Goal: Communication & Community: Answer question/provide support

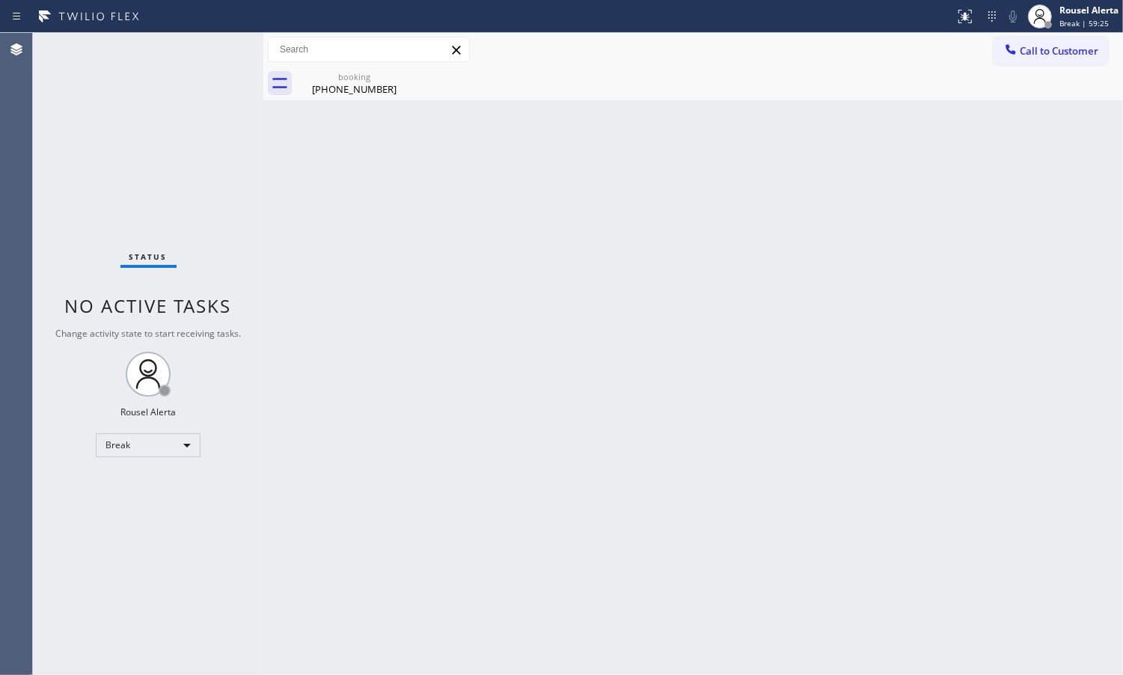
click at [974, 159] on div "Back to Dashboard Change Sender ID Customers Technicians Select a contact Outbo…" at bounding box center [693, 354] width 860 height 642
click at [1070, 16] on div "Rousel Alerta" at bounding box center [1089, 10] width 59 height 13
click at [1046, 82] on button "Available" at bounding box center [1048, 79] width 150 height 19
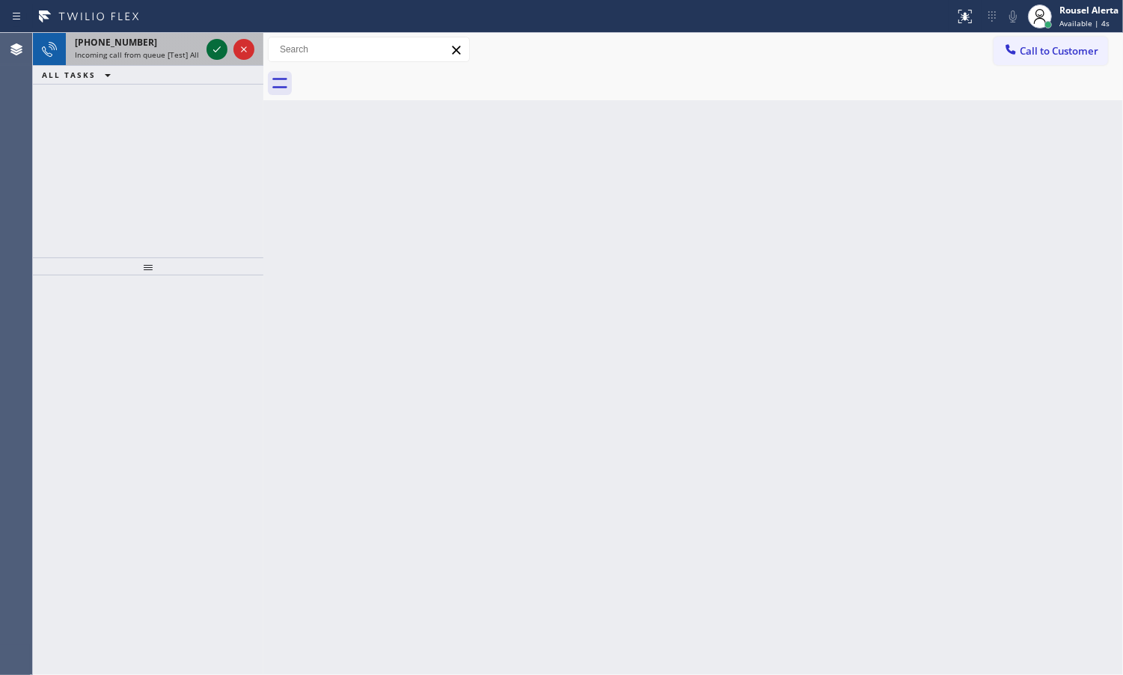
click at [215, 41] on icon at bounding box center [217, 49] width 18 height 18
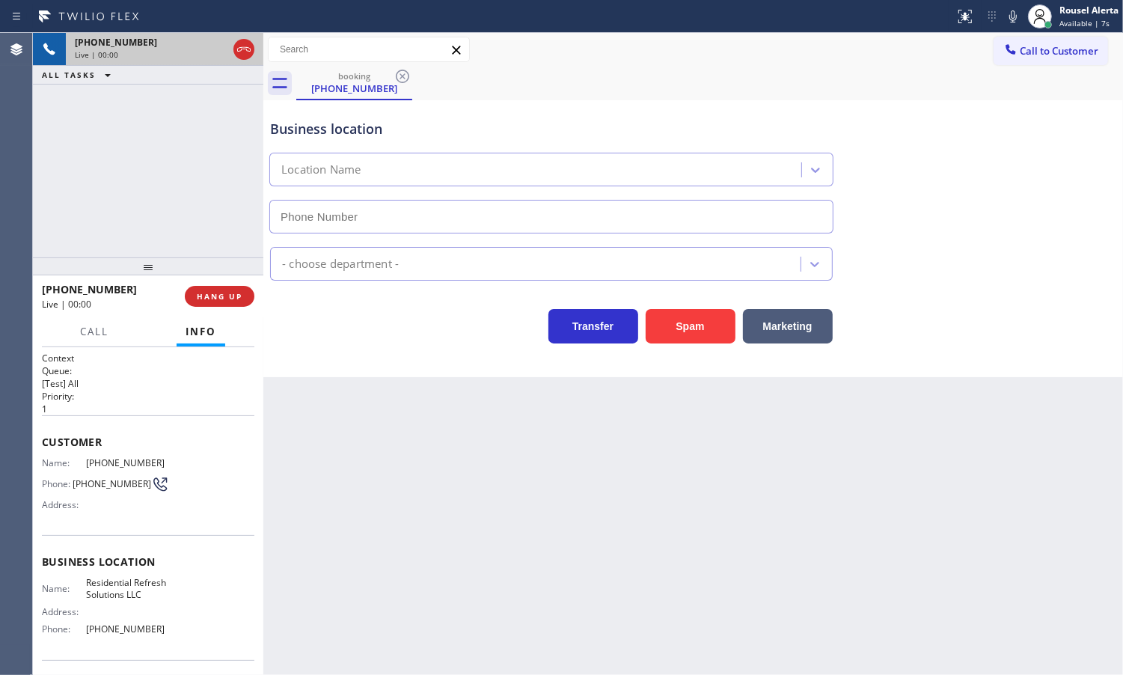
type input "[PHONE_NUMBER]"
click at [682, 317] on button "Spam" at bounding box center [691, 326] width 90 height 34
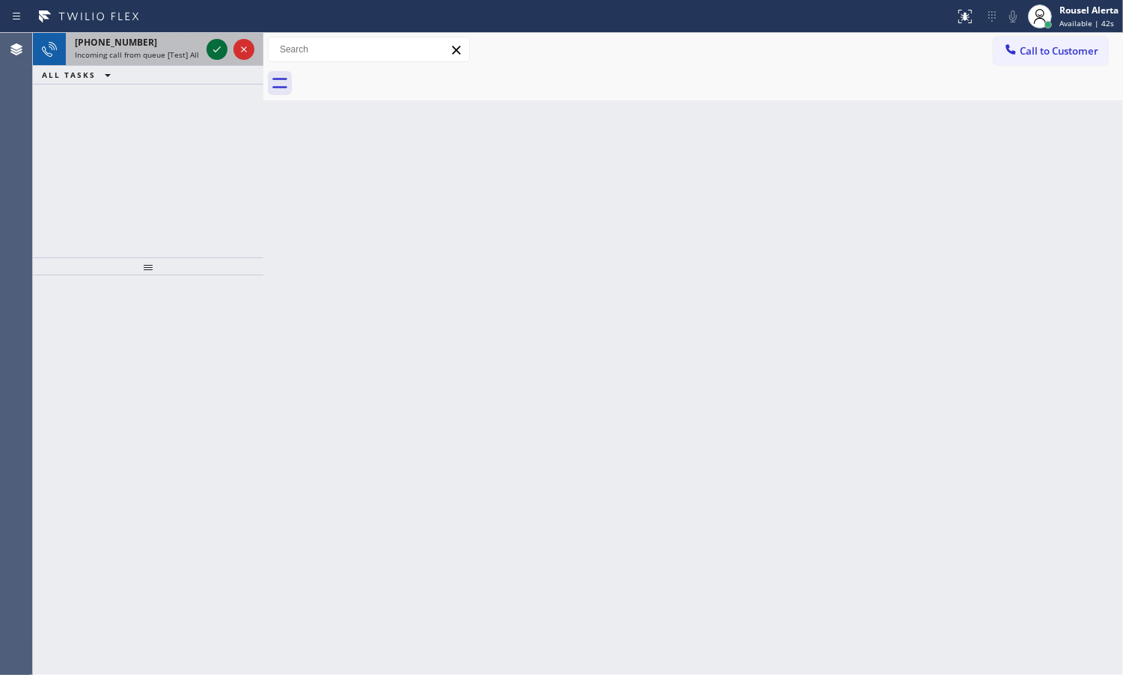
click at [214, 54] on icon at bounding box center [217, 49] width 18 height 18
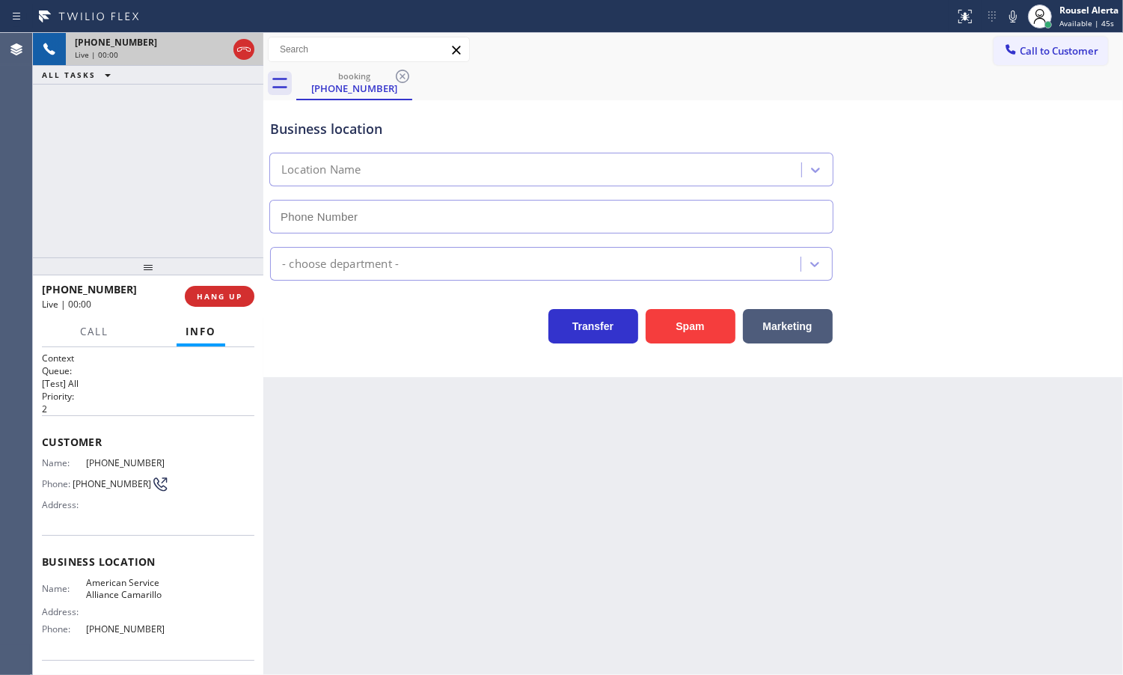
type input "[PHONE_NUMBER]"
click at [679, 322] on button "Spam" at bounding box center [691, 326] width 90 height 34
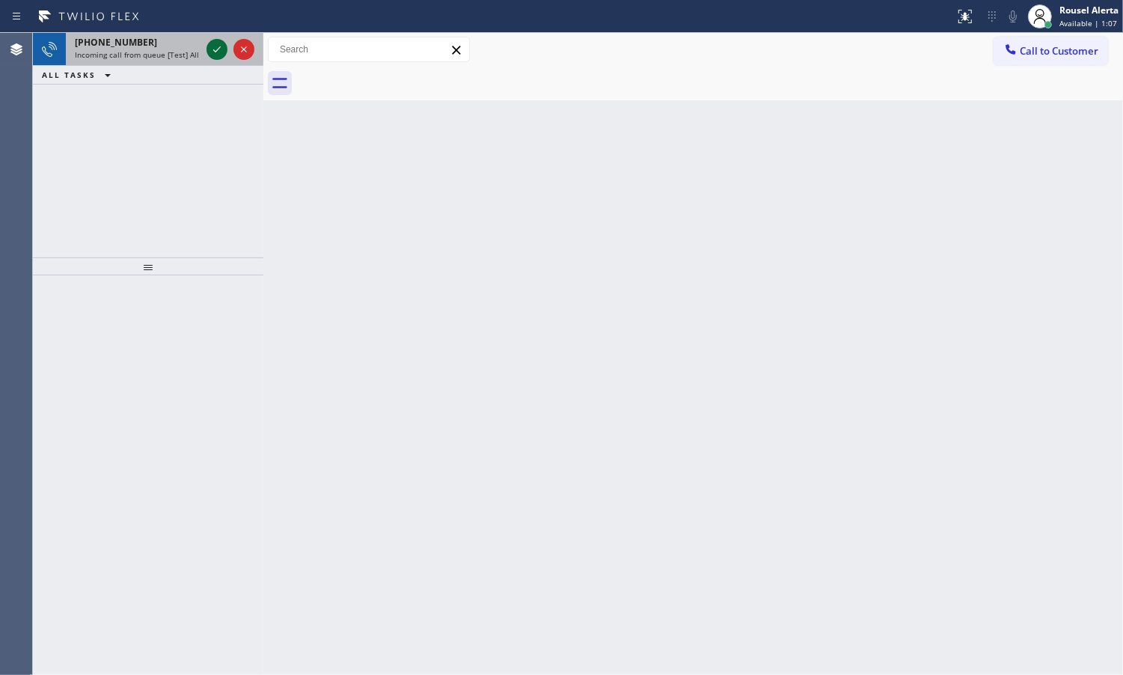
click at [218, 51] on icon at bounding box center [217, 49] width 18 height 18
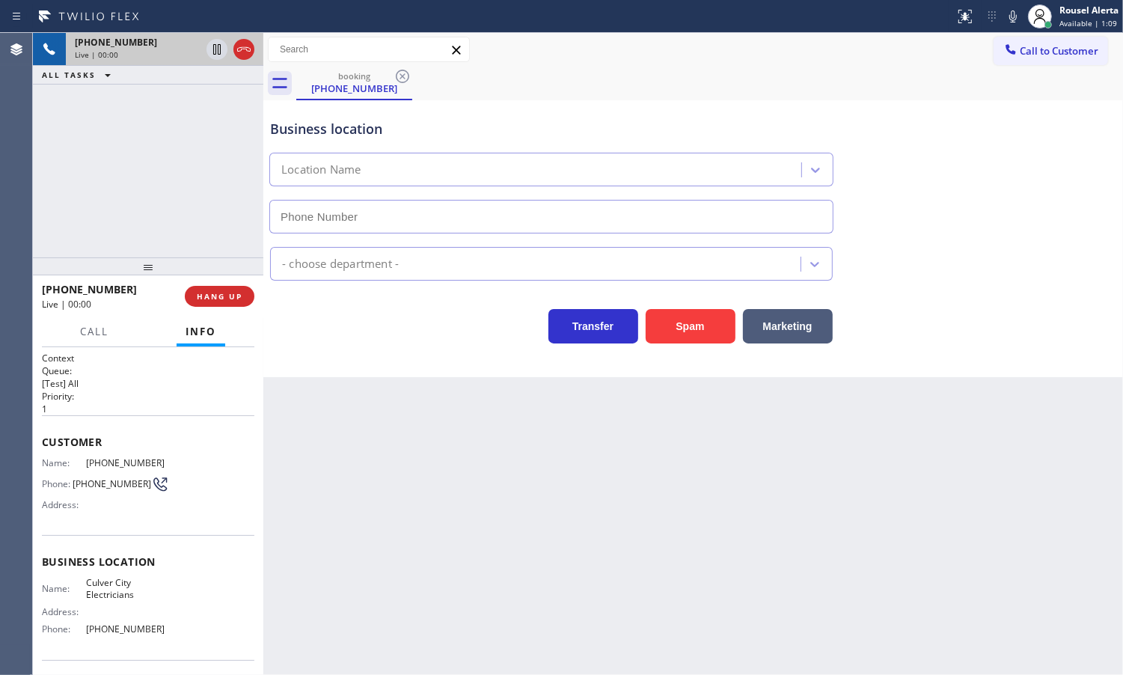
type input "[PHONE_NUMBER]"
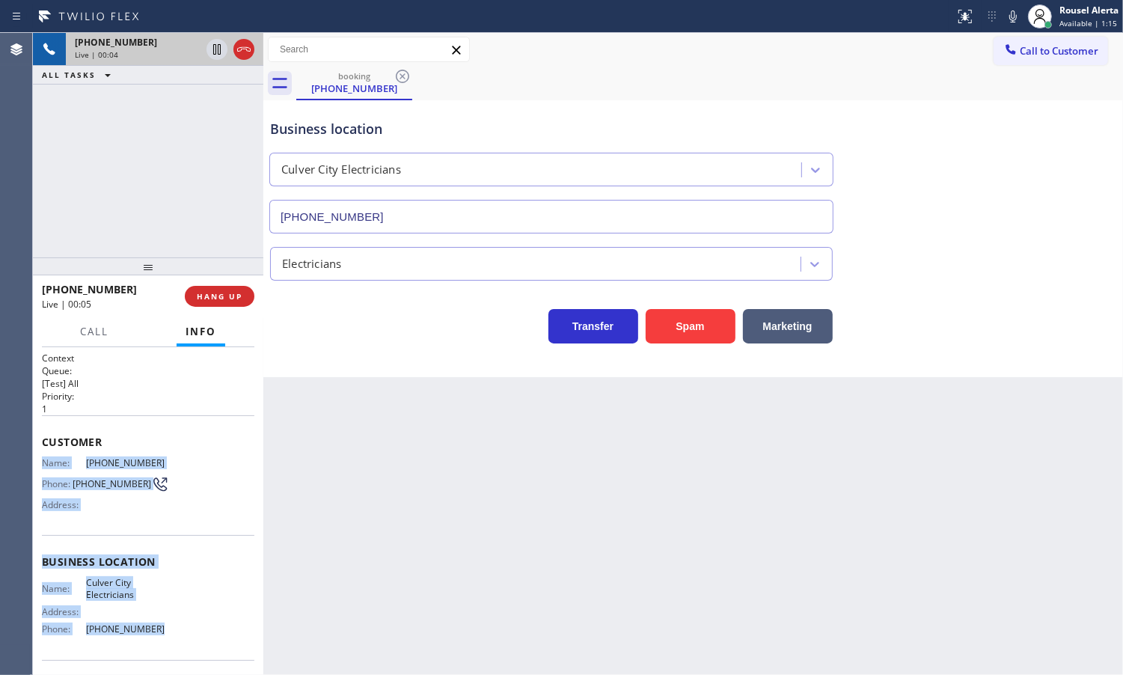
drag, startPoint x: 40, startPoint y: 461, endPoint x: 162, endPoint y: 627, distance: 206.5
click at [162, 627] on div "Context Queue: [Test] All Priority: 1 Customer Name: [PHONE_NUMBER] Phone: [PHO…" at bounding box center [148, 511] width 230 height 328
copy div "Name: [PHONE_NUMBER] Phone: [PHONE_NUMBER] Address: Business location Name: [GE…"
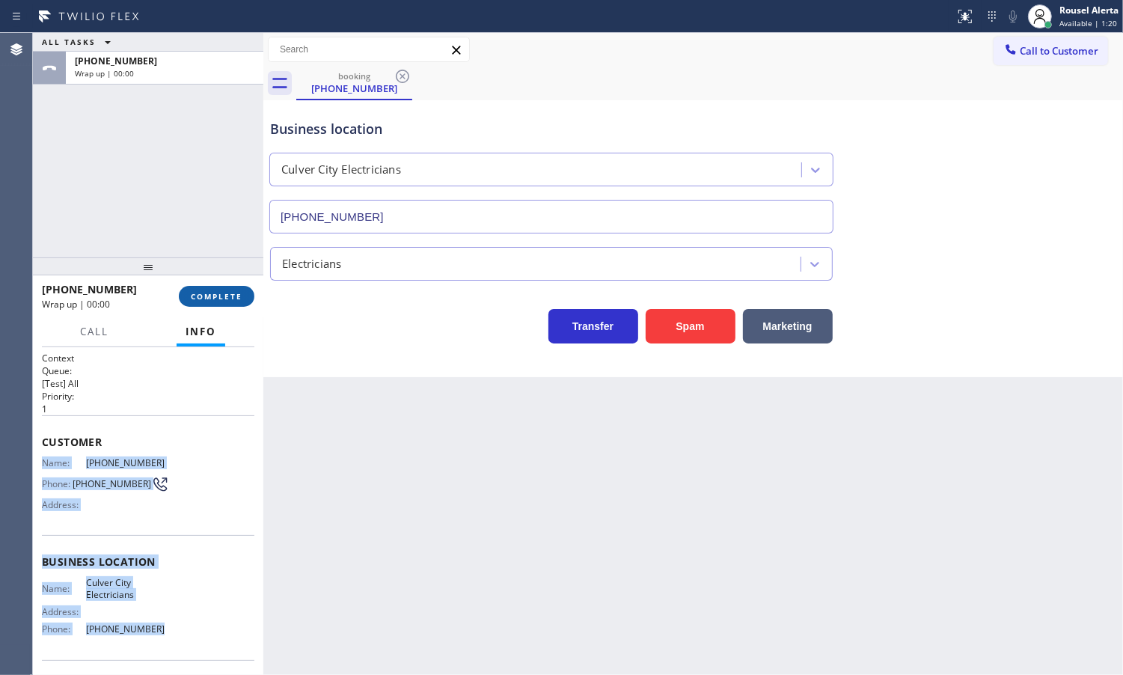
click at [213, 305] on button "COMPLETE" at bounding box center [217, 296] width 76 height 21
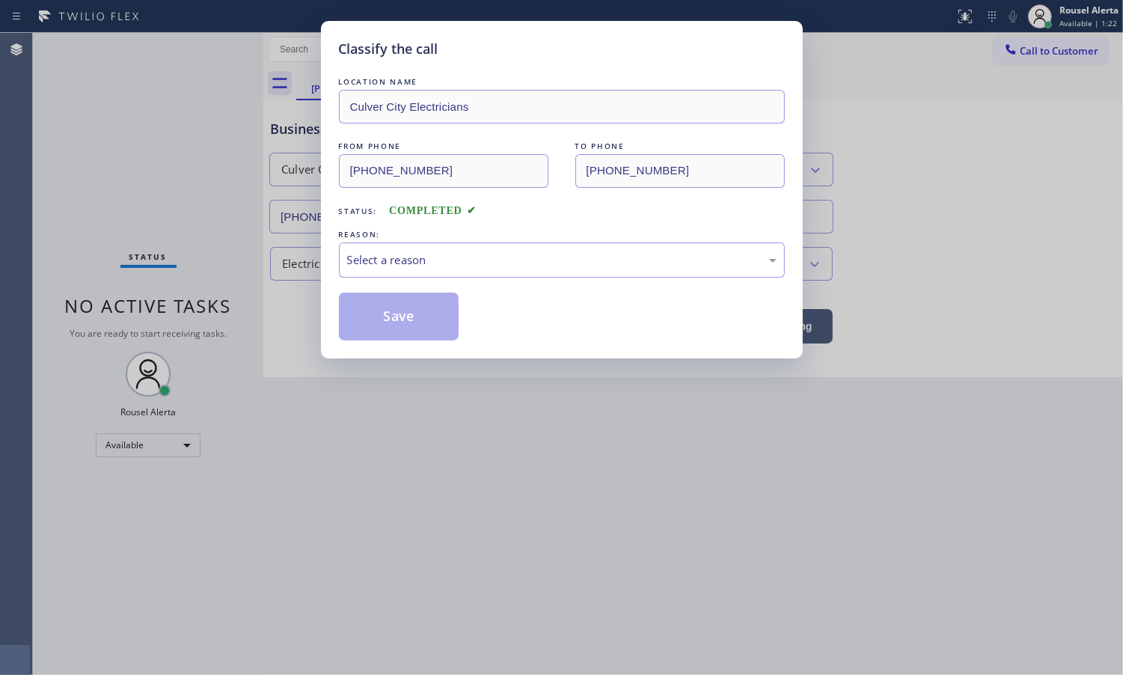
click at [376, 255] on div "Select a reason" at bounding box center [562, 259] width 430 height 17
click at [398, 328] on button "Save" at bounding box center [399, 317] width 120 height 48
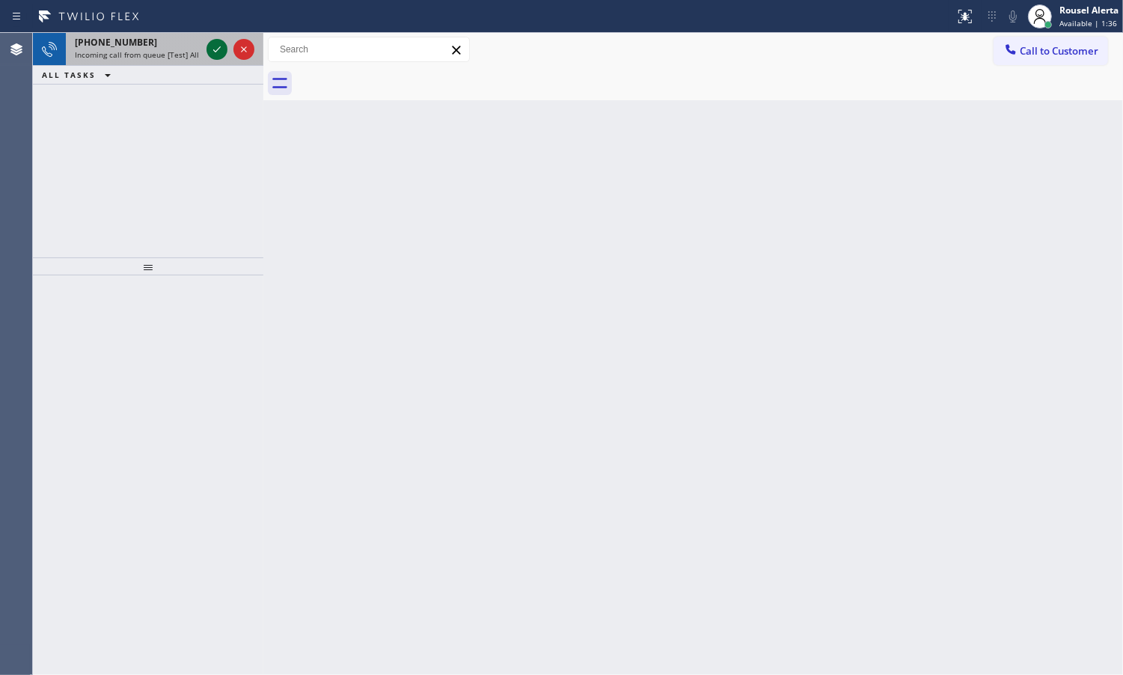
drag, startPoint x: 195, startPoint y: 50, endPoint x: 207, endPoint y: 47, distance: 12.3
click at [195, 50] on span "Incoming call from queue [Test] All" at bounding box center [137, 54] width 124 height 10
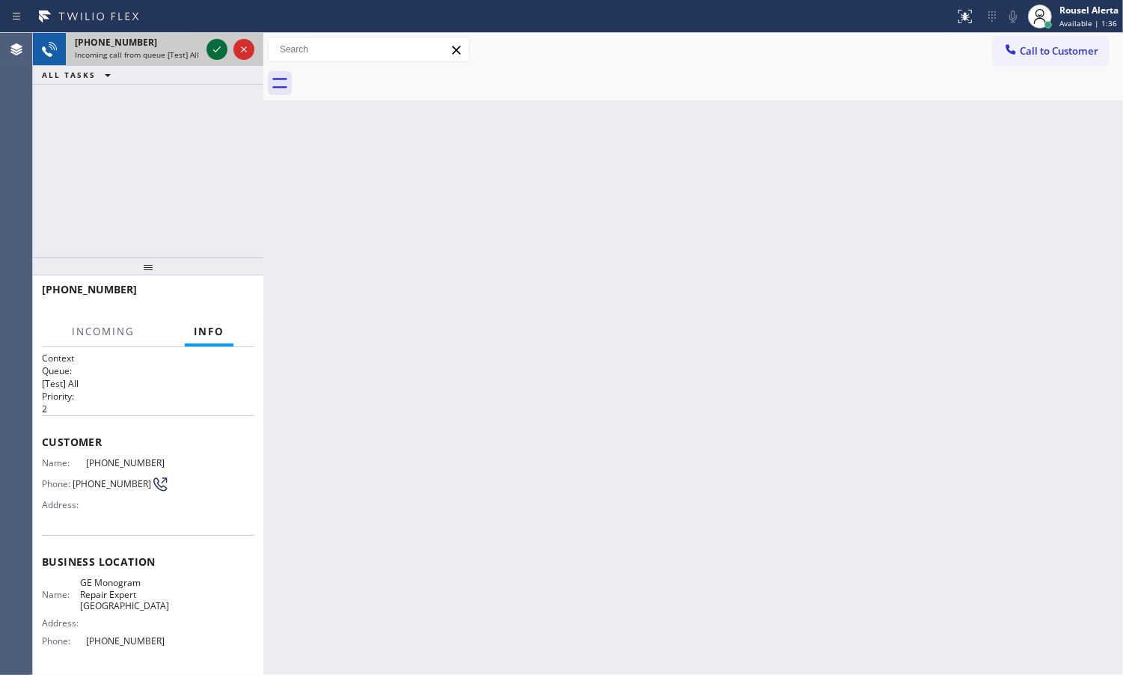
click at [208, 47] on icon at bounding box center [217, 49] width 18 height 18
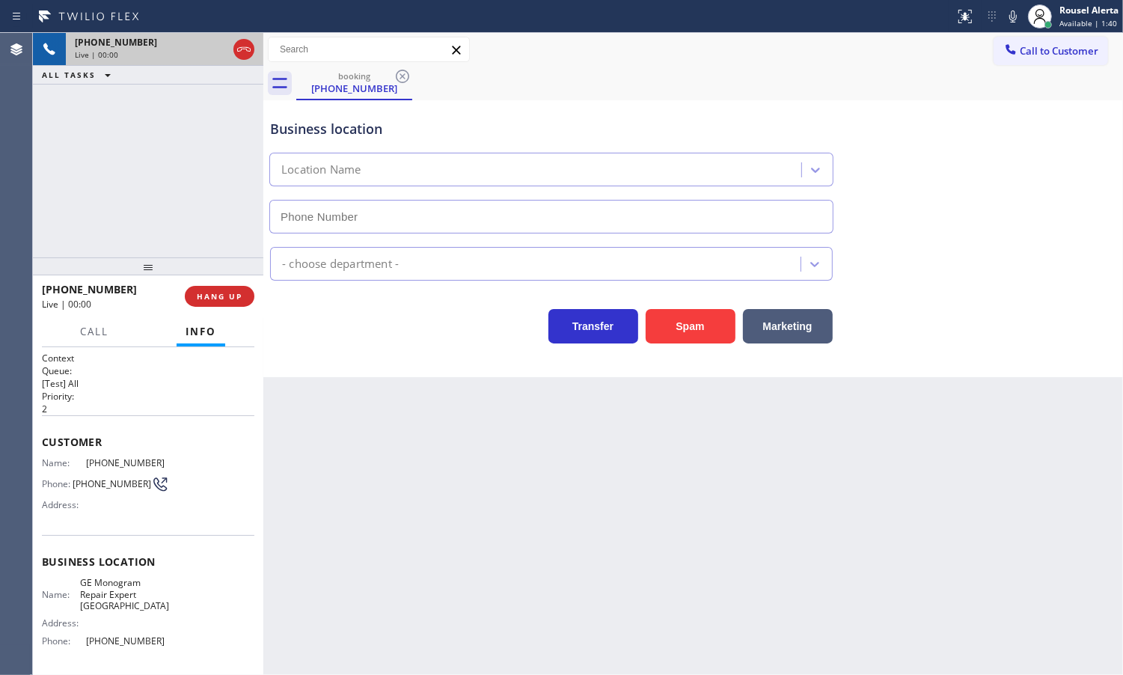
type input "[PHONE_NUMBER]"
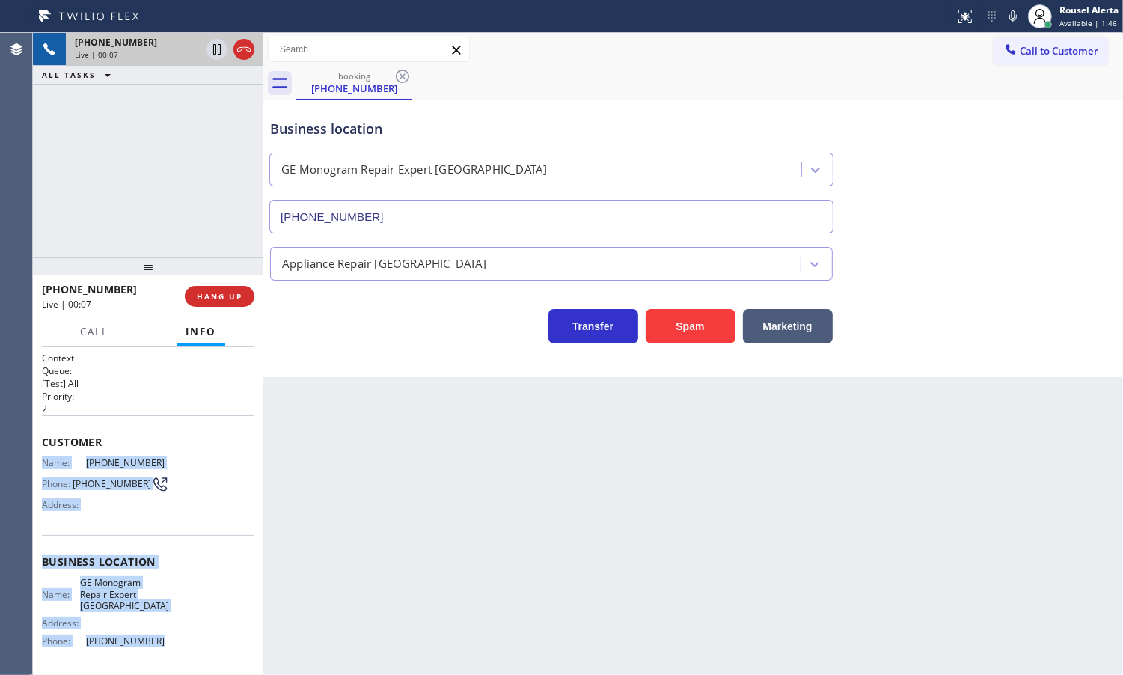
drag, startPoint x: 154, startPoint y: 636, endPoint x: 34, endPoint y: 458, distance: 214.6
click at [34, 458] on div "Context Queue: [Test] All Priority: 2 Customer Name: [PHONE_NUMBER] Phone: [PHO…" at bounding box center [148, 511] width 230 height 328
copy div "Name: [PHONE_NUMBER] Phone: [PHONE_NUMBER] Address: Business location Name: GE …"
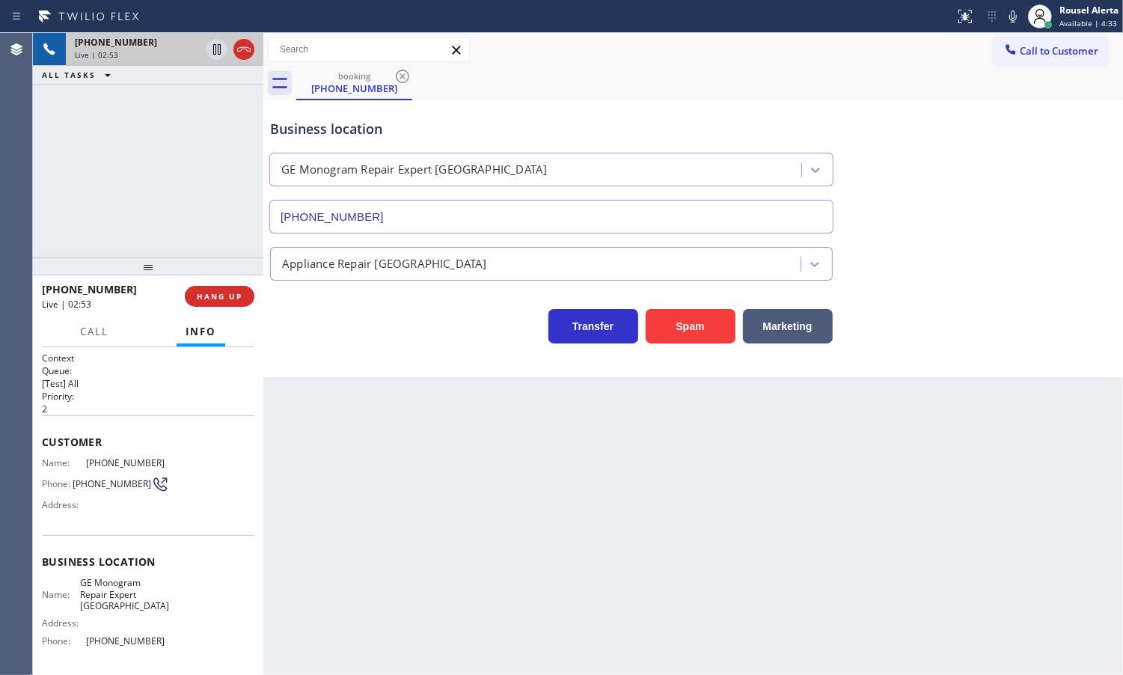
click at [180, 148] on div "[PHONE_NUMBER] Live | 02:53 ALL TASKS ALL TASKS ACTIVE TASKS TASKS IN WRAP UP" at bounding box center [148, 145] width 230 height 224
click at [215, 55] on icon at bounding box center [217, 49] width 18 height 18
click at [1015, 17] on icon at bounding box center [1012, 16] width 7 height 12
drag, startPoint x: 574, startPoint y: 569, endPoint x: 877, endPoint y: 397, distance: 348.1
click at [575, 569] on div "Back to Dashboard Change Sender ID Customers Technicians Select a contact Outbo…" at bounding box center [693, 354] width 860 height 642
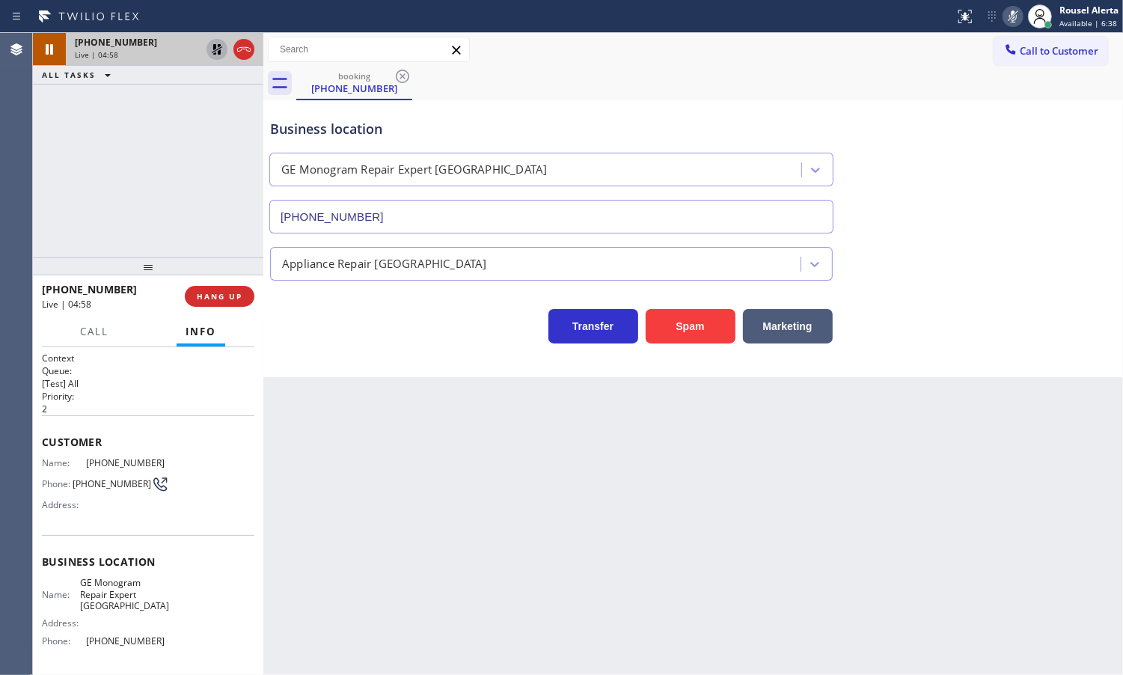
click at [215, 52] on icon at bounding box center [217, 49] width 18 height 18
click at [1010, 13] on icon at bounding box center [1013, 16] width 18 height 18
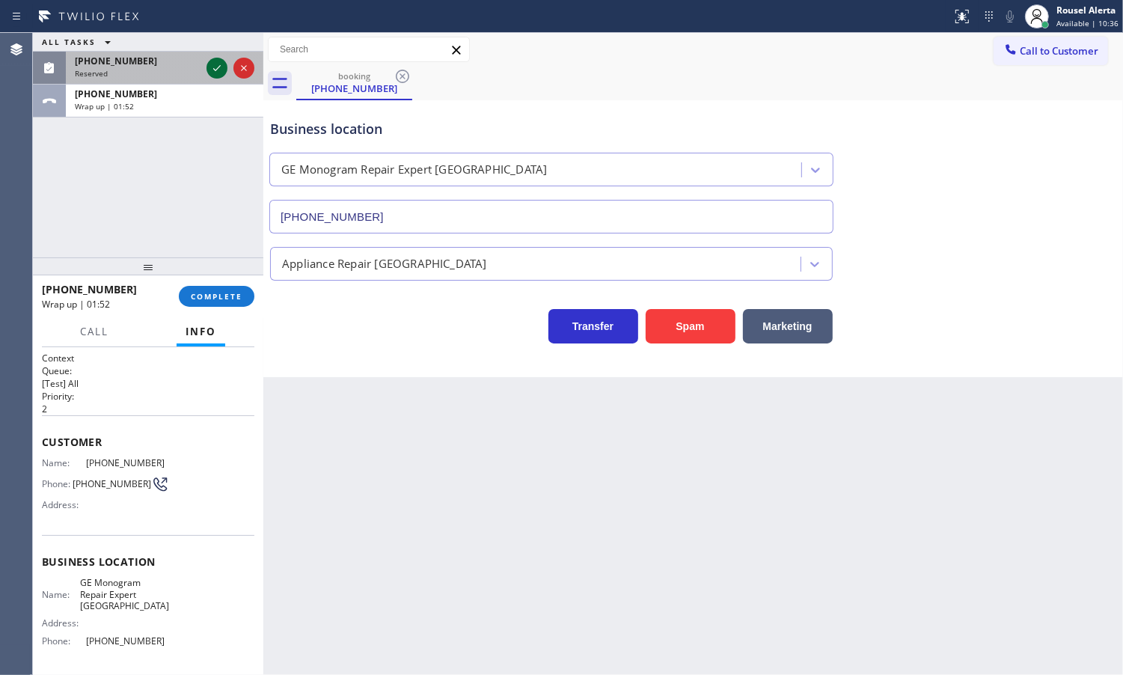
click at [218, 76] on icon at bounding box center [217, 68] width 18 height 18
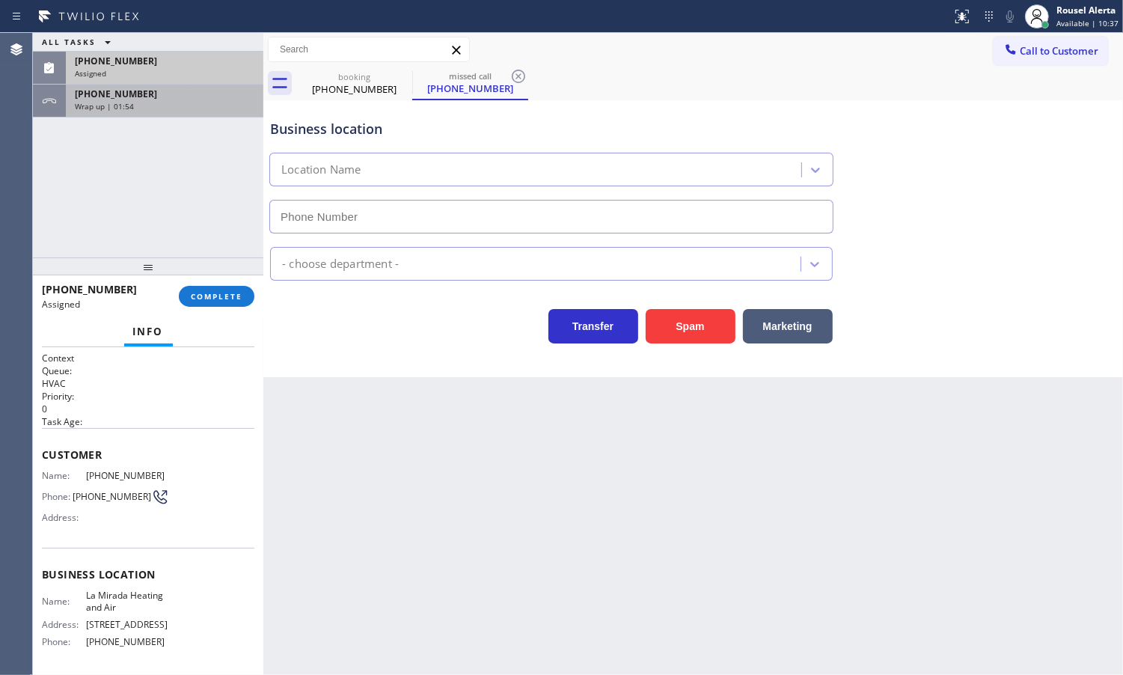
click at [215, 111] on div "[PHONE_NUMBER] Wrap up | 01:54" at bounding box center [162, 101] width 192 height 33
type input "[PHONE_NUMBER]"
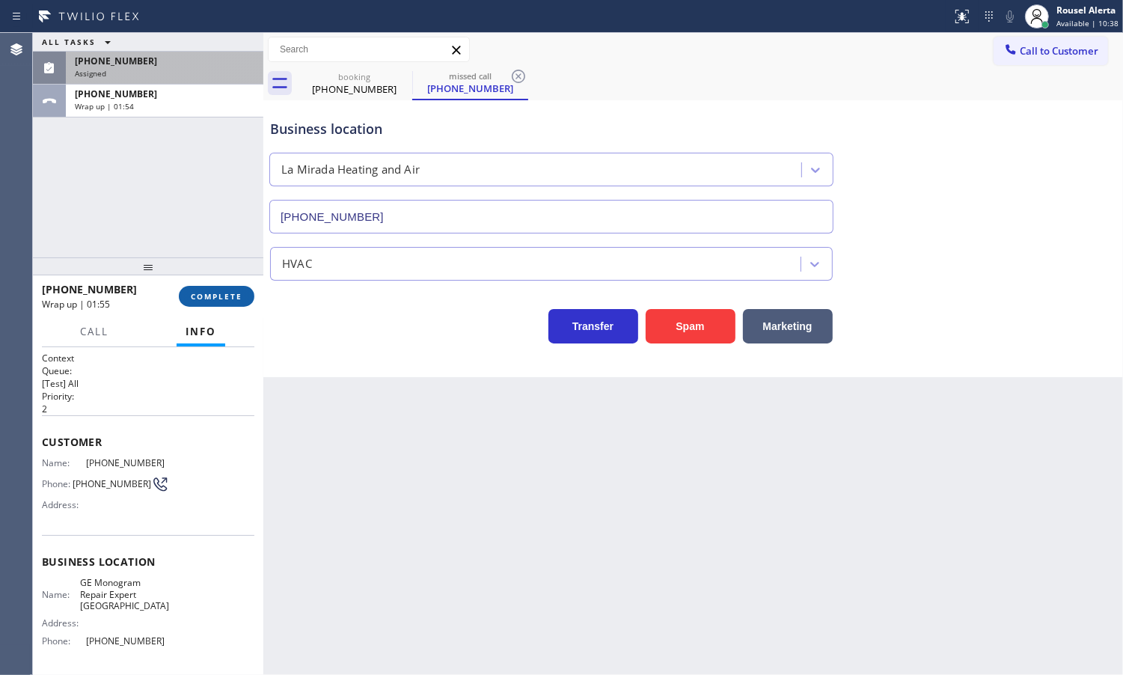
click at [206, 287] on button "COMPLETE" at bounding box center [217, 296] width 76 height 21
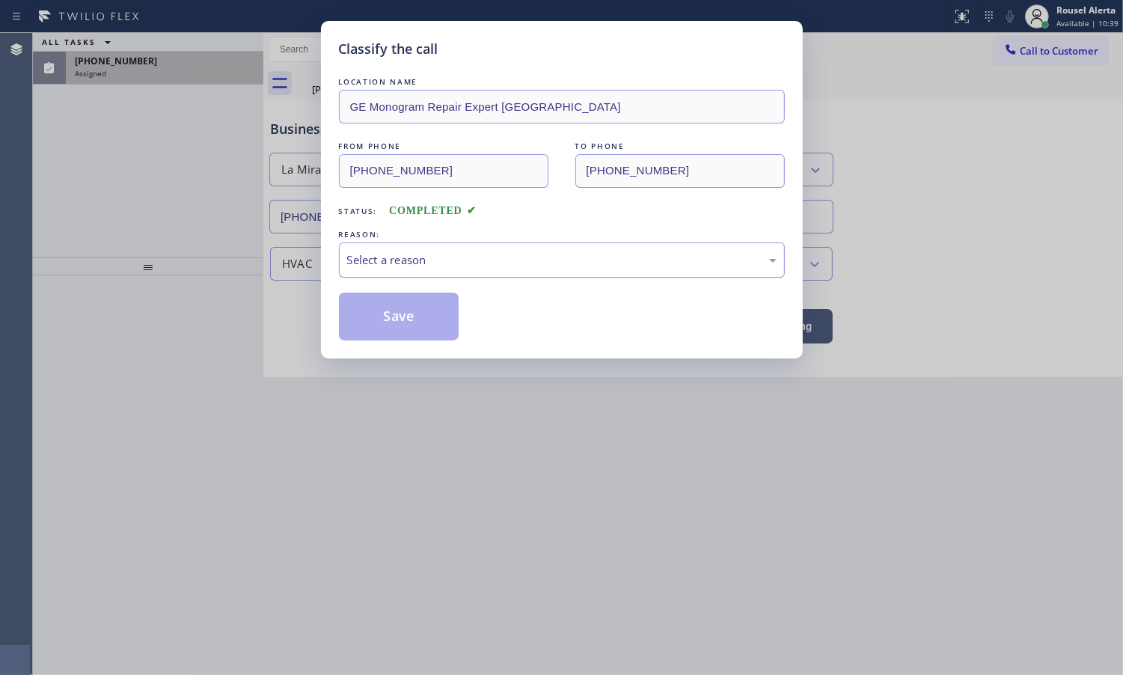
click at [390, 275] on div "Select a reason" at bounding box center [562, 259] width 446 height 35
click at [376, 319] on button "Save" at bounding box center [399, 317] width 120 height 48
click at [198, 77] on div "Classify the call LOCATION NAME GE Monogram Repair Expert [GEOGRAPHIC_DATA] FRO…" at bounding box center [561, 337] width 1123 height 675
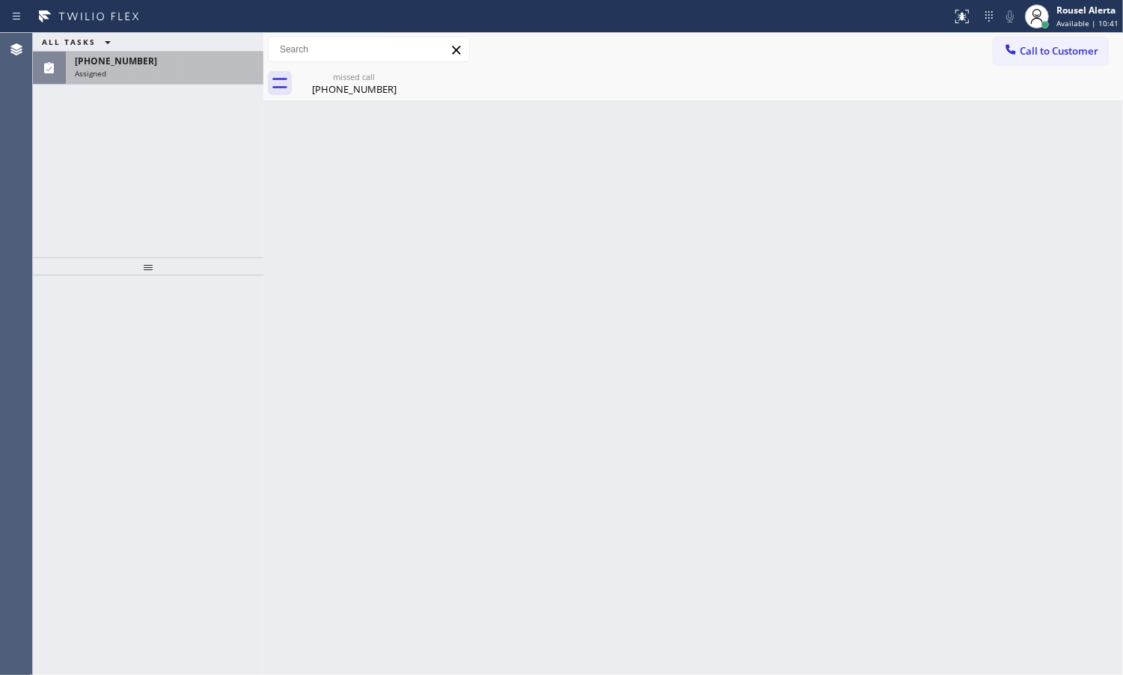
click at [198, 77] on div "Assigned" at bounding box center [165, 73] width 180 height 10
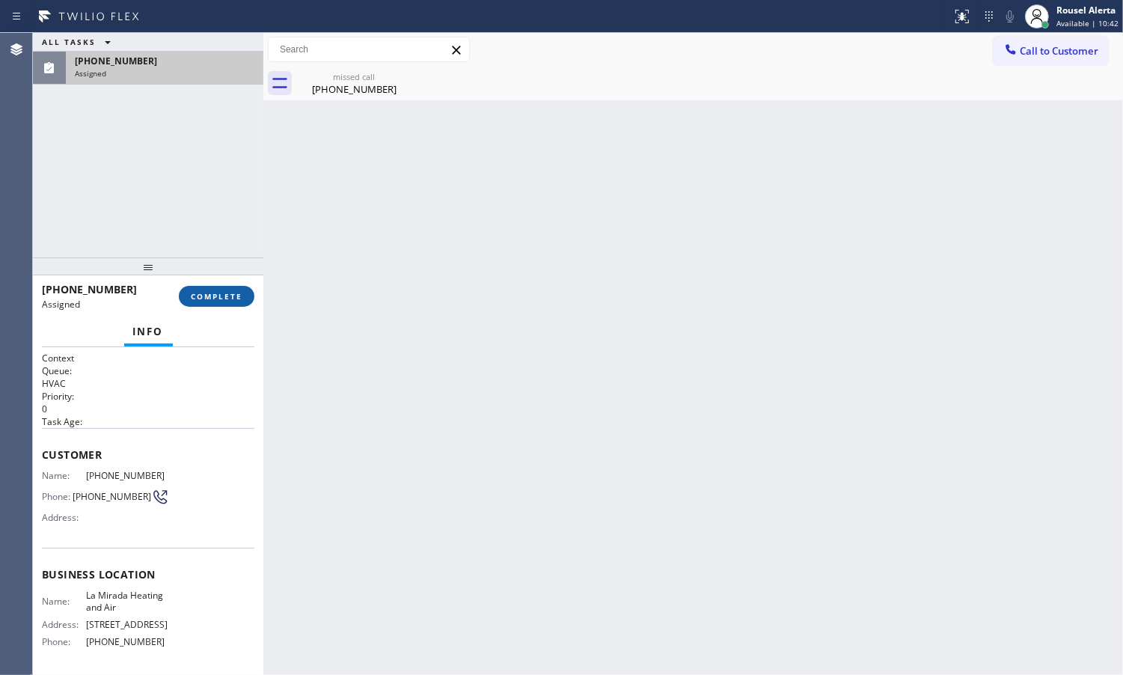
click at [210, 287] on button "COMPLETE" at bounding box center [217, 296] width 76 height 21
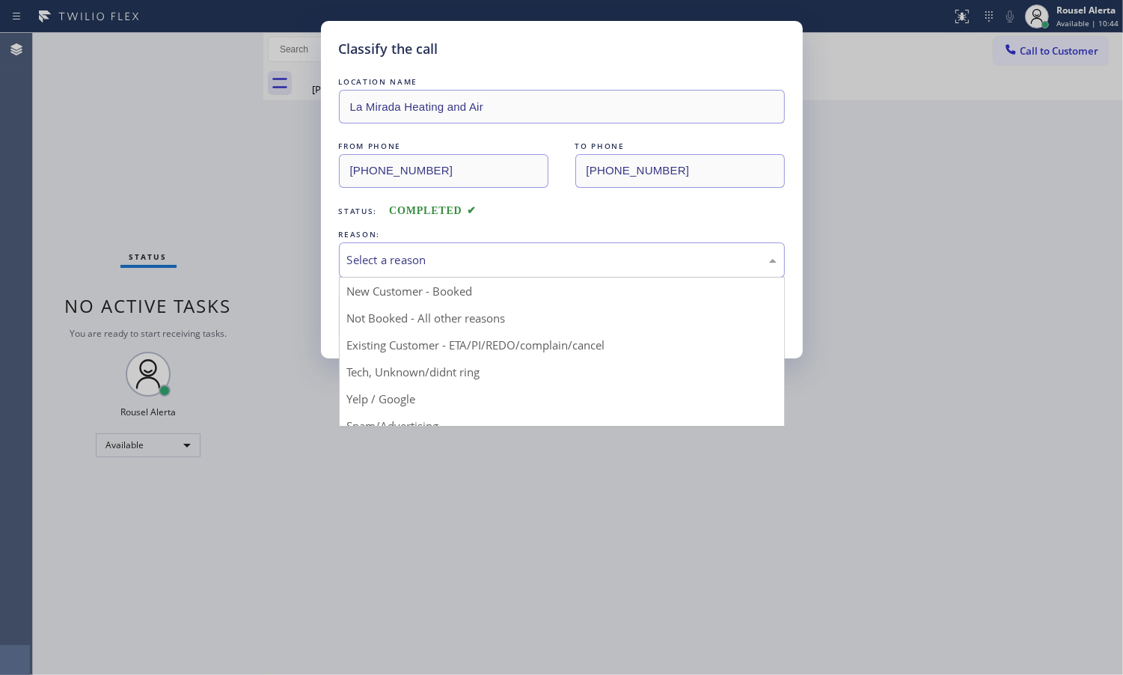
click at [439, 266] on div "Select a reason" at bounding box center [562, 259] width 430 height 17
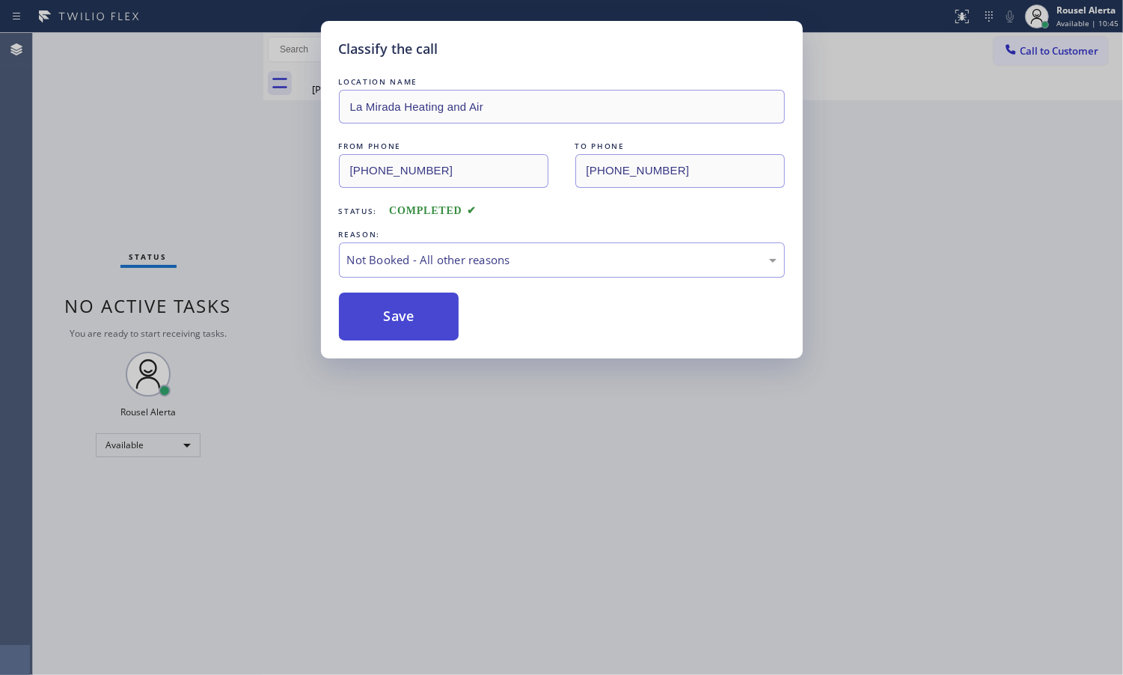
click at [412, 313] on button "Save" at bounding box center [399, 317] width 120 height 48
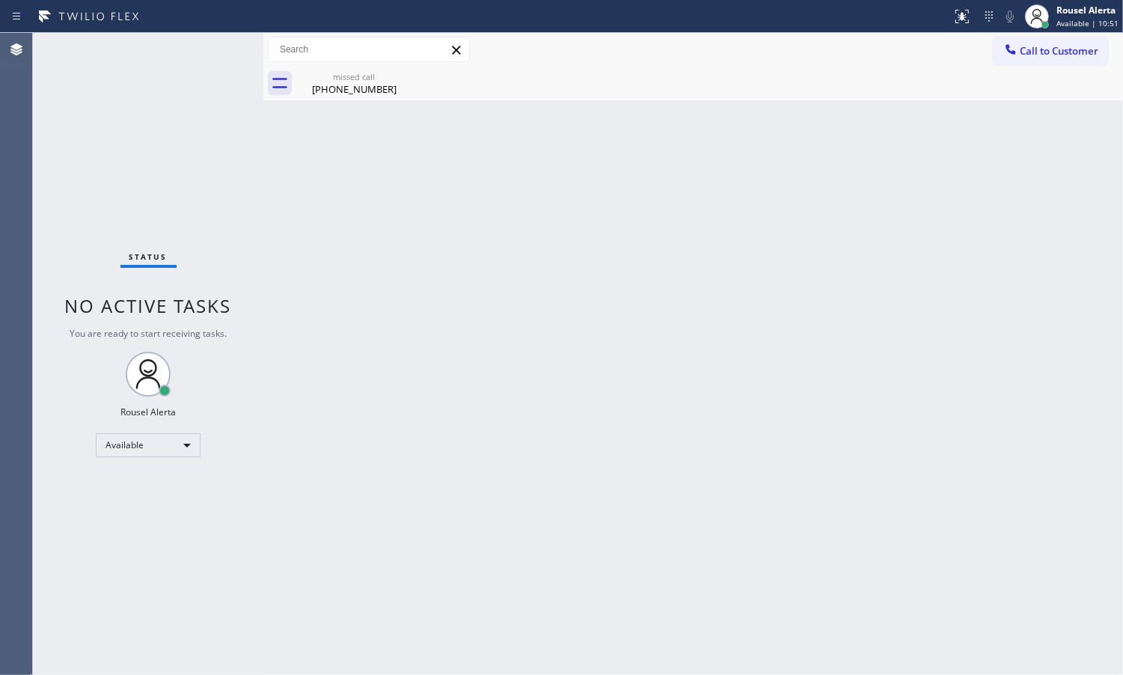
click at [794, 296] on div "Back to Dashboard Change Sender ID Customers Technicians Select a contact Outbo…" at bounding box center [693, 354] width 860 height 642
click at [386, 80] on div "missed call" at bounding box center [354, 76] width 113 height 11
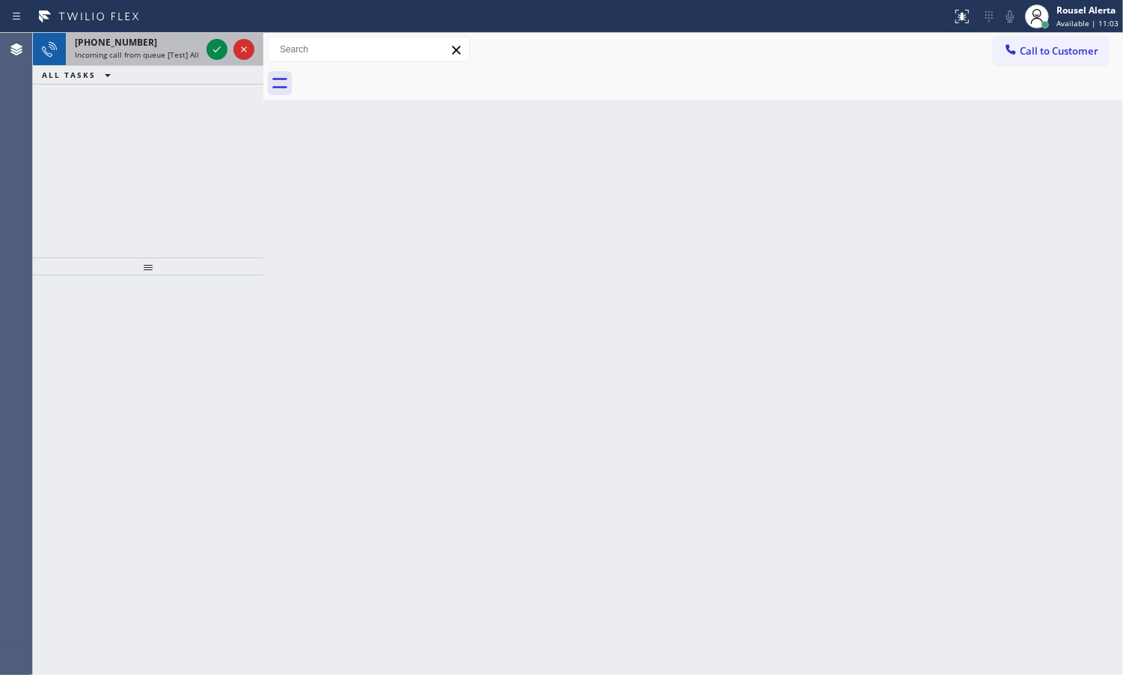
click at [161, 49] on span "Incoming call from queue [Test] All" at bounding box center [137, 54] width 124 height 10
click at [153, 51] on span "Incoming call from queue [Test] All" at bounding box center [137, 54] width 124 height 10
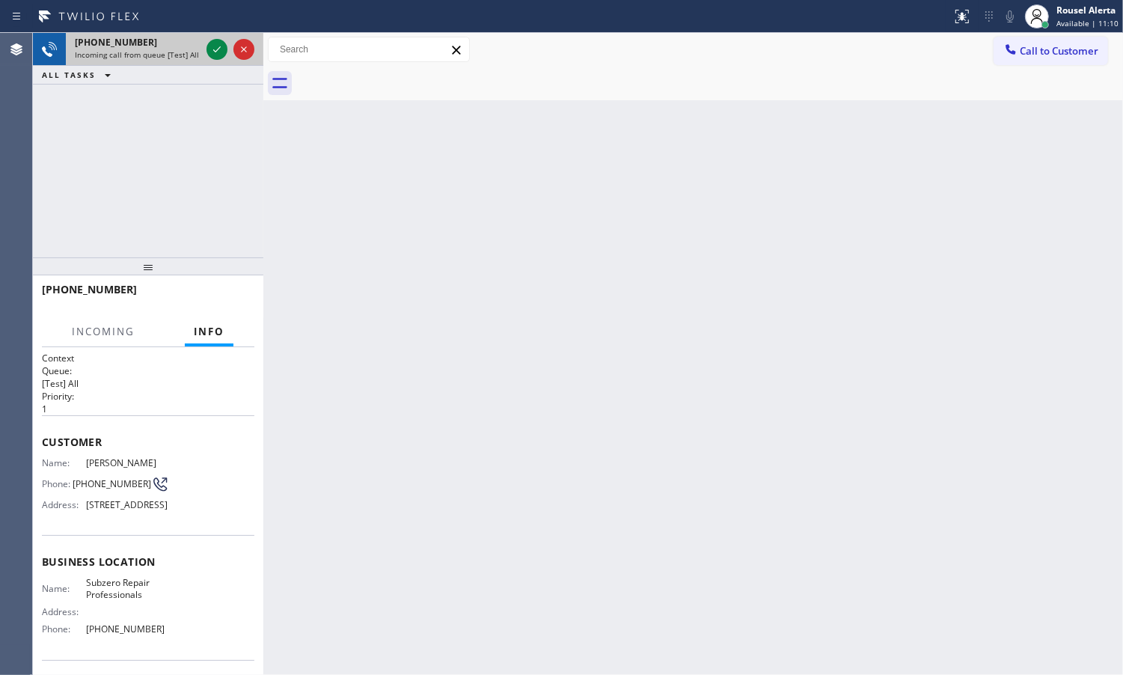
click at [162, 56] on span "Incoming call from queue [Test] All" at bounding box center [137, 54] width 124 height 10
click at [162, 55] on span "Incoming call from queue [Test] All" at bounding box center [137, 54] width 124 height 10
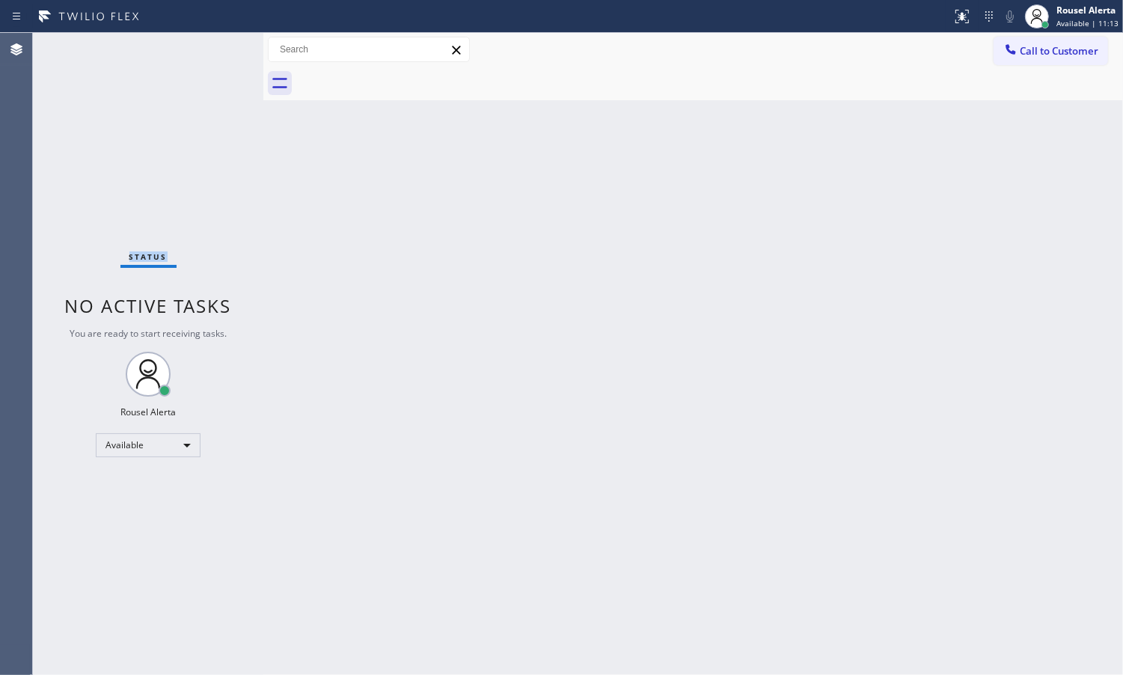
click at [162, 55] on div "Status No active tasks You are ready to start receiving tasks. Rousel Alerta Av…" at bounding box center [148, 354] width 230 height 642
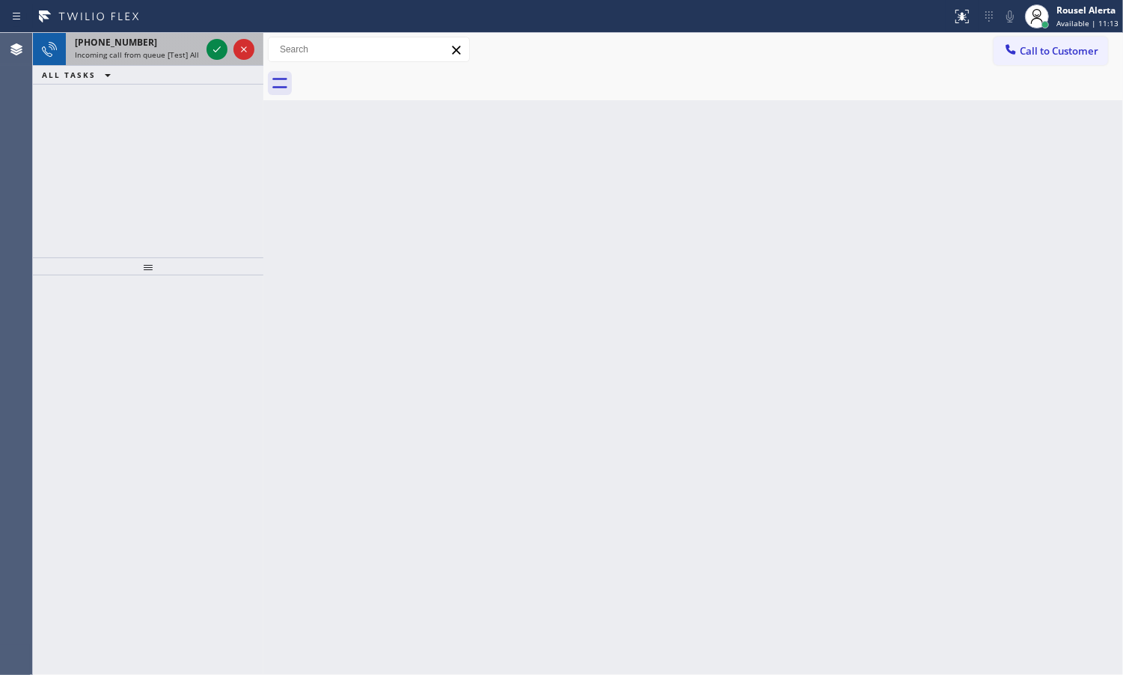
click at [167, 55] on span "Incoming call from queue [Test] All" at bounding box center [137, 54] width 124 height 10
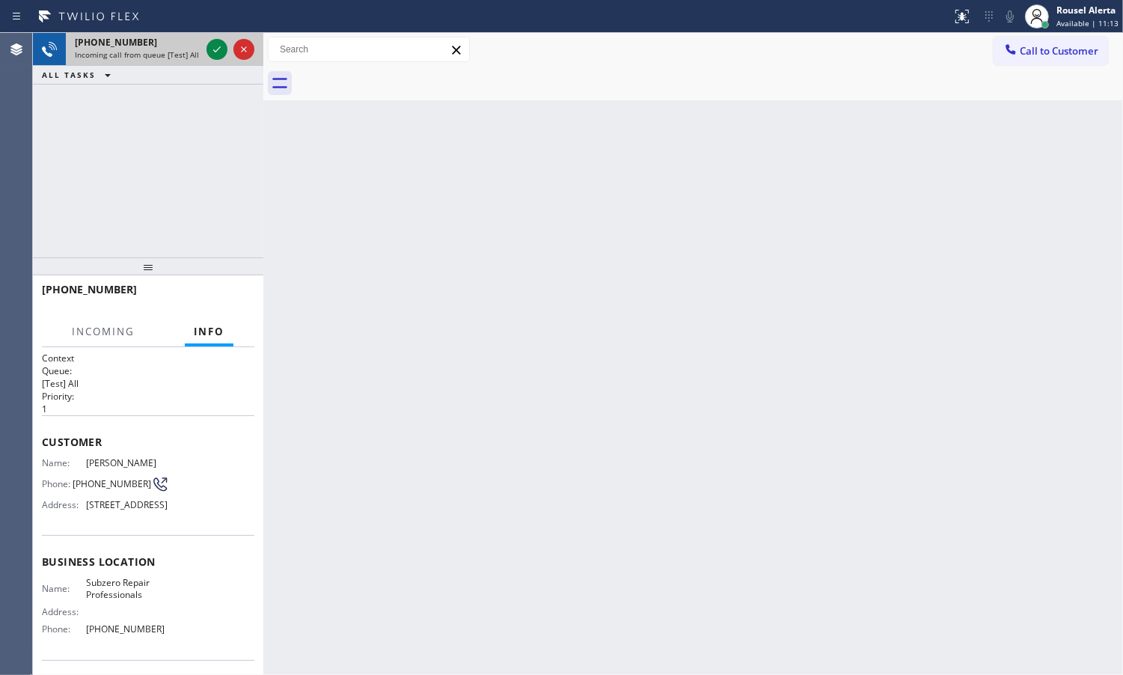
click at [167, 55] on span "Incoming call from queue [Test] All" at bounding box center [137, 54] width 124 height 10
click at [212, 45] on icon at bounding box center [217, 49] width 18 height 18
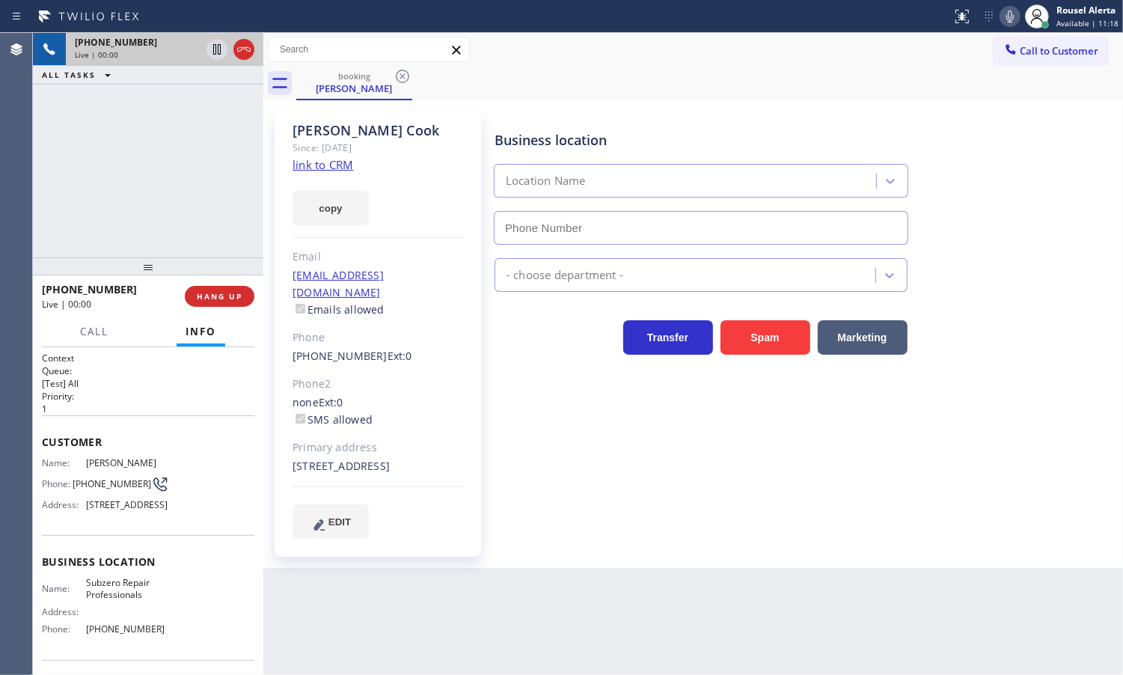
type input "[PHONE_NUMBER]"
click at [338, 166] on link "link to CRM" at bounding box center [323, 164] width 61 height 15
click at [103, 334] on span "Call" at bounding box center [94, 331] width 28 height 13
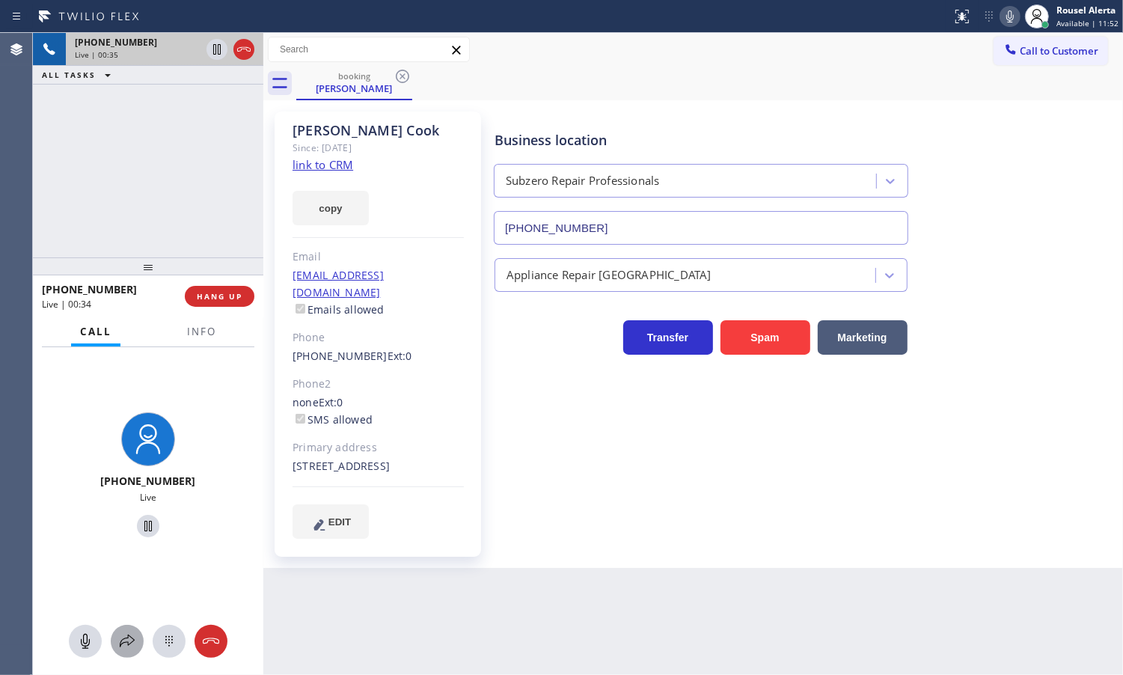
click at [132, 636] on icon at bounding box center [127, 641] width 18 height 18
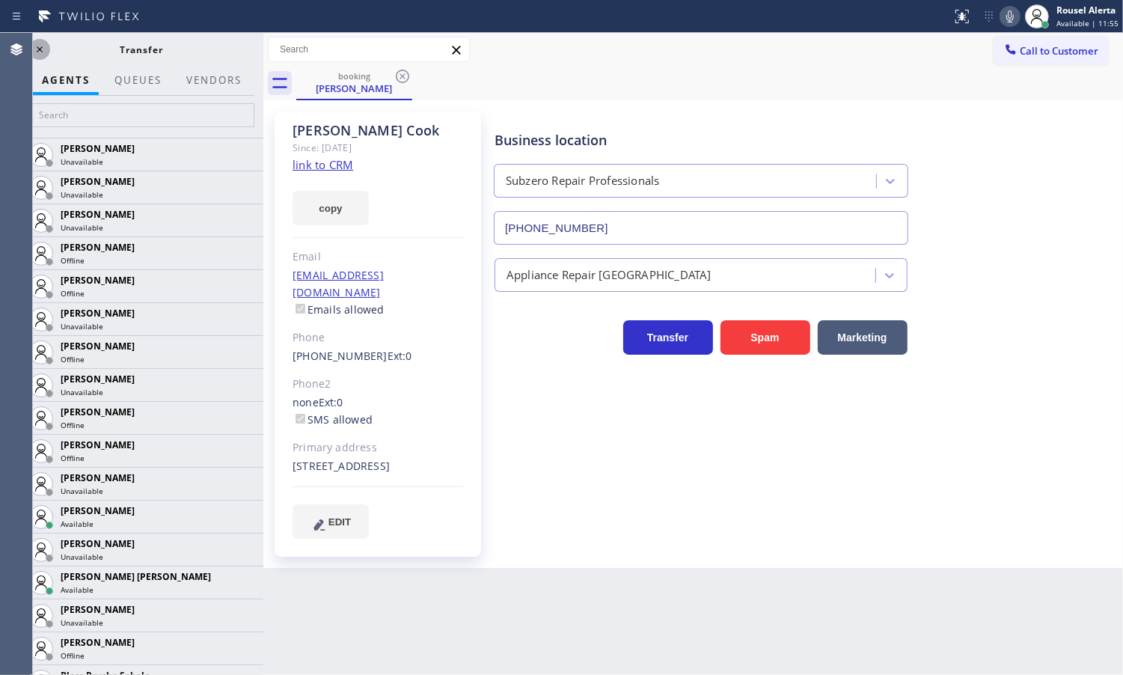
click at [34, 49] on icon at bounding box center [40, 49] width 18 height 18
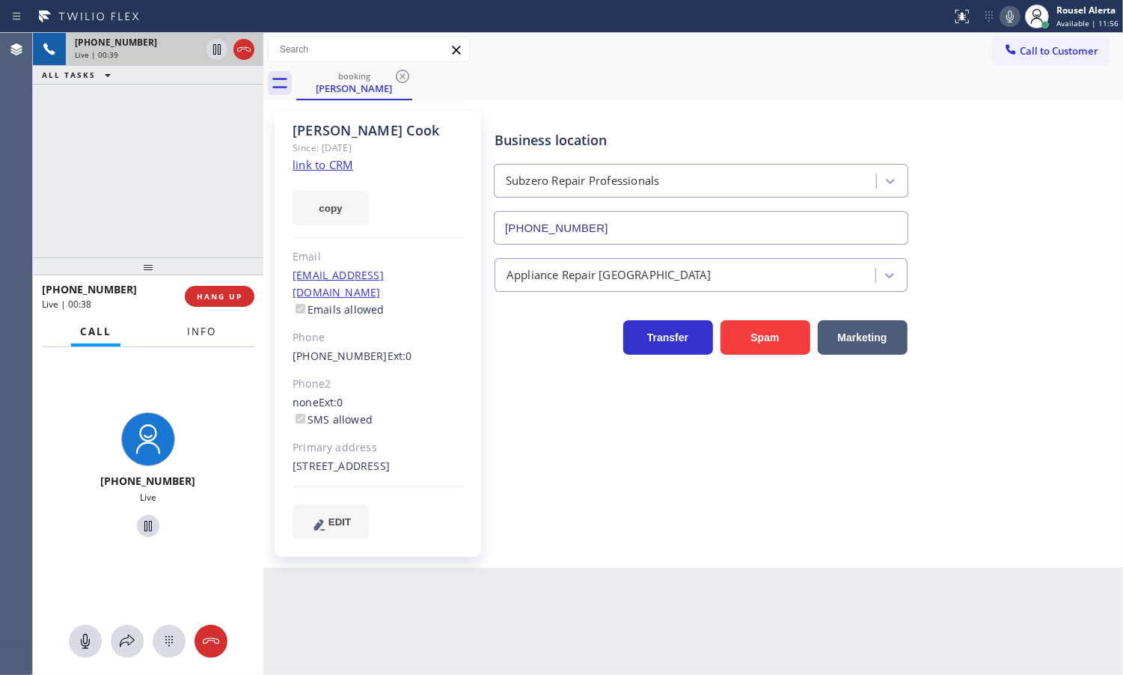
click at [197, 335] on span "Info" at bounding box center [201, 331] width 29 height 13
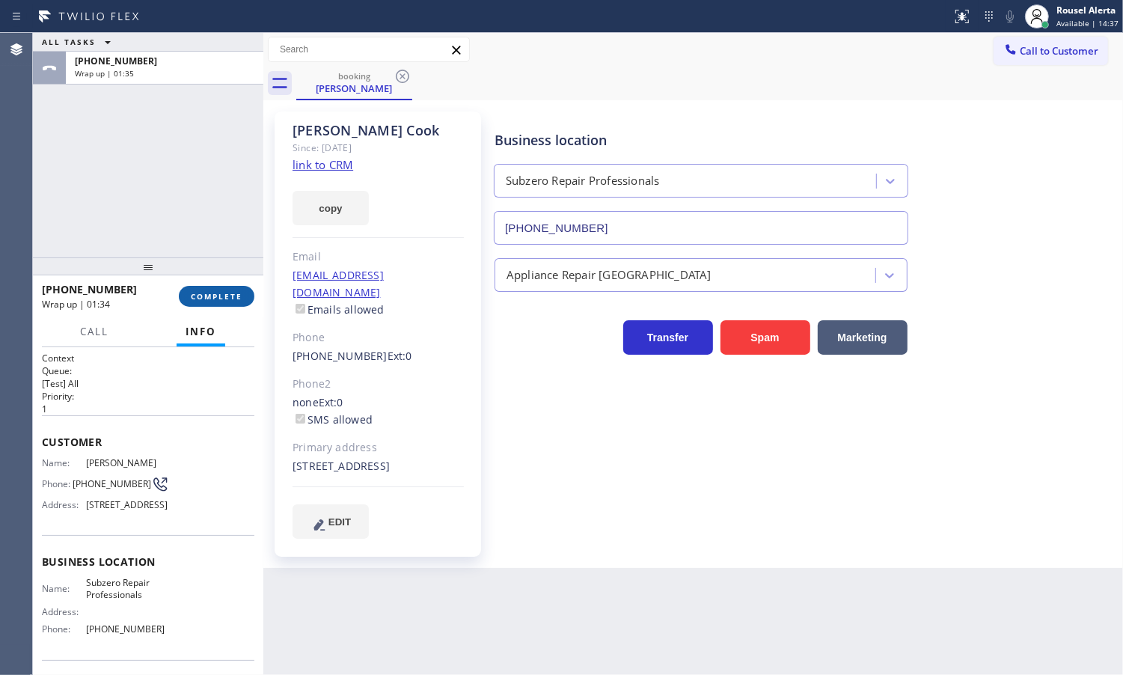
click at [200, 292] on span "COMPLETE" at bounding box center [217, 296] width 52 height 10
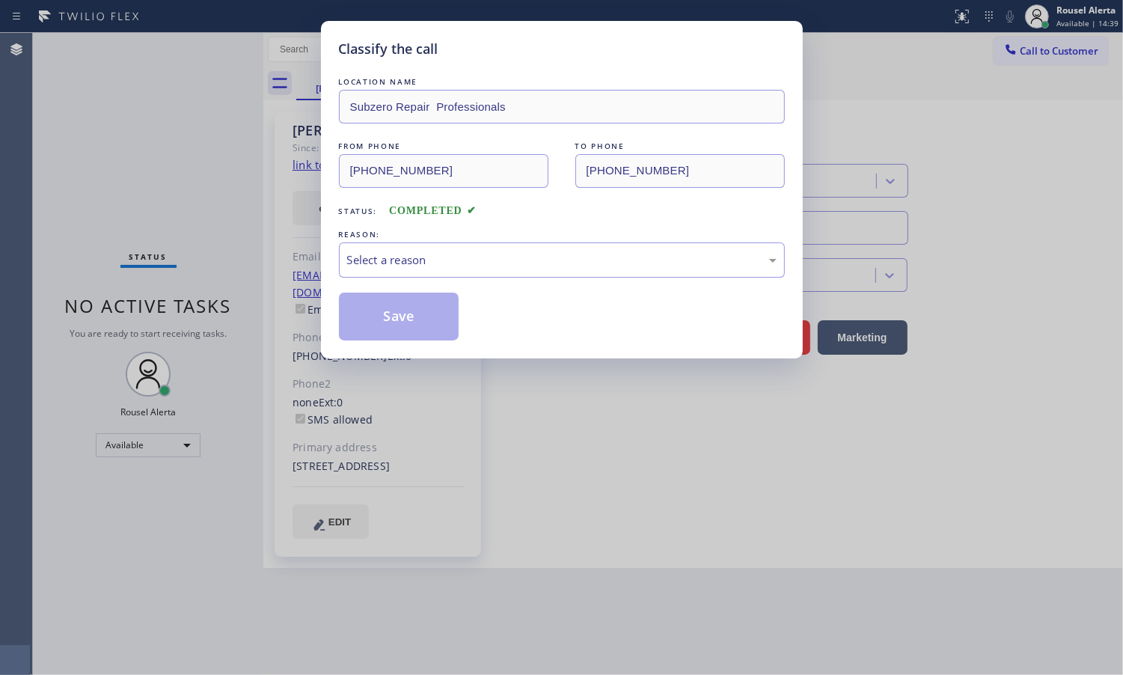
click at [515, 256] on div "Select a reason" at bounding box center [562, 259] width 430 height 17
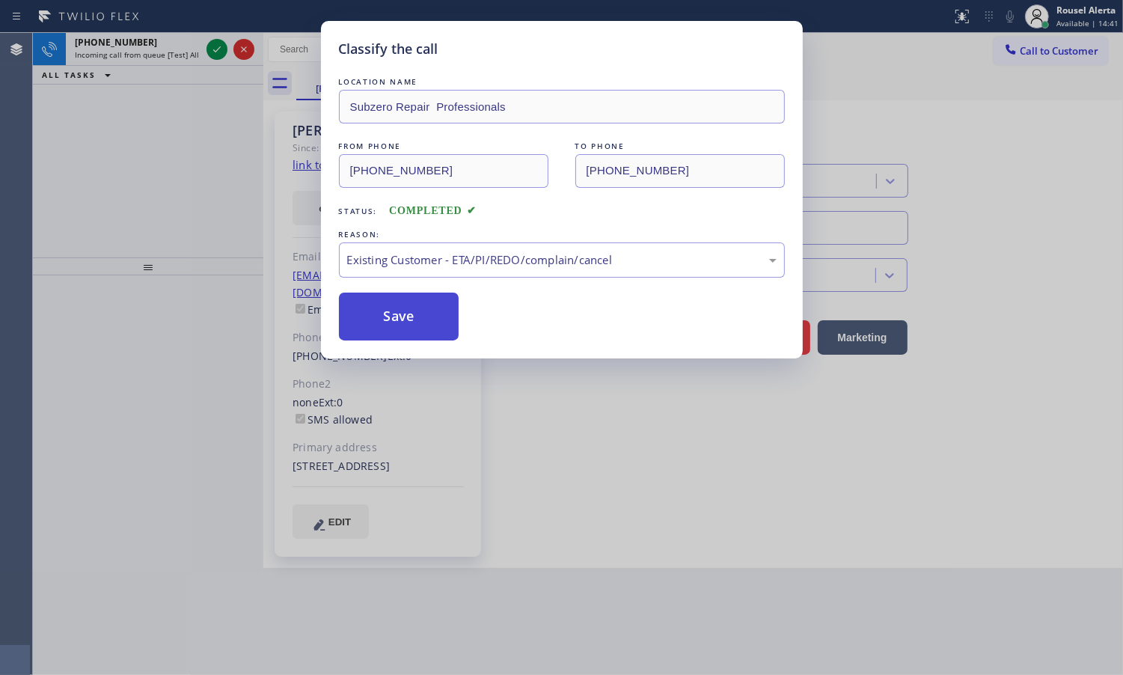
click at [436, 322] on button "Save" at bounding box center [399, 317] width 120 height 48
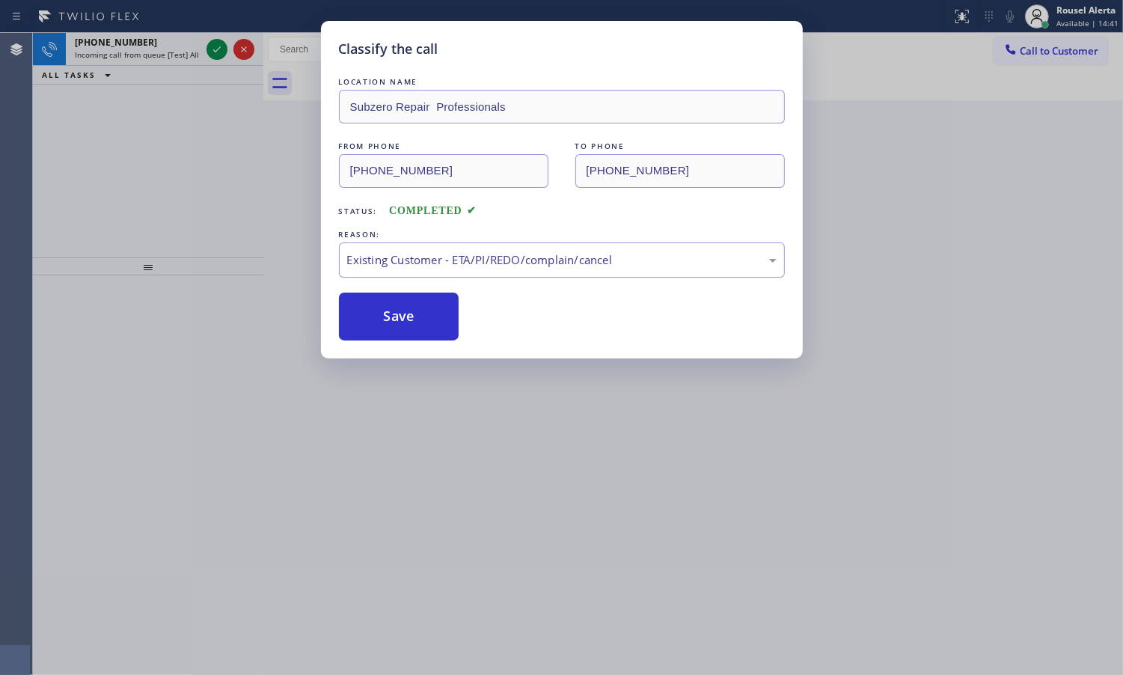
click at [157, 46] on div "Classify the call LOCATION NAME Subzero Repair Professionals FROM PHONE [PHONE_…" at bounding box center [561, 337] width 1123 height 675
click at [157, 46] on div "Classify the call LOCATION NAME Viking Repair Pro [GEOGRAPHIC_DATA] FROM PHONE …" at bounding box center [578, 354] width 1090 height 642
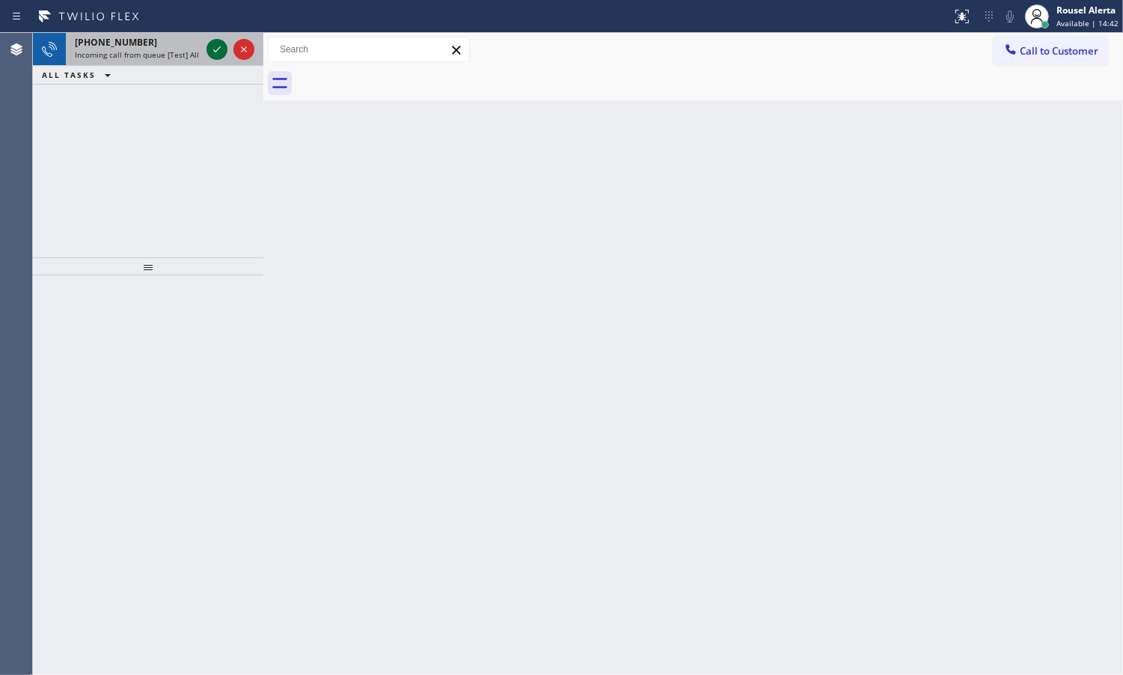
click at [208, 53] on icon at bounding box center [217, 49] width 18 height 18
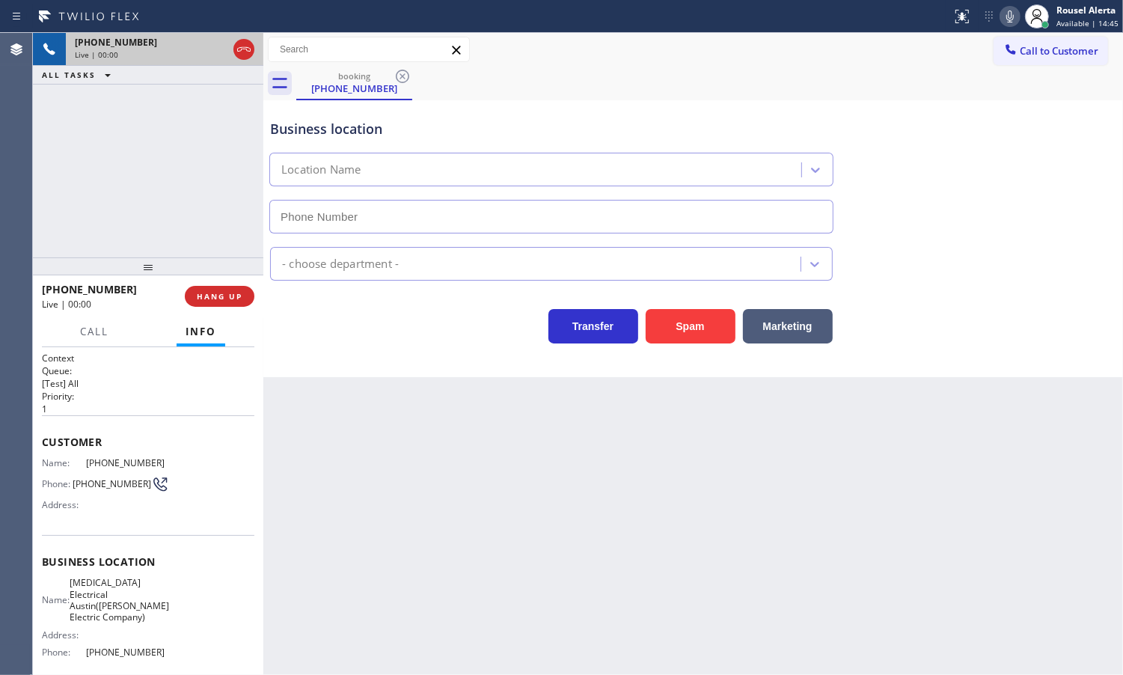
type input "[PHONE_NUMBER]"
click at [474, 477] on div "Back to Dashboard Change Sender ID Customers Technicians Select a contact Outbo…" at bounding box center [693, 354] width 860 height 642
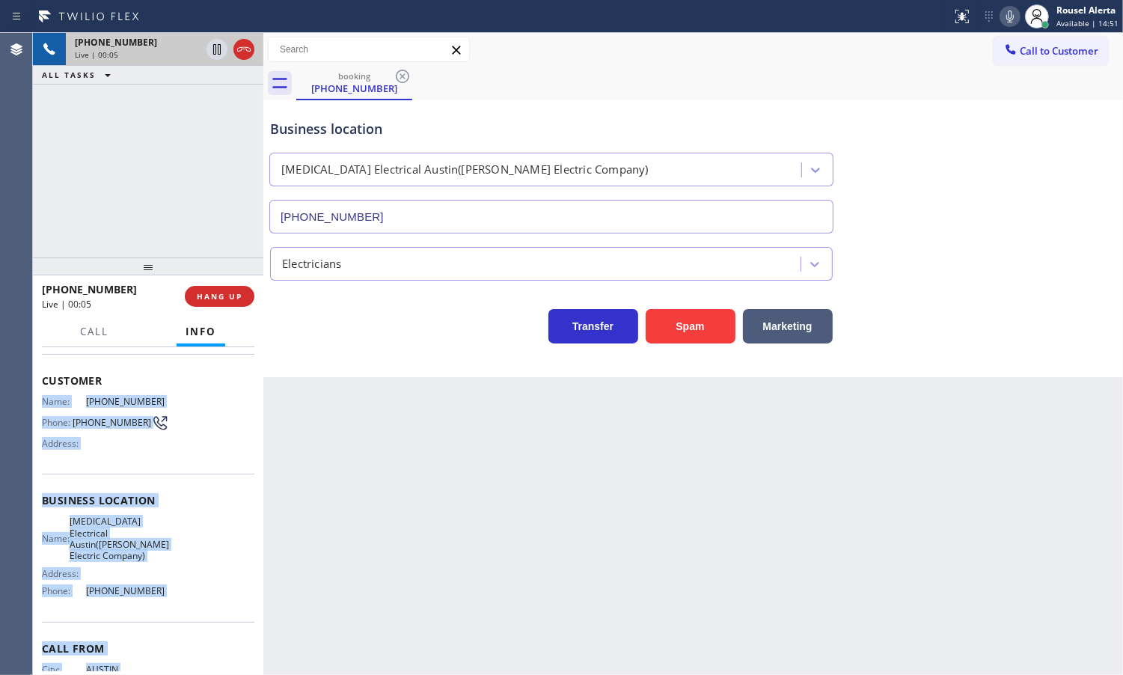
scroll to position [122, 0]
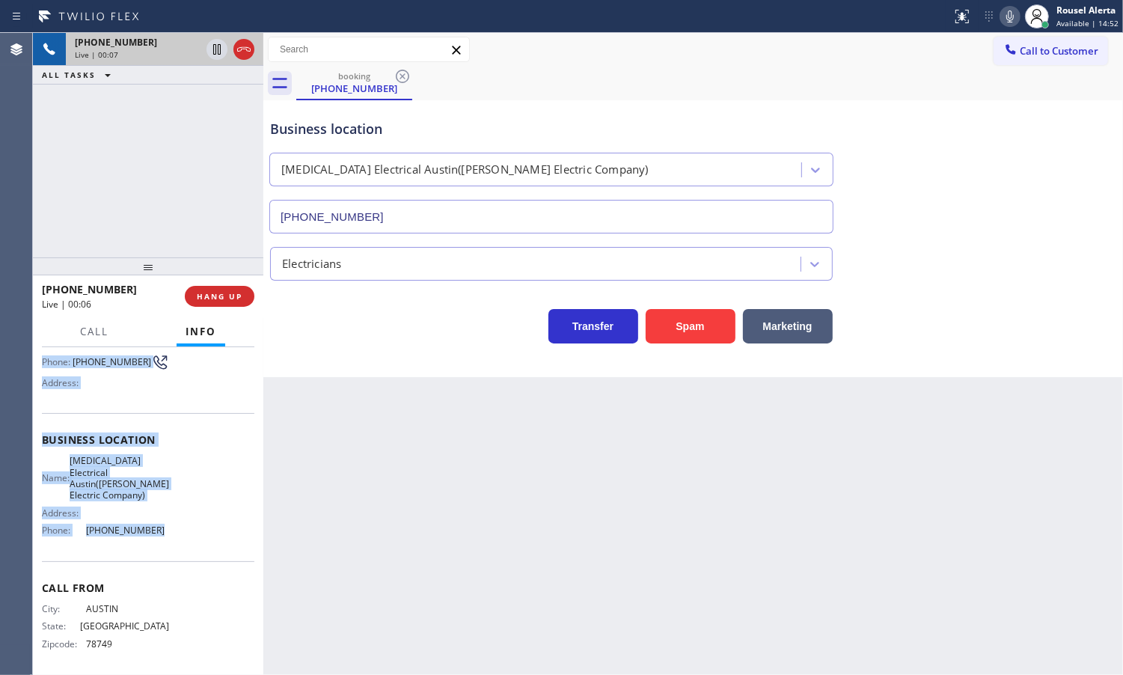
drag, startPoint x: 36, startPoint y: 458, endPoint x: 181, endPoint y: 547, distance: 170.3
click at [181, 547] on div "Context Queue: [Test] All Priority: 1 Customer Name: [PHONE_NUMBER] Phone: [PHO…" at bounding box center [148, 511] width 230 height 328
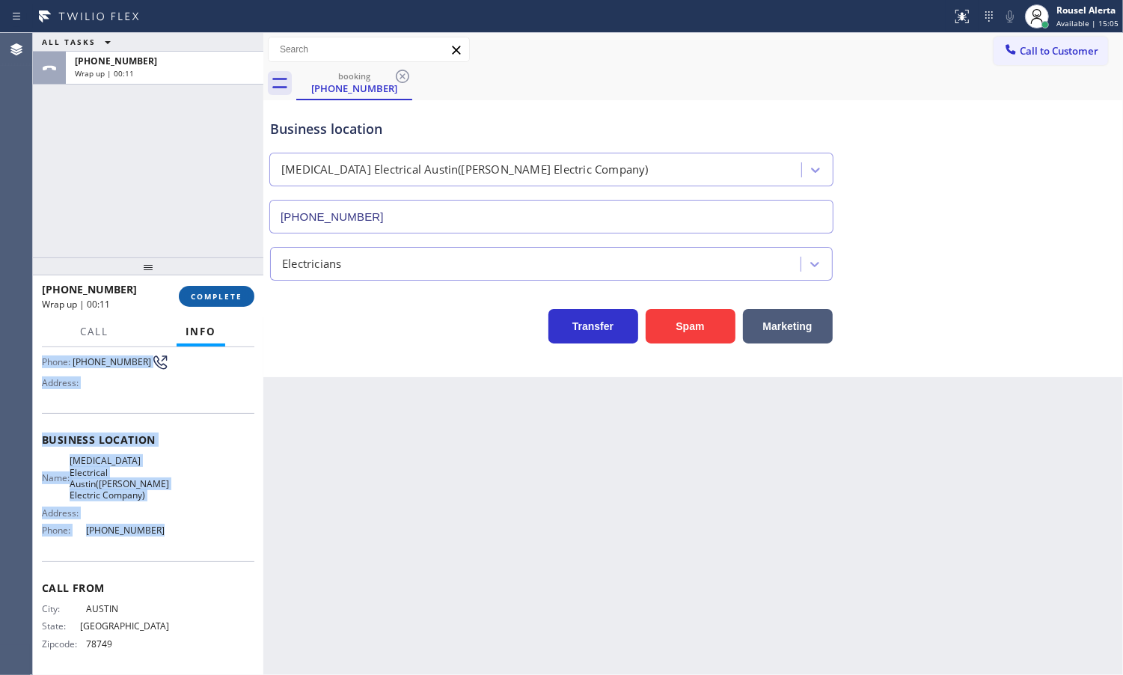
click at [214, 294] on span "COMPLETE" at bounding box center [217, 296] width 52 height 10
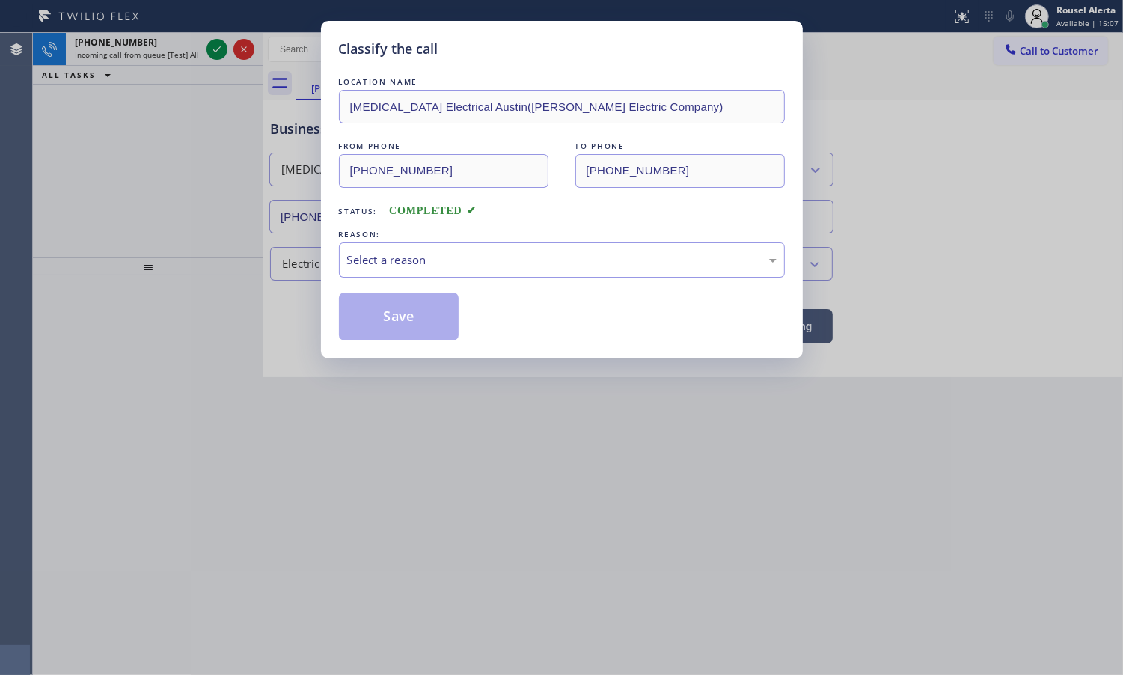
drag, startPoint x: 327, startPoint y: 283, endPoint x: 353, endPoint y: 264, distance: 32.2
click at [331, 281] on div "Classify the call LOCATION NAME [MEDICAL_DATA] Electrical Austin([PERSON_NAME] …" at bounding box center [562, 189] width 482 height 337
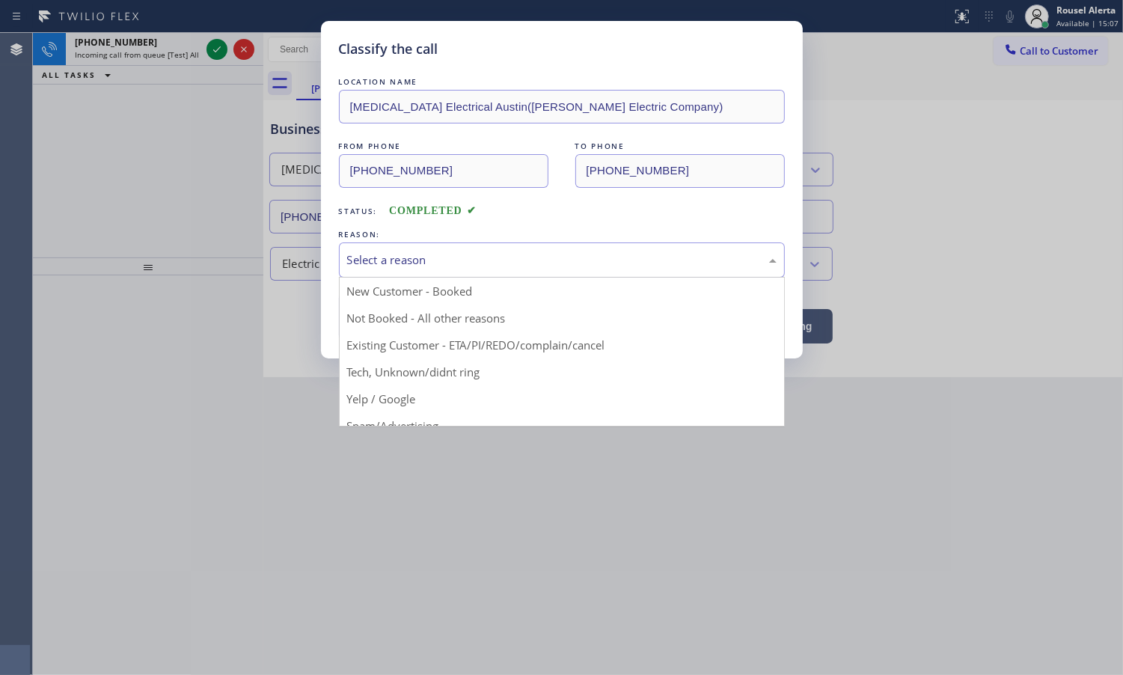
click at [373, 251] on div "Select a reason" at bounding box center [562, 259] width 446 height 35
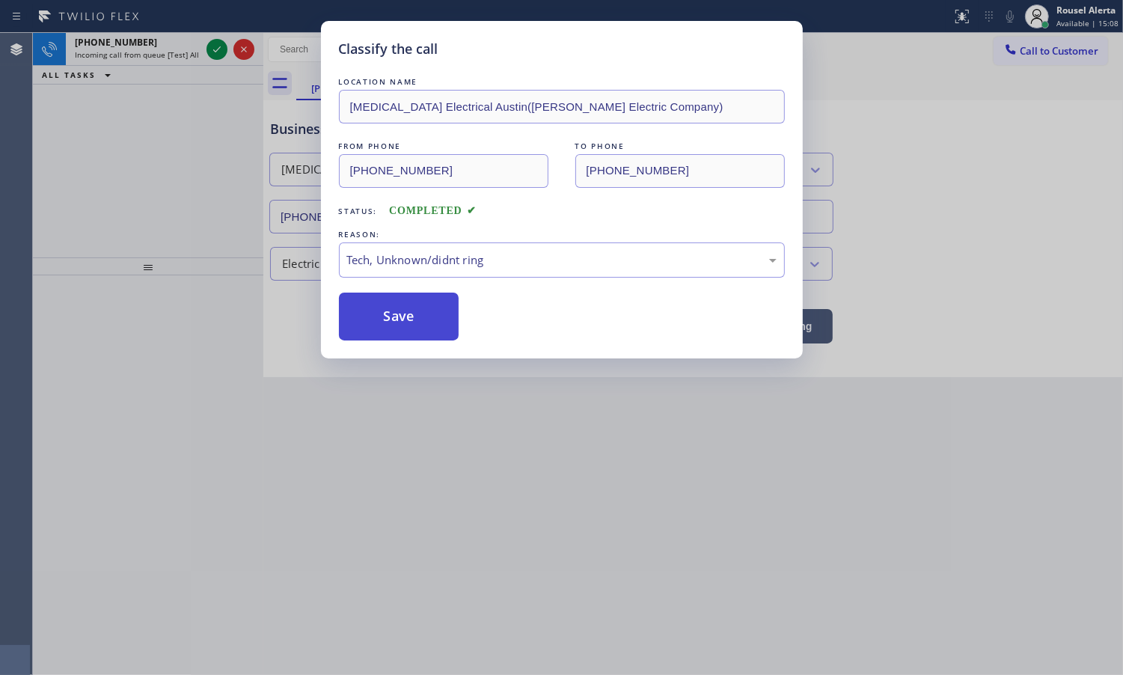
click at [406, 337] on button "Save" at bounding box center [399, 317] width 120 height 48
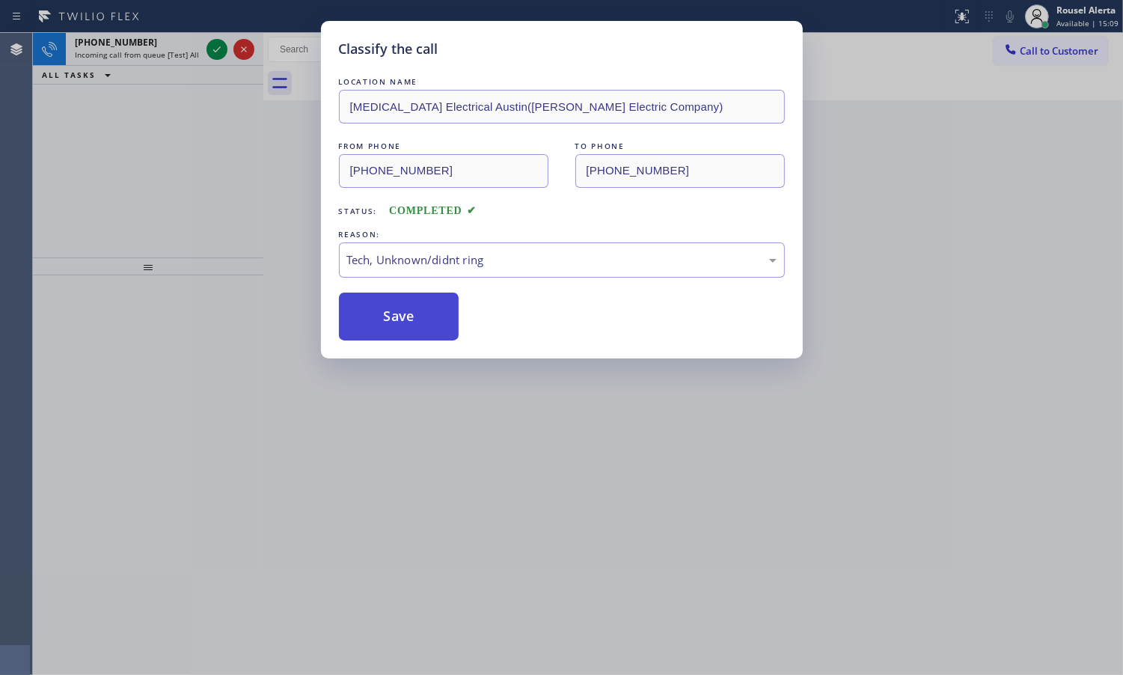
click at [405, 333] on button "Save" at bounding box center [399, 317] width 120 height 48
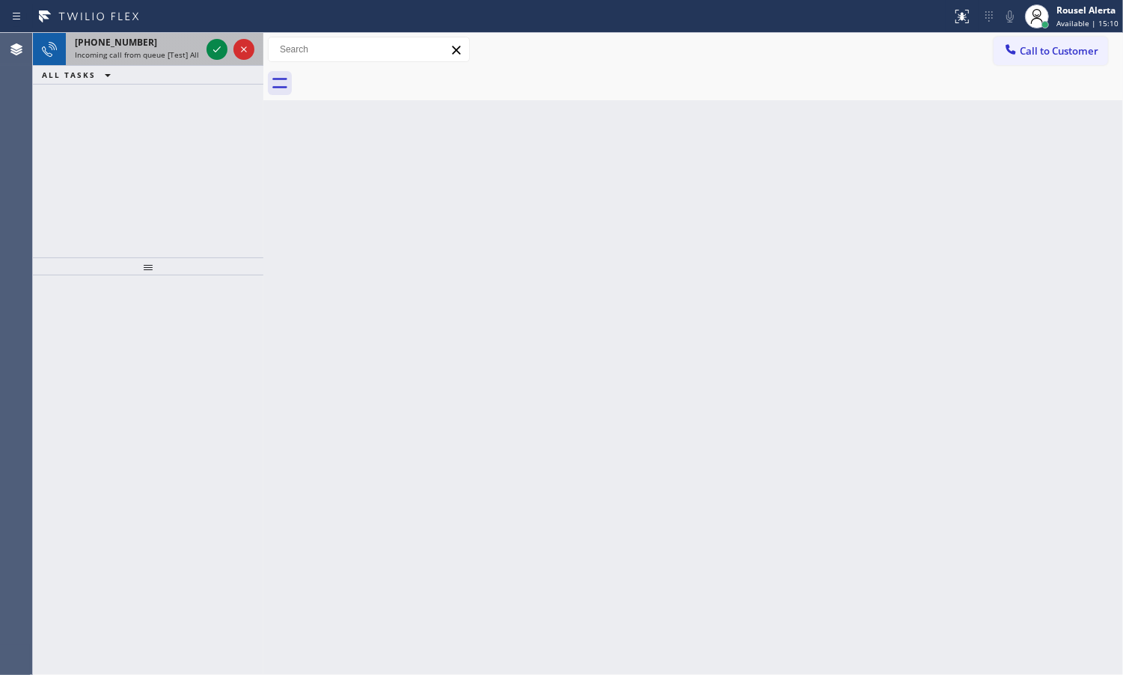
click at [189, 37] on div "[PHONE_NUMBER]" at bounding box center [138, 42] width 126 height 13
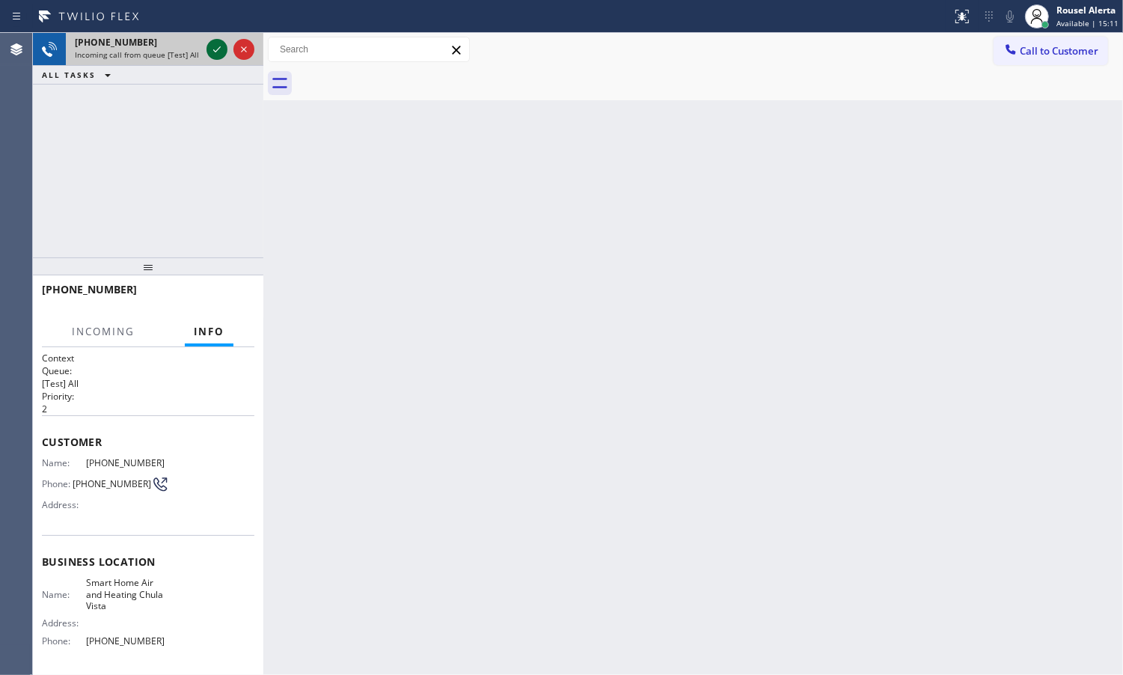
click at [221, 52] on icon at bounding box center [217, 49] width 18 height 18
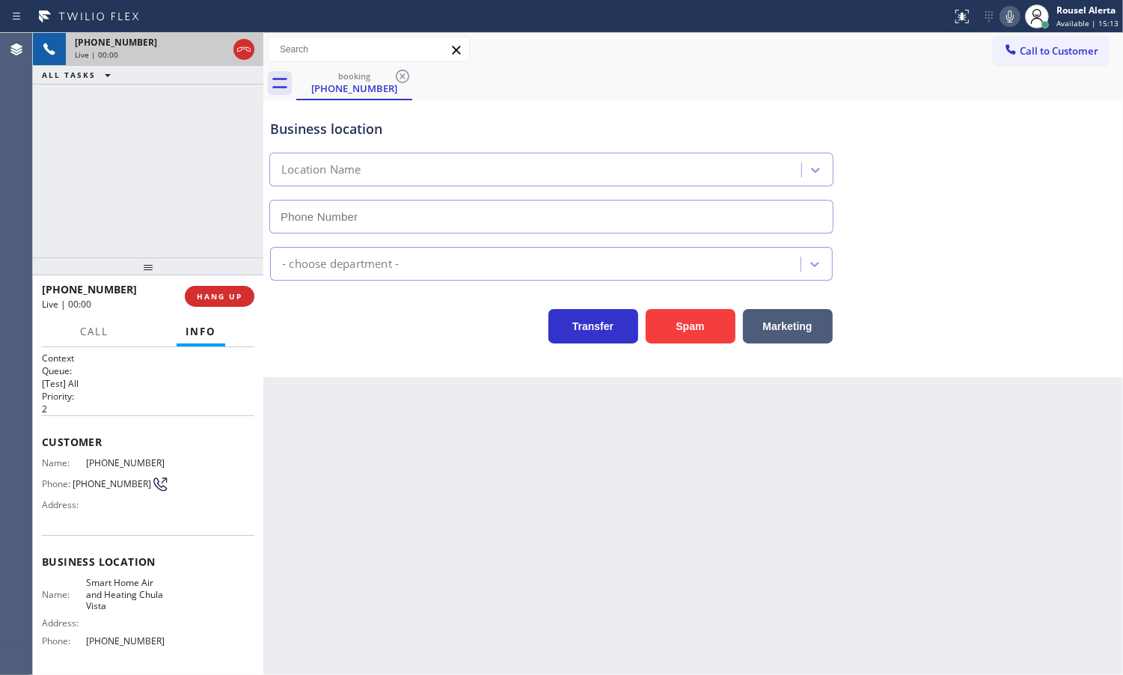
type input "[PHONE_NUMBER]"
click at [682, 318] on button "Spam" at bounding box center [691, 326] width 90 height 34
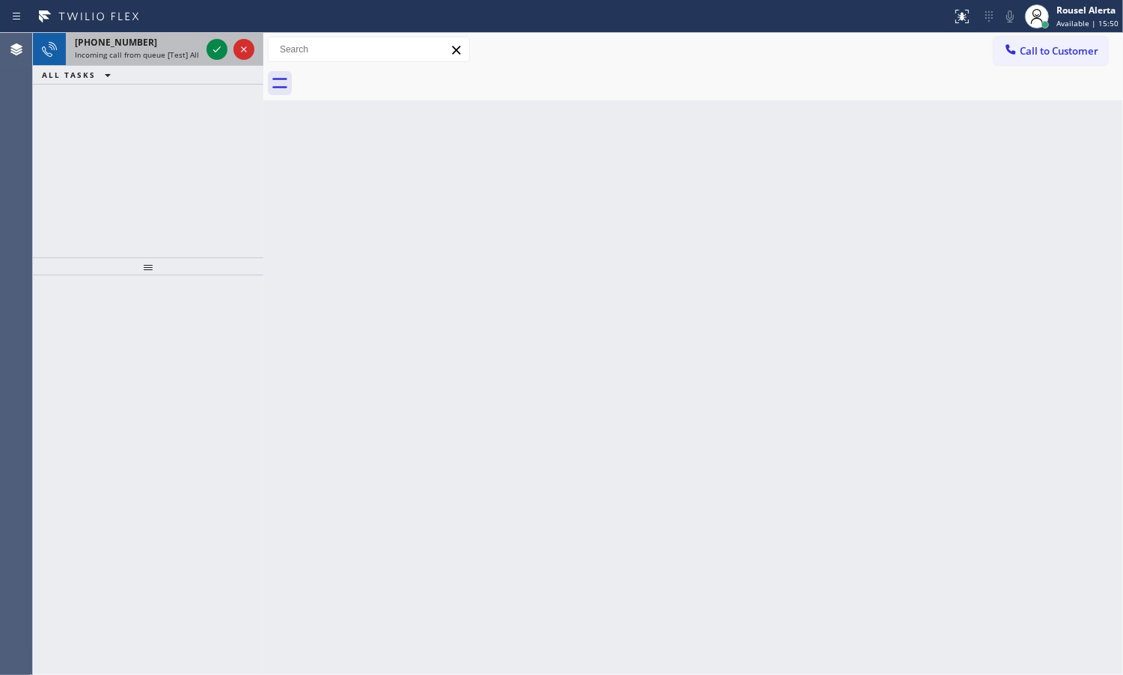
click at [215, 38] on div at bounding box center [231, 49] width 54 height 33
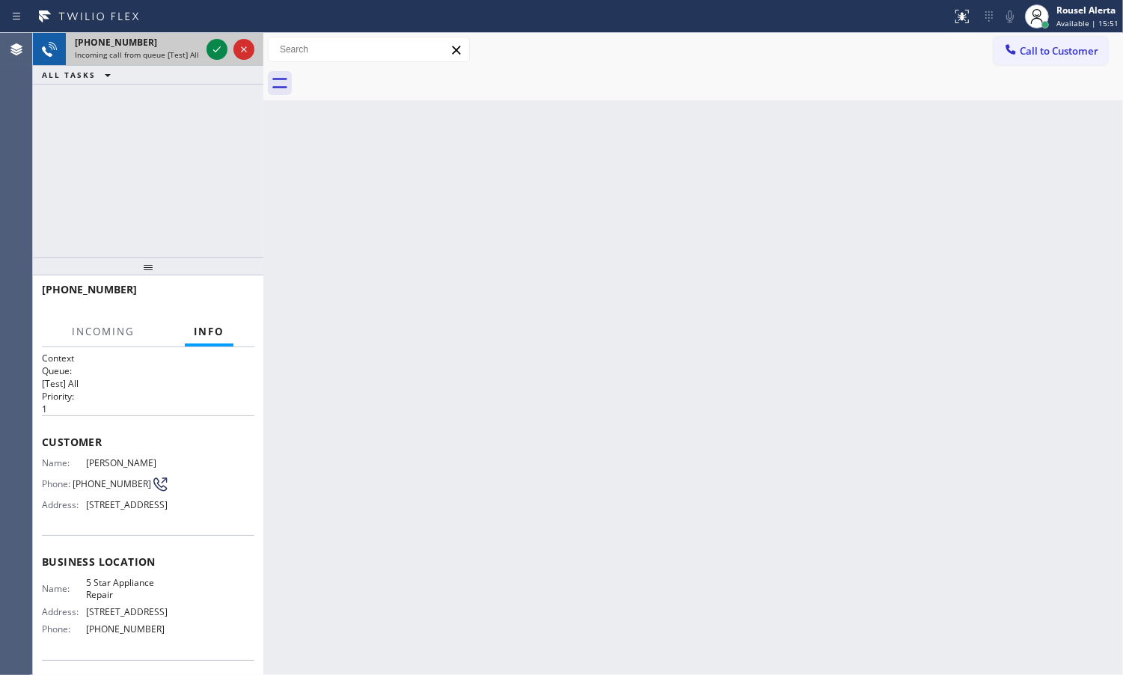
click at [215, 38] on div at bounding box center [231, 49] width 54 height 33
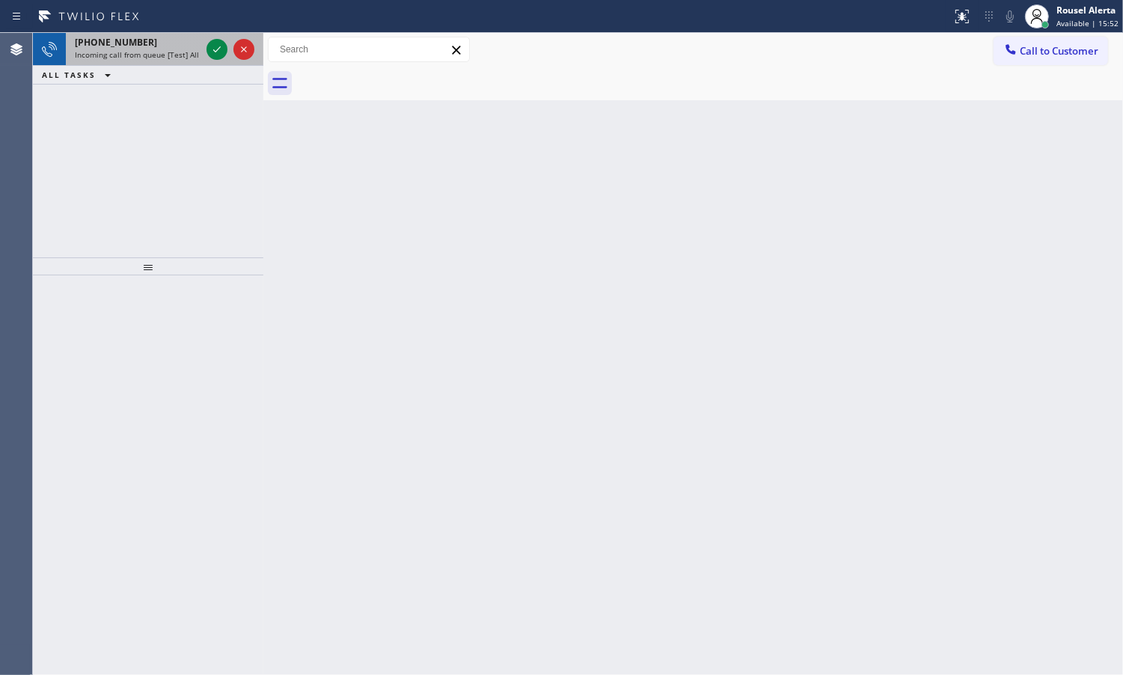
click at [147, 46] on div "[PHONE_NUMBER]" at bounding box center [138, 42] width 126 height 13
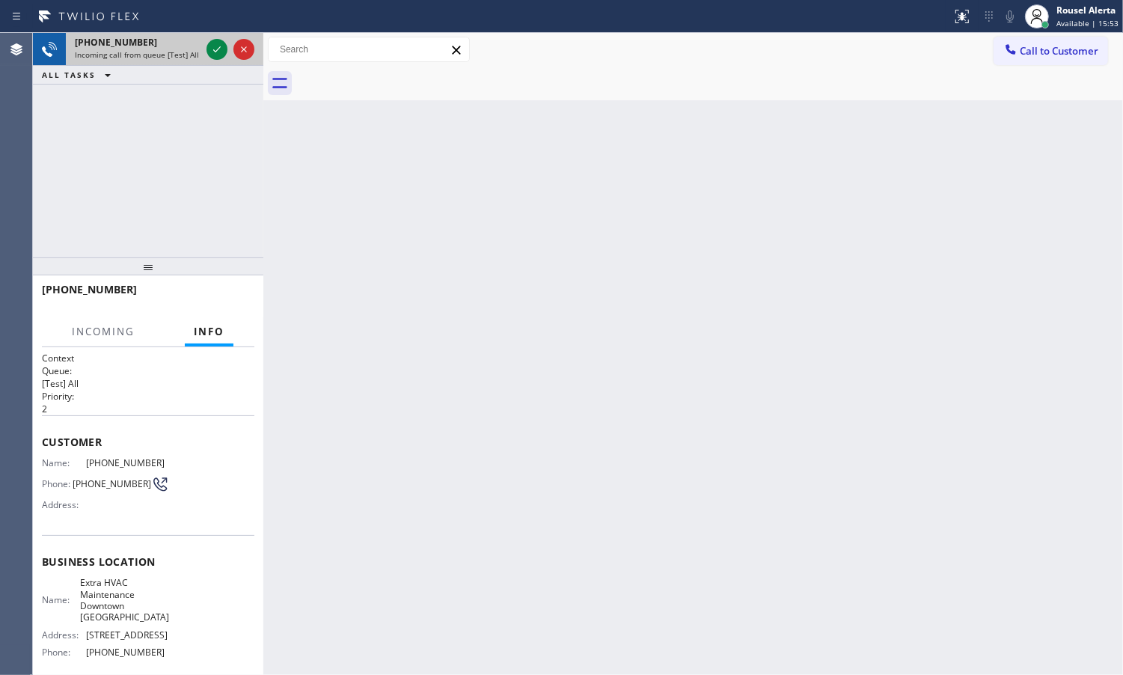
click at [191, 47] on div "[PHONE_NUMBER]" at bounding box center [138, 42] width 126 height 13
click at [217, 55] on icon at bounding box center [217, 49] width 18 height 18
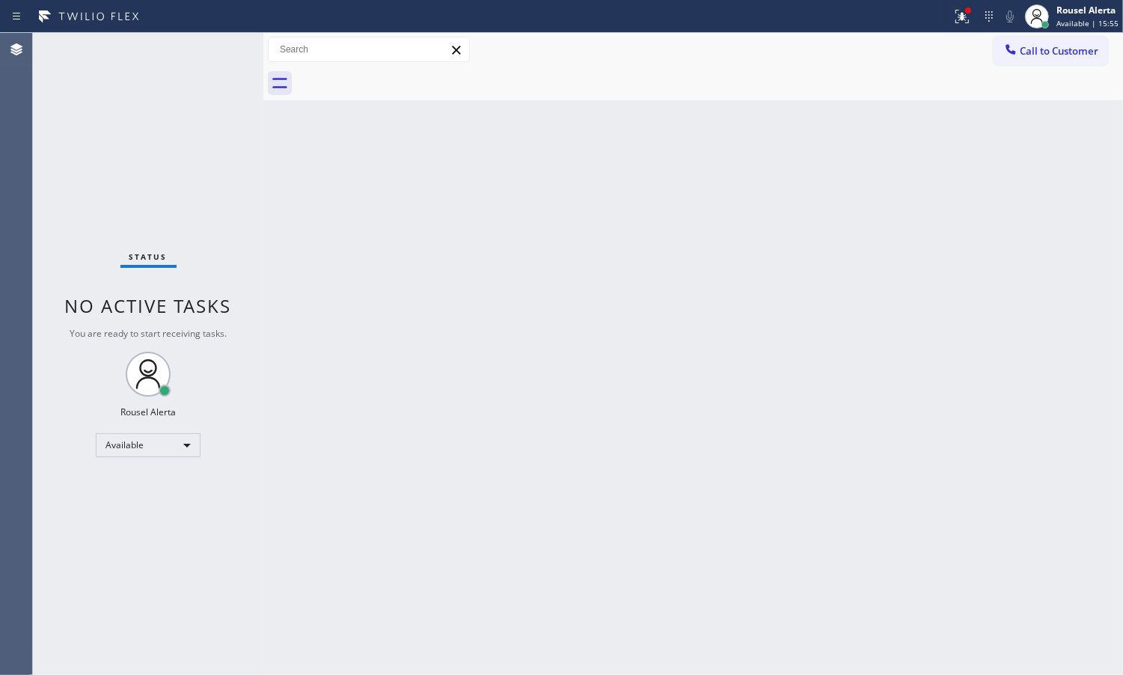
drag, startPoint x: 210, startPoint y: 53, endPoint x: 601, endPoint y: 120, distance: 397.1
click at [212, 52] on div "Status No active tasks You are ready to start receiving tasks. Rousel Alerta Av…" at bounding box center [148, 354] width 230 height 642
click at [966, 13] on div at bounding box center [968, 10] width 9 height 9
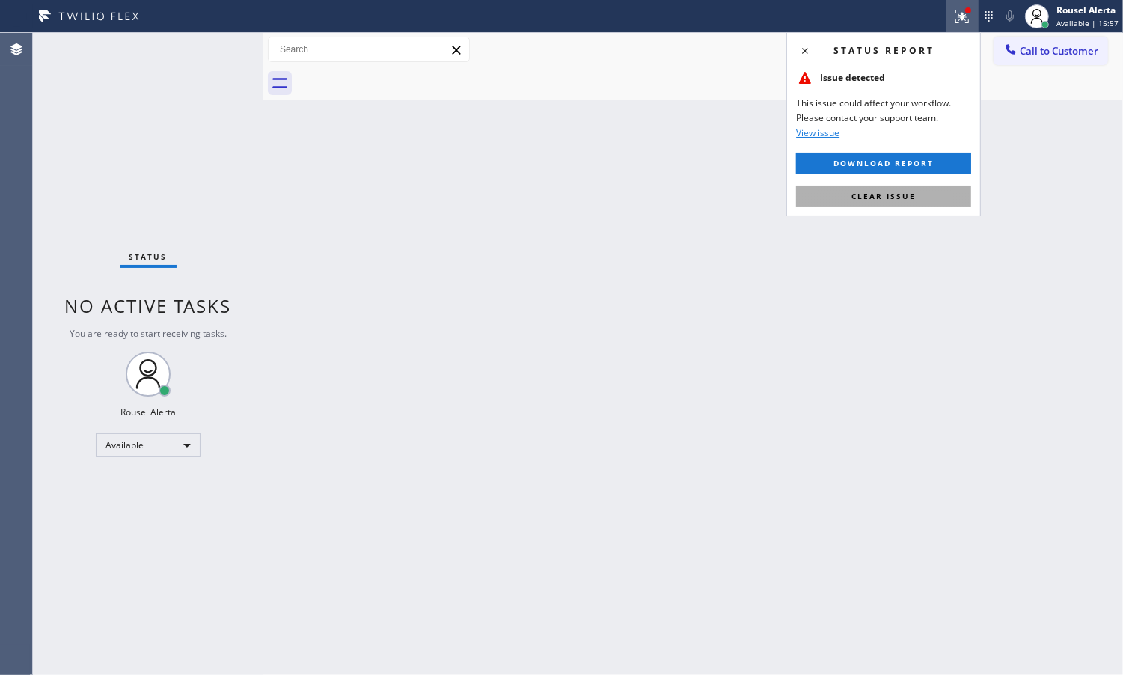
click at [920, 189] on button "Clear issue" at bounding box center [883, 196] width 175 height 21
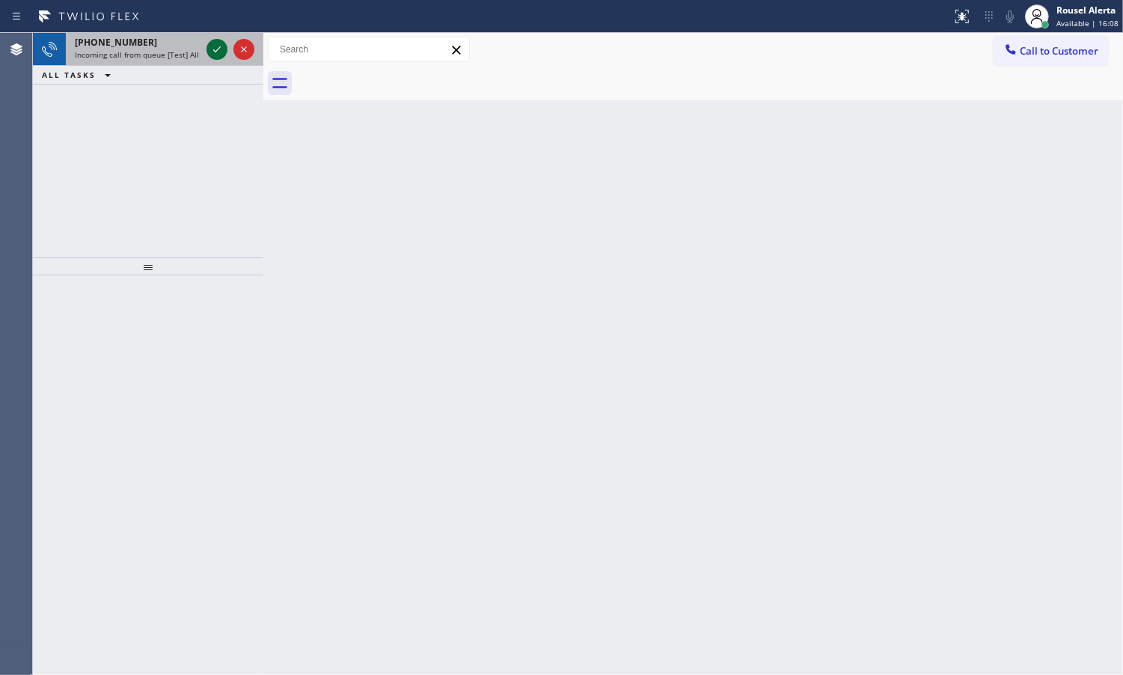
click at [210, 45] on icon at bounding box center [217, 49] width 18 height 18
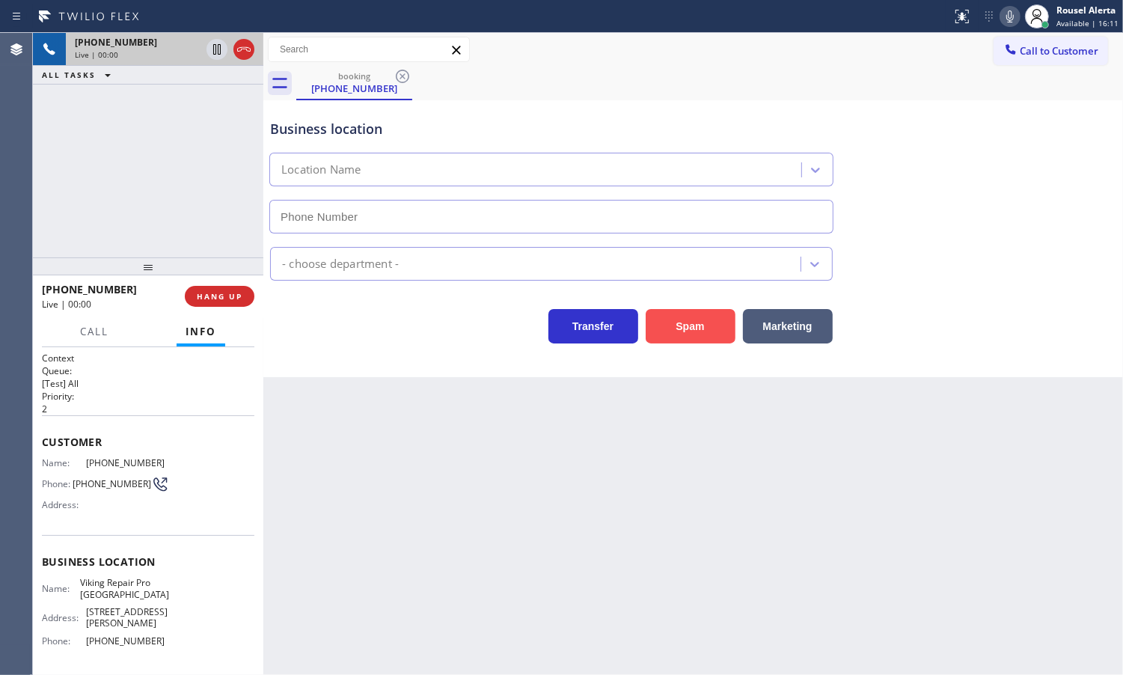
type input "[PHONE_NUMBER]"
click at [667, 331] on button "Spam" at bounding box center [691, 326] width 90 height 34
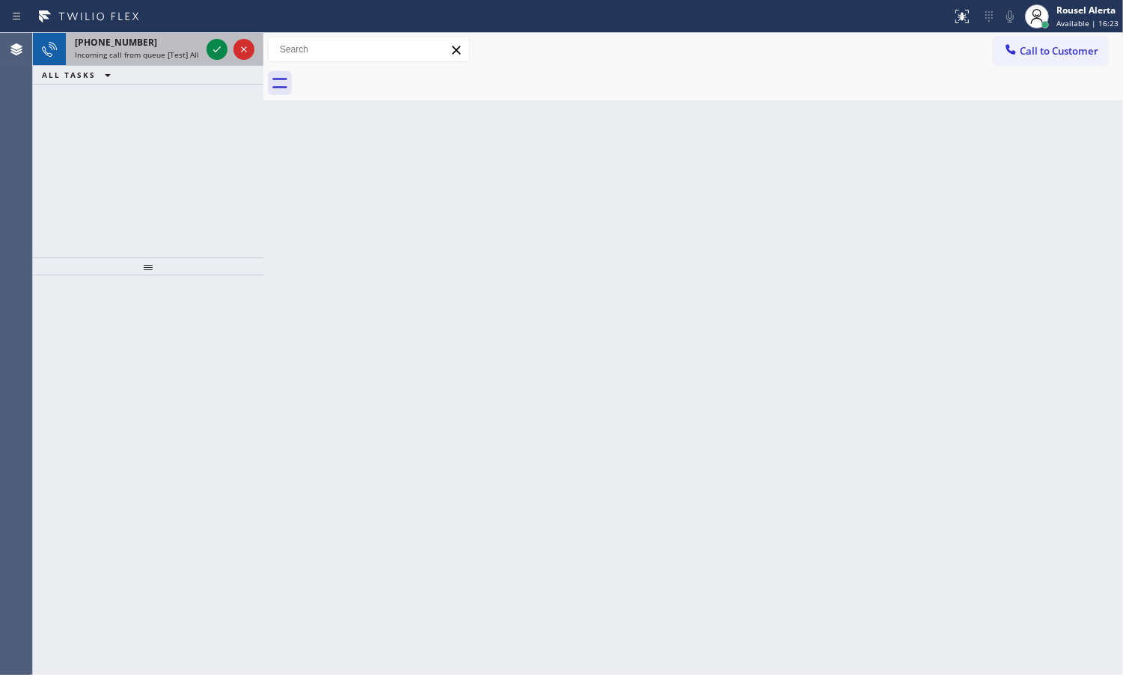
drag, startPoint x: 193, startPoint y: 39, endPoint x: 198, endPoint y: 46, distance: 8.5
click at [192, 43] on div "[PHONE_NUMBER]" at bounding box center [138, 42] width 126 height 13
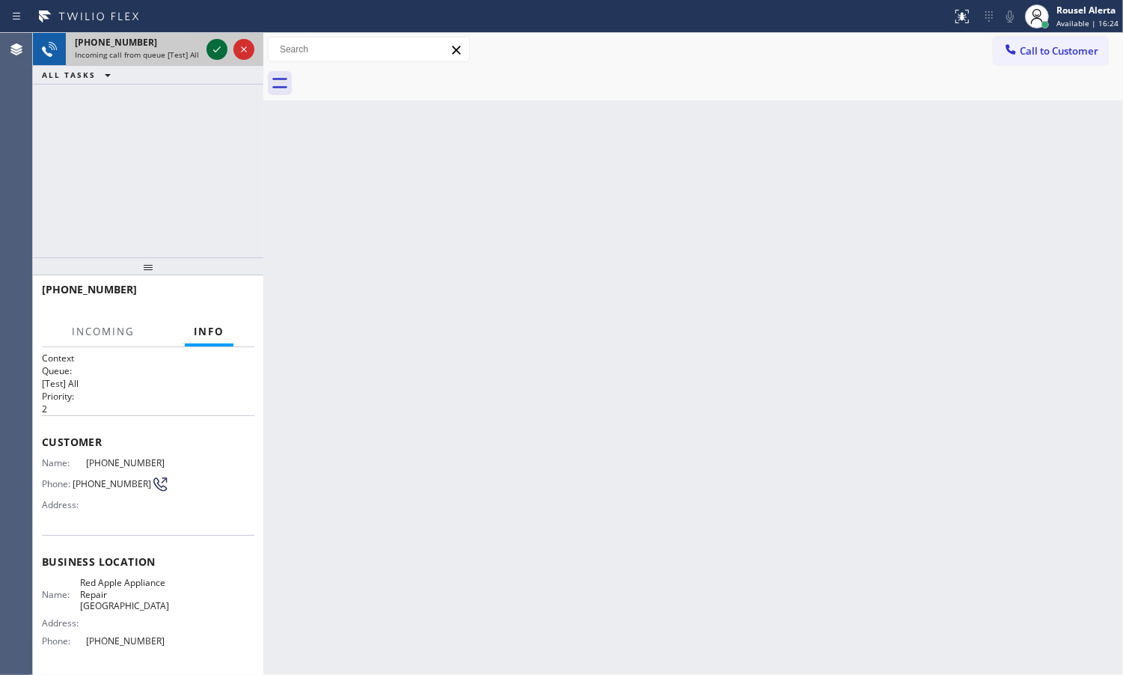
click at [210, 49] on icon at bounding box center [217, 49] width 18 height 18
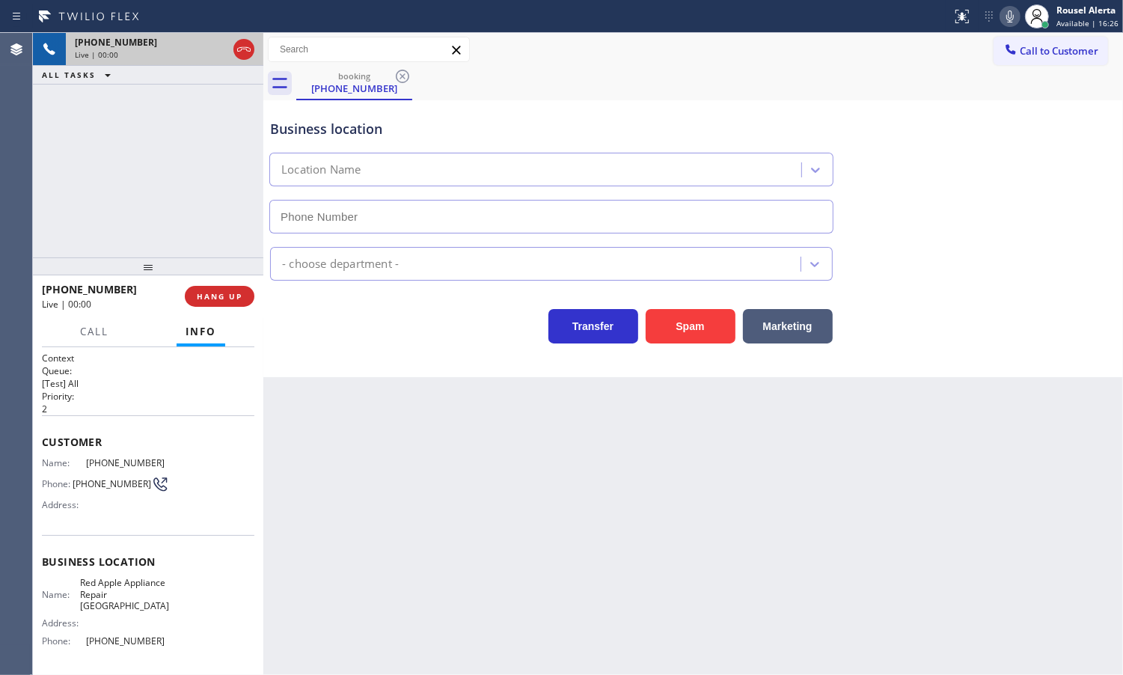
type input "[PHONE_NUMBER]"
click at [704, 334] on button "Spam" at bounding box center [691, 326] width 90 height 34
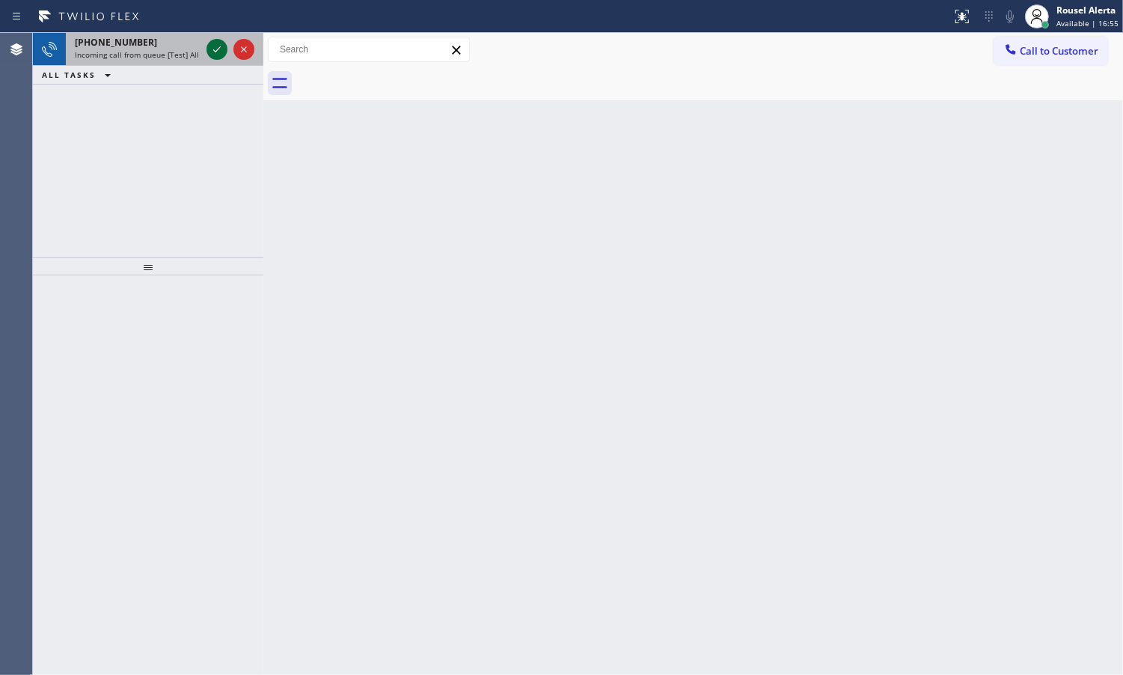
click at [217, 51] on icon at bounding box center [217, 49] width 18 height 18
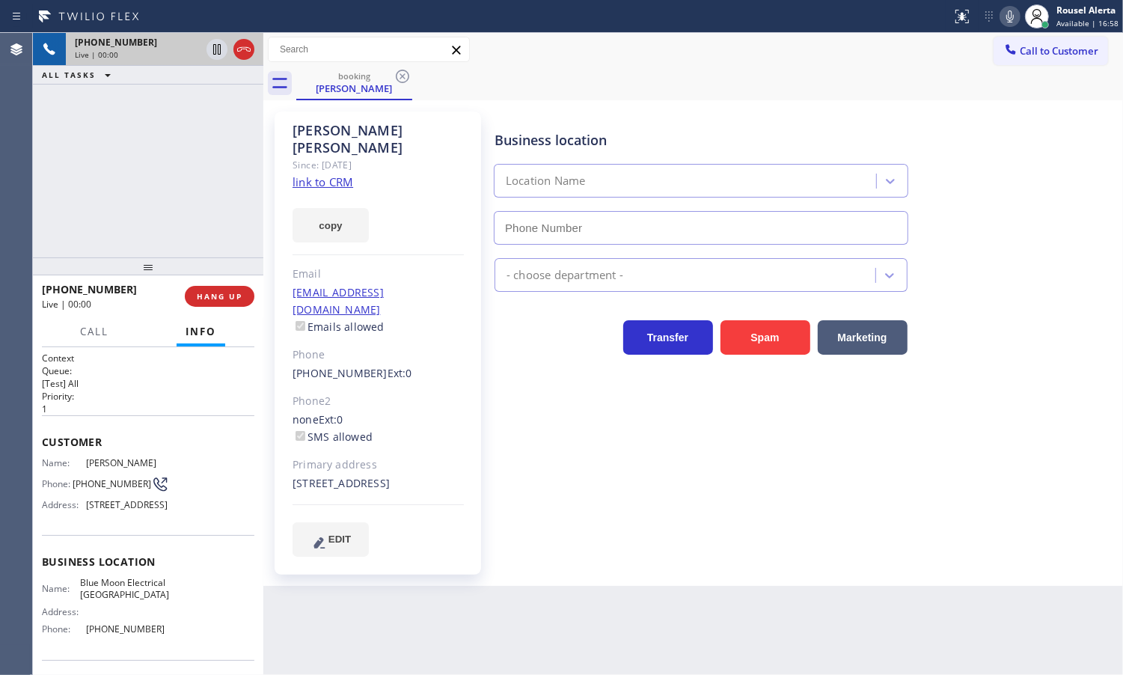
type input "[PHONE_NUMBER]"
click at [323, 174] on link "link to CRM" at bounding box center [323, 181] width 61 height 15
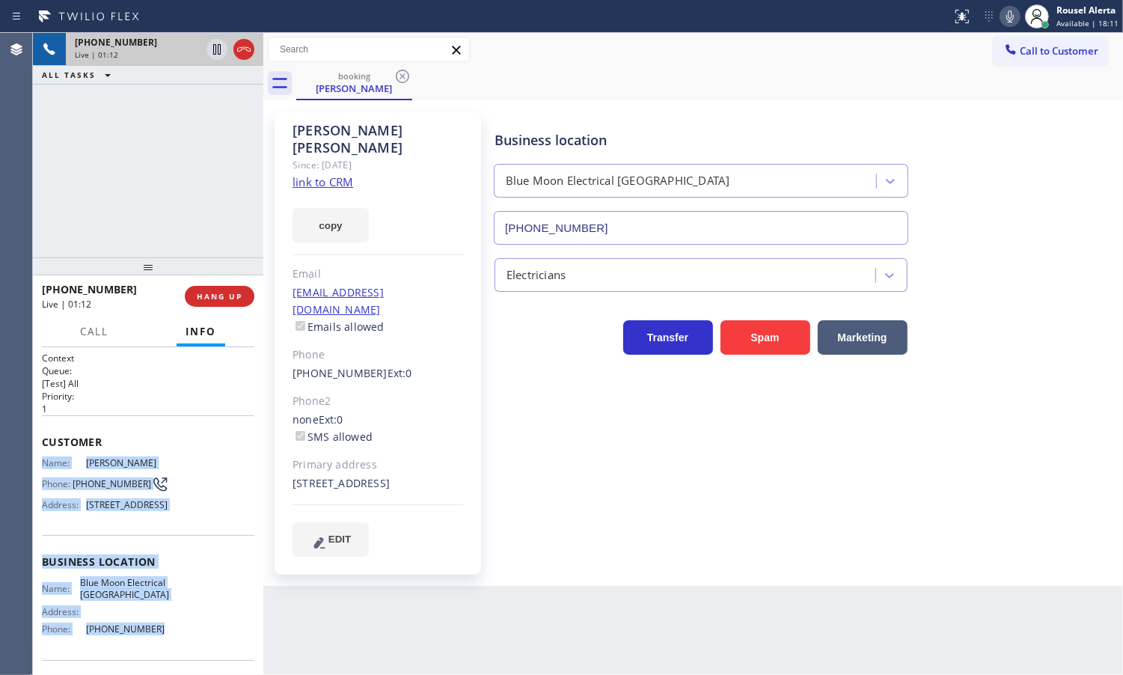
drag, startPoint x: 64, startPoint y: 492, endPoint x: 162, endPoint y: 646, distance: 181.6
click at [162, 646] on div "Context Queue: [Test] All Priority: 1 Customer Name: [PERSON_NAME] Phone: [PHON…" at bounding box center [148, 562] width 213 height 421
copy div "Name: [PERSON_NAME] Phone: [PHONE_NUMBER] Address: [STREET_ADDRESS] Business lo…"
click at [207, 43] on div at bounding box center [217, 49] width 21 height 18
click at [1008, 11] on icon at bounding box center [1010, 16] width 18 height 18
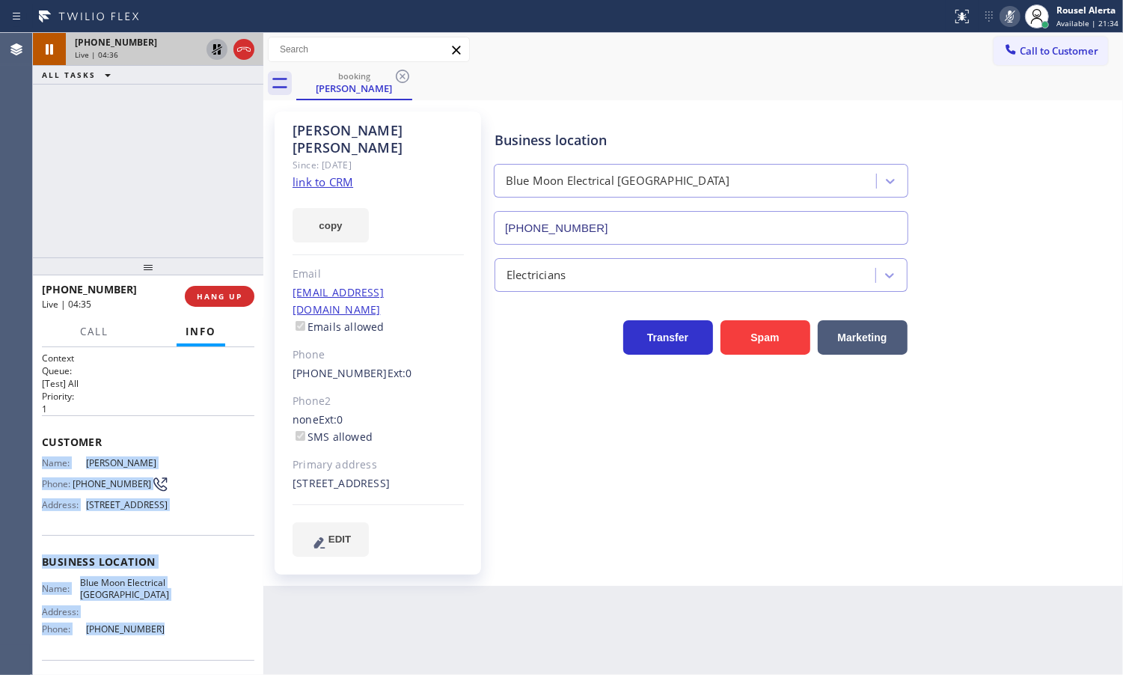
click at [210, 51] on icon at bounding box center [217, 49] width 18 height 18
click at [1010, 12] on icon at bounding box center [1010, 16] width 18 height 18
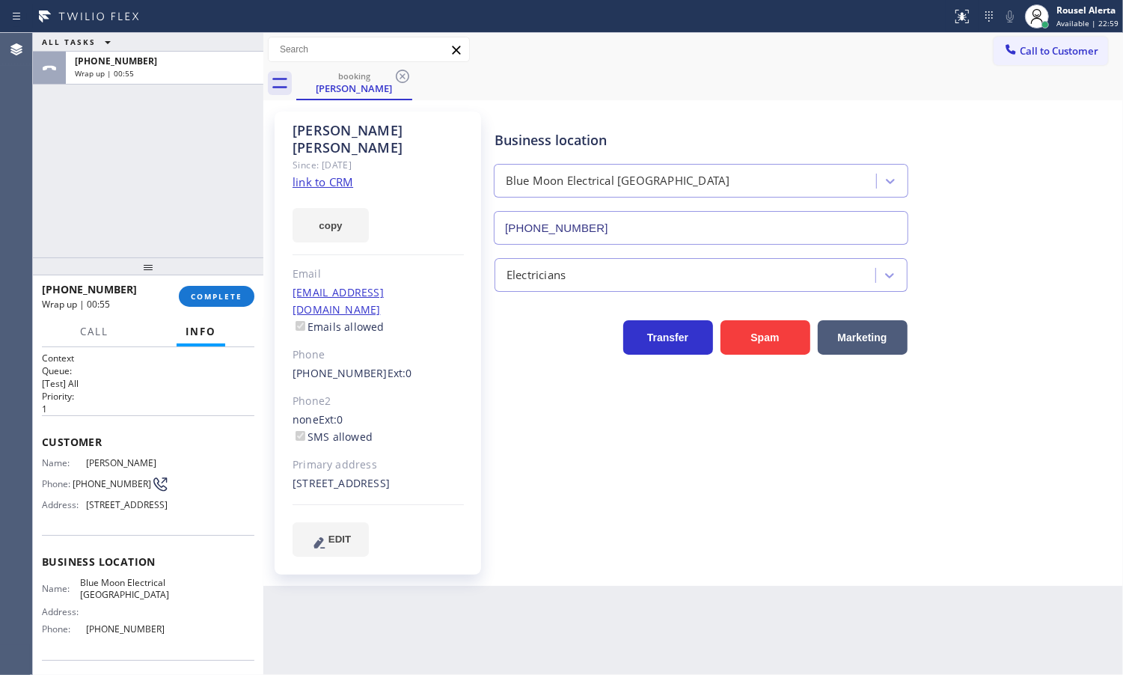
click at [189, 120] on div "ALL TASKS ALL TASKS ACTIVE TASKS TASKS IN WRAP UP [PHONE_NUMBER] Wrap up | 00:55" at bounding box center [148, 145] width 230 height 224
click at [221, 304] on button "COMPLETE" at bounding box center [217, 296] width 76 height 21
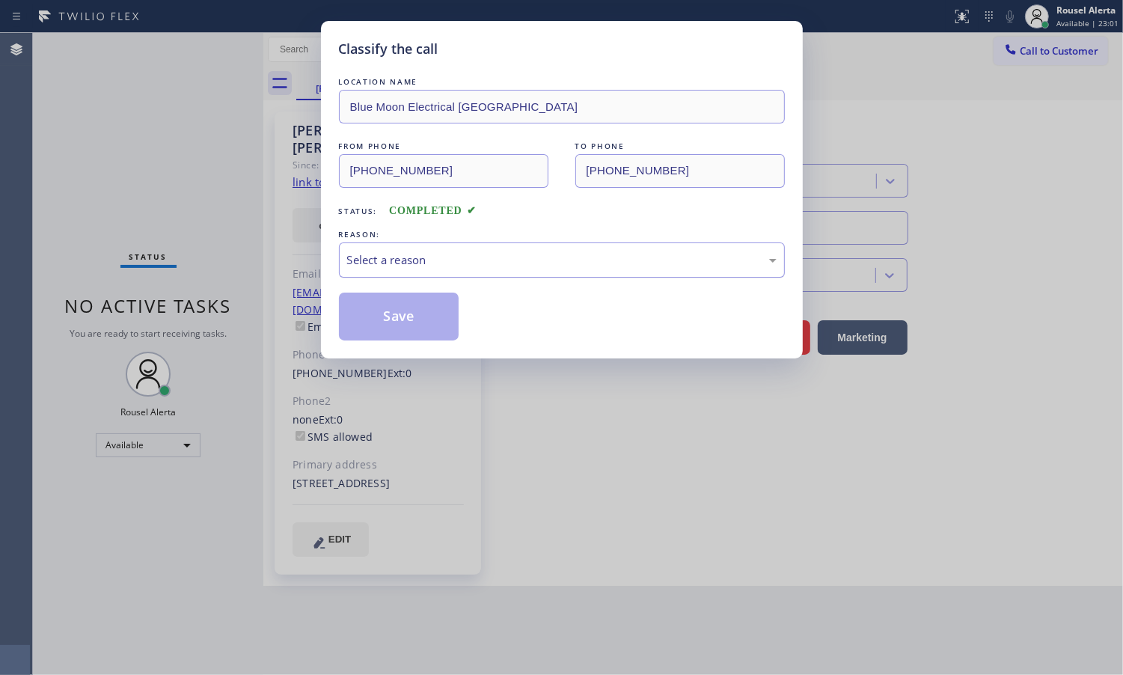
click at [479, 266] on div "Select a reason" at bounding box center [562, 259] width 430 height 17
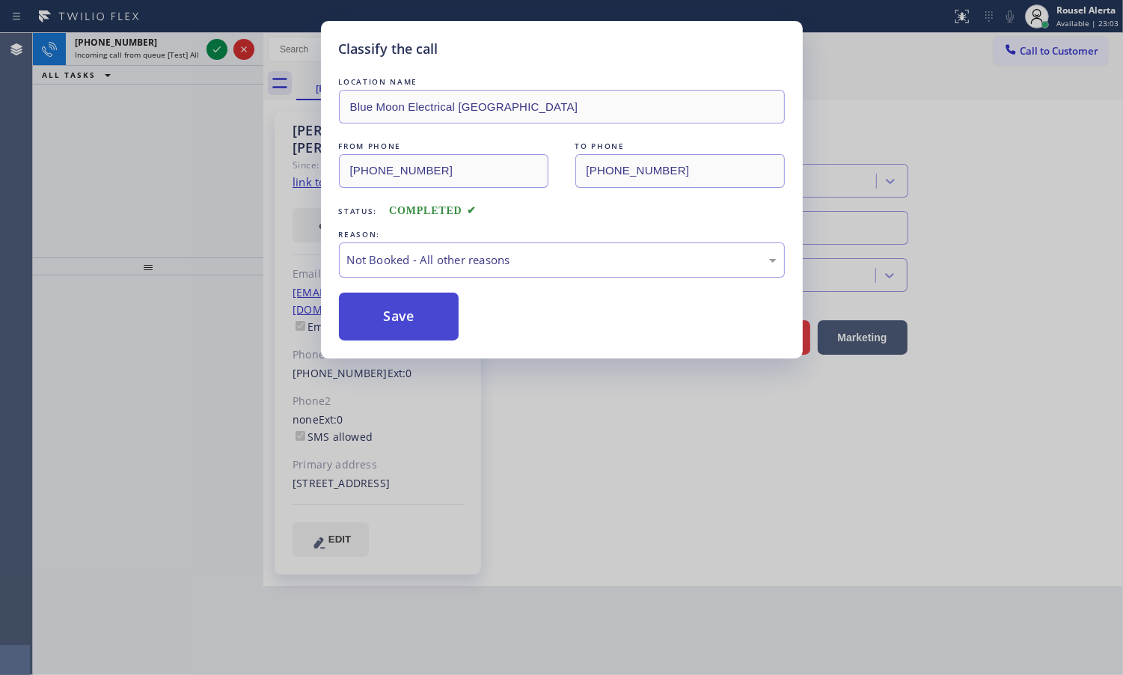
click at [438, 317] on button "Save" at bounding box center [399, 317] width 120 height 48
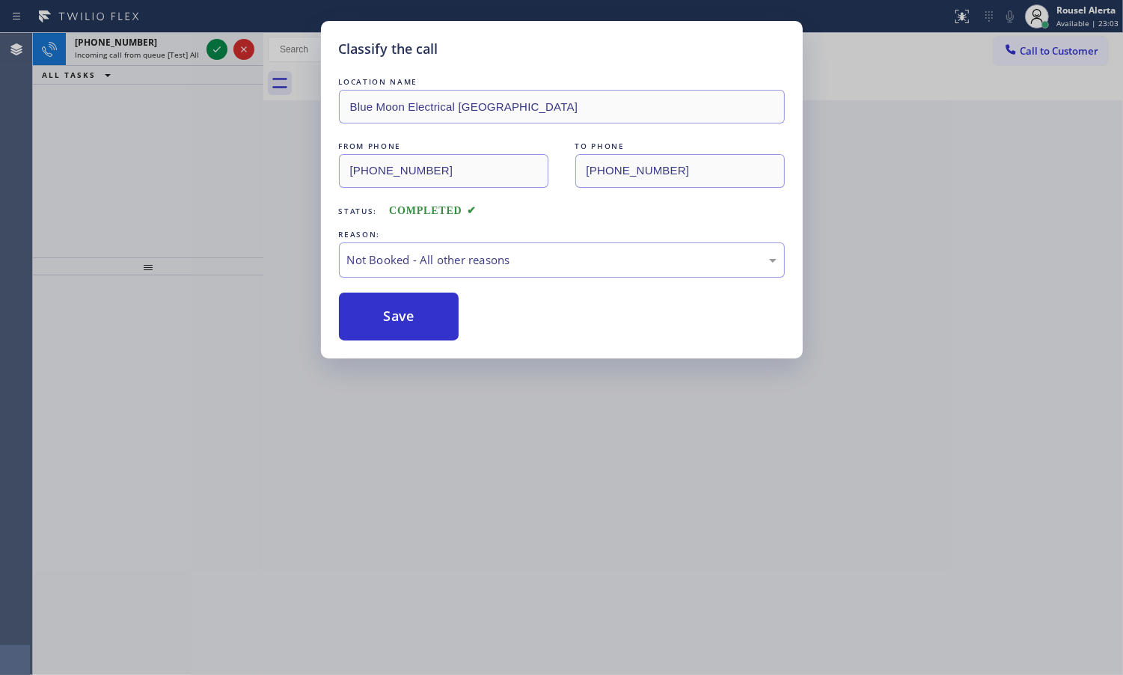
click at [447, 473] on div "Classify the call LOCATION NAME Blue Moon Electrical [GEOGRAPHIC_DATA] FROM PHO…" at bounding box center [561, 337] width 1123 height 675
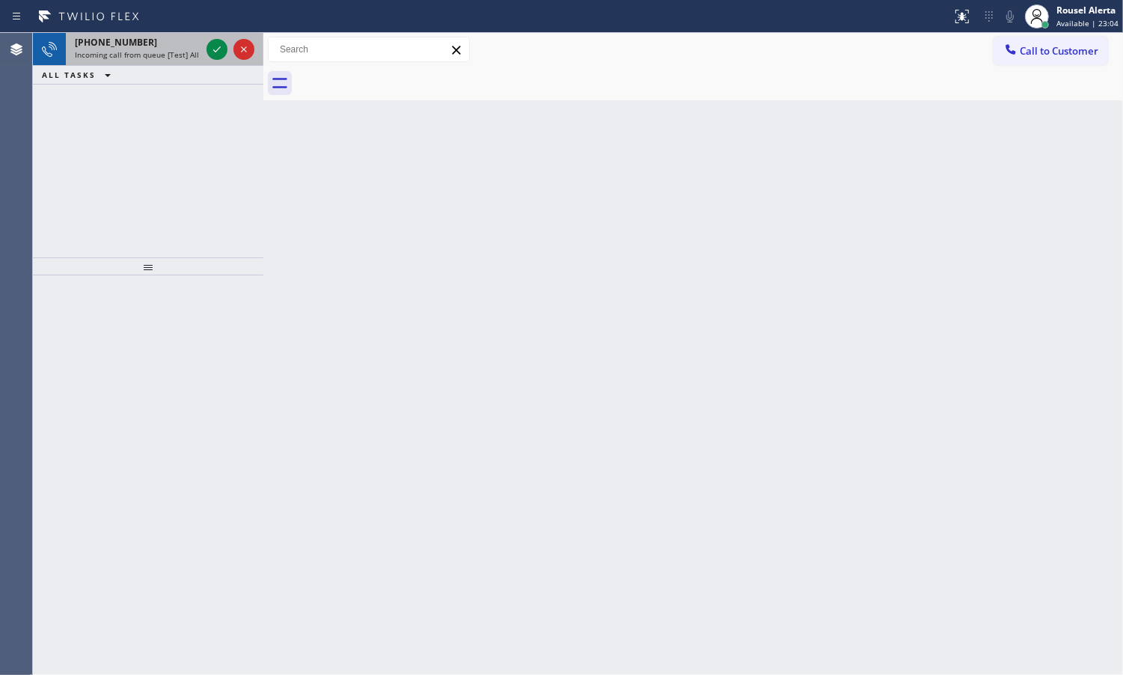
click at [159, 57] on span "Incoming call from queue [Test] All" at bounding box center [137, 54] width 124 height 10
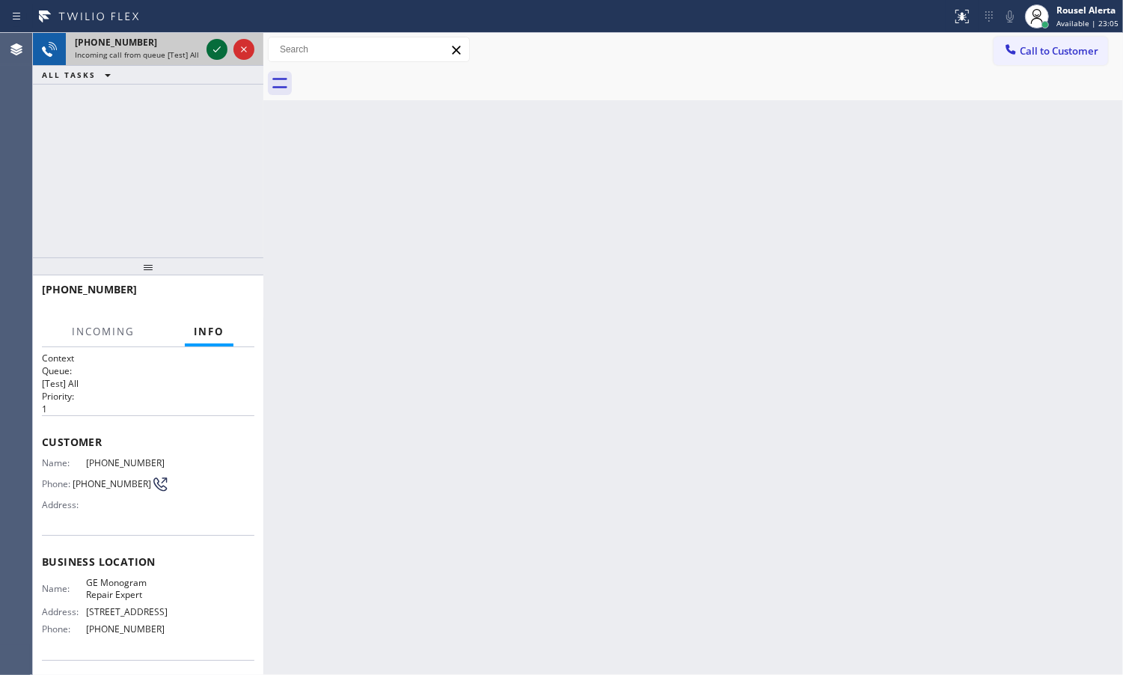
click at [215, 50] on icon at bounding box center [217, 49] width 18 height 18
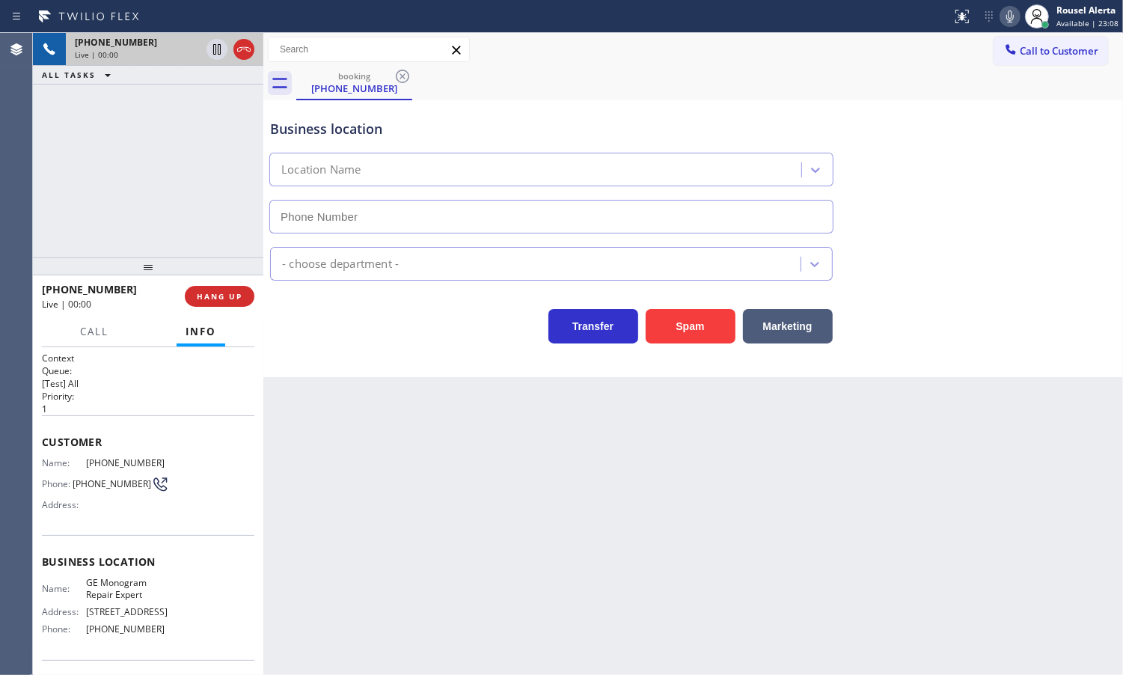
type input "[PHONE_NUMBER]"
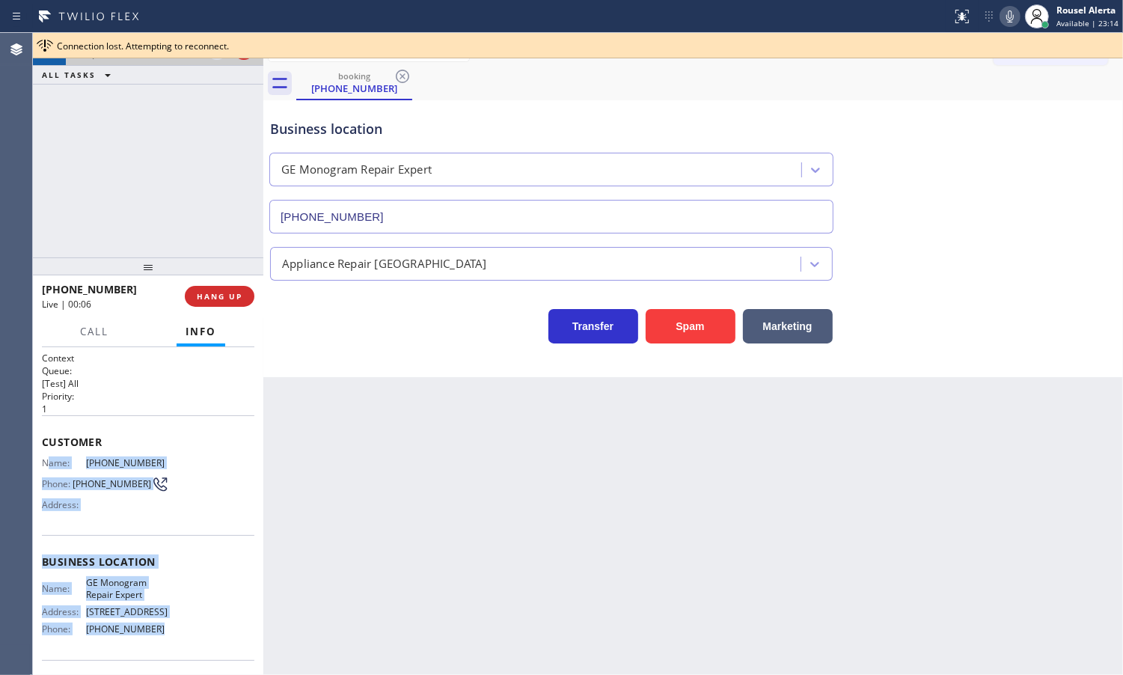
drag, startPoint x: 46, startPoint y: 459, endPoint x: 165, endPoint y: 626, distance: 205.5
click at [165, 626] on div "Context Queue: [Test] All Priority: 1 Customer Name: [PHONE_NUMBER] Phone: [PHO…" at bounding box center [148, 562] width 213 height 421
copy div "ame: [PHONE_NUMBER] Phone: [PHONE_NUMBER] Address: Business location Name: GE M…"
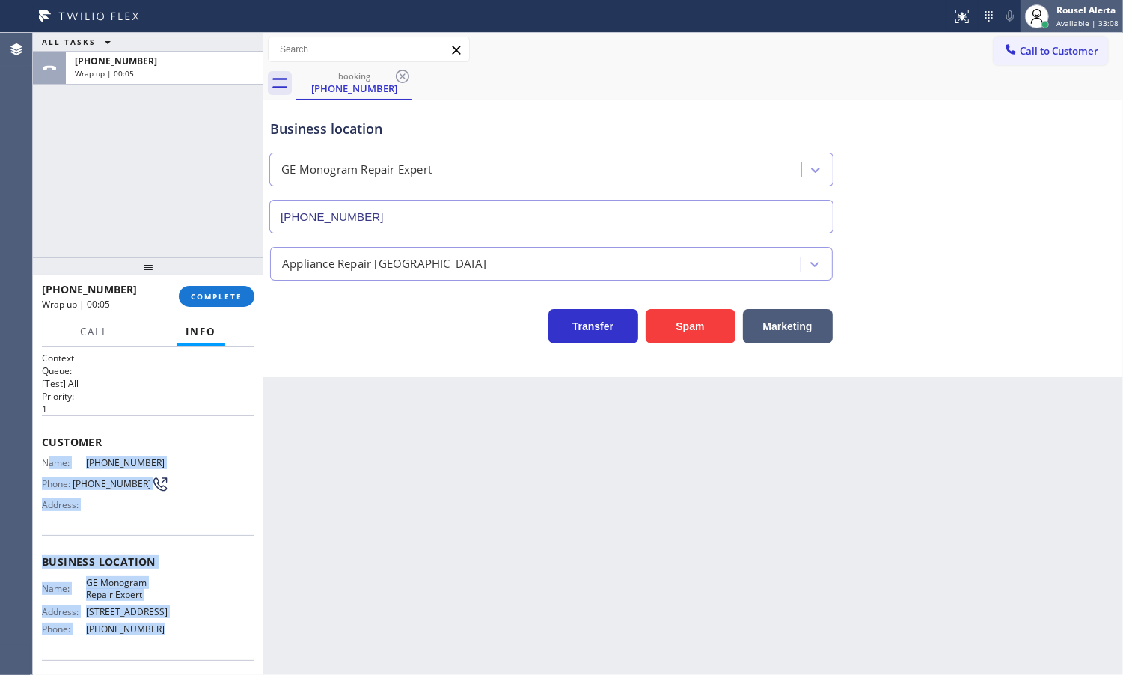
click at [1046, 17] on icon at bounding box center [1037, 16] width 18 height 18
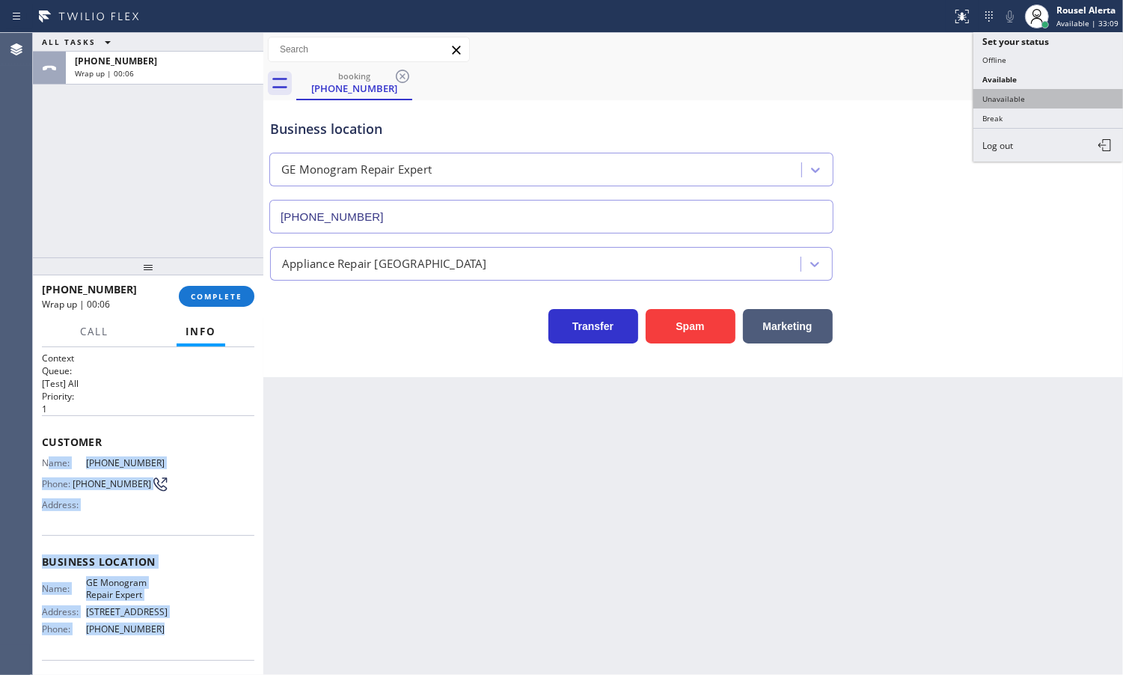
click at [1029, 91] on button "Unavailable" at bounding box center [1048, 98] width 150 height 19
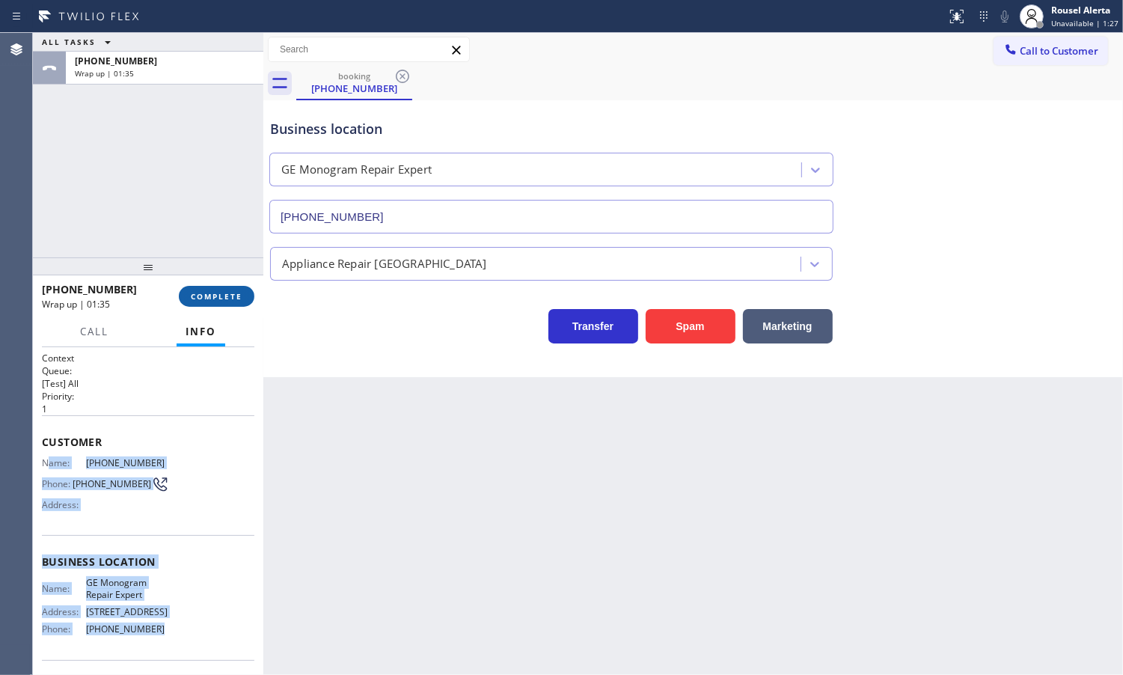
click at [241, 305] on button "COMPLETE" at bounding box center [217, 296] width 76 height 21
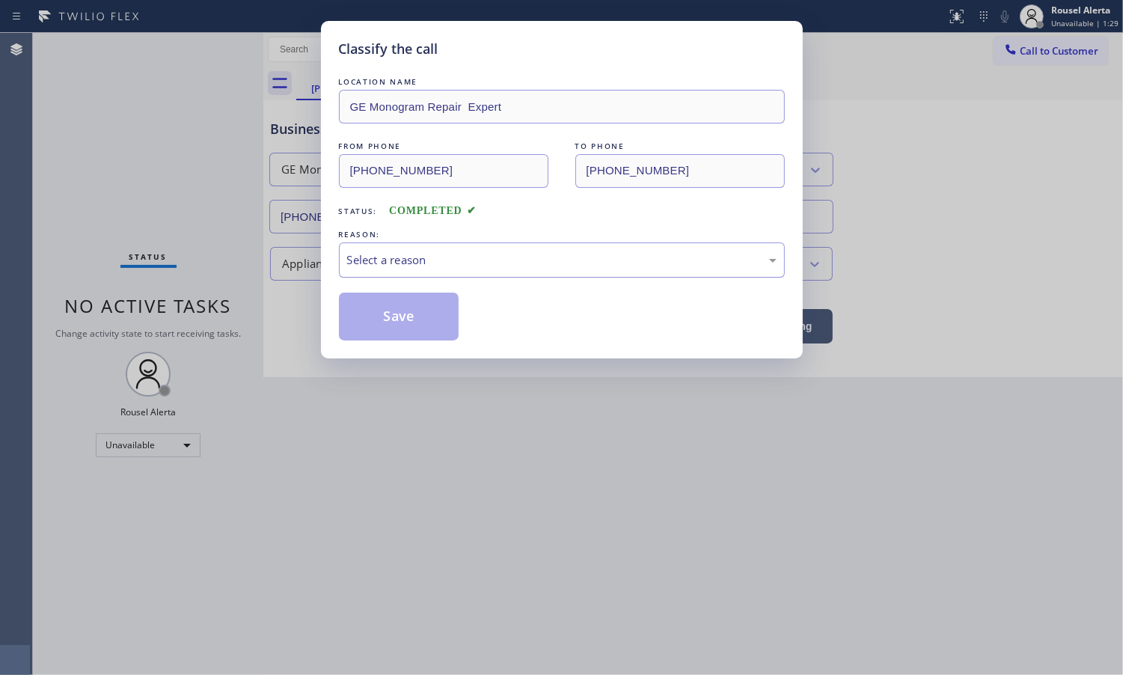
click at [440, 260] on div "Select a reason" at bounding box center [562, 259] width 430 height 17
click at [424, 320] on button "Save" at bounding box center [399, 317] width 120 height 48
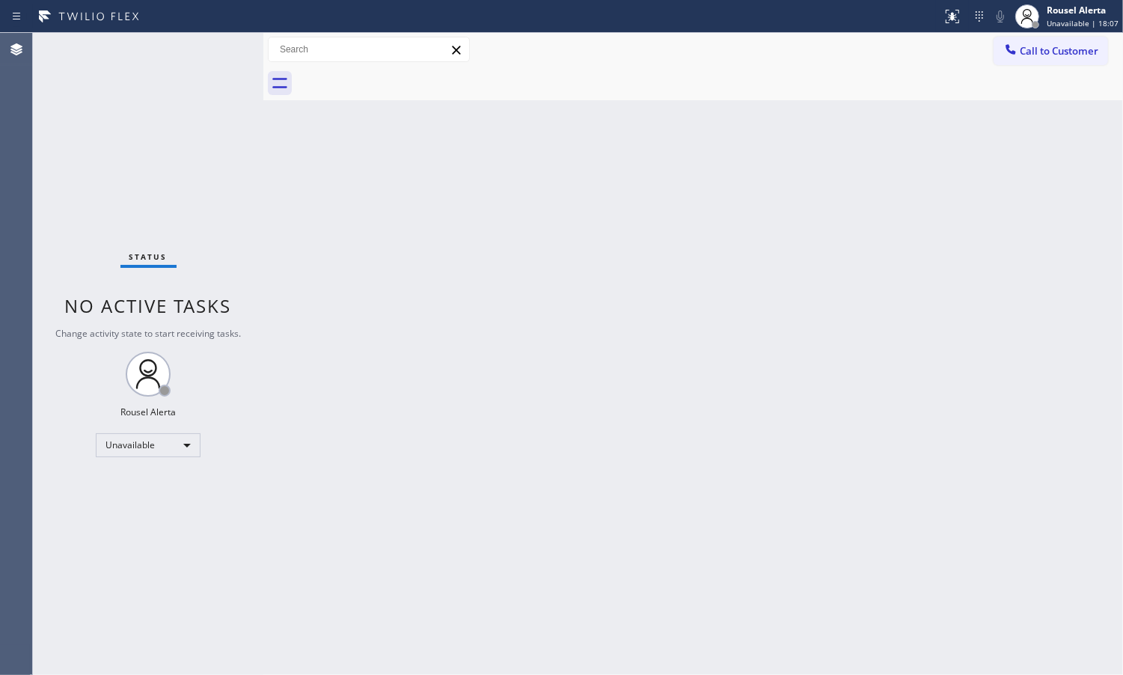
click at [1000, 170] on div "Back to Dashboard Change Sender ID Customers Technicians Select a contact Outbo…" at bounding box center [693, 354] width 860 height 642
click at [1066, 15] on div "Rousel Alerta" at bounding box center [1083, 10] width 72 height 13
click at [1045, 83] on button "Available" at bounding box center [1048, 79] width 150 height 19
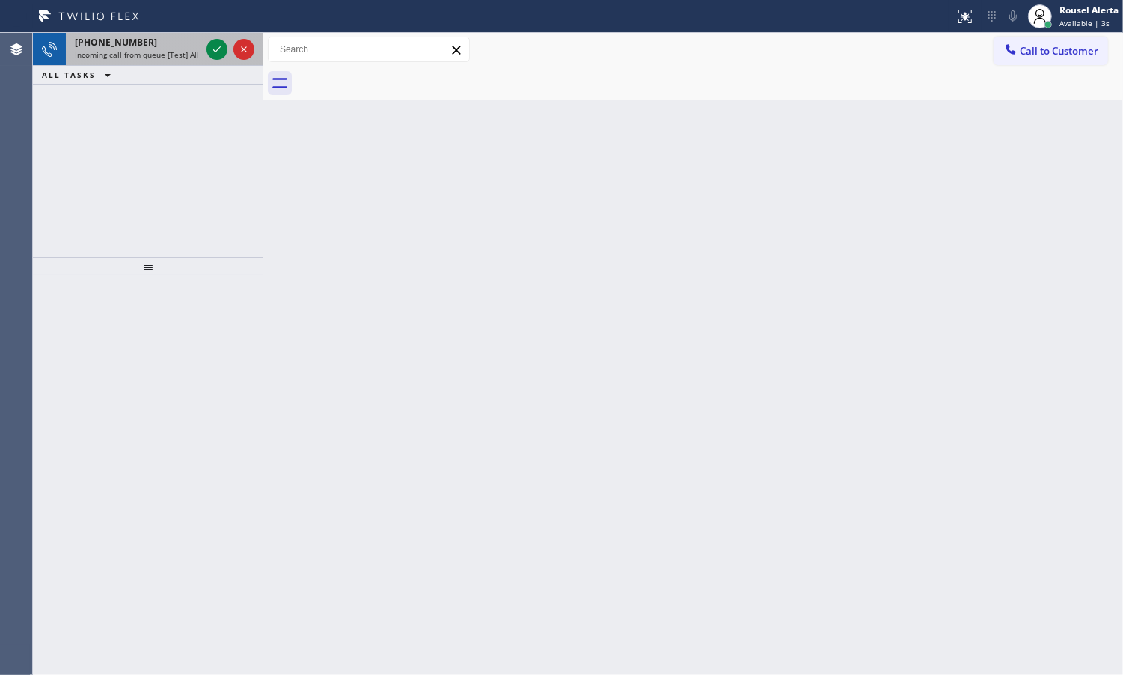
click at [166, 34] on div "[PHONE_NUMBER] Incoming call from queue [Test] All" at bounding box center [135, 49] width 138 height 33
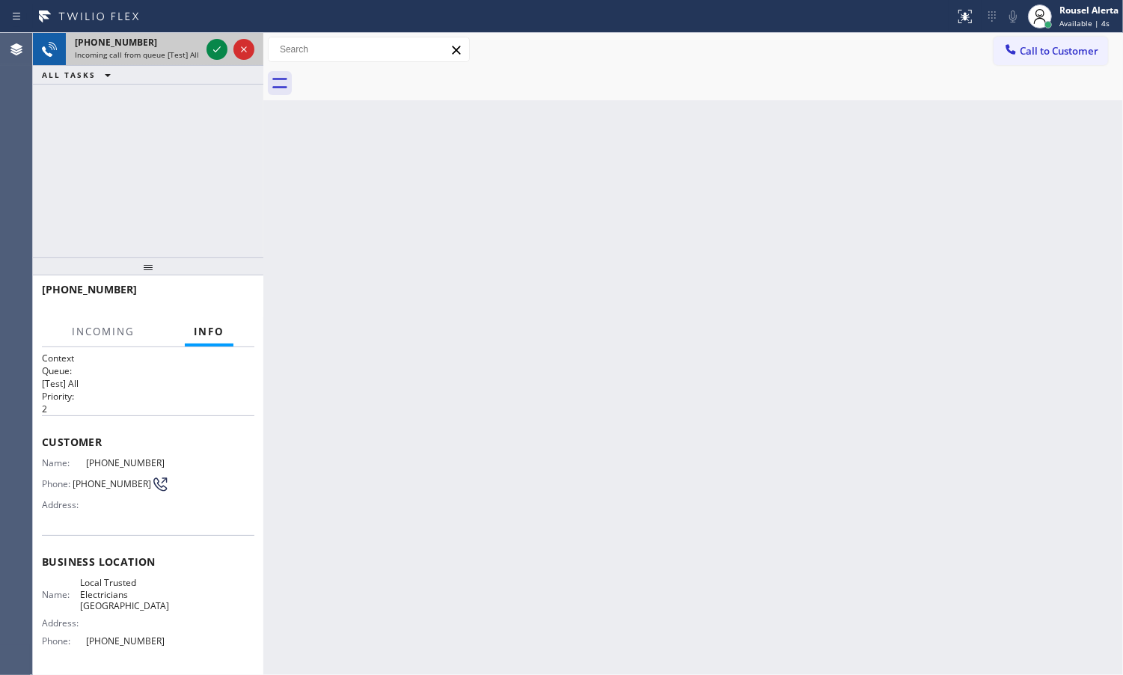
click at [169, 53] on span "Incoming call from queue [Test] All" at bounding box center [137, 54] width 124 height 10
click at [211, 49] on icon at bounding box center [217, 49] width 18 height 18
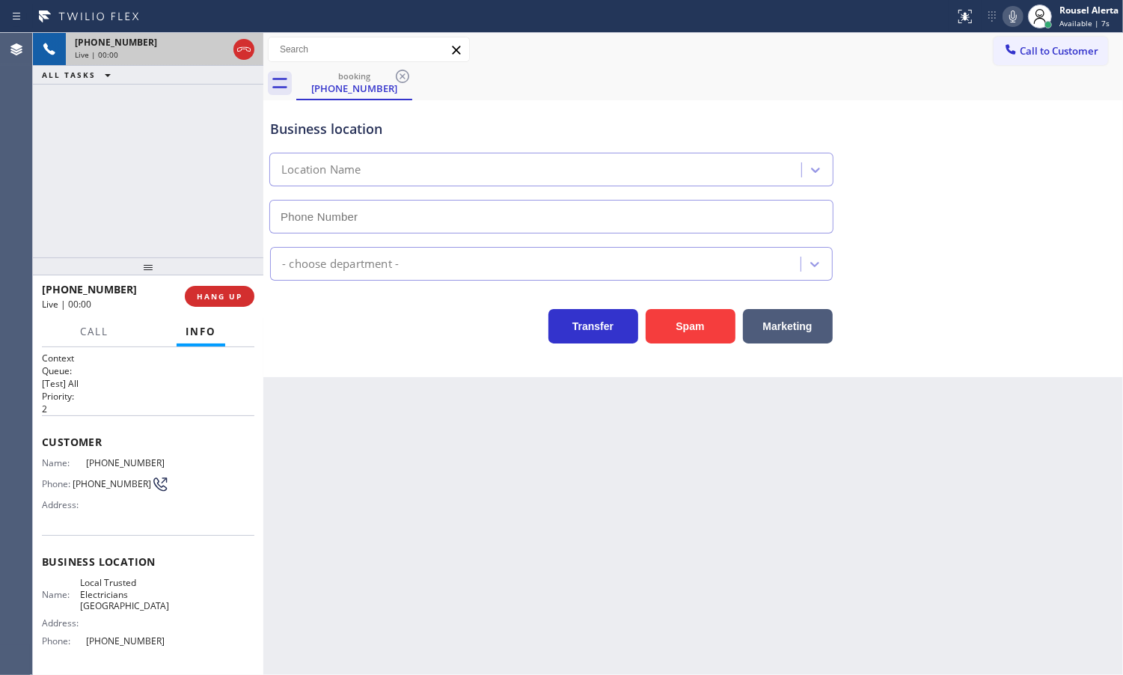
type input "[PHONE_NUMBER]"
click at [230, 300] on span "HANG UP" at bounding box center [220, 296] width 46 height 10
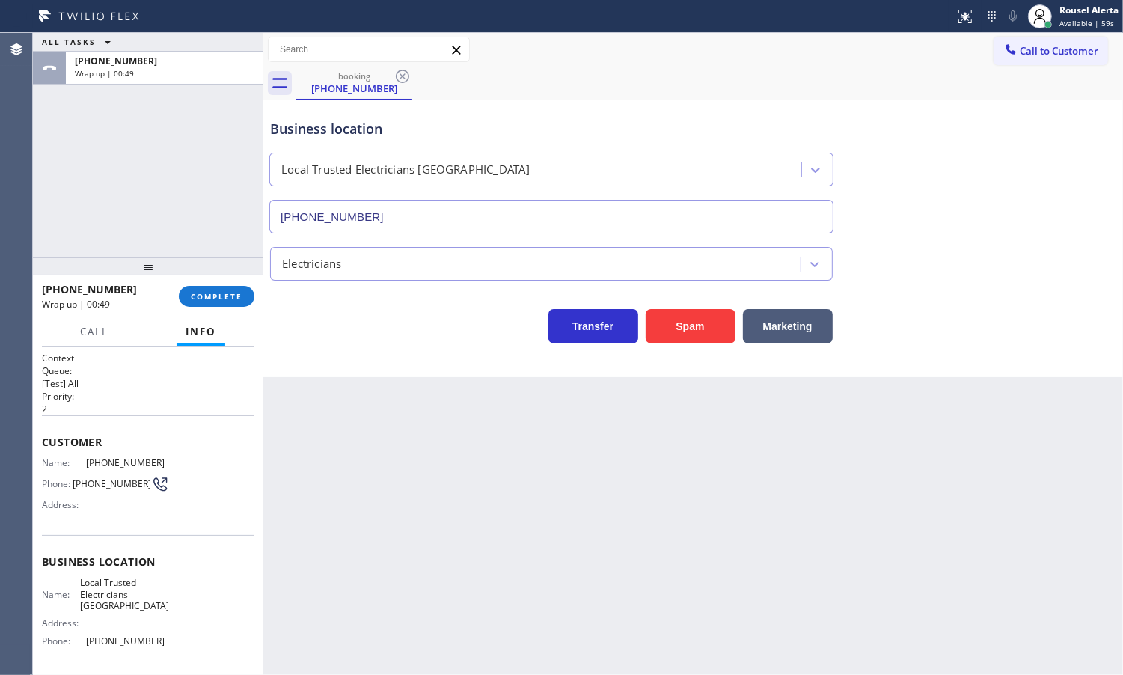
click at [155, 107] on div "ALL TASKS ALL TASKS ACTIVE TASKS TASKS IN WRAP UP [PHONE_NUMBER] Wrap up | 00:49" at bounding box center [148, 145] width 230 height 224
click at [212, 300] on span "COMPLETE" at bounding box center [217, 296] width 52 height 10
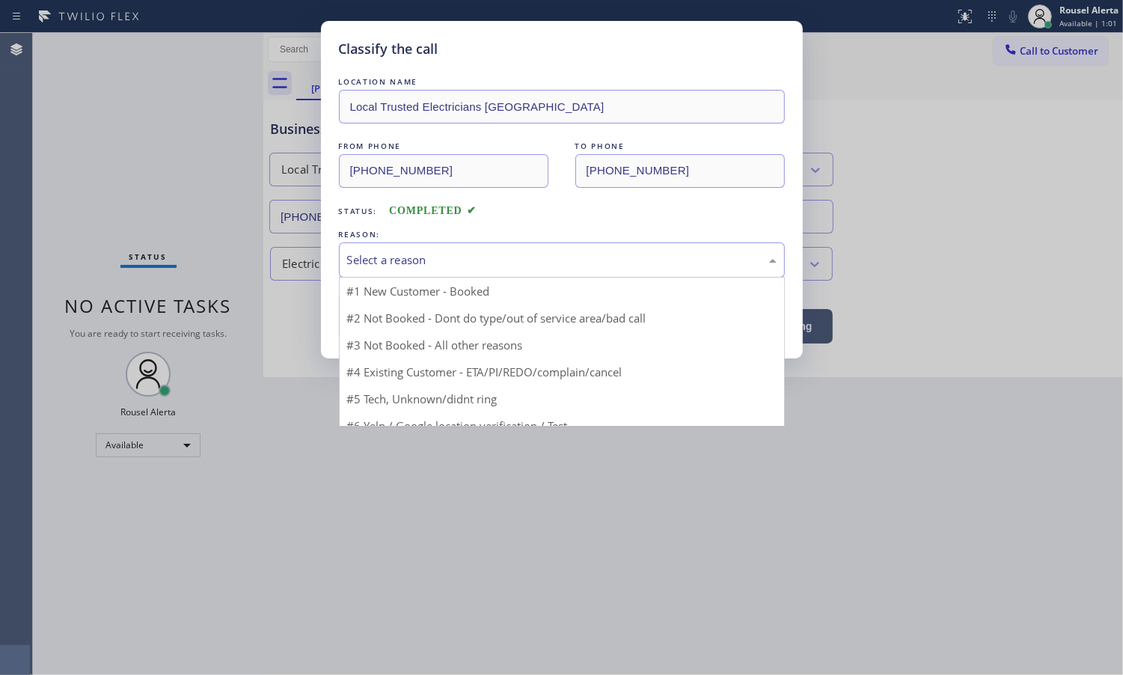
click at [473, 267] on div "Select a reason" at bounding box center [562, 259] width 430 height 17
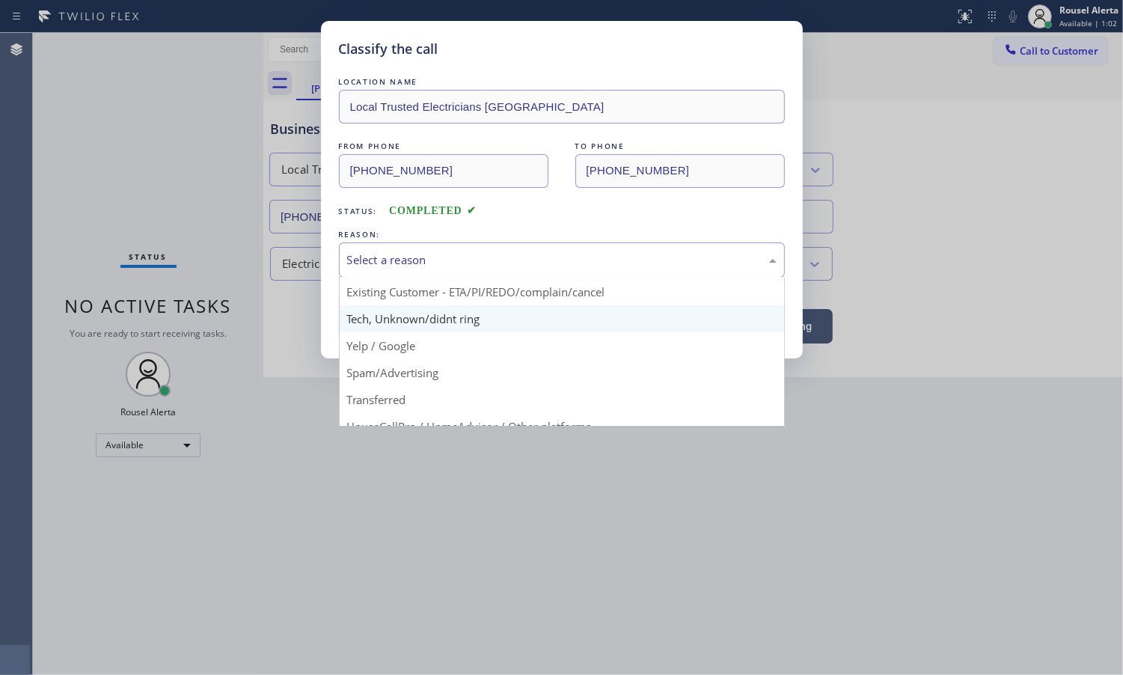
scroll to position [103, 0]
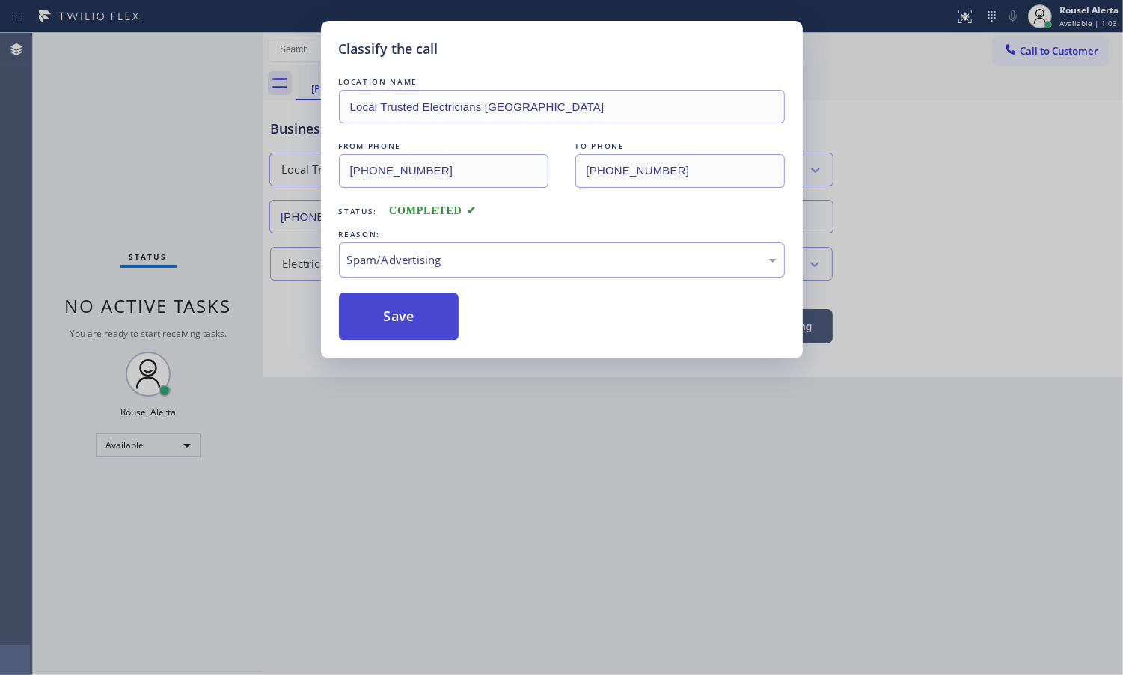
click at [429, 320] on button "Save" at bounding box center [399, 317] width 120 height 48
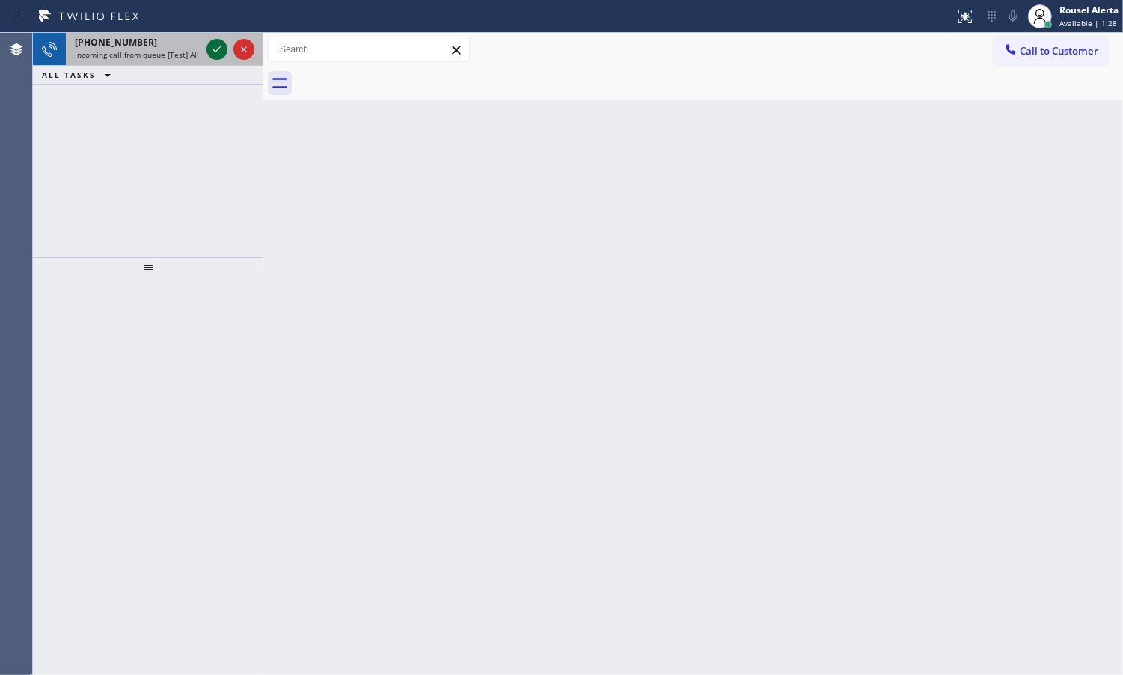
click at [217, 51] on icon at bounding box center [217, 49] width 18 height 18
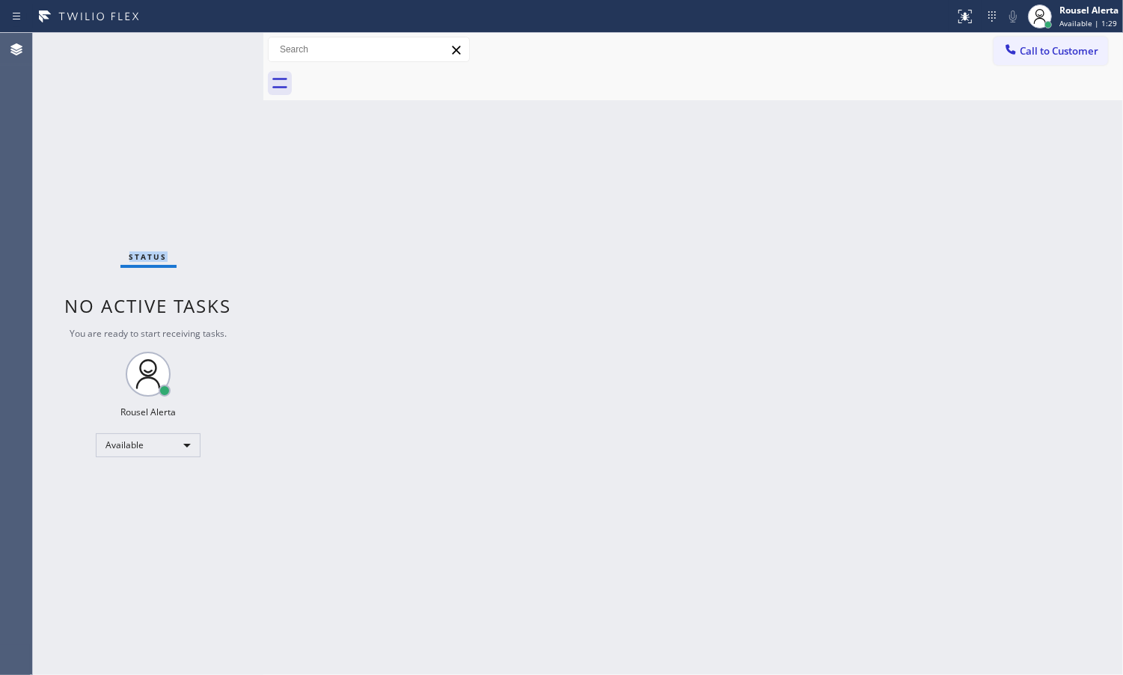
click at [217, 51] on div "Status No active tasks You are ready to start receiving tasks. Rousel Alerta Av…" at bounding box center [148, 354] width 230 height 642
click at [601, 465] on div "Back to Dashboard Change Sender ID Customers Technicians Select a contact Outbo…" at bounding box center [693, 354] width 860 height 642
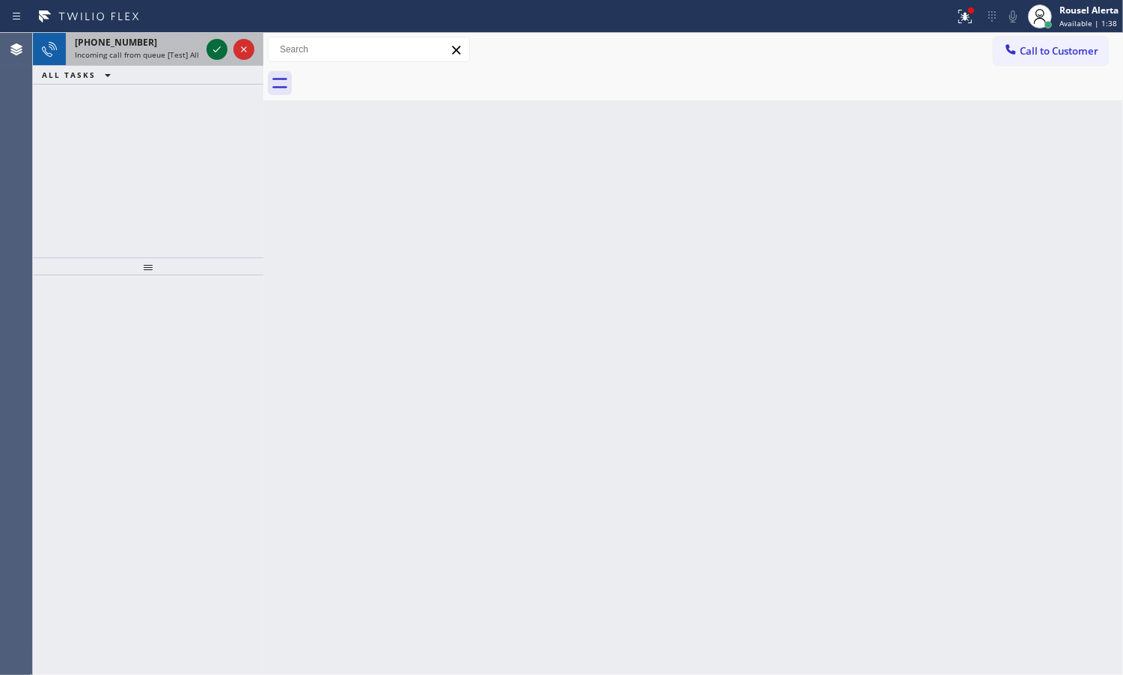
click at [210, 50] on icon at bounding box center [217, 49] width 18 height 18
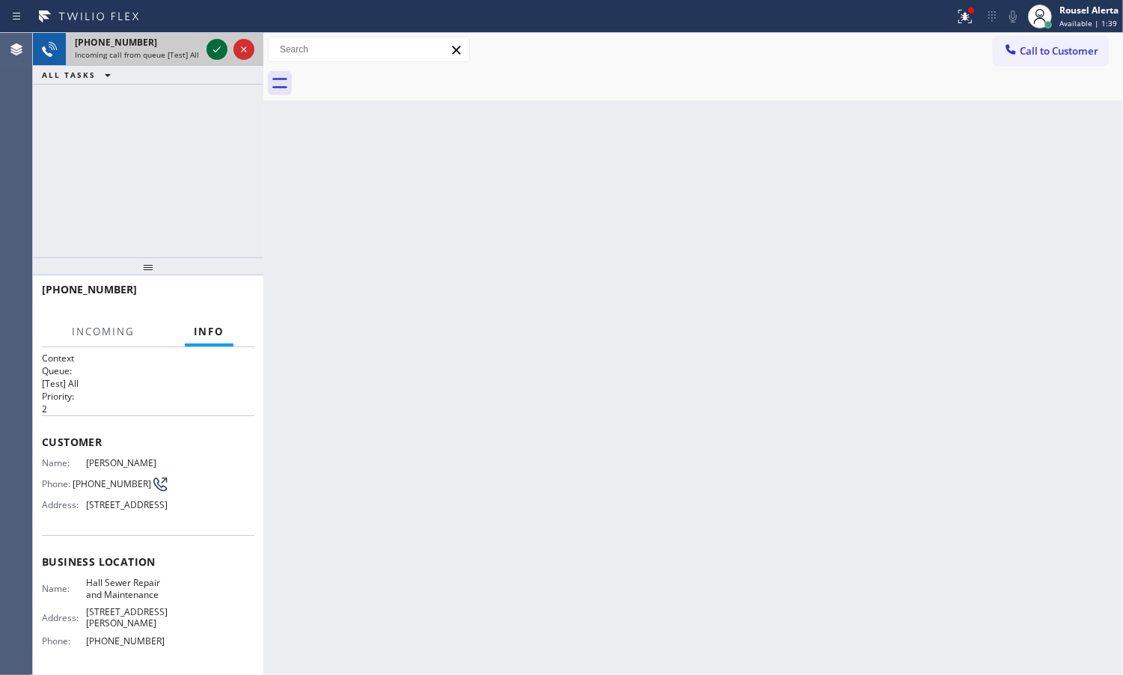
click at [210, 50] on icon at bounding box center [217, 49] width 18 height 18
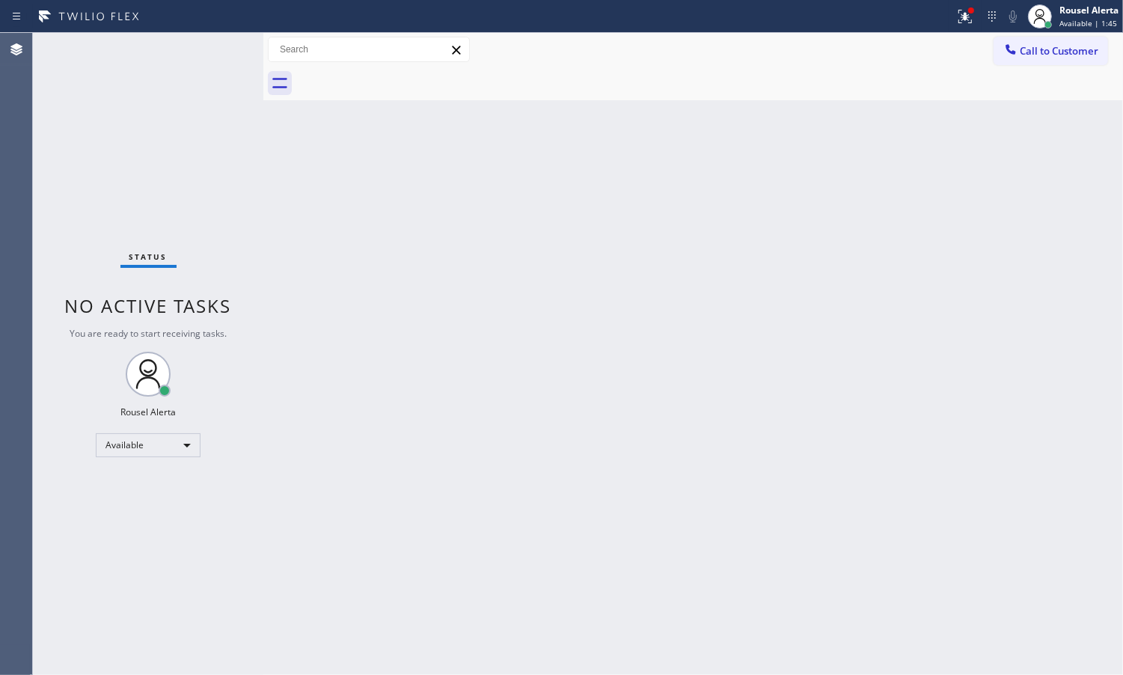
click at [752, 427] on div "Back to Dashboard Change Sender ID Customers Technicians Select a contact Outbo…" at bounding box center [693, 354] width 860 height 642
click at [954, 16] on div at bounding box center [965, 16] width 33 height 18
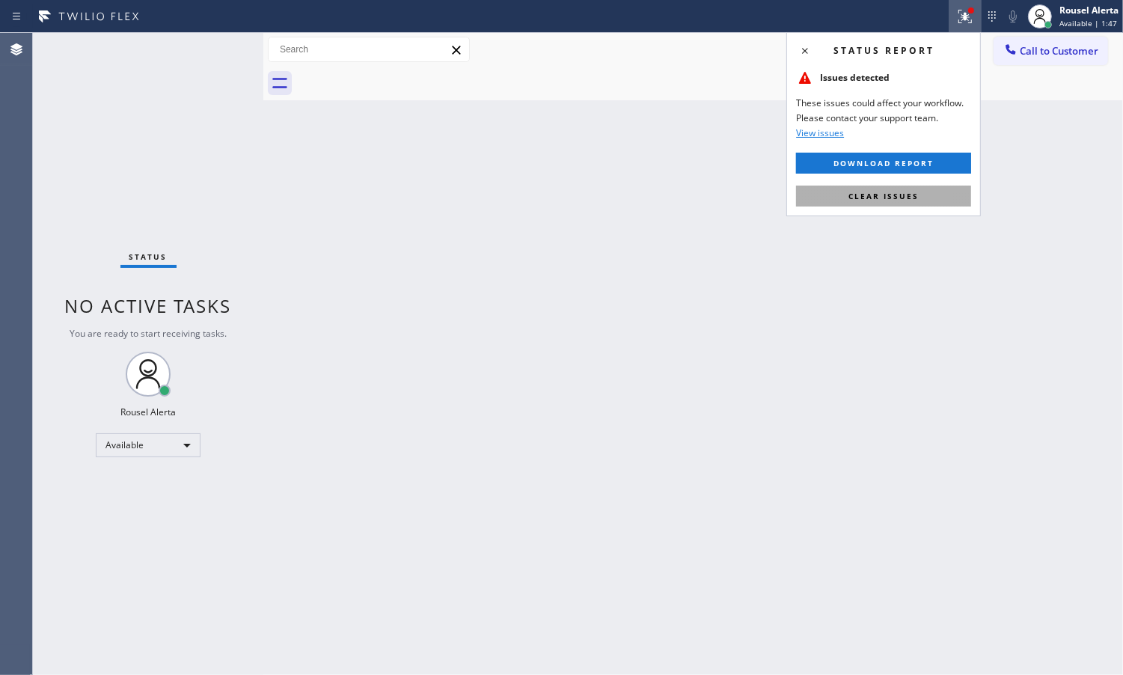
click at [929, 195] on button "Clear issues" at bounding box center [883, 196] width 175 height 21
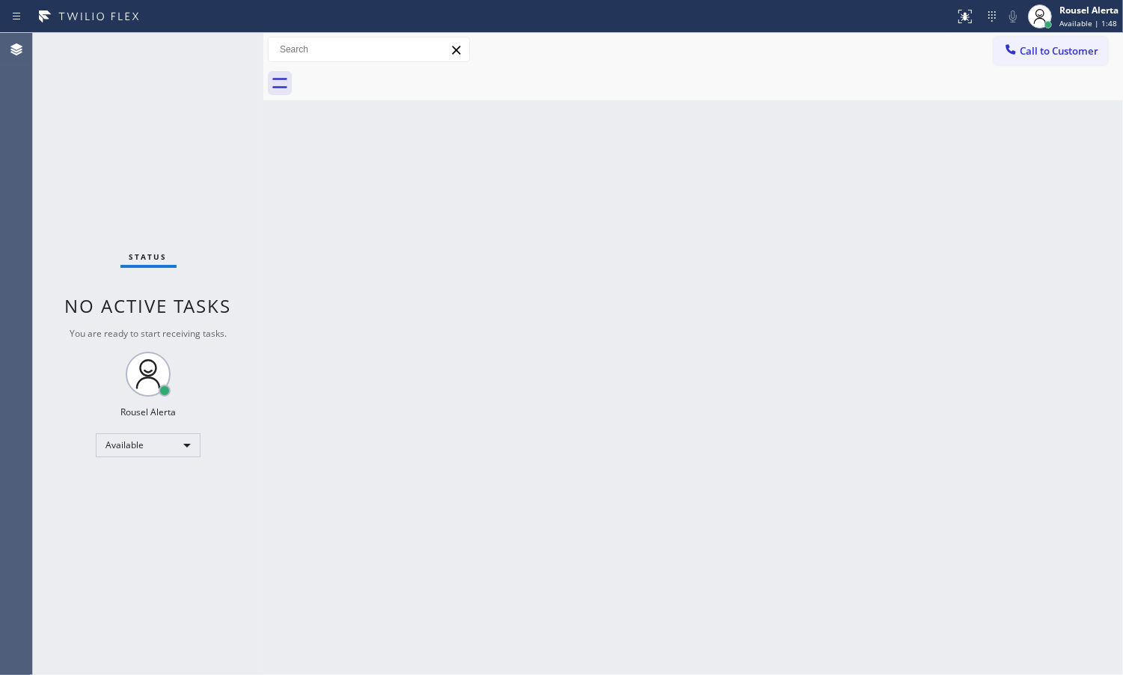
click at [959, 278] on div "Back to Dashboard Change Sender ID Customers Technicians Select a contact Outbo…" at bounding box center [693, 354] width 860 height 642
click at [507, 379] on div "Back to Dashboard Change Sender ID Customers Technicians Select a contact Outbo…" at bounding box center [693, 354] width 860 height 642
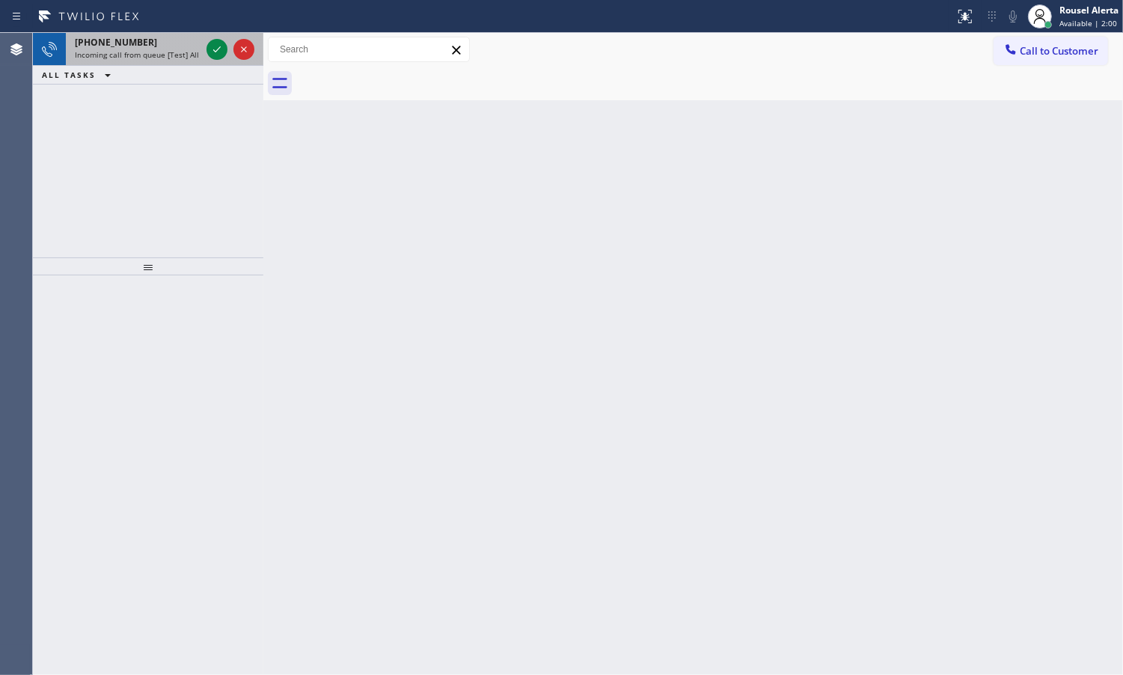
click at [189, 49] on span "Incoming call from queue [Test] All" at bounding box center [137, 54] width 124 height 10
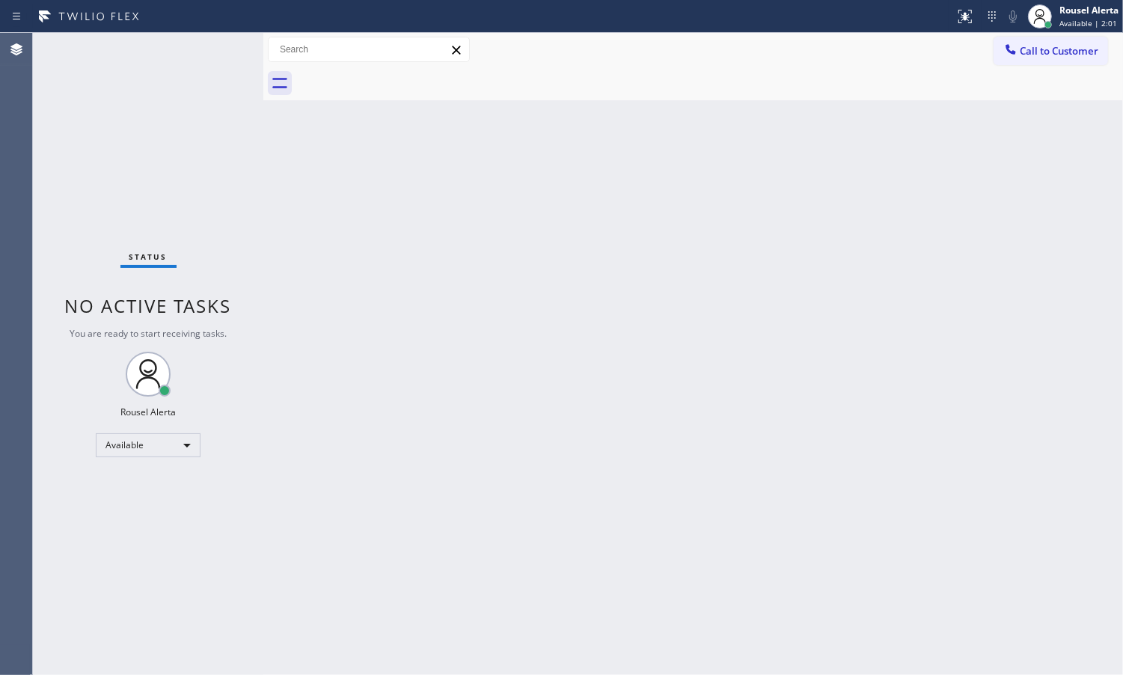
click at [208, 49] on div "Status No active tasks You are ready to start receiving tasks. Rousel Alerta Av…" at bounding box center [148, 354] width 230 height 642
click at [204, 45] on div "Status No active tasks You are ready to start receiving tasks. Rousel Alerta Av…" at bounding box center [148, 354] width 230 height 642
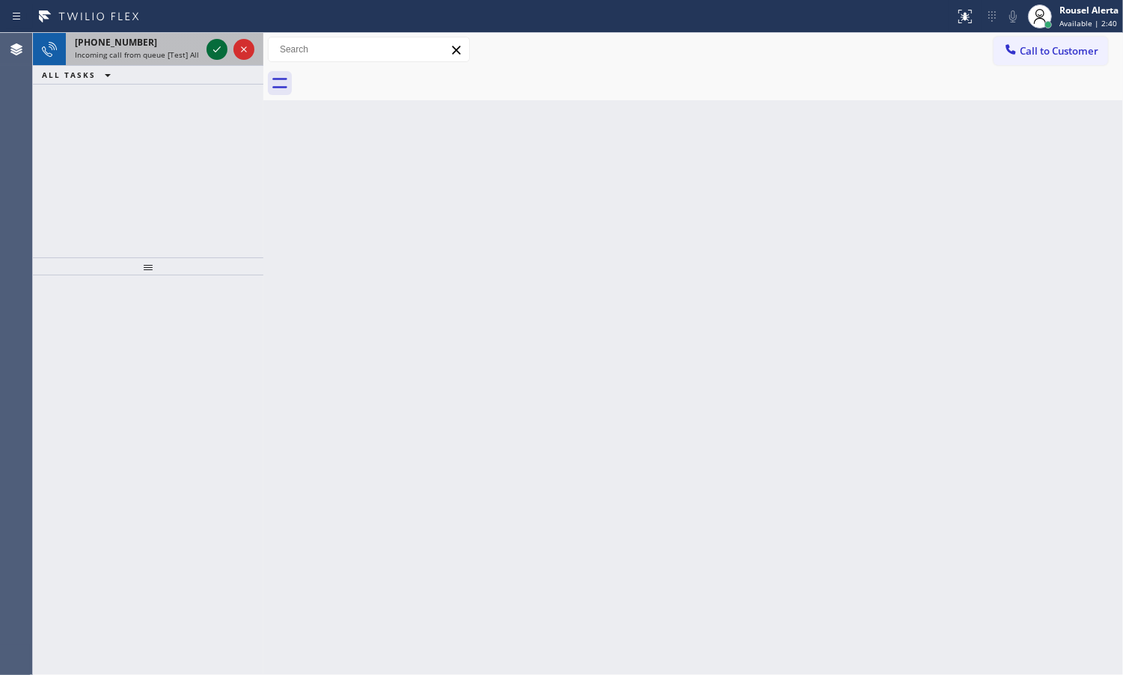
click at [221, 43] on icon at bounding box center [217, 49] width 18 height 18
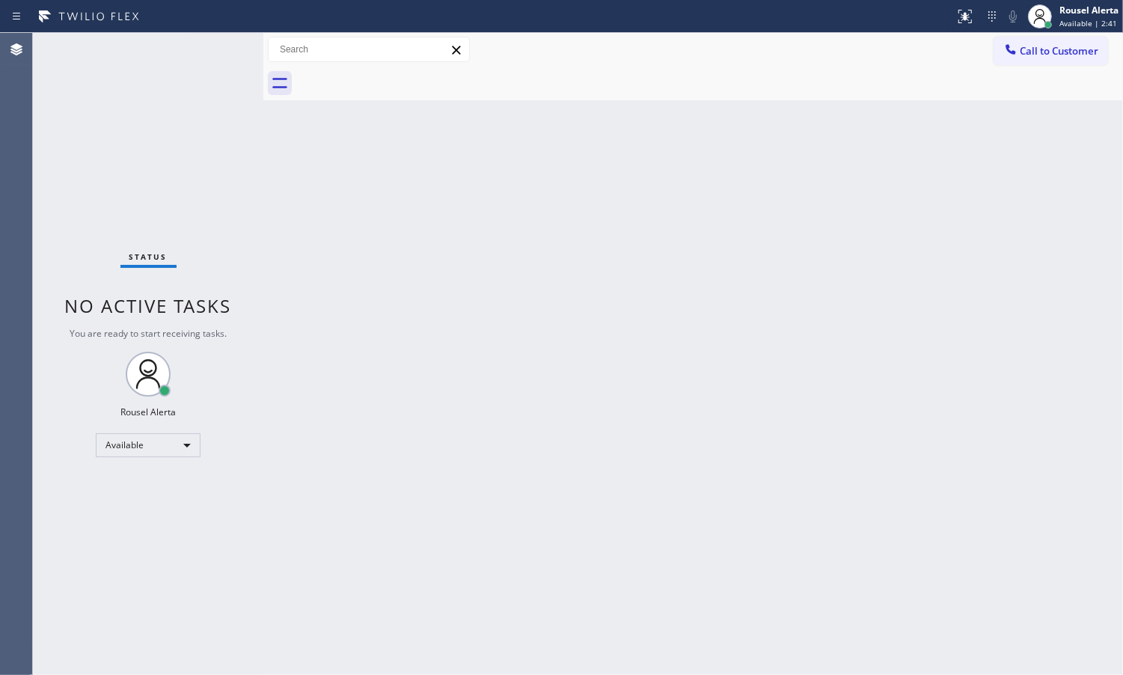
click at [329, 243] on div "Back to Dashboard Change Sender ID Customers Technicians Select a contact Outbo…" at bounding box center [693, 354] width 860 height 642
click at [223, 154] on div "Status No active tasks You are ready to start receiving tasks. Rousel Alerta Av…" at bounding box center [148, 354] width 230 height 642
click at [959, 13] on icon at bounding box center [965, 16] width 18 height 18
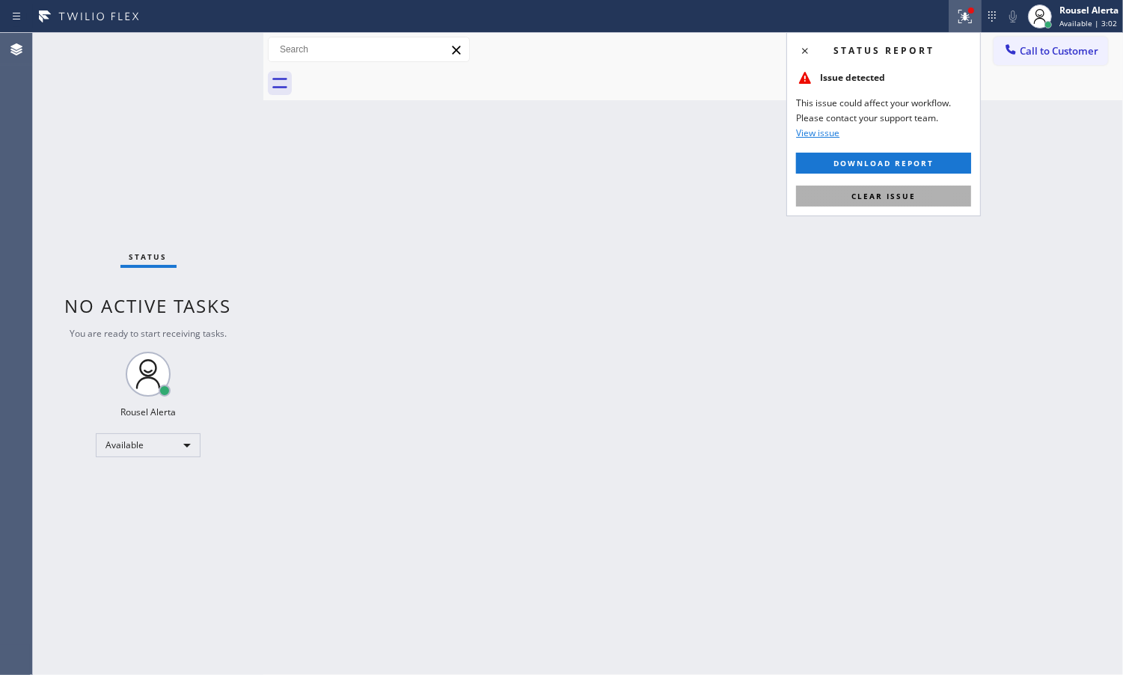
click at [917, 199] on button "Clear issue" at bounding box center [883, 196] width 175 height 21
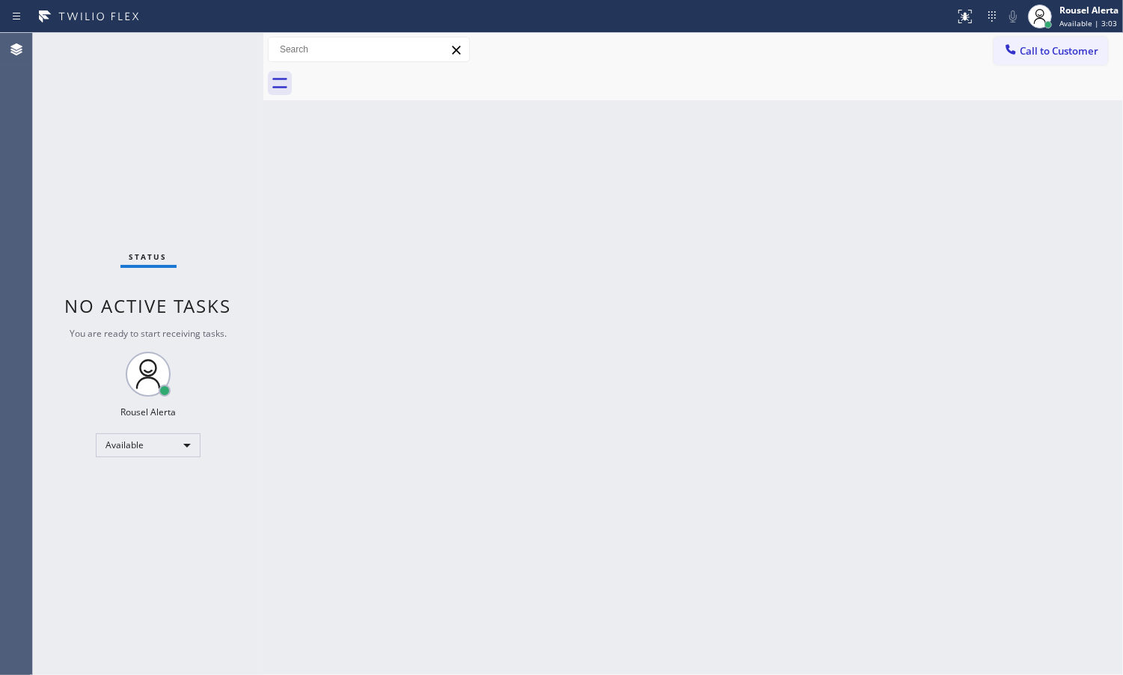
click at [906, 278] on div "Back to Dashboard Change Sender ID Customers Technicians Select a contact Outbo…" at bounding box center [693, 354] width 860 height 642
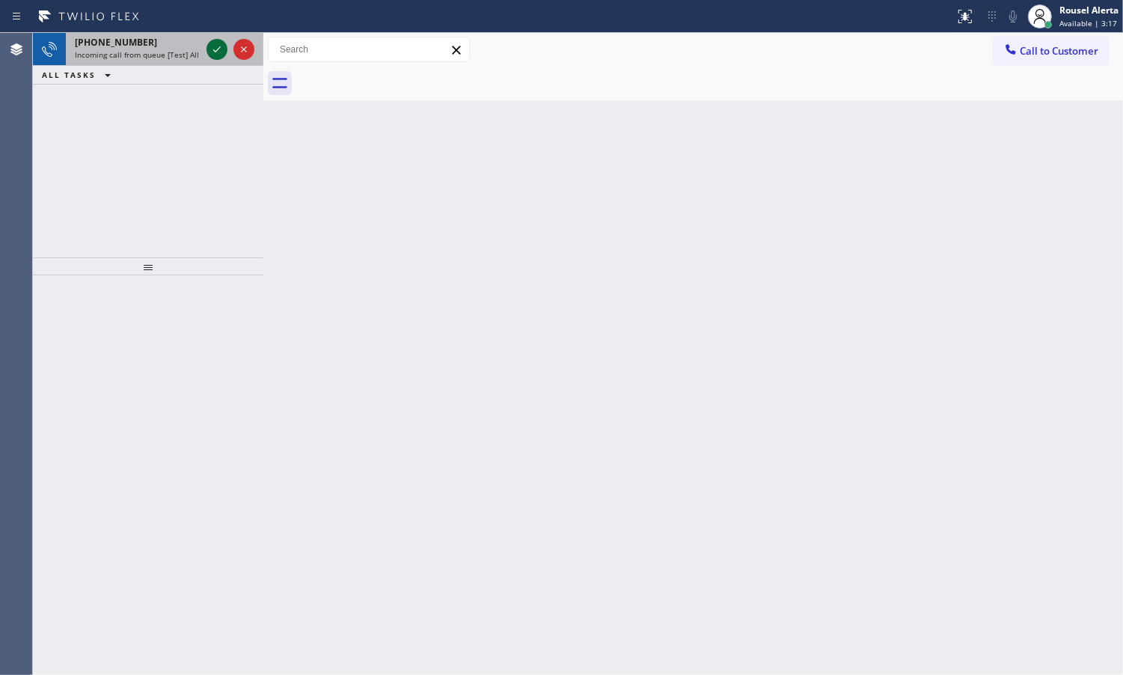
click at [212, 43] on icon at bounding box center [217, 49] width 18 height 18
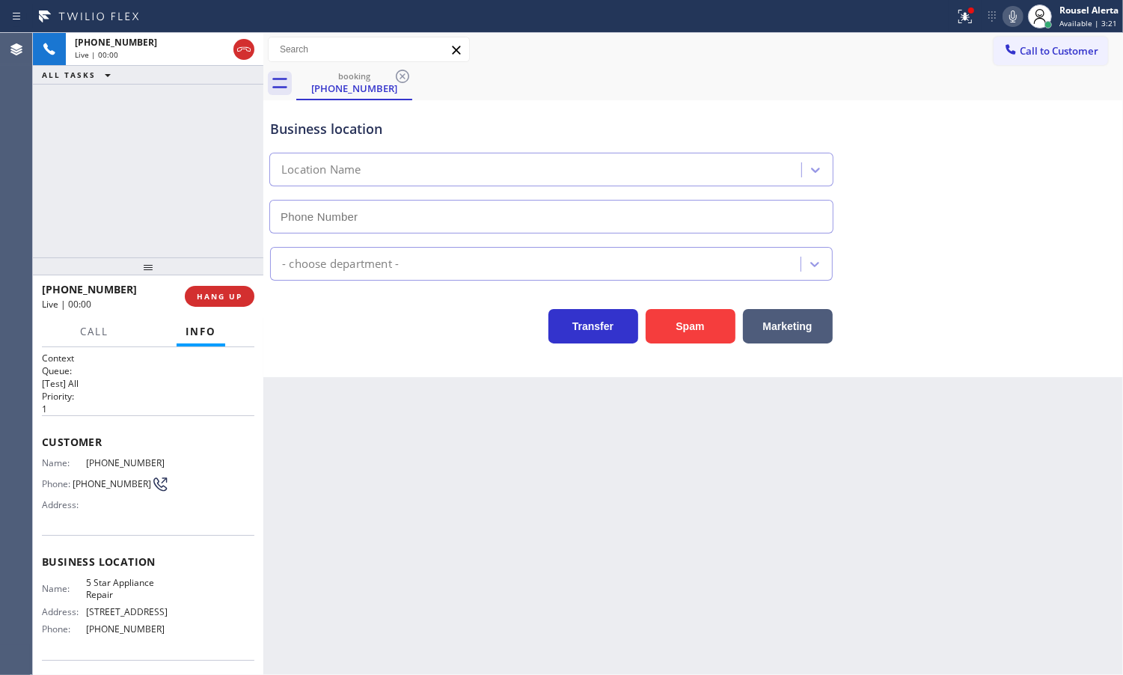
type input "[PHONE_NUMBER]"
click at [952, 20] on div at bounding box center [965, 16] width 33 height 18
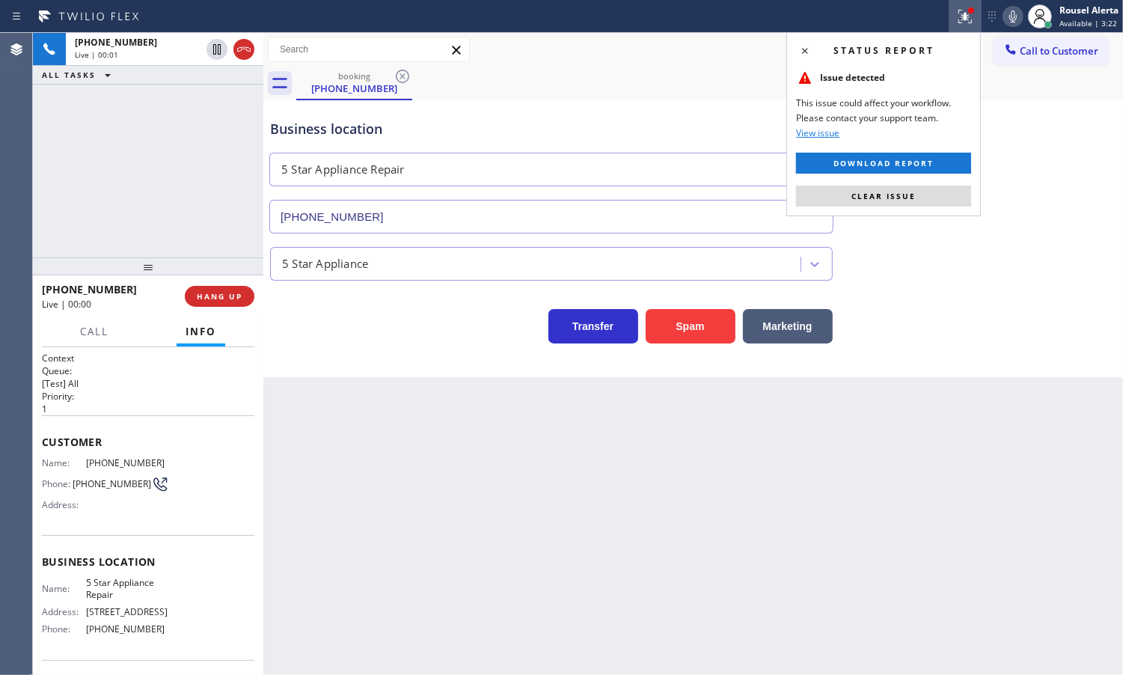
click at [930, 208] on div "Status report Issue detected This issue could affect your workflow. Please cont…" at bounding box center [883, 124] width 195 height 184
click at [932, 200] on button "Clear issue" at bounding box center [883, 196] width 175 height 21
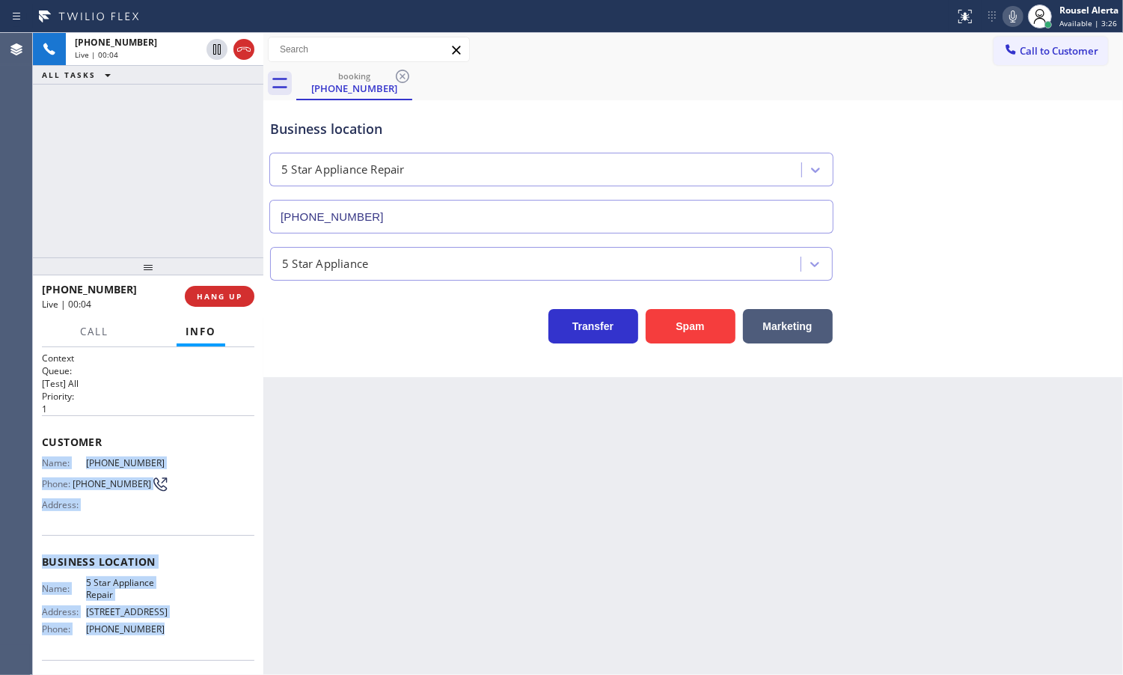
drag, startPoint x: 43, startPoint y: 459, endPoint x: 152, endPoint y: 619, distance: 193.4
click at [152, 619] on div "Context Queue: [Test] All Priority: 1 Customer Name: [PHONE_NUMBER] Phone: [PHO…" at bounding box center [148, 574] width 213 height 444
copy div "Name: [PHONE_NUMBER] Phone: [PHONE_NUMBER] Address: Business location Name: 5 S…"
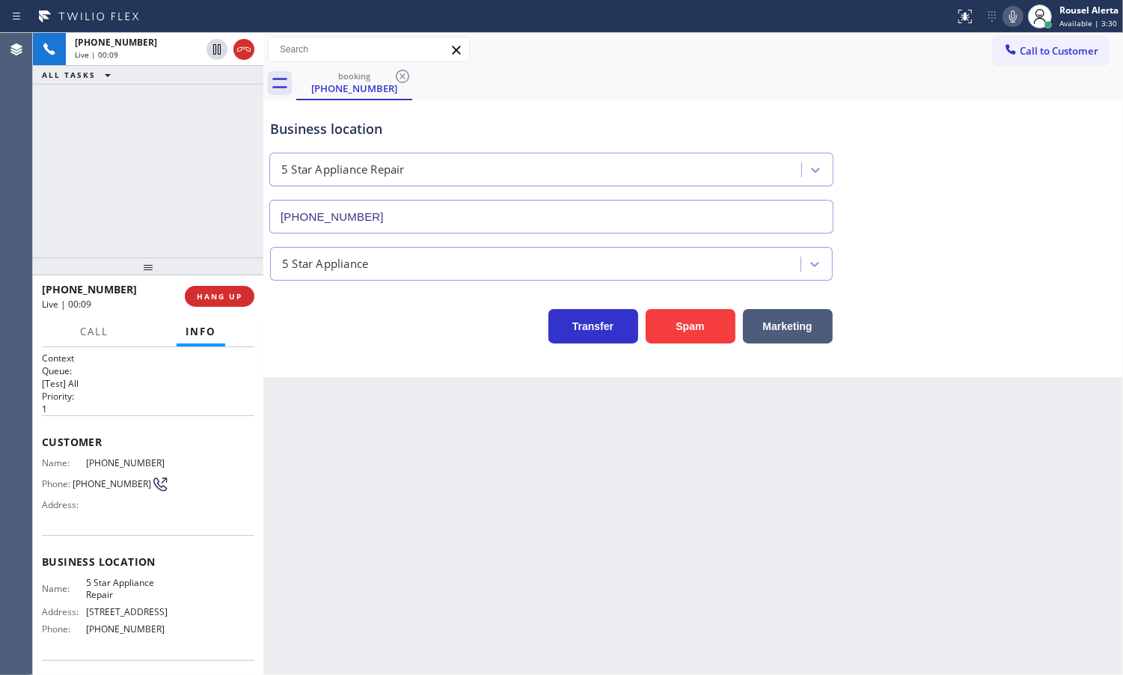
click at [743, 441] on div "Back to Dashboard Change Sender ID Customers Technicians Select a contact Outbo…" at bounding box center [693, 354] width 860 height 642
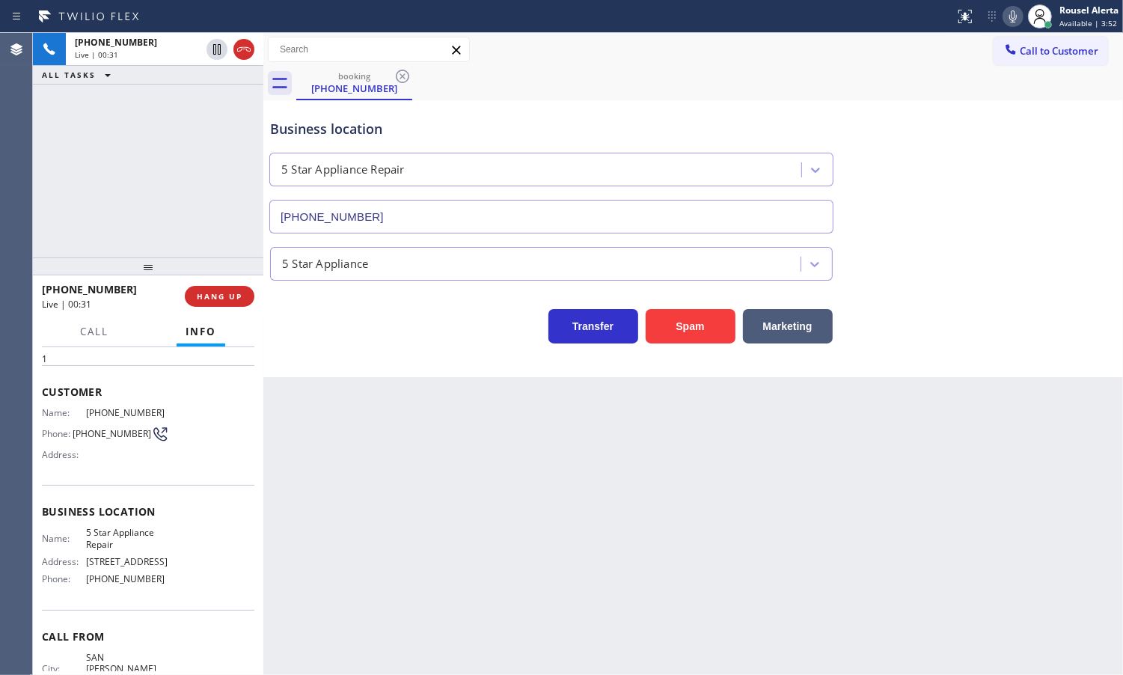
scroll to position [9, 0]
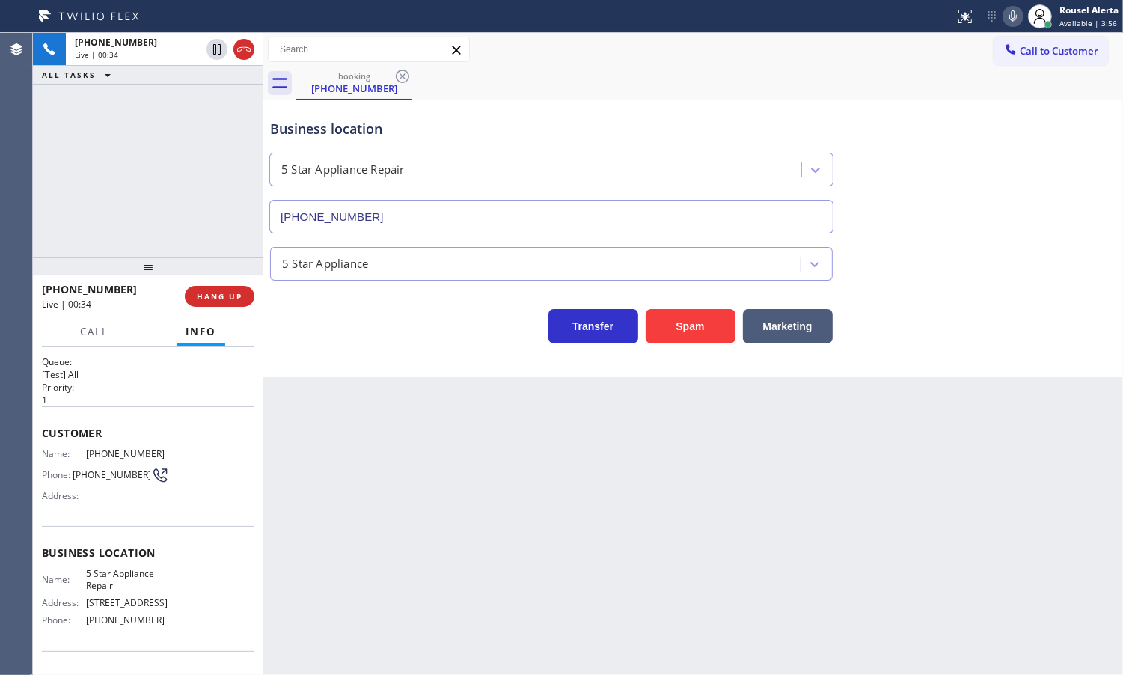
click at [91, 450] on span "[PHONE_NUMBER]" at bounding box center [127, 453] width 83 height 11
copy span "805"
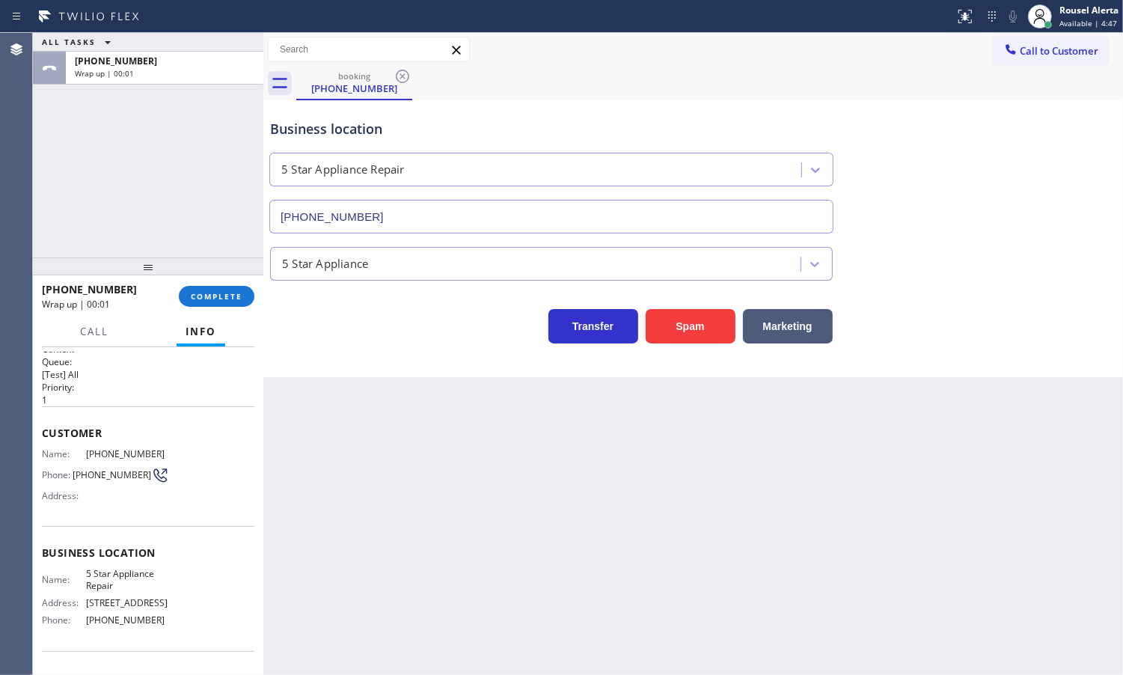
click at [156, 180] on div "ALL TASKS ALL TASKS ACTIVE TASKS TASKS IN WRAP UP [PHONE_NUMBER] Wrap up | 00:01" at bounding box center [148, 145] width 230 height 224
click at [211, 291] on span "COMPLETE" at bounding box center [217, 296] width 52 height 10
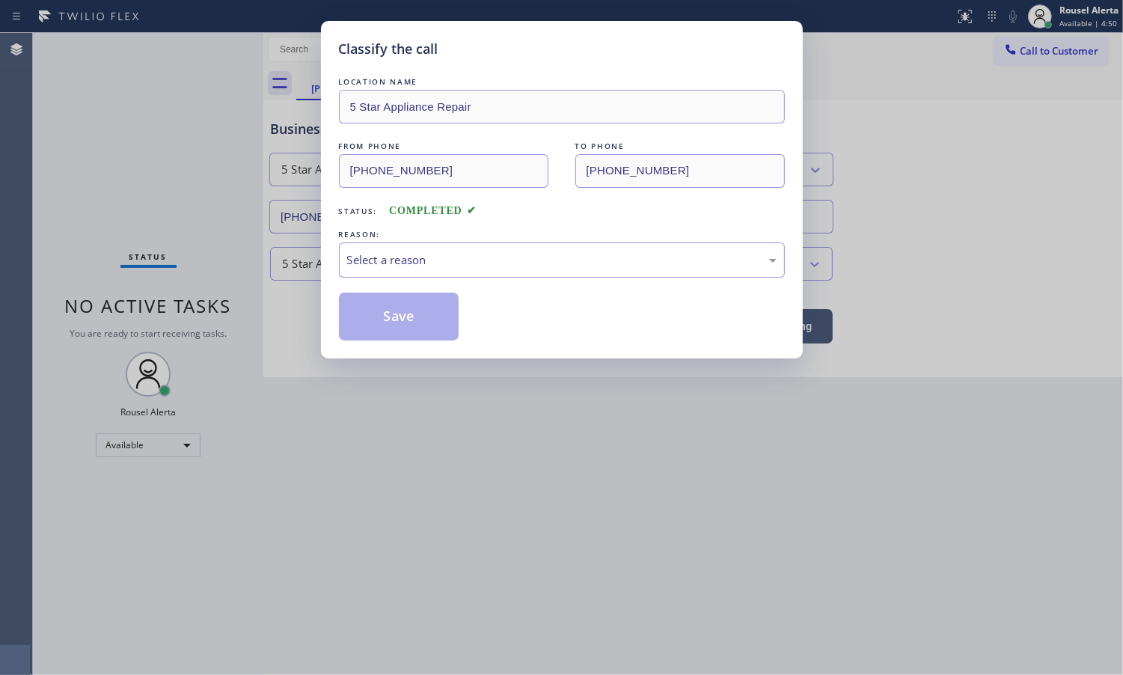
click at [457, 279] on div "LOCATION NAME 5 Star Appliance Repair FROM PHONE [PHONE_NUMBER] TO PHONE [PHONE…" at bounding box center [562, 207] width 446 height 266
click at [460, 266] on div "Select a reason" at bounding box center [562, 259] width 430 height 17
click at [459, 318] on button "Save" at bounding box center [399, 317] width 120 height 48
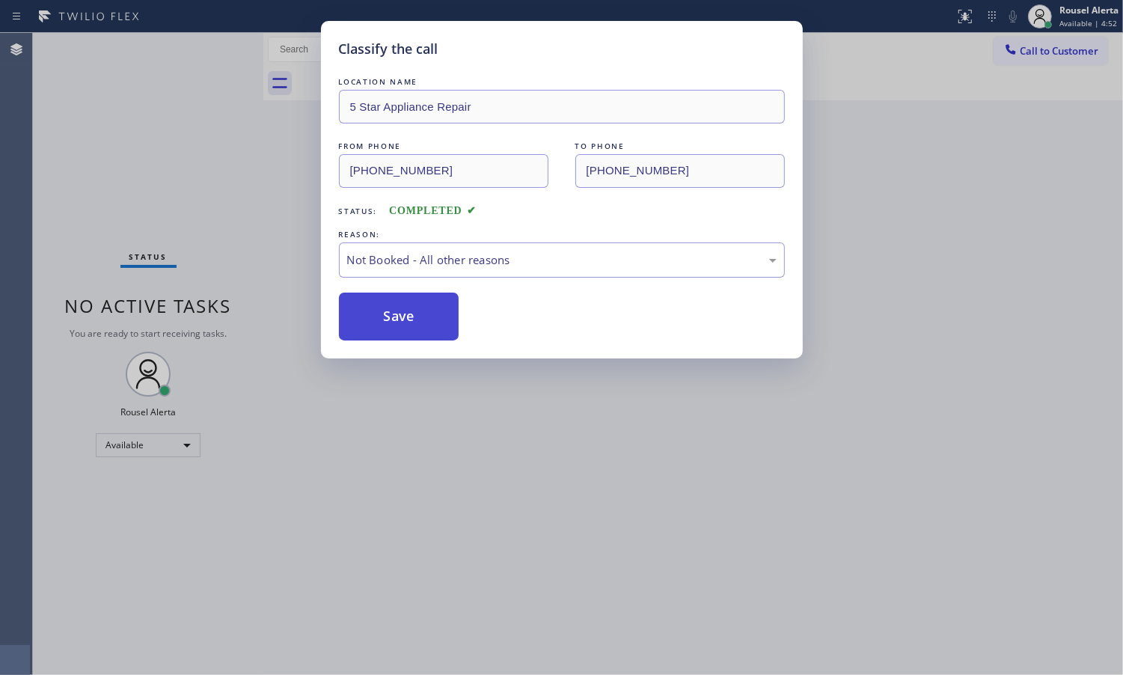
click at [436, 313] on button "Save" at bounding box center [399, 317] width 120 height 48
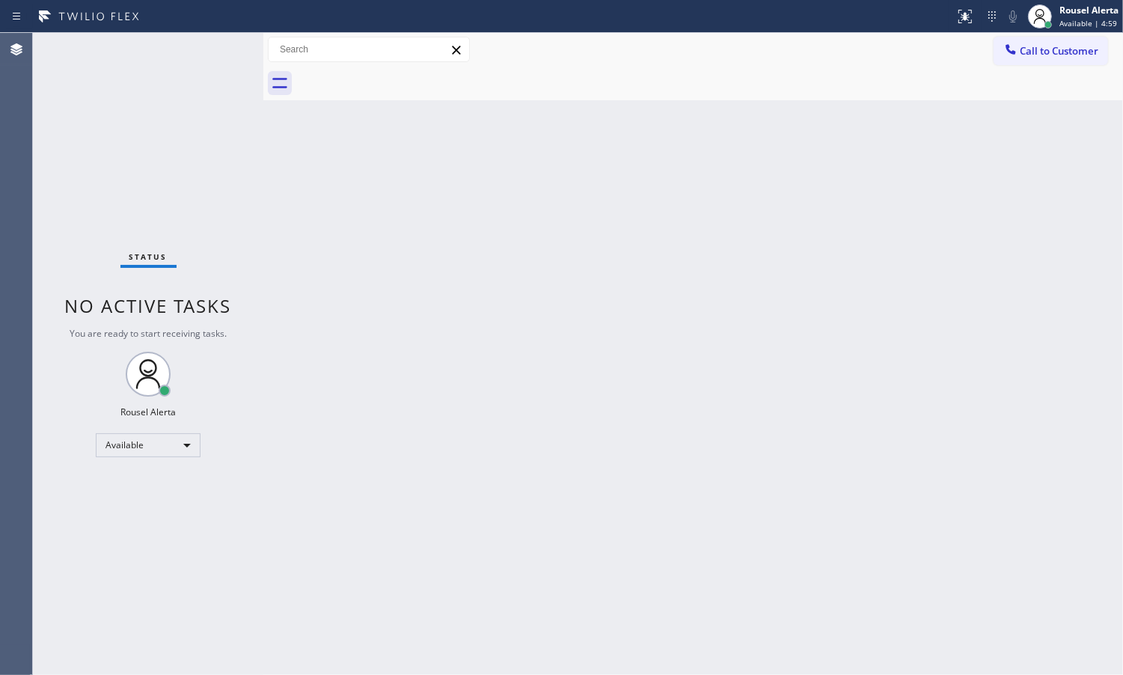
click at [724, 245] on div "Back to Dashboard Change Sender ID Customers Technicians Select a contact Outbo…" at bounding box center [693, 354] width 860 height 642
click at [780, 353] on div "Back to Dashboard Change Sender ID Customers Technicians Select a contact Outbo…" at bounding box center [693, 354] width 860 height 642
click at [682, 449] on div "Back to Dashboard Change Sender ID Customers Technicians Select a contact Outbo…" at bounding box center [693, 354] width 860 height 642
click at [296, 221] on div "Back to Dashboard Change Sender ID Customers Technicians Select a contact Outbo…" at bounding box center [693, 354] width 860 height 642
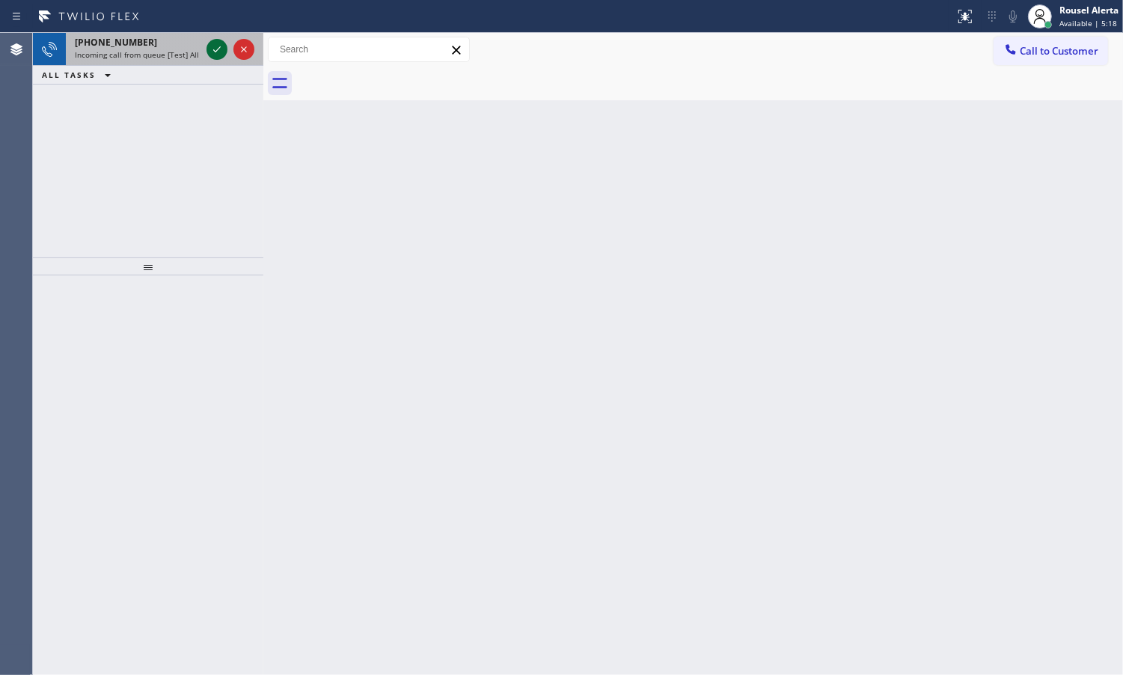
drag, startPoint x: 174, startPoint y: 43, endPoint x: 206, endPoint y: 53, distance: 33.6
click at [174, 43] on div "[PHONE_NUMBER]" at bounding box center [138, 42] width 126 height 13
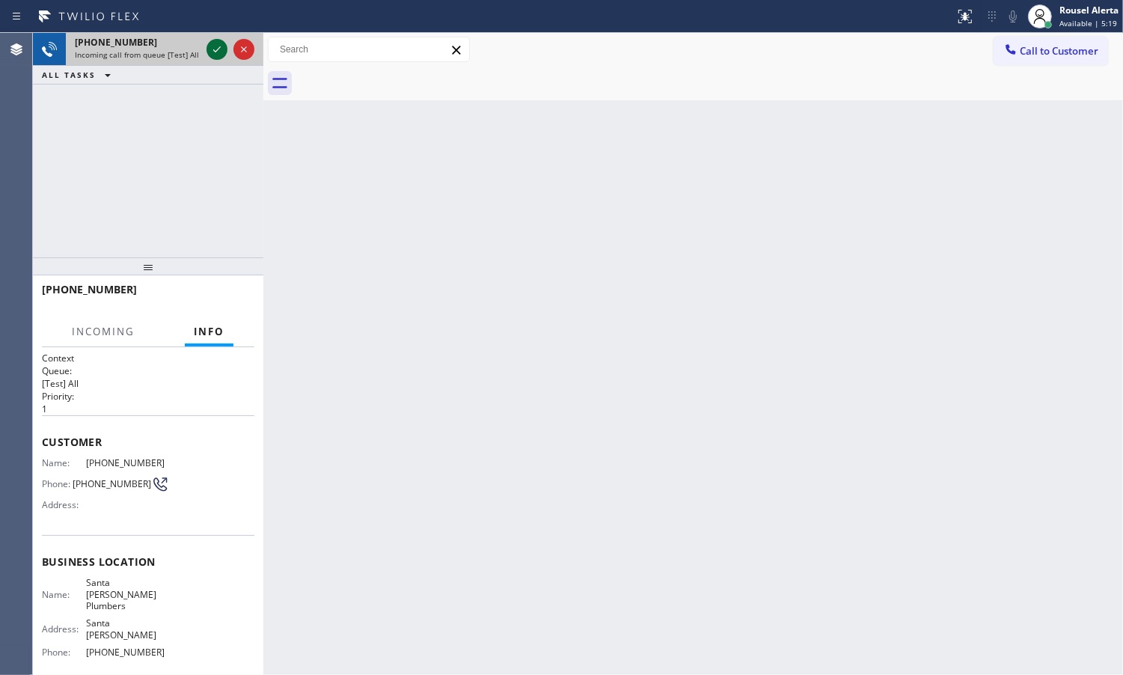
click at [211, 51] on icon at bounding box center [217, 49] width 18 height 18
click at [215, 62] on div at bounding box center [231, 49] width 54 height 33
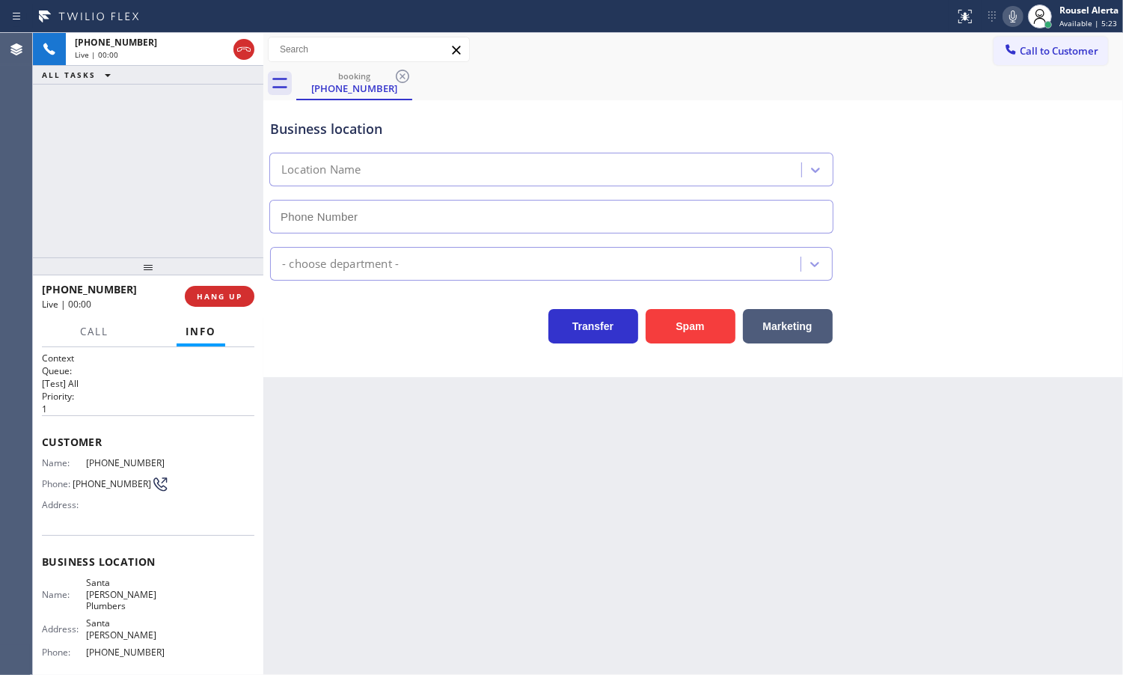
type input "[PHONE_NUMBER]"
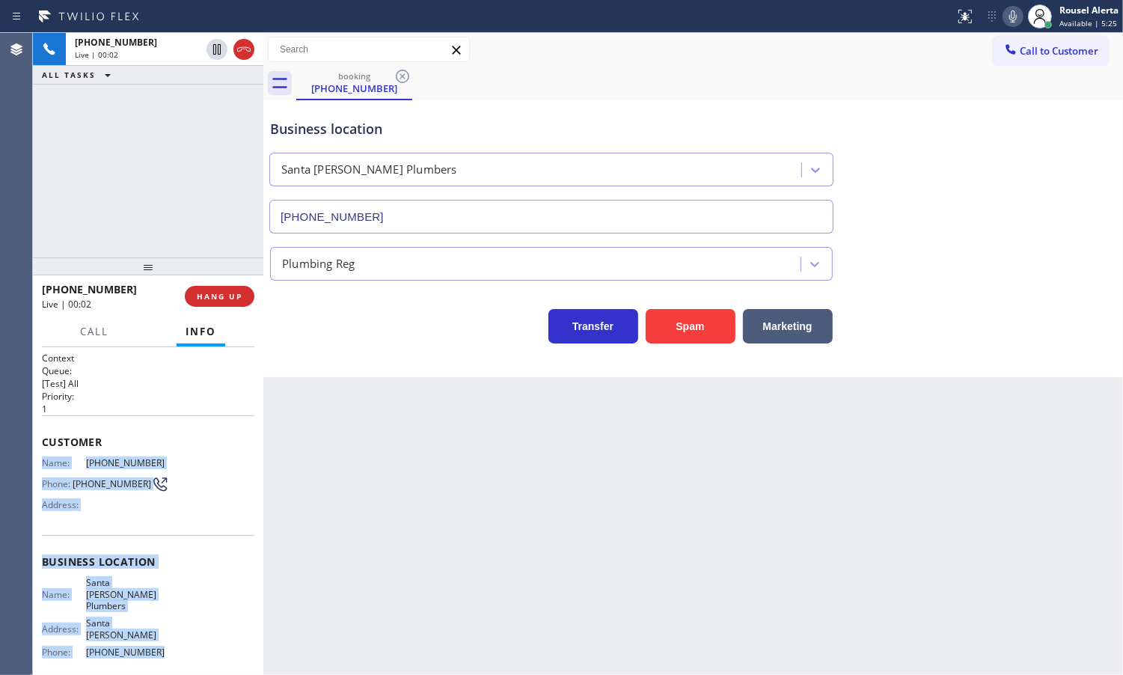
drag, startPoint x: 41, startPoint y: 458, endPoint x: 162, endPoint y: 634, distance: 213.6
click at [162, 634] on div "Context Queue: [Test] All Priority: 1 Customer Name: [PHONE_NUMBER] Phone: [PHO…" at bounding box center [148, 574] width 213 height 444
copy div "Name: [PHONE_NUMBER] Phone: [PHONE_NUMBER] Address: Business location Name: [GE…"
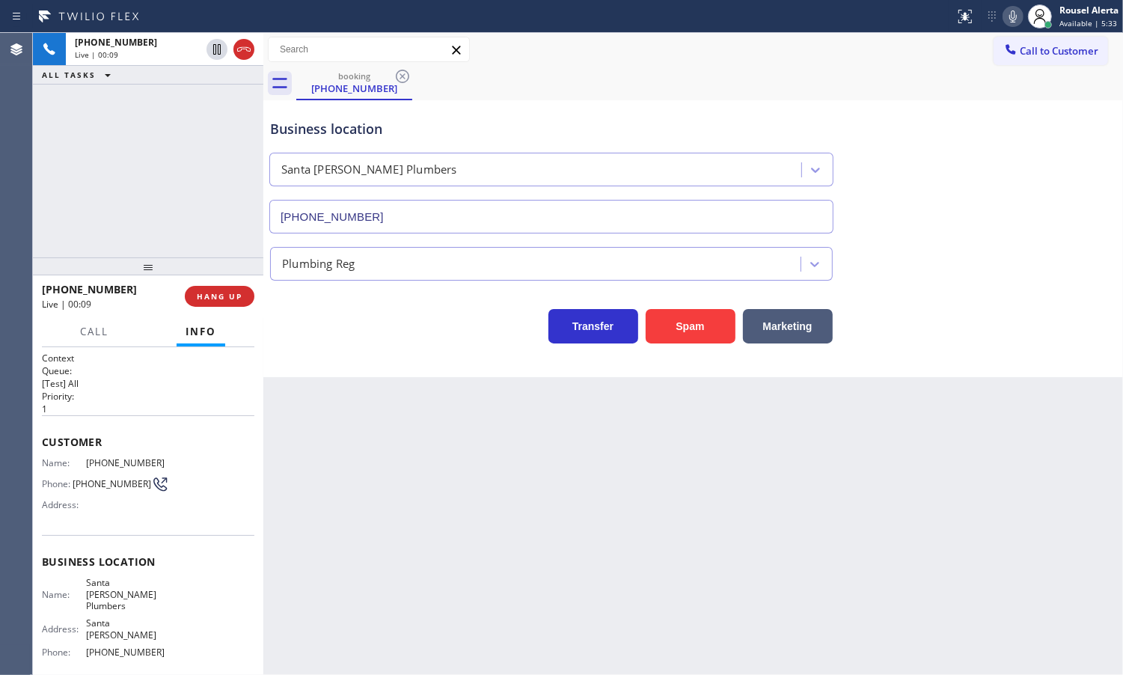
click at [382, 504] on div "Back to Dashboard Change Sender ID Customers Technicians Select a contact Outbo…" at bounding box center [693, 354] width 860 height 642
click at [215, 305] on button "HANG UP" at bounding box center [220, 296] width 70 height 21
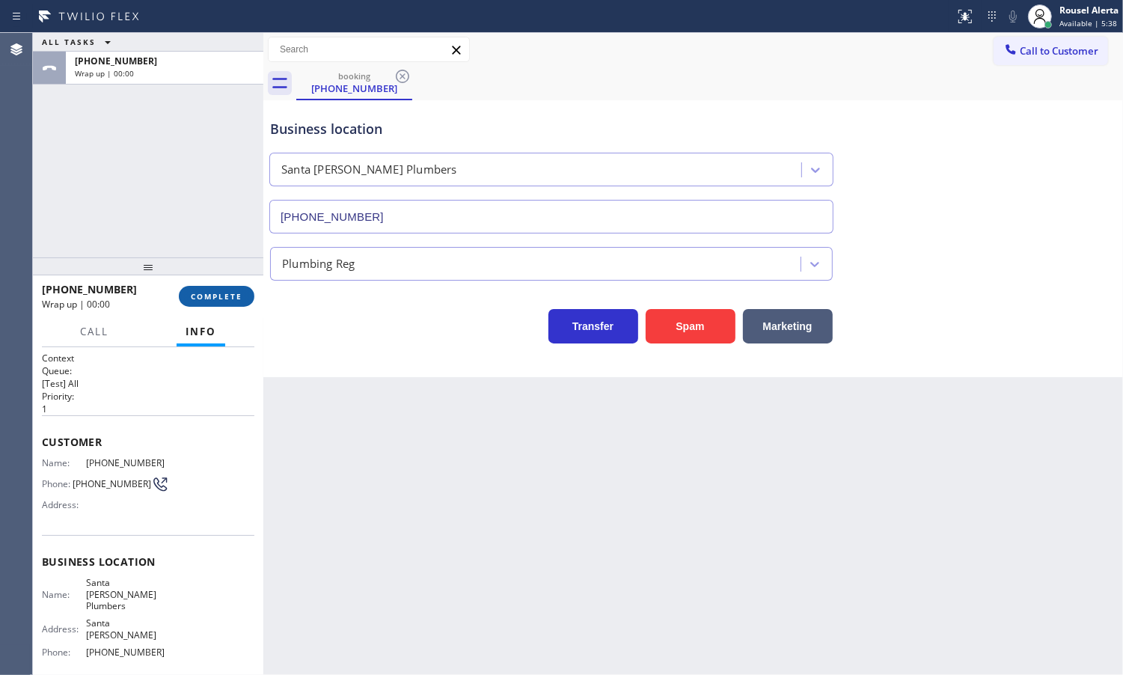
drag, startPoint x: 237, startPoint y: 301, endPoint x: 230, endPoint y: 294, distance: 9.5
click at [236, 301] on span "COMPLETE" at bounding box center [217, 296] width 52 height 10
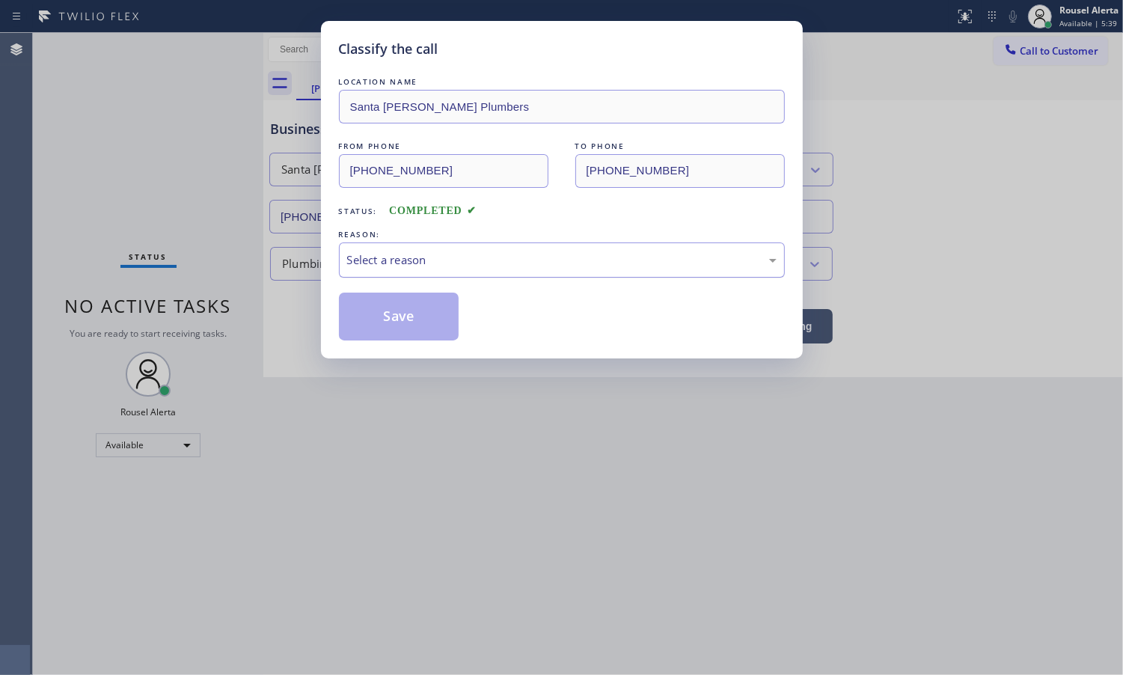
click at [424, 257] on div "Select a reason" at bounding box center [562, 259] width 430 height 17
click at [388, 311] on button "Save" at bounding box center [399, 317] width 120 height 48
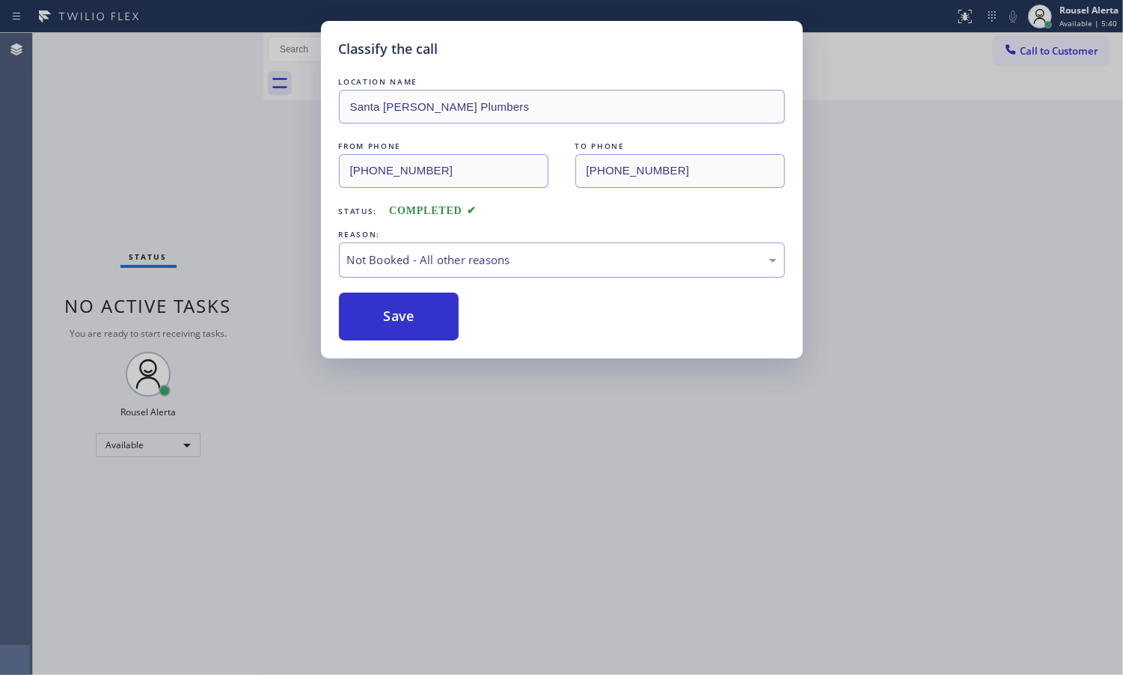
drag, startPoint x: 440, startPoint y: 434, endPoint x: 455, endPoint y: 447, distance: 19.6
click at [441, 435] on div "Classify the call LOCATION NAME [GEOGRAPHIC_DATA][PERSON_NAME] Plumbers FROM PH…" at bounding box center [561, 337] width 1123 height 675
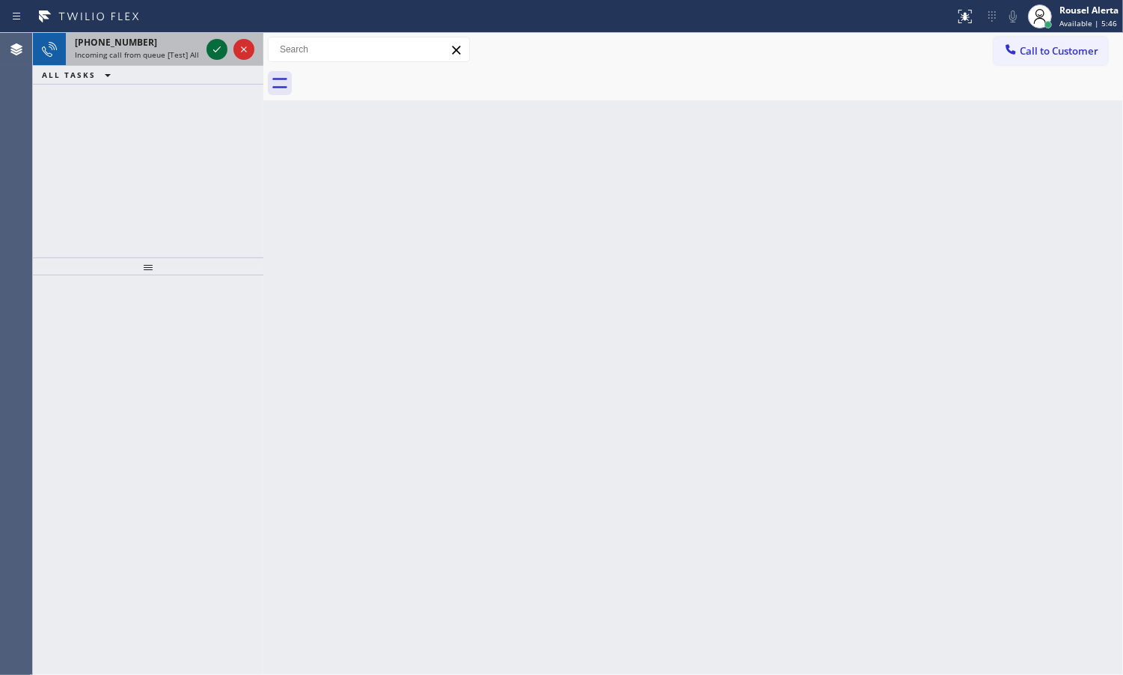
drag, startPoint x: 180, startPoint y: 58, endPoint x: 210, endPoint y: 54, distance: 30.9
click at [180, 58] on span "Incoming call from queue [Test] All" at bounding box center [137, 54] width 124 height 10
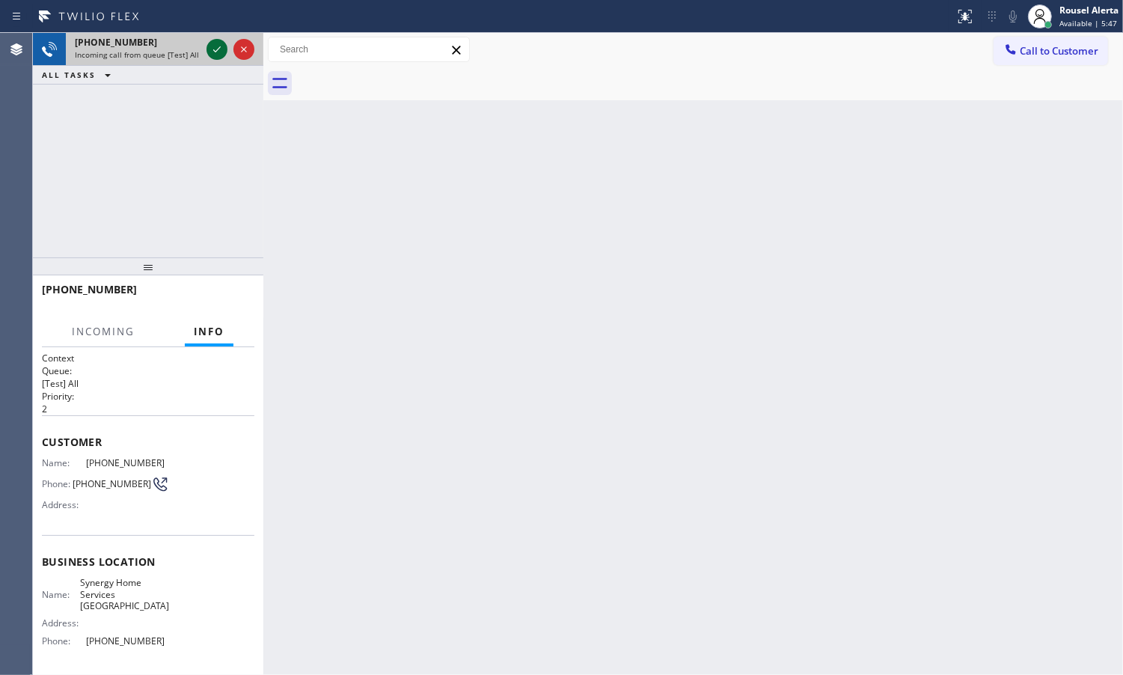
click at [213, 52] on icon at bounding box center [217, 49] width 18 height 18
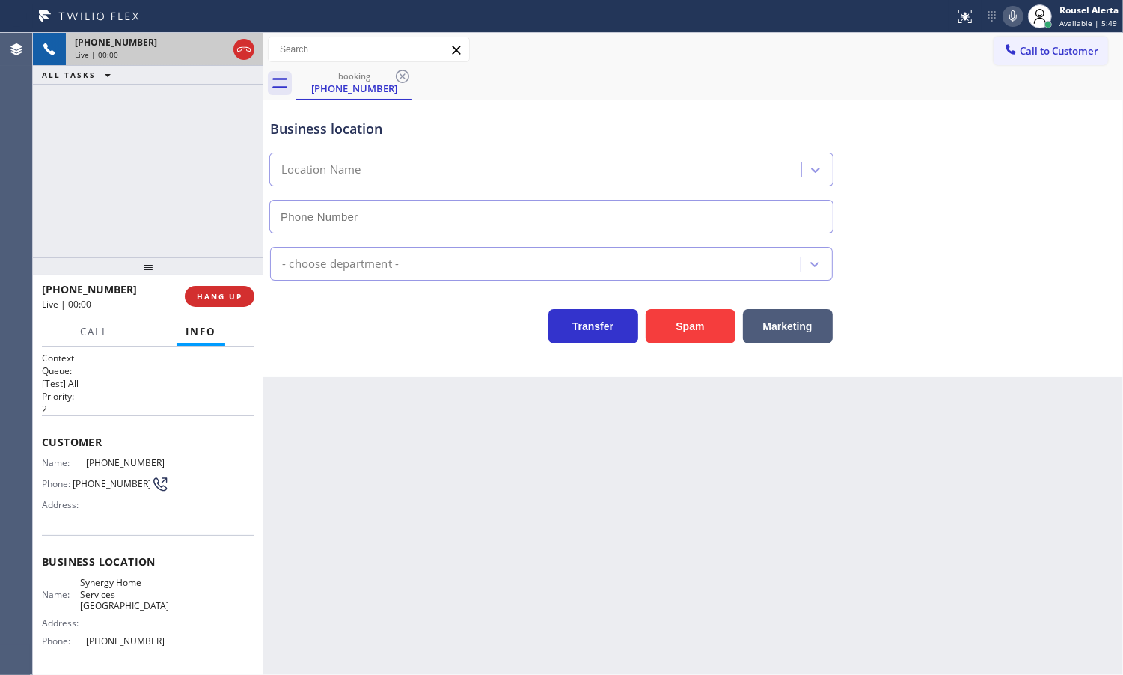
type input "[PHONE_NUMBER]"
click at [668, 316] on button "Spam" at bounding box center [691, 326] width 90 height 34
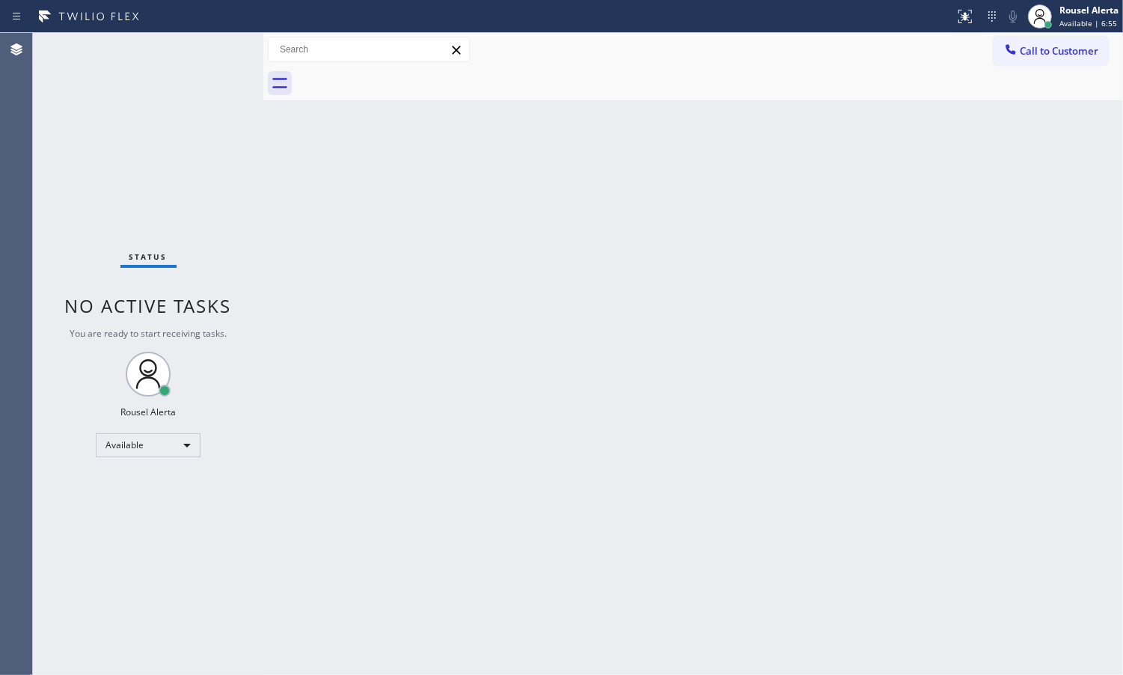
click at [454, 427] on div "Back to Dashboard Change Sender ID Customers Technicians Select a contact Outbo…" at bounding box center [693, 354] width 860 height 642
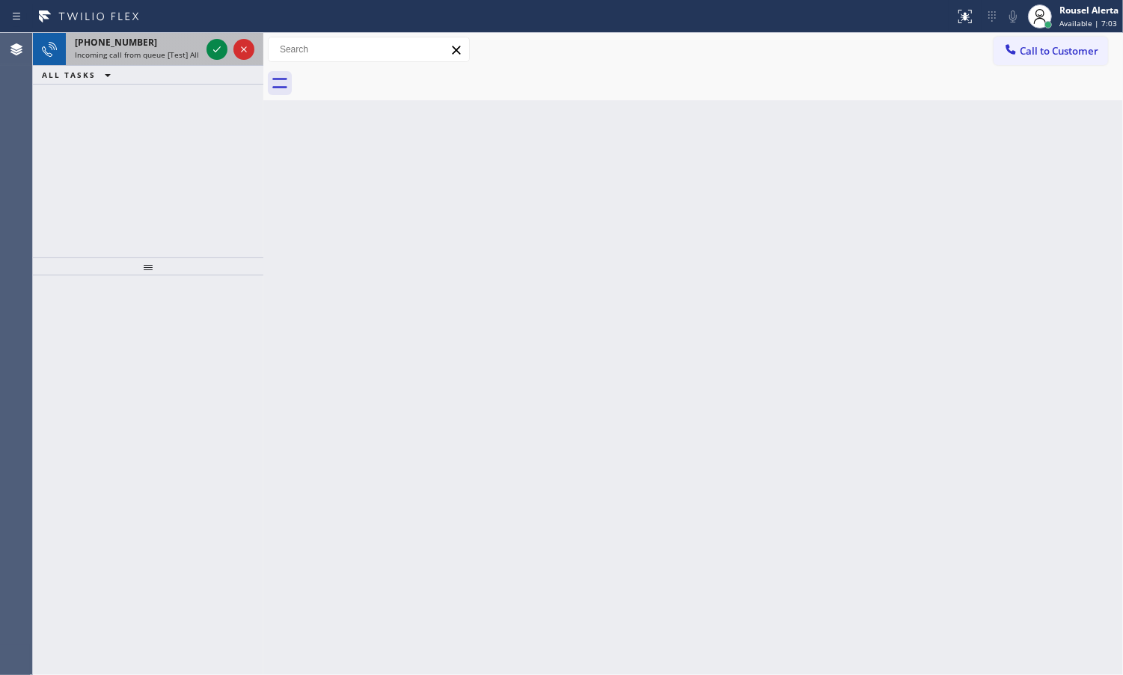
click at [167, 51] on span "Incoming call from queue [Test] All" at bounding box center [137, 54] width 124 height 10
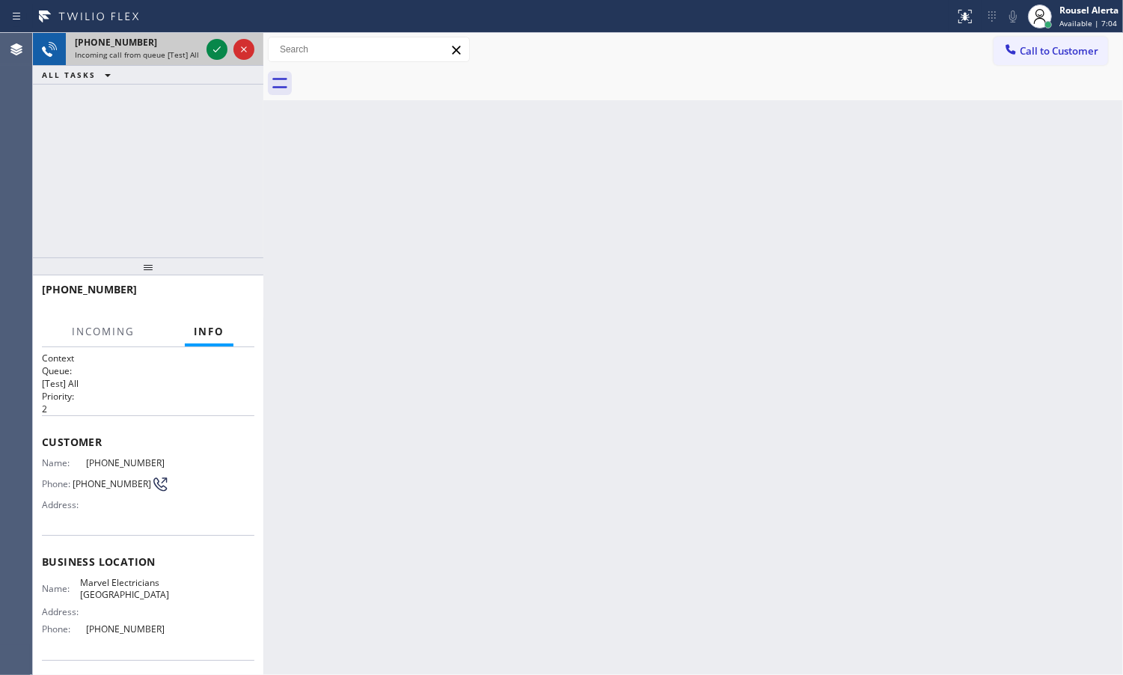
click at [204, 43] on div at bounding box center [231, 49] width 54 height 33
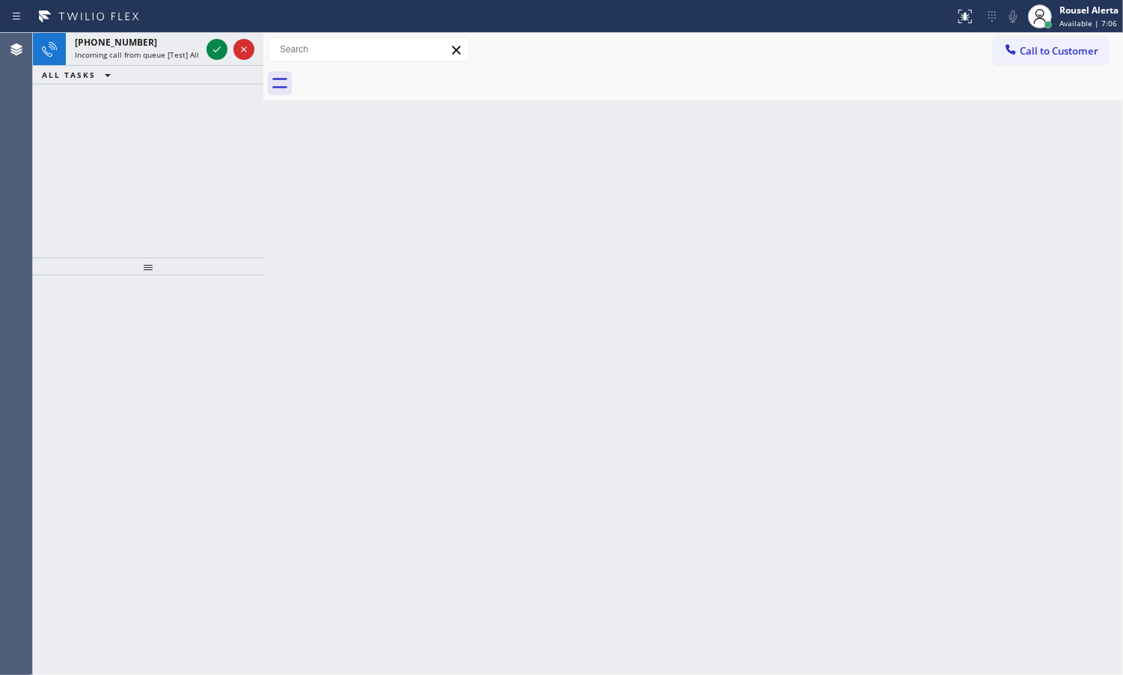
click at [204, 43] on div at bounding box center [231, 49] width 54 height 33
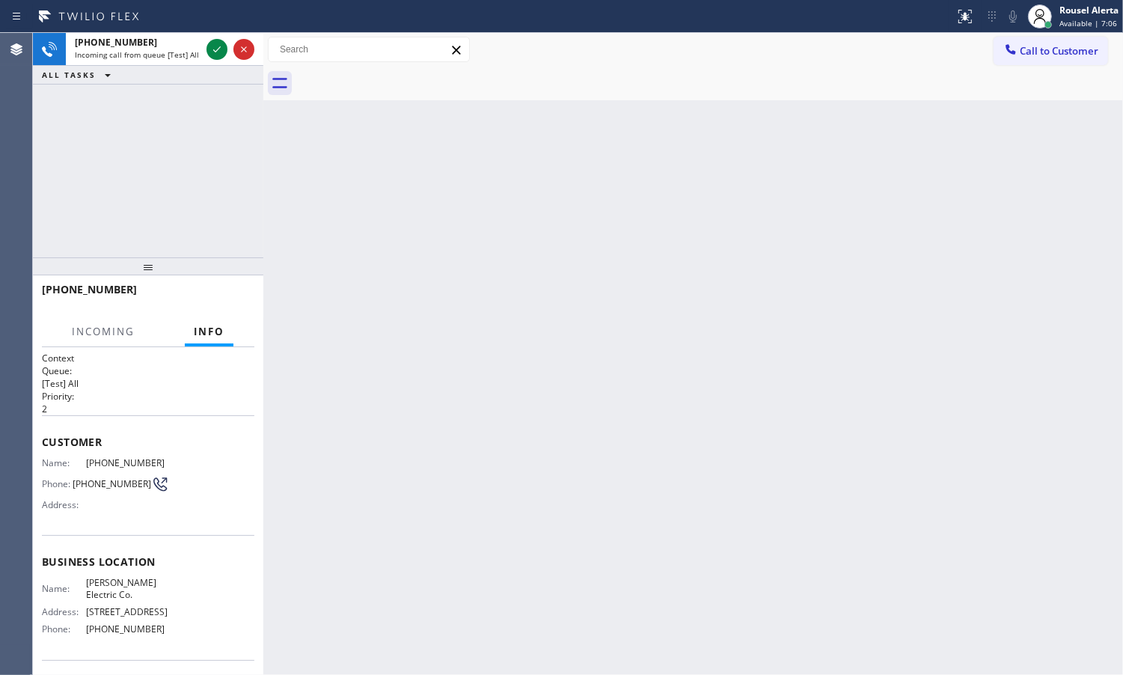
click at [204, 43] on div at bounding box center [231, 49] width 54 height 33
click at [207, 43] on div at bounding box center [217, 49] width 21 height 18
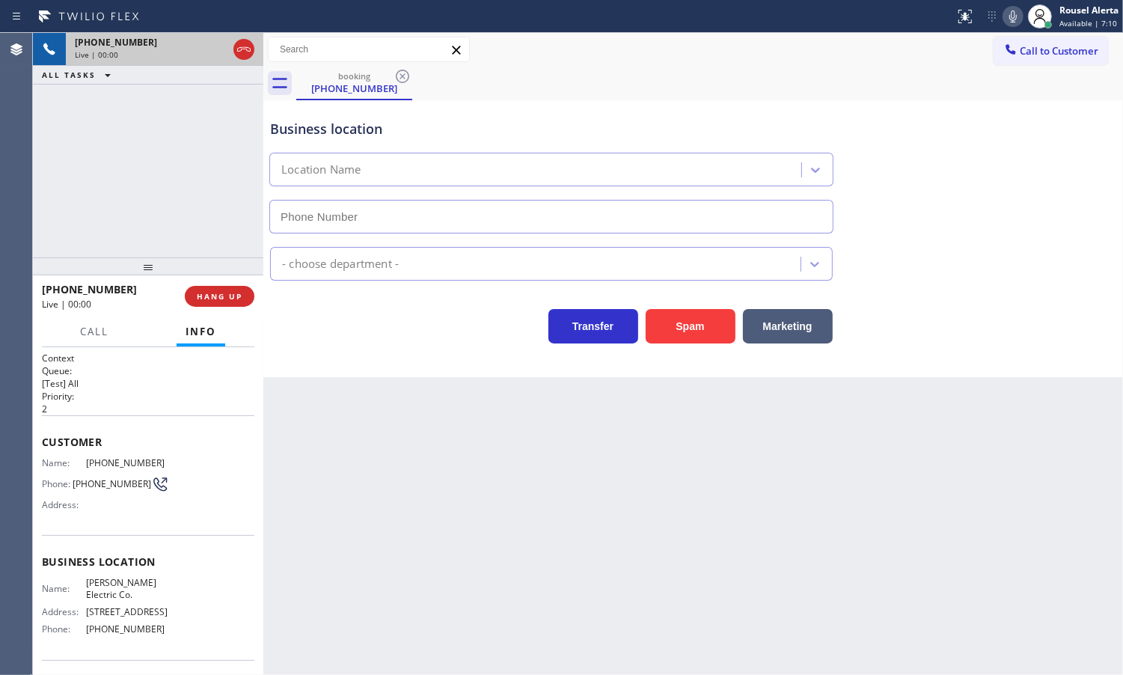
type input "[PHONE_NUMBER]"
click at [675, 334] on button "Spam" at bounding box center [691, 326] width 90 height 34
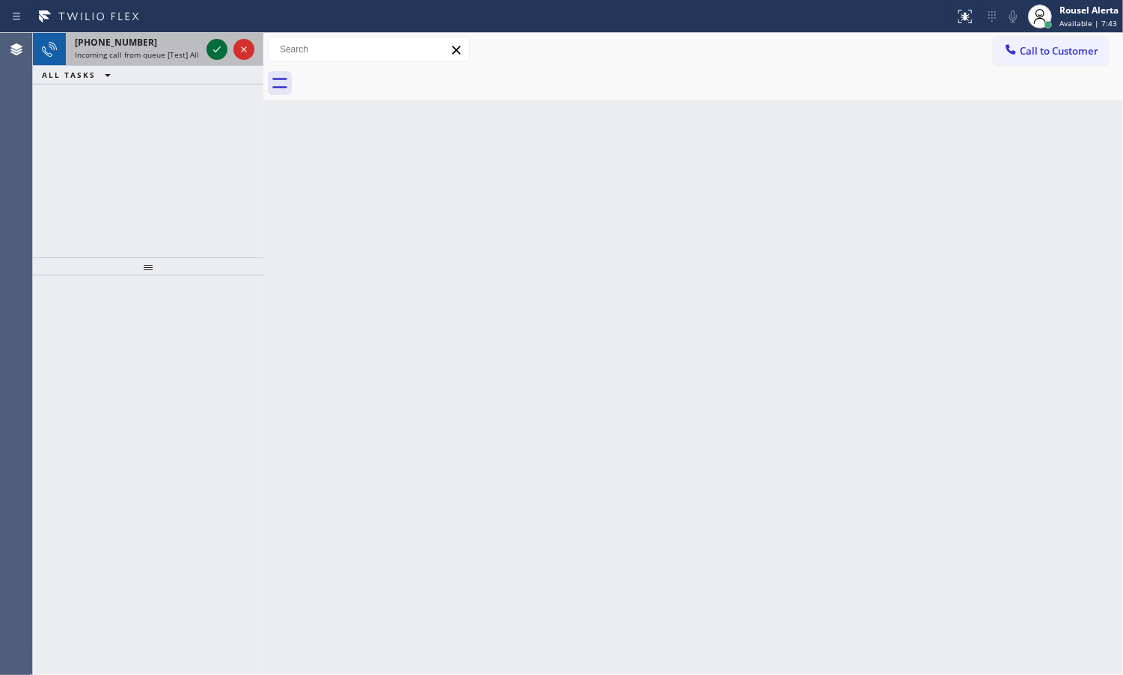
click at [212, 41] on icon at bounding box center [217, 49] width 18 height 18
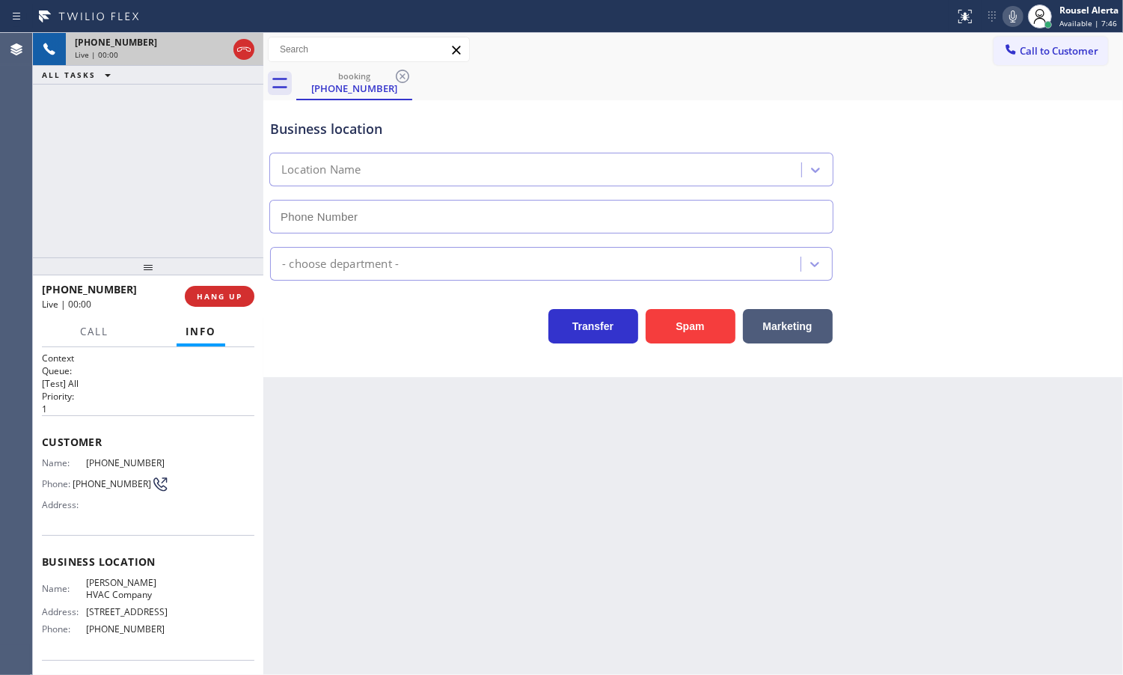
type input "[PHONE_NUMBER]"
click at [364, 423] on div "Back to Dashboard Change Sender ID Customers Technicians Select a contact Outbo…" at bounding box center [693, 354] width 860 height 642
click at [733, 545] on div "Back to Dashboard Change Sender ID Customers Technicians Select a contact Outbo…" at bounding box center [693, 354] width 860 height 642
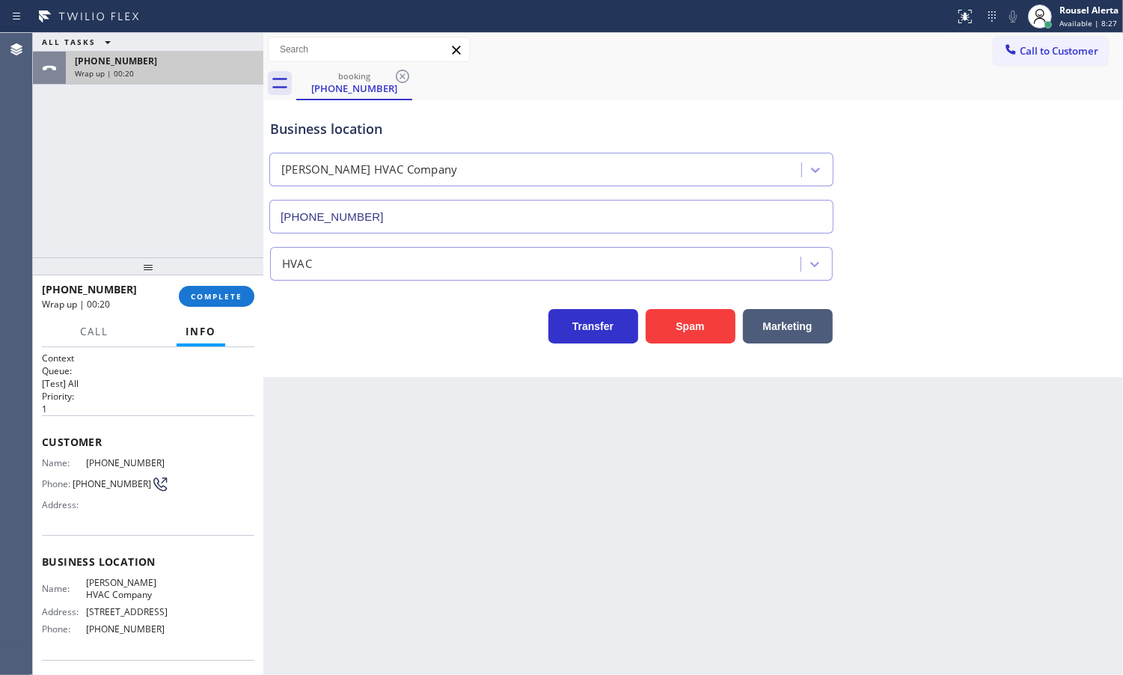
click at [177, 73] on div "Wrap up | 00:20" at bounding box center [165, 73] width 180 height 10
click at [418, 479] on div "Back to Dashboard Change Sender ID Customers Technicians Select a contact Outbo…" at bounding box center [693, 354] width 860 height 642
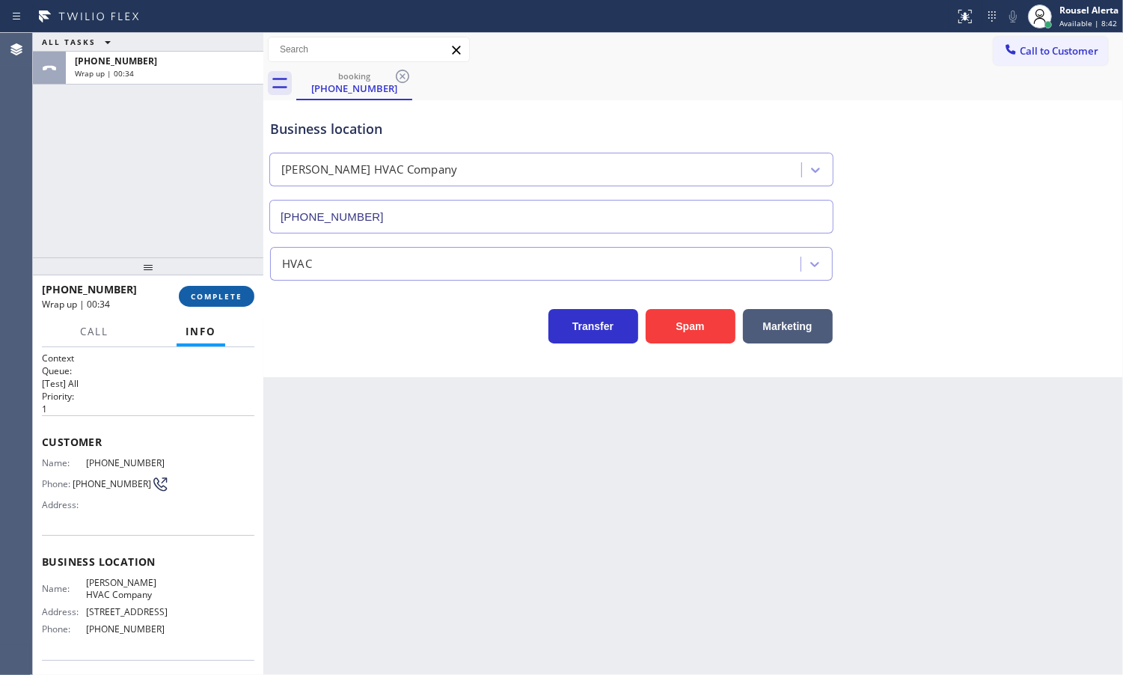
click at [226, 307] on button "COMPLETE" at bounding box center [217, 296] width 76 height 21
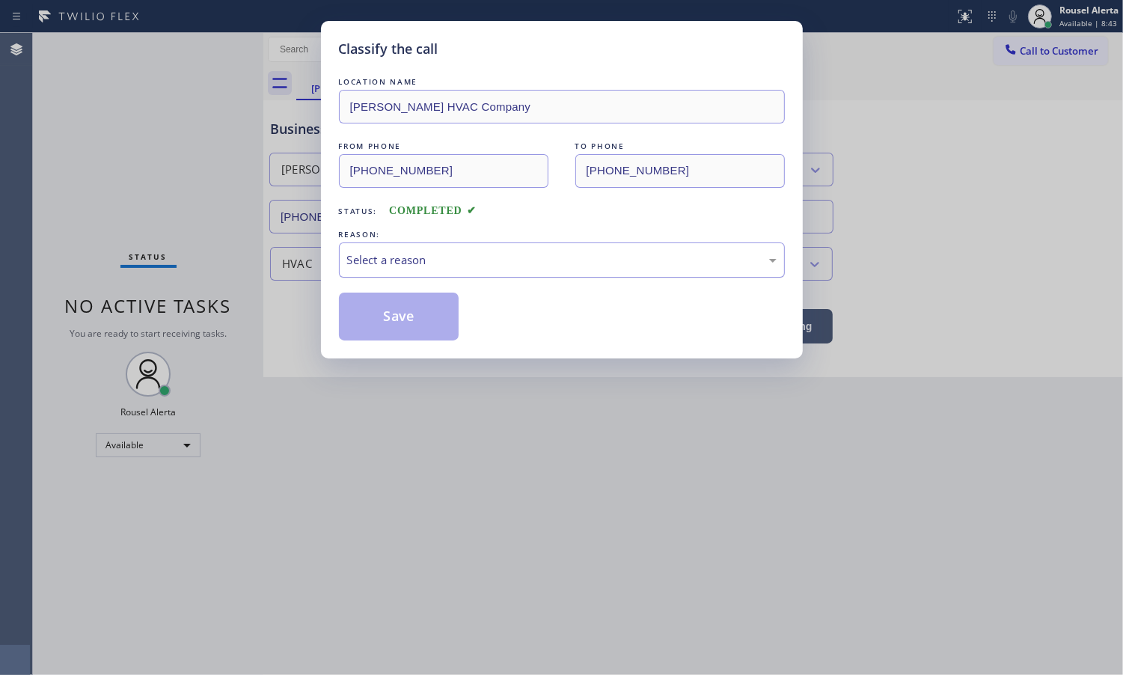
click at [476, 268] on div "Select a reason" at bounding box center [562, 259] width 430 height 17
click at [409, 335] on button "Save" at bounding box center [399, 317] width 120 height 48
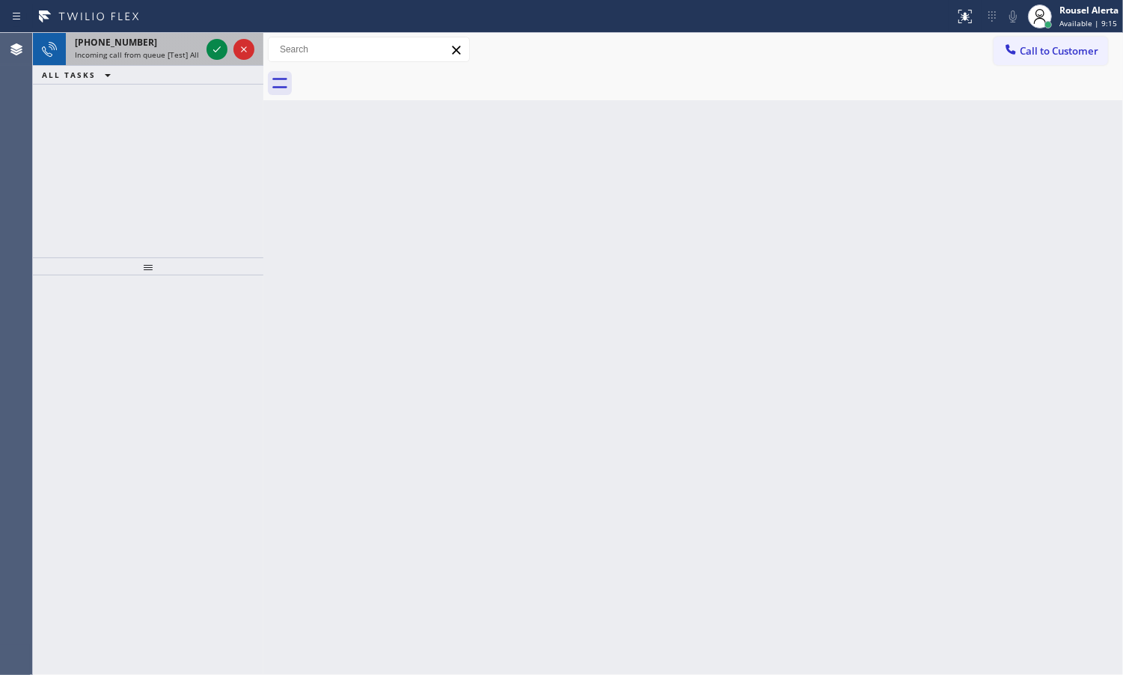
click at [157, 58] on span "Incoming call from queue [Test] All" at bounding box center [137, 54] width 124 height 10
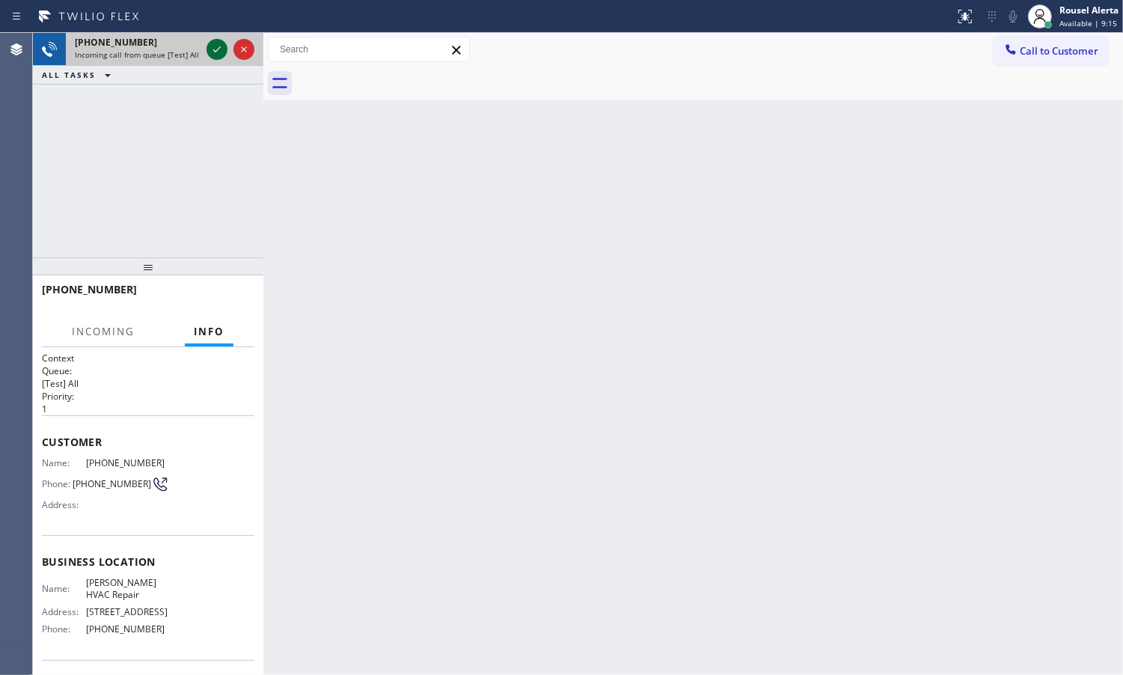
click at [207, 52] on div at bounding box center [217, 49] width 21 height 18
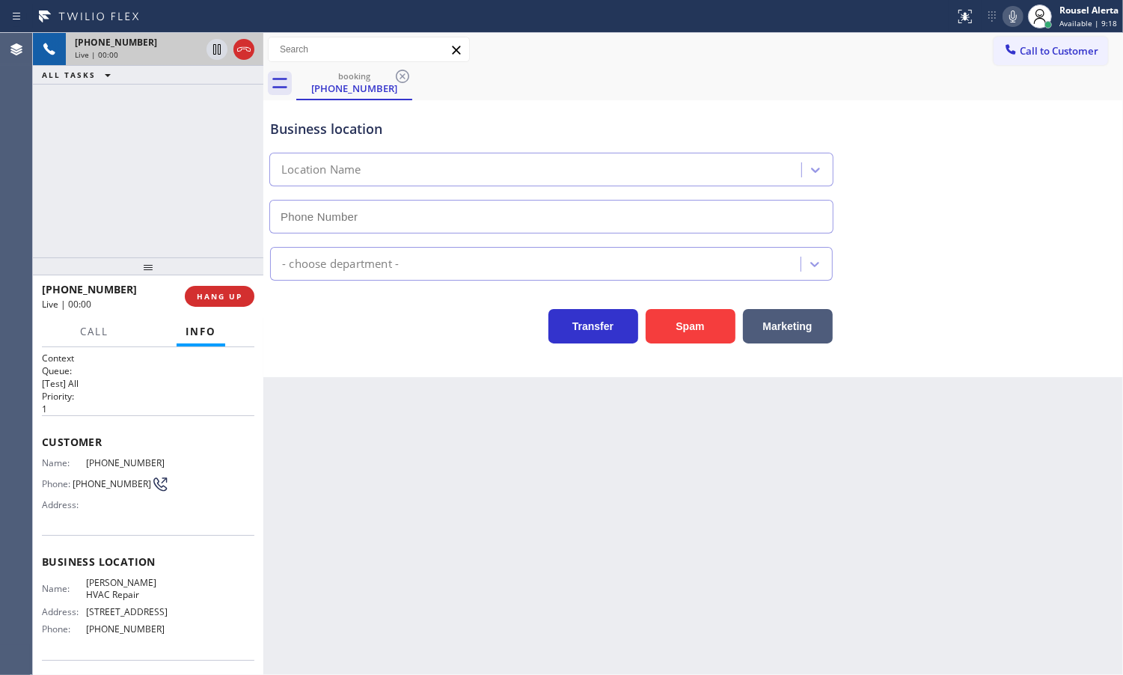
type input "[PHONE_NUMBER]"
click at [221, 296] on span "HANG UP" at bounding box center [220, 296] width 46 height 10
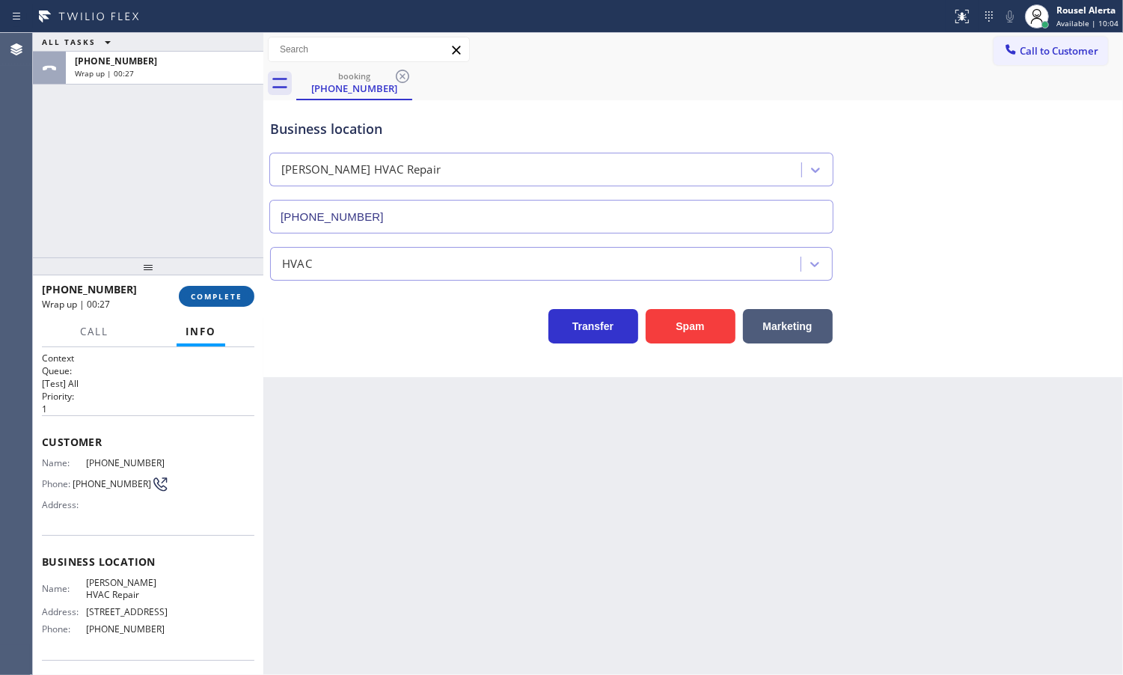
click at [243, 305] on button "COMPLETE" at bounding box center [217, 296] width 76 height 21
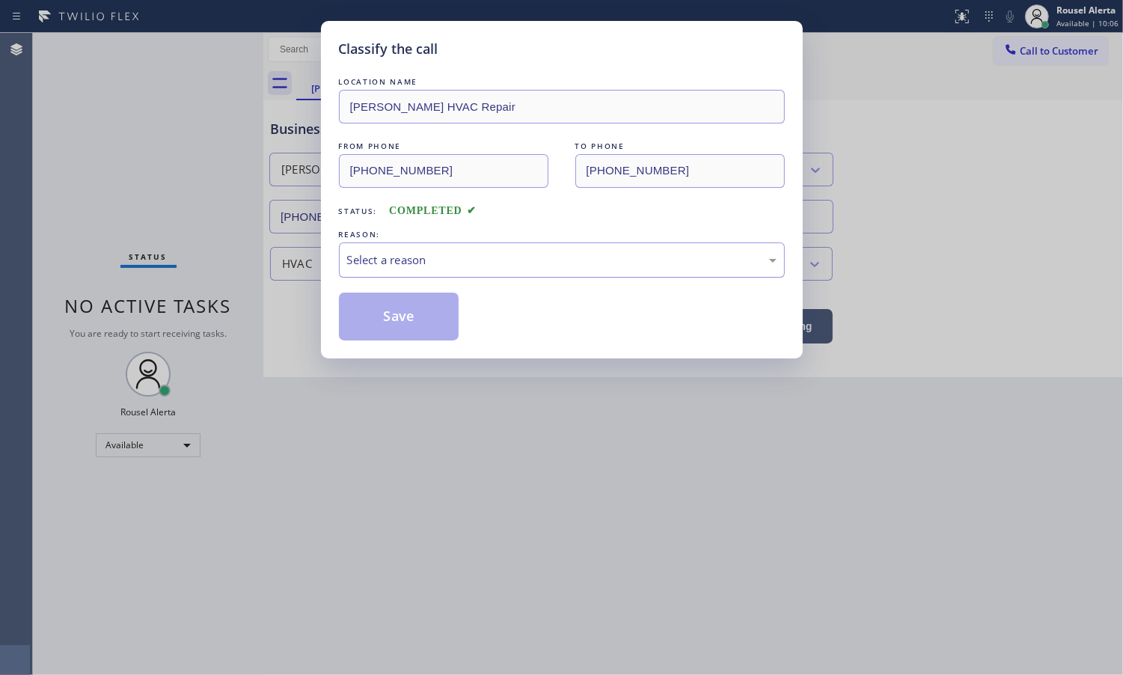
click at [406, 253] on div "Select a reason" at bounding box center [562, 259] width 430 height 17
click at [412, 333] on button "Save" at bounding box center [399, 317] width 120 height 48
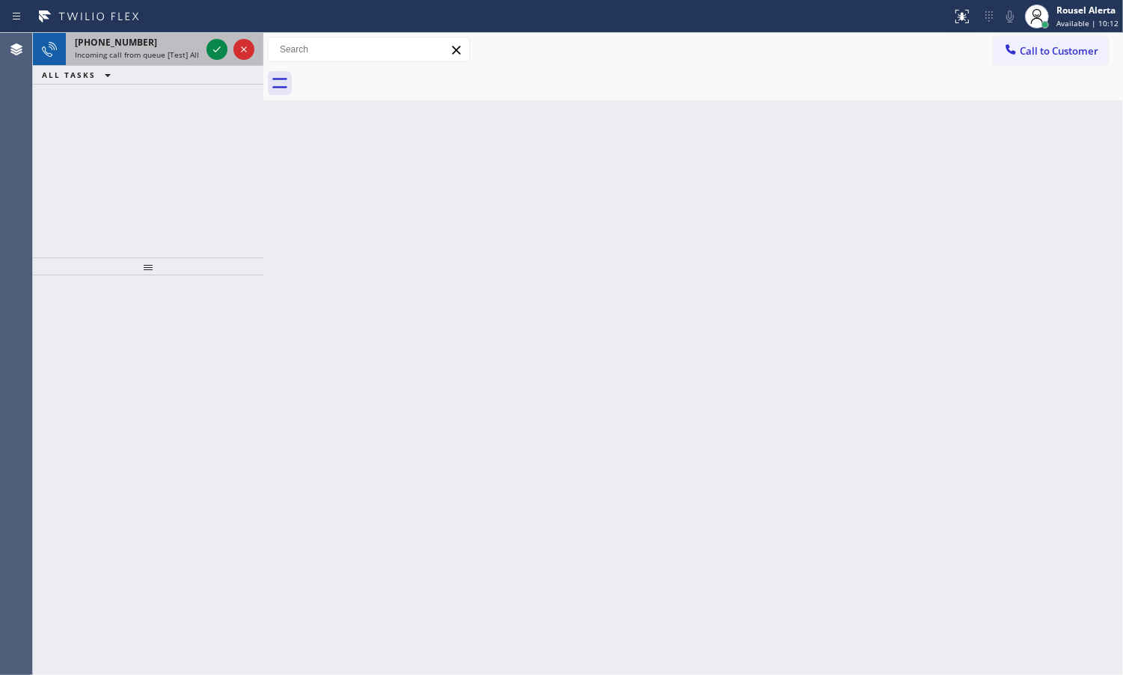
drag, startPoint x: 150, startPoint y: 49, endPoint x: 170, endPoint y: 47, distance: 20.3
click at [152, 49] on span "Incoming call from queue [Test] All" at bounding box center [137, 54] width 124 height 10
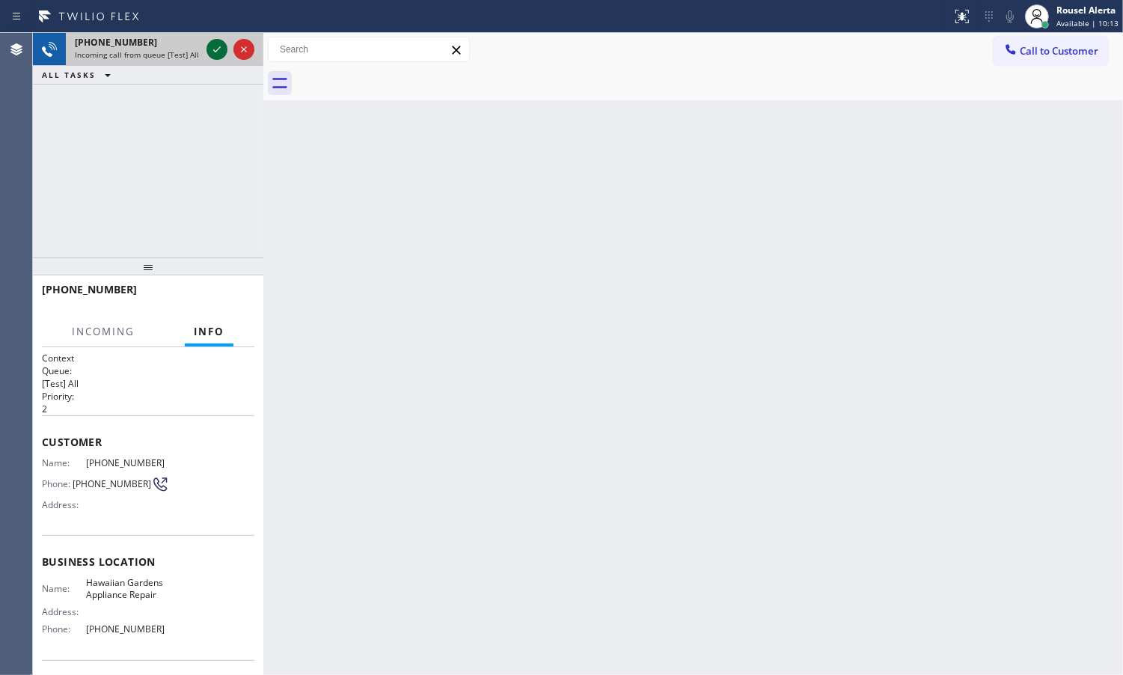
click at [210, 53] on icon at bounding box center [217, 49] width 18 height 18
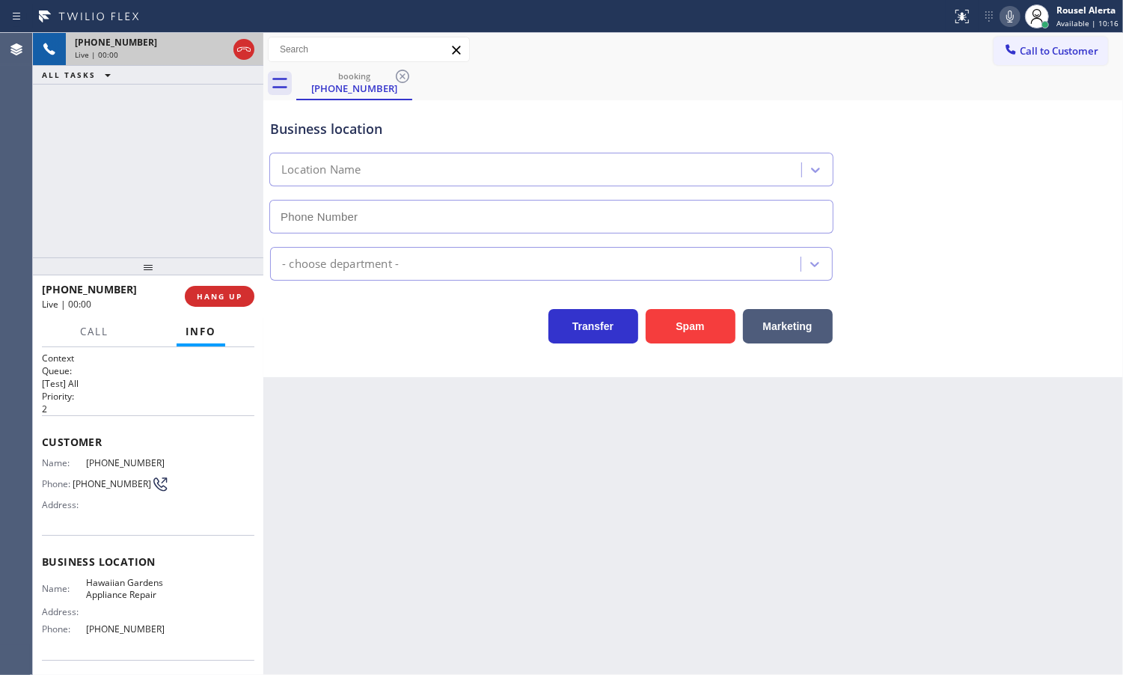
type input "[PHONE_NUMBER]"
click at [348, 459] on div "Back to Dashboard Change Sender ID Customers Technicians Select a contact Outbo…" at bounding box center [693, 354] width 860 height 642
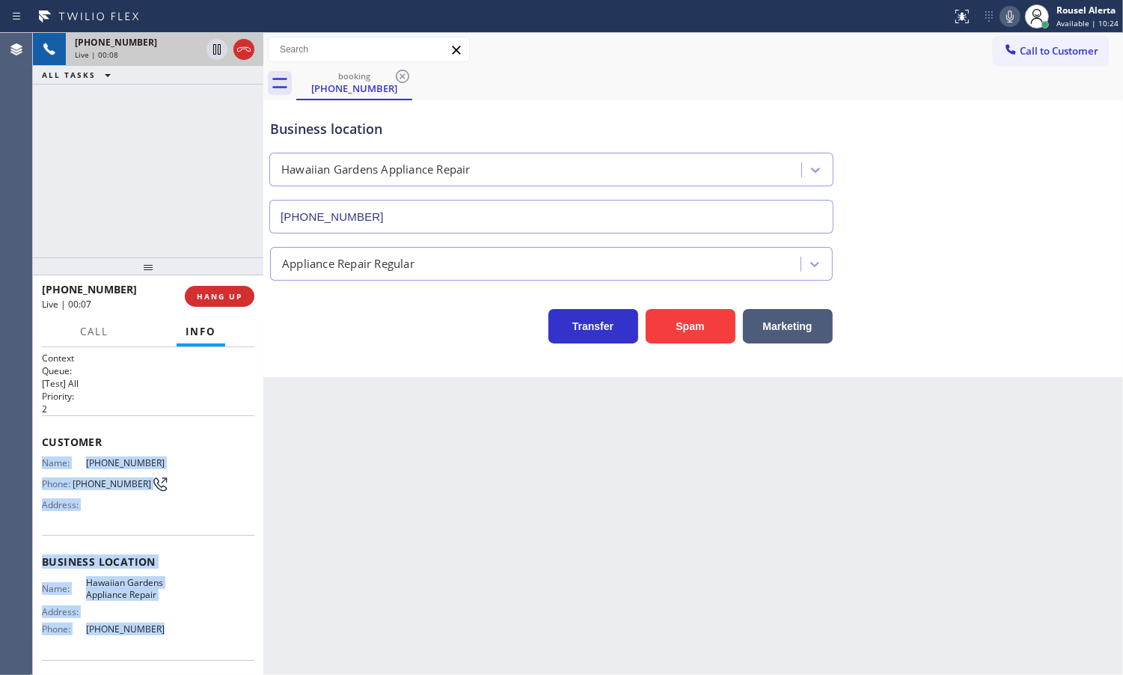
drag, startPoint x: 37, startPoint y: 459, endPoint x: 165, endPoint y: 608, distance: 196.3
click at [163, 626] on div "Context Queue: [Test] All Priority: 2 Customer Name: [PHONE_NUMBER] Phone: [PHO…" at bounding box center [148, 511] width 230 height 328
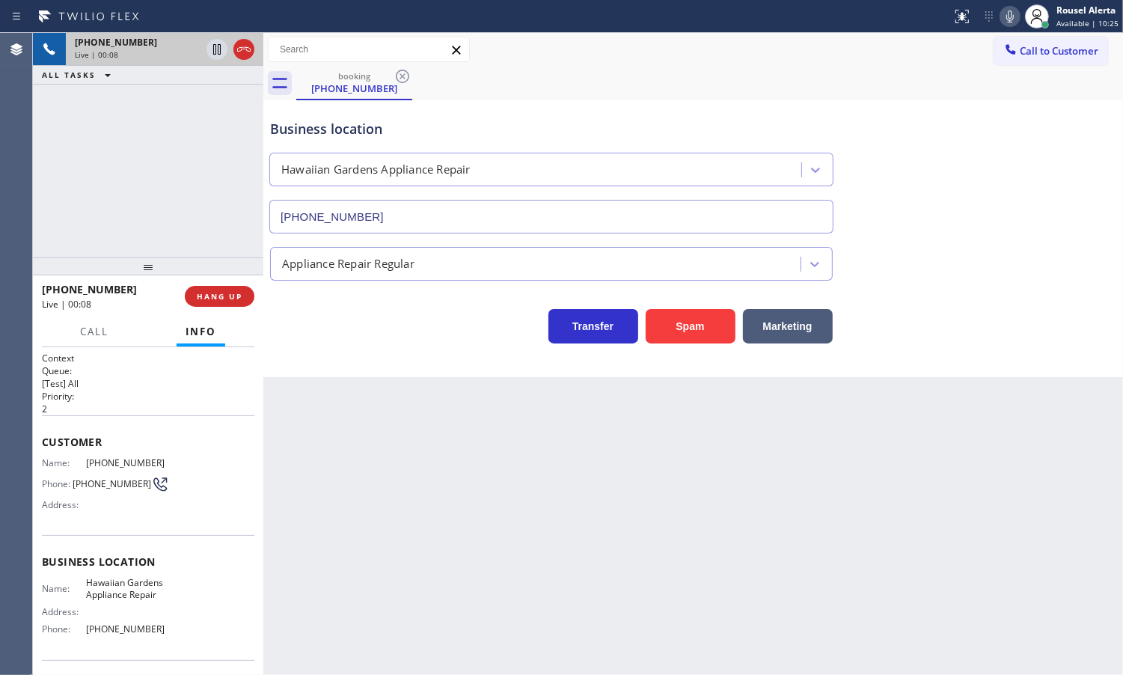
click at [408, 517] on div "Back to Dashboard Change Sender ID Customers Technicians Select a contact Outbo…" at bounding box center [693, 354] width 860 height 642
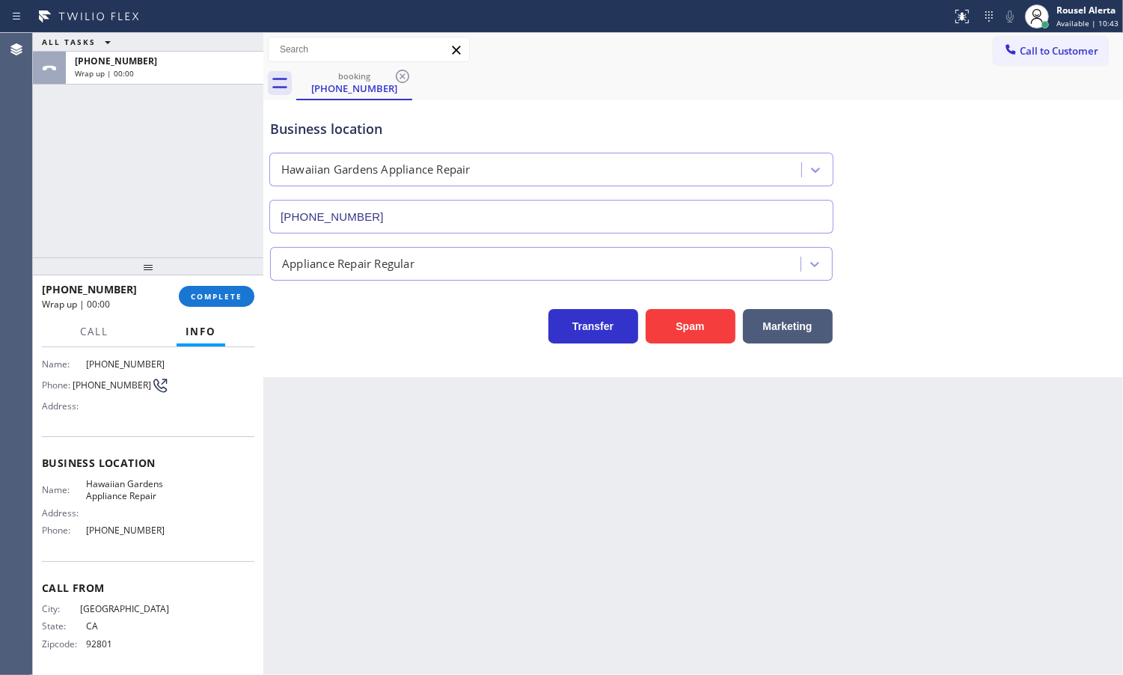
click at [228, 308] on div "[PHONE_NUMBER] Wrap up | 00:00 COMPLETE" at bounding box center [148, 296] width 213 height 39
click at [224, 298] on span "COMPLETE" at bounding box center [217, 296] width 52 height 10
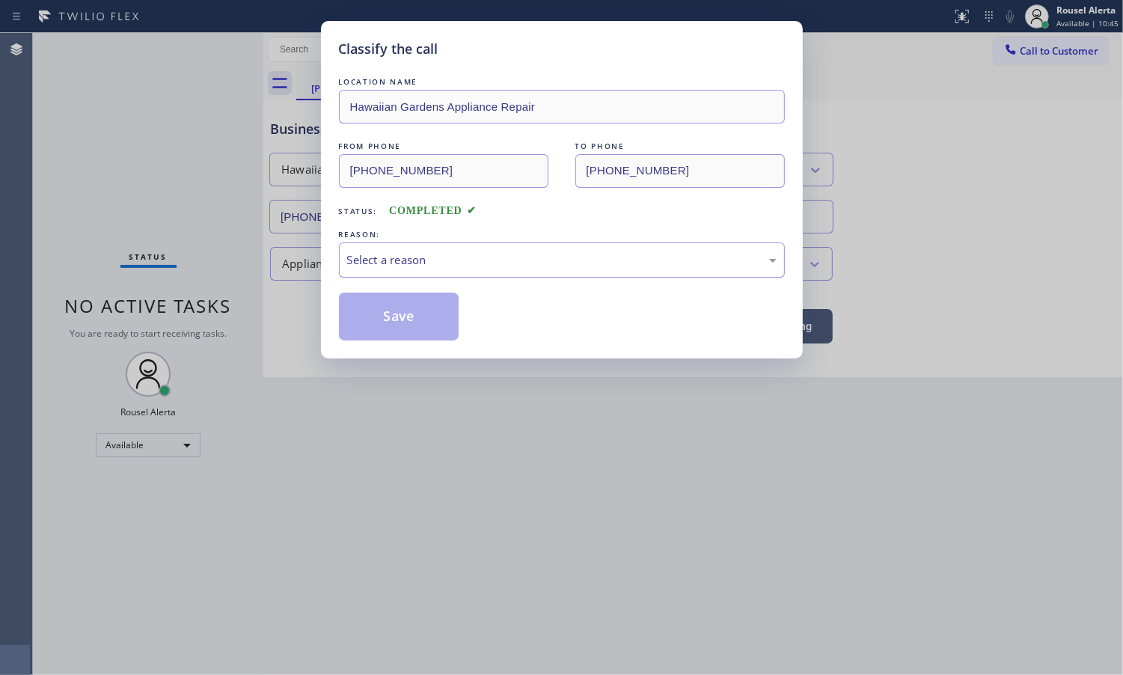
click at [395, 248] on div "Select a reason" at bounding box center [562, 259] width 446 height 35
click at [412, 319] on button "Save" at bounding box center [399, 317] width 120 height 48
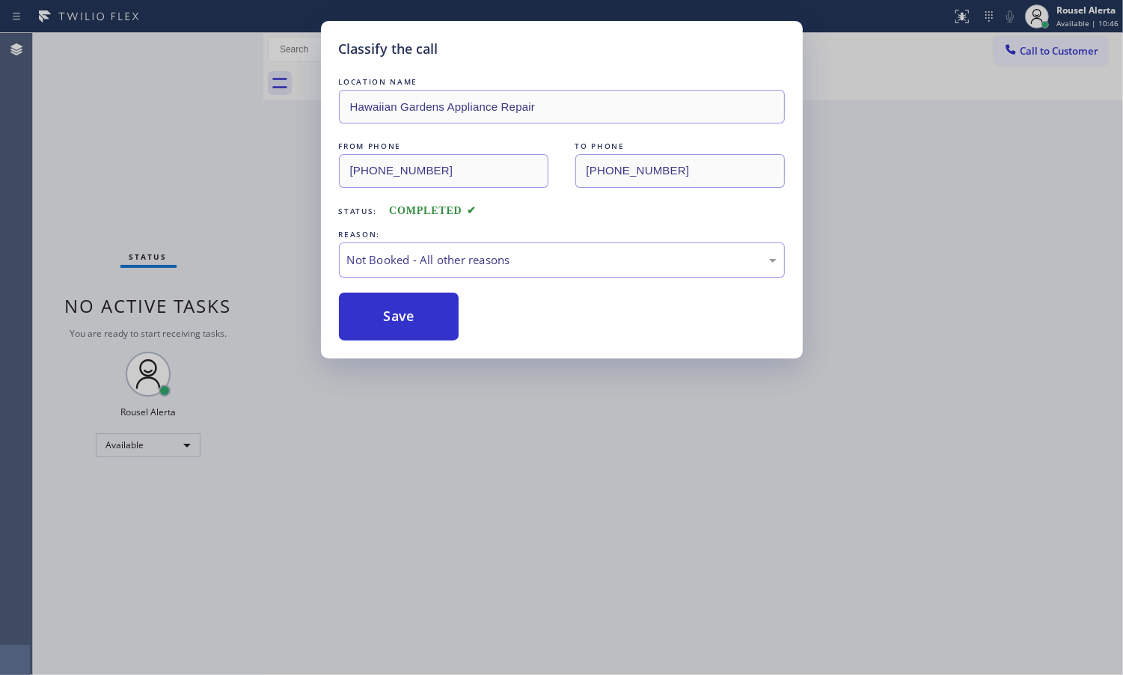
click at [438, 488] on div "Classify the call LOCATION NAME [GEOGRAPHIC_DATA] Appliance Repair FROM PHONE […" at bounding box center [561, 337] width 1123 height 675
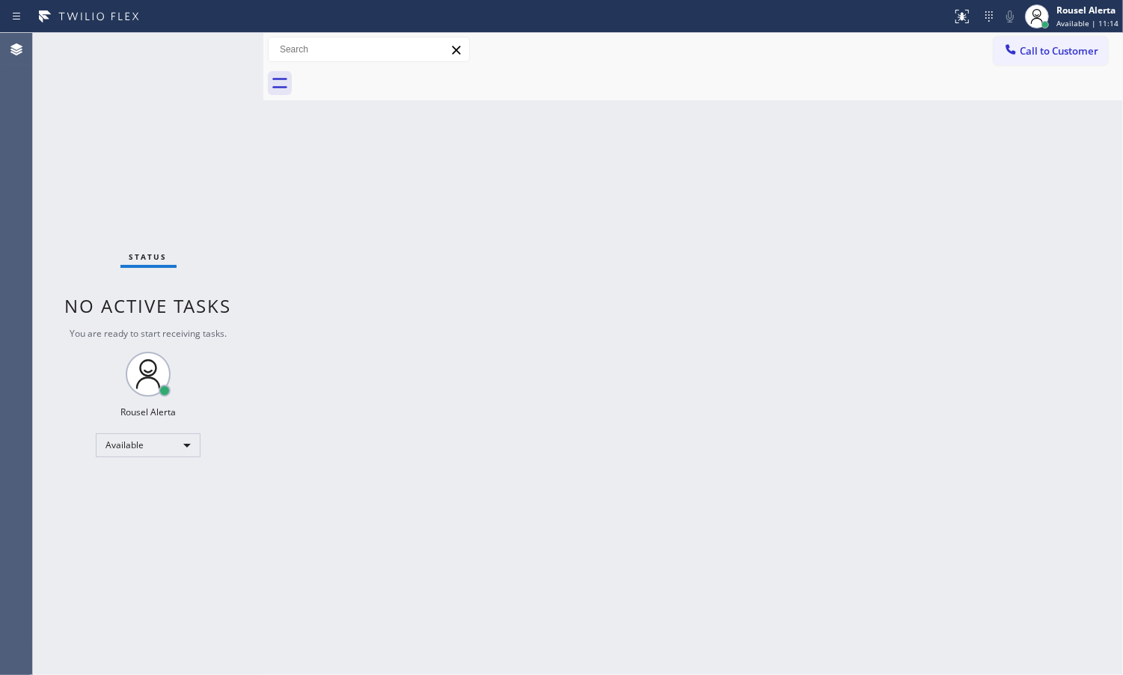
click at [168, 43] on div "Status No active tasks You are ready to start receiving tasks. Rousel Alerta Av…" at bounding box center [148, 354] width 230 height 642
click at [561, 346] on div "Back to Dashboard Change Sender ID Customers Technicians Select a contact Outbo…" at bounding box center [693, 354] width 860 height 642
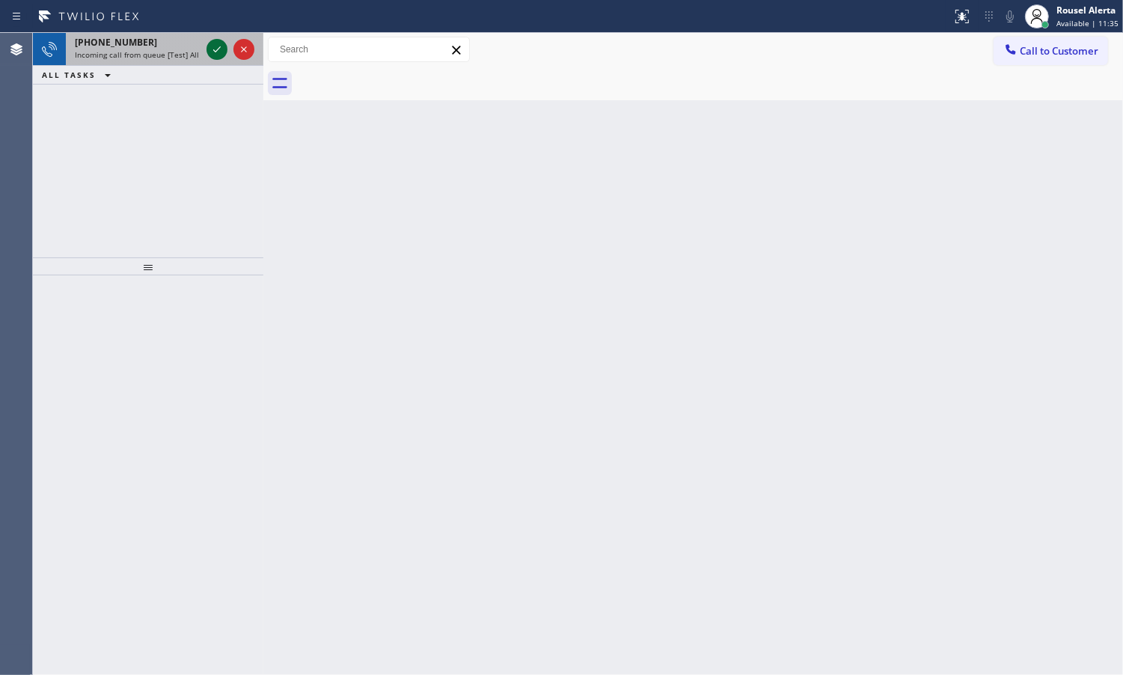
click at [218, 49] on icon at bounding box center [216, 49] width 7 height 6
click at [219, 49] on icon at bounding box center [217, 49] width 18 height 18
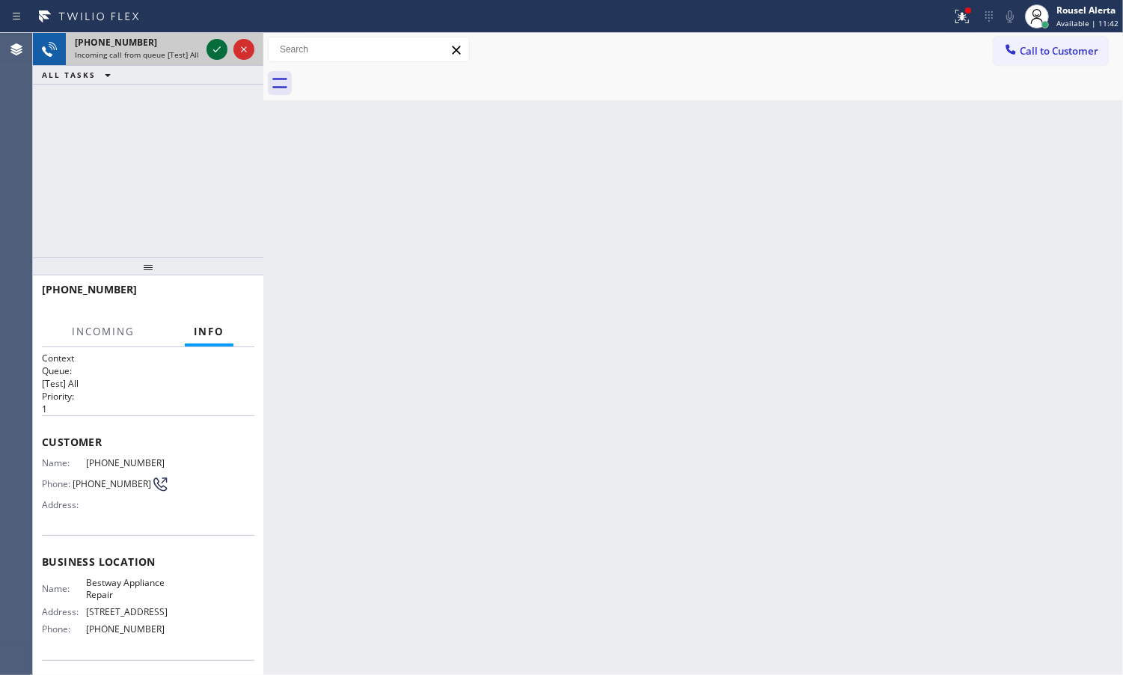
click at [219, 49] on icon at bounding box center [217, 49] width 18 height 18
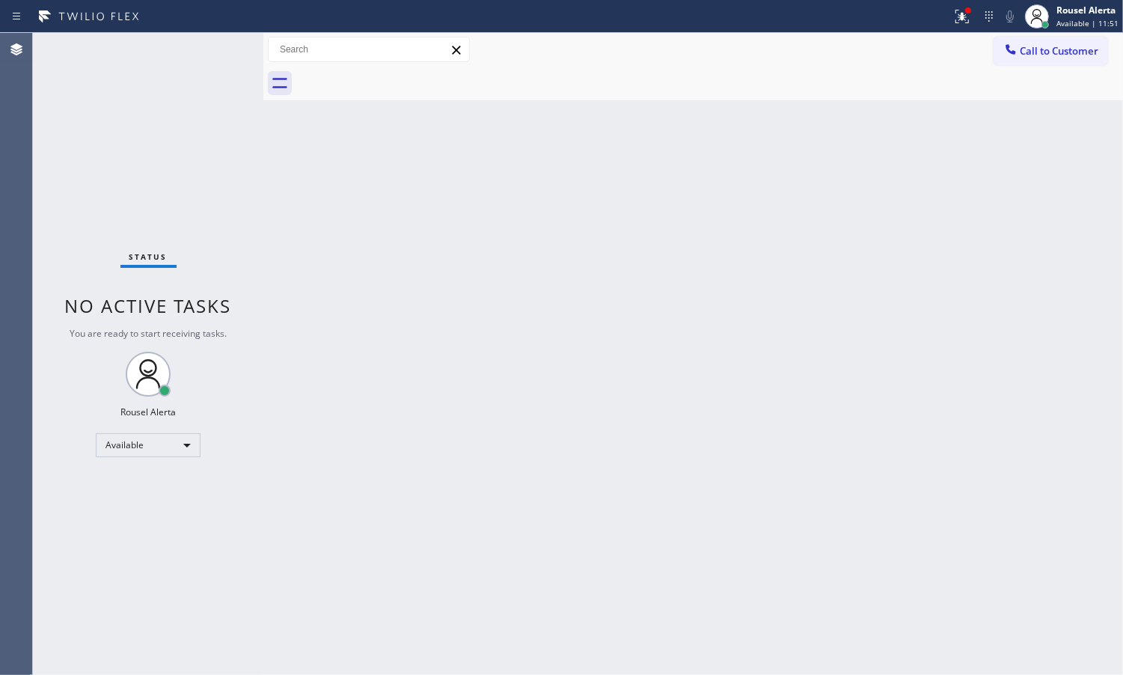
click at [419, 363] on div "Back to Dashboard Change Sender ID Customers Technicians Select a contact Outbo…" at bounding box center [693, 354] width 860 height 642
click at [237, 154] on div "Status No active tasks You are ready to start receiving tasks. Rousel Alerta Av…" at bounding box center [148, 354] width 230 height 642
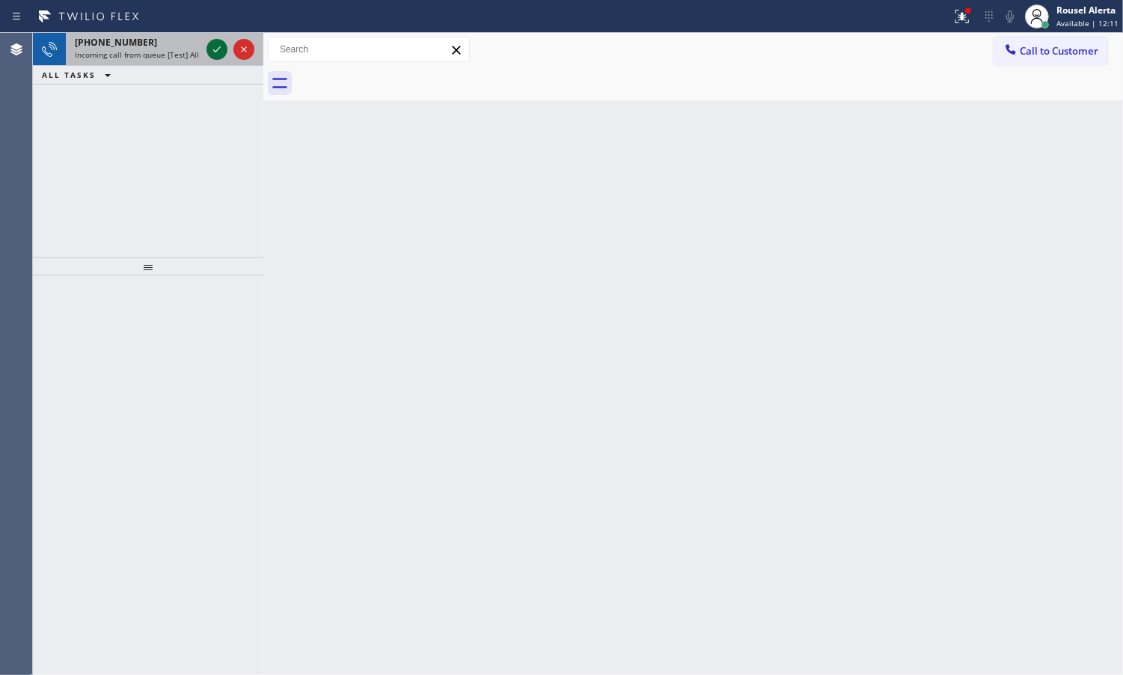
click at [214, 49] on icon at bounding box center [217, 49] width 18 height 18
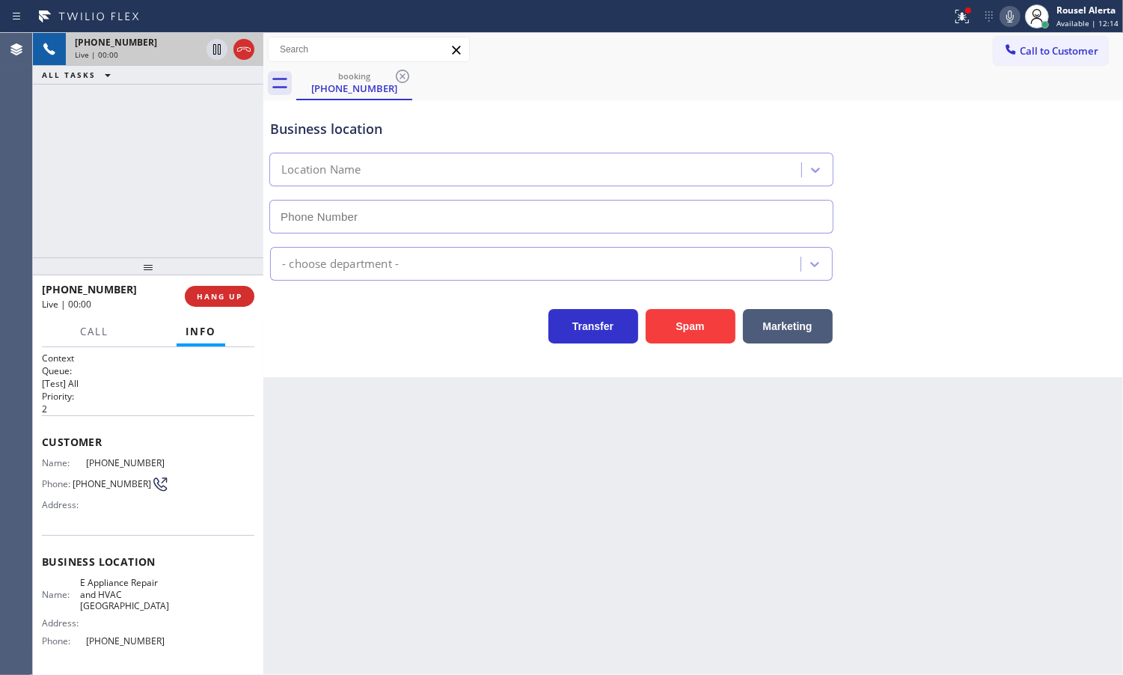
type input "[PHONE_NUMBER]"
click at [700, 331] on button "Spam" at bounding box center [691, 326] width 90 height 34
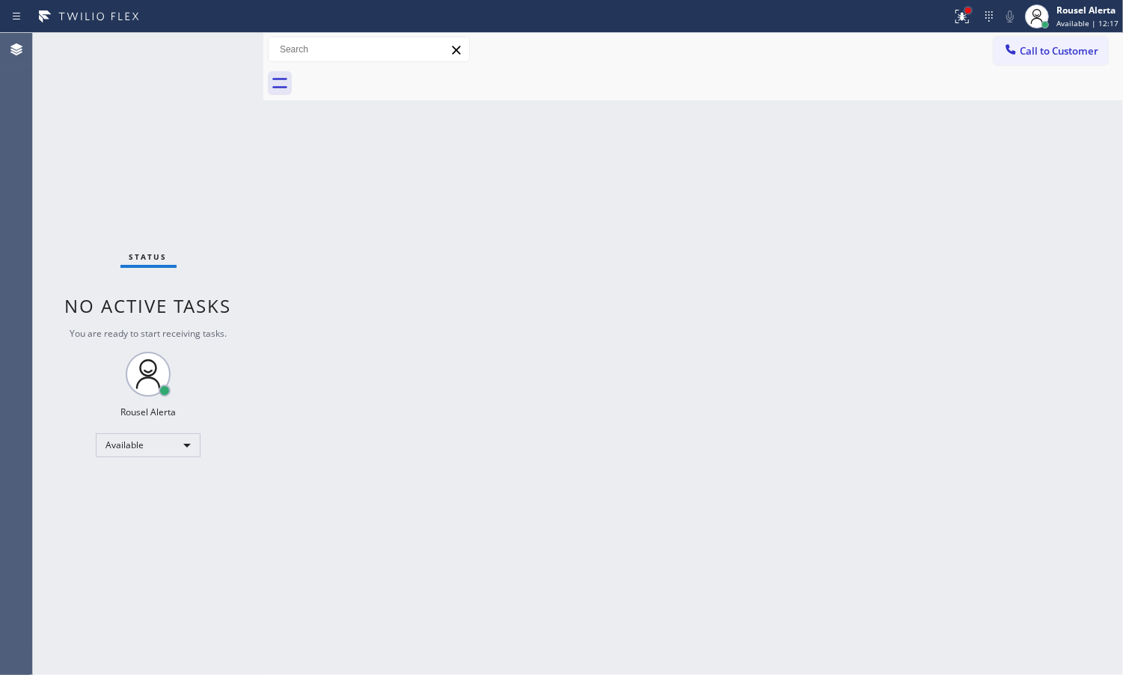
click at [969, 12] on div at bounding box center [968, 10] width 6 height 6
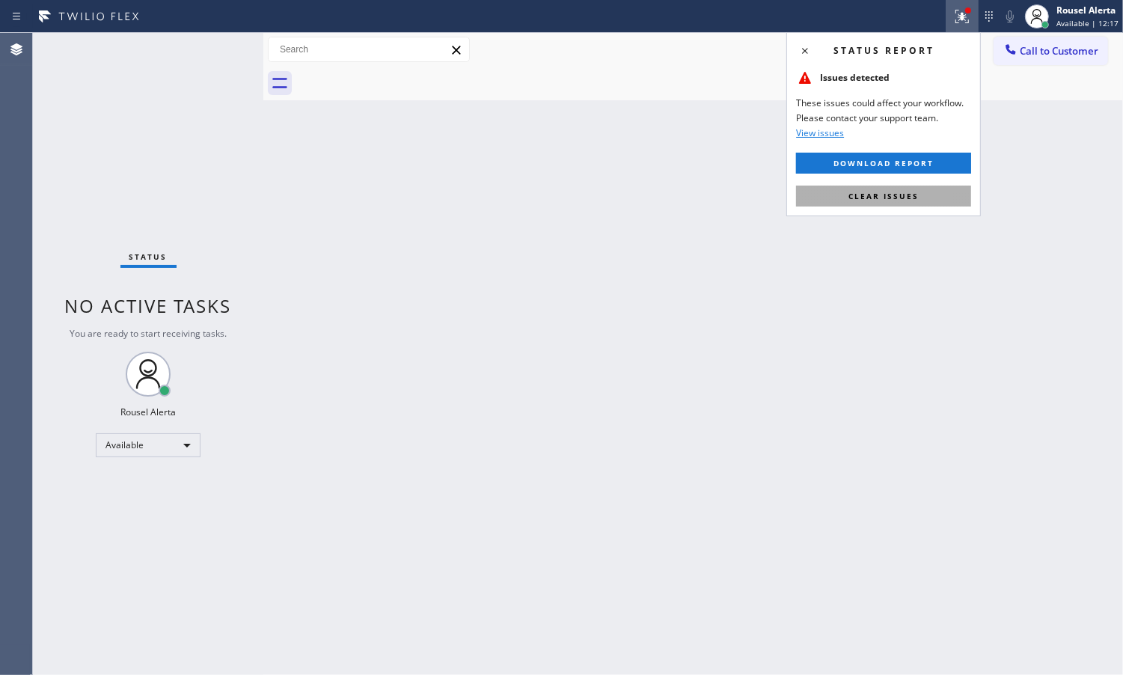
click at [950, 195] on button "Clear issues" at bounding box center [883, 196] width 175 height 21
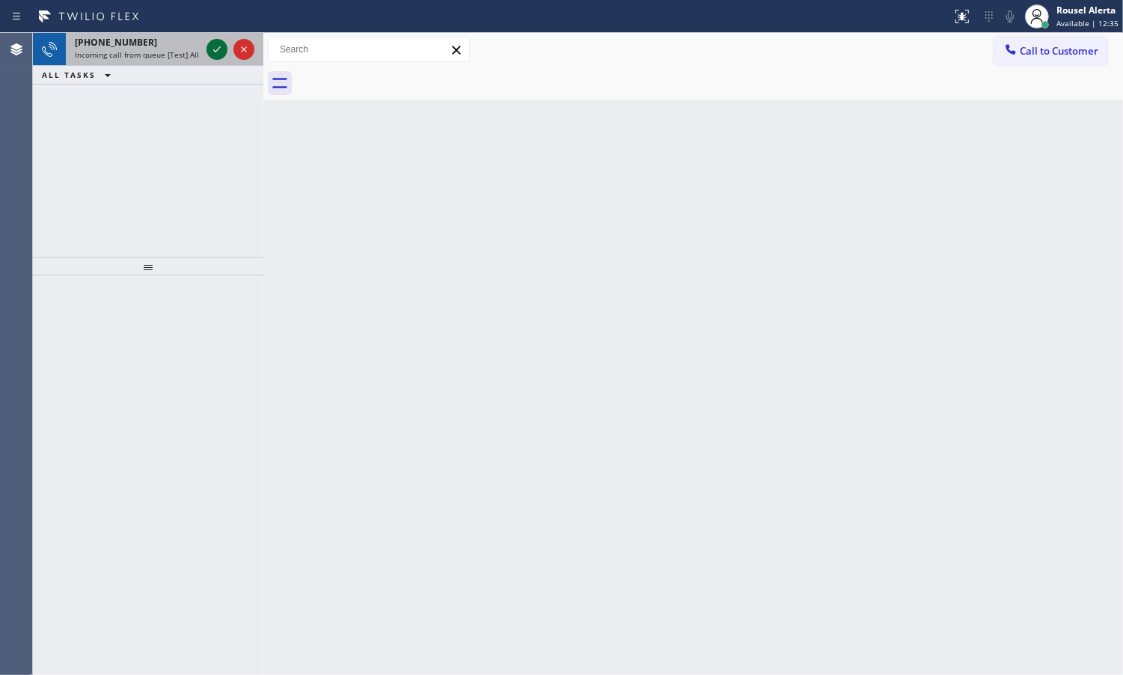
click at [218, 47] on icon at bounding box center [217, 49] width 18 height 18
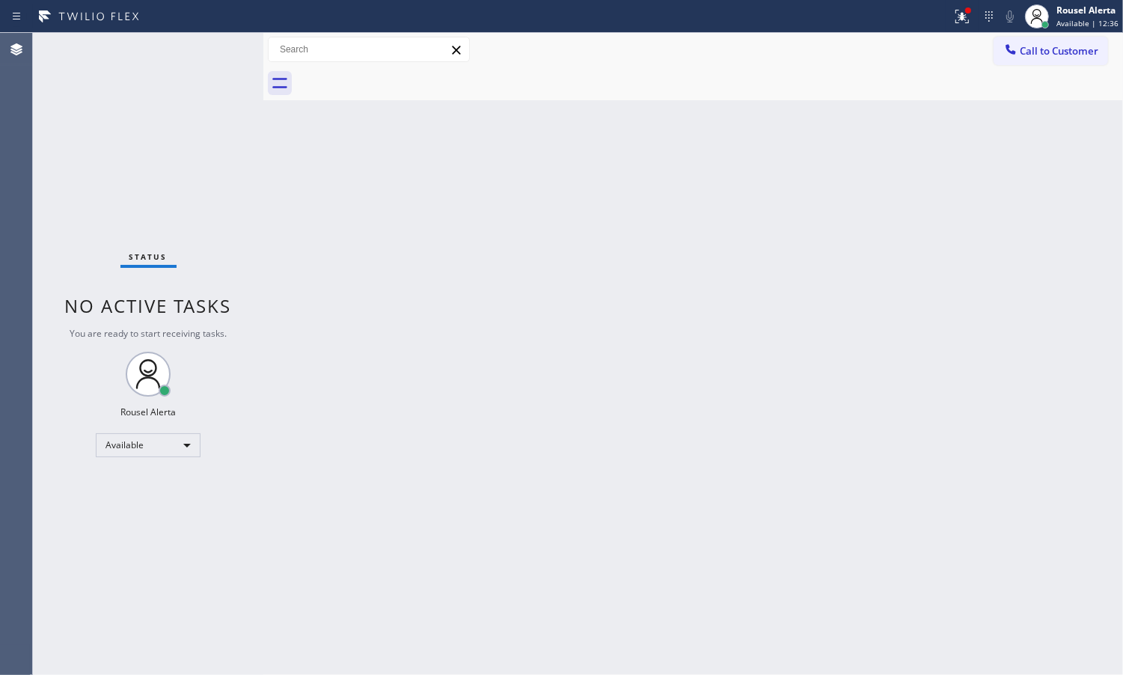
click at [444, 408] on div "Back to Dashboard Change Sender ID Customers Technicians Select a contact Outbo…" at bounding box center [693, 354] width 860 height 642
click at [948, 19] on div at bounding box center [962, 16] width 33 height 18
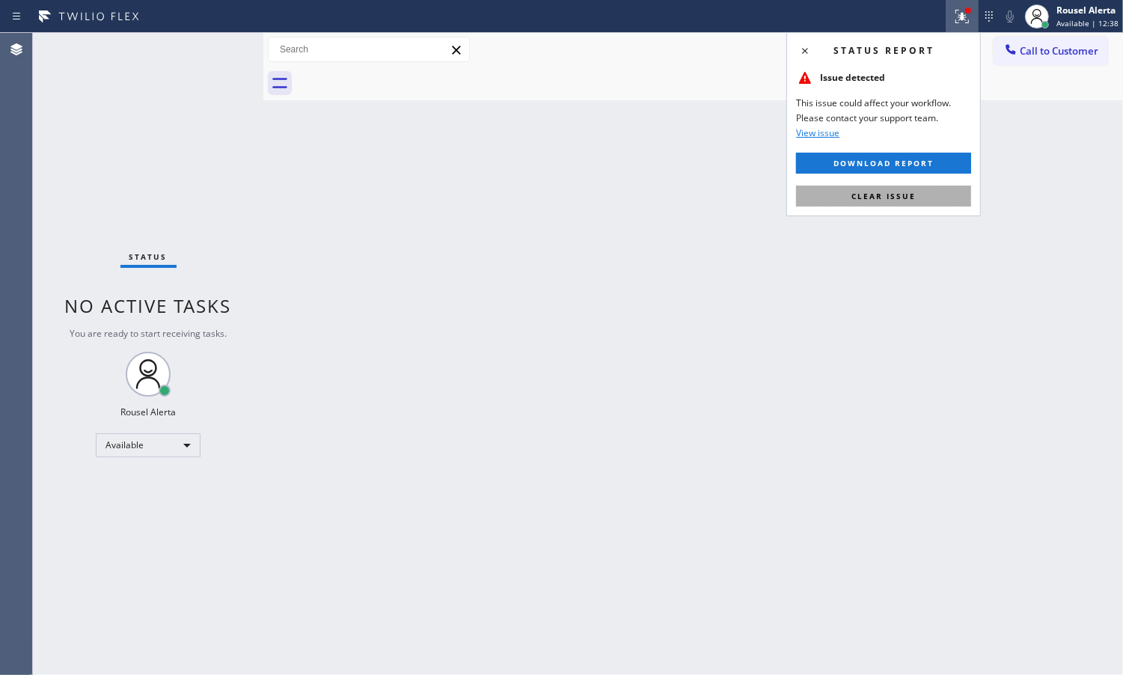
click at [941, 196] on button "Clear issue" at bounding box center [883, 196] width 175 height 21
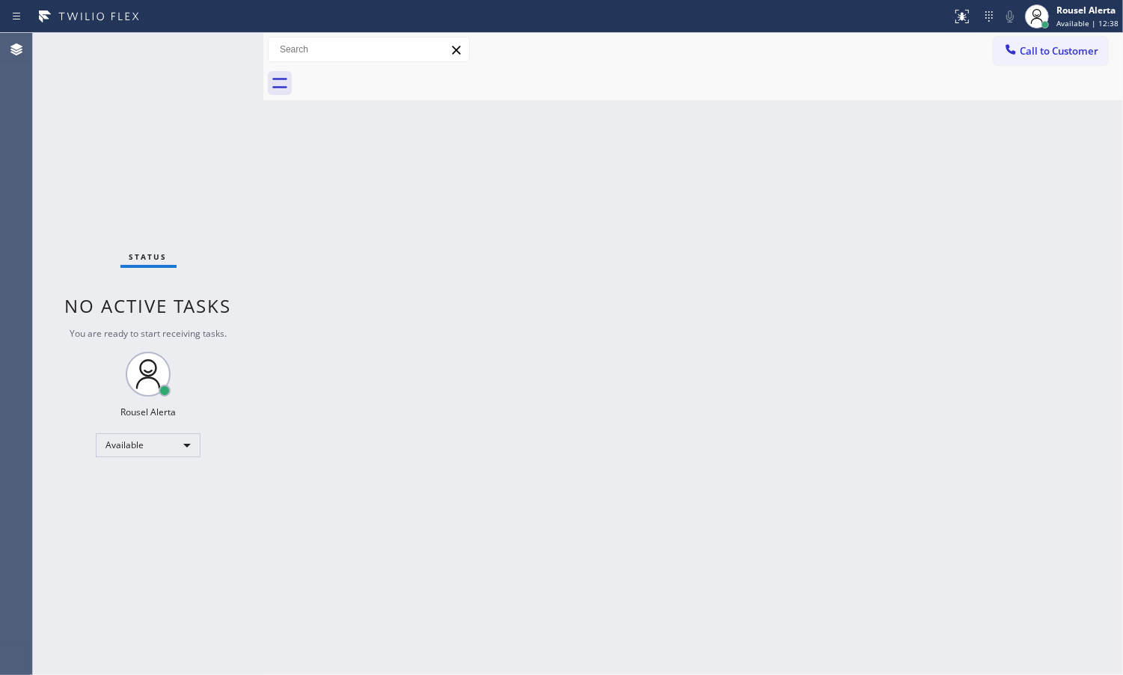
drag, startPoint x: 839, startPoint y: 292, endPoint x: 803, endPoint y: 324, distance: 48.2
click at [838, 294] on div "Back to Dashboard Change Sender ID Customers Technicians Select a contact Outbo…" at bounding box center [693, 354] width 860 height 642
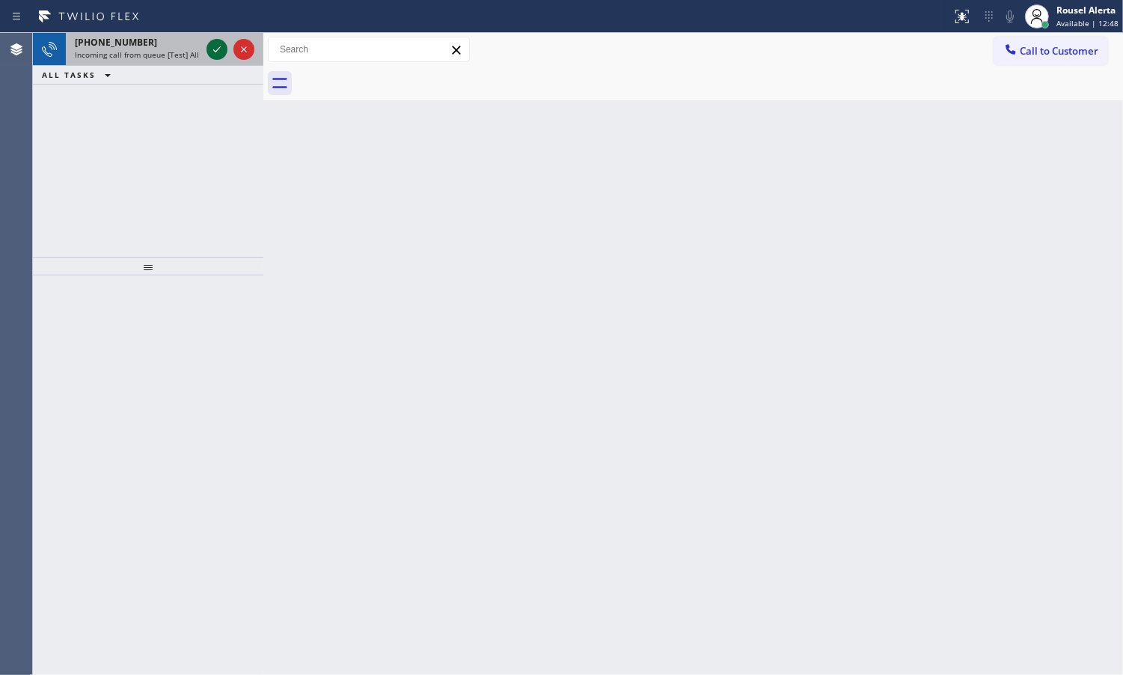
click at [210, 45] on icon at bounding box center [217, 49] width 18 height 18
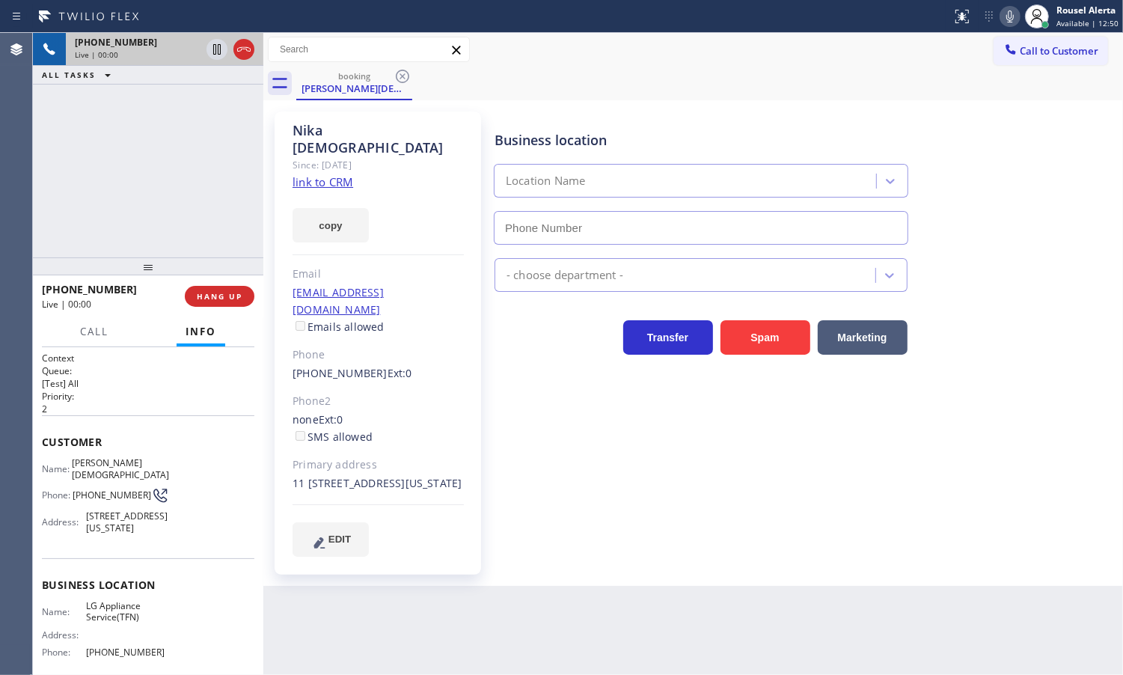
type input "[PHONE_NUMBER]"
click at [328, 174] on link "link to CRM" at bounding box center [323, 181] width 61 height 15
click at [625, 614] on div "Back to Dashboard Change Sender ID Customers Technicians Select a contact Outbo…" at bounding box center [693, 354] width 860 height 642
click at [177, 204] on div "[PHONE_NUMBER] Live | 00:26 ALL TASKS ALL TASKS ACTIVE TASKS TASKS IN WRAP UP" at bounding box center [148, 145] width 230 height 224
click at [207, 296] on span "HANG UP" at bounding box center [220, 296] width 46 height 10
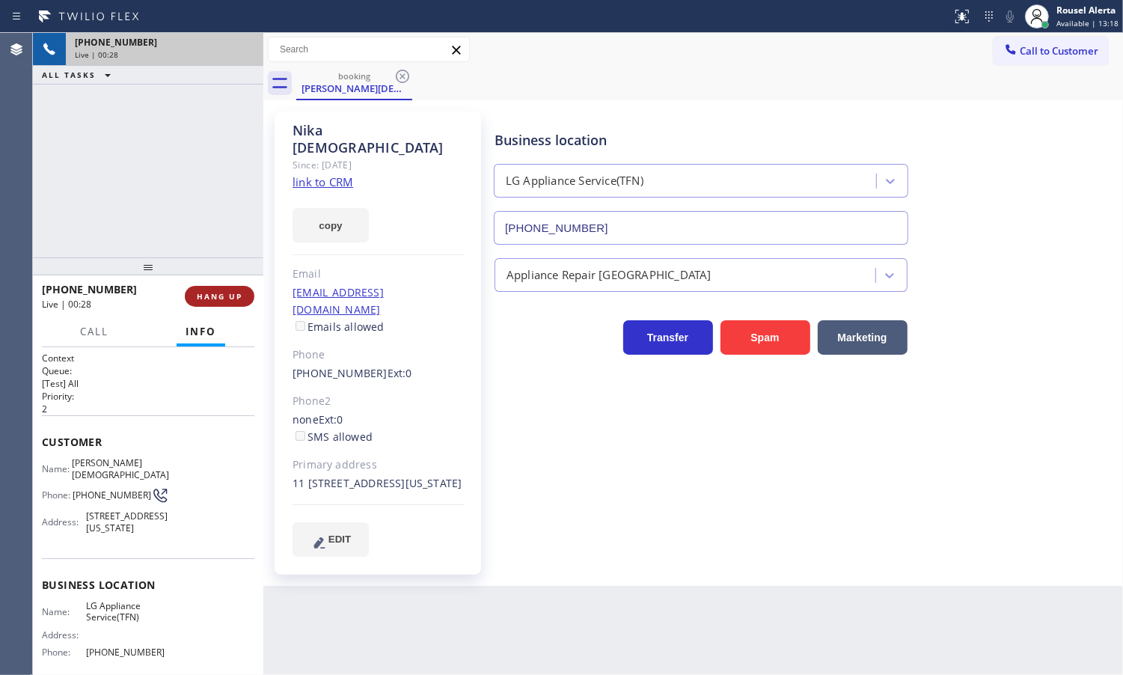
click at [207, 296] on span "HANG UP" at bounding box center [220, 296] width 46 height 10
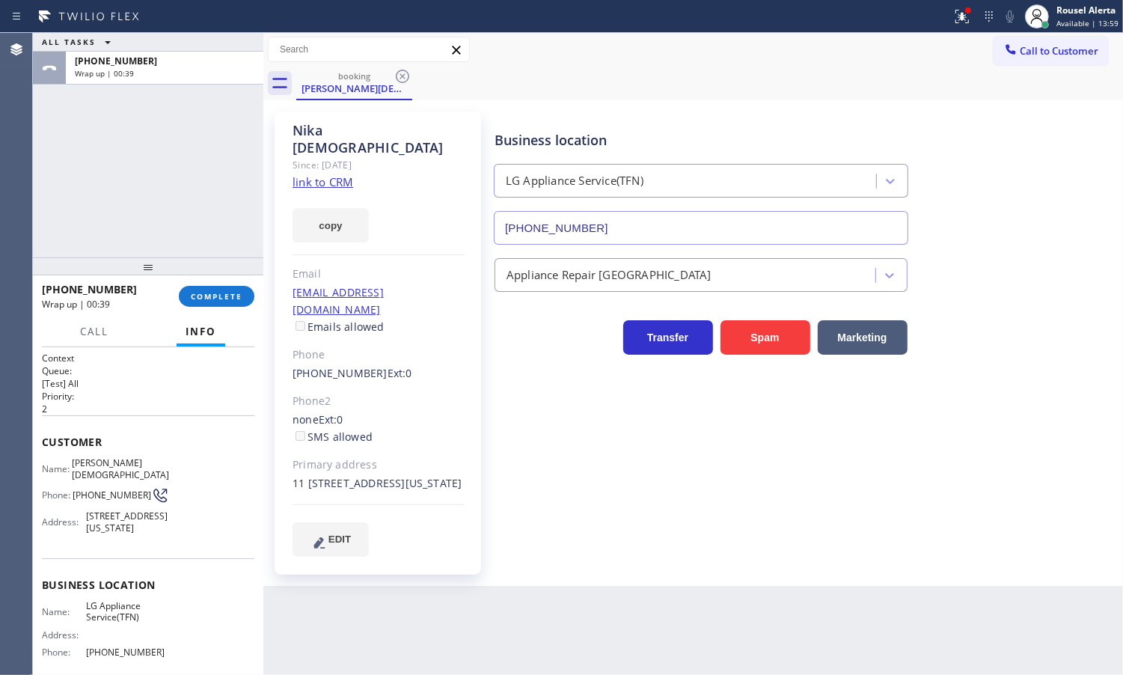
click at [224, 245] on div "ALL TASKS ALL TASKS ACTIVE TASKS TASKS IN WRAP UP [PHONE_NUMBER] Wrap up | 00:39" at bounding box center [148, 145] width 230 height 224
click at [297, 599] on div "Back to Dashboard Change Sender ID Customers Technicians Select a contact Outbo…" at bounding box center [693, 354] width 860 height 642
click at [221, 302] on button "COMPLETE" at bounding box center [217, 296] width 76 height 21
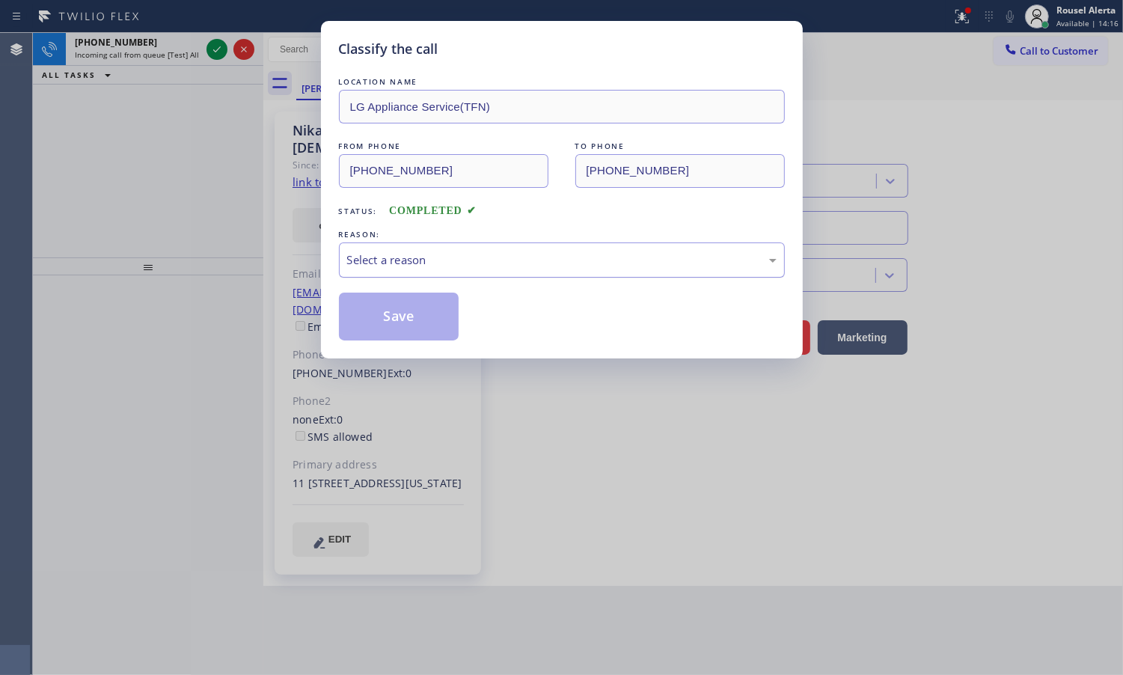
click at [390, 252] on div "Select a reason" at bounding box center [562, 259] width 430 height 17
click at [410, 322] on button "Save" at bounding box center [399, 317] width 120 height 48
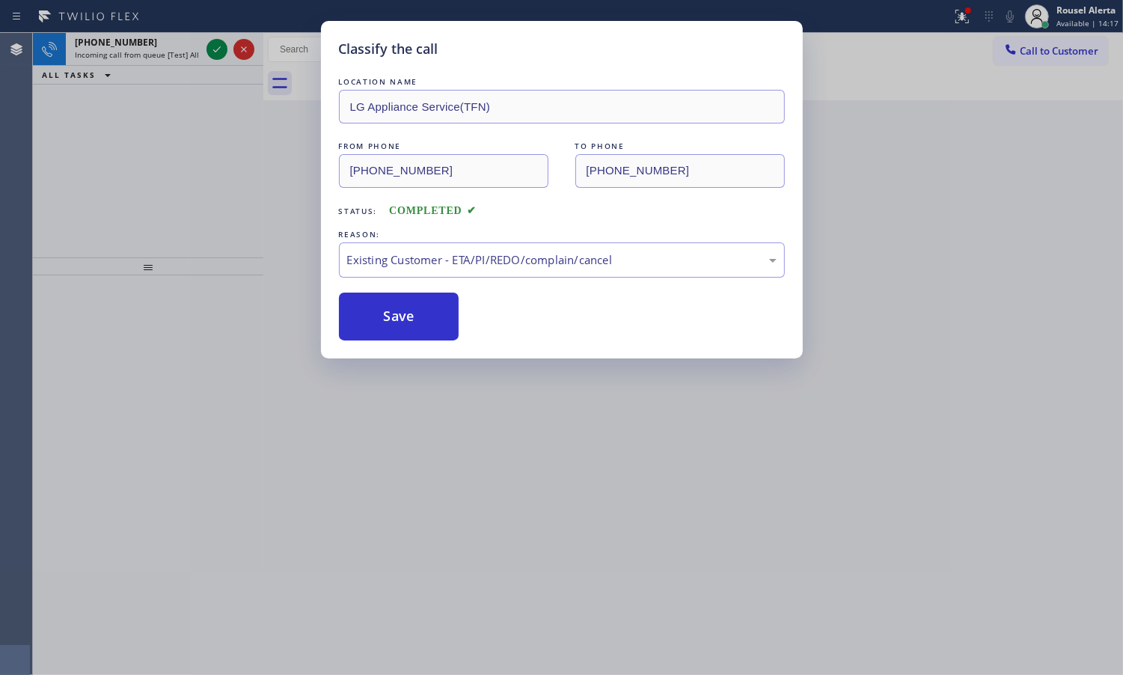
click at [453, 495] on div "Classify the call LOCATION NAME LG Appliance Service(TFN) FROM PHONE [PHONE_NUM…" at bounding box center [561, 337] width 1123 height 675
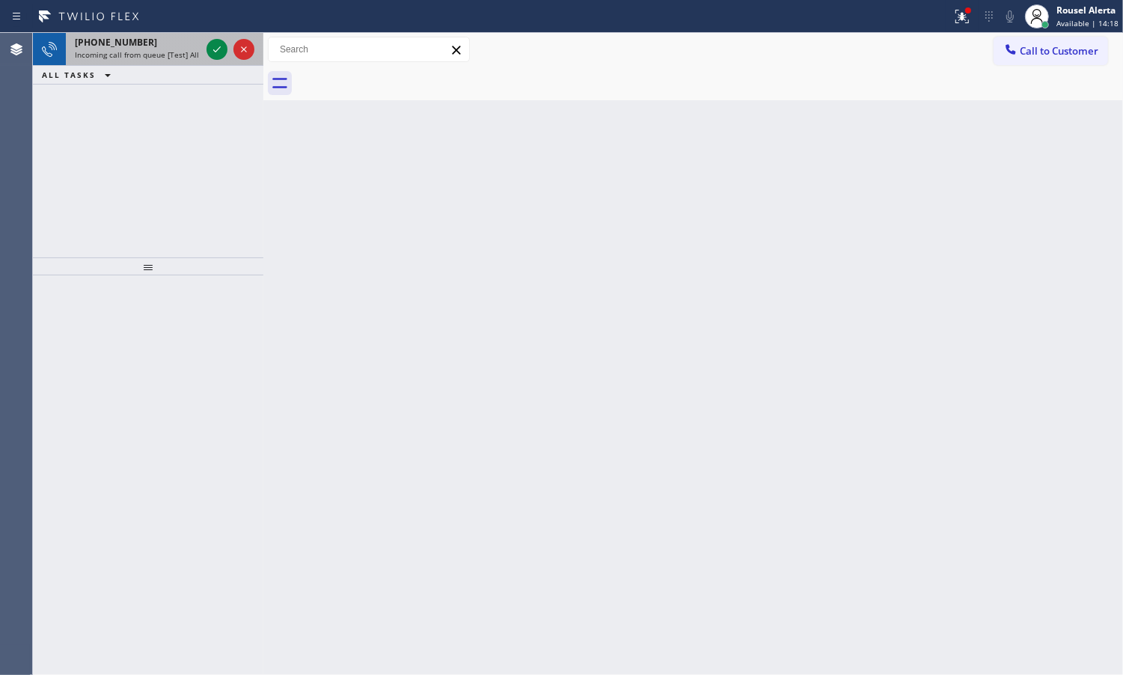
click at [126, 49] on span "Incoming call from queue [Test] All" at bounding box center [137, 54] width 124 height 10
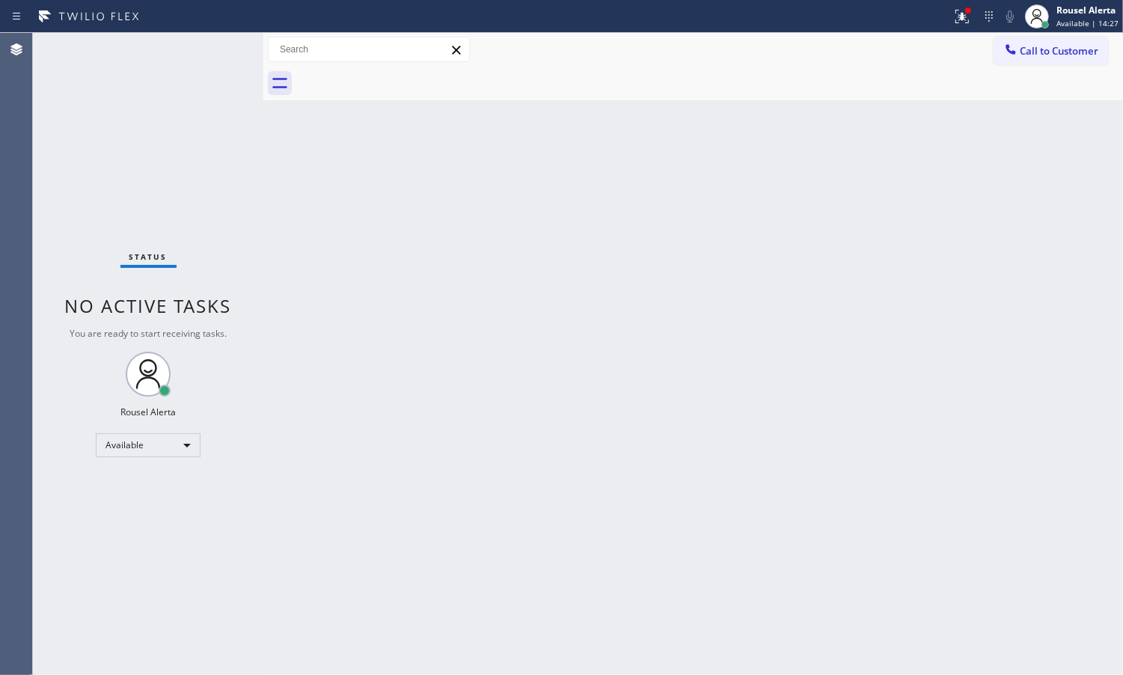
click at [412, 350] on div "Back to Dashboard Change Sender ID Customers Technicians Select a contact Outbo…" at bounding box center [693, 354] width 860 height 642
click at [212, 77] on div "Status No active tasks You are ready to start receiving tasks. Rousel Alerta Av…" at bounding box center [148, 354] width 230 height 642
click at [141, 82] on div "Status No active tasks You are ready to start receiving tasks. Rousel Alerta Av…" at bounding box center [148, 354] width 230 height 642
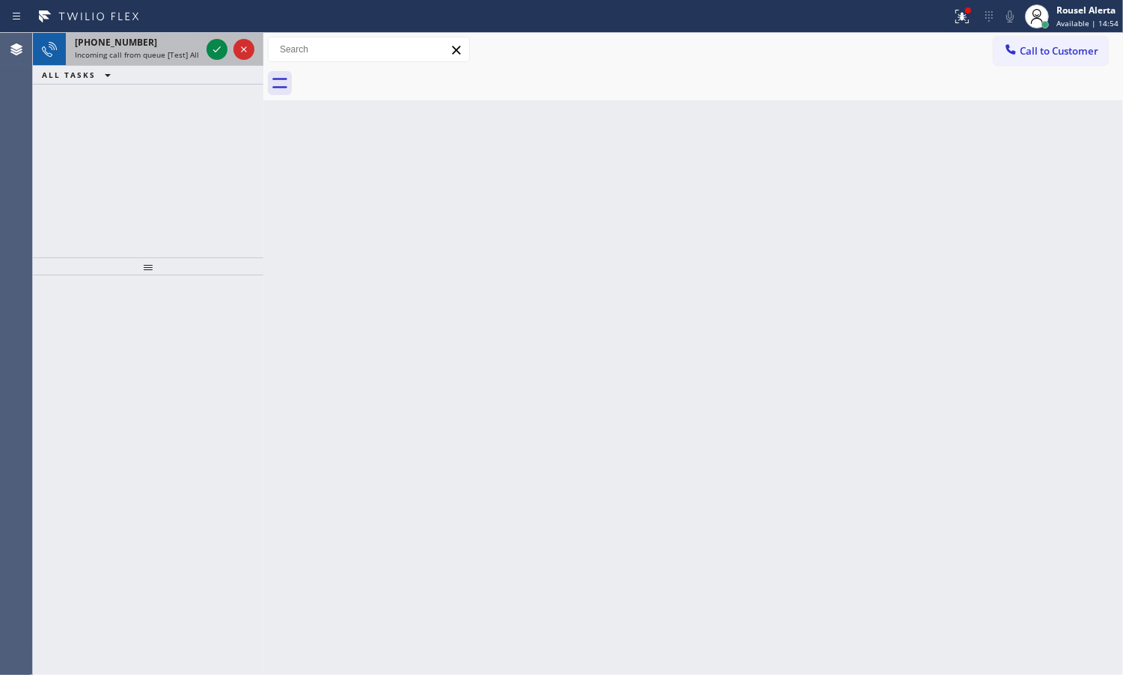
click at [165, 42] on div "[PHONE_NUMBER]" at bounding box center [138, 42] width 126 height 13
click at [211, 49] on icon at bounding box center [217, 49] width 18 height 18
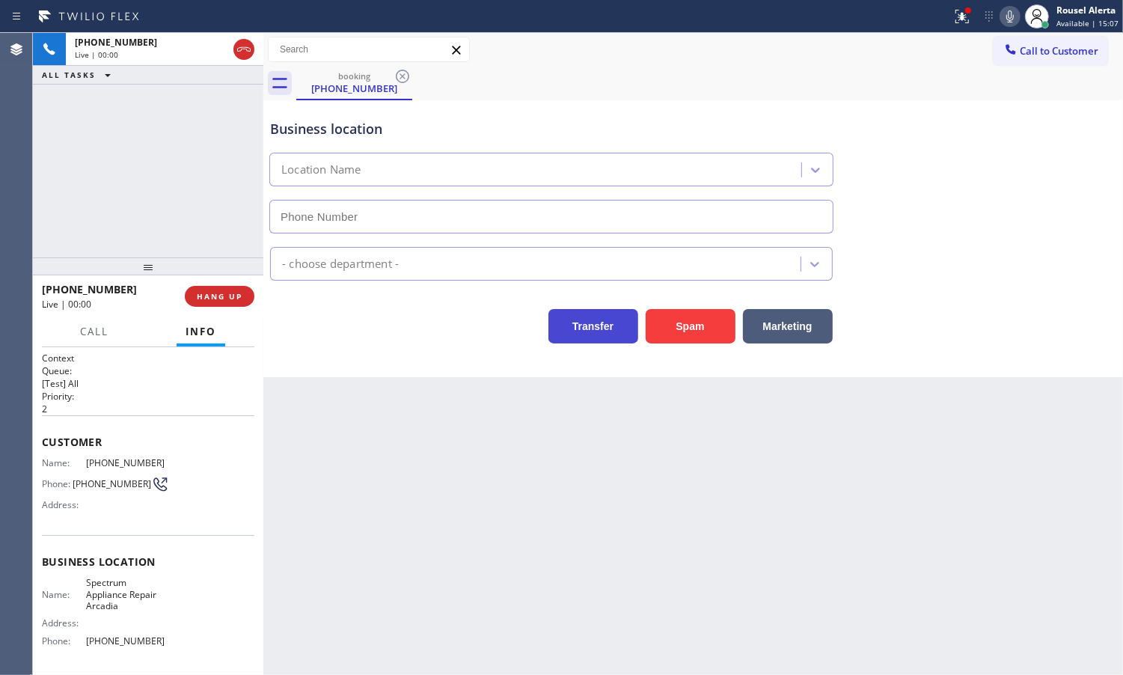
type input "[PHONE_NUMBER]"
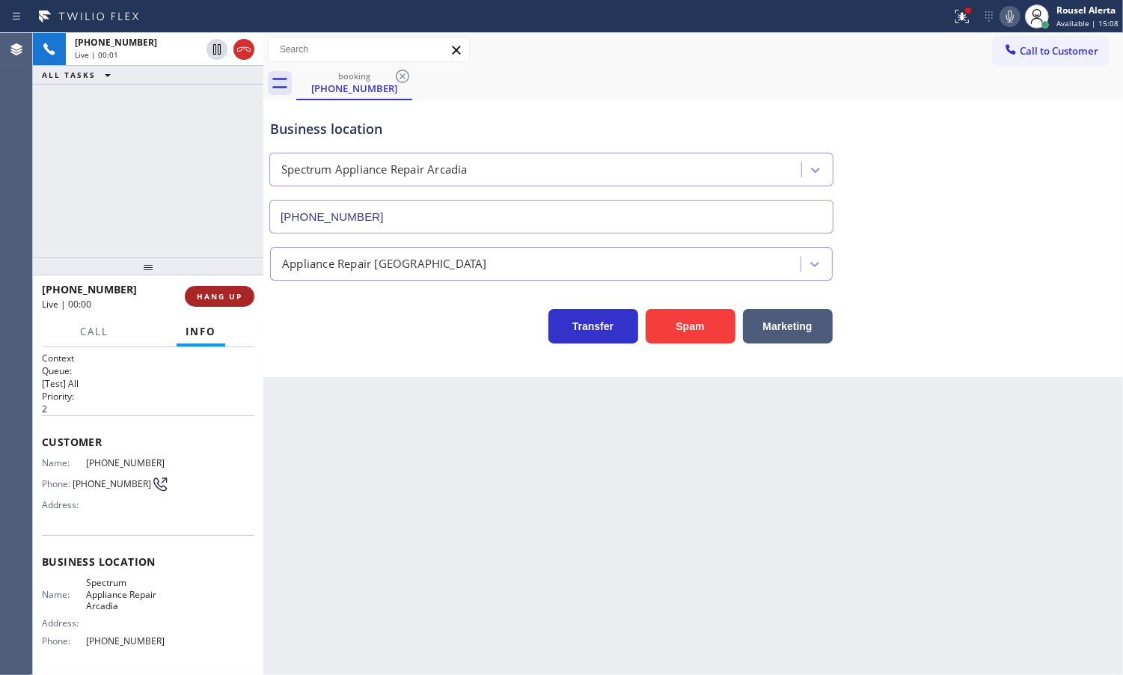
click at [230, 291] on span "HANG UP" at bounding box center [220, 296] width 46 height 10
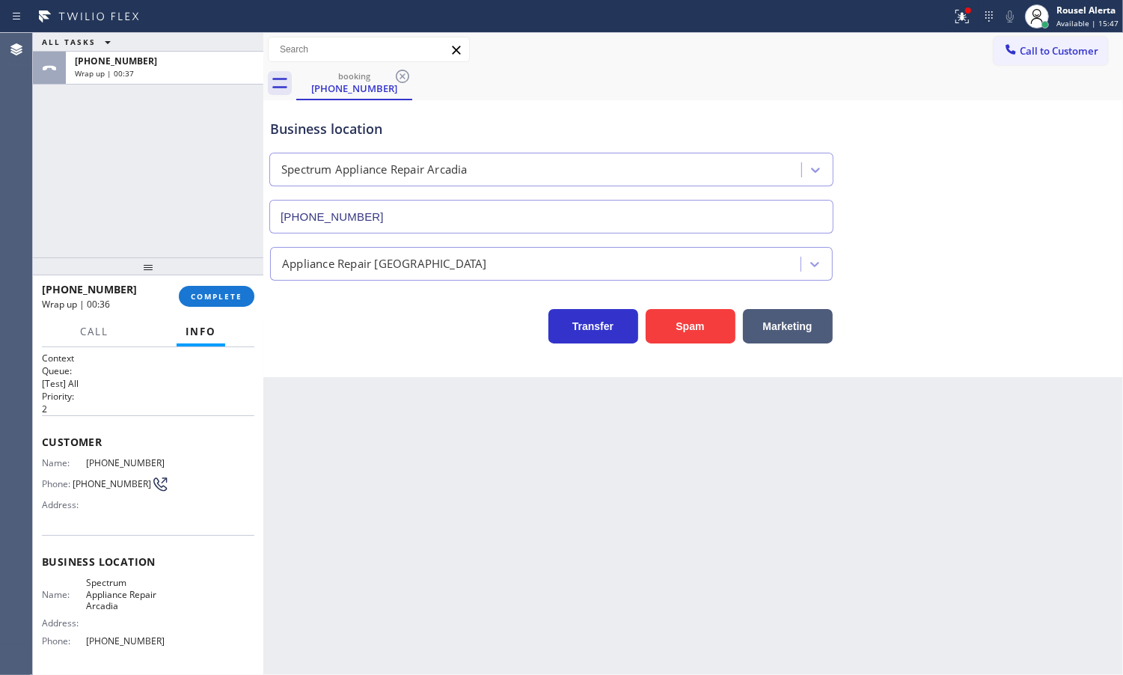
click at [132, 222] on div "ALL TASKS ALL TASKS ACTIVE TASKS TASKS IN WRAP UP [PHONE_NUMBER] Wrap up | 00:37" at bounding box center [148, 145] width 230 height 224
click at [230, 305] on button "COMPLETE" at bounding box center [217, 296] width 76 height 21
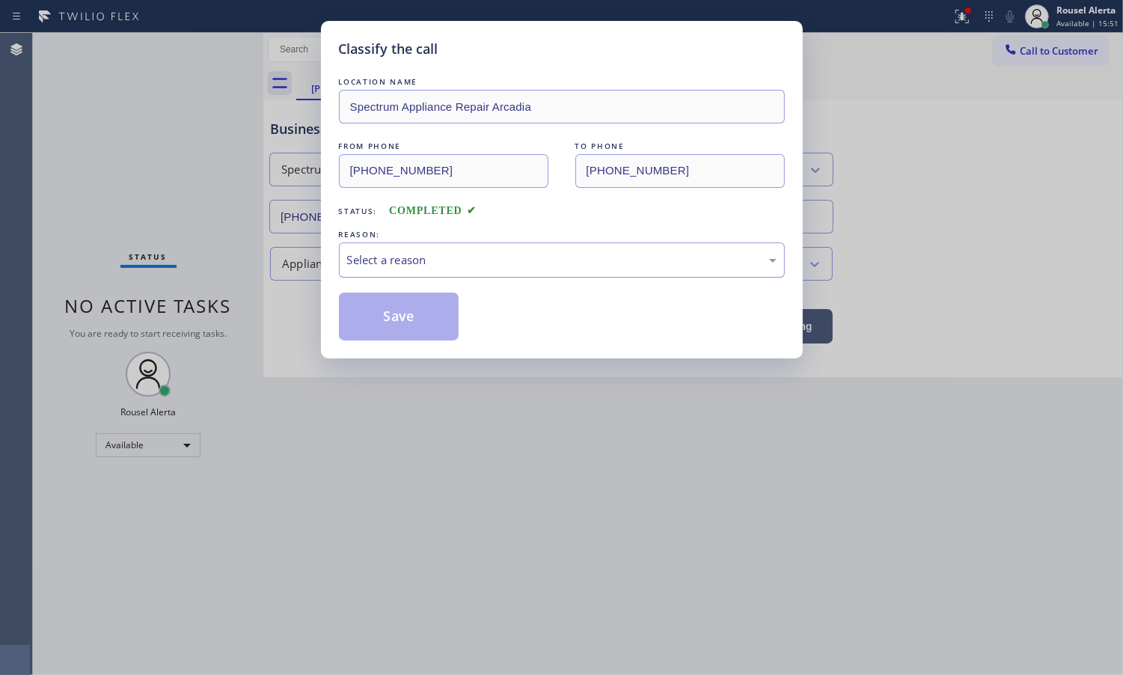
click at [503, 262] on div "Select a reason" at bounding box center [562, 259] width 430 height 17
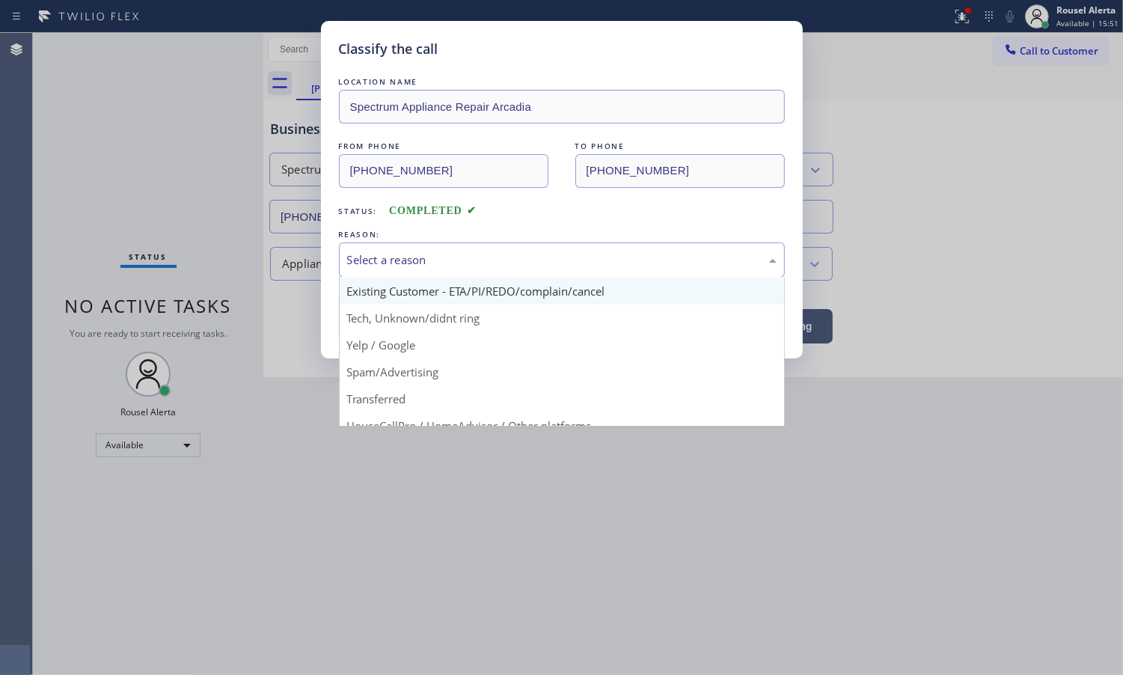
scroll to position [103, 0]
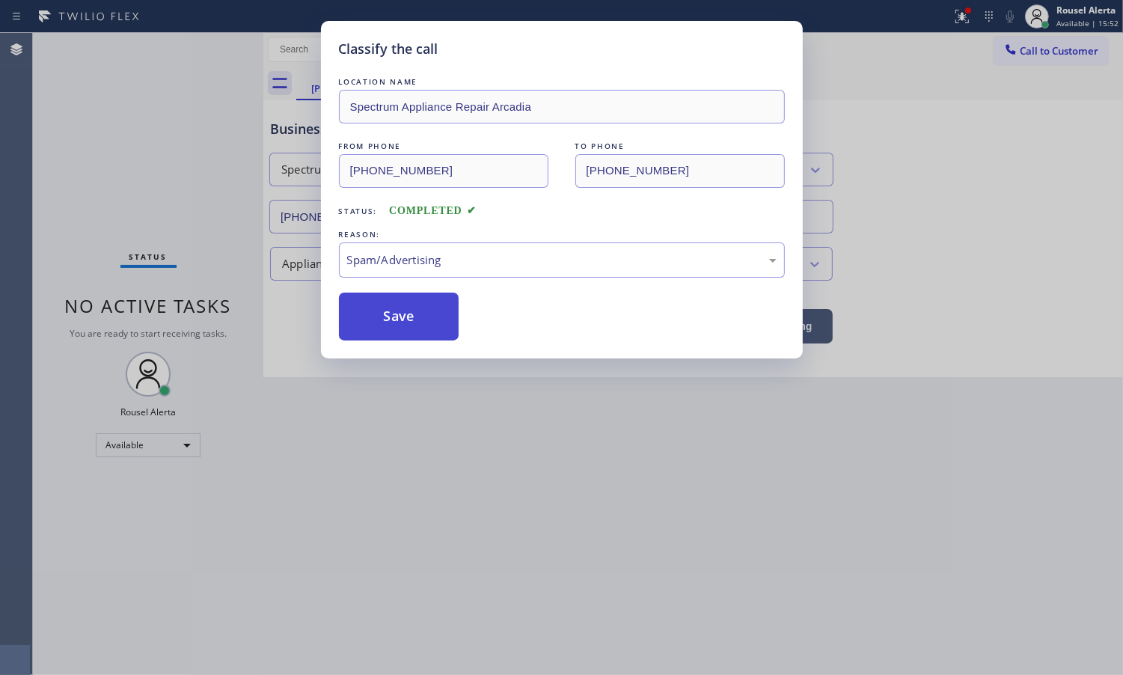
click at [441, 309] on button "Save" at bounding box center [399, 317] width 120 height 48
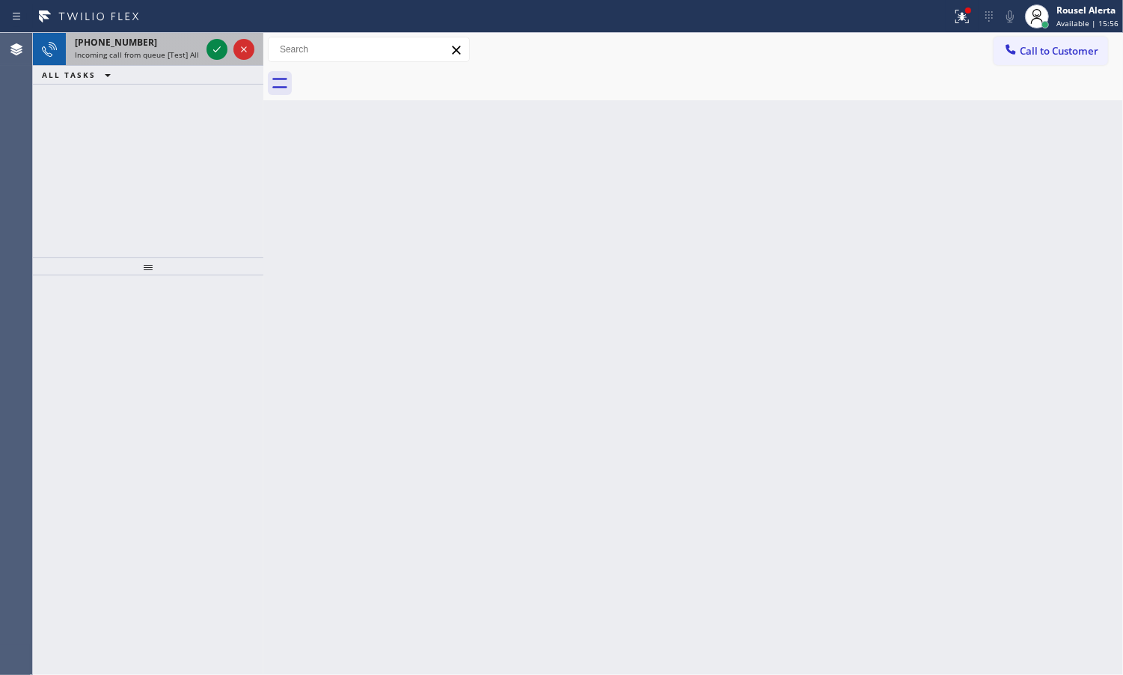
click at [168, 58] on span "Incoming call from queue [Test] All" at bounding box center [137, 54] width 124 height 10
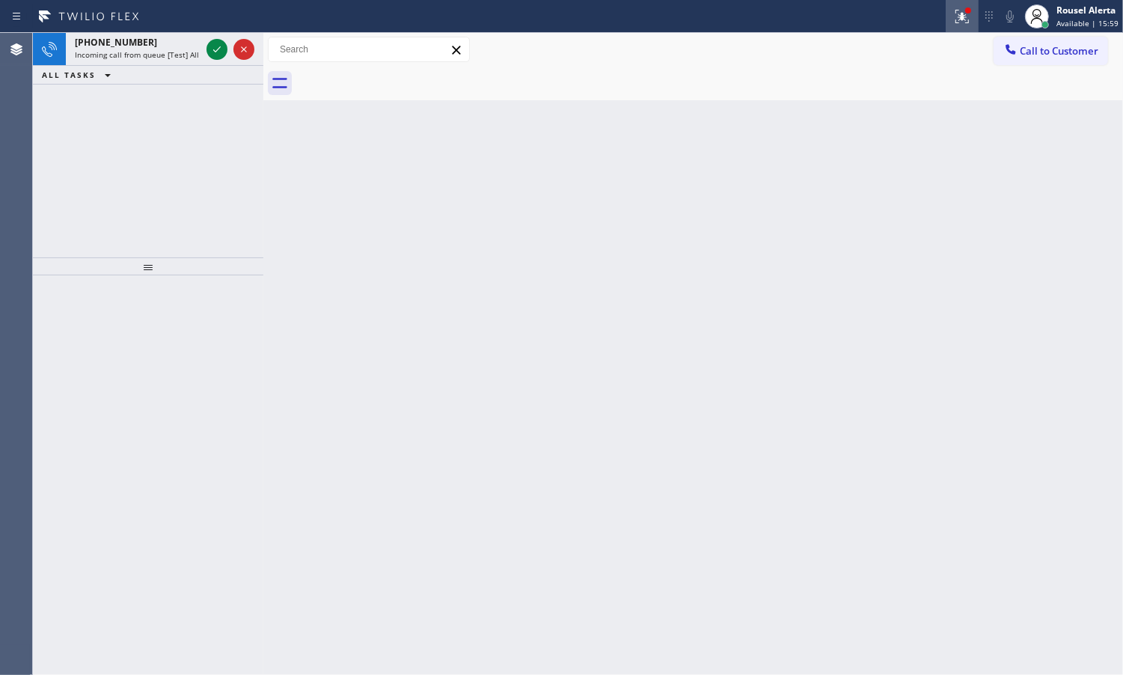
click at [959, 4] on button at bounding box center [962, 16] width 33 height 33
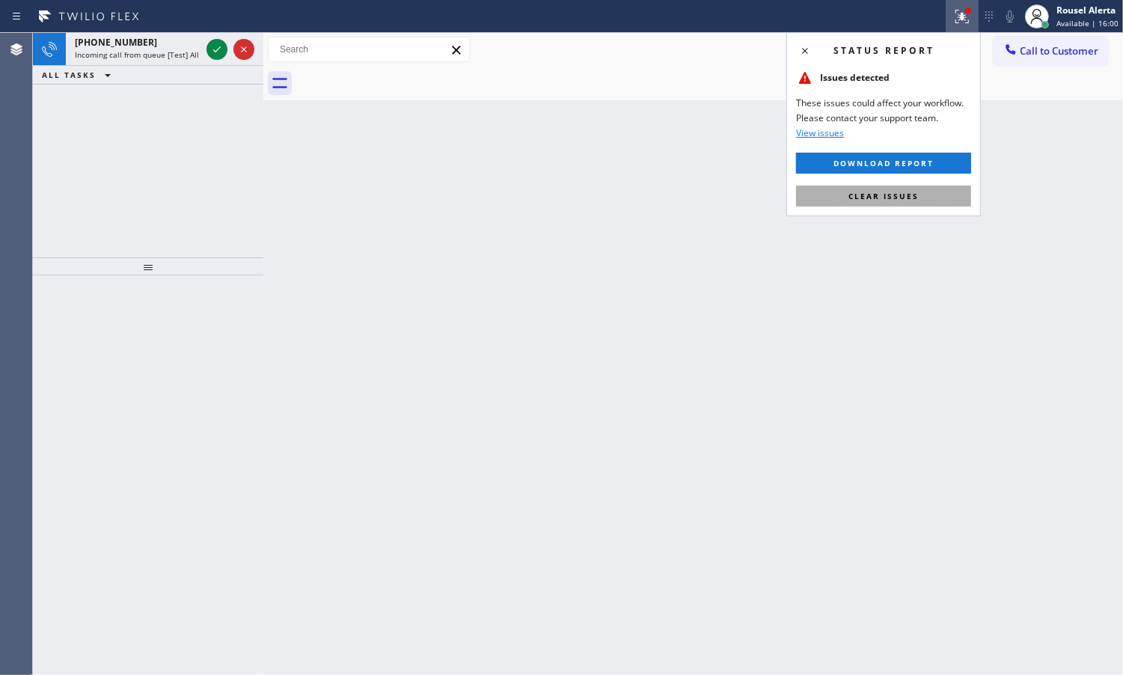
click at [902, 204] on button "Clear issues" at bounding box center [883, 196] width 175 height 21
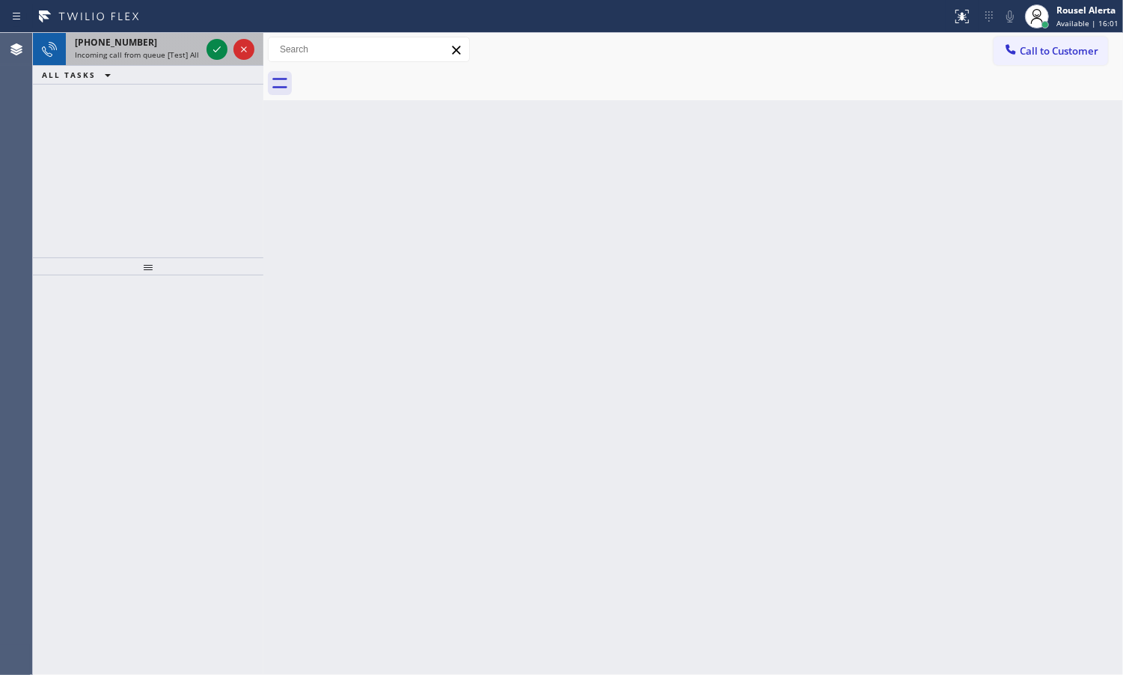
click at [166, 50] on span "Incoming call from queue [Test] All" at bounding box center [137, 54] width 124 height 10
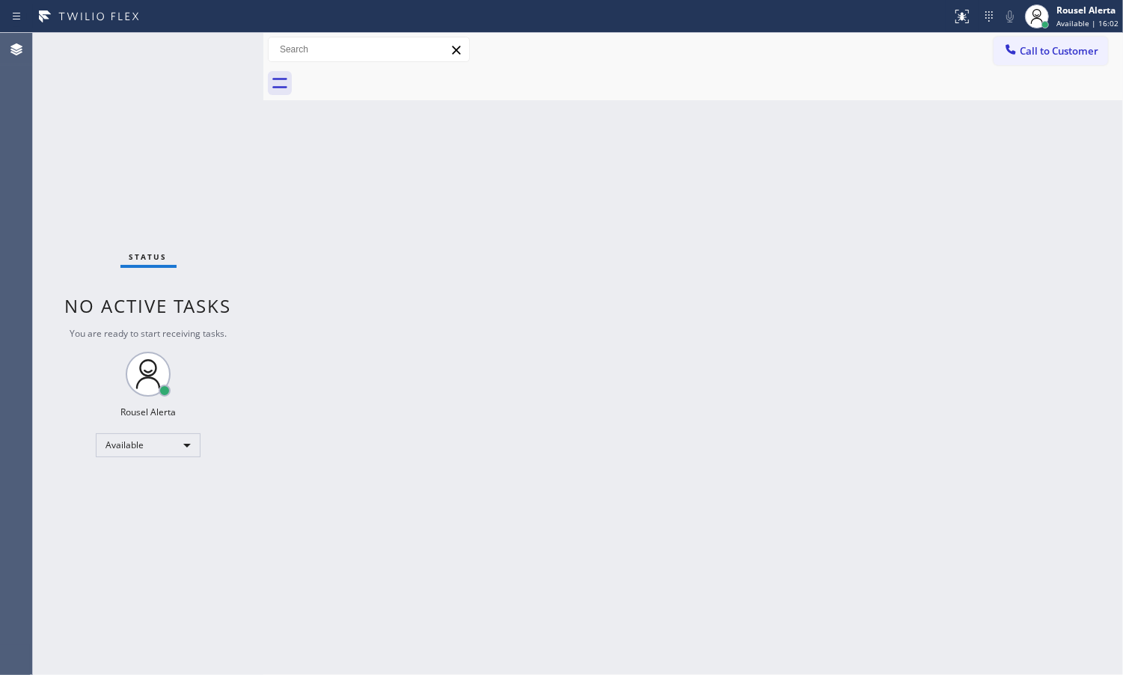
click at [432, 263] on div "Back to Dashboard Change Sender ID Customers Technicians Select a contact Outbo…" at bounding box center [693, 354] width 860 height 642
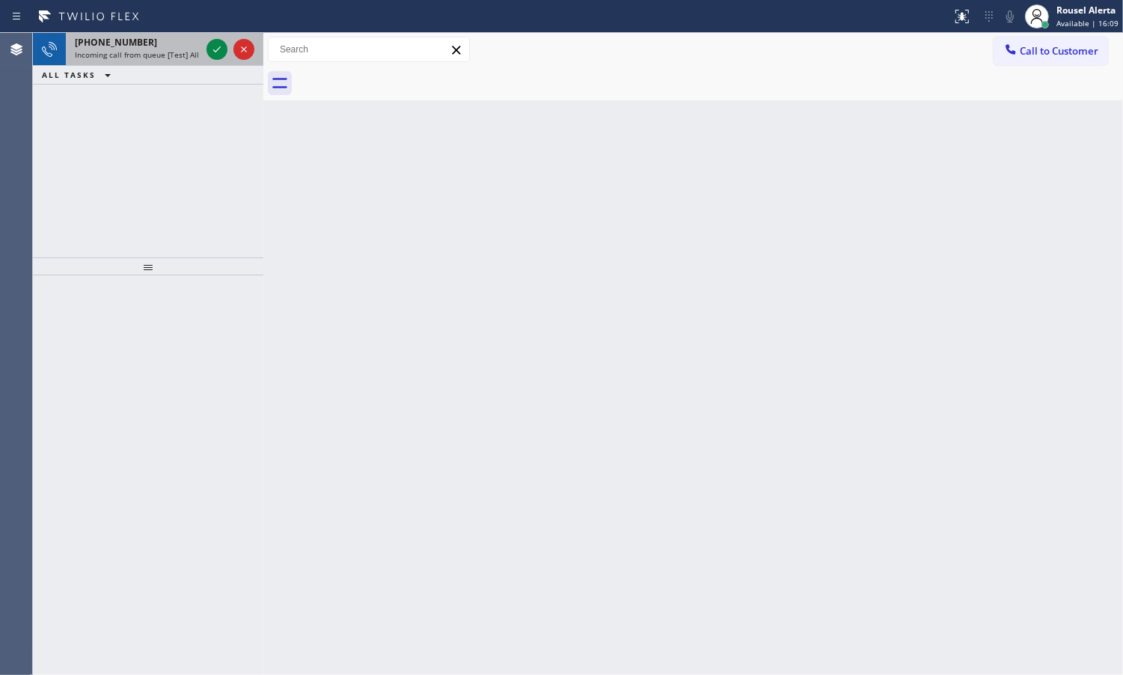
click at [167, 47] on div "[PHONE_NUMBER]" at bounding box center [138, 42] width 126 height 13
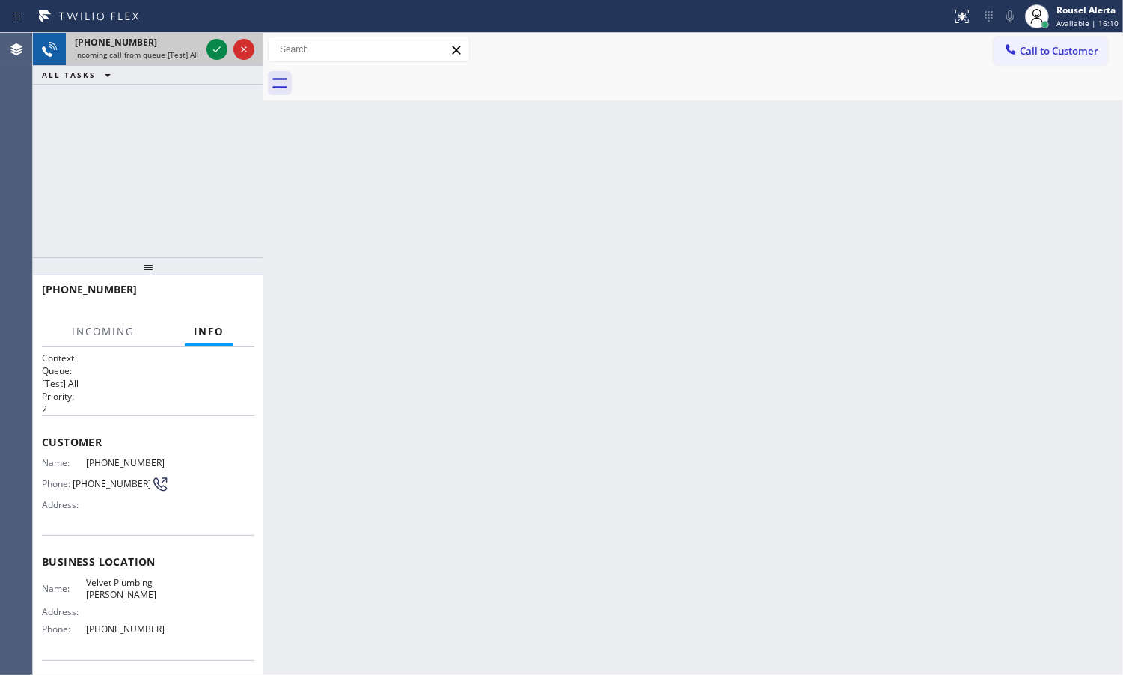
click at [202, 43] on div "[PHONE_NUMBER] Incoming call from queue [Test] All" at bounding box center [135, 49] width 138 height 33
click at [207, 47] on div at bounding box center [217, 49] width 21 height 18
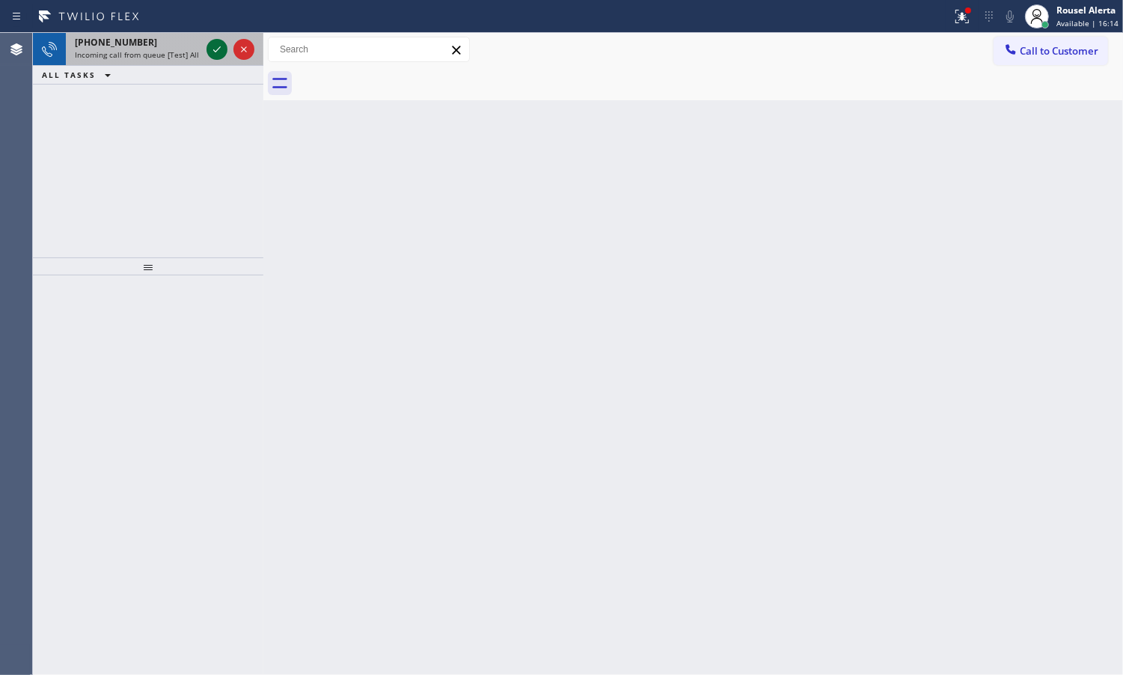
click at [211, 52] on icon at bounding box center [217, 49] width 18 height 18
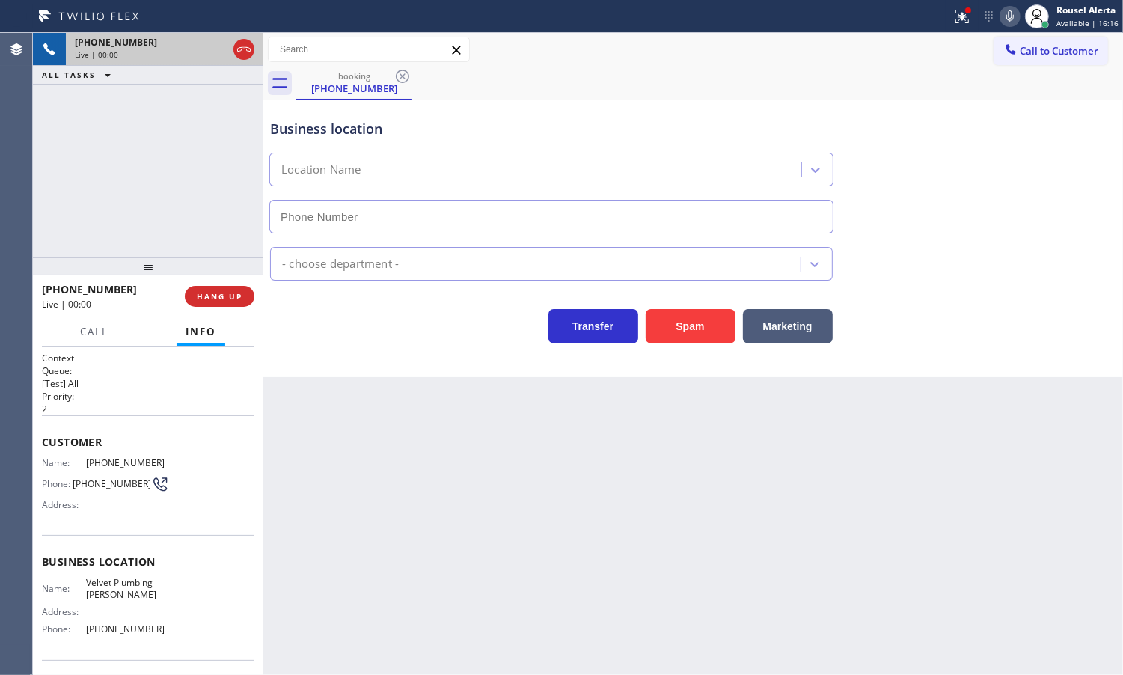
type input "[PHONE_NUMBER]"
click at [251, 299] on button "HANG UP" at bounding box center [220, 296] width 70 height 21
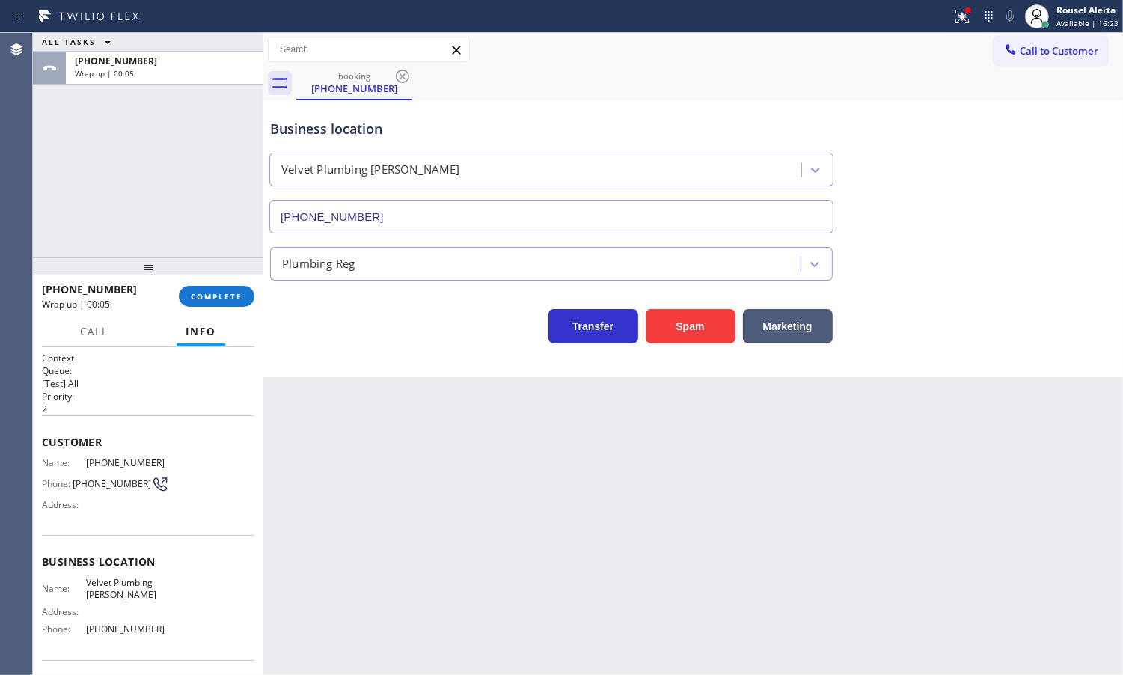
click at [934, 548] on div "Back to Dashboard Change Sender ID Customers Technicians Select a contact Outbo…" at bounding box center [693, 354] width 860 height 642
click at [173, 218] on div "ALL TASKS ALL TASKS ACTIVE TASKS TASKS IN WRAP UP [PHONE_NUMBER] Wrap up | 00:15" at bounding box center [148, 145] width 230 height 224
click at [210, 303] on button "COMPLETE" at bounding box center [217, 296] width 76 height 21
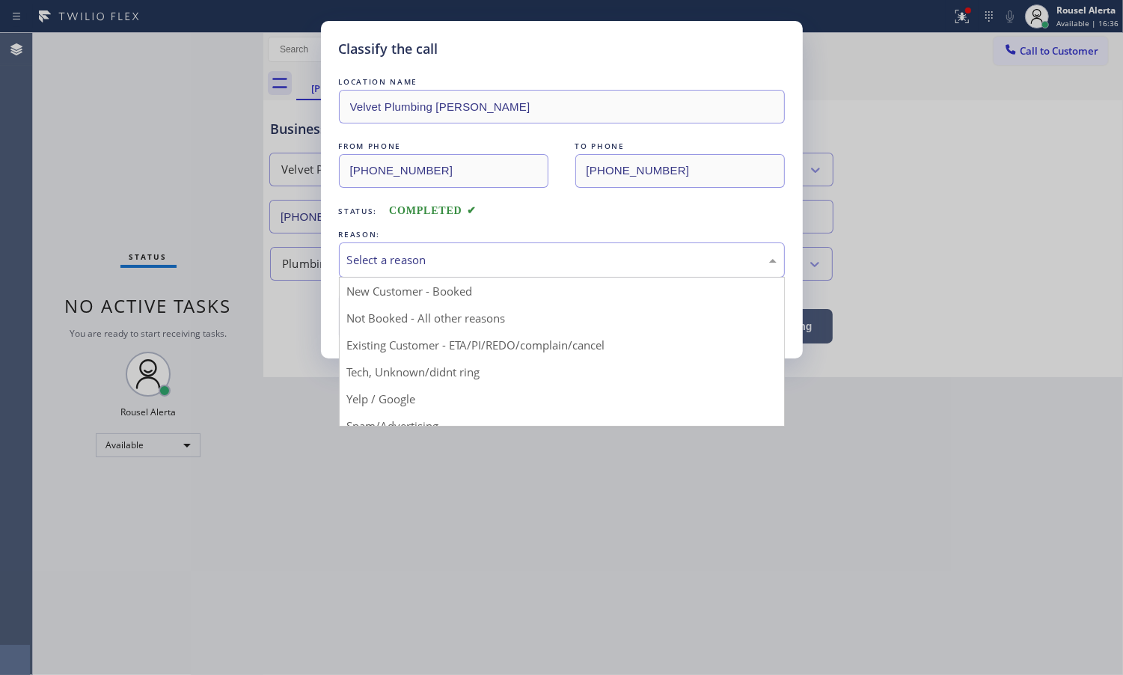
click at [506, 258] on div "Select a reason" at bounding box center [562, 259] width 430 height 17
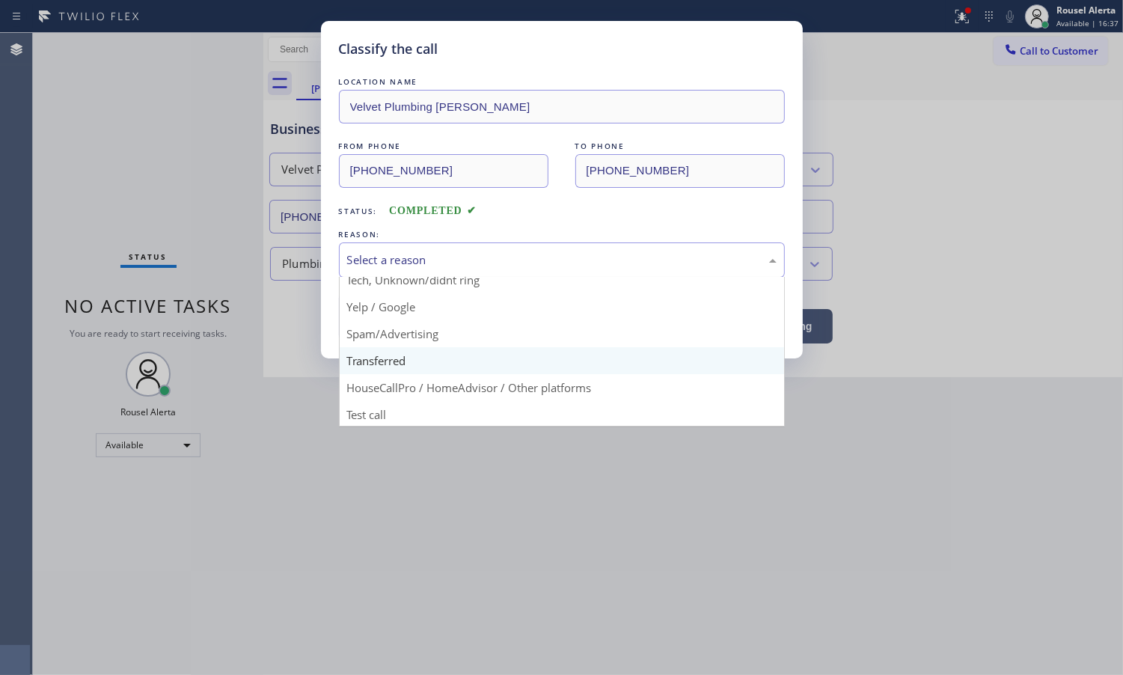
scroll to position [94, 0]
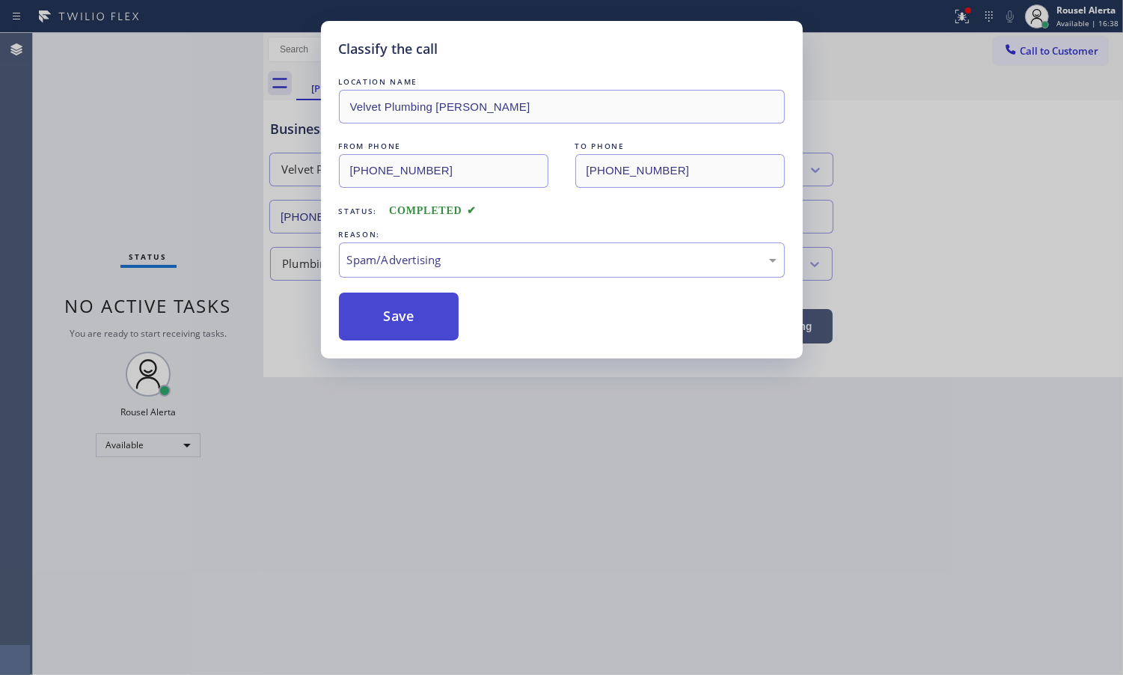
click at [415, 323] on button "Save" at bounding box center [399, 317] width 120 height 48
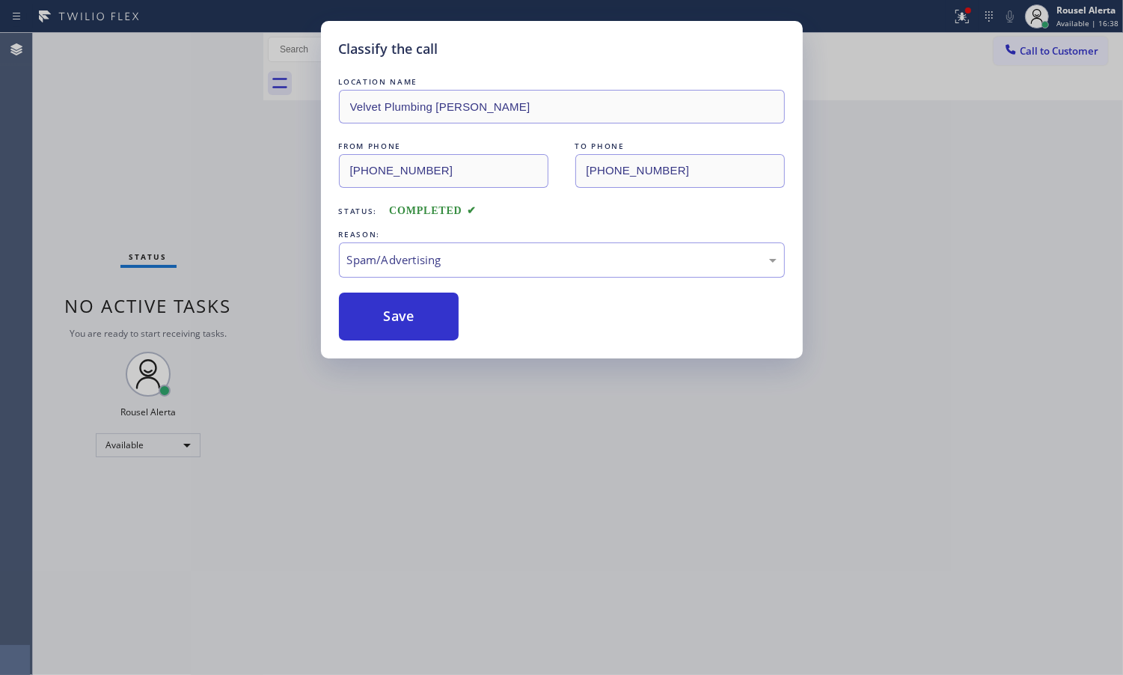
click at [450, 418] on div "Classify the call LOCATION NAME Velvet Plumbing [PERSON_NAME] FROM PHONE [PHONE…" at bounding box center [561, 337] width 1123 height 675
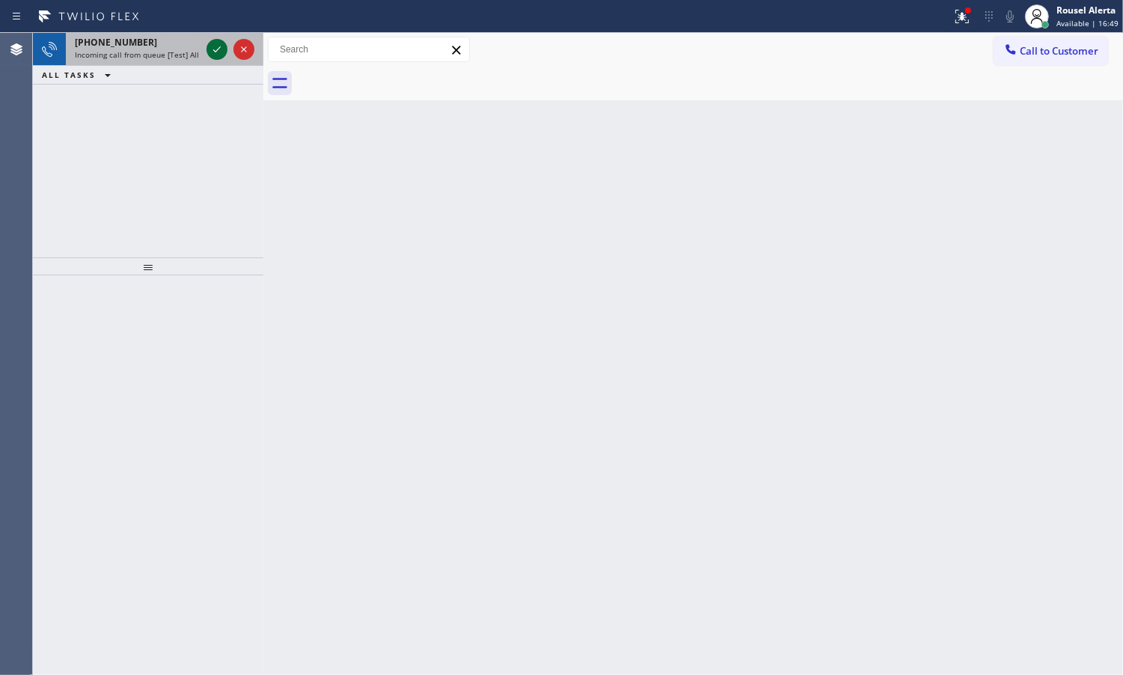
click at [208, 54] on icon at bounding box center [217, 49] width 18 height 18
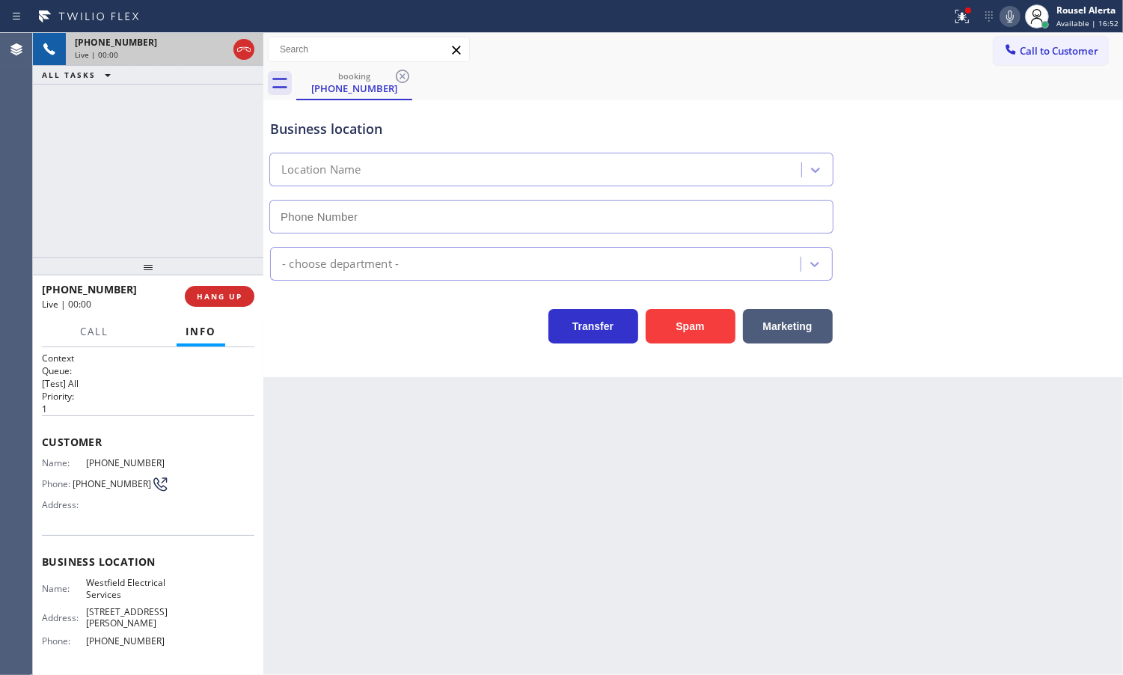
type input "[PHONE_NUMBER]"
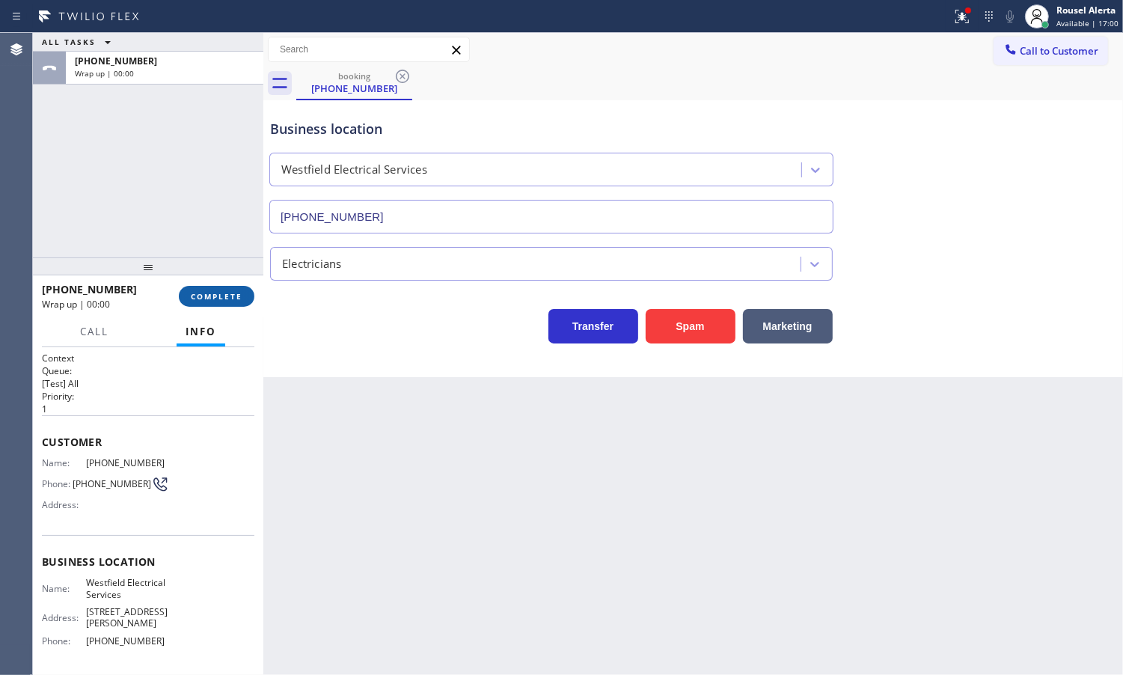
click at [204, 301] on span "COMPLETE" at bounding box center [217, 296] width 52 height 10
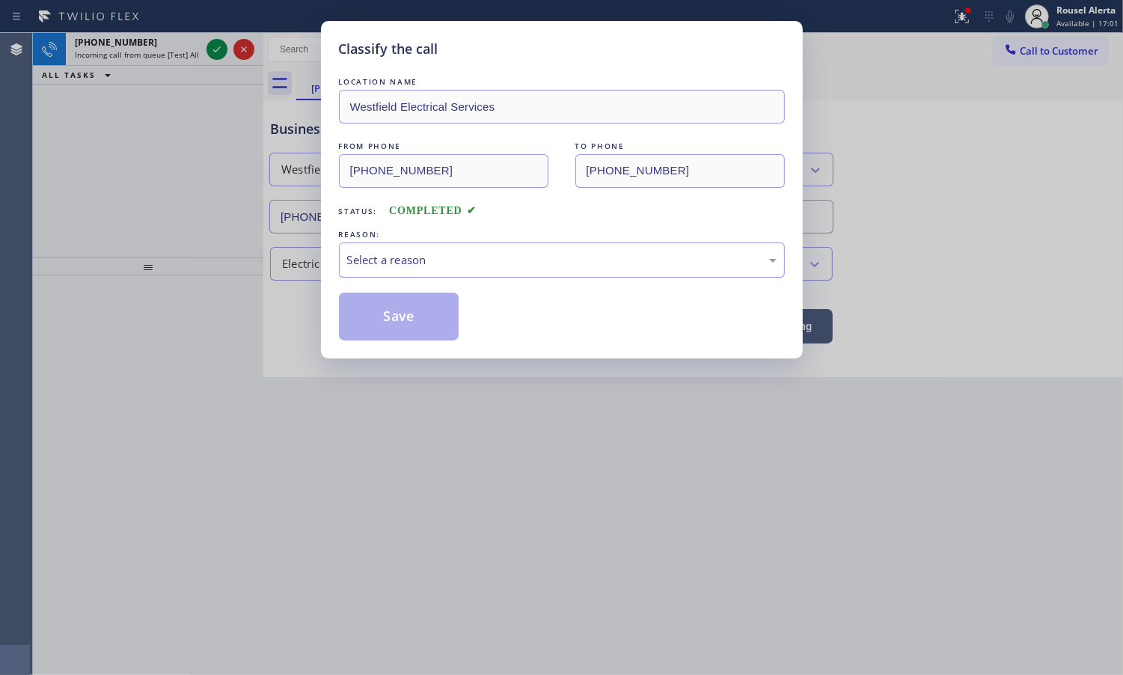
click at [451, 251] on div "Select a reason" at bounding box center [562, 259] width 446 height 35
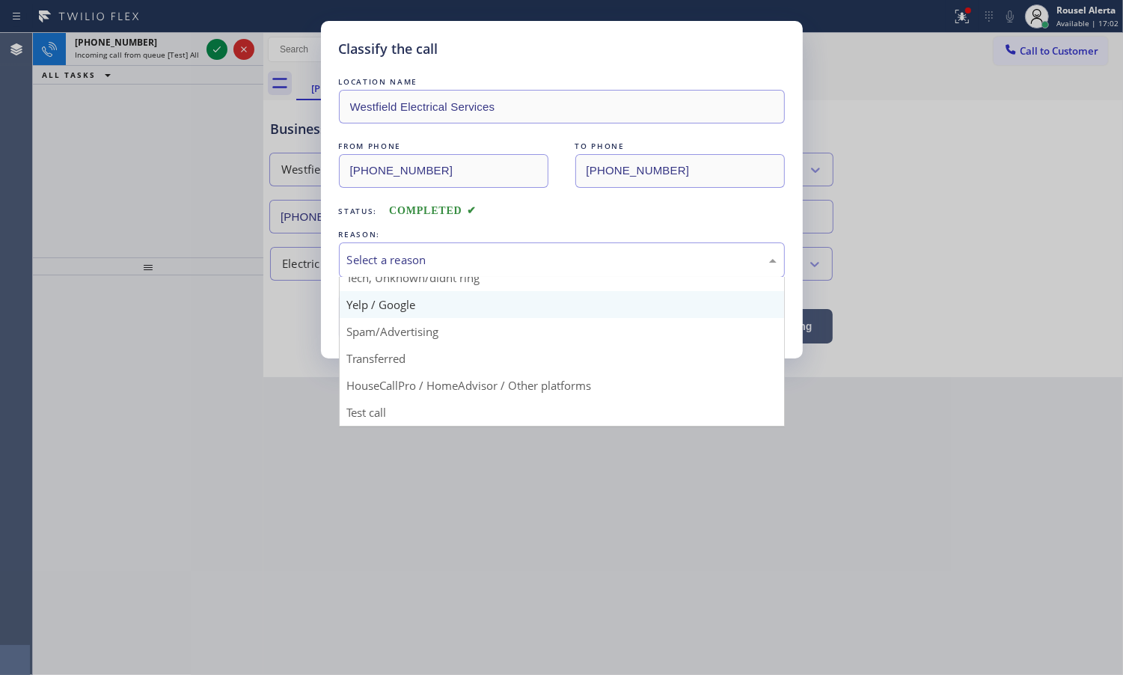
scroll to position [9, 0]
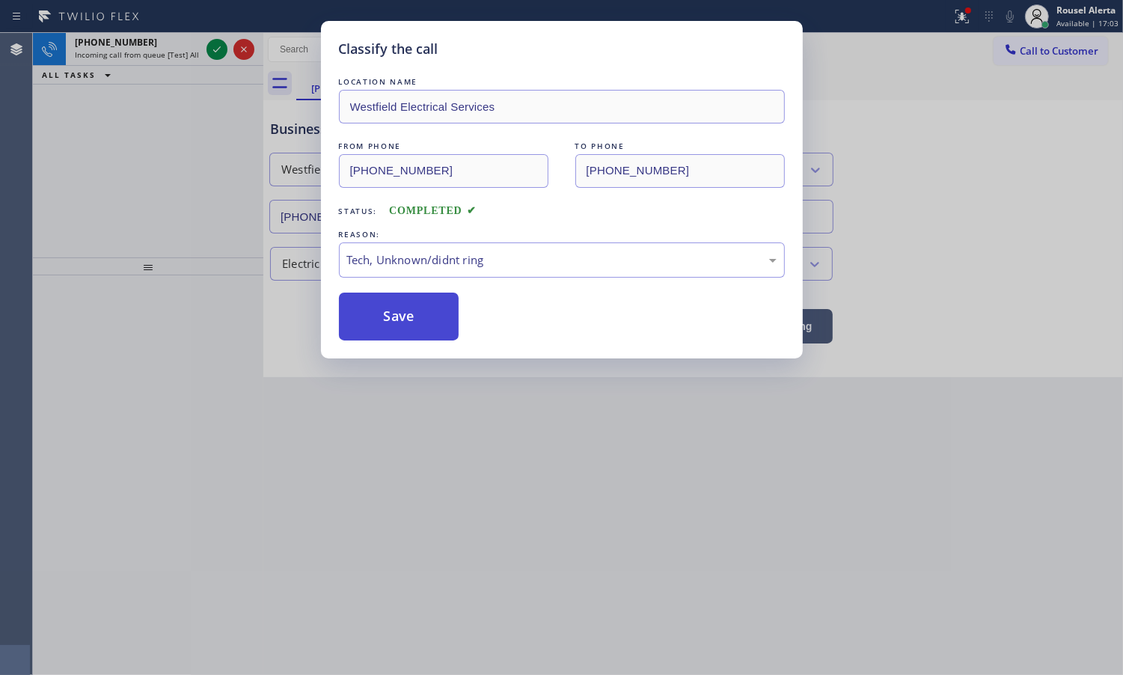
click at [434, 305] on button "Save" at bounding box center [399, 317] width 120 height 48
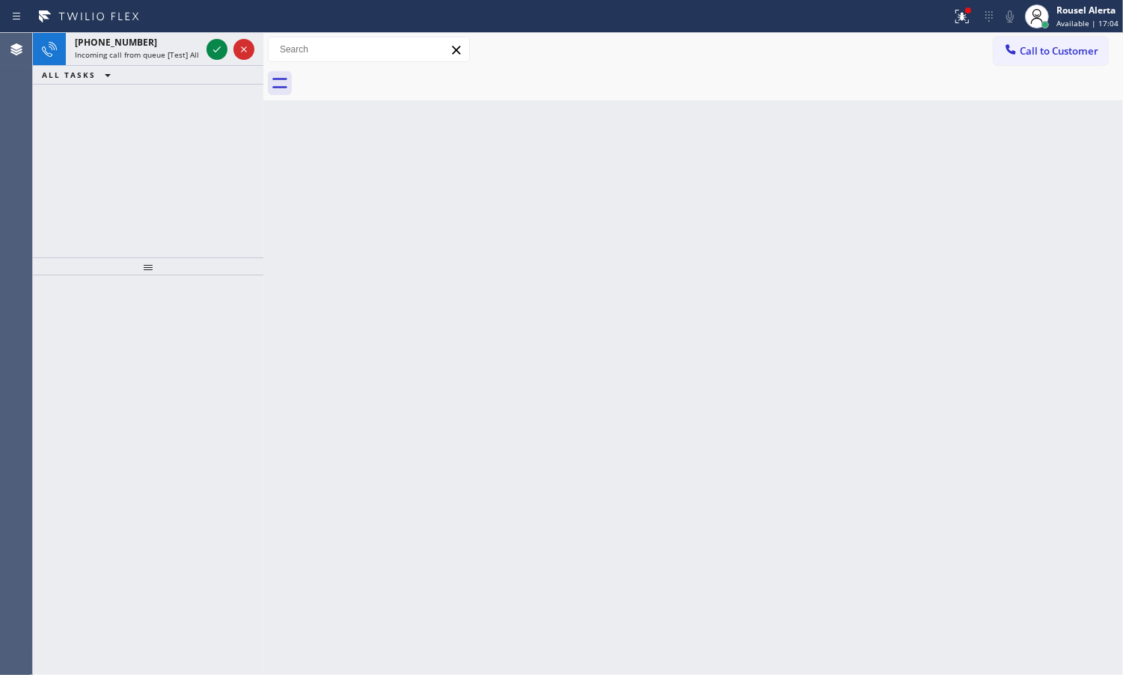
click at [184, 61] on div "[PHONE_NUMBER] Incoming call from queue [Test] All" at bounding box center [135, 49] width 138 height 33
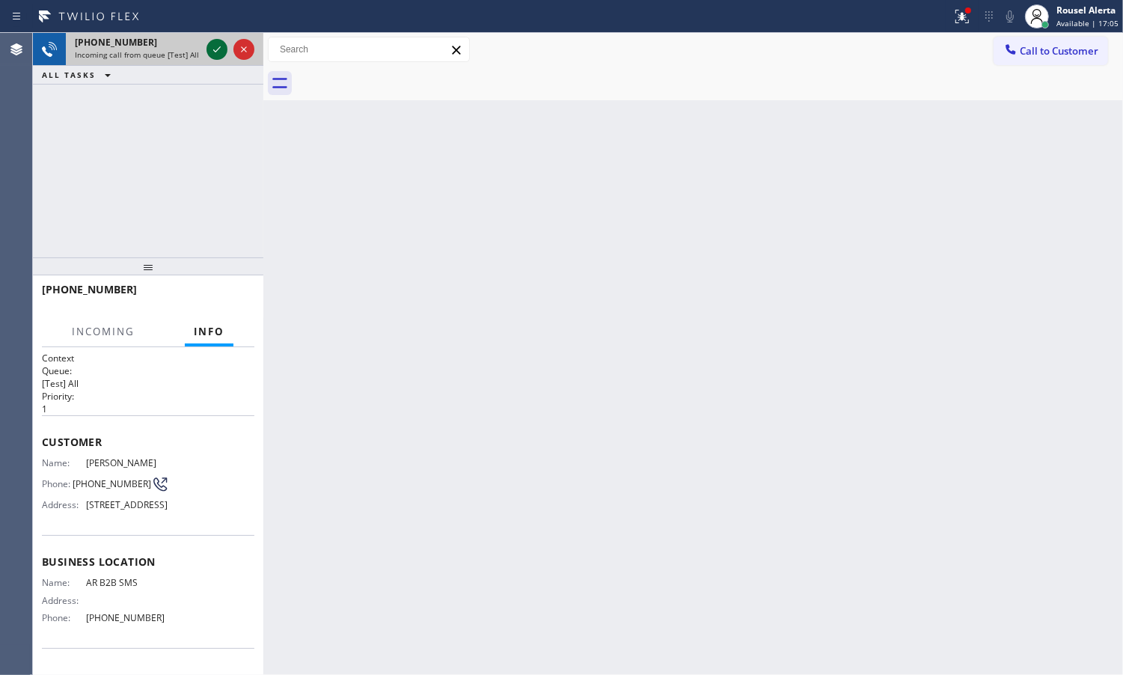
click at [211, 49] on icon at bounding box center [217, 49] width 18 height 18
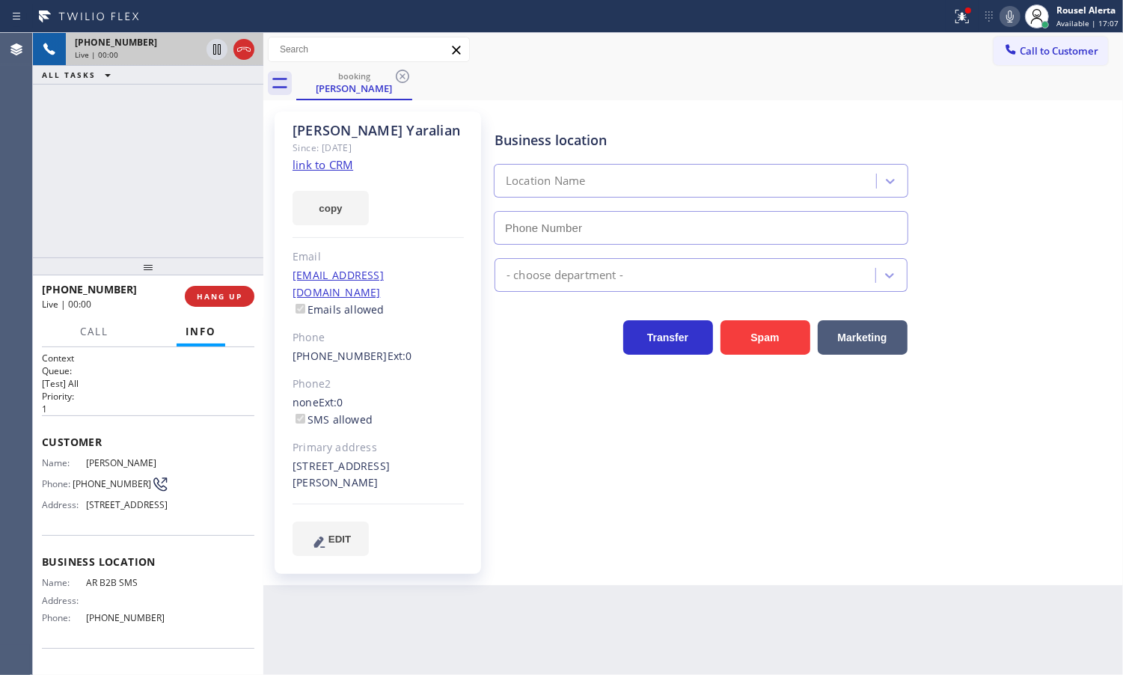
type input "[PHONE_NUMBER]"
click at [307, 157] on link "link to CRM" at bounding box center [323, 164] width 61 height 15
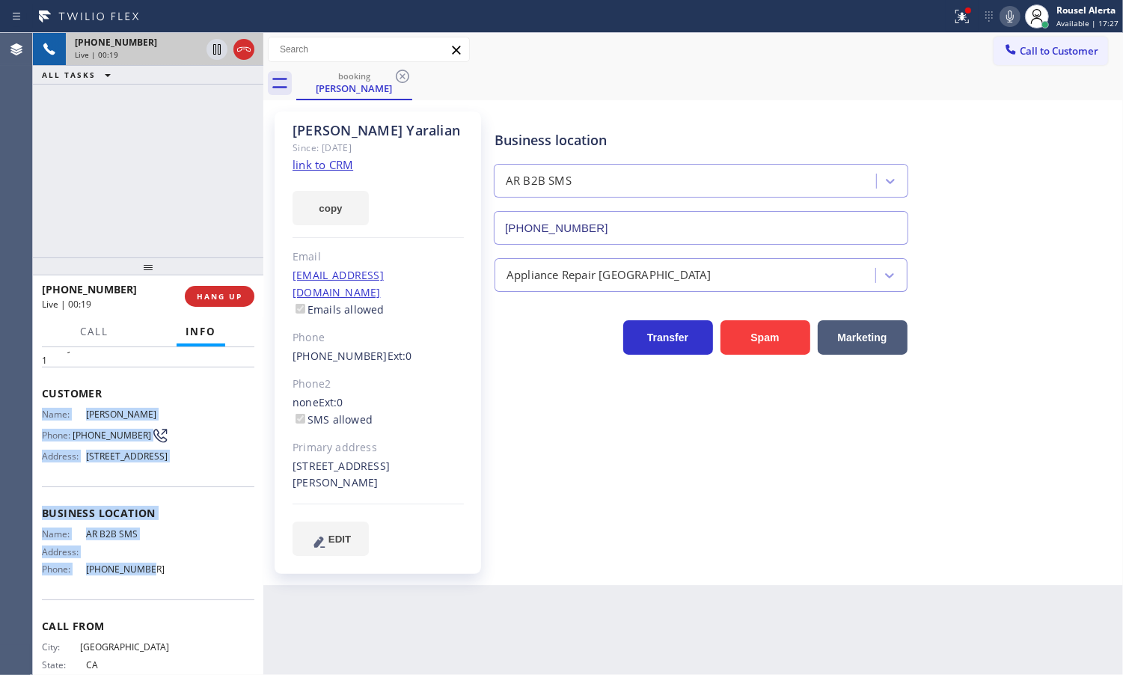
scroll to position [94, 0]
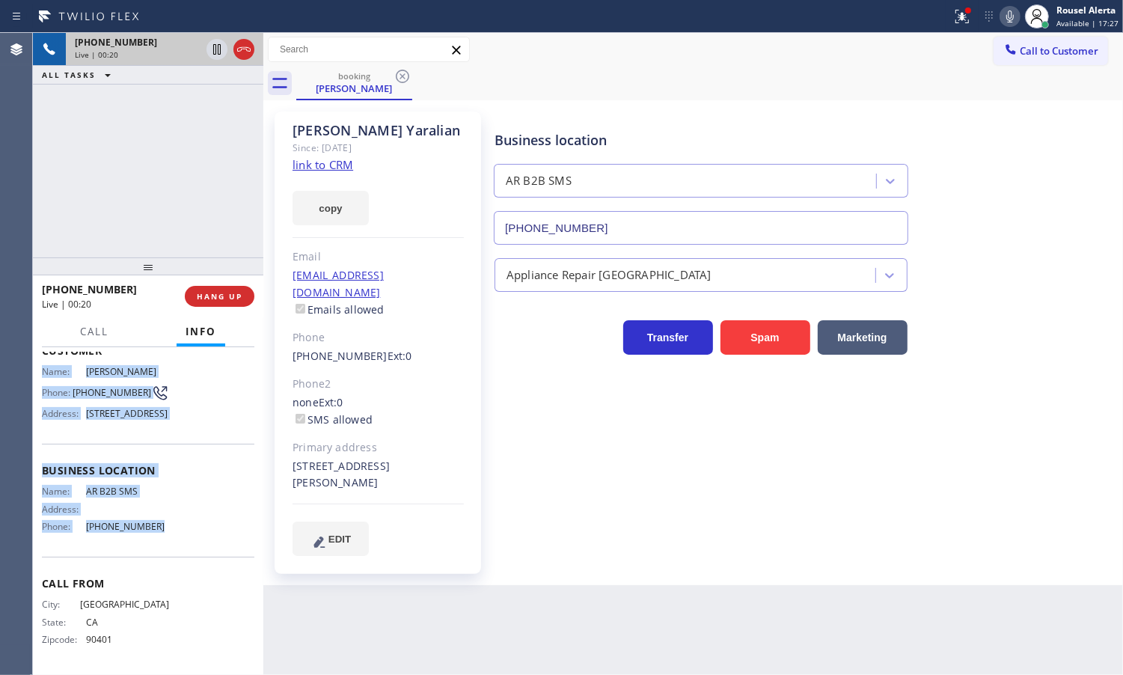
drag, startPoint x: 37, startPoint y: 465, endPoint x: 161, endPoint y: 551, distance: 150.9
click at [161, 551] on div "Context Queue: [Test] All Priority: 1 Customer Name: [PERSON_NAME] Phone: [PHON…" at bounding box center [148, 511] width 230 height 328
copy div "Name: [PERSON_NAME] Phone: [PHONE_NUMBER] Address: [STREET_ADDRESS] Business lo…"
click at [221, 103] on icon at bounding box center [217, 101] width 18 height 18
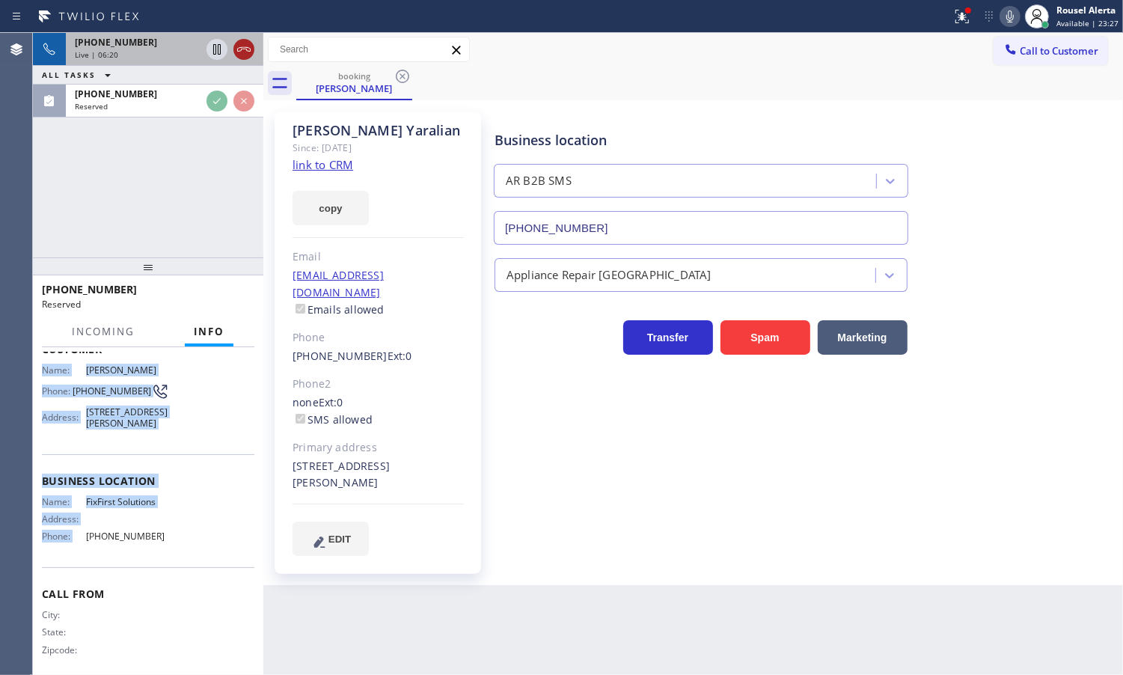
click at [248, 57] on icon at bounding box center [244, 49] width 18 height 18
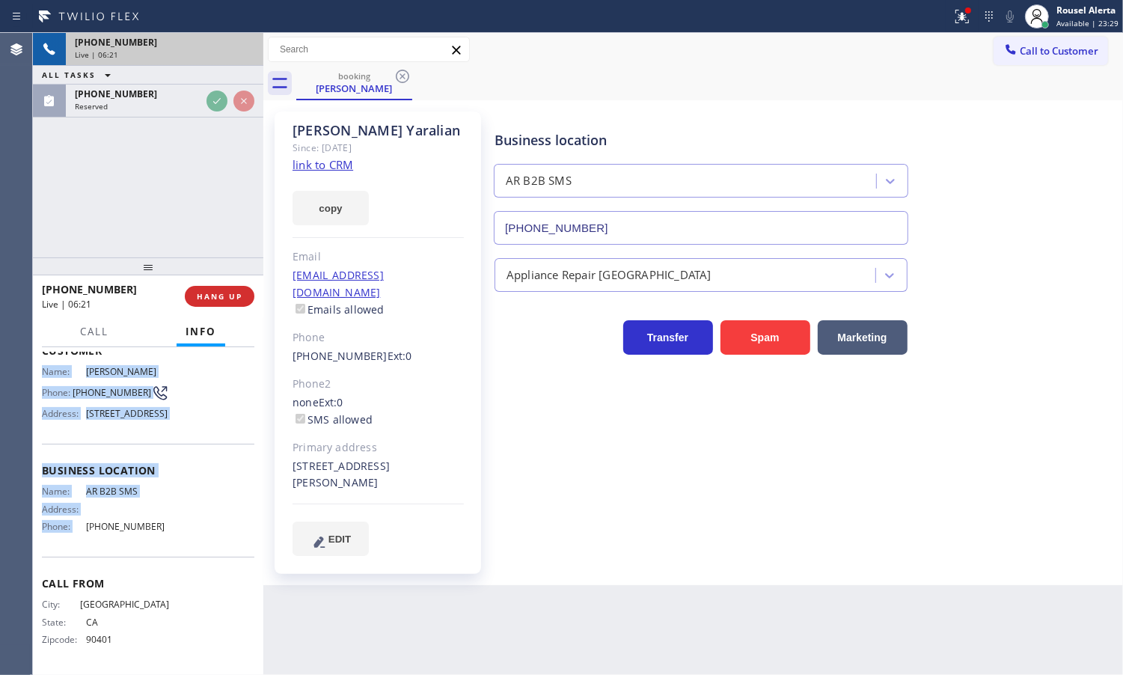
scroll to position [94, 0]
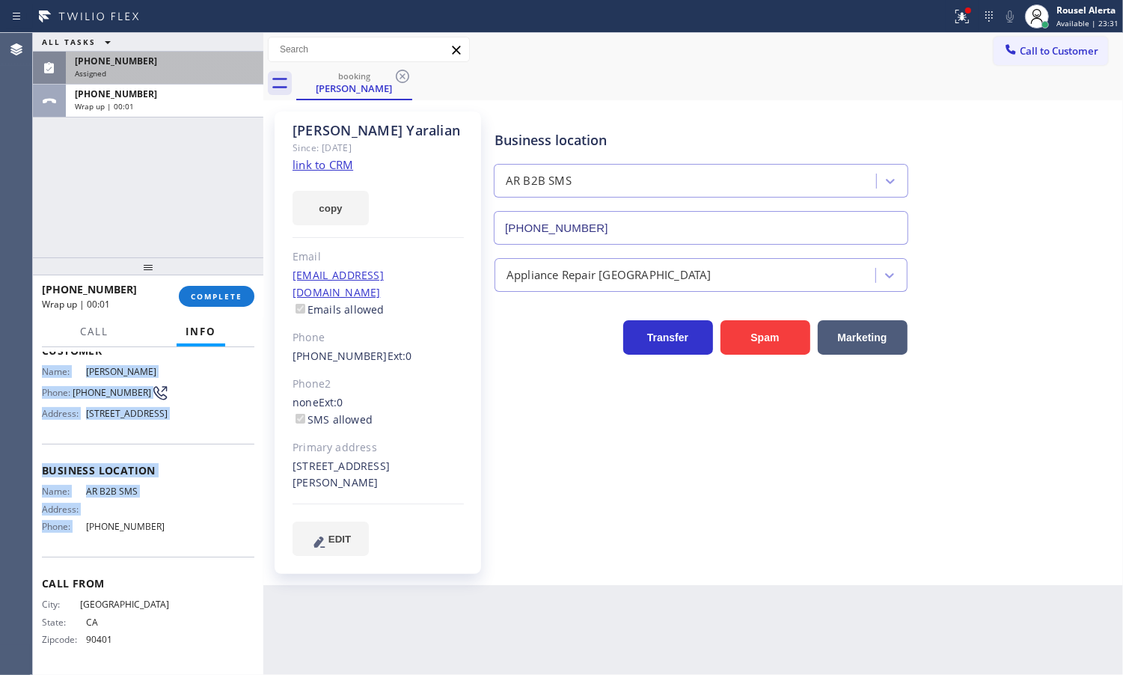
click at [103, 68] on span "Assigned" at bounding box center [90, 73] width 31 height 10
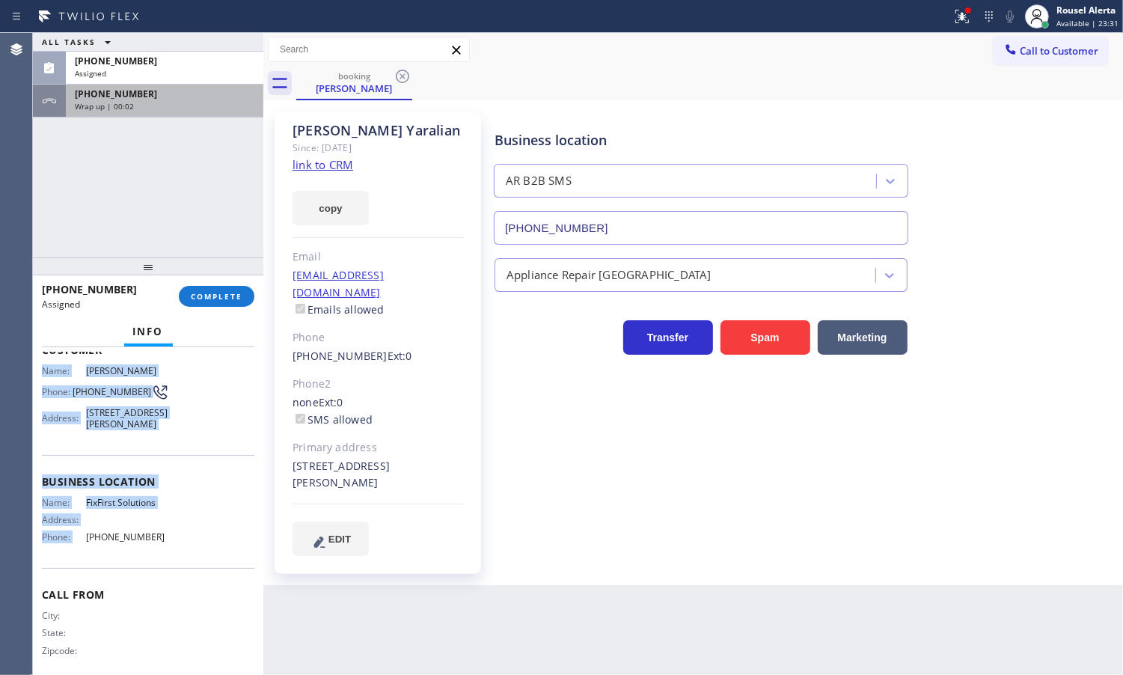
click at [106, 101] on span "Wrap up | 00:02" at bounding box center [104, 106] width 59 height 10
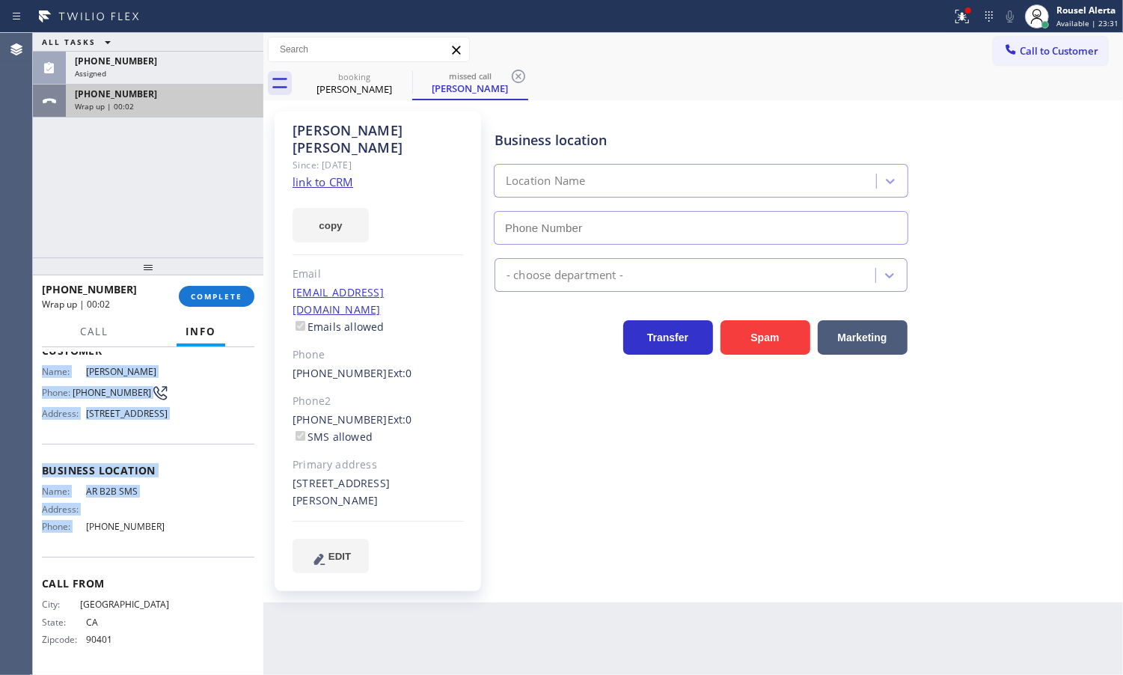
scroll to position [94, 0]
type input "[PHONE_NUMBER]"
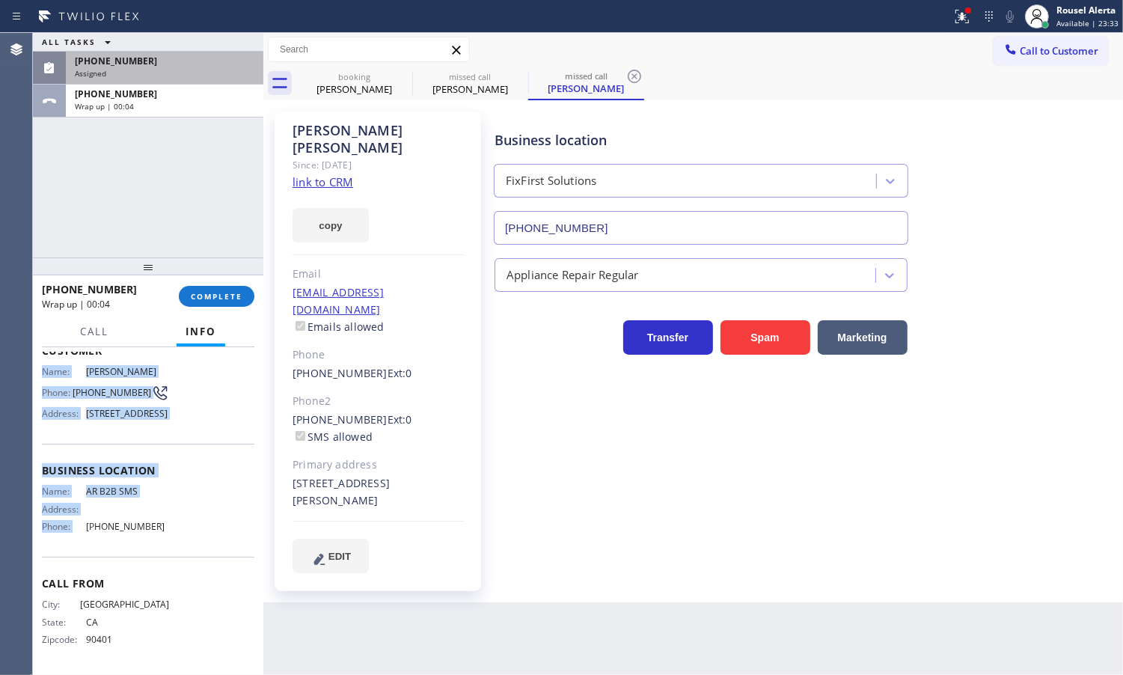
click at [126, 65] on span "[PHONE_NUMBER]" at bounding box center [116, 61] width 82 height 13
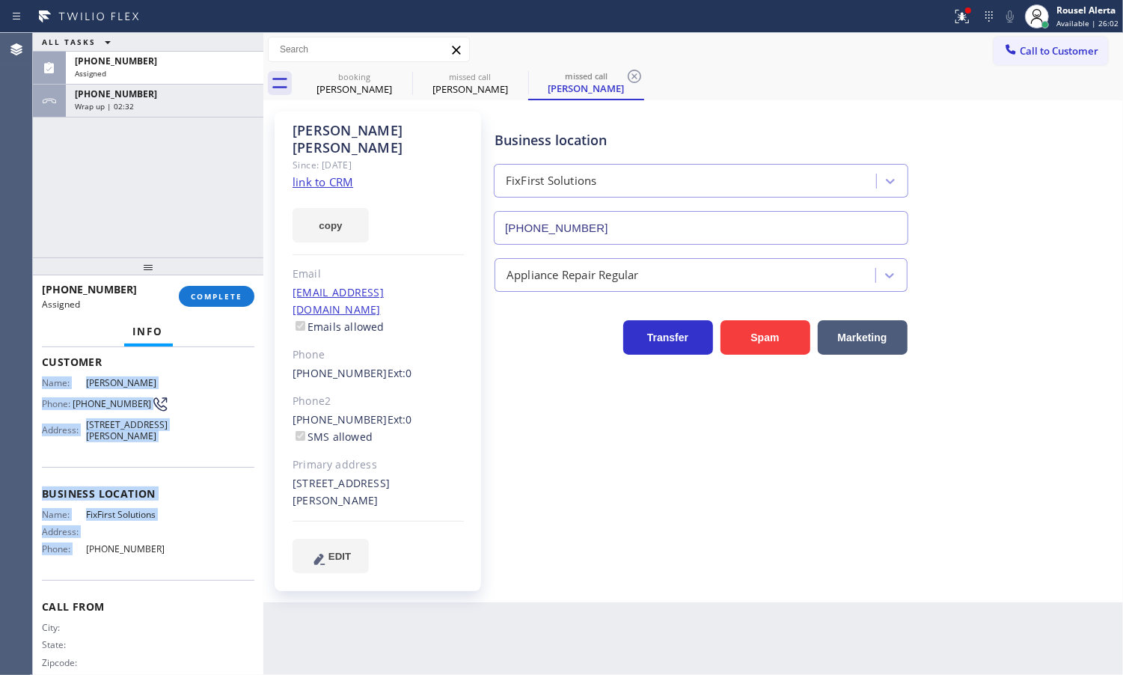
scroll to position [117, 0]
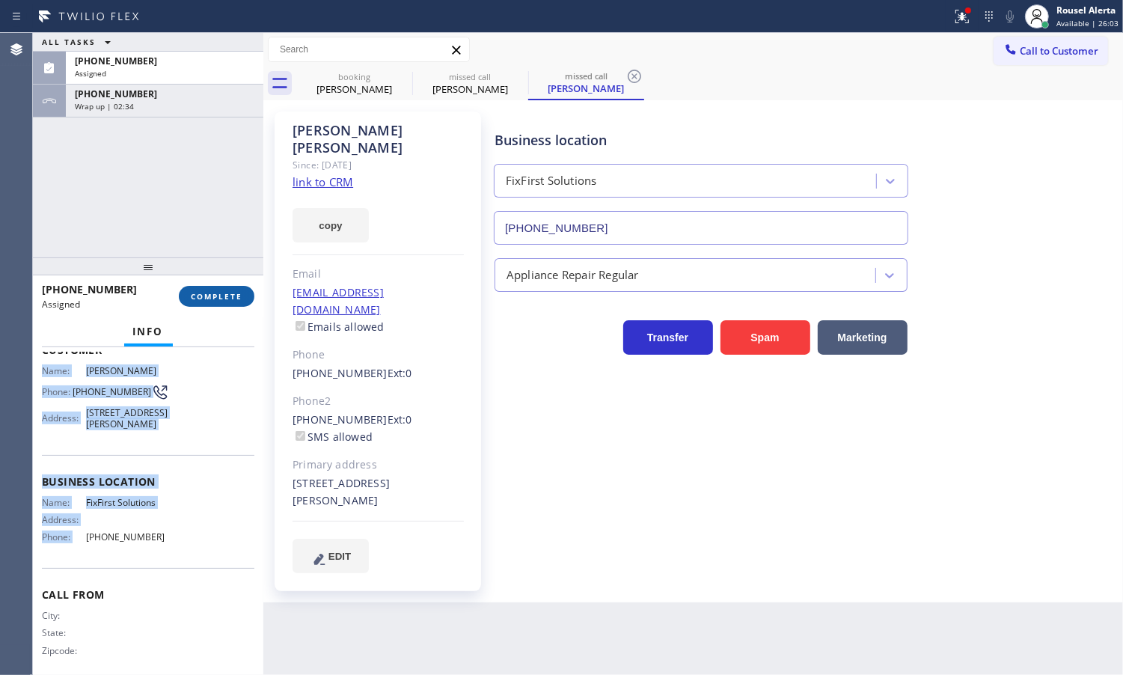
click at [218, 296] on span "COMPLETE" at bounding box center [217, 296] width 52 height 10
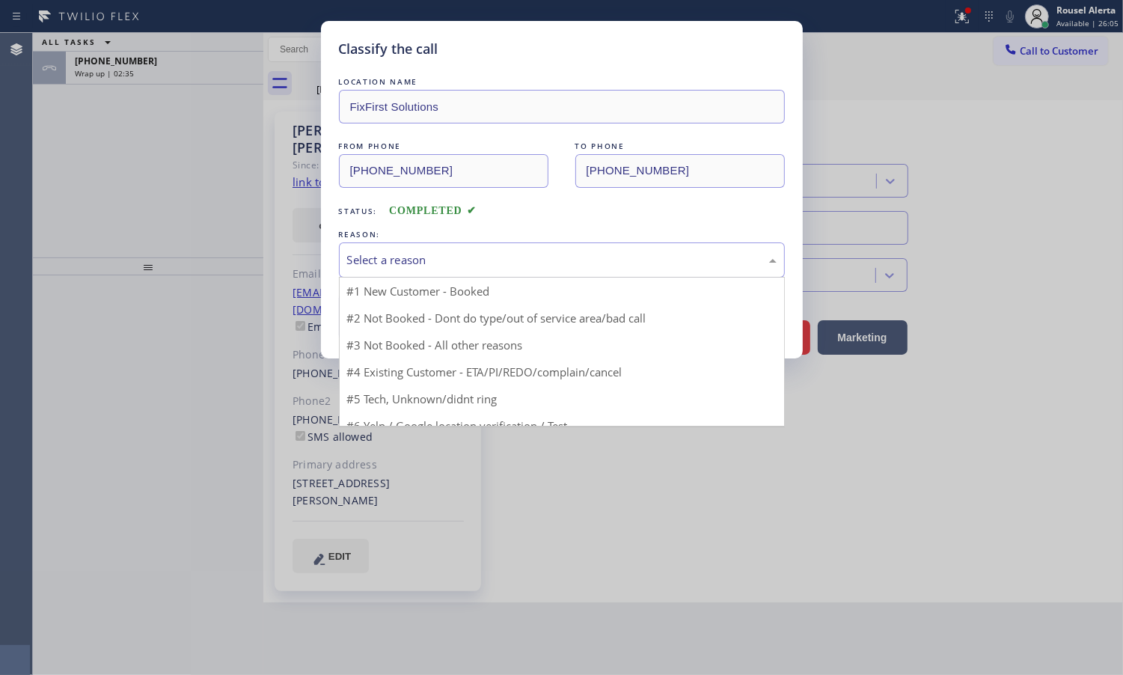
click at [400, 271] on div "Select a reason" at bounding box center [562, 259] width 446 height 35
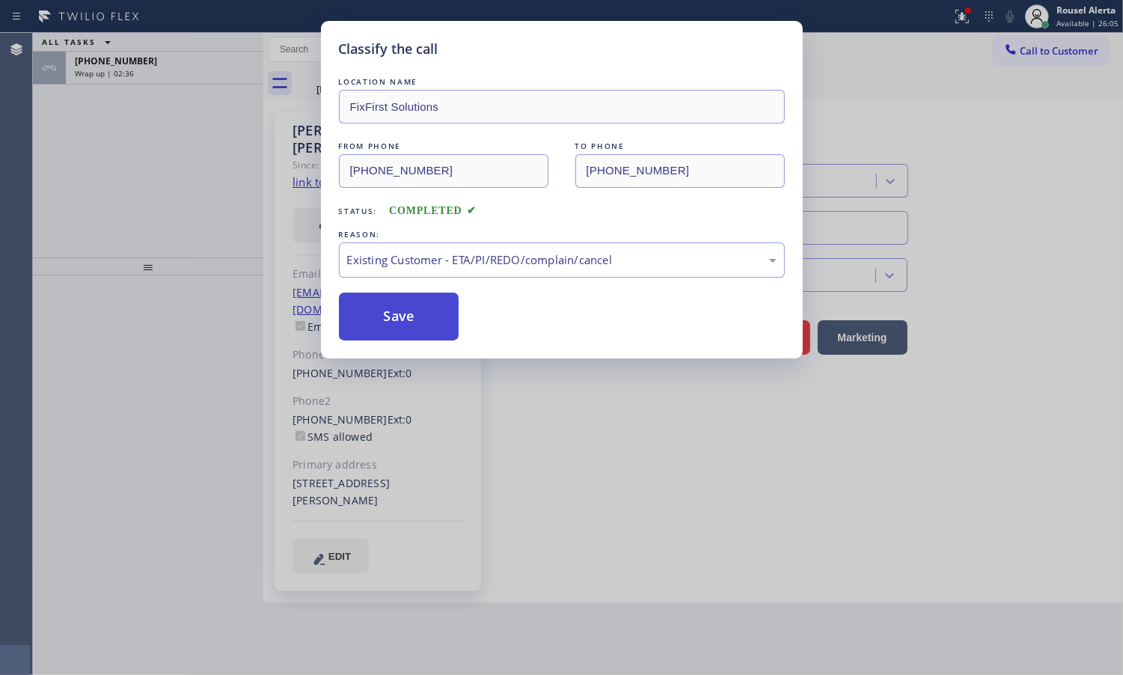
click at [409, 322] on button "Save" at bounding box center [399, 317] width 120 height 48
click at [165, 83] on div "Classify the call LOCATION NAME FixFirst Solutions FROM PHONE [PHONE_NUMBER] TO…" at bounding box center [561, 337] width 1123 height 675
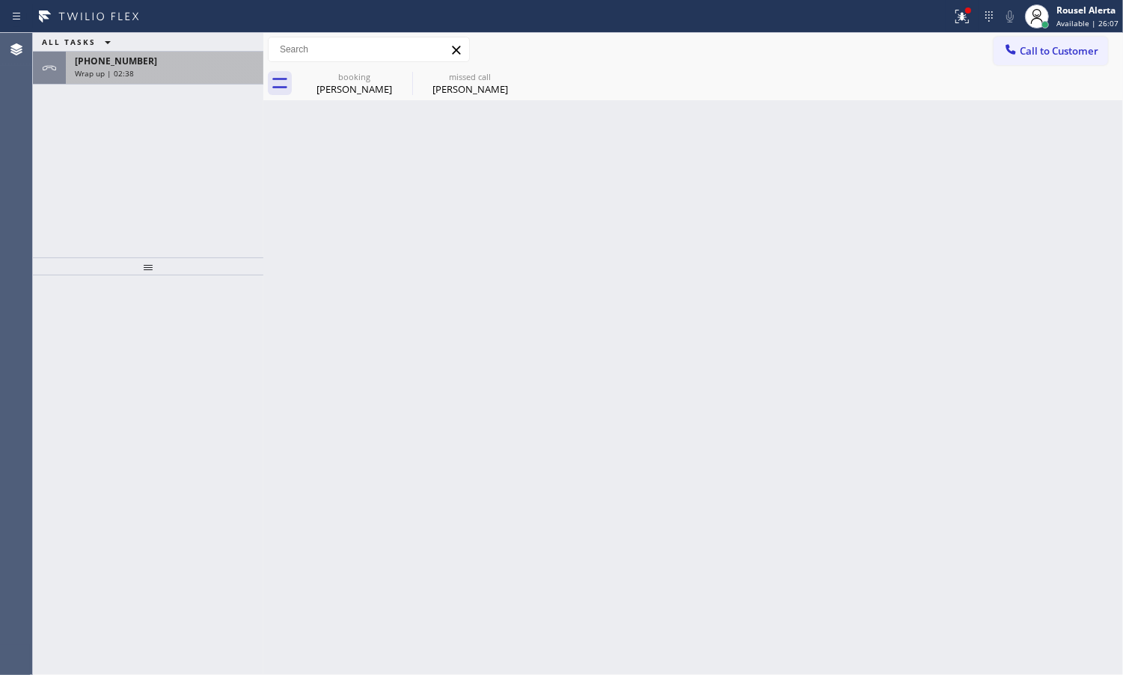
click at [165, 81] on div "[PHONE_NUMBER] Wrap up | 02:38" at bounding box center [162, 68] width 192 height 33
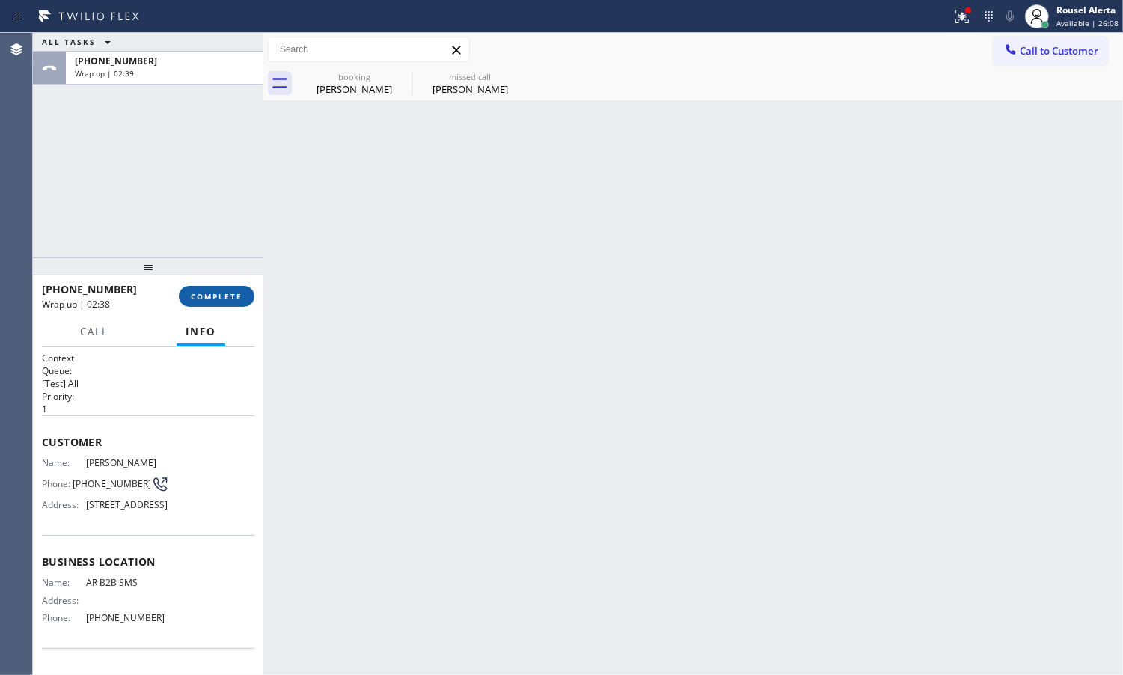
click at [207, 297] on span "COMPLETE" at bounding box center [217, 296] width 52 height 10
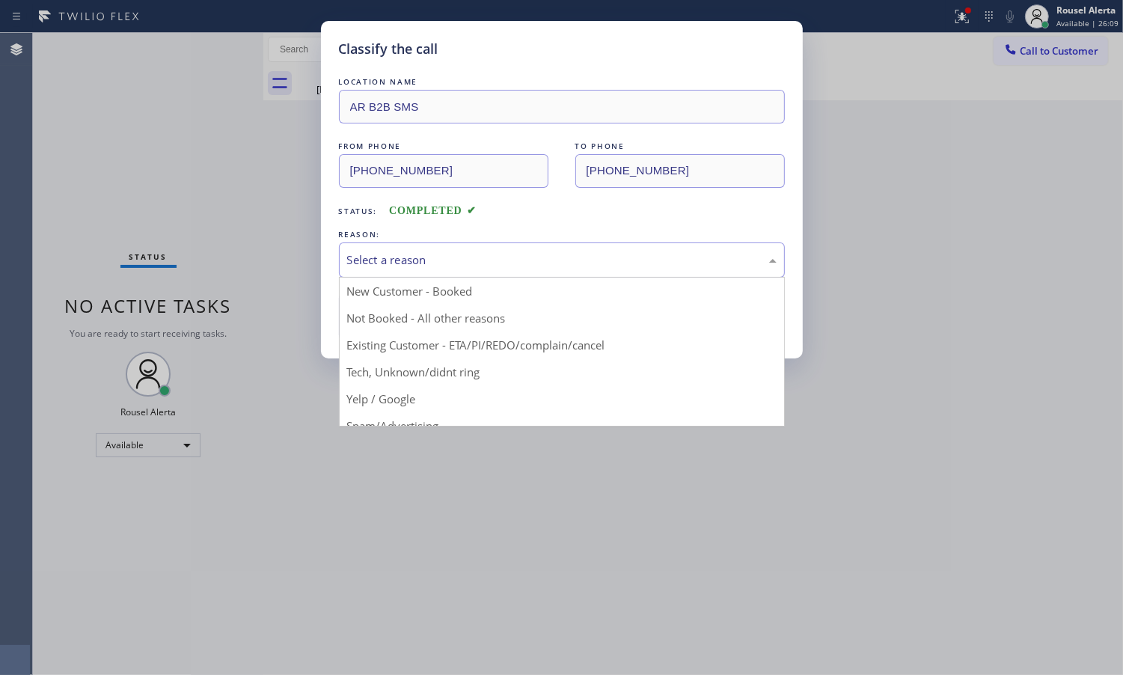
click at [399, 263] on div "Select a reason" at bounding box center [562, 259] width 430 height 17
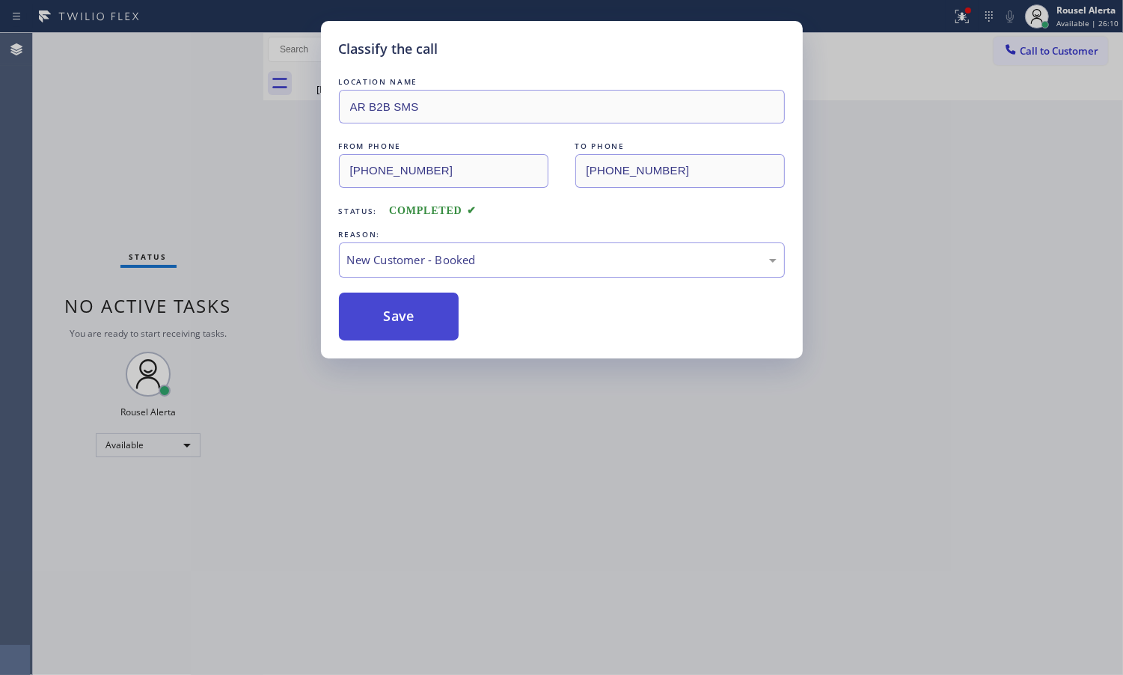
click at [394, 305] on button "Save" at bounding box center [399, 317] width 120 height 48
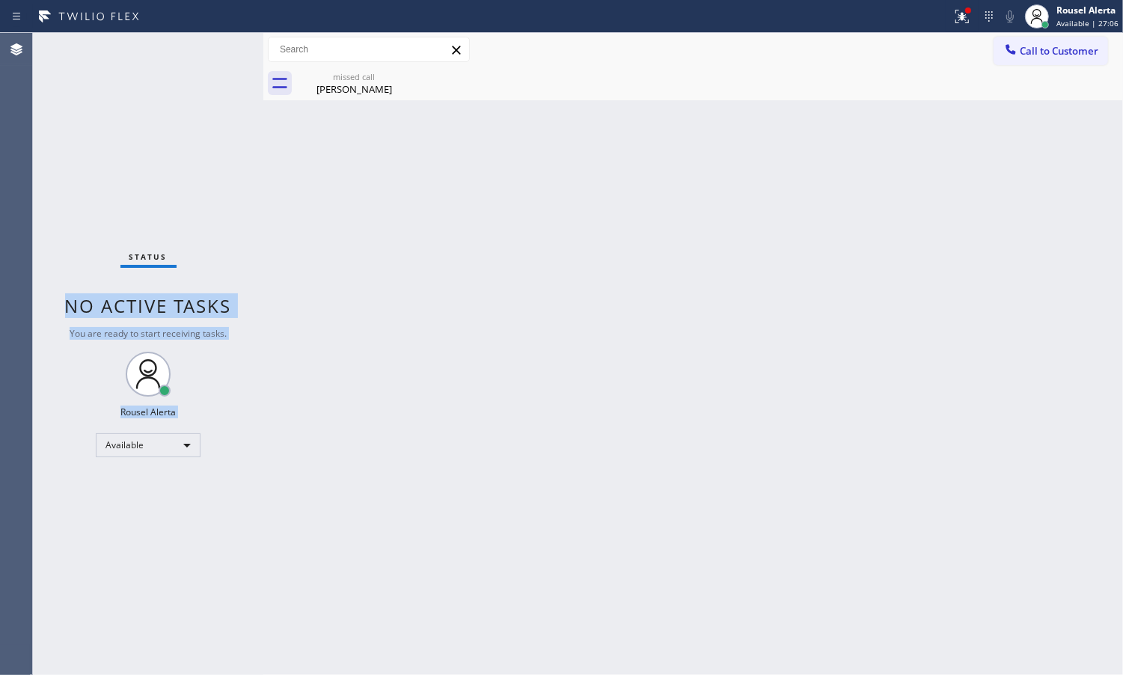
drag, startPoint x: 260, startPoint y: 186, endPoint x: 320, endPoint y: 131, distance: 81.0
click at [263, 188] on div "Status No active tasks You are ready to start receiving tasks. Rousel Alerta Av…" at bounding box center [578, 354] width 1090 height 642
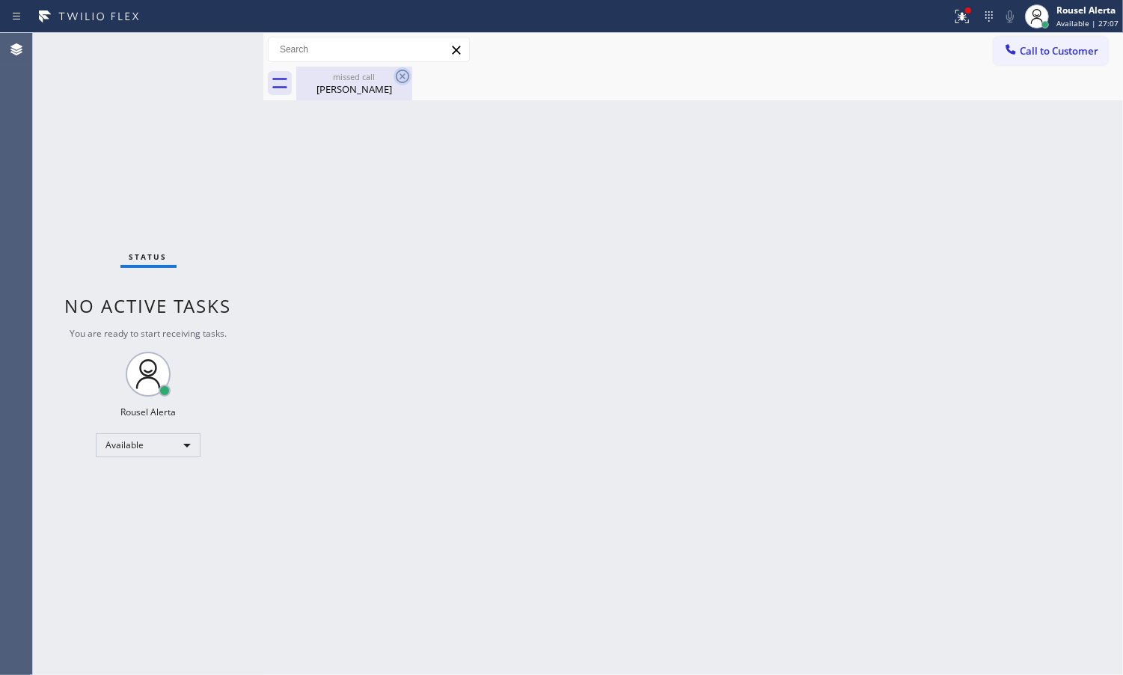
click at [406, 76] on icon at bounding box center [403, 76] width 18 height 18
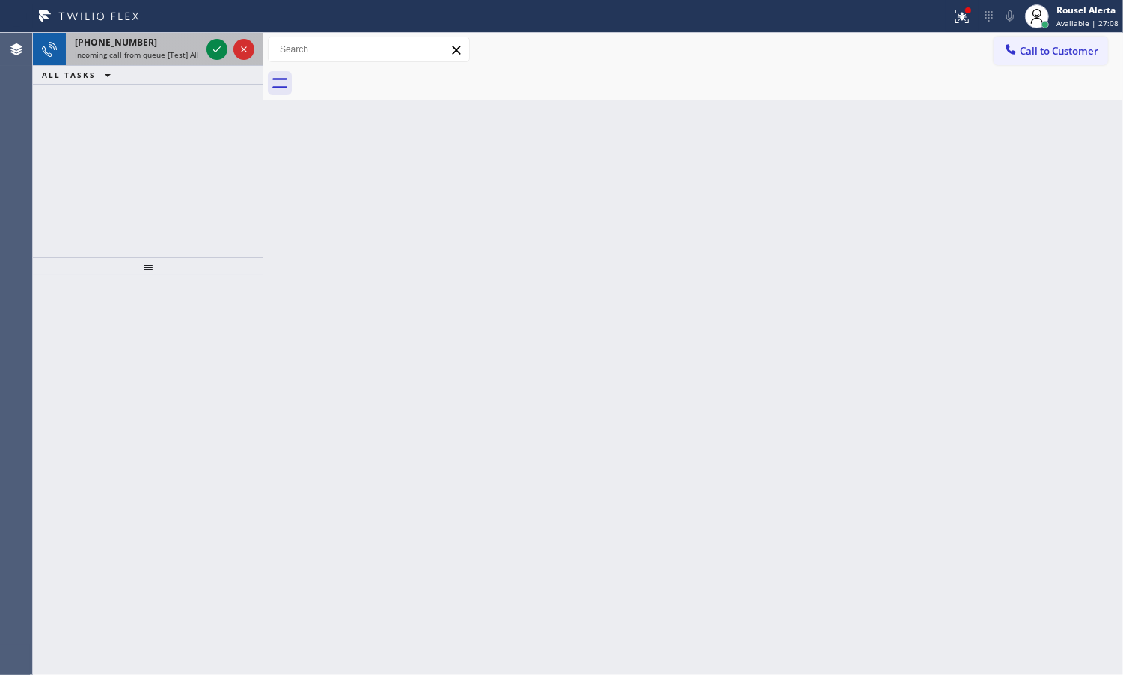
click at [187, 55] on span "Incoming call from queue [Test] All" at bounding box center [137, 54] width 124 height 10
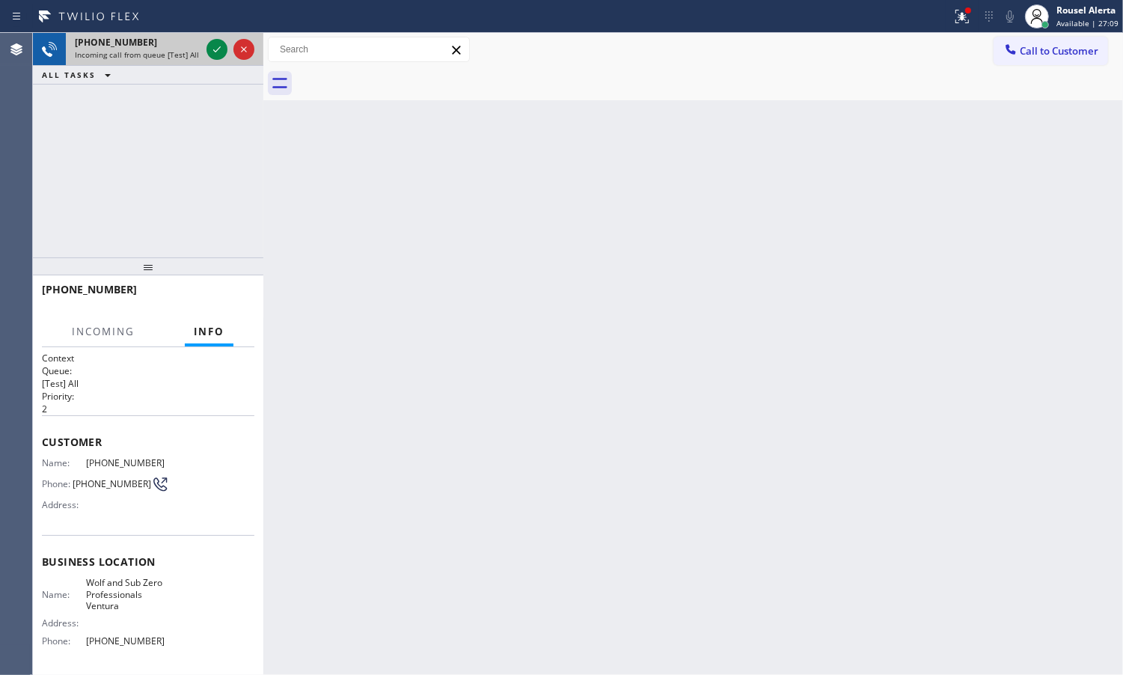
click at [204, 49] on div at bounding box center [231, 49] width 54 height 33
click at [207, 43] on div at bounding box center [217, 49] width 21 height 18
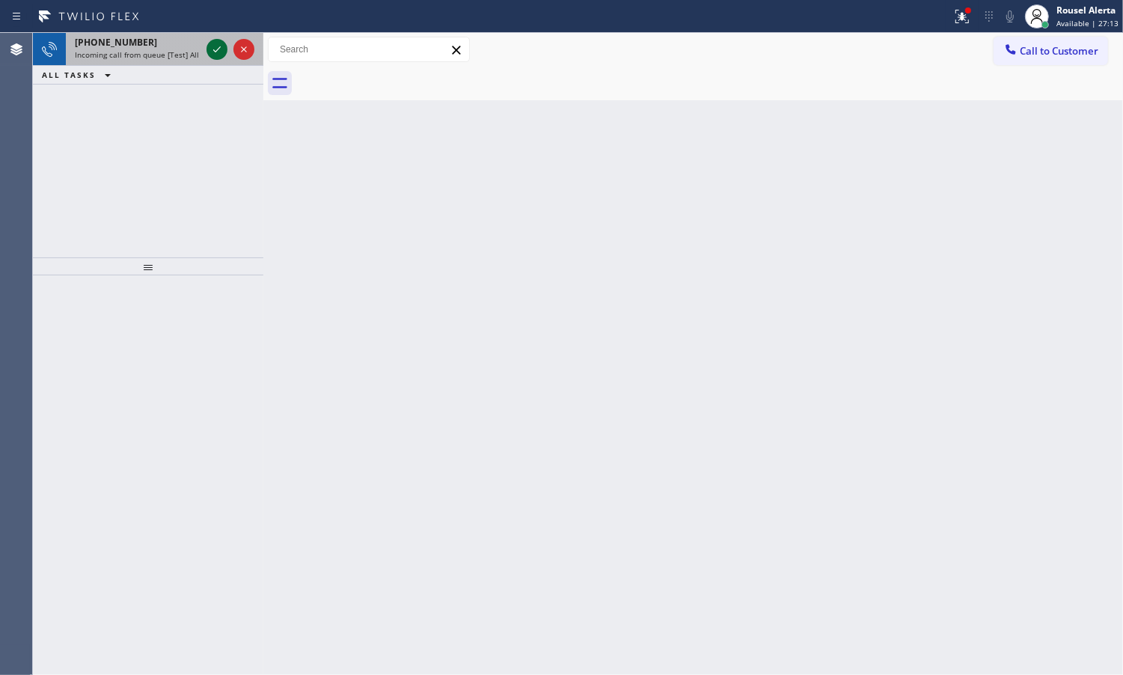
click at [208, 43] on icon at bounding box center [217, 49] width 18 height 18
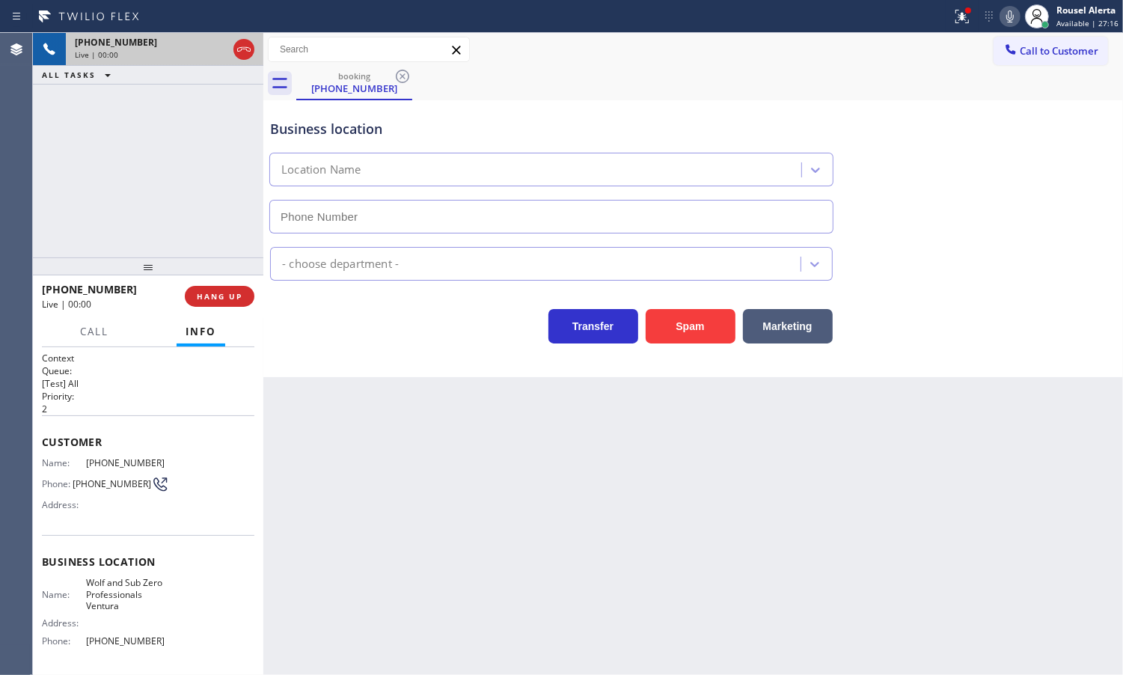
type input "[PHONE_NUMBER]"
click at [965, 24] on icon at bounding box center [962, 16] width 18 height 18
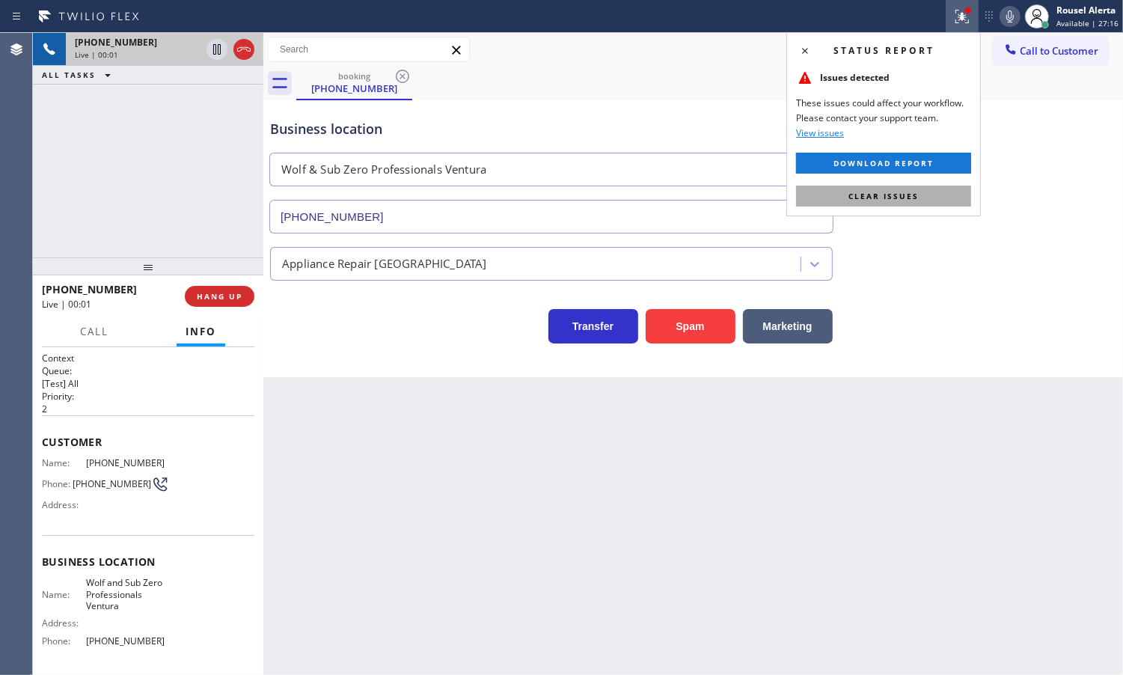
click at [917, 198] on span "Clear issues" at bounding box center [884, 196] width 70 height 10
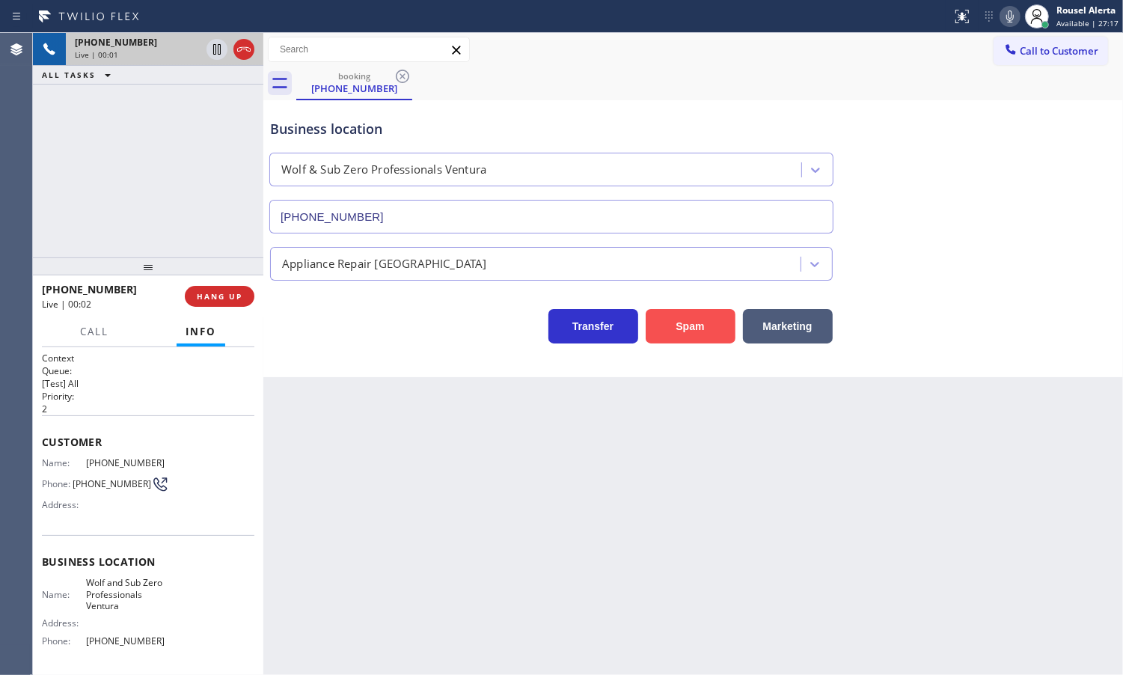
click at [671, 318] on button "Spam" at bounding box center [691, 326] width 90 height 34
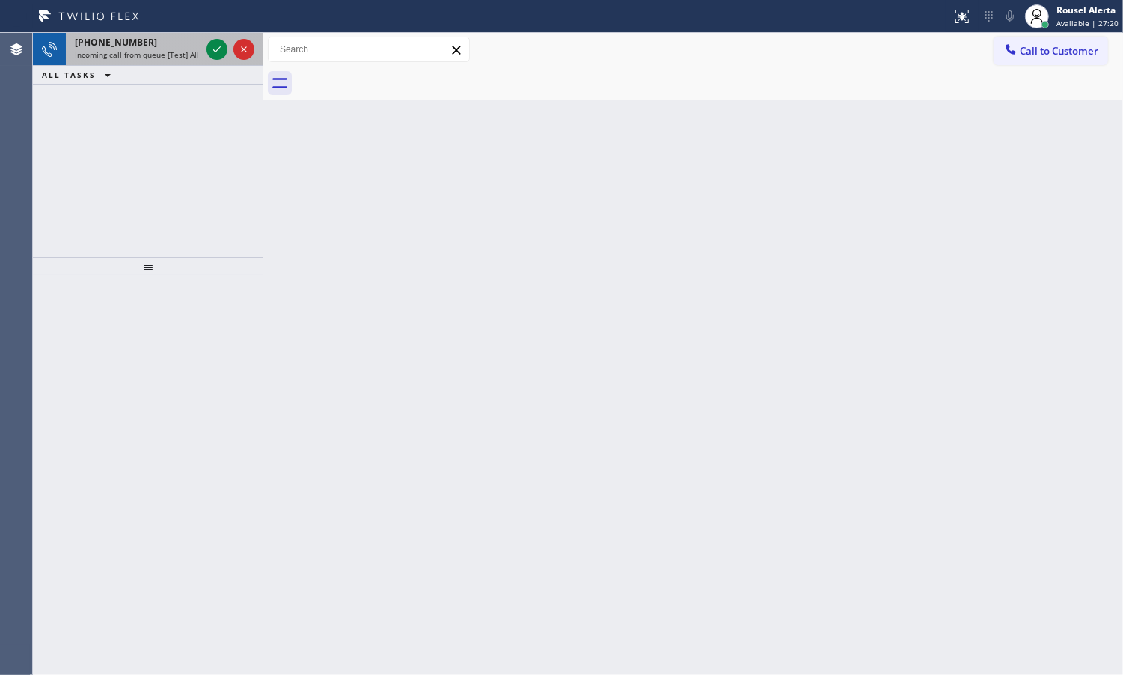
drag, startPoint x: 173, startPoint y: 53, endPoint x: 186, endPoint y: 53, distance: 12.7
click at [173, 53] on span "Incoming call from queue [Test] All" at bounding box center [137, 54] width 124 height 10
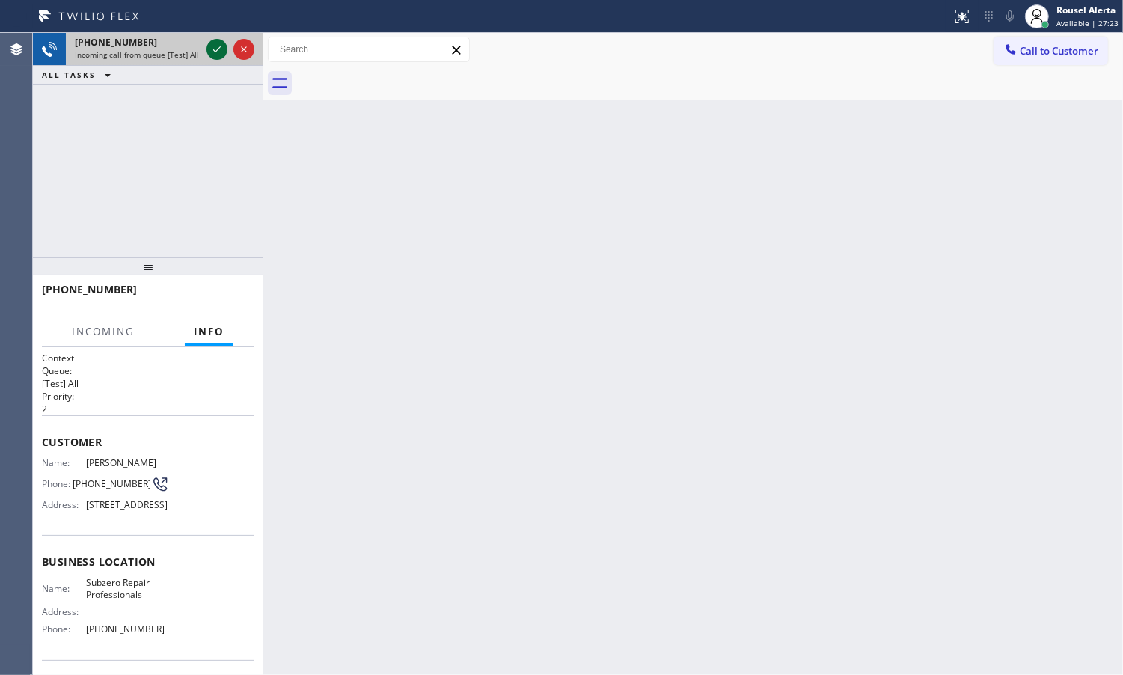
click at [217, 50] on icon at bounding box center [216, 49] width 7 height 6
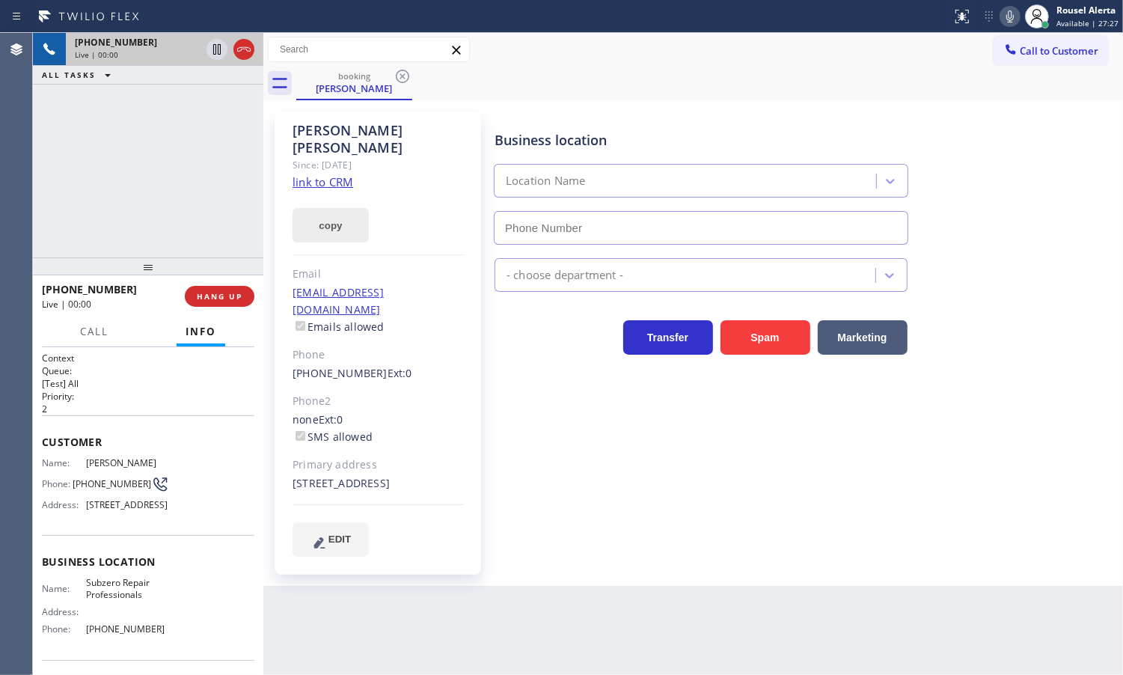
type input "[PHONE_NUMBER]"
click at [320, 174] on link "link to CRM" at bounding box center [323, 181] width 61 height 15
click at [154, 178] on div "[PHONE_NUMBER] Live | 02:11 ALL TASKS ALL TASKS ACTIVE TASKS TASKS IN WRAP UP" at bounding box center [148, 145] width 230 height 224
click at [206, 294] on span "HANG UP" at bounding box center [220, 296] width 46 height 10
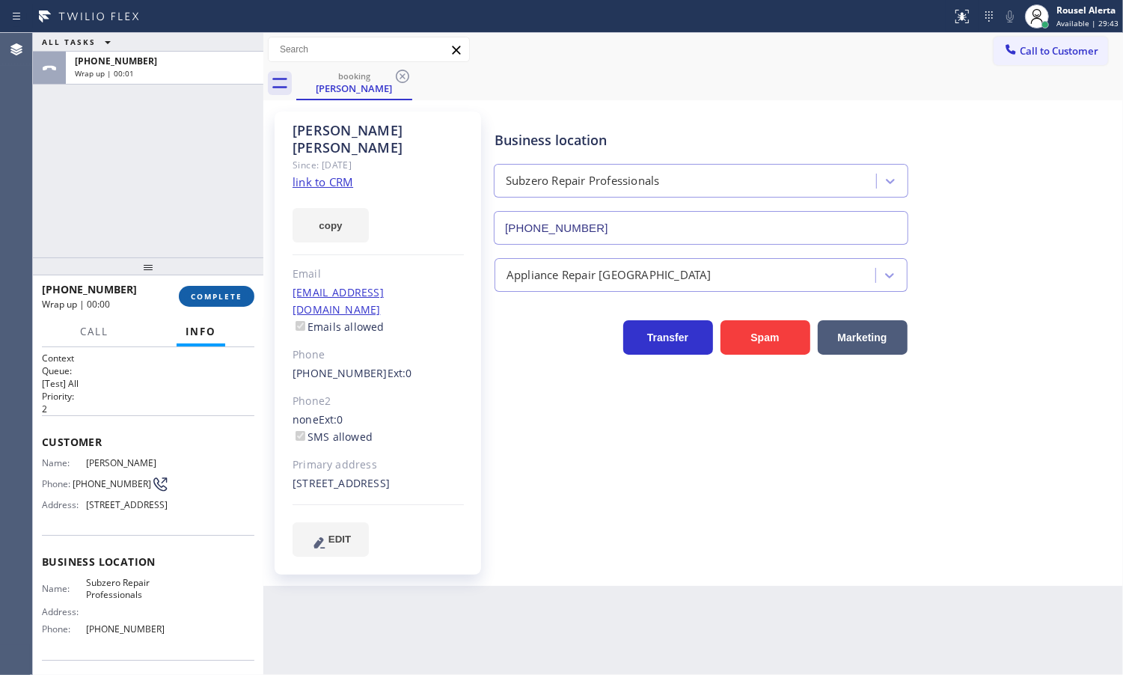
click at [230, 296] on span "COMPLETE" at bounding box center [217, 296] width 52 height 10
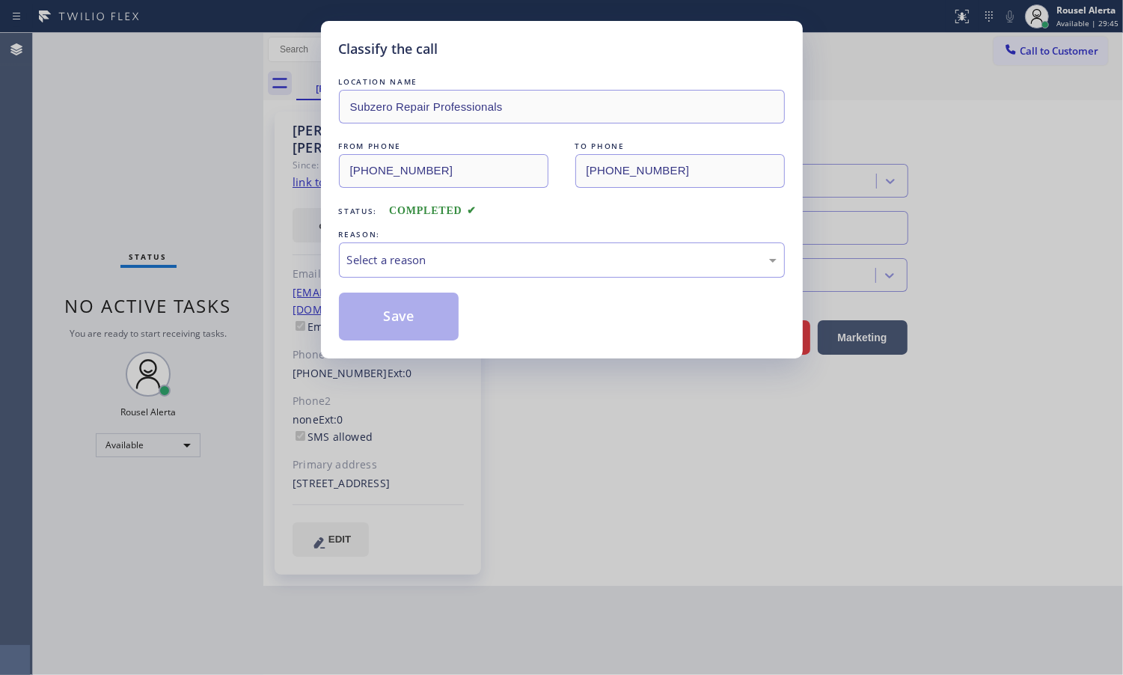
click at [402, 268] on div "Select a reason" at bounding box center [562, 259] width 430 height 17
click at [371, 316] on button "Save" at bounding box center [399, 317] width 120 height 48
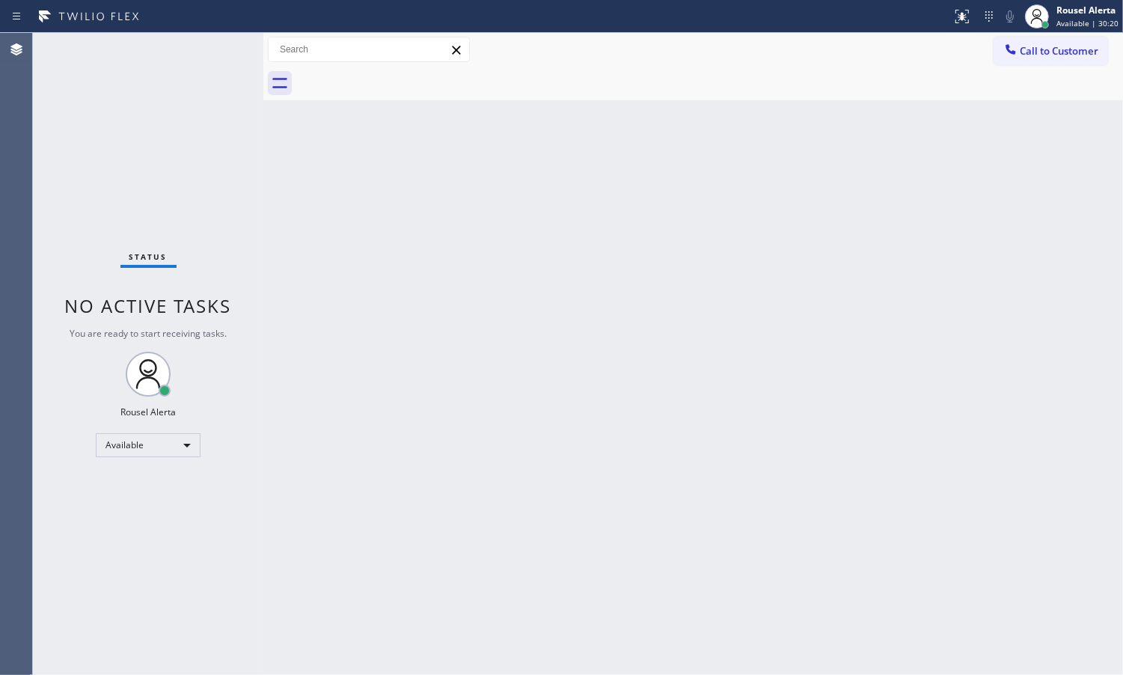
click at [169, 71] on div "Status No active tasks You are ready to start receiving tasks. Rousel Alerta Av…" at bounding box center [148, 354] width 230 height 642
click at [363, 282] on div "Back to Dashboard Change Sender ID Customers Technicians Select a contact Outbo…" at bounding box center [693, 354] width 860 height 642
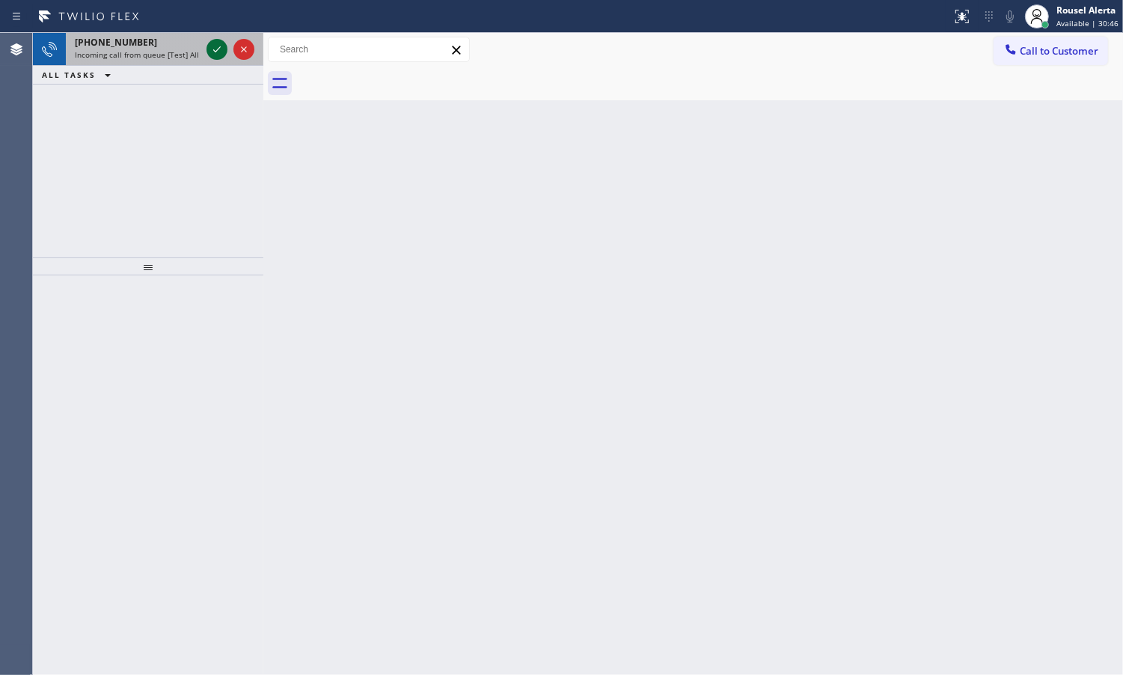
click at [215, 51] on icon at bounding box center [216, 49] width 7 height 6
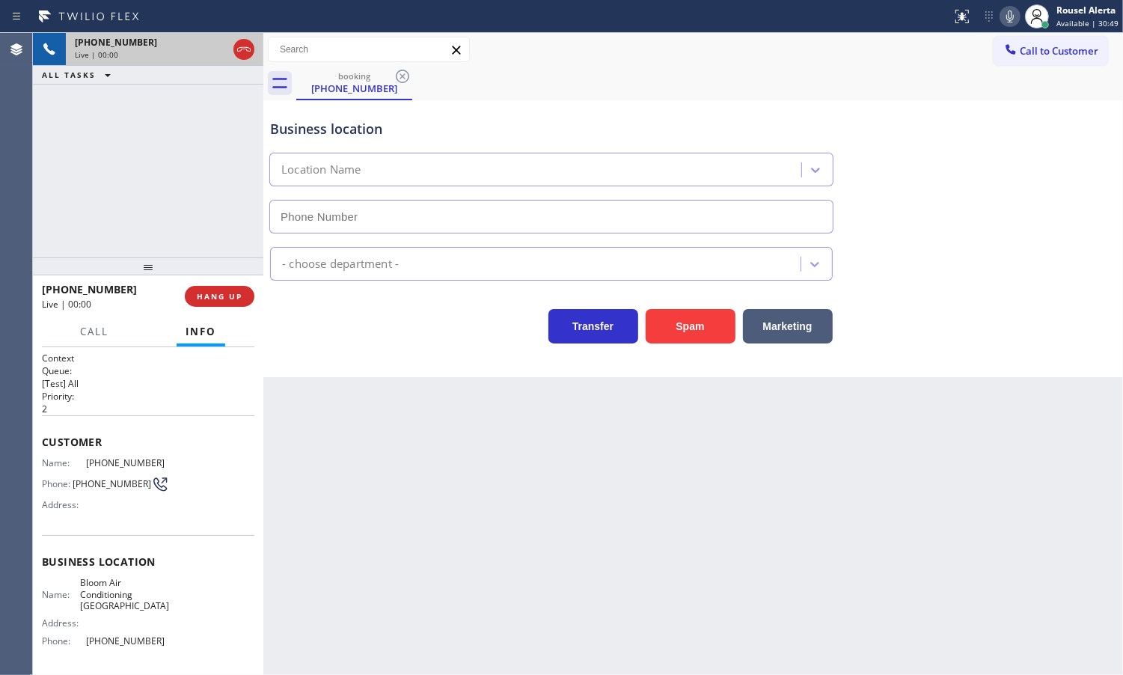
type input "[PHONE_NUMBER]"
click at [685, 334] on button "Spam" at bounding box center [691, 326] width 90 height 34
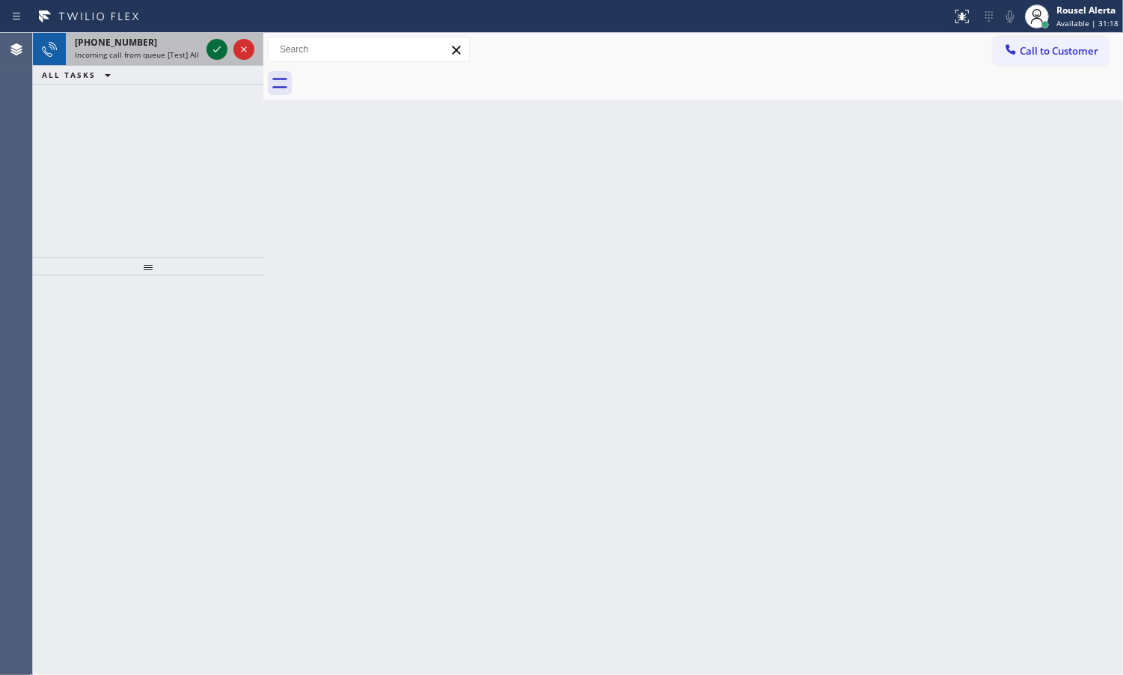
click at [211, 41] on icon at bounding box center [217, 49] width 18 height 18
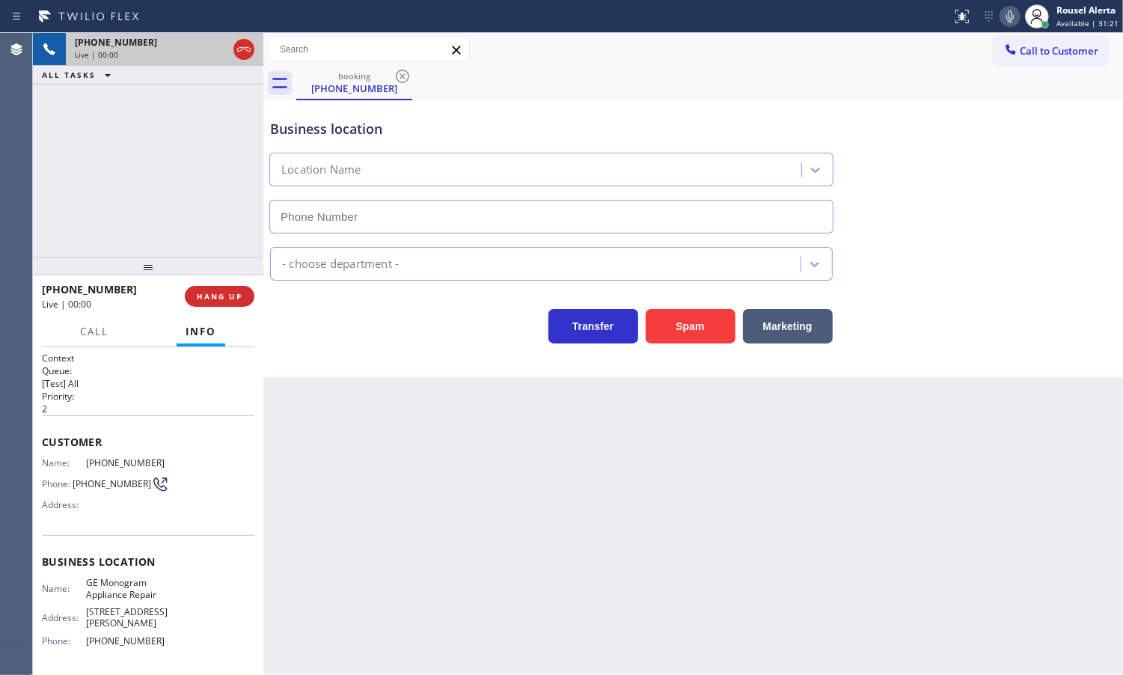
type input "[PHONE_NUMBER]"
click at [637, 541] on div "Back to Dashboard Change Sender ID Customers Technicians Select a contact Outbo…" at bounding box center [693, 354] width 860 height 642
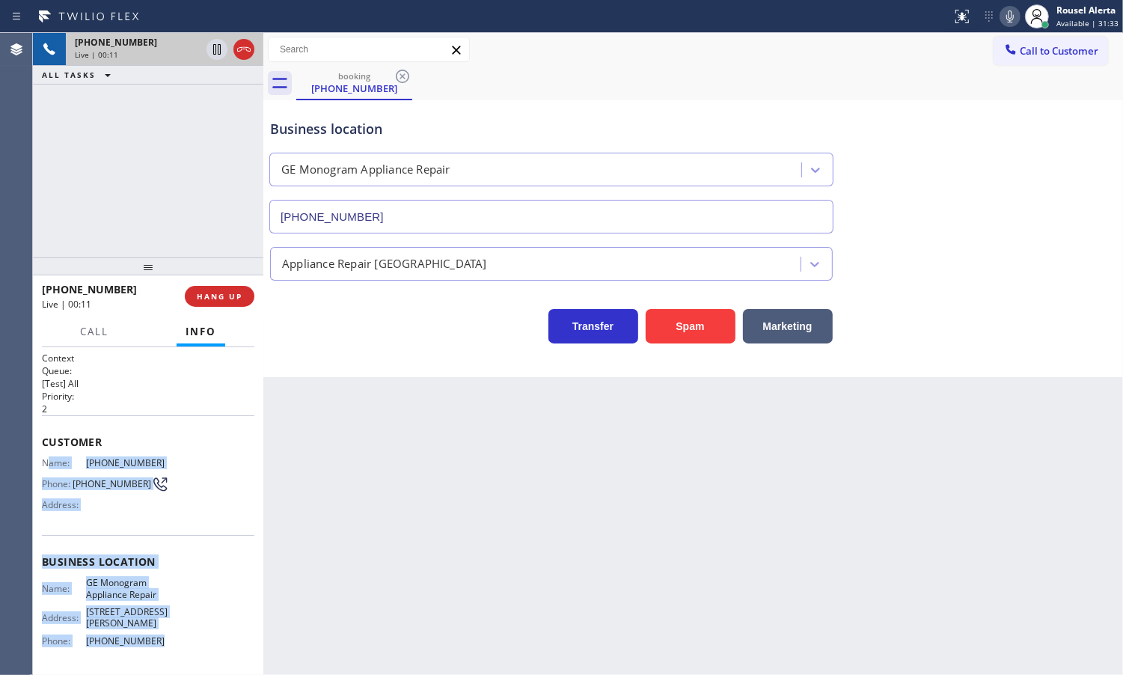
drag, startPoint x: 46, startPoint y: 462, endPoint x: 158, endPoint y: 626, distance: 198.6
click at [158, 626] on div "Context Queue: [Test] All Priority: 2 Customer Name: [PHONE_NUMBER] Phone: [PHO…" at bounding box center [148, 568] width 213 height 433
copy div "ame: [PHONE_NUMBER] Phone: [PHONE_NUMBER] Address: Business location Name: GE M…"
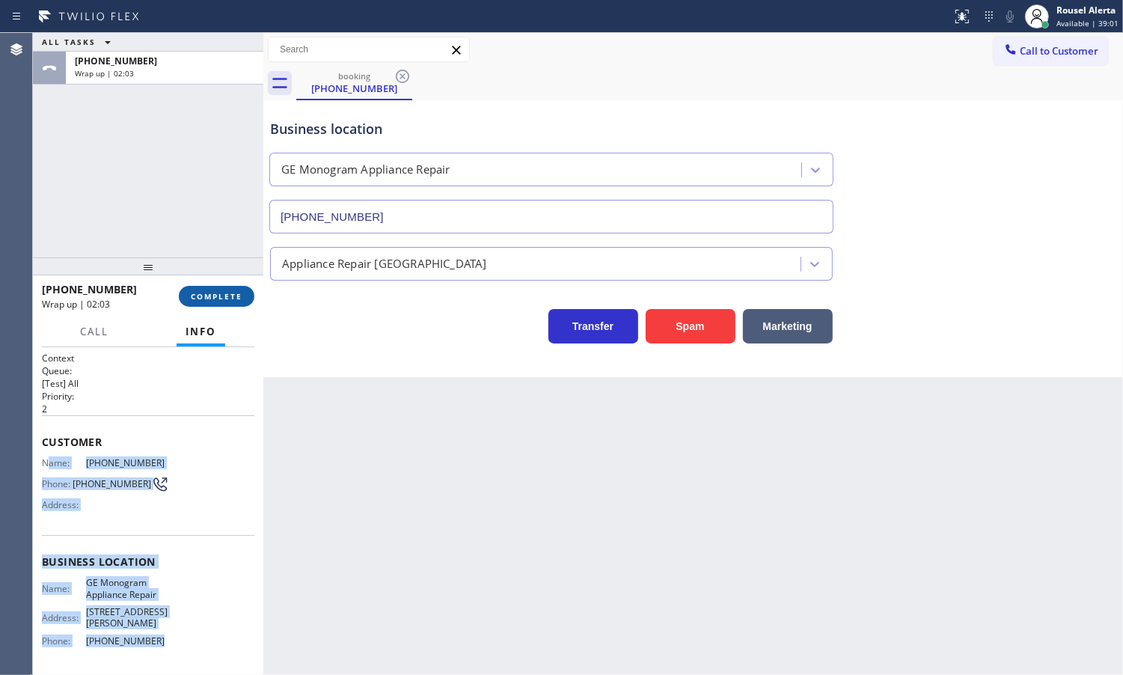
click at [208, 305] on button "COMPLETE" at bounding box center [217, 296] width 76 height 21
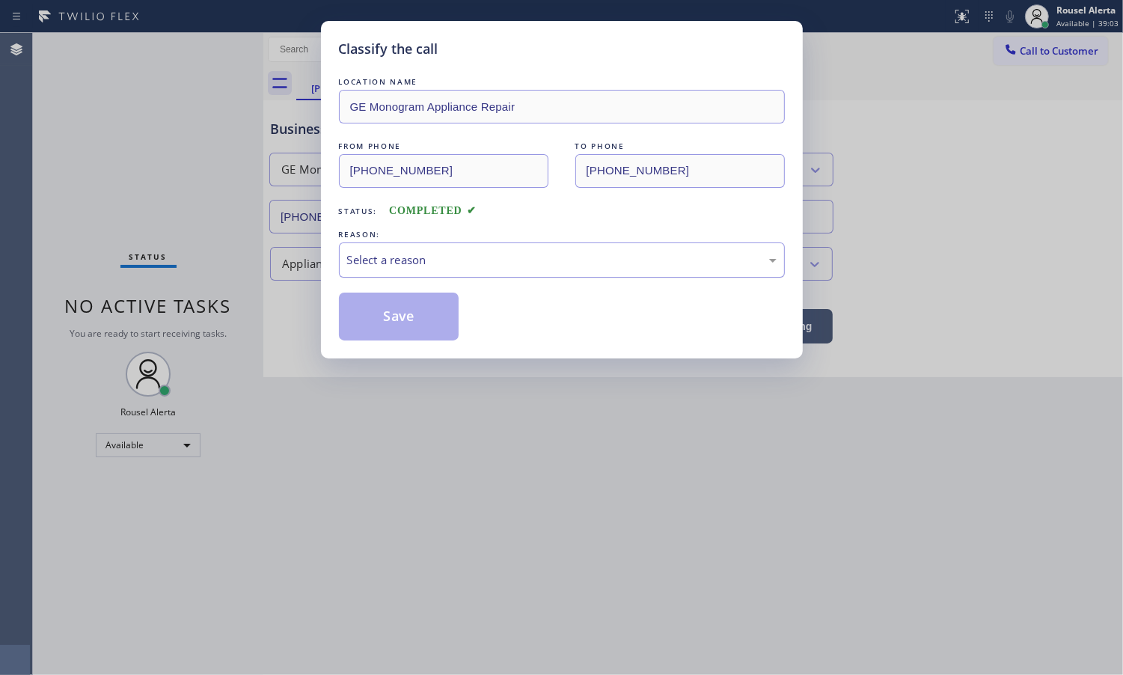
click at [473, 269] on div "Select a reason" at bounding box center [562, 259] width 430 height 17
click at [427, 323] on button "Save" at bounding box center [399, 317] width 120 height 48
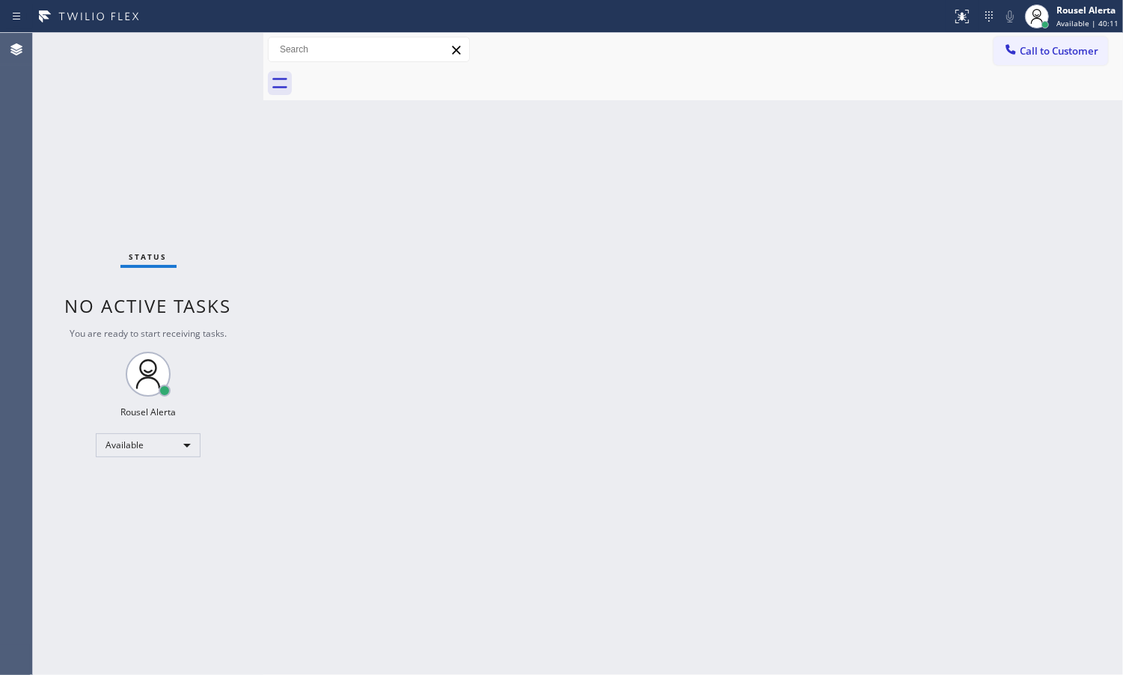
click at [158, 31] on div "Status report No issues detected If you experience an issue, please download th…" at bounding box center [561, 16] width 1123 height 33
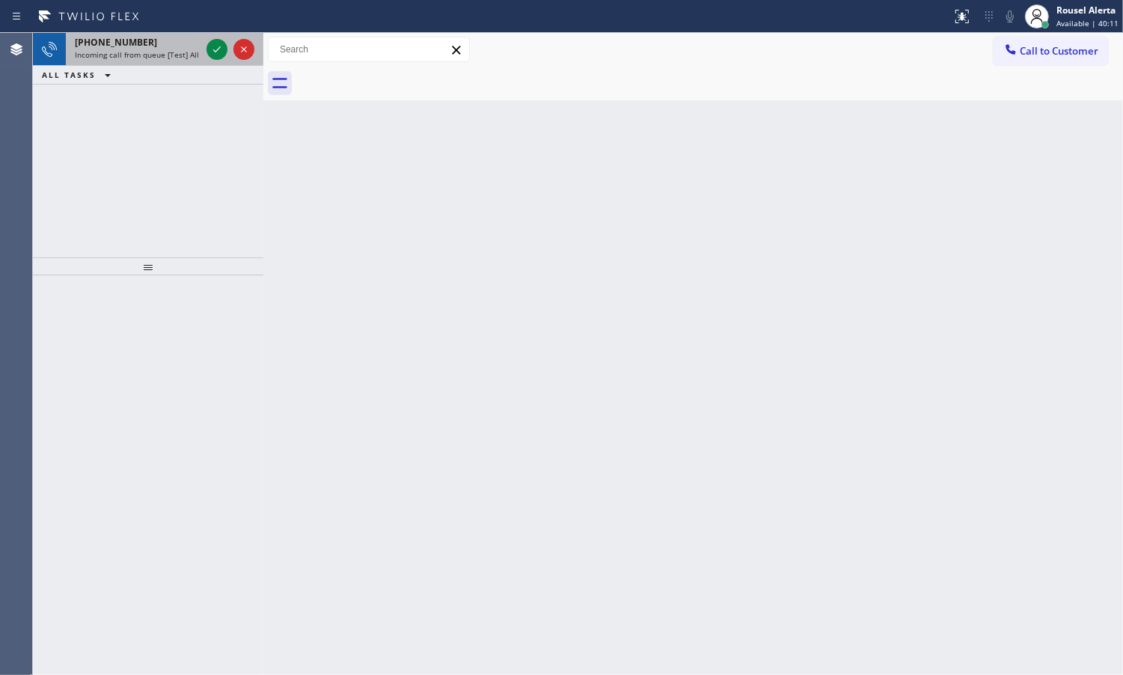
click at [172, 40] on div "[PHONE_NUMBER]" at bounding box center [138, 42] width 126 height 13
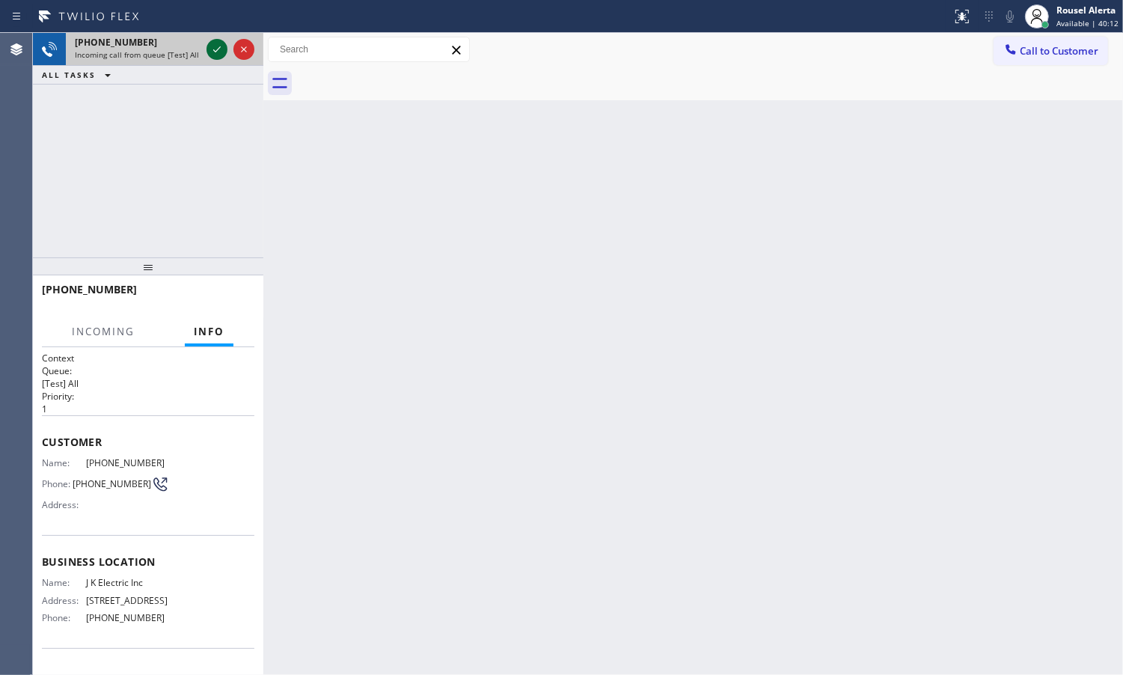
click at [207, 49] on div at bounding box center [217, 49] width 21 height 18
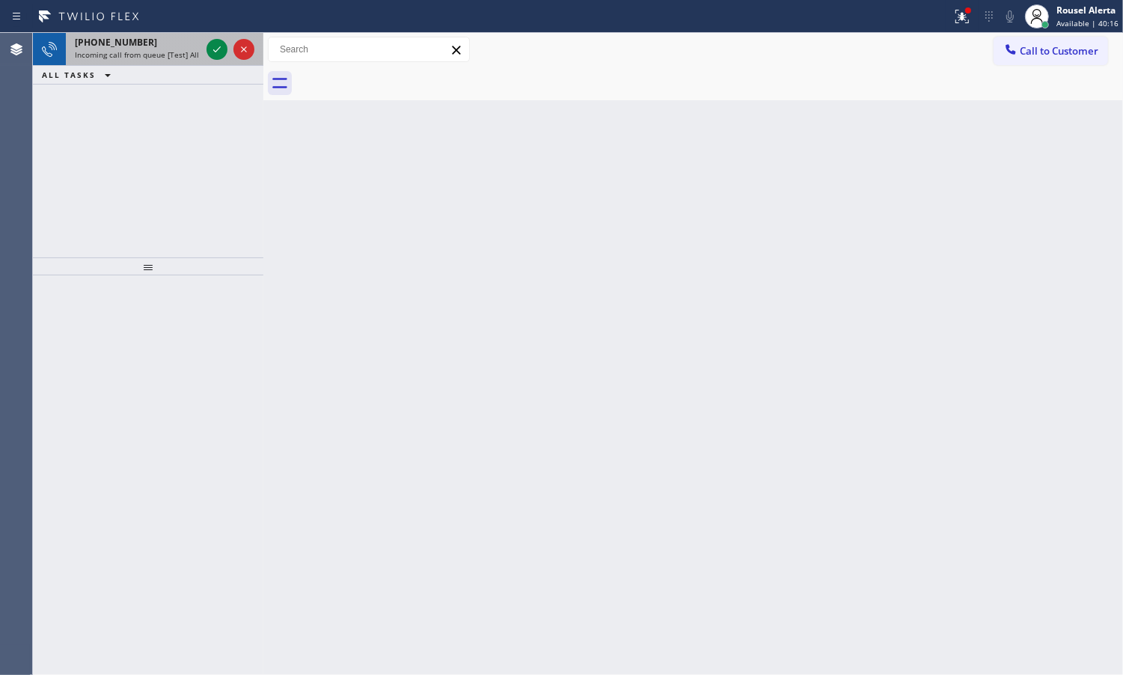
click at [173, 46] on div "[PHONE_NUMBER]" at bounding box center [138, 42] width 126 height 13
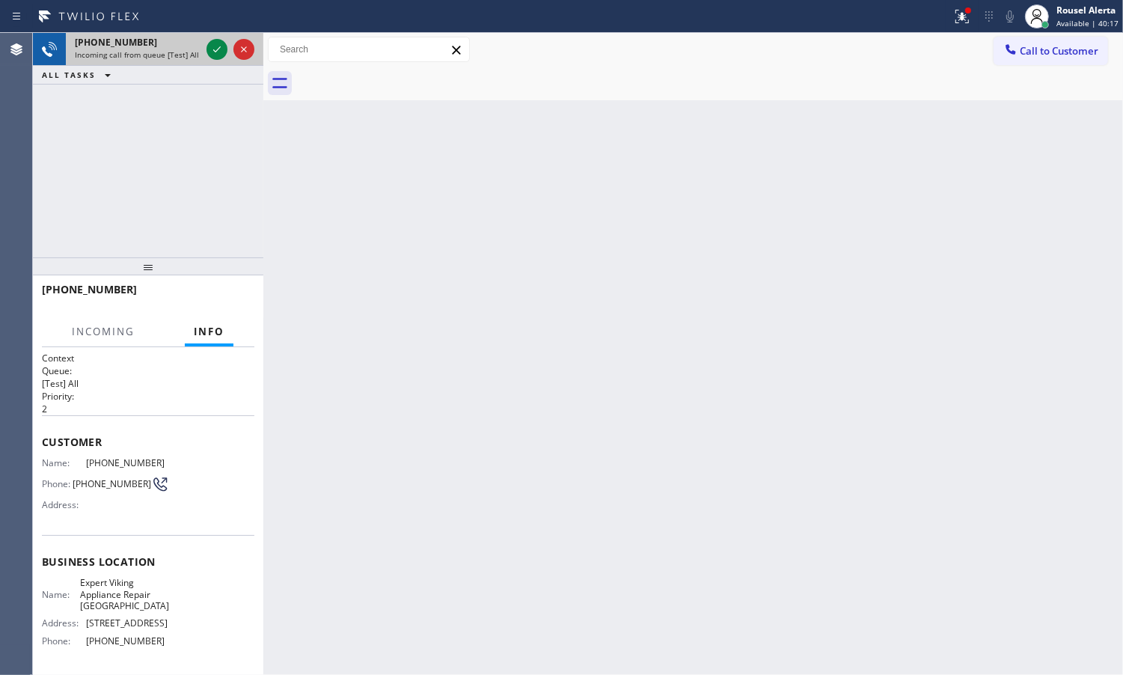
click at [204, 54] on div at bounding box center [231, 49] width 54 height 33
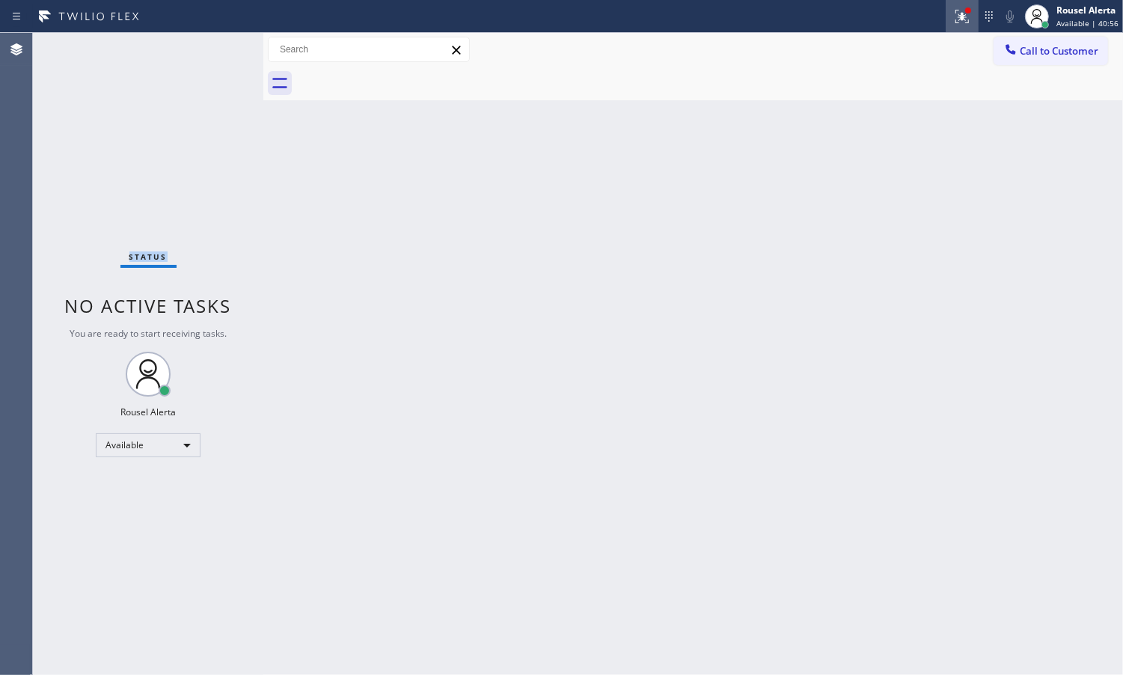
click at [956, 13] on icon at bounding box center [962, 16] width 18 height 18
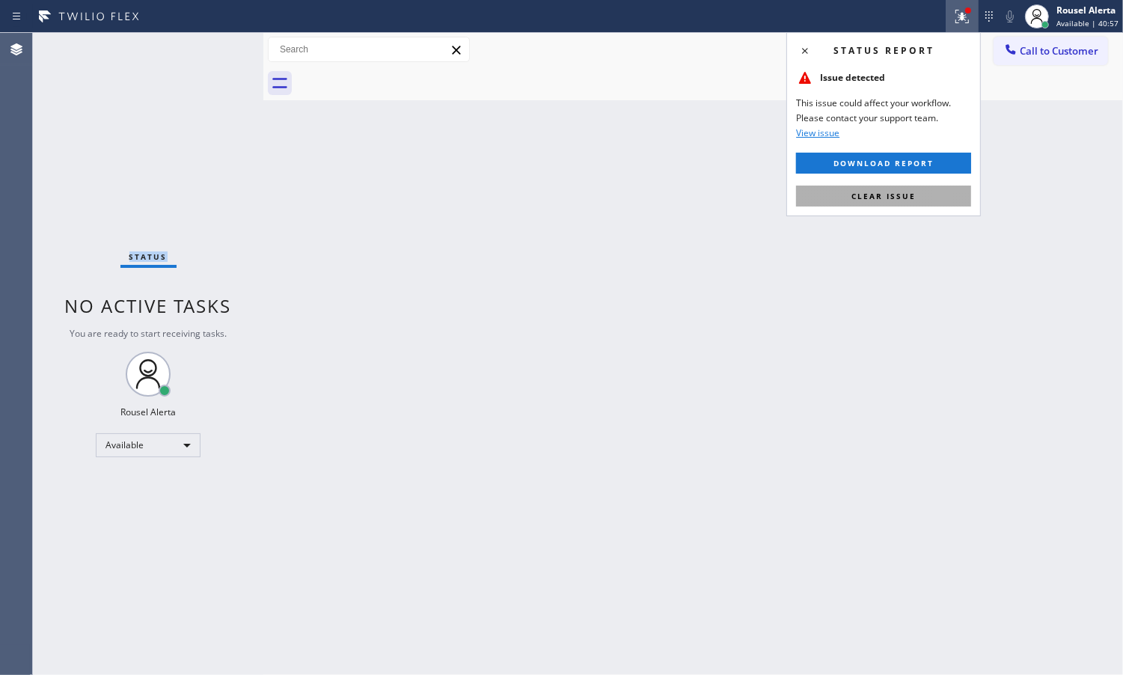
click at [932, 192] on button "Clear issue" at bounding box center [883, 196] width 175 height 21
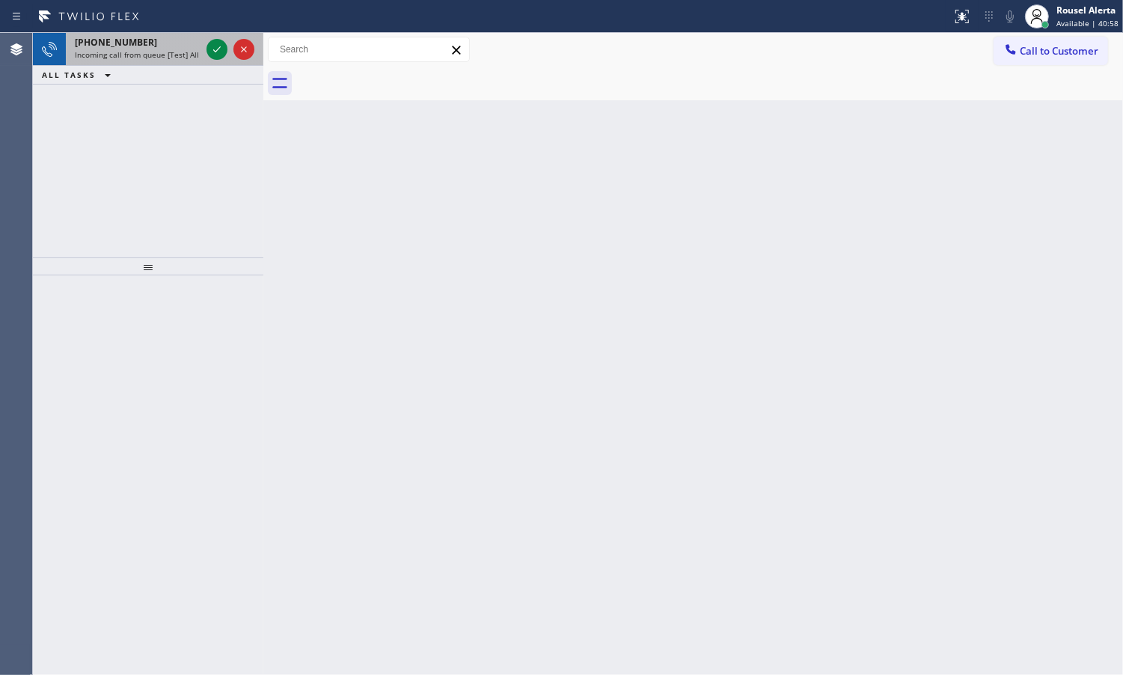
click at [151, 47] on div "[PHONE_NUMBER]" at bounding box center [138, 42] width 126 height 13
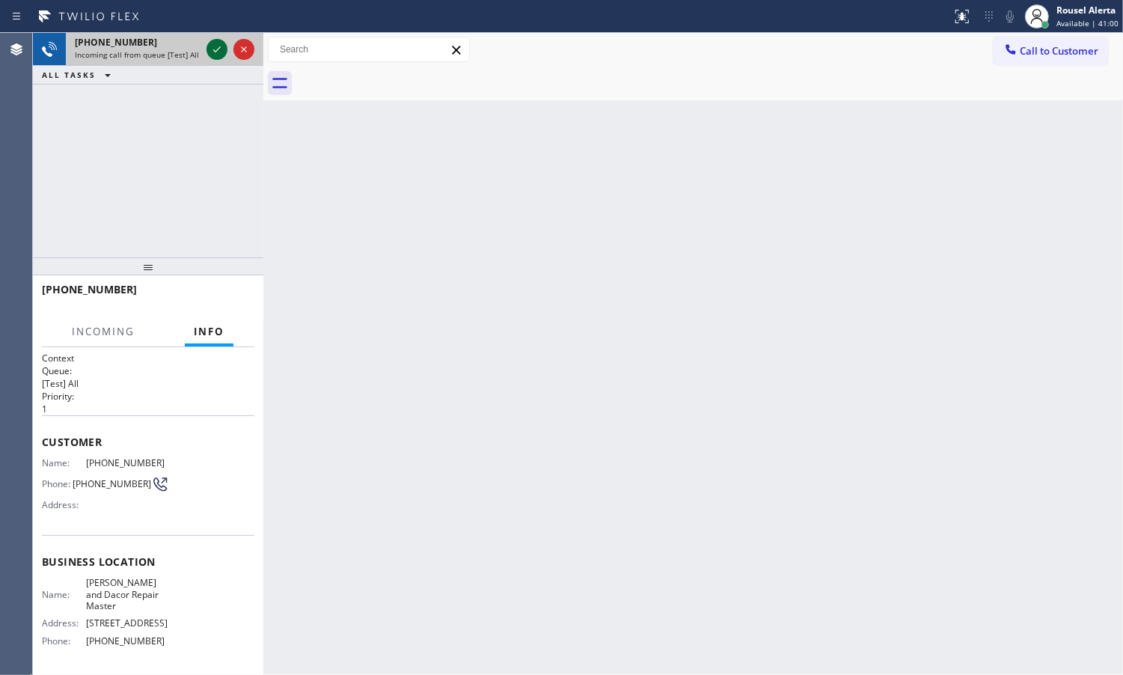
click at [212, 49] on icon at bounding box center [217, 49] width 18 height 18
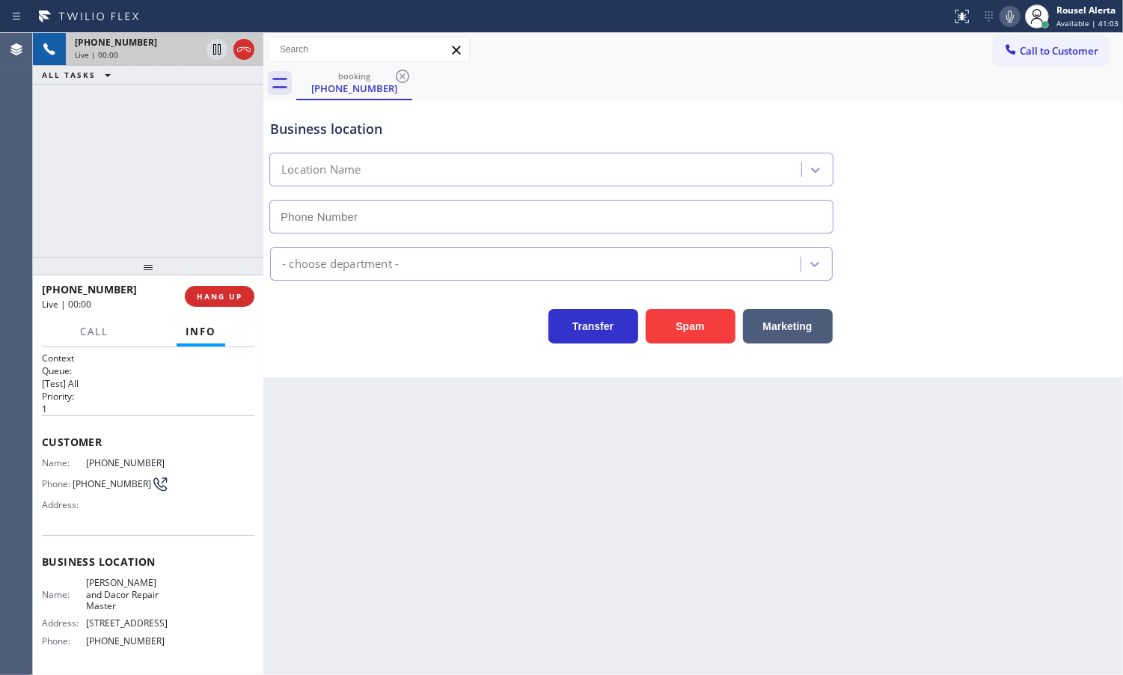
type input "[PHONE_NUMBER]"
click at [659, 323] on button "Spam" at bounding box center [691, 326] width 90 height 34
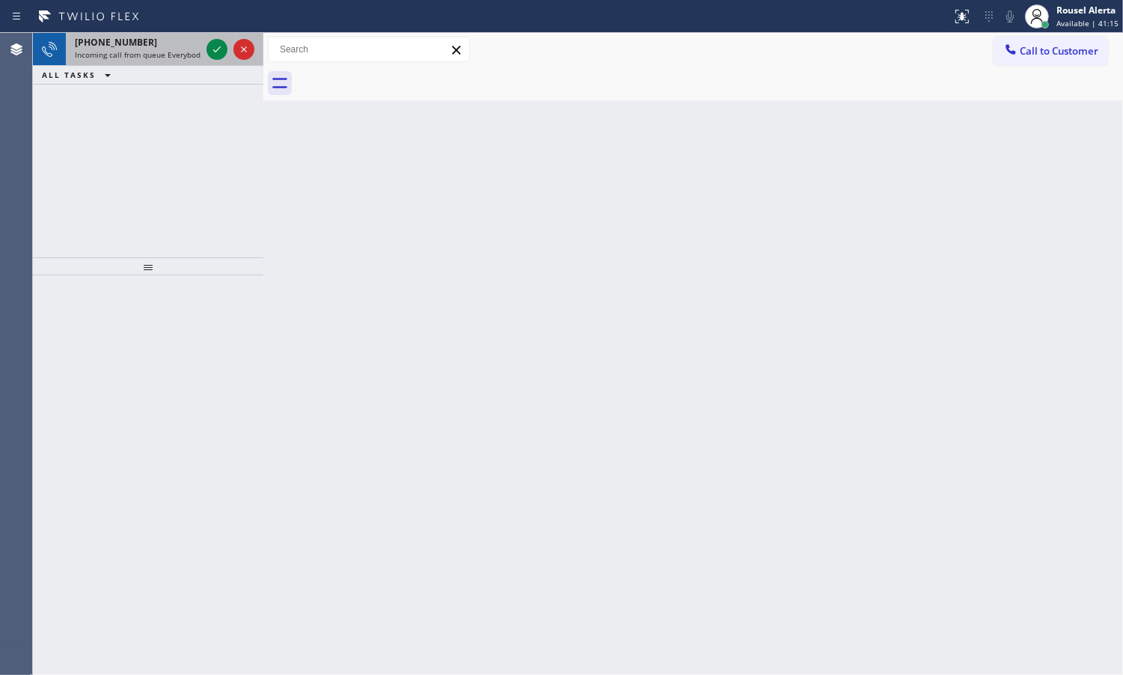
click at [162, 51] on span "Incoming call from queue Everybody" at bounding box center [139, 54] width 129 height 10
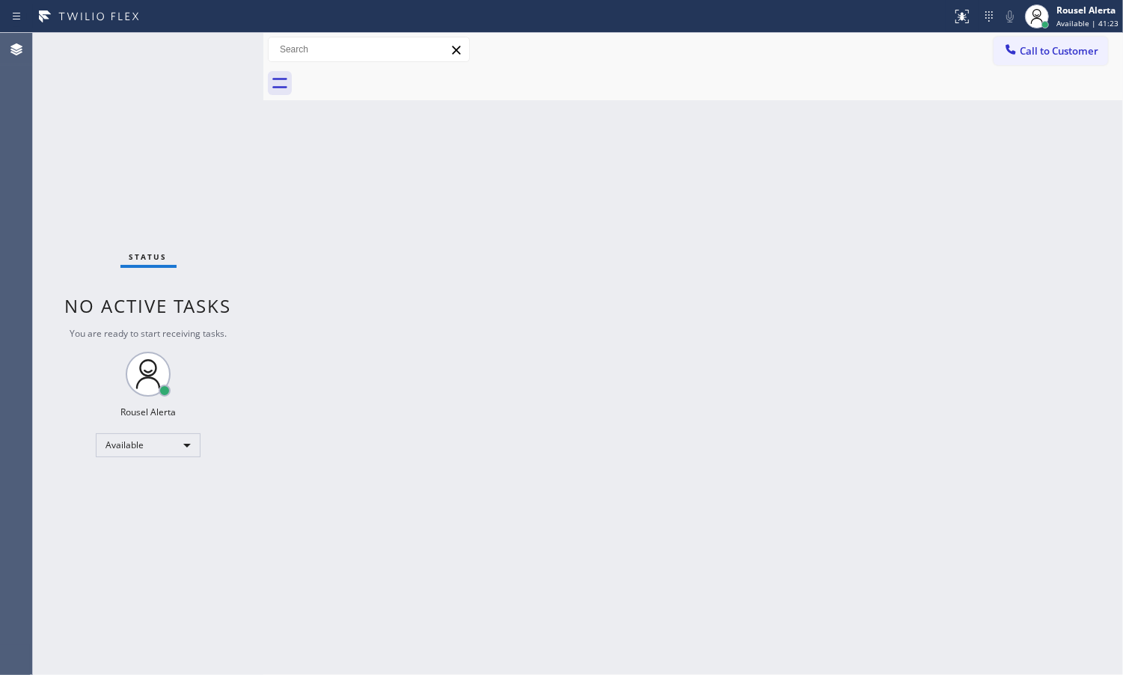
click at [696, 365] on div "Back to Dashboard Change Sender ID Customers Technicians Select a contact Outbo…" at bounding box center [693, 354] width 860 height 642
click at [765, 470] on div "Back to Dashboard Change Sender ID Customers Technicians Select a contact Outbo…" at bounding box center [693, 354] width 860 height 642
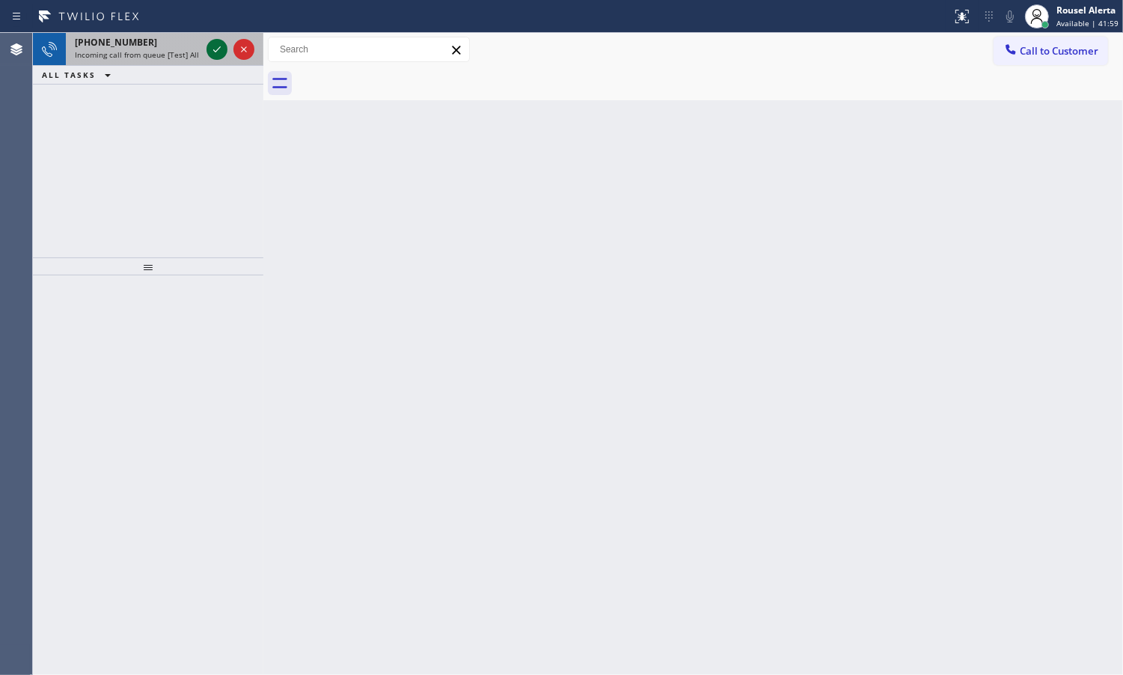
click at [210, 40] on icon at bounding box center [217, 49] width 18 height 18
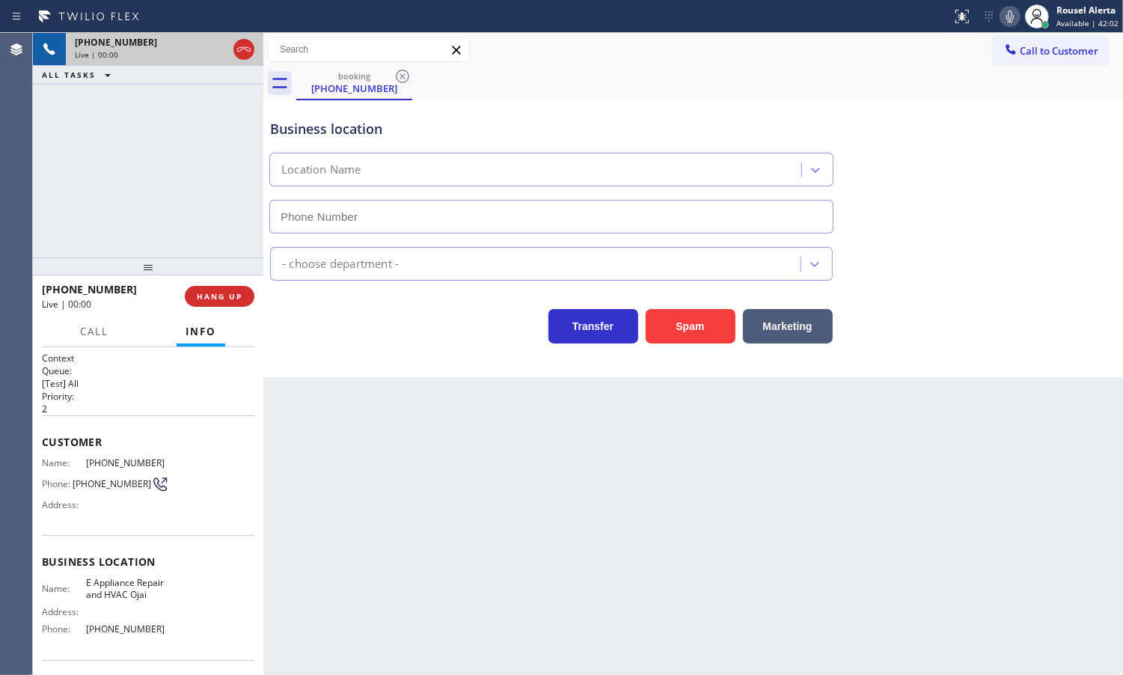
type input "[PHONE_NUMBER]"
click at [704, 324] on button "Spam" at bounding box center [691, 326] width 90 height 34
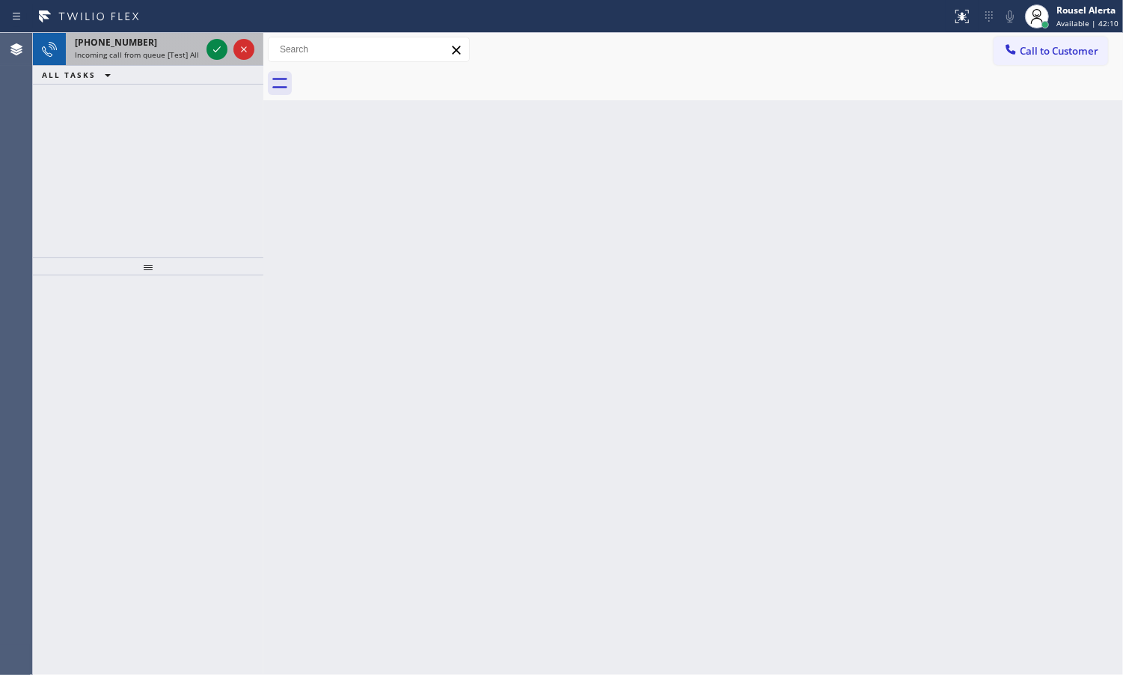
click at [193, 47] on div "[PHONE_NUMBER]" at bounding box center [138, 42] width 126 height 13
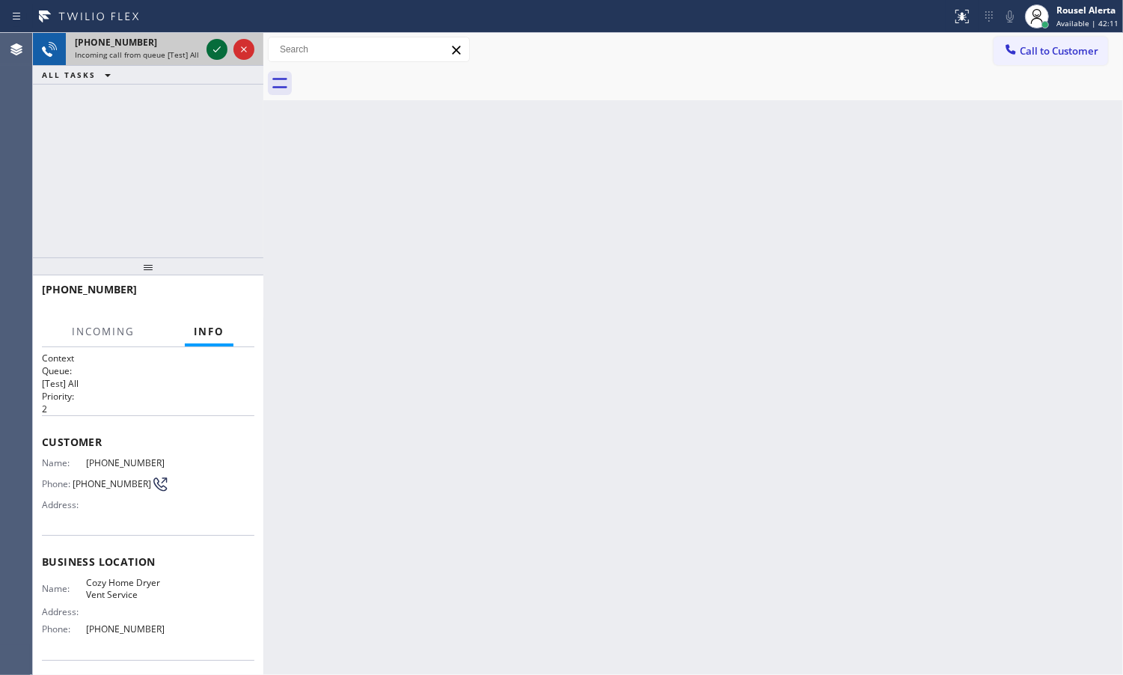
click at [218, 49] on icon at bounding box center [217, 49] width 18 height 18
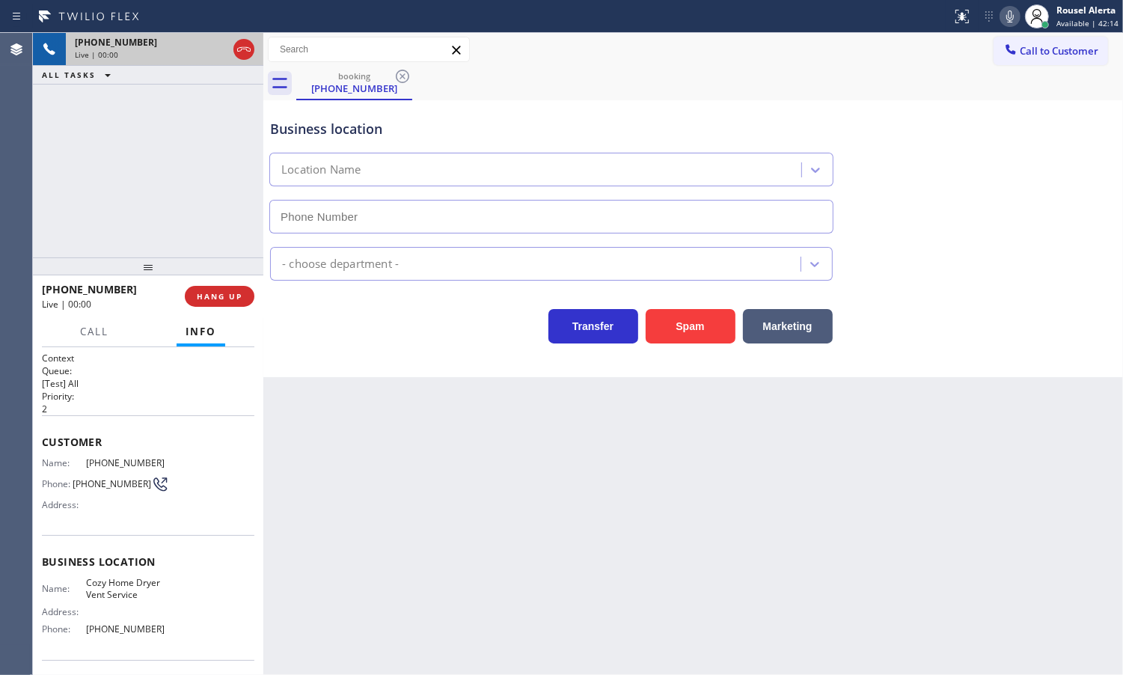
type input "[PHONE_NUMBER]"
drag, startPoint x: 672, startPoint y: 333, endPoint x: 716, endPoint y: 410, distance: 88.8
click at [673, 331] on button "Spam" at bounding box center [691, 326] width 90 height 34
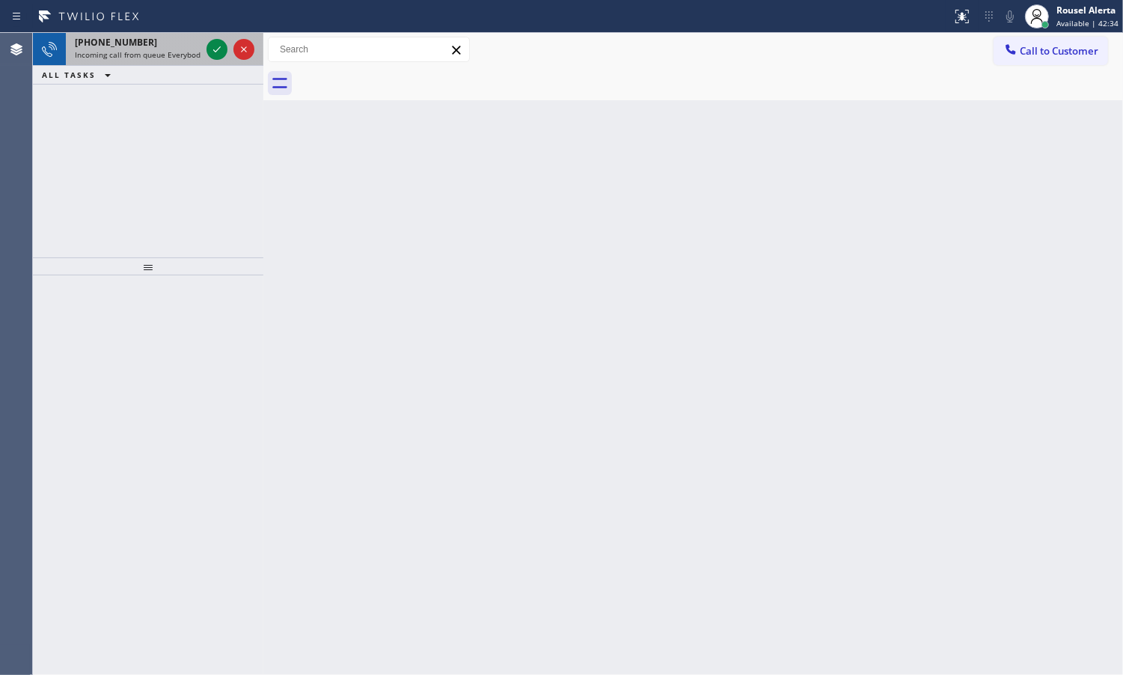
click at [173, 60] on div "[PHONE_NUMBER] Incoming call from queue Everybody" at bounding box center [135, 49] width 138 height 33
click at [180, 46] on div "[PHONE_NUMBER]" at bounding box center [138, 42] width 126 height 13
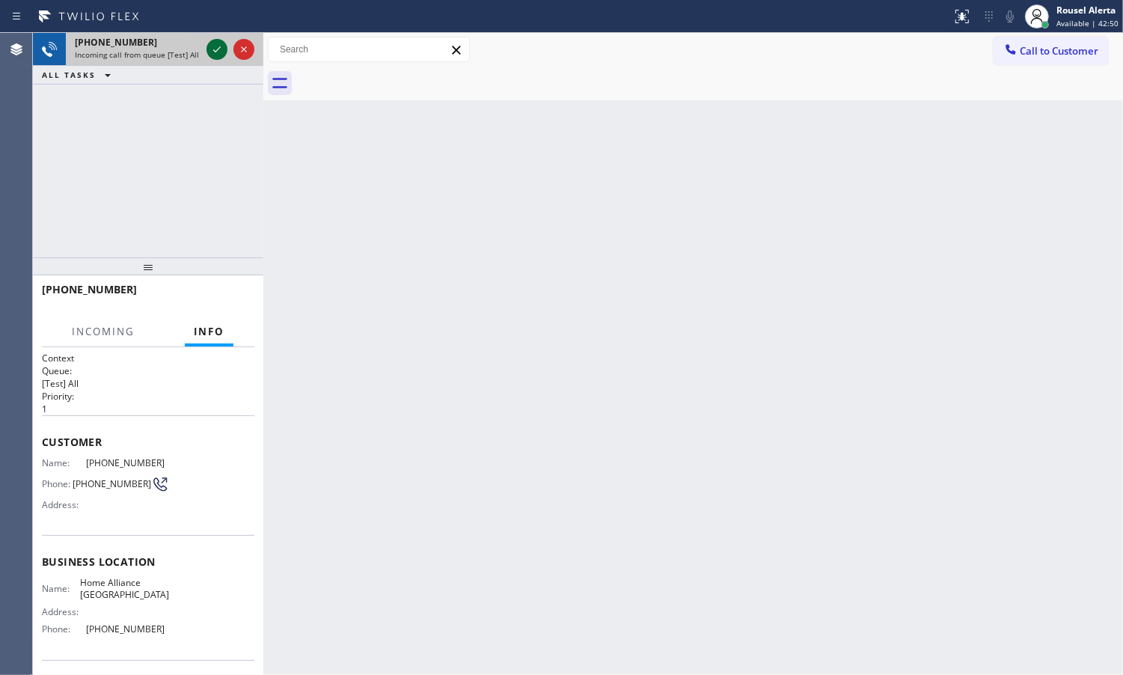
click at [212, 51] on icon at bounding box center [217, 49] width 18 height 18
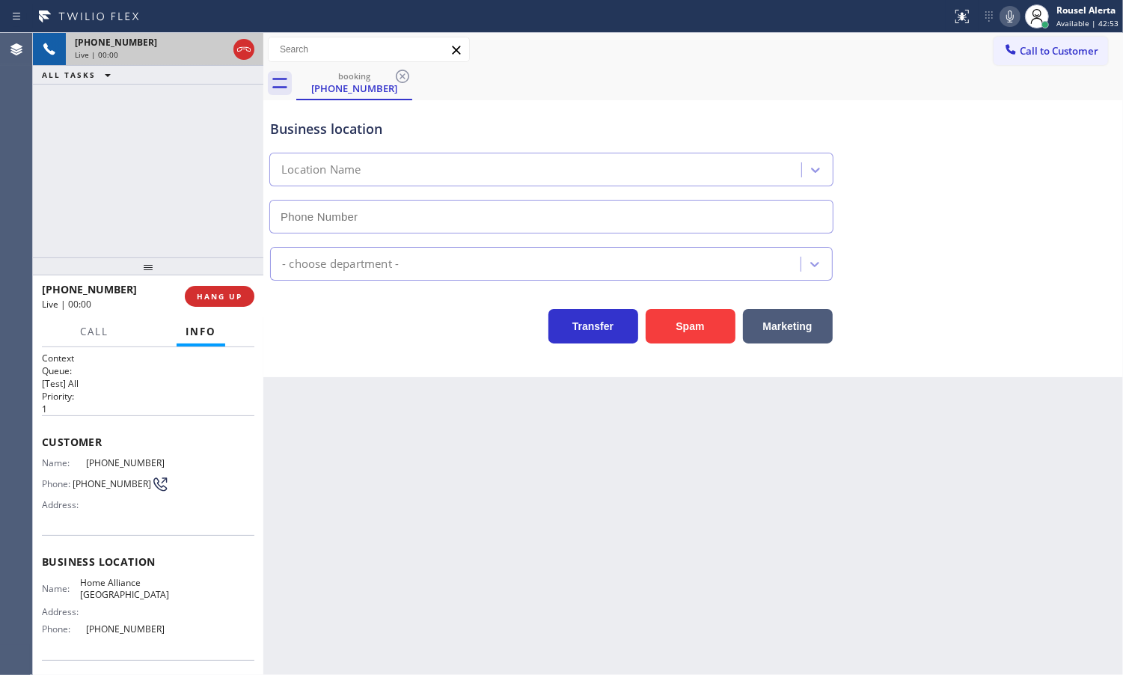
type input "[PHONE_NUMBER]"
click at [161, 136] on div "[PHONE_NUMBER] Live | 00:06 ALL TASKS ALL TASKS ACTIVE TASKS TASKS IN WRAP UP" at bounding box center [148, 145] width 230 height 224
click at [382, 483] on div "Back to Dashboard Change Sender ID Customers Technicians Select a contact Outbo…" at bounding box center [693, 354] width 860 height 642
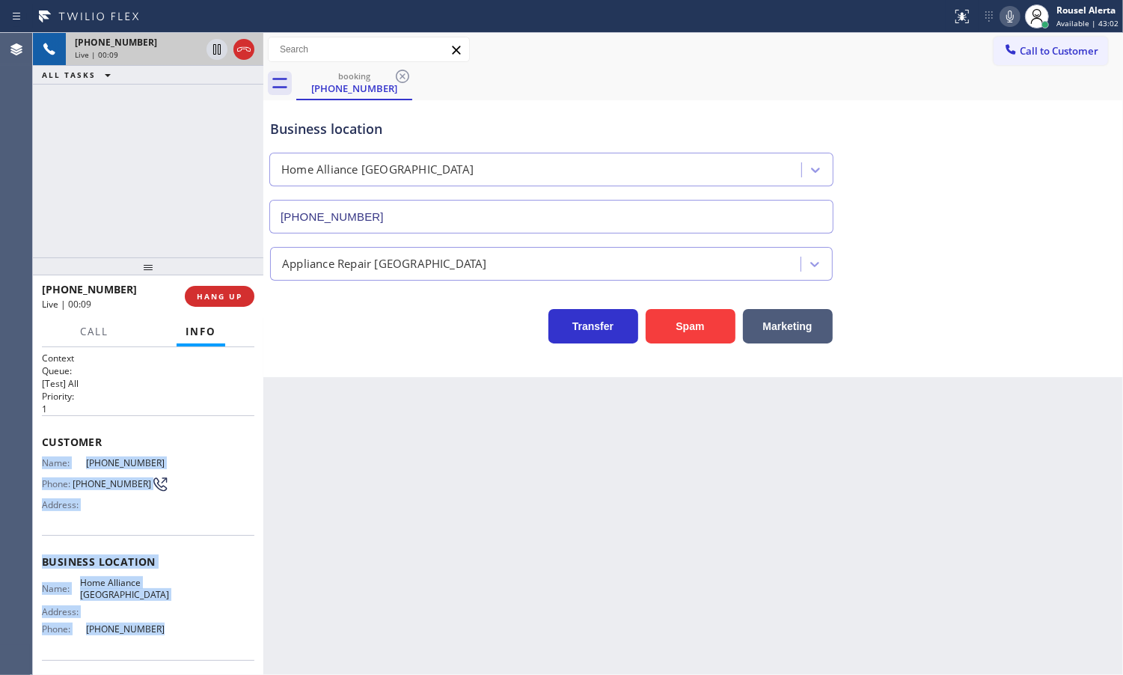
drag, startPoint x: 40, startPoint y: 454, endPoint x: 155, endPoint y: 633, distance: 212.7
click at [155, 633] on div "Context Queue: [Test] All Priority: 1 Customer Name: [PHONE_NUMBER] Phone: [PHO…" at bounding box center [148, 511] width 230 height 328
copy div "Name: [PHONE_NUMBER] Phone: [PHONE_NUMBER] Address: Business location Name: Hom…"
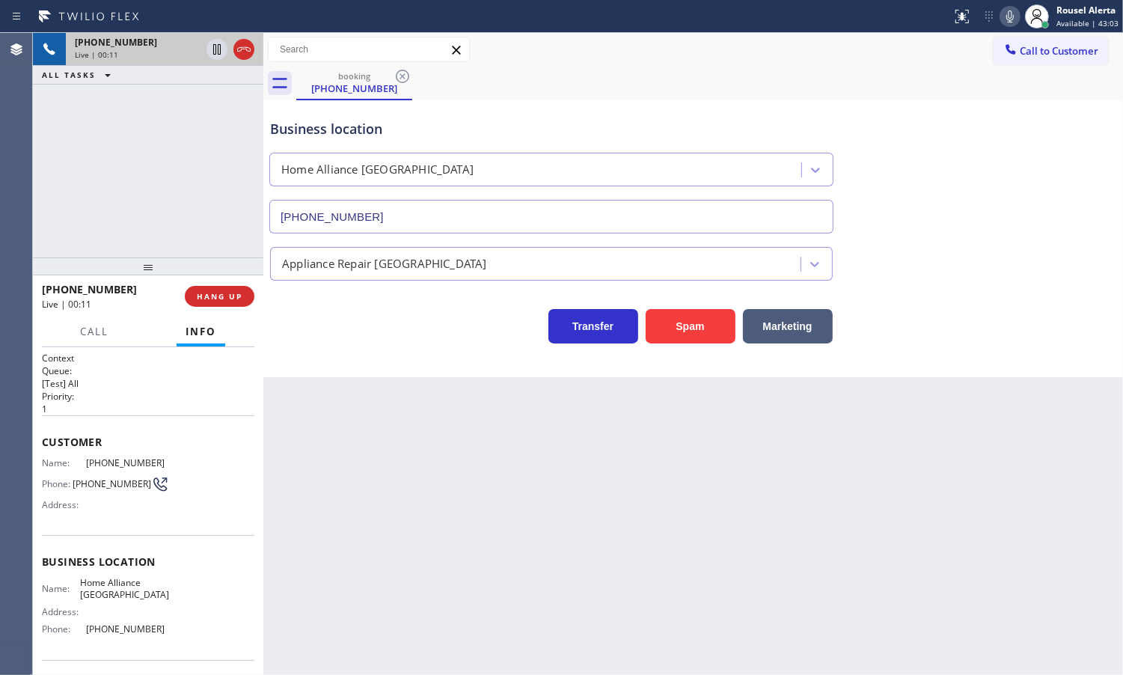
click at [1113, 183] on div "Business location Home Alliance [GEOGRAPHIC_DATA] [PHONE_NUMBER]" at bounding box center [693, 165] width 852 height 135
click at [208, 55] on icon at bounding box center [217, 49] width 18 height 18
click at [1011, 15] on icon at bounding box center [1009, 16] width 7 height 12
click at [178, 94] on div "[PHONE_NUMBER] Live | 04:08 ALL TASKS ALL TASKS ACTIVE TASKS TASKS IN WRAP UP" at bounding box center [148, 145] width 230 height 224
click at [210, 46] on icon at bounding box center [217, 49] width 18 height 18
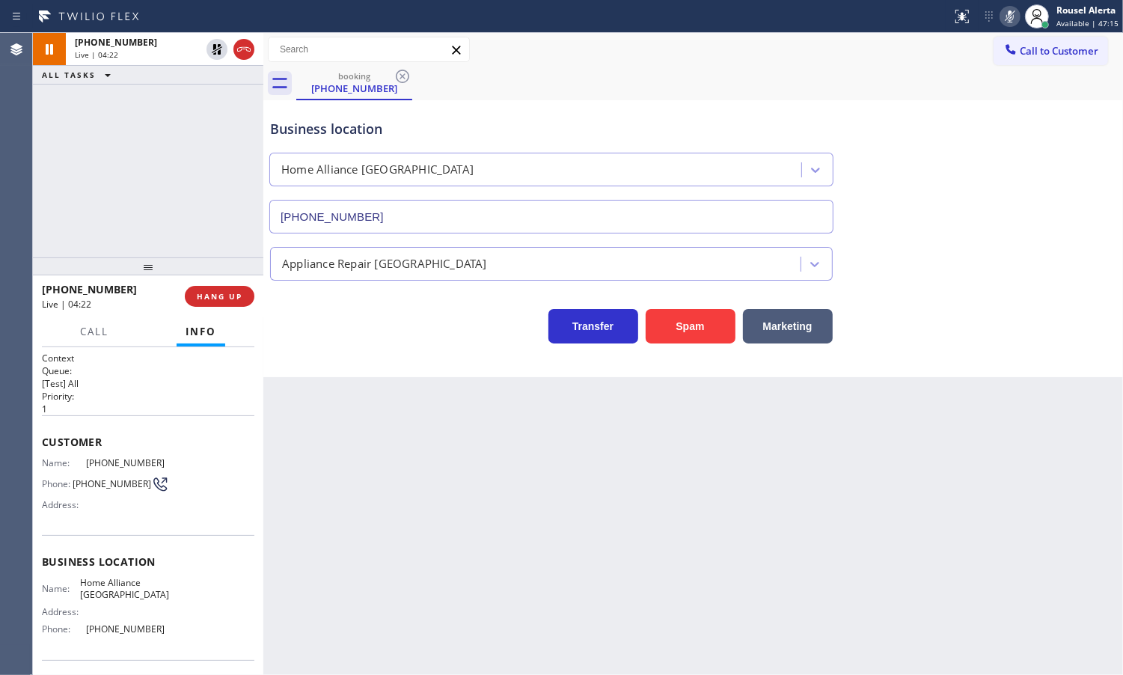
click at [1010, 6] on button at bounding box center [1010, 16] width 21 height 21
click at [435, 581] on div "Back to Dashboard Change Sender ID Customers Technicians Select a contact Outbo…" at bounding box center [693, 354] width 860 height 642
click at [102, 333] on span "Call" at bounding box center [94, 331] width 28 height 13
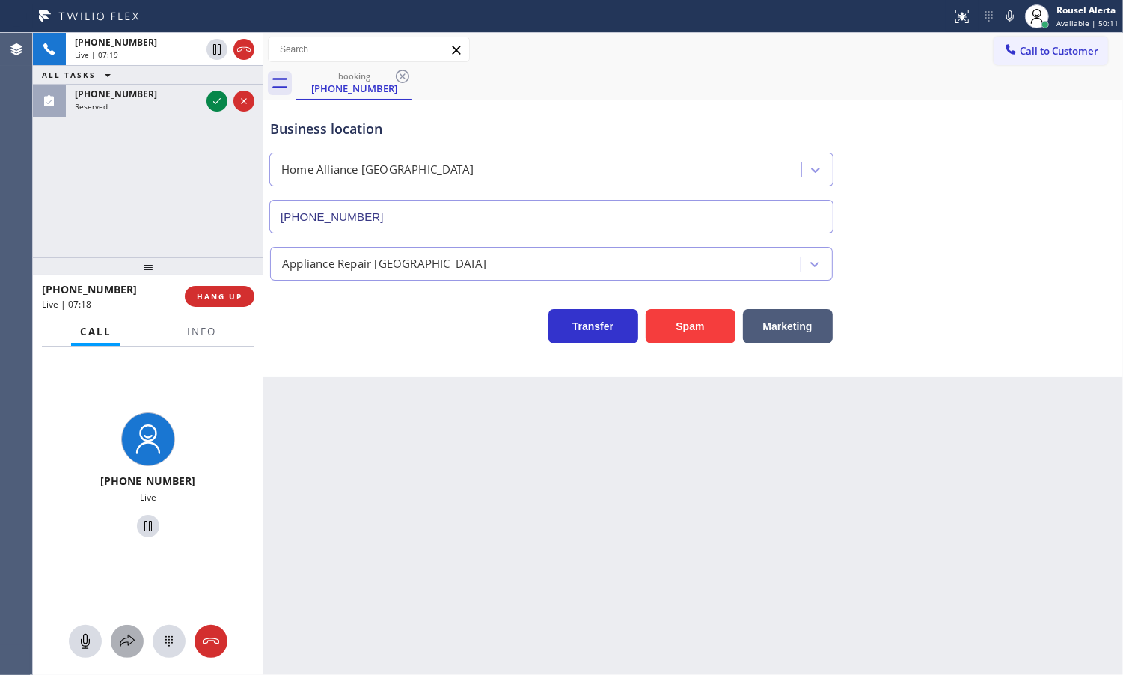
click at [120, 627] on button at bounding box center [127, 641] width 33 height 33
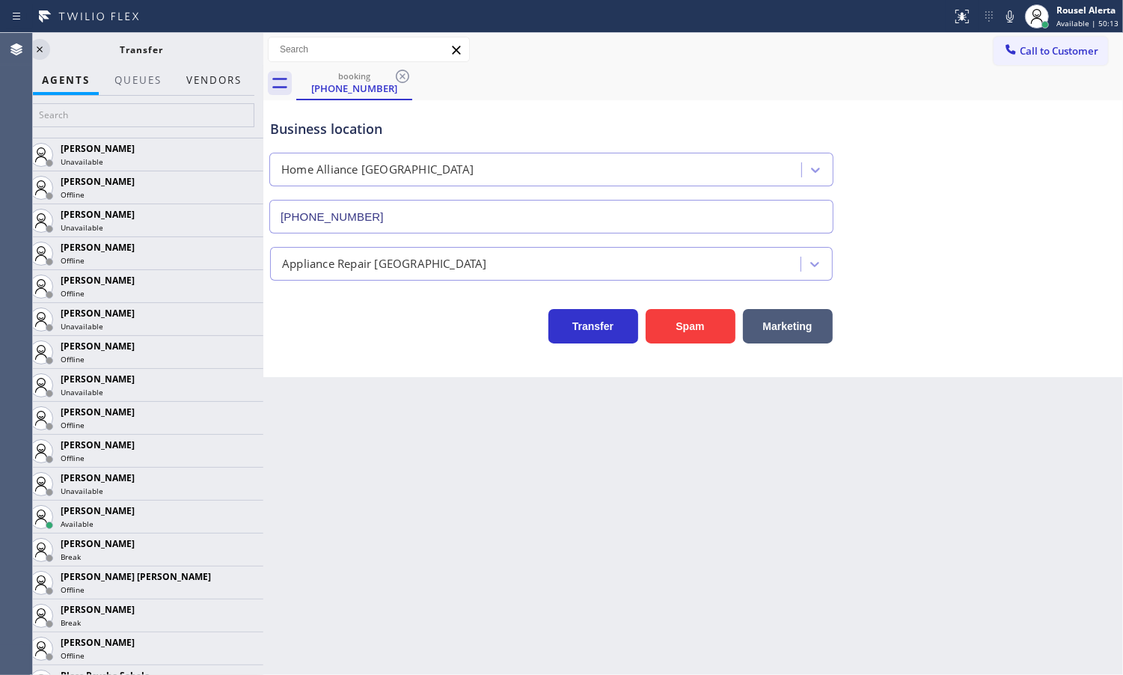
click at [207, 79] on button "Vendors" at bounding box center [213, 80] width 73 height 29
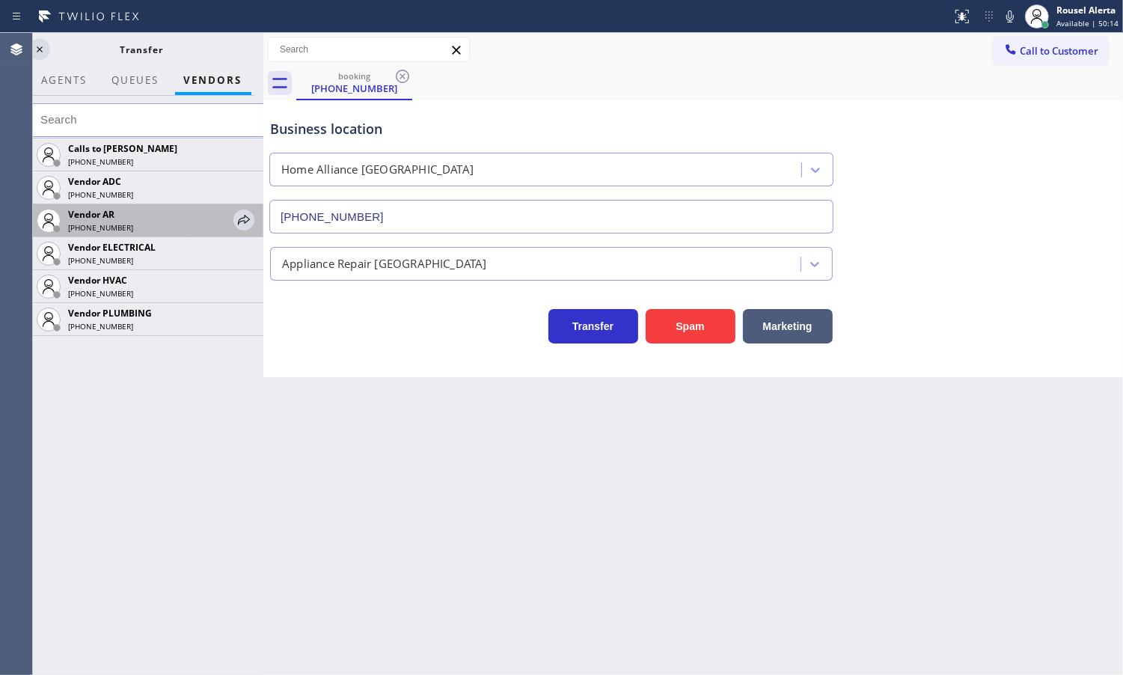
click at [255, 218] on div "Vendor AR [PHONE_NUMBER]" at bounding box center [141, 220] width 243 height 33
click at [248, 221] on icon at bounding box center [244, 220] width 18 height 18
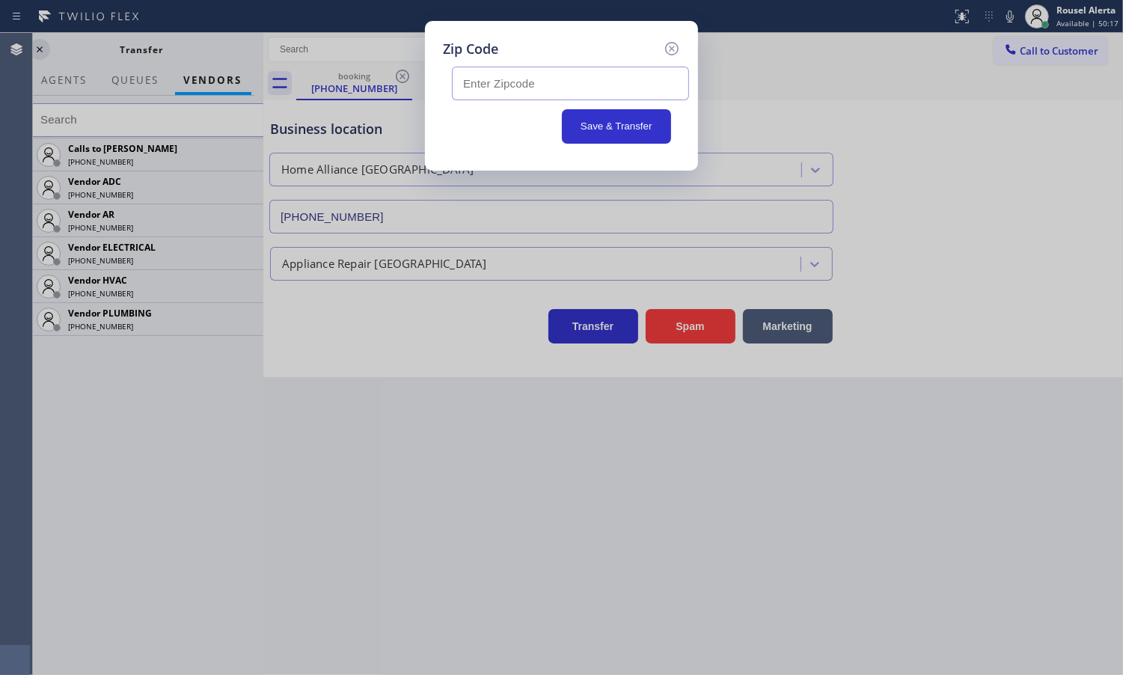
click at [635, 79] on input "text" at bounding box center [570, 84] width 237 height 34
paste input "32224"
type input "32224"
click at [627, 123] on button "Save & Transfer" at bounding box center [617, 126] width 110 height 34
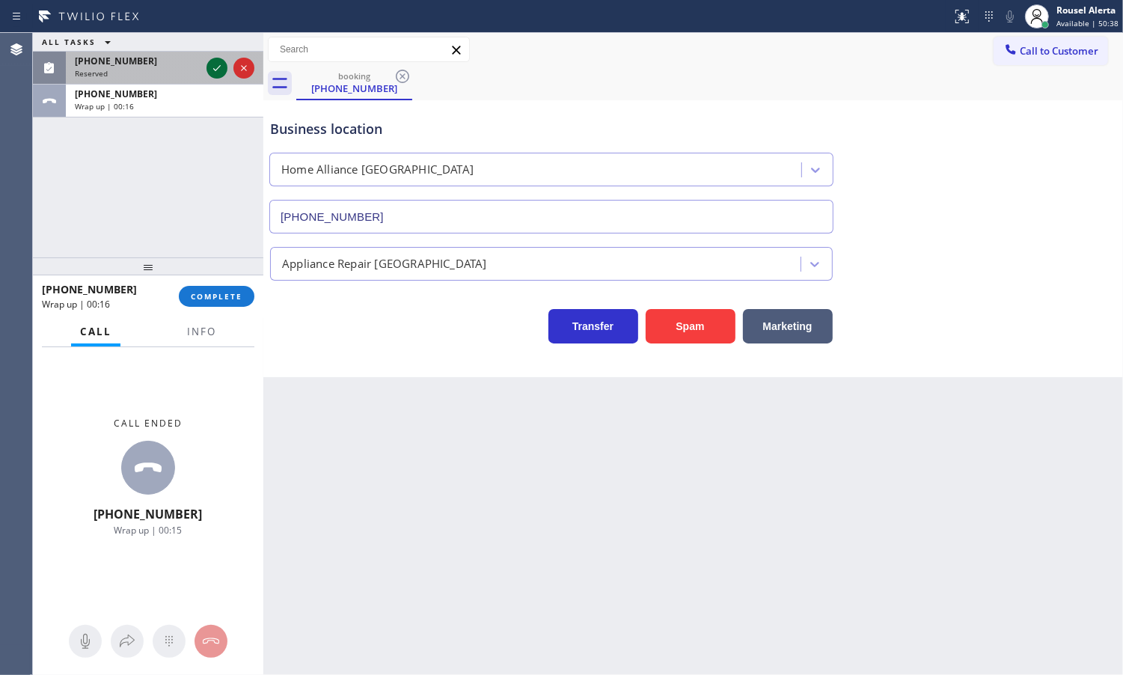
click at [207, 69] on div at bounding box center [217, 68] width 21 height 18
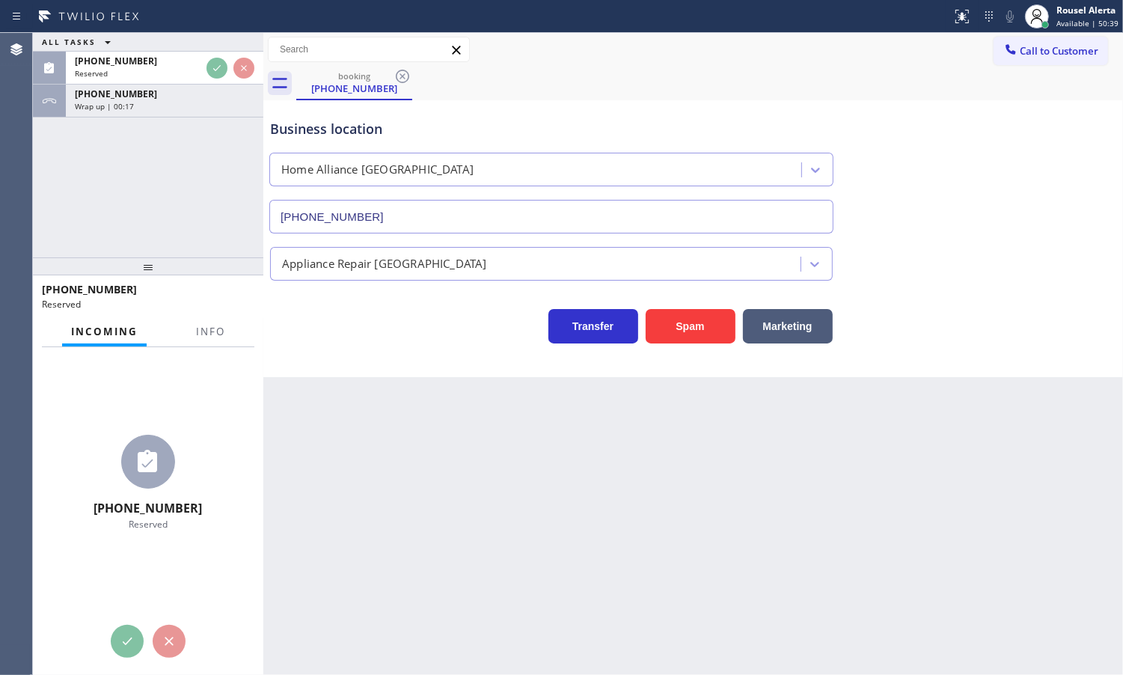
click at [189, 110] on div "Wrap up | 00:17" at bounding box center [165, 106] width 180 height 10
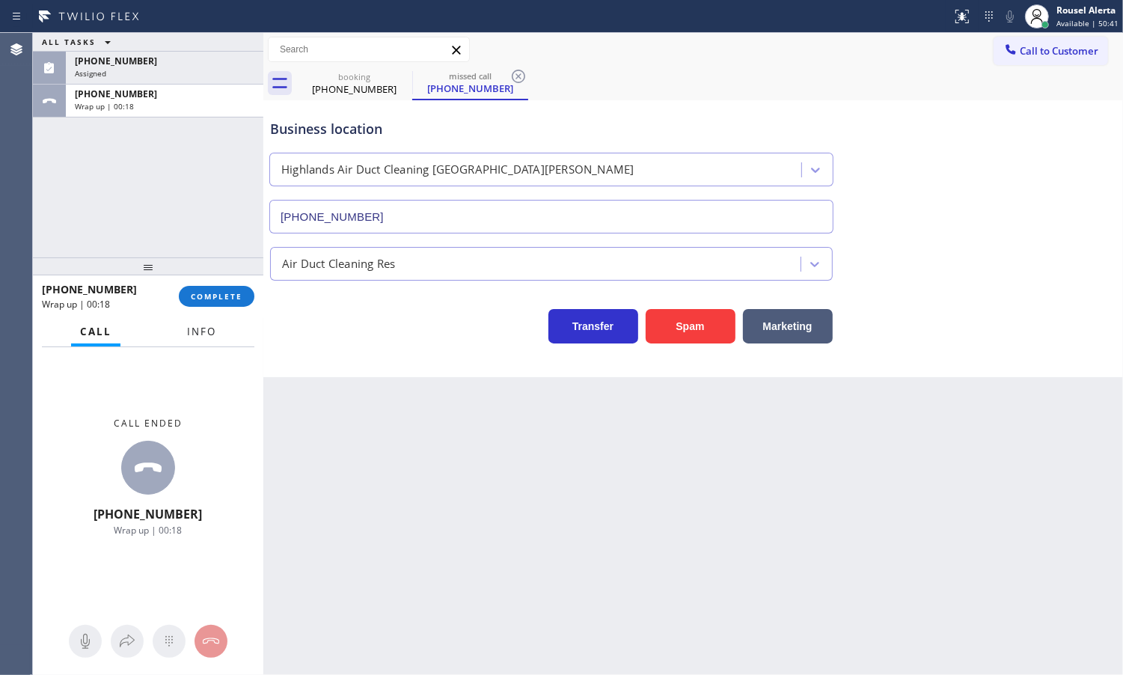
type input "[PHONE_NUMBER]"
click at [189, 341] on button "Info" at bounding box center [201, 331] width 47 height 29
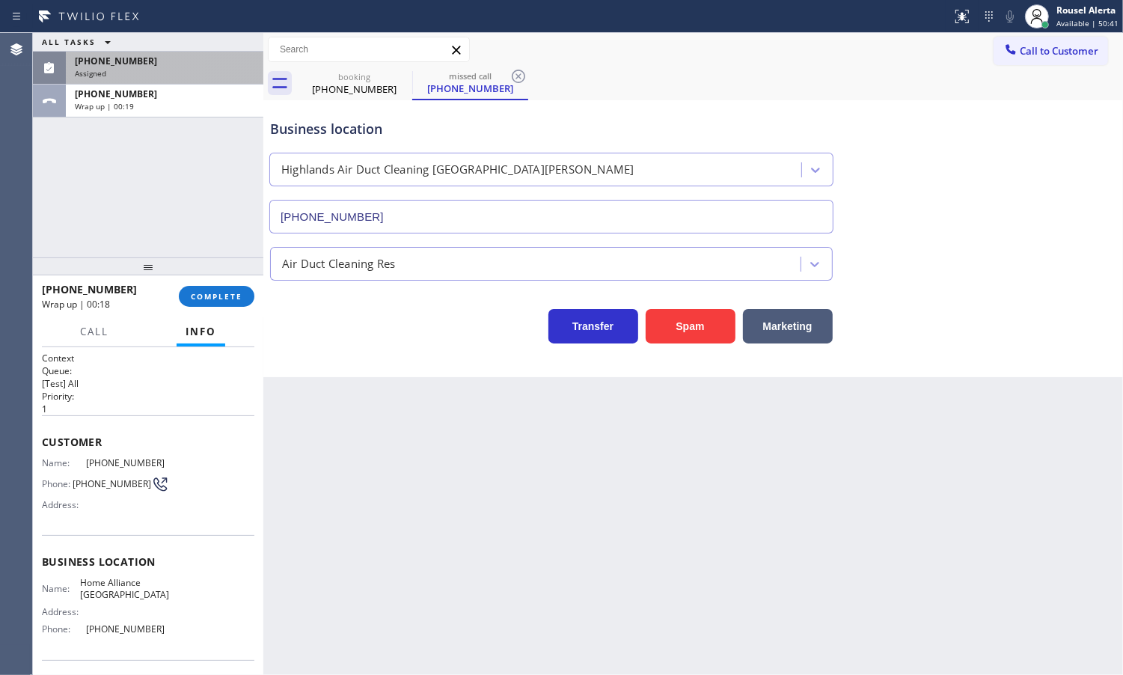
click at [180, 73] on div "Assigned" at bounding box center [165, 73] width 180 height 10
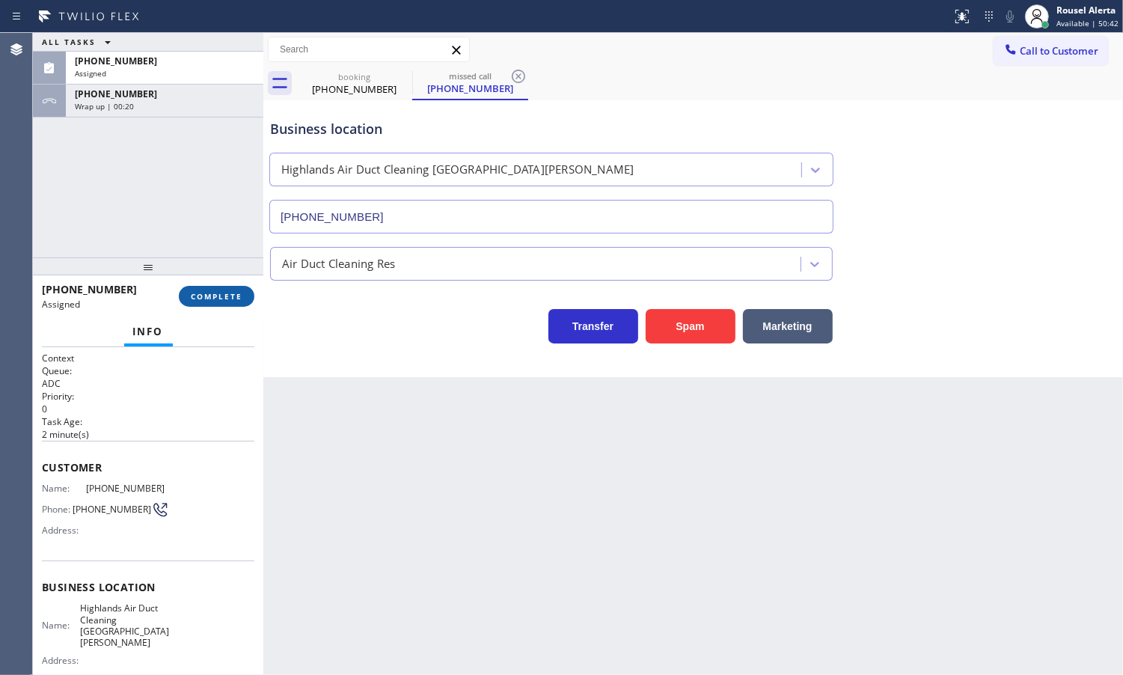
click at [208, 297] on span "COMPLETE" at bounding box center [217, 296] width 52 height 10
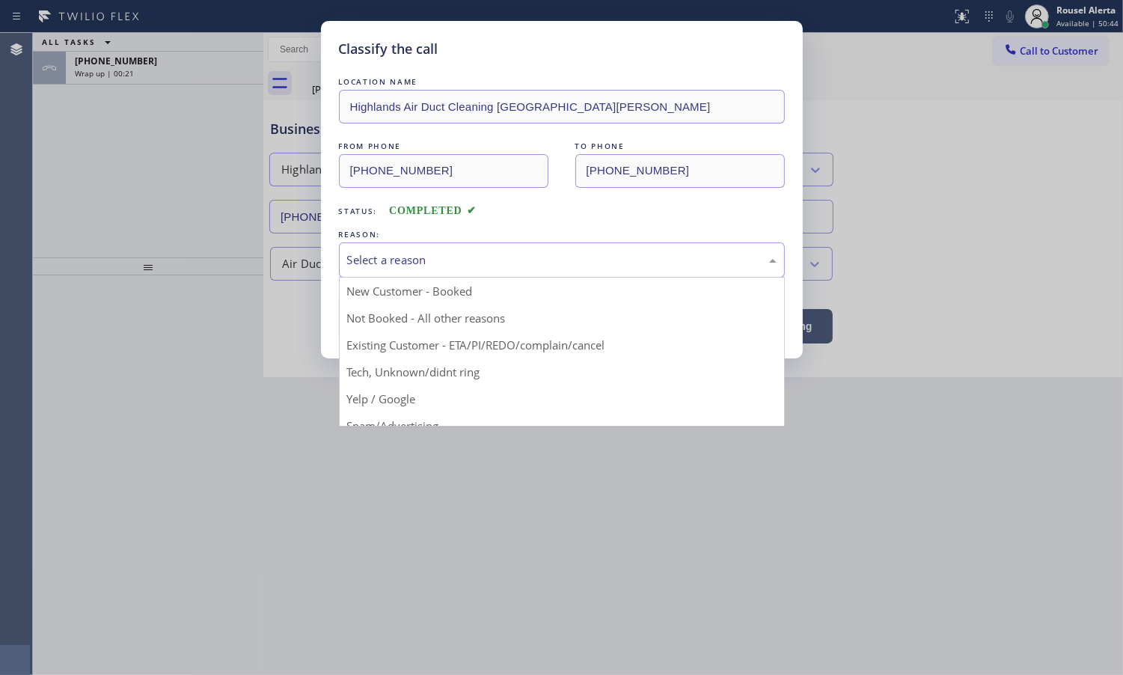
click at [480, 260] on div "Select a reason" at bounding box center [562, 259] width 430 height 17
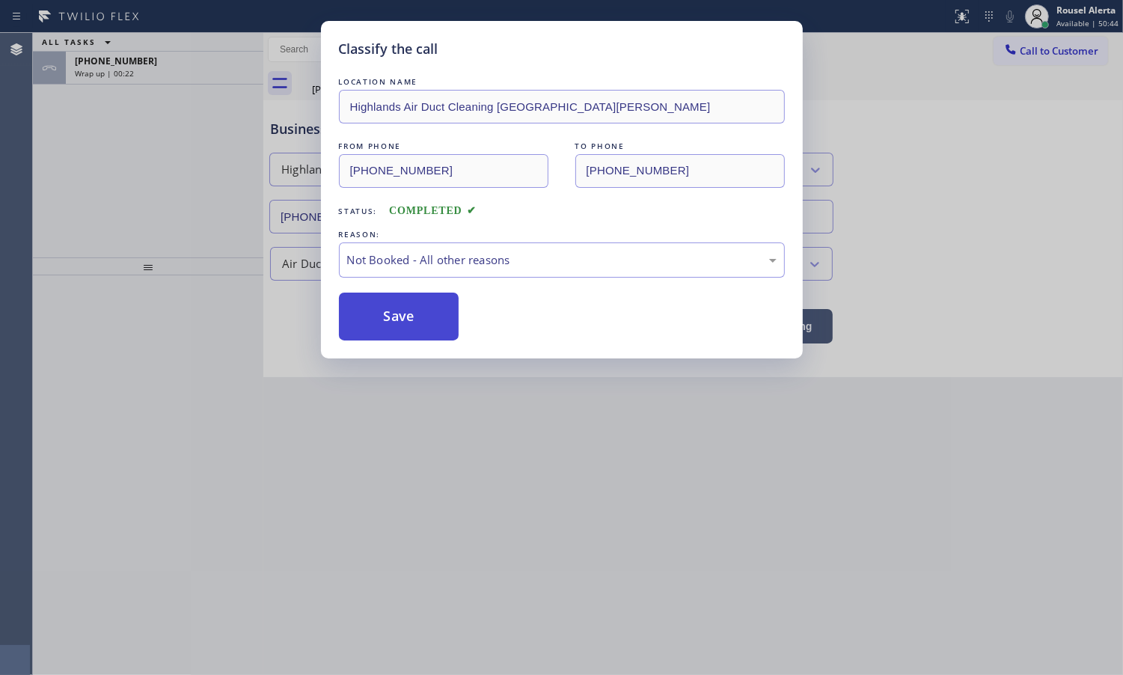
click at [413, 318] on button "Save" at bounding box center [399, 317] width 120 height 48
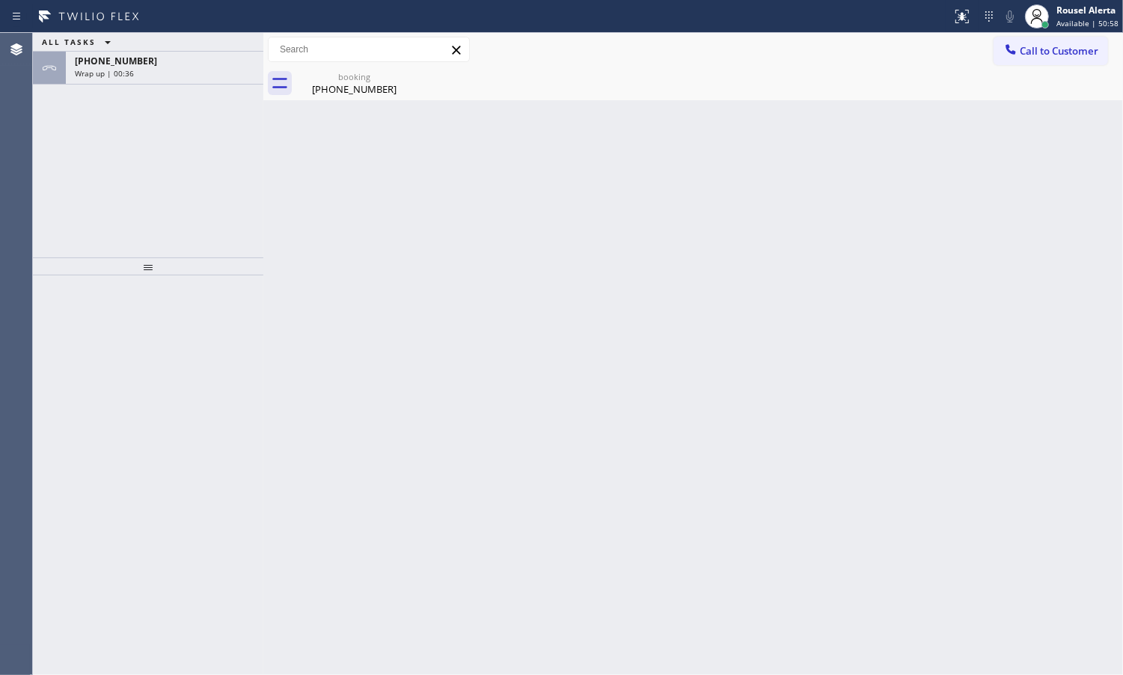
click at [227, 87] on div "ALL TASKS ALL TASKS ACTIVE TASKS TASKS IN WRAP UP [PHONE_NUMBER] Wrap up | 00:36" at bounding box center [148, 145] width 230 height 224
click at [1065, 18] on span "Available | 51:31" at bounding box center [1088, 23] width 62 height 10
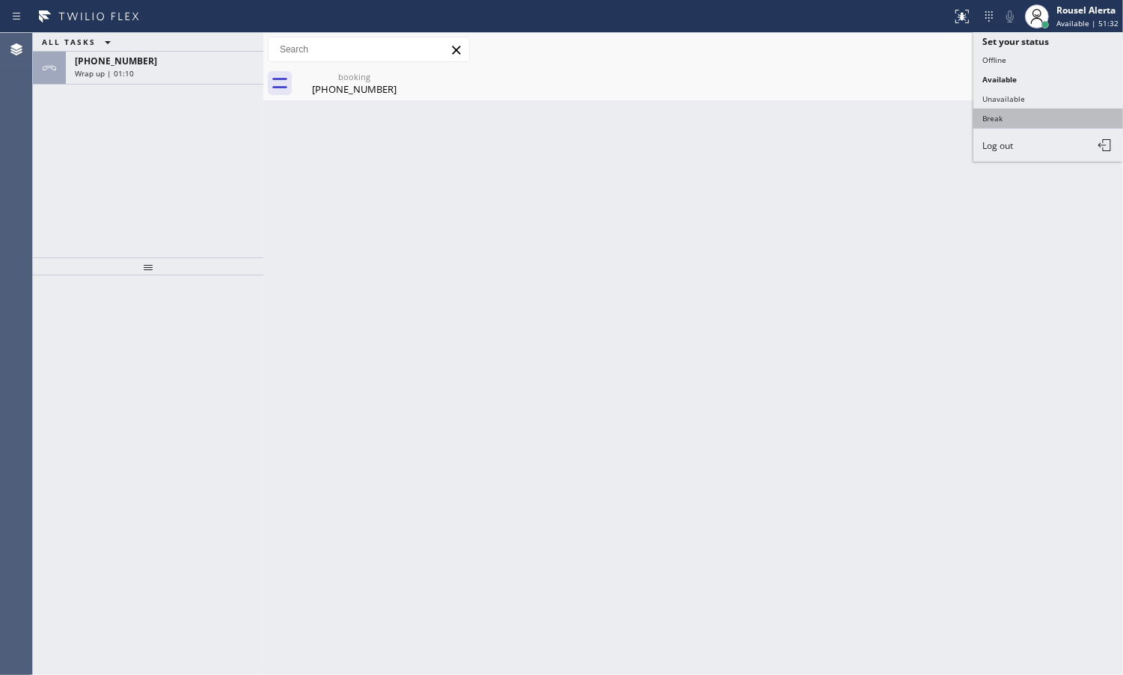
click at [1042, 114] on button "Break" at bounding box center [1048, 117] width 150 height 19
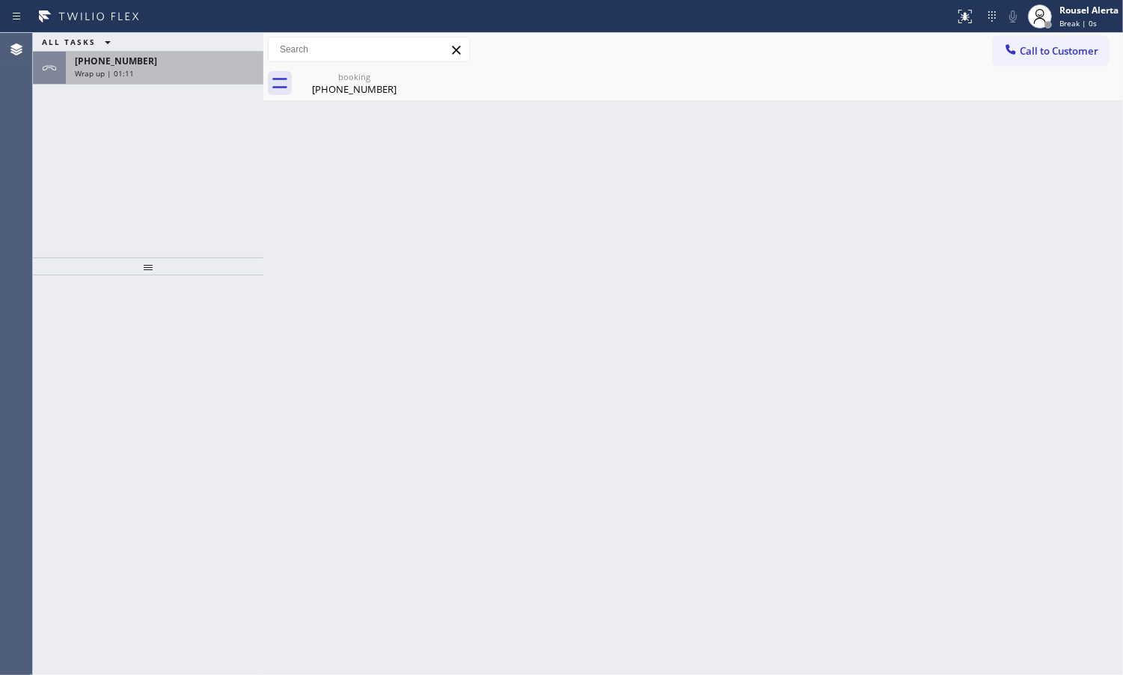
click at [221, 68] on div "Wrap up | 01:11" at bounding box center [165, 73] width 180 height 10
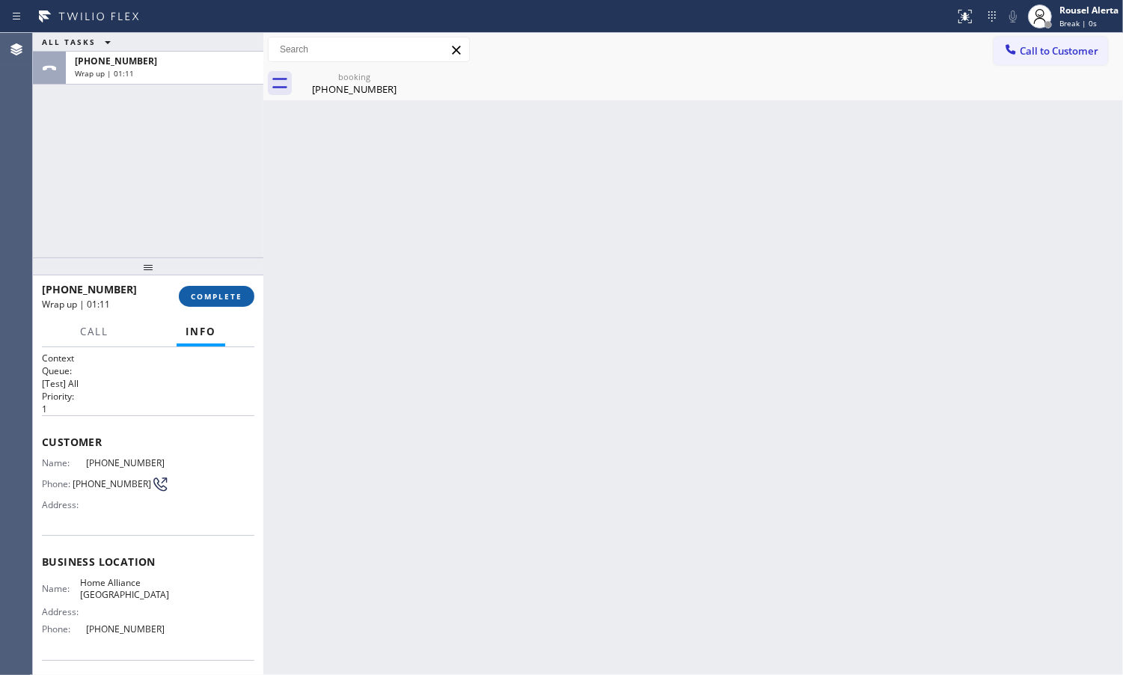
click at [204, 292] on span "COMPLETE" at bounding box center [217, 296] width 52 height 10
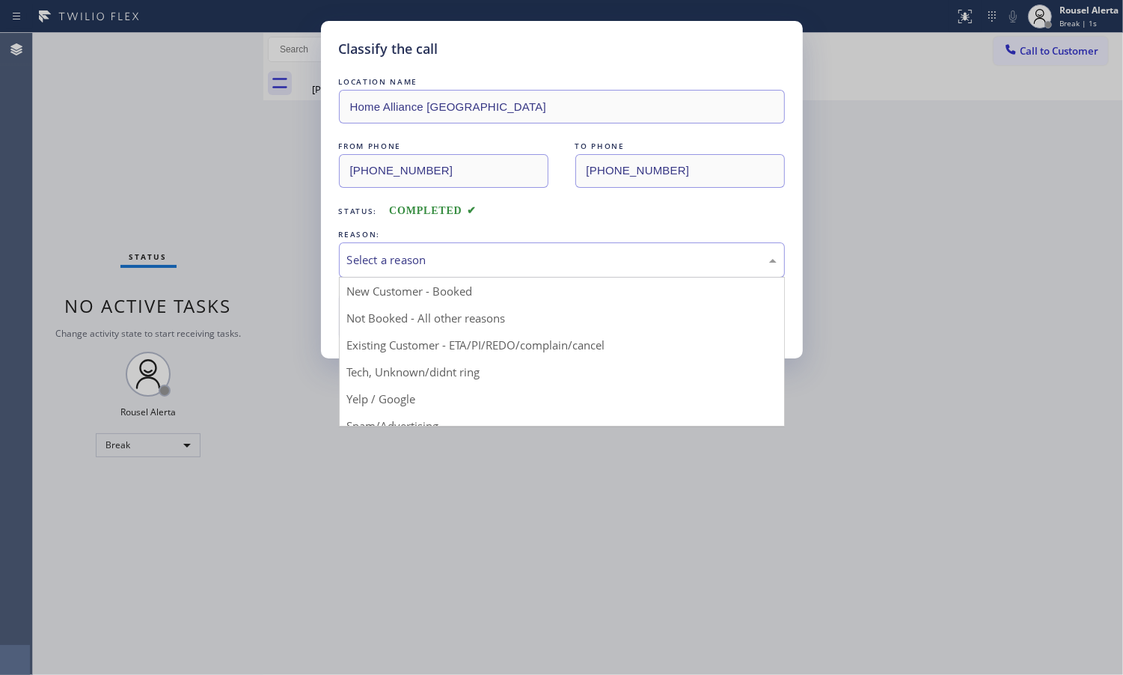
click at [557, 260] on div "Select a reason" at bounding box center [562, 259] width 430 height 17
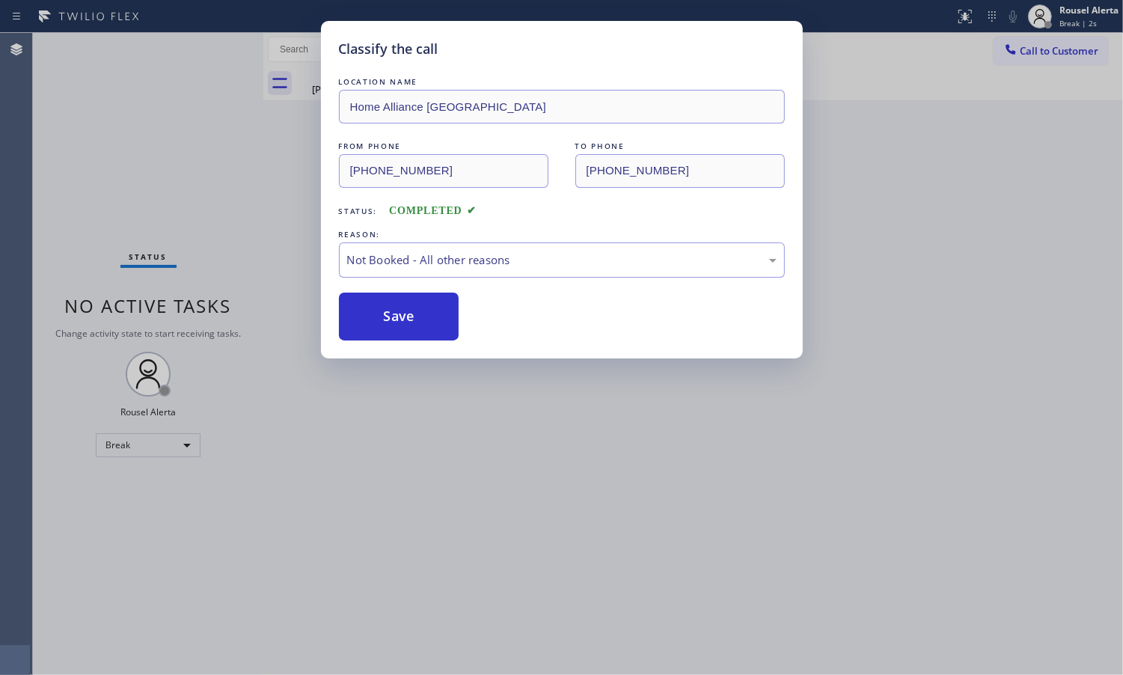
drag, startPoint x: 401, startPoint y: 320, endPoint x: 477, endPoint y: 505, distance: 200.0
click at [402, 323] on button "Save" at bounding box center [399, 317] width 120 height 48
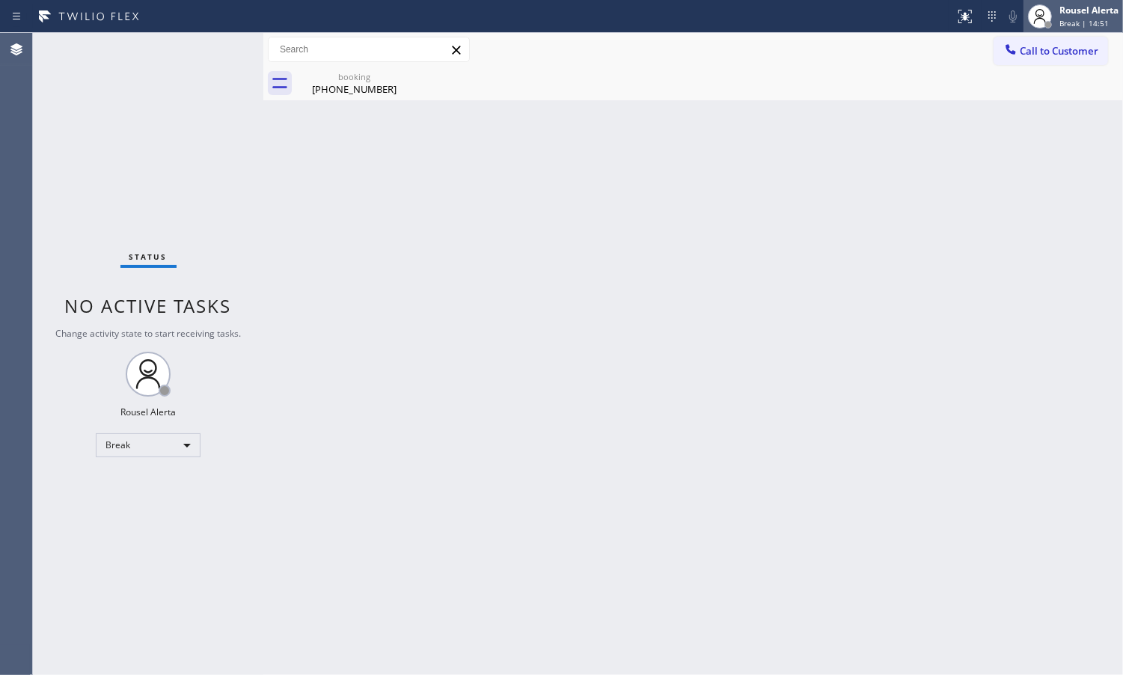
click at [1090, 19] on span "Break | 14:51" at bounding box center [1084, 23] width 49 height 10
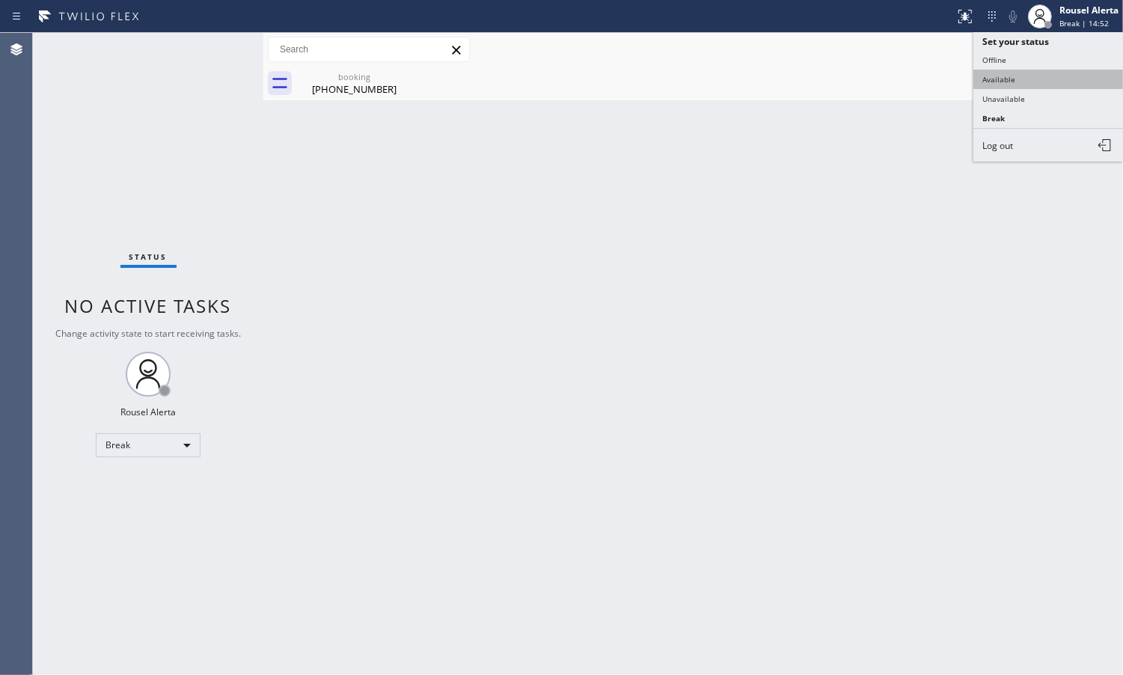
click at [1041, 79] on button "Available" at bounding box center [1048, 79] width 150 height 19
click at [881, 308] on div "Back to Dashboard Change Sender ID Customers Technicians Select a contact Outbo…" at bounding box center [693, 354] width 860 height 642
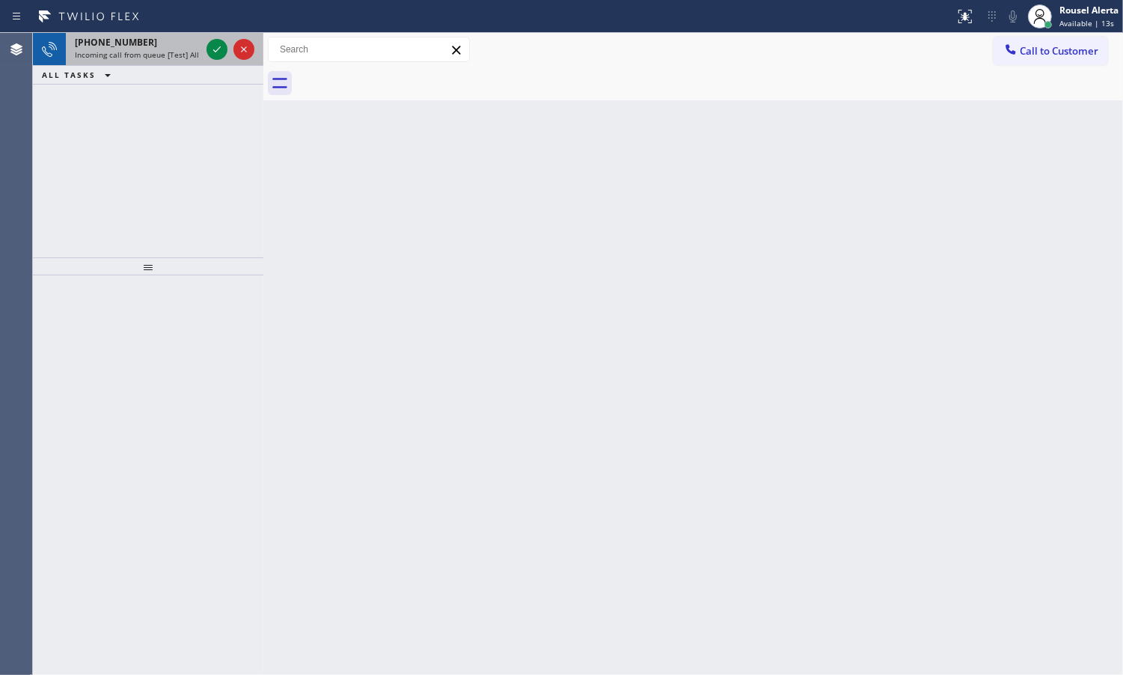
click at [105, 61] on div "[PHONE_NUMBER] Incoming call from queue [Test] All" at bounding box center [135, 49] width 138 height 33
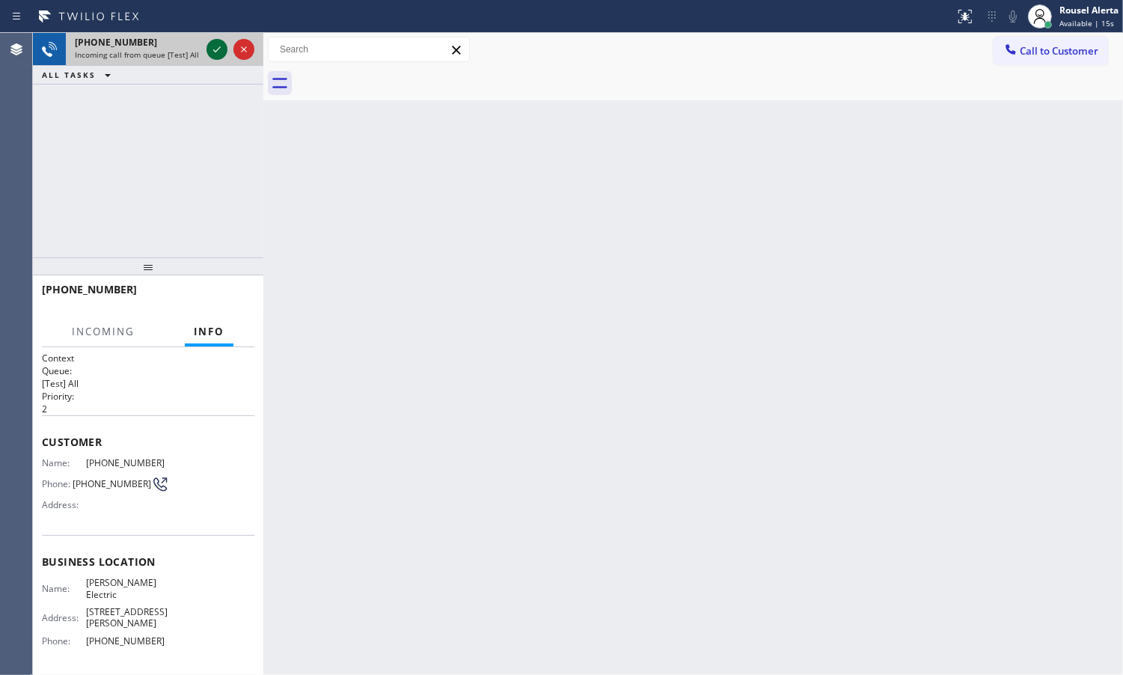
click at [217, 52] on icon at bounding box center [217, 49] width 18 height 18
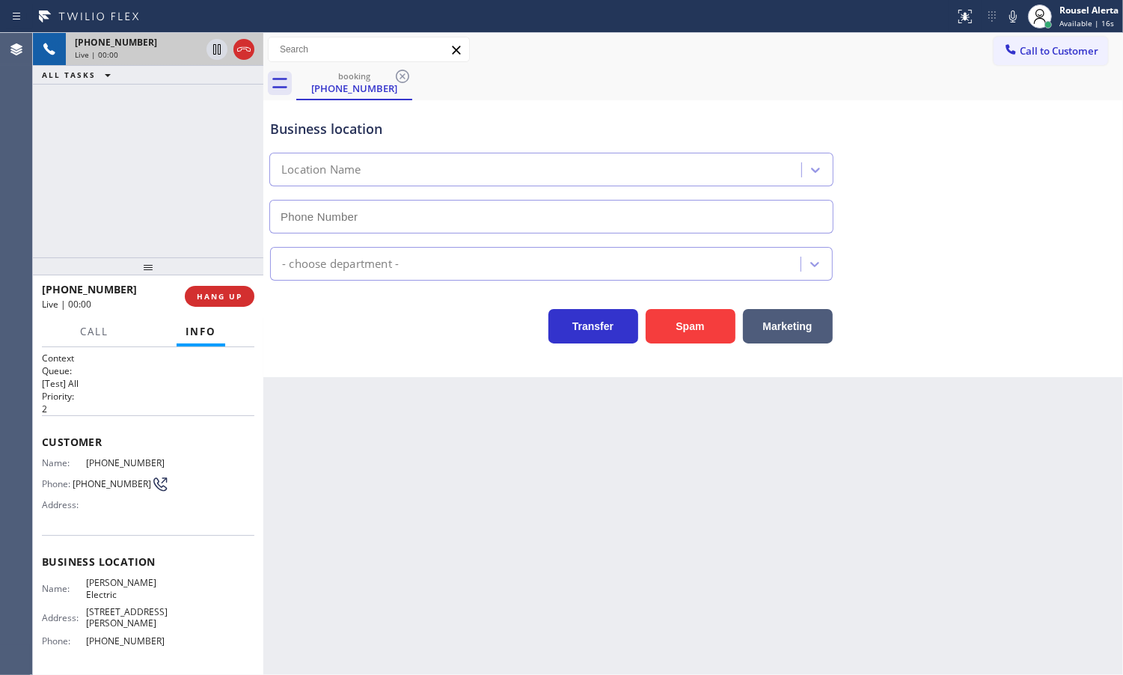
type input "[PHONE_NUMBER]"
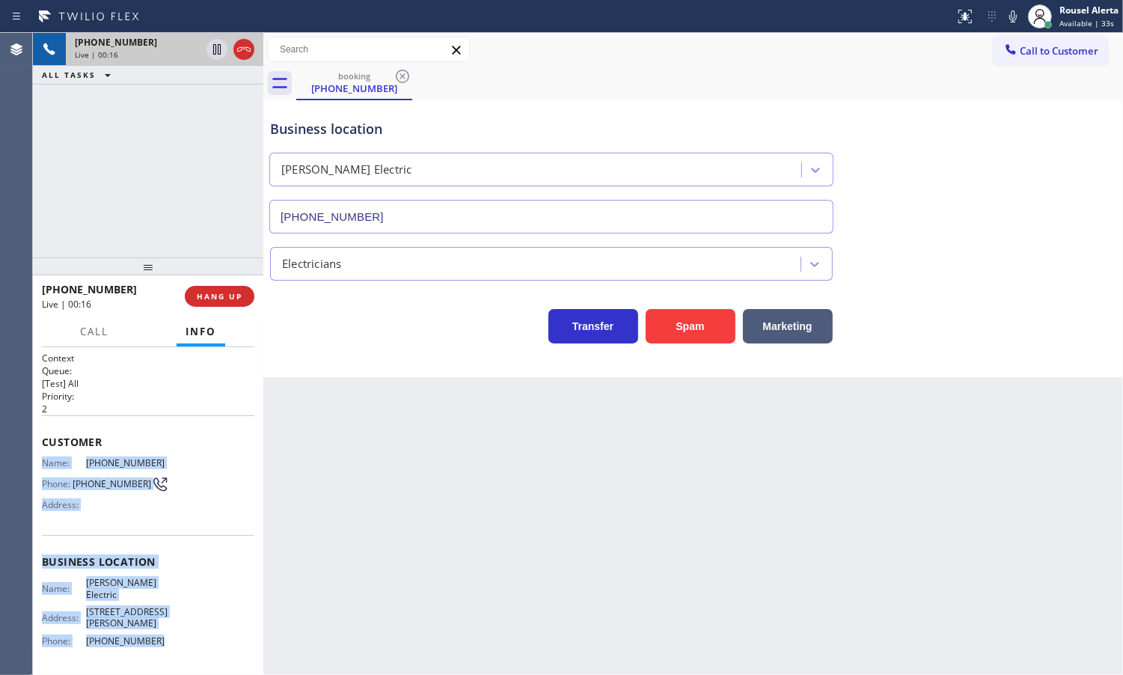
drag, startPoint x: 39, startPoint y: 464, endPoint x: 167, endPoint y: 641, distance: 218.7
click at [167, 641] on div "Context Queue: [Test] All Priority: 2 Customer Name: [PHONE_NUMBER] Phone: [PHO…" at bounding box center [148, 511] width 230 height 328
click at [214, 51] on icon at bounding box center [217, 49] width 18 height 18
click at [1004, 11] on icon at bounding box center [1013, 16] width 18 height 18
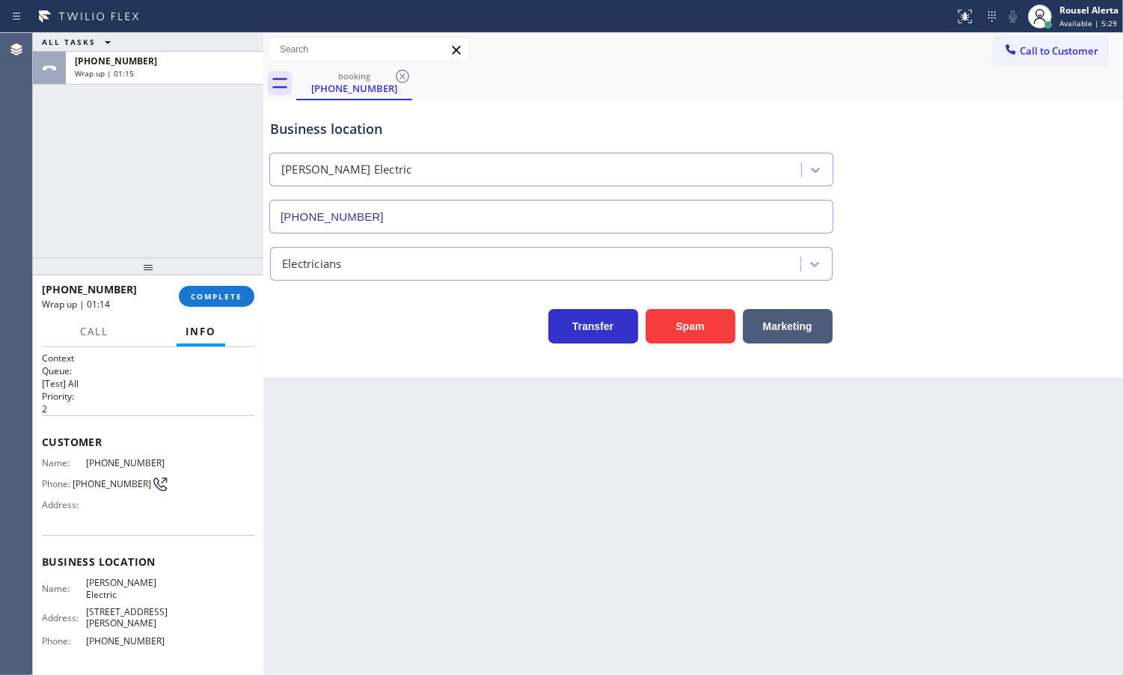
drag, startPoint x: 844, startPoint y: 57, endPoint x: 921, endPoint y: 68, distance: 77.9
click at [846, 57] on div "Call to Customer Outbound call Location Search location Your caller id phone nu…" at bounding box center [693, 50] width 860 height 26
click at [1037, 64] on button "Call to Customer" at bounding box center [1051, 51] width 114 height 28
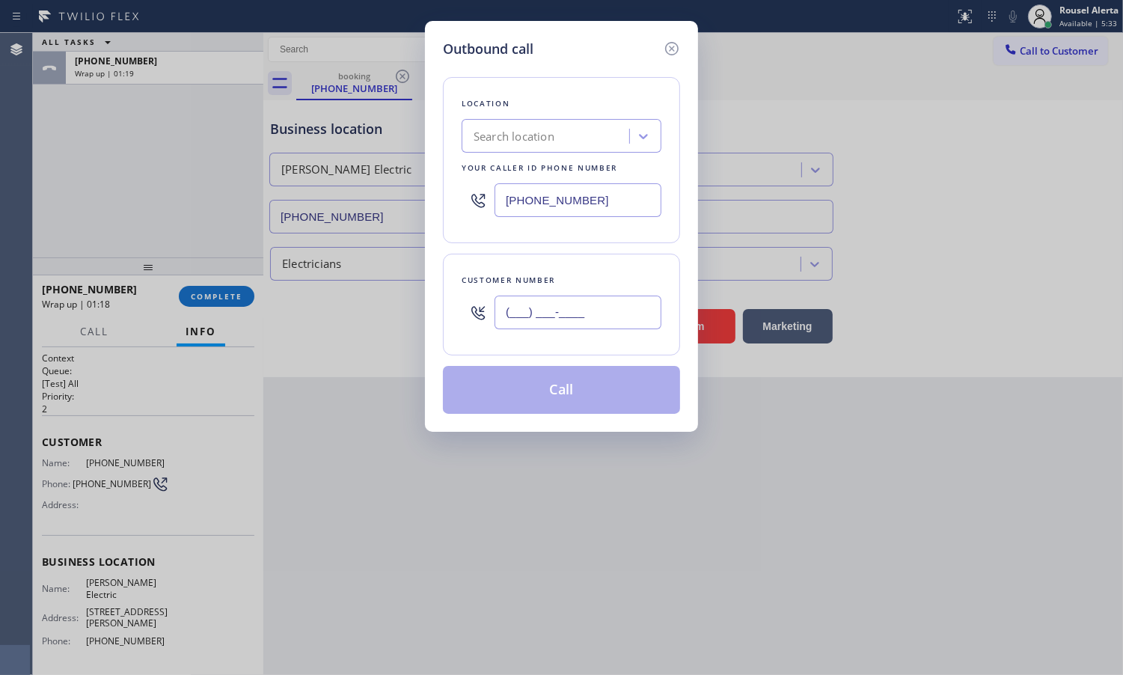
click at [605, 300] on input "(___) ___-____" at bounding box center [578, 313] width 167 height 34
paste input "973) 945-9755"
type input "[PHONE_NUMBER]"
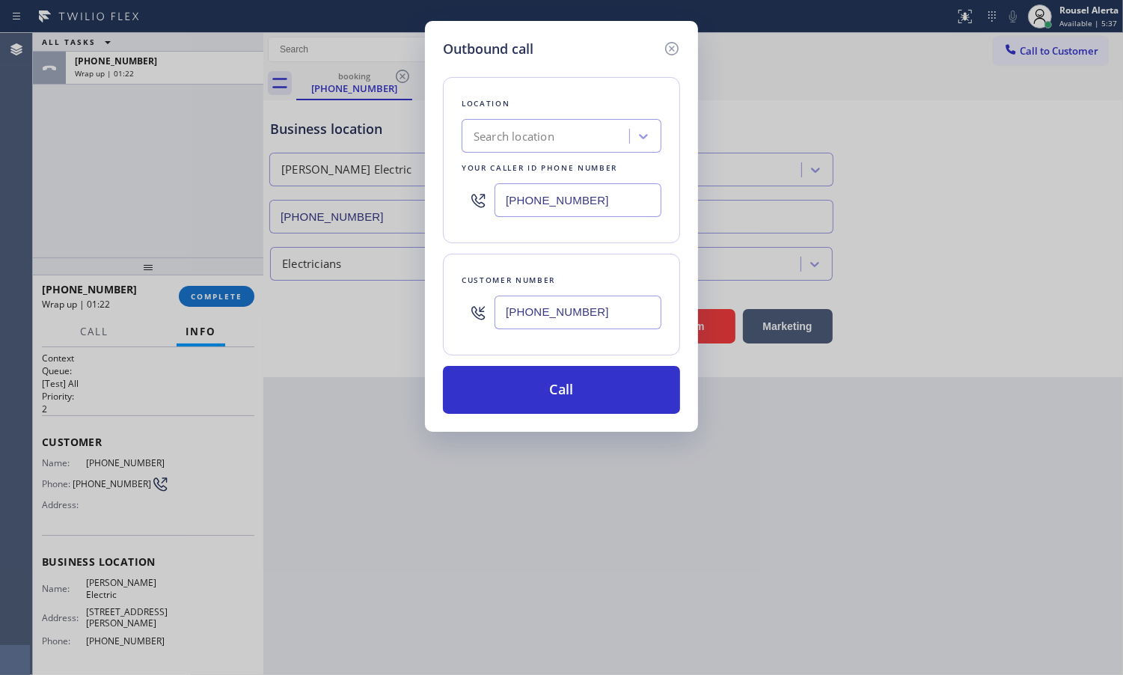
click at [656, 187] on input "[PHONE_NUMBER]" at bounding box center [578, 200] width 167 height 34
paste input "973) 577-526"
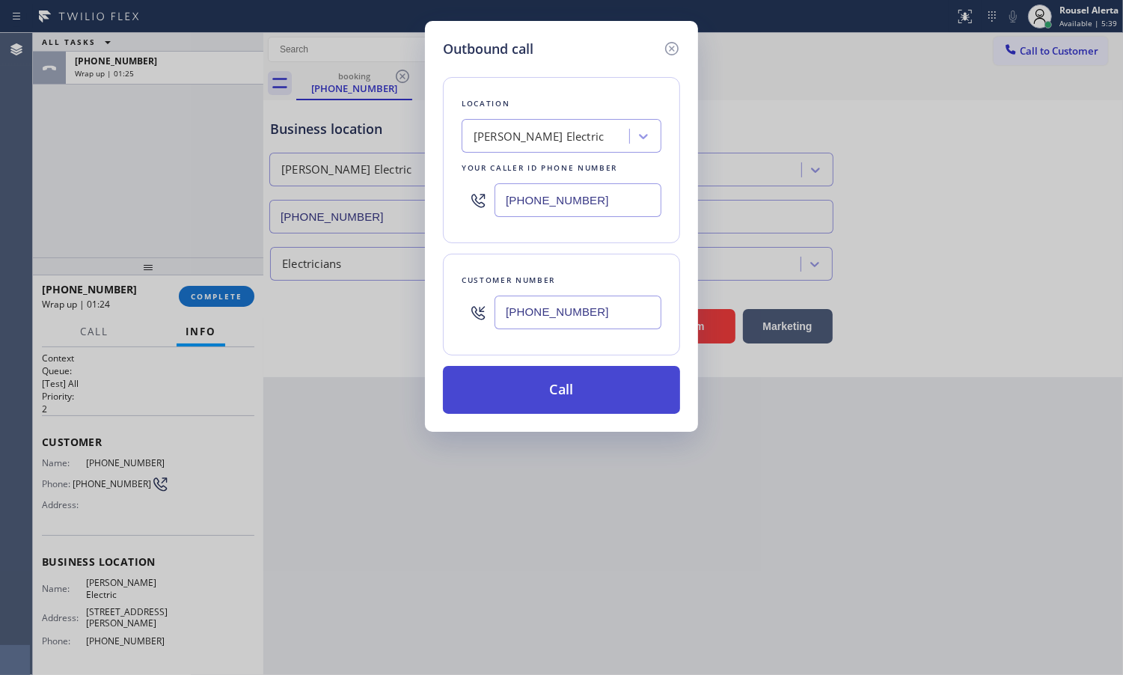
type input "[PHONE_NUMBER]"
click at [521, 403] on button "Call" at bounding box center [561, 390] width 237 height 48
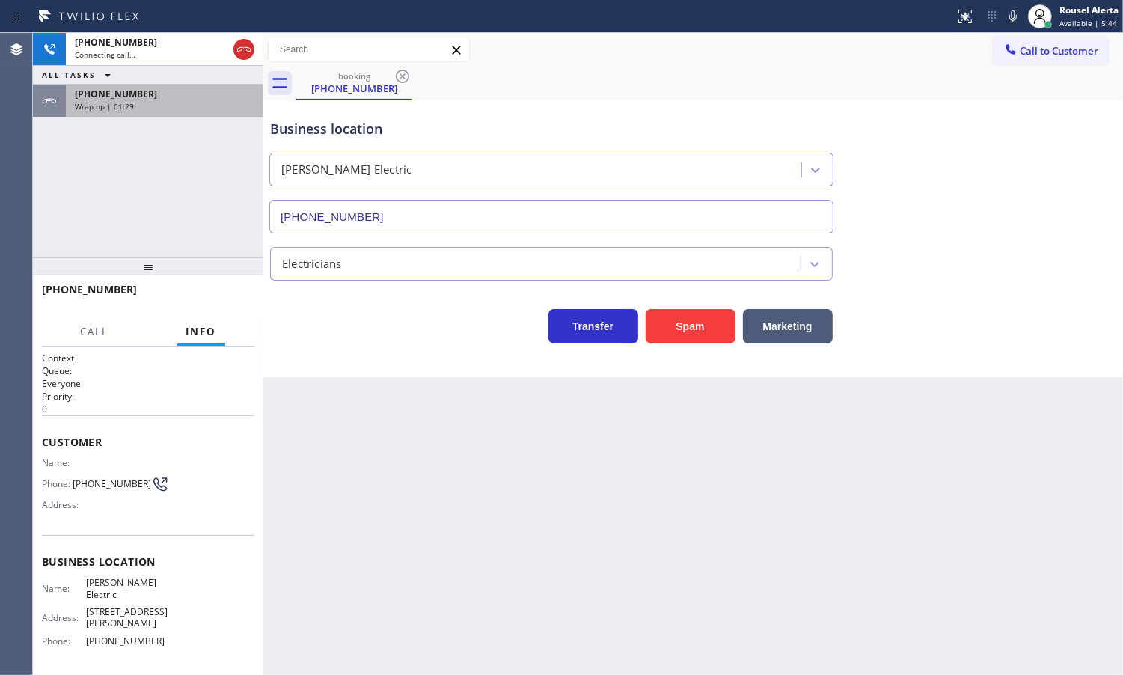
click at [174, 129] on div "[PHONE_NUMBER] Connecting call… ALL TASKS ALL TASKS ACTIVE TASKS TASKS IN WRAP …" at bounding box center [148, 145] width 230 height 224
click at [174, 113] on div "[PHONE_NUMBER] Wrap up | 01:29" at bounding box center [162, 101] width 192 height 33
click at [172, 103] on div "Wrap up | 01:29" at bounding box center [165, 106] width 180 height 10
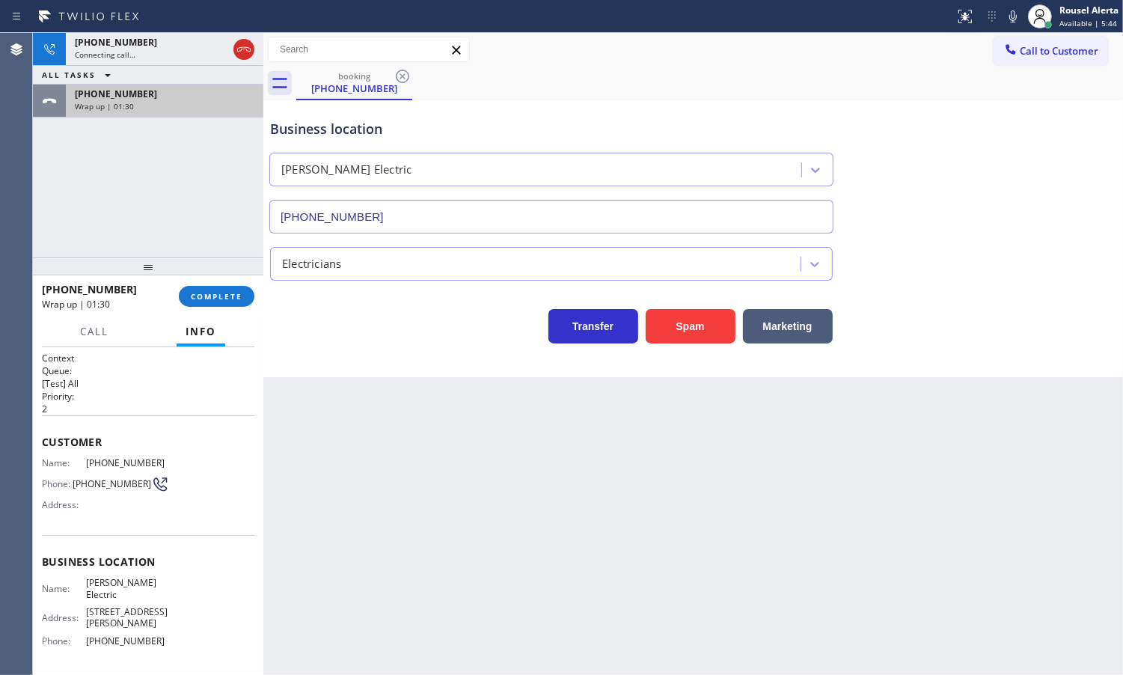
click at [171, 103] on div "Wrap up | 01:30" at bounding box center [165, 106] width 180 height 10
click at [180, 99] on div "[PHONE_NUMBER]" at bounding box center [165, 94] width 180 height 13
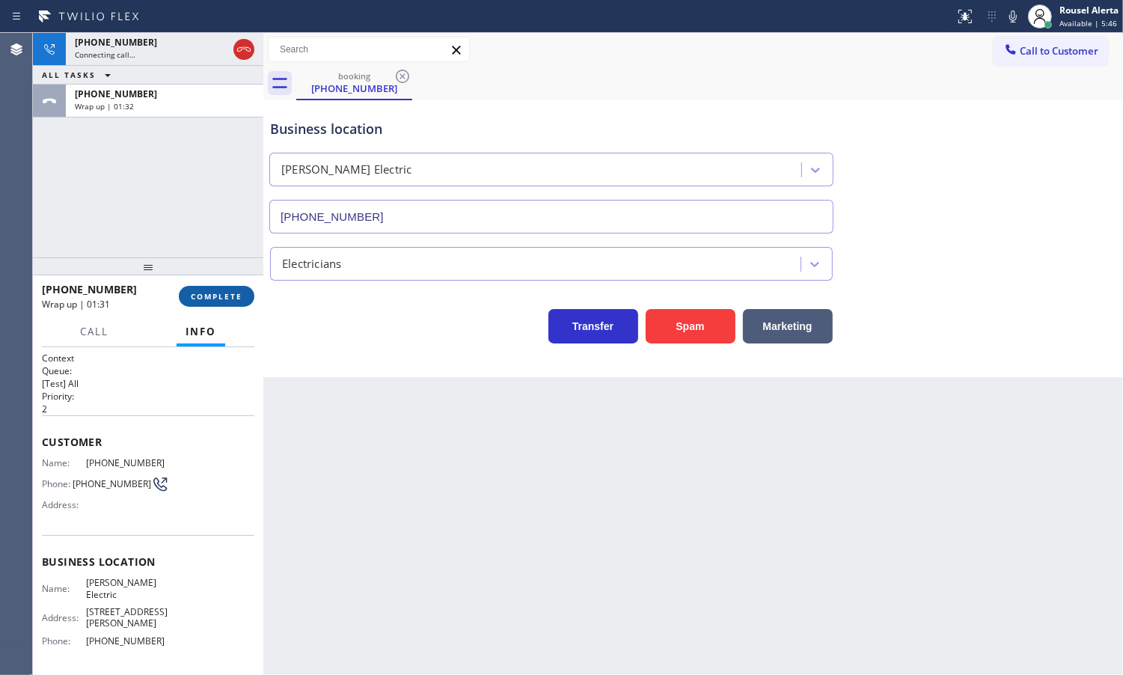
click at [213, 294] on span "COMPLETE" at bounding box center [217, 296] width 52 height 10
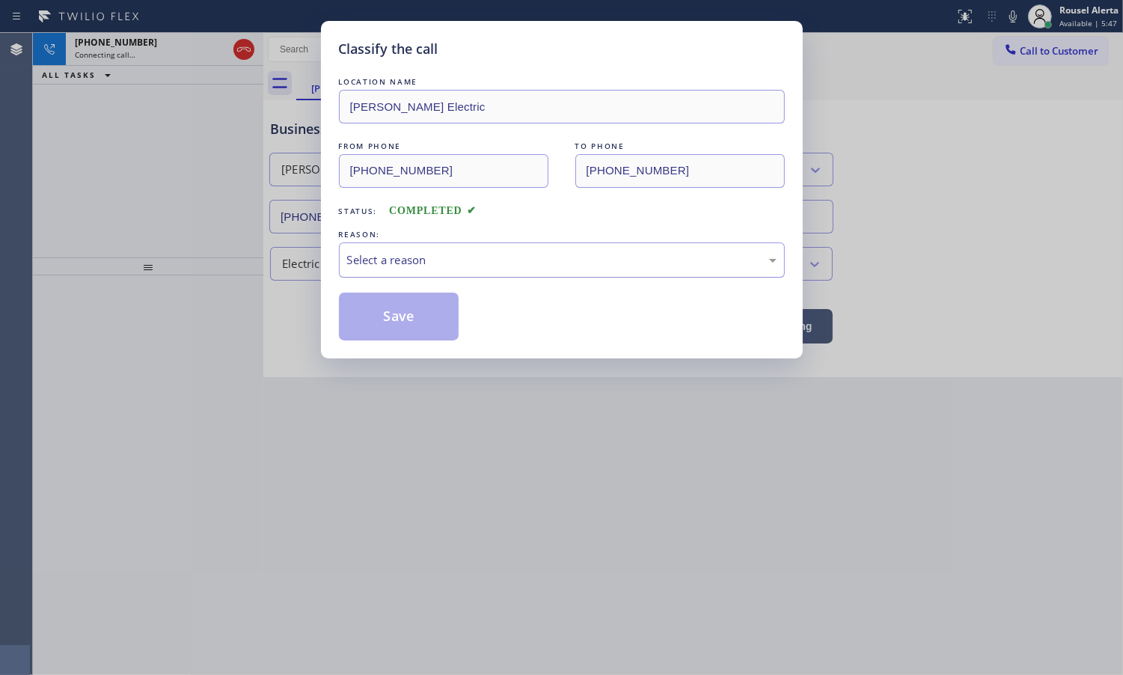
click at [465, 274] on div "Select a reason" at bounding box center [562, 259] width 446 height 35
click at [386, 301] on button "Save" at bounding box center [399, 317] width 120 height 48
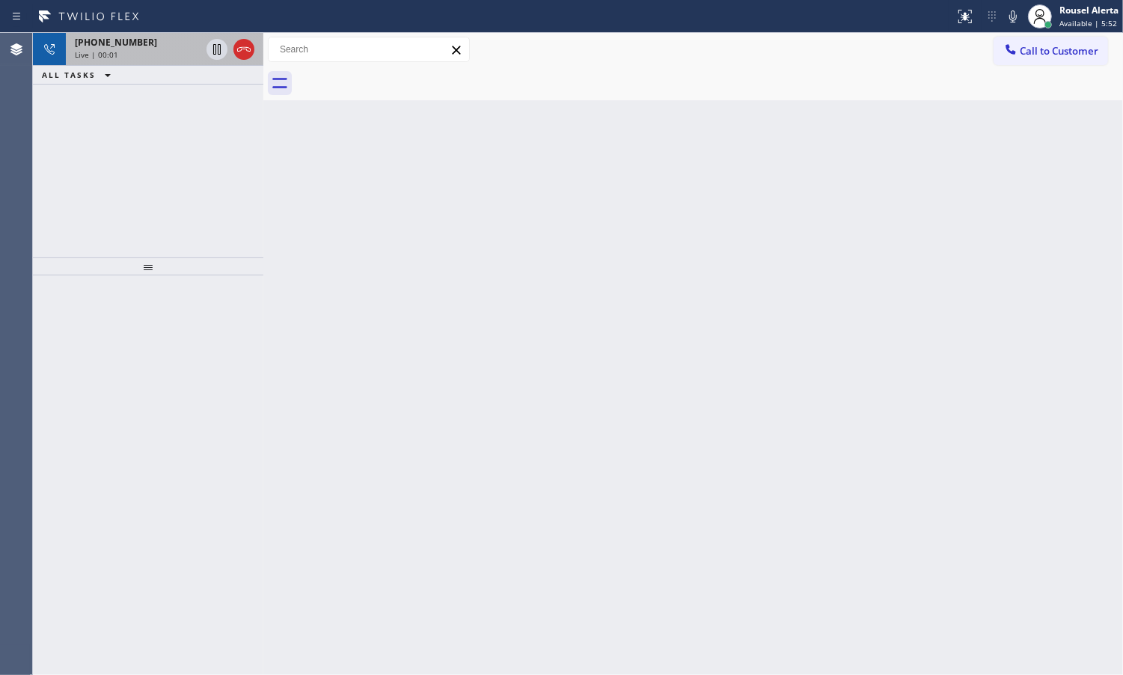
click at [142, 46] on div "[PHONE_NUMBER]" at bounding box center [138, 42] width 126 height 13
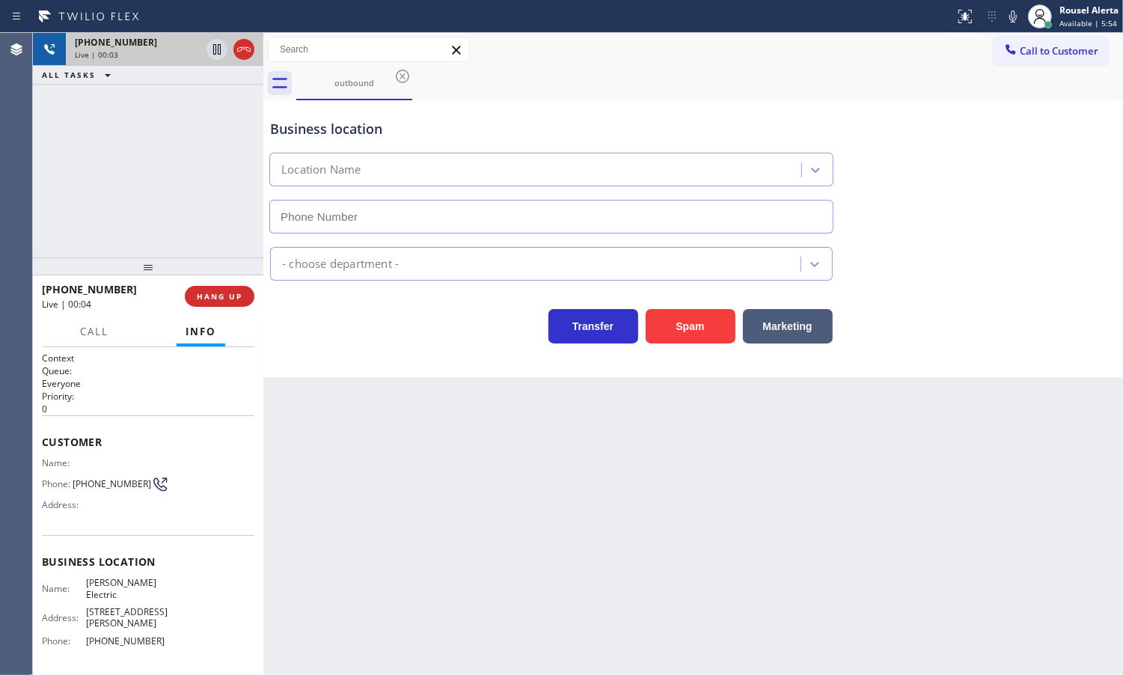
type input "[PHONE_NUMBER]"
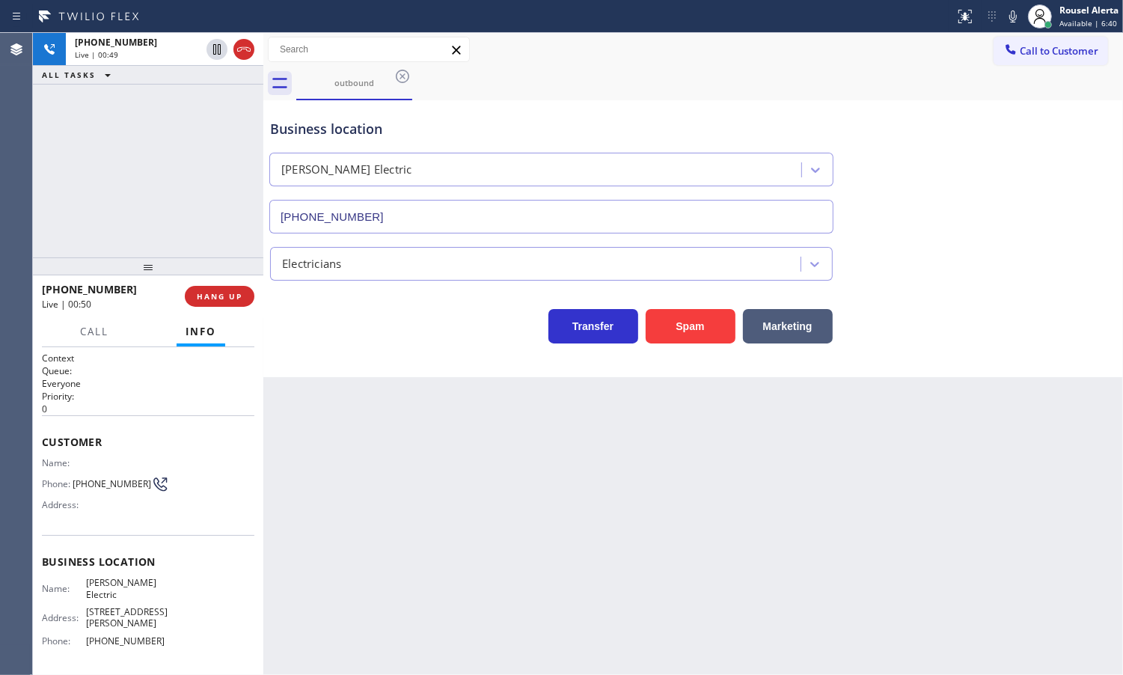
click at [177, 126] on div "[PHONE_NUMBER] Live | 00:49 ALL TASKS ALL TASKS ACTIVE TASKS TASKS IN WRAP UP" at bounding box center [148, 145] width 230 height 224
click at [226, 297] on span "HANG UP" at bounding box center [220, 296] width 46 height 10
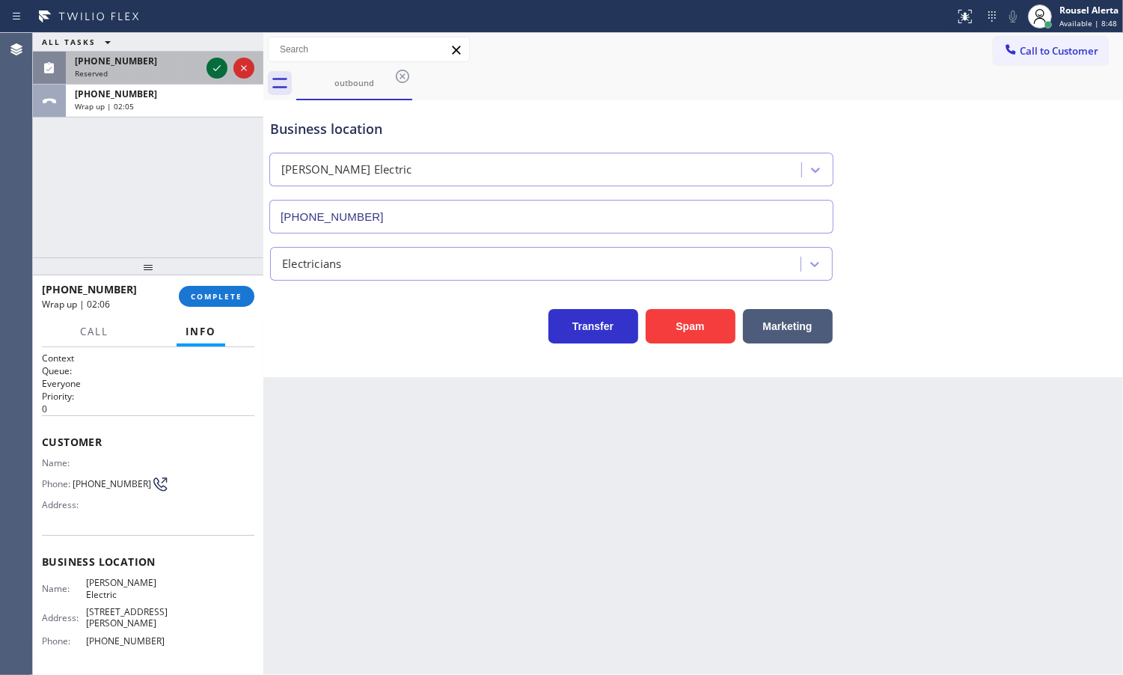
click at [207, 65] on div at bounding box center [217, 68] width 21 height 18
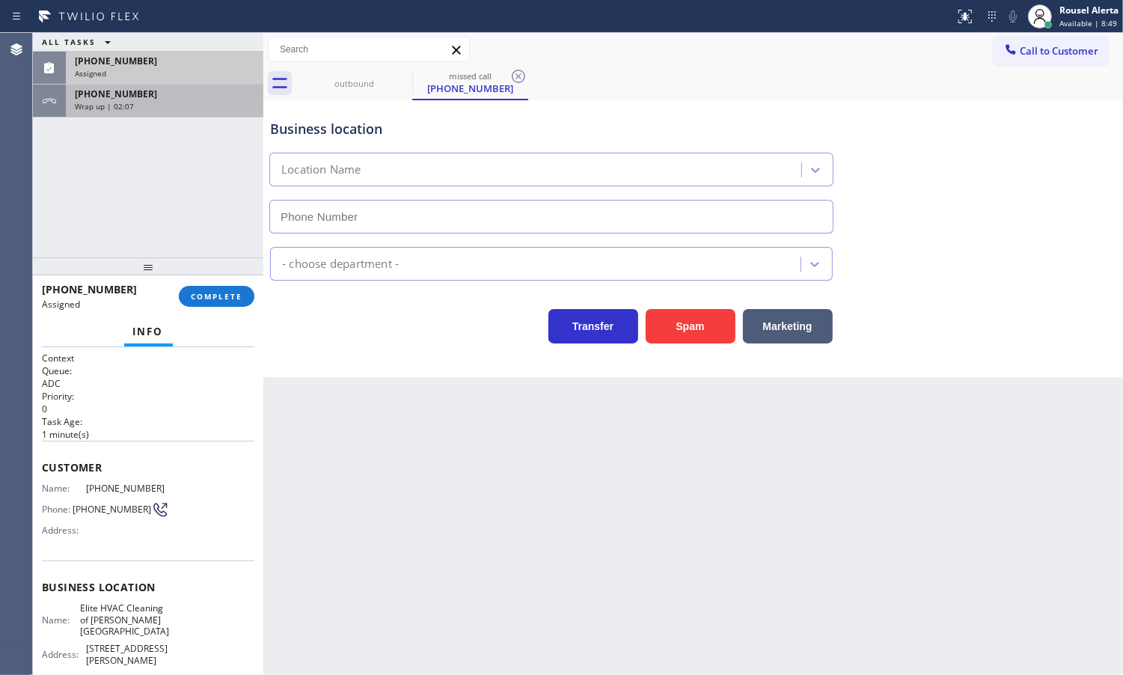
click at [184, 103] on div "Wrap up | 02:07" at bounding box center [165, 106] width 180 height 10
type input "[PHONE_NUMBER]"
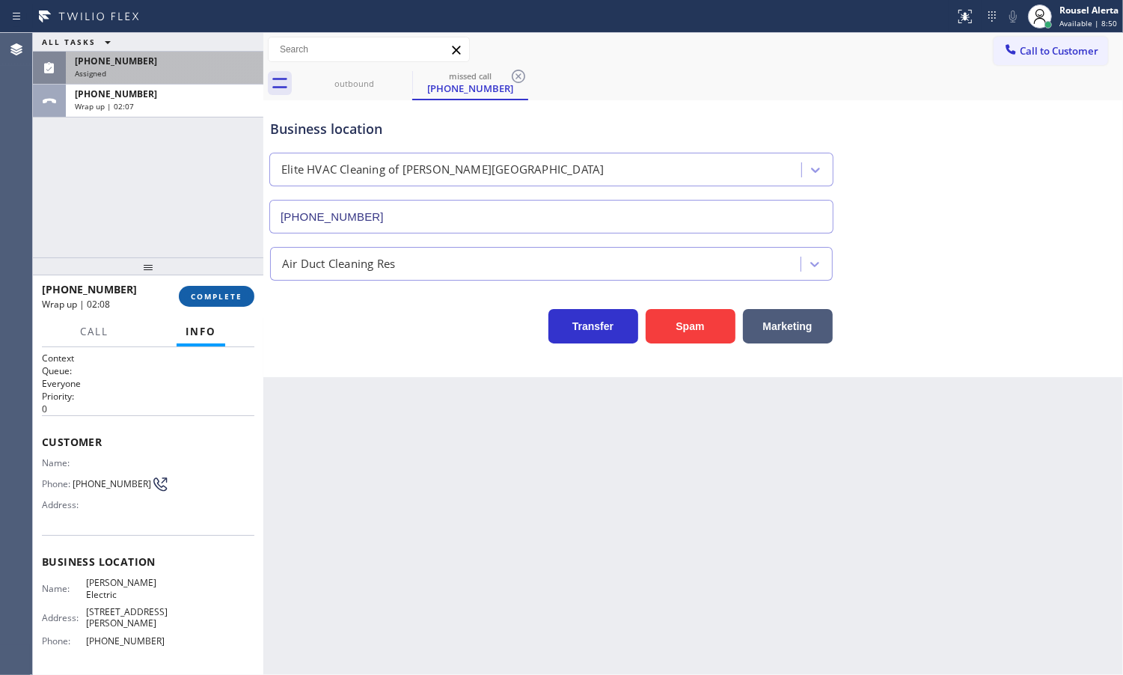
click at [197, 301] on span "COMPLETE" at bounding box center [217, 296] width 52 height 10
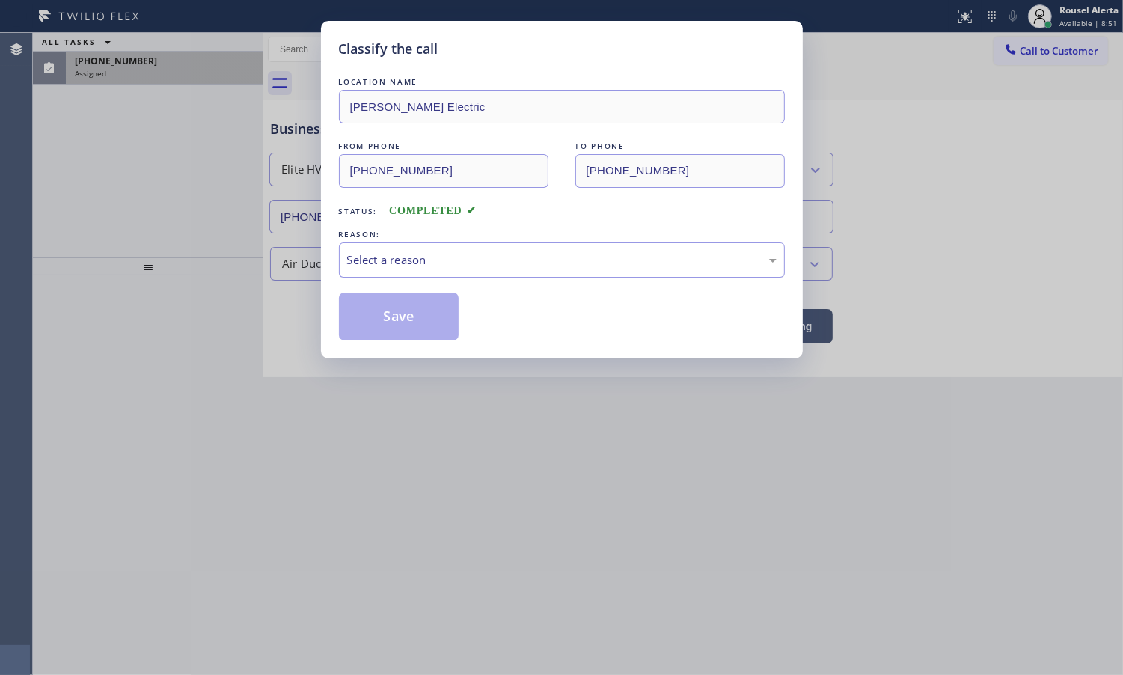
click at [349, 258] on div "Select a reason" at bounding box center [562, 259] width 430 height 17
click at [379, 311] on button "Save" at bounding box center [399, 317] width 120 height 48
click at [165, 75] on div "Classify the call LOCATION NAME [PERSON_NAME] Electric FROM PHONE [PHONE_NUMBER…" at bounding box center [561, 337] width 1123 height 675
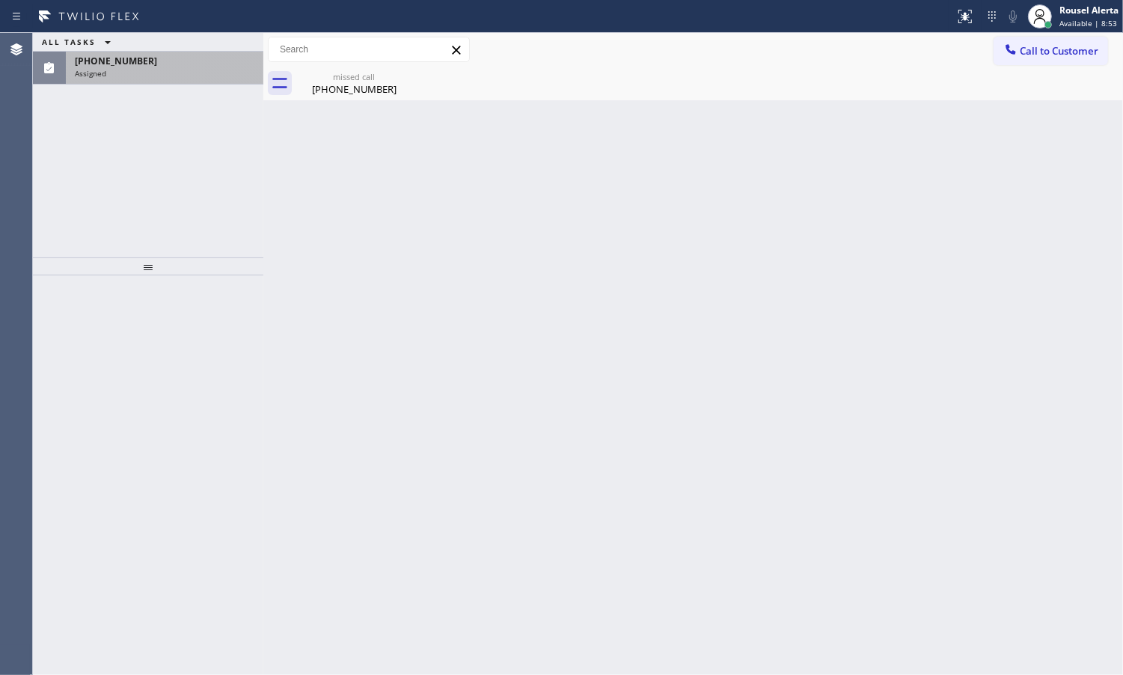
click at [166, 73] on div "Assigned" at bounding box center [165, 73] width 180 height 10
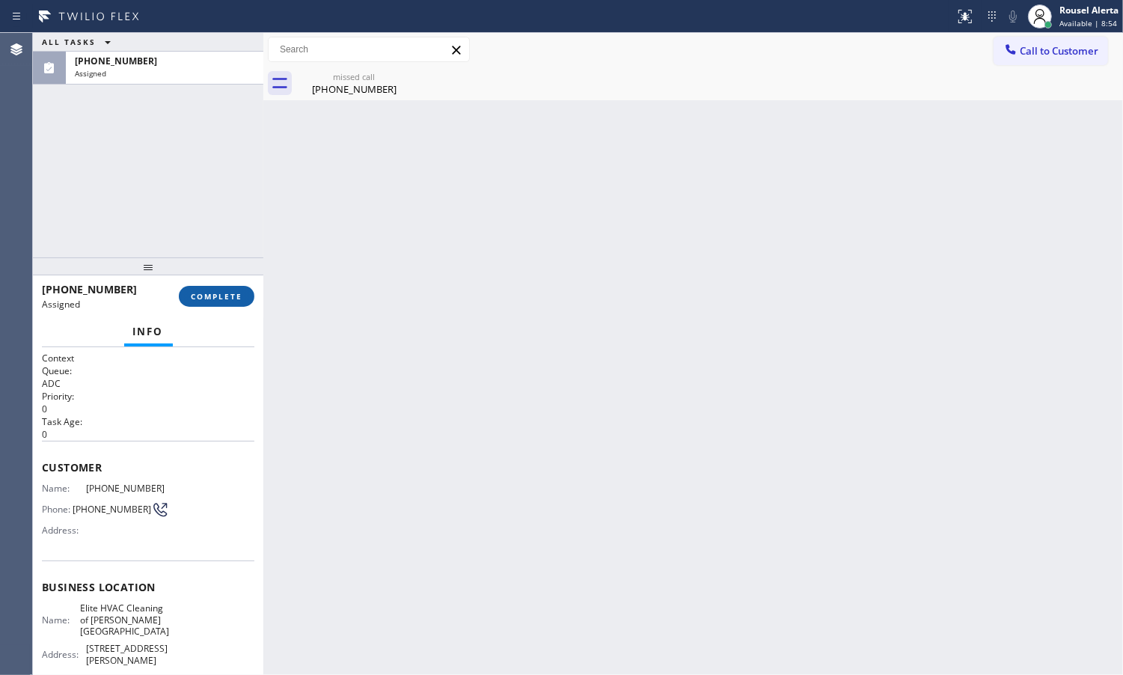
click at [207, 298] on span "COMPLETE" at bounding box center [217, 296] width 52 height 10
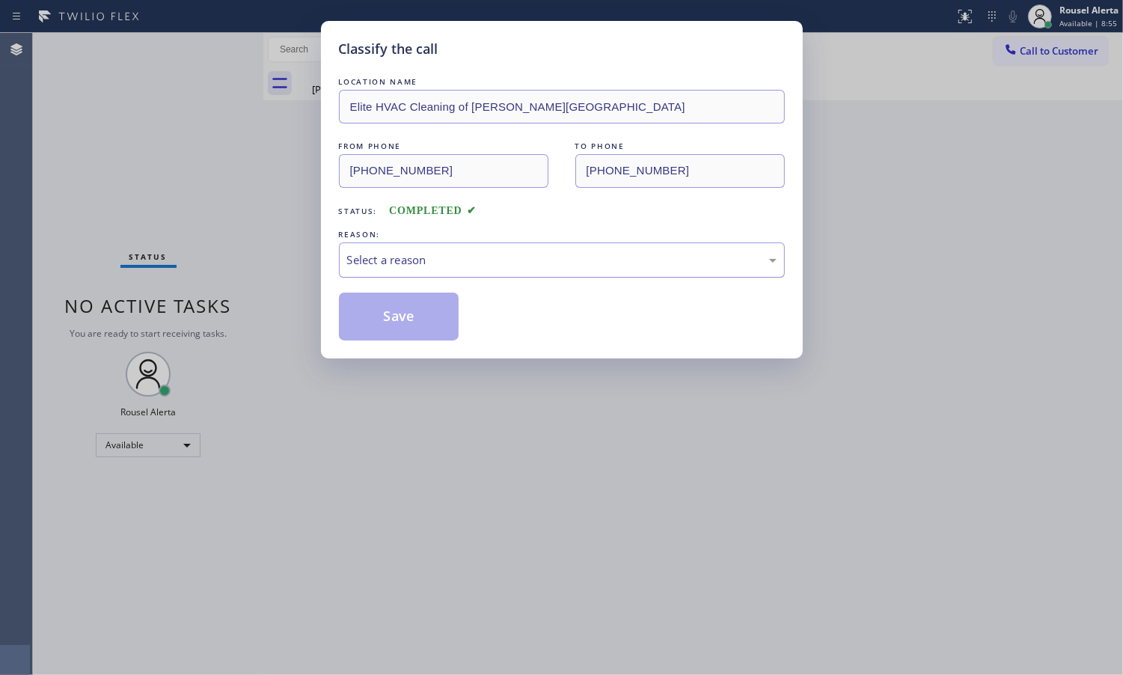
click at [450, 254] on div "Select a reason" at bounding box center [562, 259] width 430 height 17
click at [412, 322] on button "Save" at bounding box center [399, 317] width 120 height 48
click at [832, 661] on div "Classify the call LOCATION NAME Elite HVAC Cleaning of [PERSON_NAME][GEOGRAPHIC…" at bounding box center [561, 337] width 1123 height 675
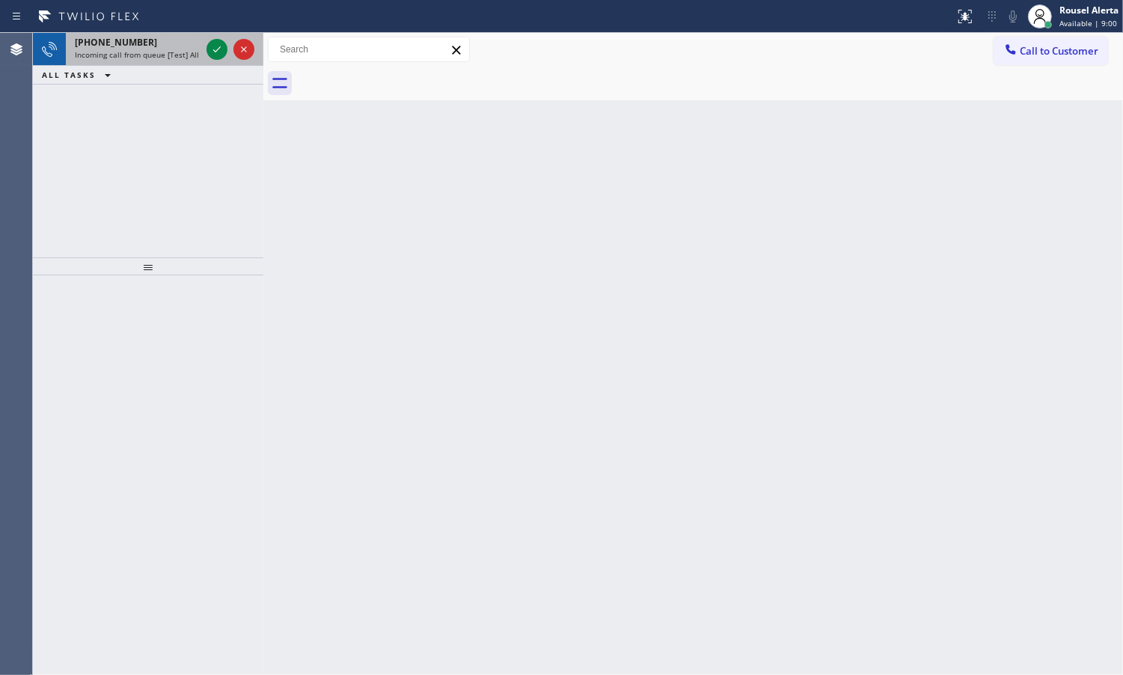
click at [155, 42] on div "[PHONE_NUMBER]" at bounding box center [138, 42] width 126 height 13
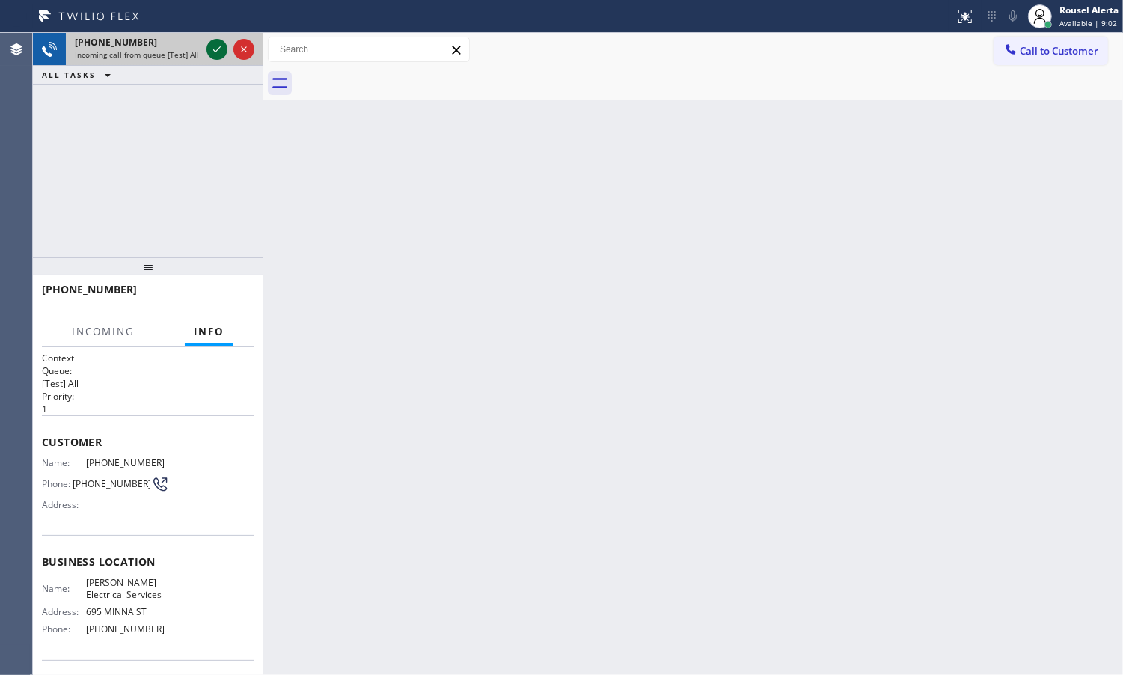
click at [208, 52] on icon at bounding box center [217, 49] width 18 height 18
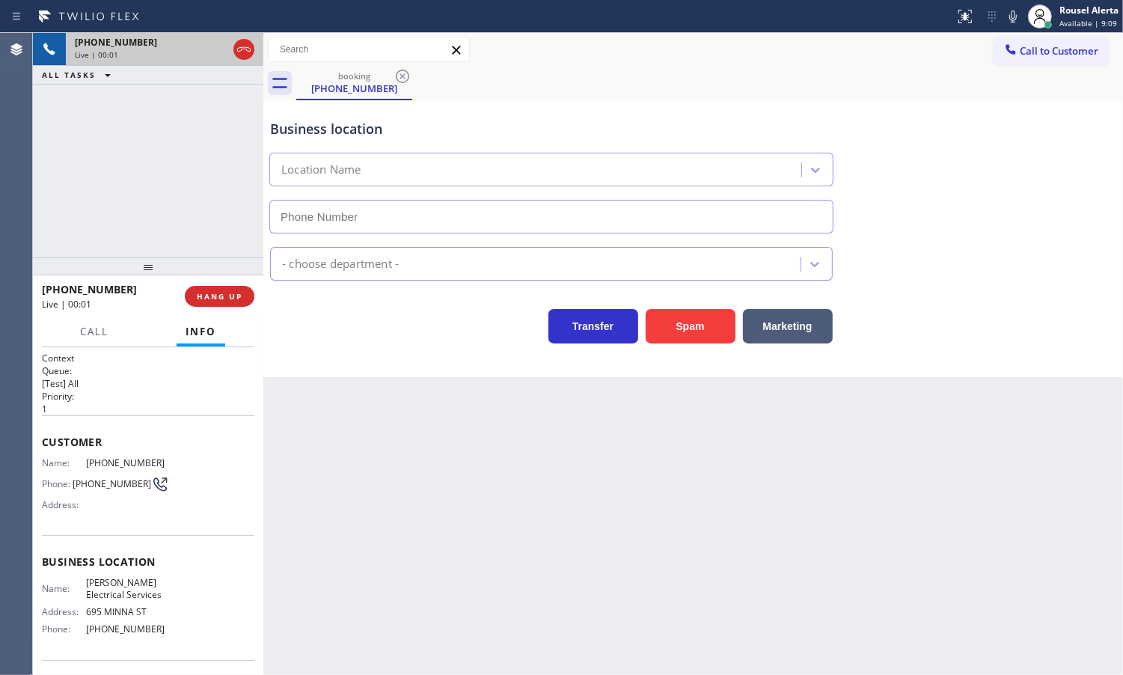
type input "[PHONE_NUMBER]"
click at [486, 409] on div "Back to Dashboard Change Sender ID Customers Technicians Select a contact Outbo…" at bounding box center [693, 354] width 860 height 642
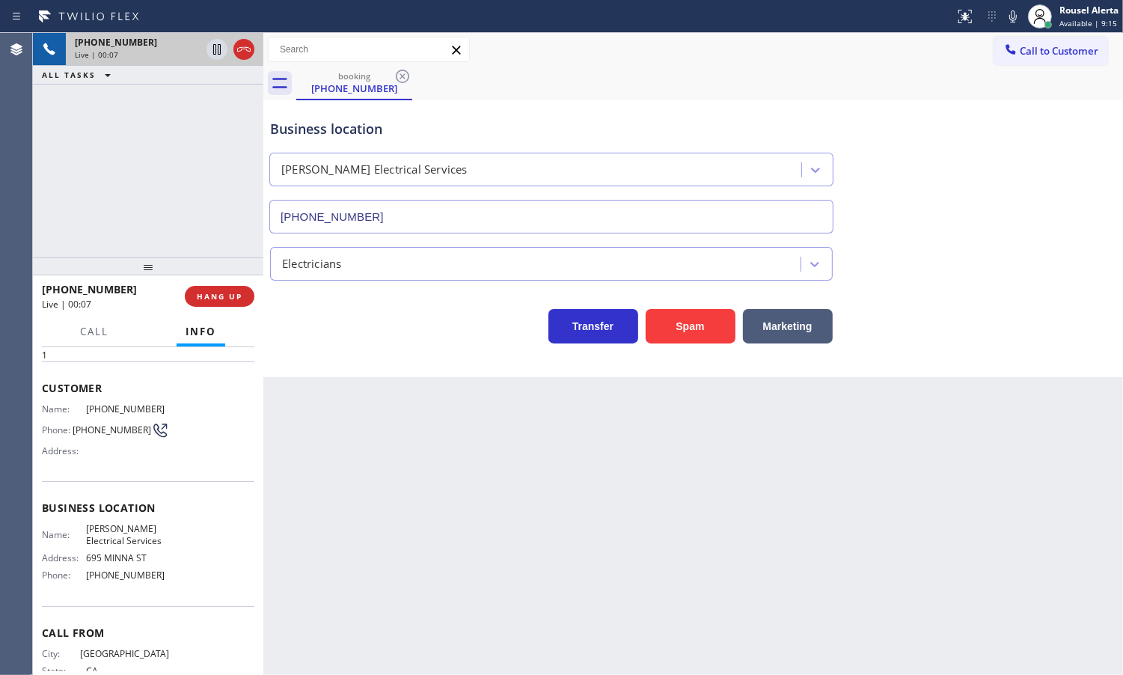
scroll to position [99, 0]
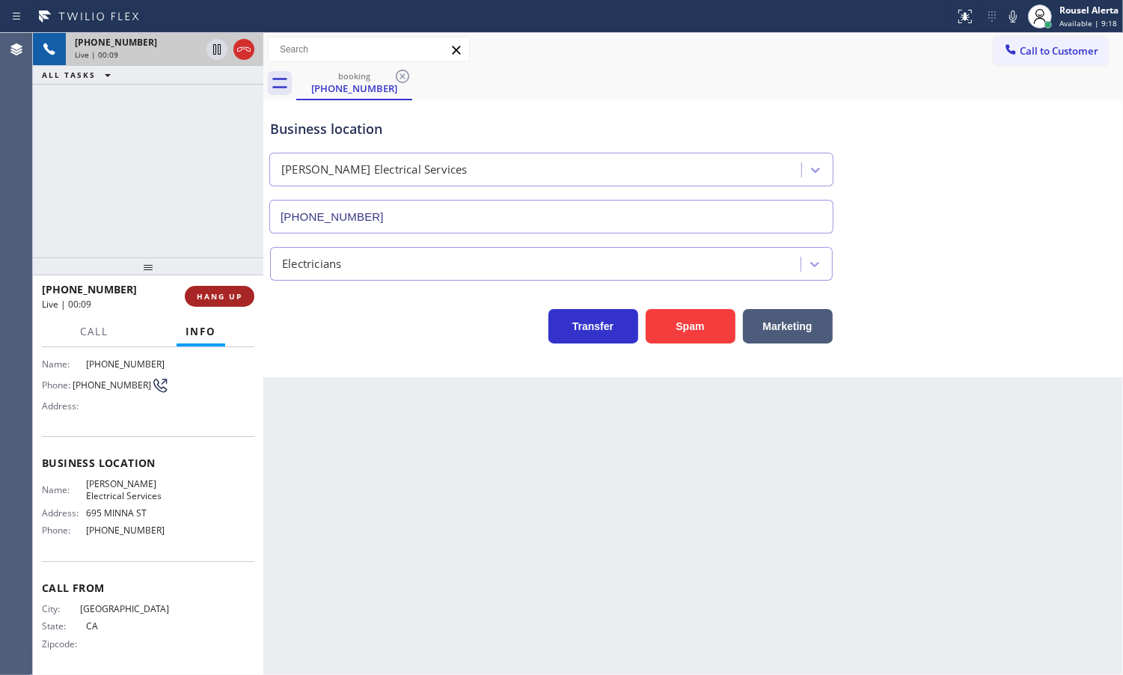
click at [221, 305] on button "HANG UP" at bounding box center [220, 296] width 70 height 21
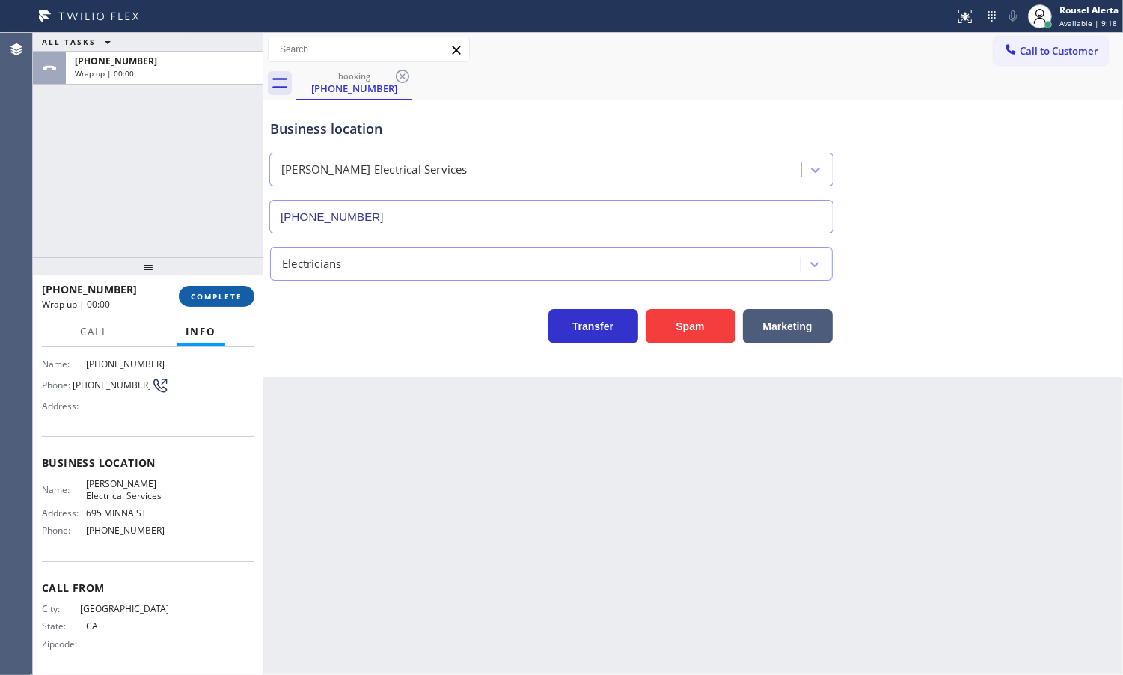
click at [212, 304] on button "COMPLETE" at bounding box center [217, 296] width 76 height 21
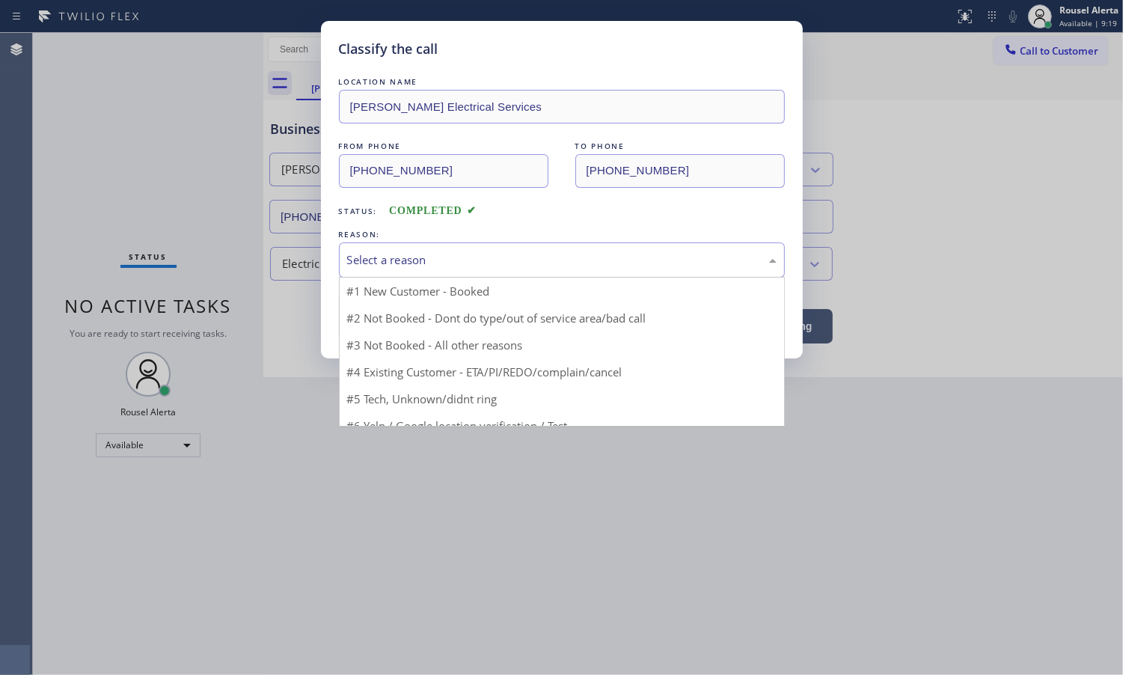
click at [462, 263] on div "Select a reason" at bounding box center [562, 259] width 430 height 17
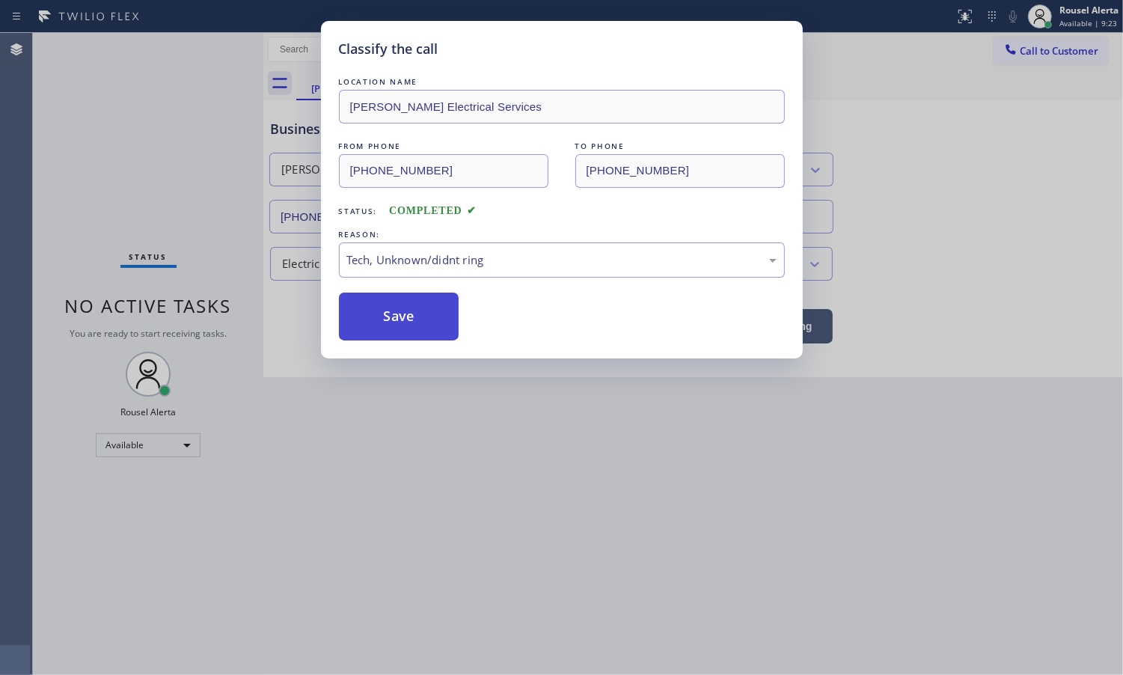
click at [446, 340] on button "Save" at bounding box center [399, 317] width 120 height 48
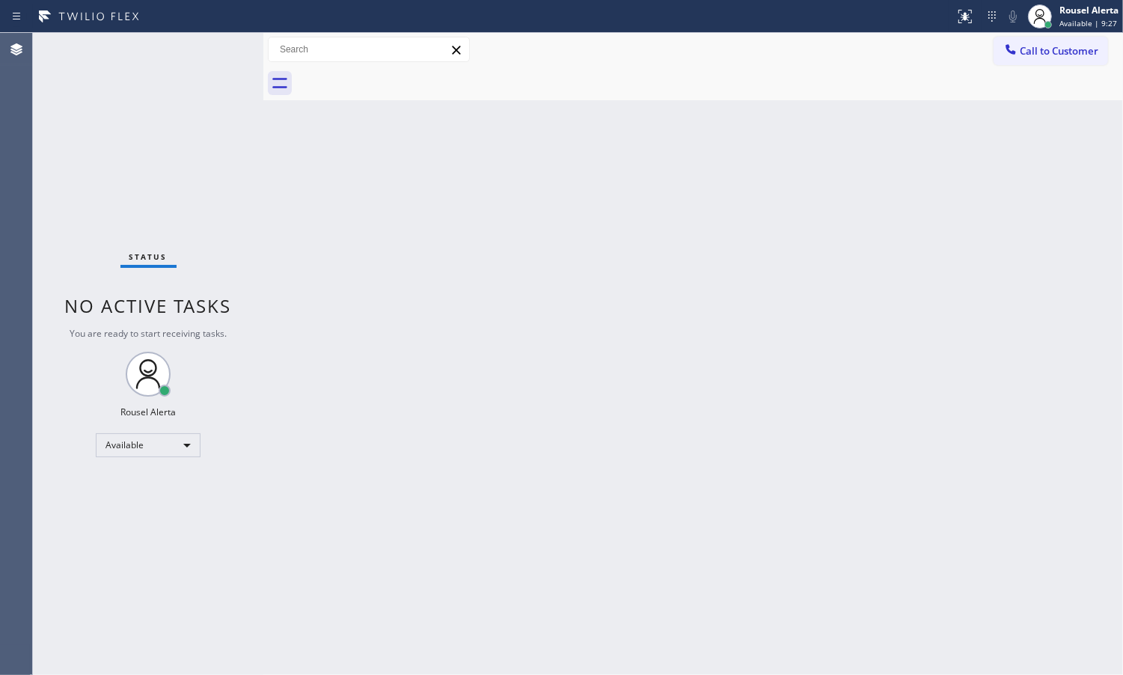
click at [713, 230] on div "Back to Dashboard Change Sender ID Customers Technicians Select a contact Outbo…" at bounding box center [693, 354] width 860 height 642
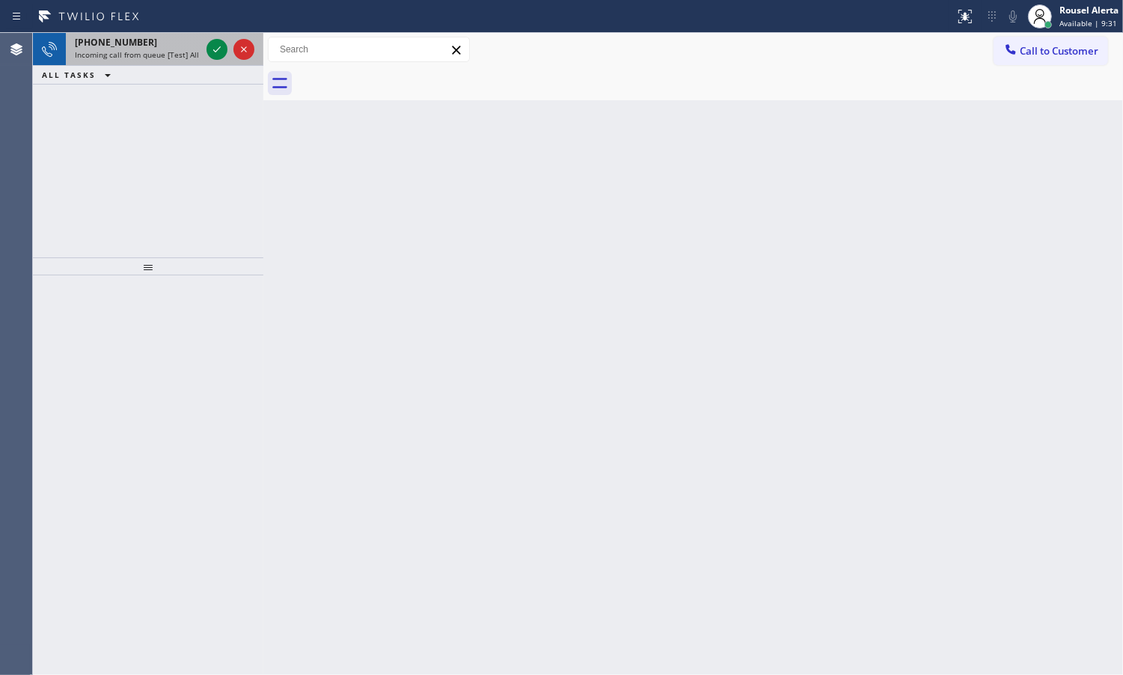
click at [166, 42] on div "[PHONE_NUMBER]" at bounding box center [138, 42] width 126 height 13
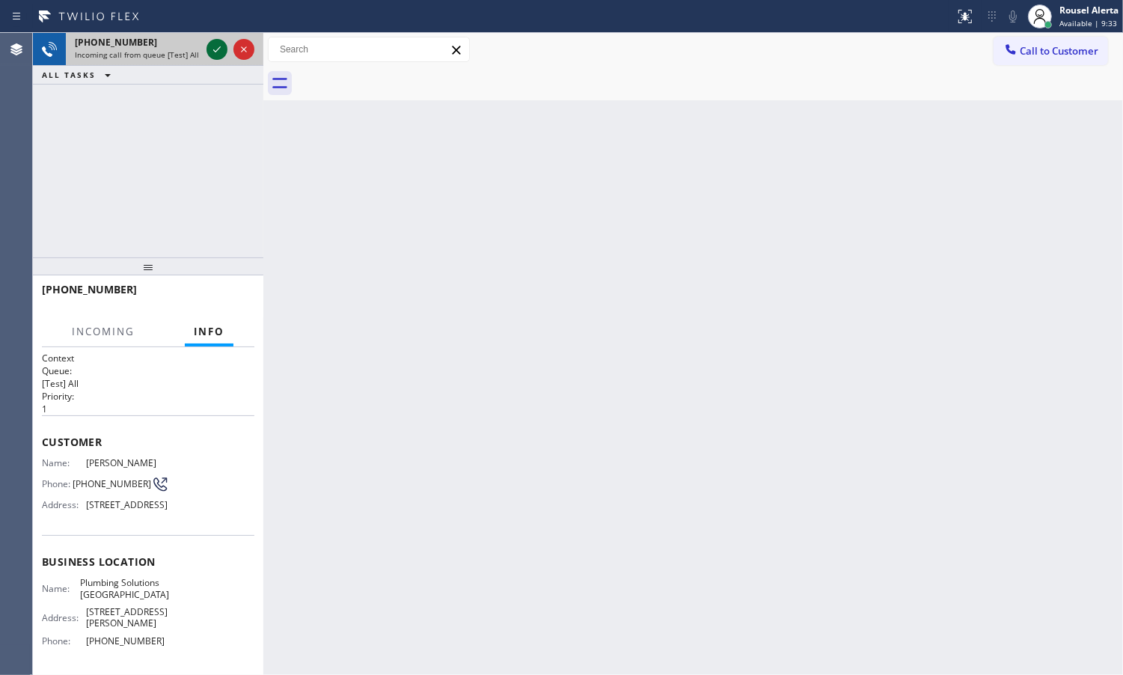
click at [210, 52] on icon at bounding box center [217, 49] width 18 height 18
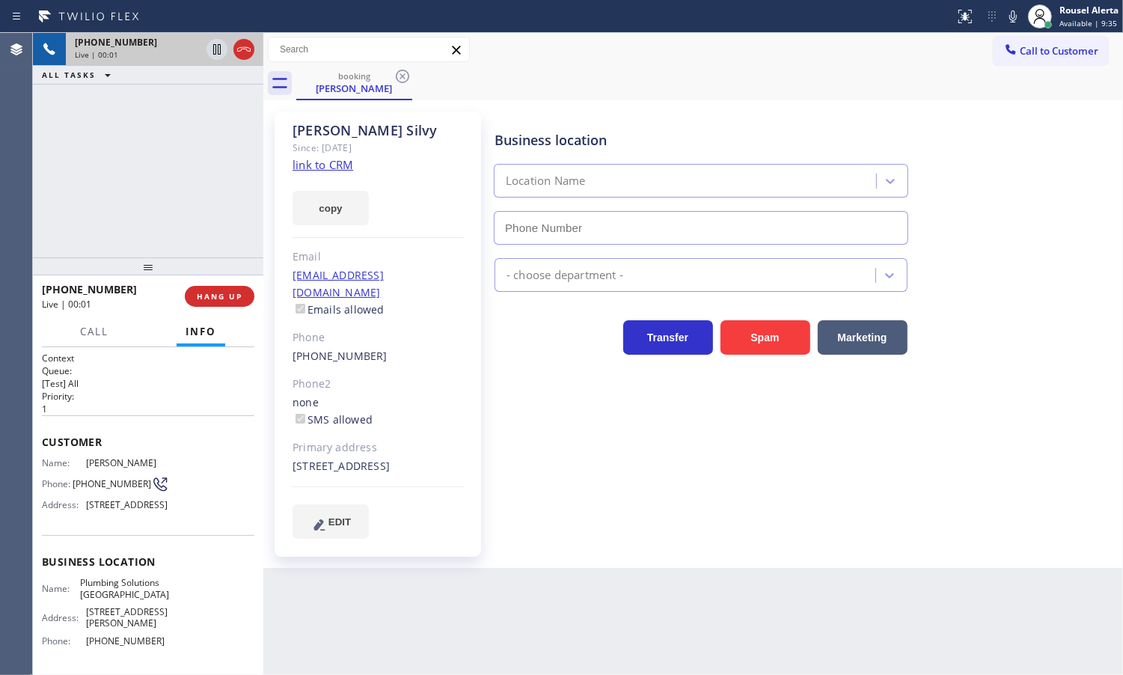
type input "[PHONE_NUMBER]"
drag, startPoint x: 337, startPoint y: 176, endPoint x: 344, endPoint y: 162, distance: 15.1
click at [340, 174] on div "copy" at bounding box center [378, 200] width 171 height 52
click at [324, 162] on link "link to CRM" at bounding box center [323, 164] width 61 height 15
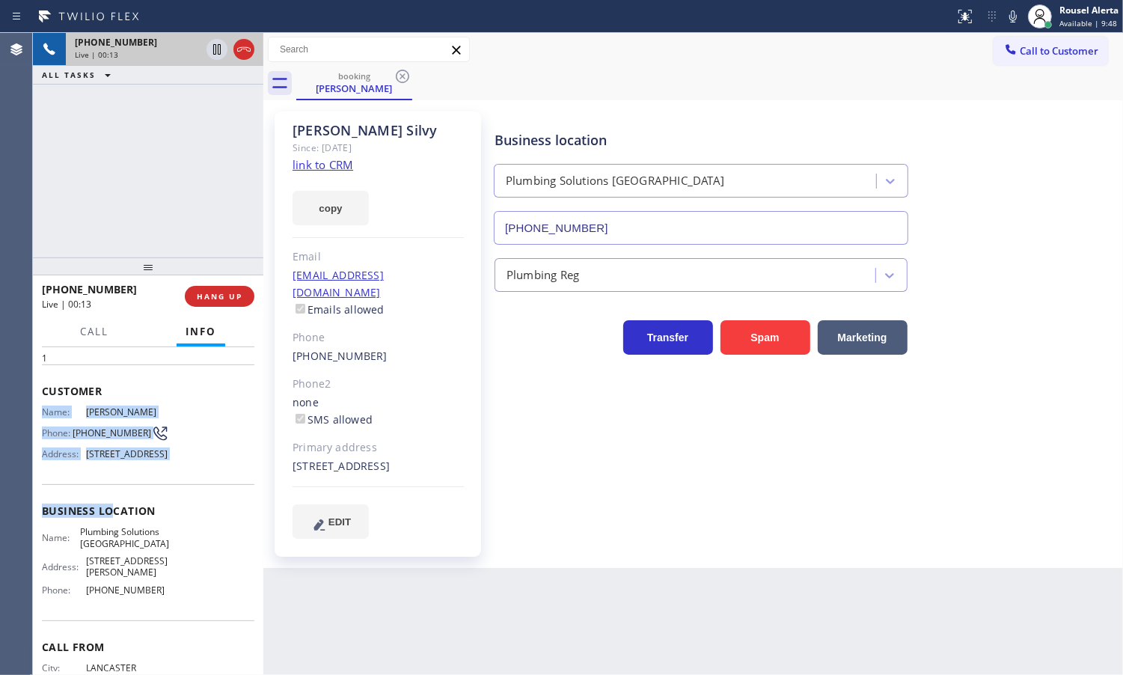
scroll to position [94, 0]
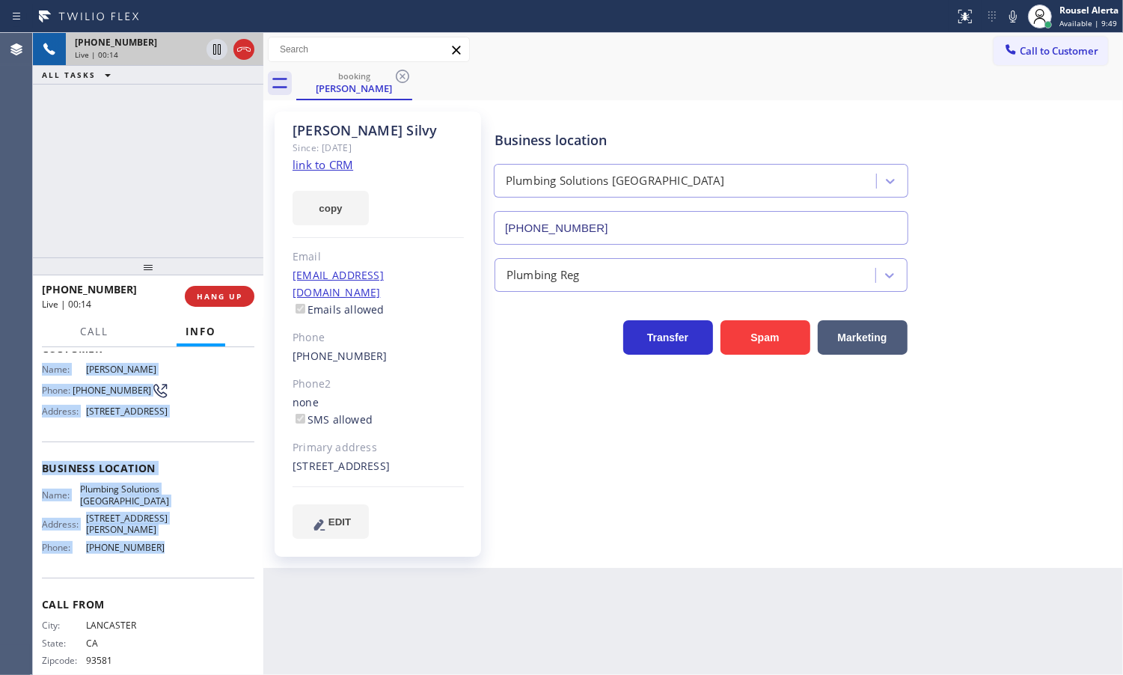
drag, startPoint x: 34, startPoint y: 461, endPoint x: 165, endPoint y: 582, distance: 178.4
click at [165, 582] on div "Context Queue: [Test] All Priority: 1 Customer Name: [PERSON_NAME] Phone: [PHON…" at bounding box center [148, 511] width 230 height 328
click at [214, 53] on icon at bounding box center [217, 49] width 18 height 18
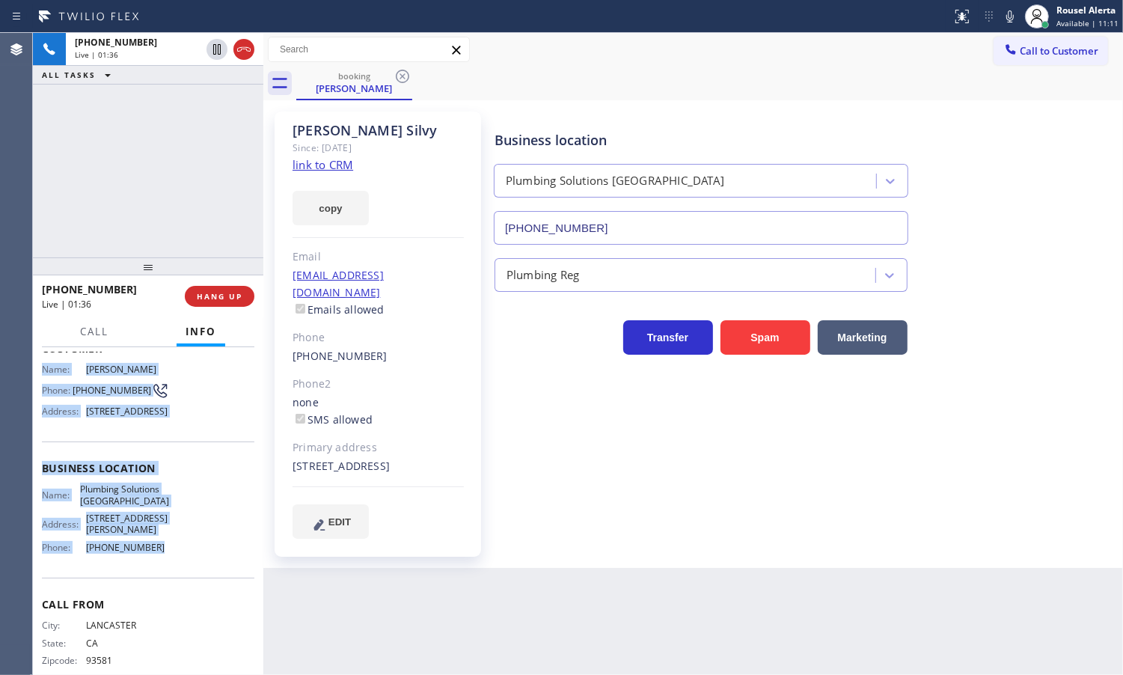
click at [1011, 23] on icon at bounding box center [1010, 16] width 18 height 18
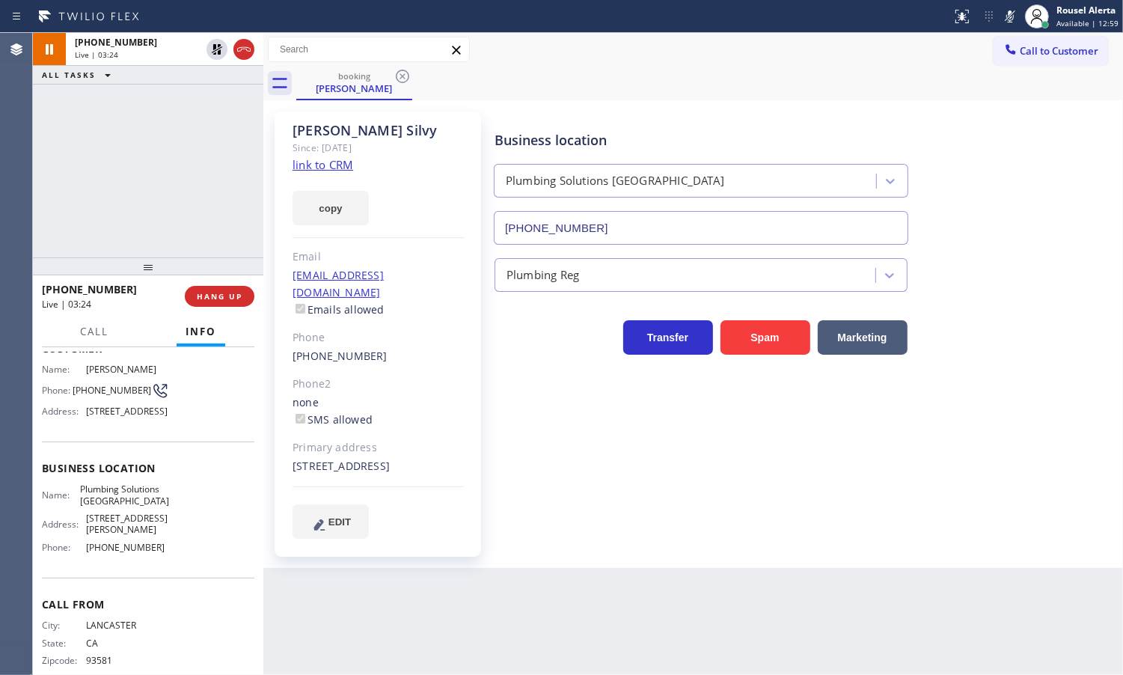
click at [141, 146] on div "[PHONE_NUMBER] Live | 03:24 ALL TASKS ALL TASKS ACTIVE TASKS TASKS IN WRAP UP" at bounding box center [148, 145] width 230 height 224
click at [218, 49] on icon at bounding box center [217, 49] width 18 height 18
click at [1018, 16] on icon at bounding box center [1010, 16] width 18 height 18
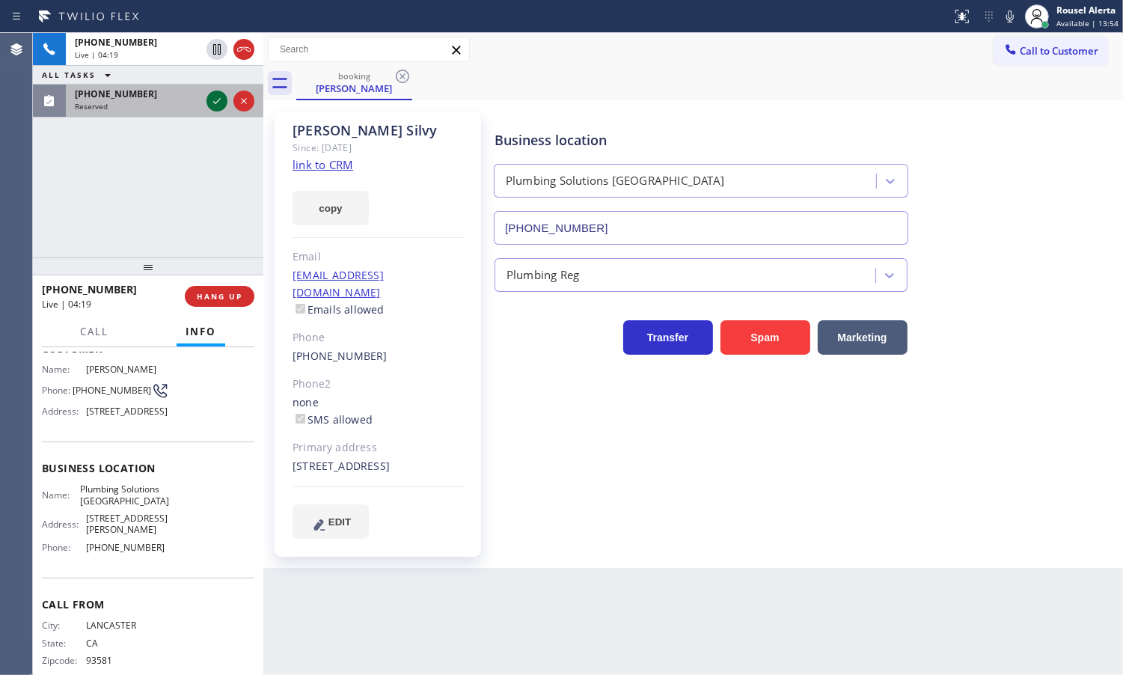
click at [213, 110] on button at bounding box center [217, 101] width 21 height 21
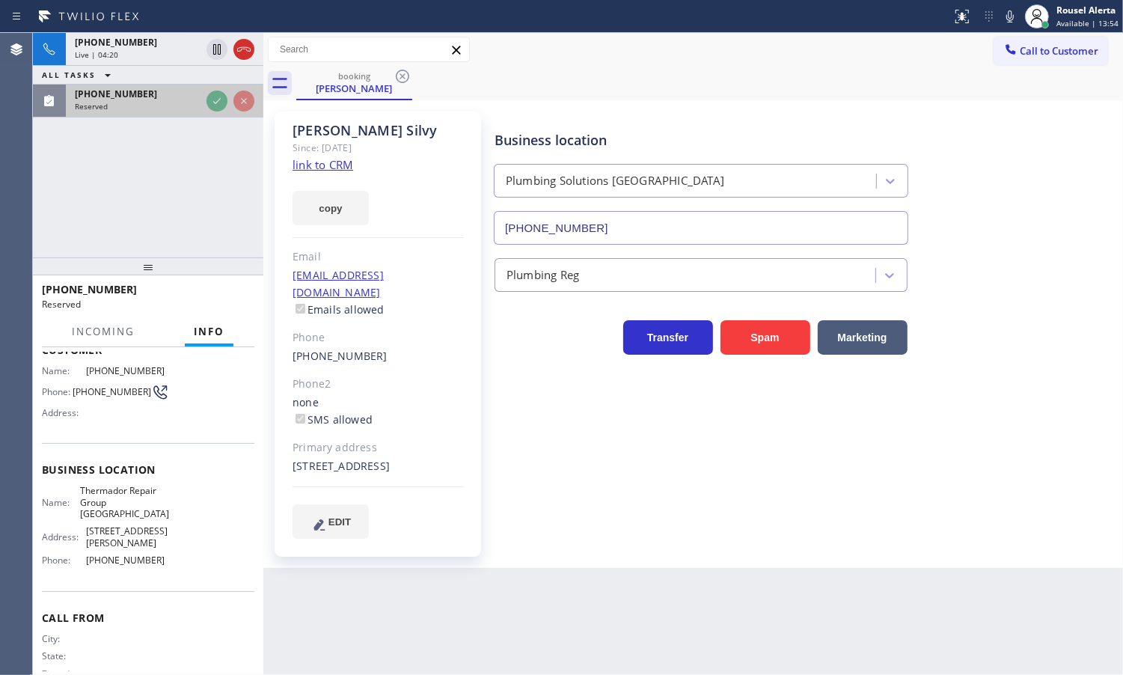
scroll to position [106, 0]
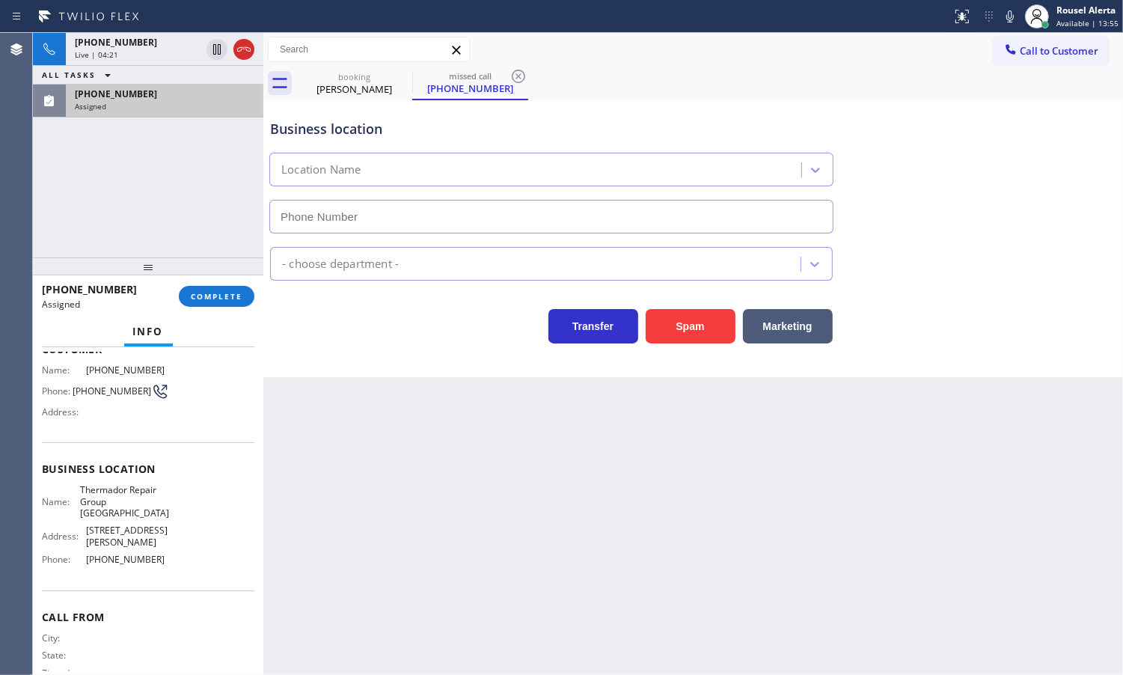
type input "[PHONE_NUMBER]"
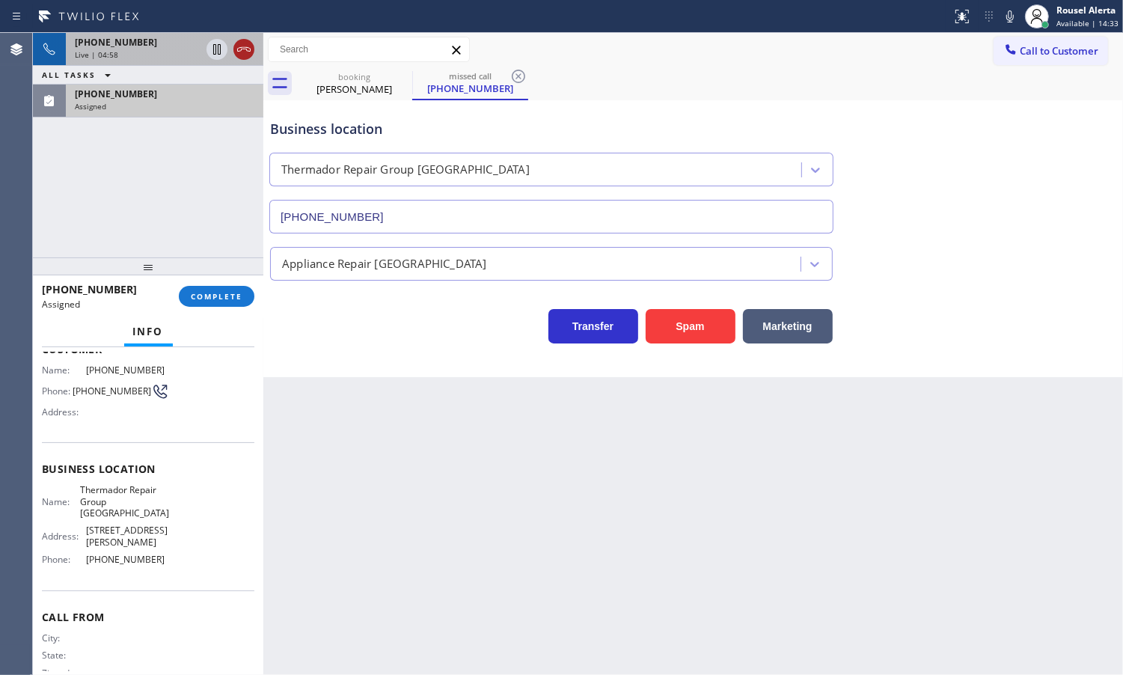
click at [236, 56] on icon at bounding box center [244, 49] width 18 height 18
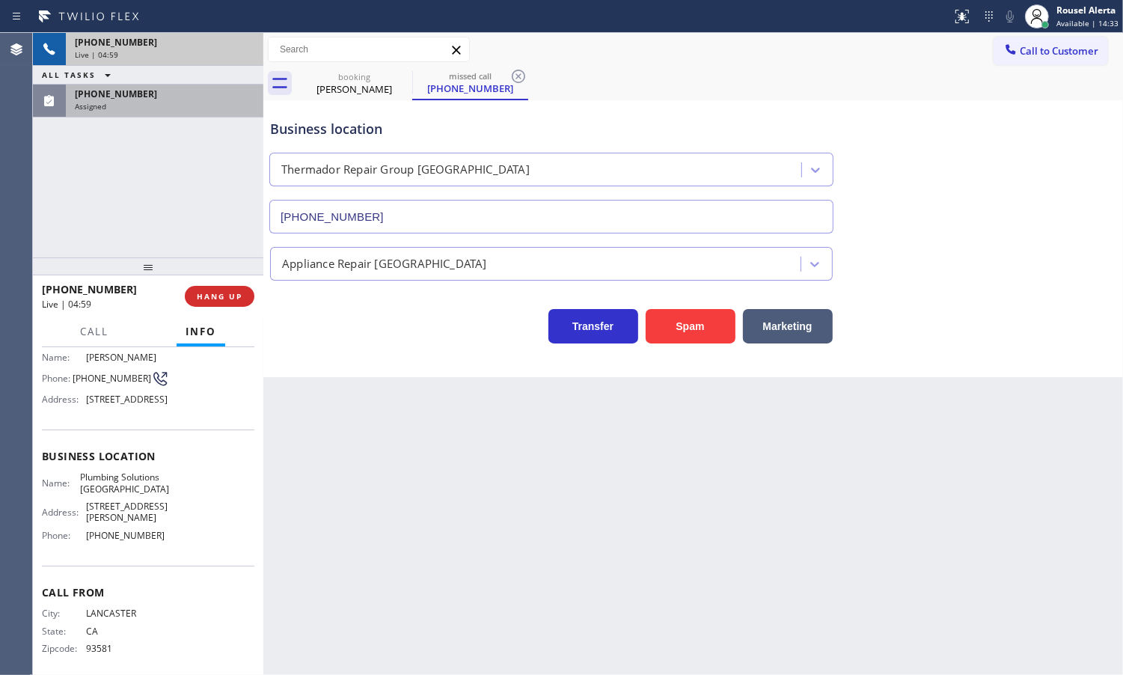
scroll to position [94, 0]
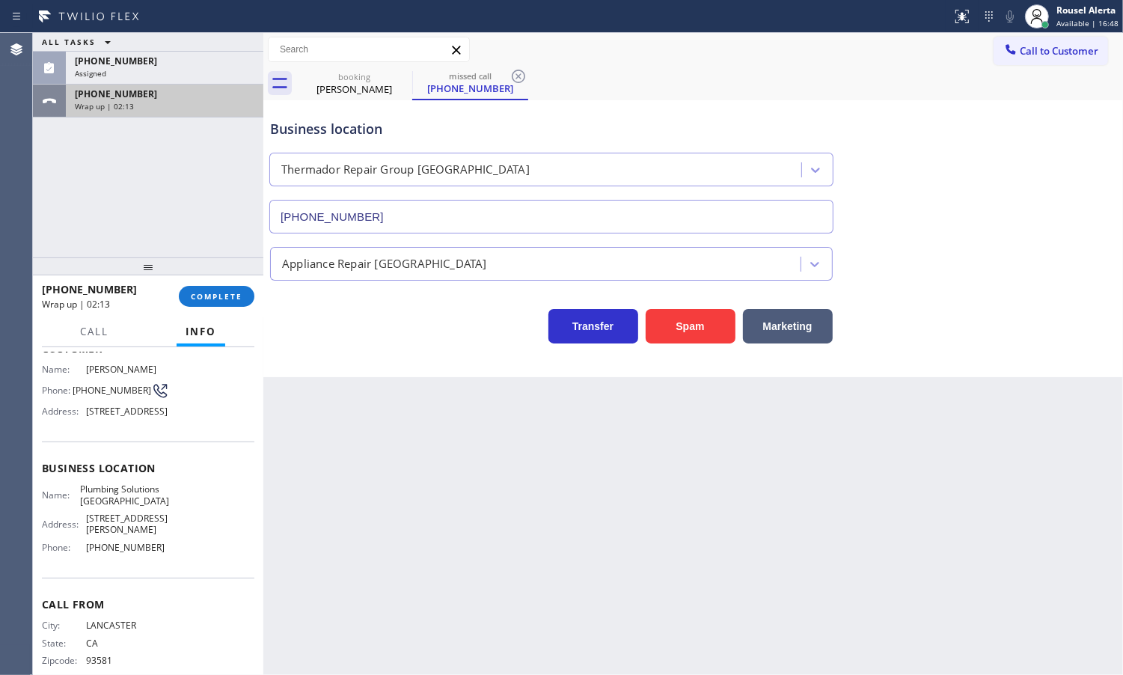
click at [159, 103] on div "Wrap up | 02:13" at bounding box center [165, 106] width 180 height 10
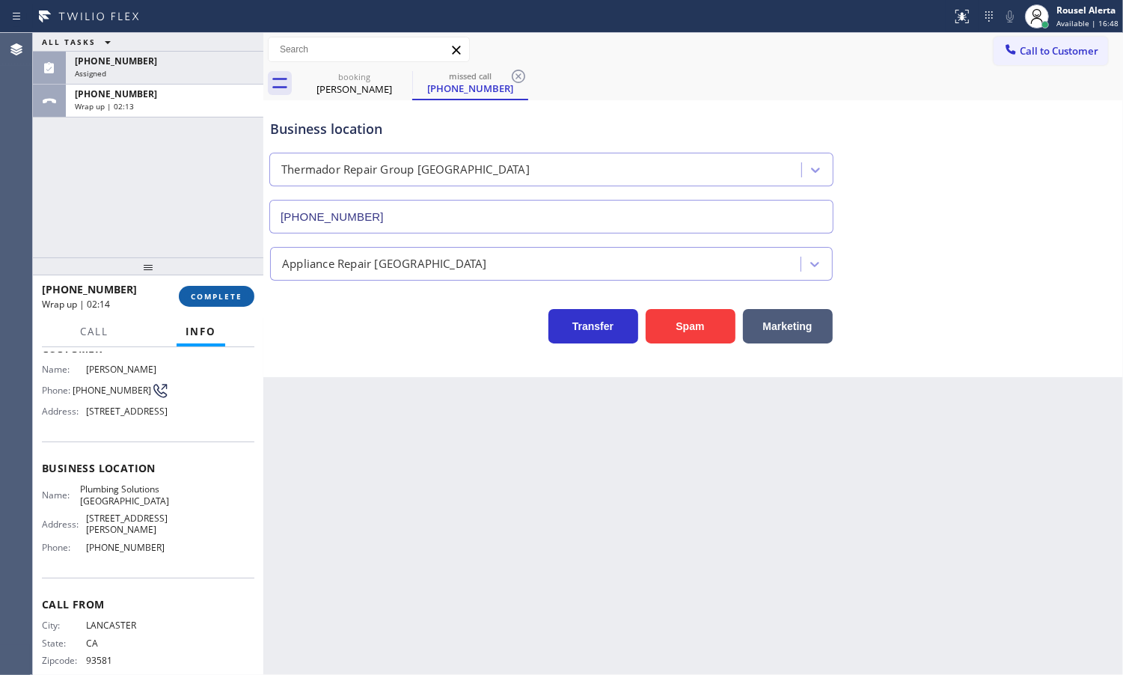
click at [200, 299] on span "COMPLETE" at bounding box center [217, 296] width 52 height 10
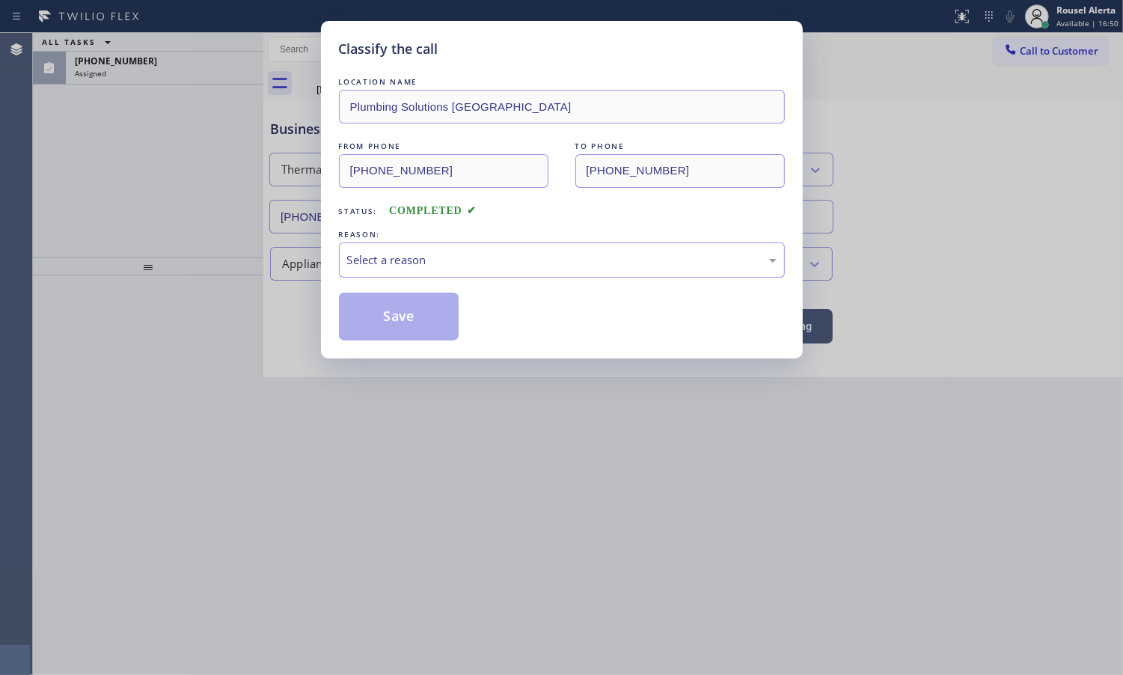
click at [398, 255] on div "Select a reason" at bounding box center [562, 259] width 430 height 17
click at [388, 317] on button "Save" at bounding box center [399, 317] width 120 height 48
click at [150, 64] on div "Classify the call LOCATION NAME Plumbing Solutions Studio City FROM PHONE [PHON…" at bounding box center [561, 337] width 1123 height 675
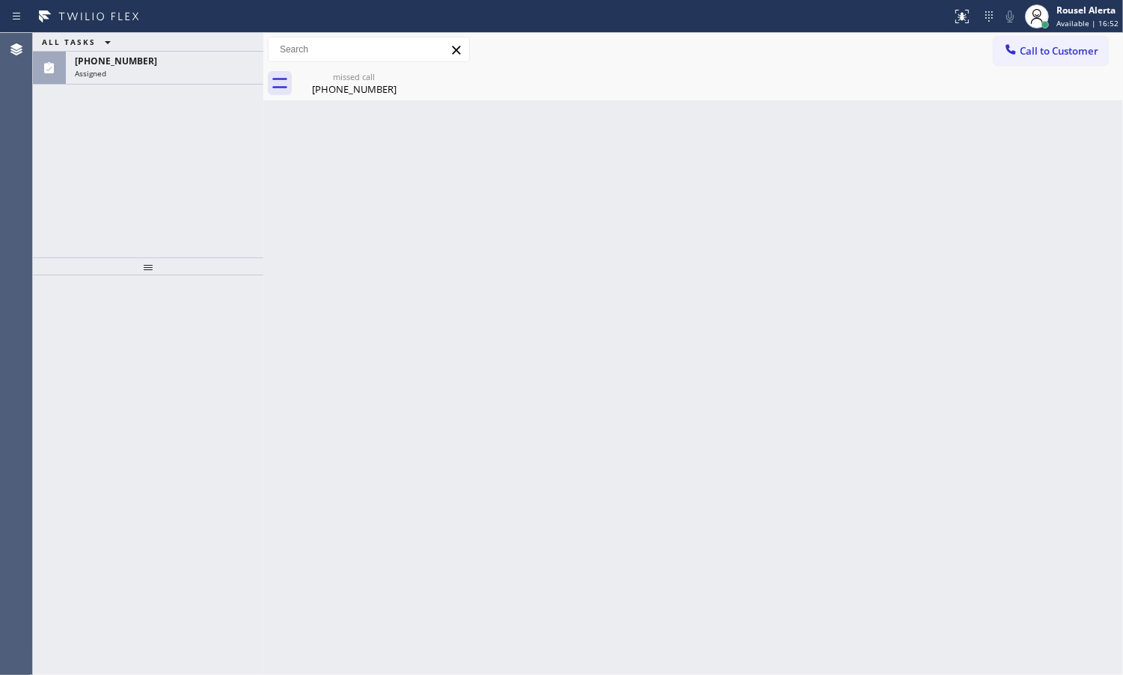
click at [150, 64] on div "[PHONE_NUMBER]" at bounding box center [165, 61] width 180 height 13
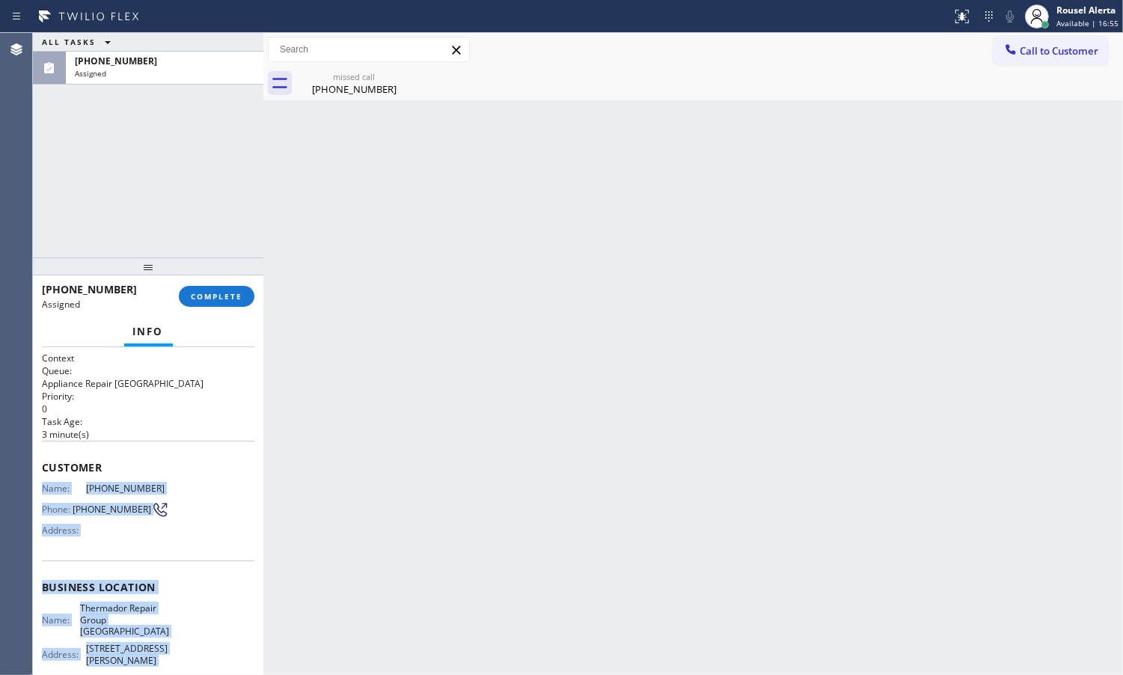
drag, startPoint x: 41, startPoint y: 488, endPoint x: 165, endPoint y: 644, distance: 199.2
click at [165, 644] on div "Context Queue: Appliance Repair High End Priority: 0 Task Age: [DEMOGRAPHIC_DAT…" at bounding box center [148, 587] width 213 height 470
click at [204, 291] on span "COMPLETE" at bounding box center [217, 296] width 52 height 10
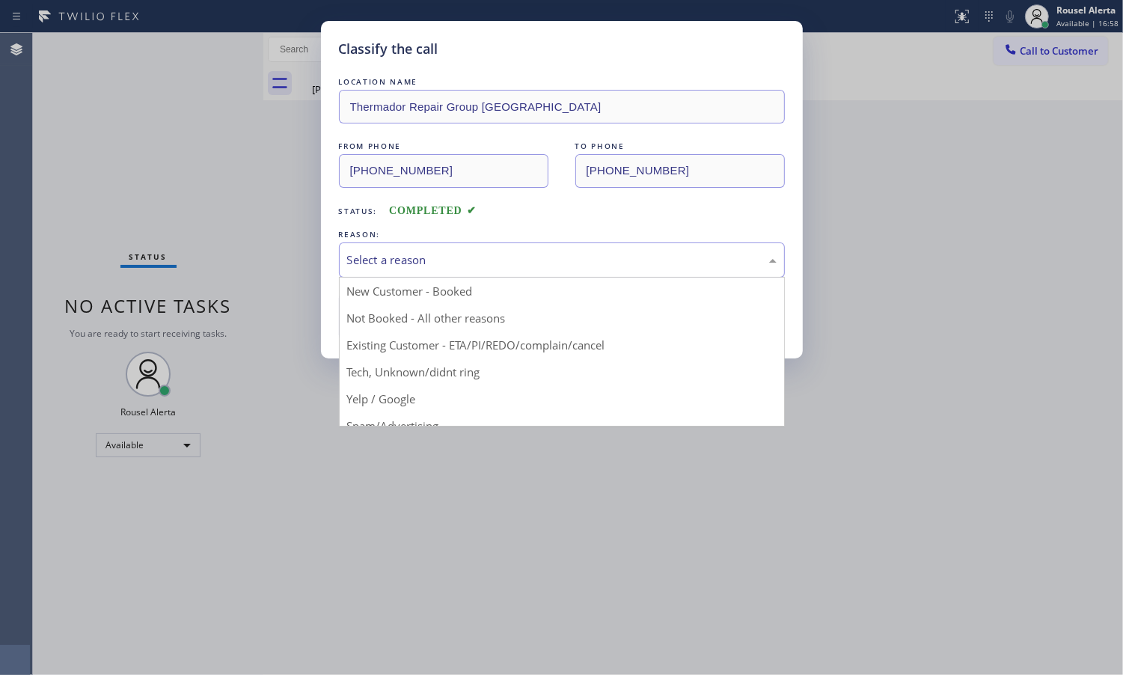
click at [480, 271] on div "Select a reason" at bounding box center [562, 259] width 446 height 35
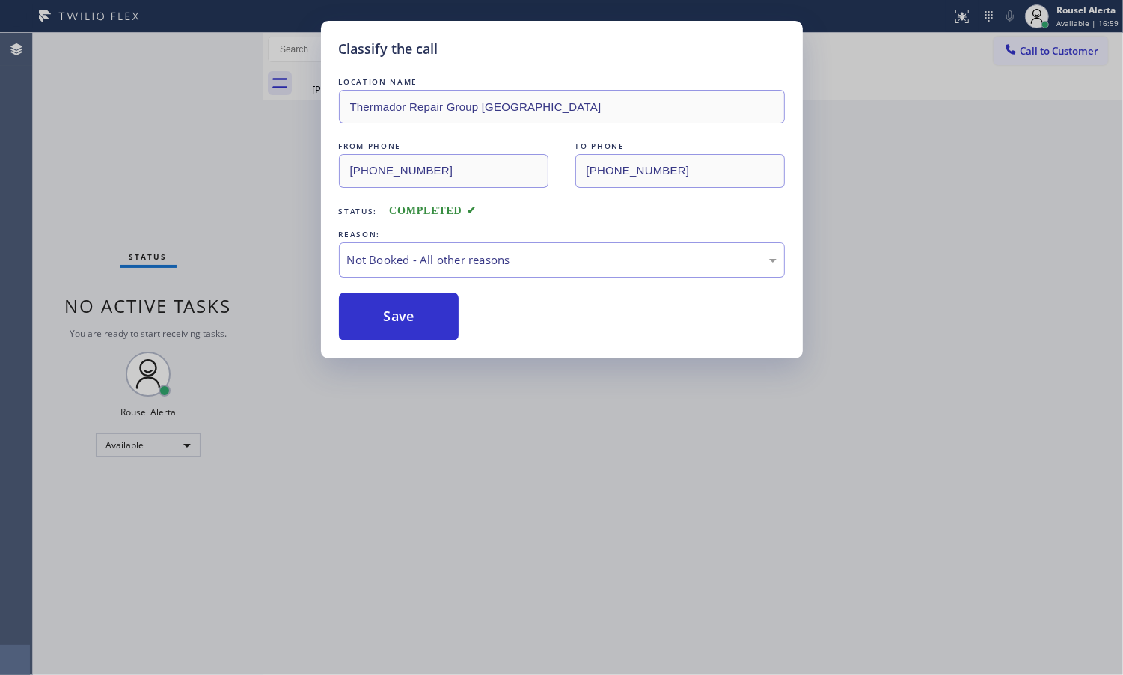
drag, startPoint x: 380, startPoint y: 320, endPoint x: 386, endPoint y: 346, distance: 26.1
click at [382, 322] on button "Save" at bounding box center [399, 317] width 120 height 48
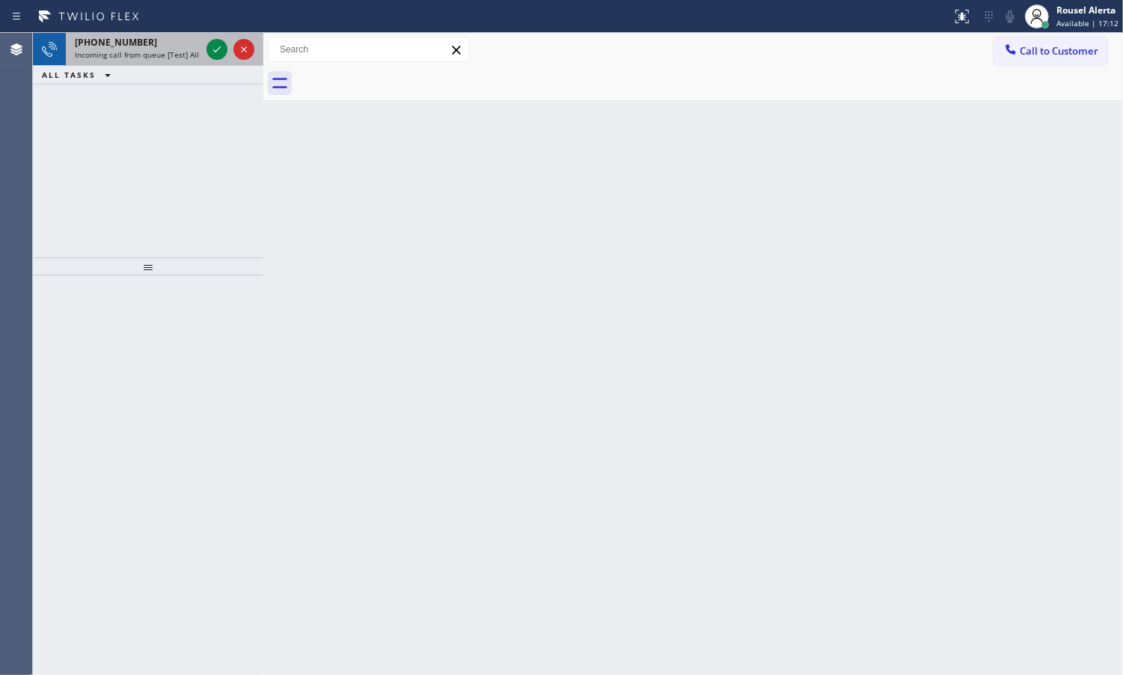
drag, startPoint x: 174, startPoint y: 40, endPoint x: 184, endPoint y: 43, distance: 10.9
click at [174, 42] on div "[PHONE_NUMBER] Incoming call from queue [Test] All" at bounding box center [135, 49] width 138 height 33
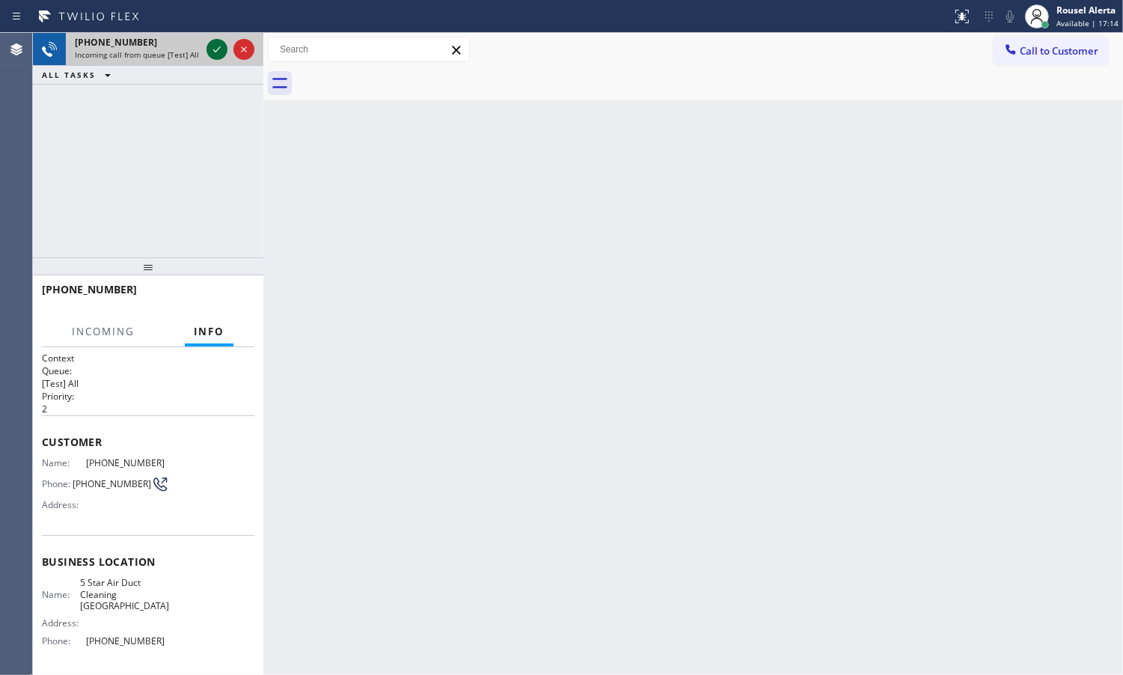
click at [206, 47] on div at bounding box center [231, 49] width 54 height 33
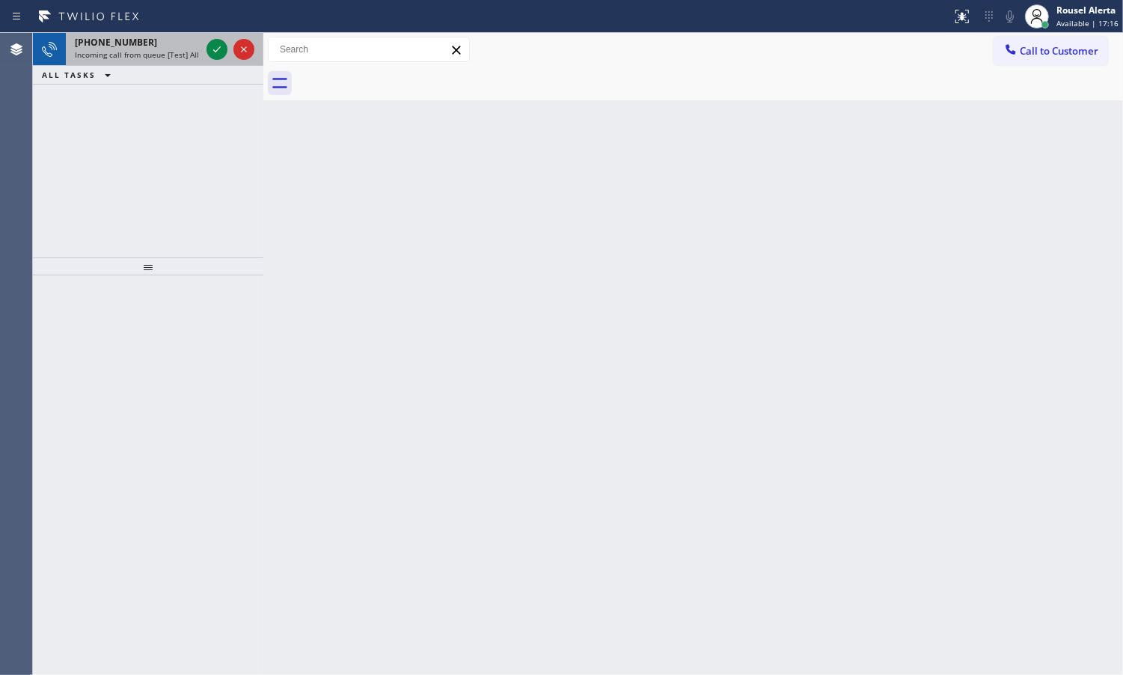
click at [125, 43] on span "[PHONE_NUMBER]" at bounding box center [116, 42] width 82 height 13
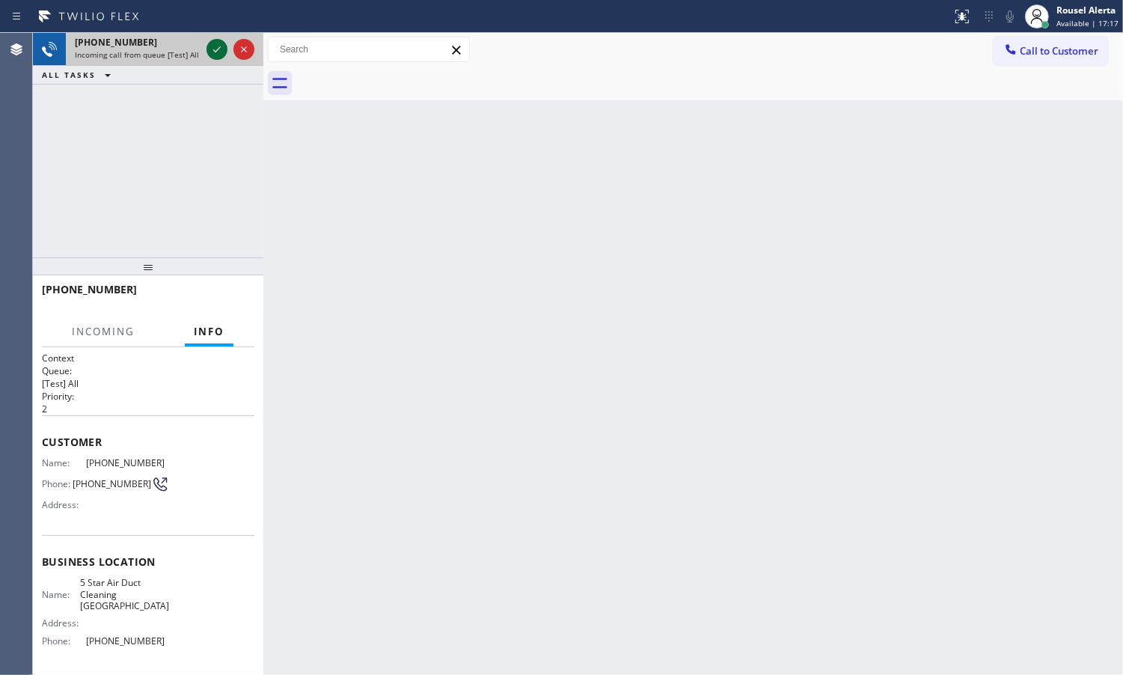
click at [211, 52] on icon at bounding box center [217, 49] width 18 height 18
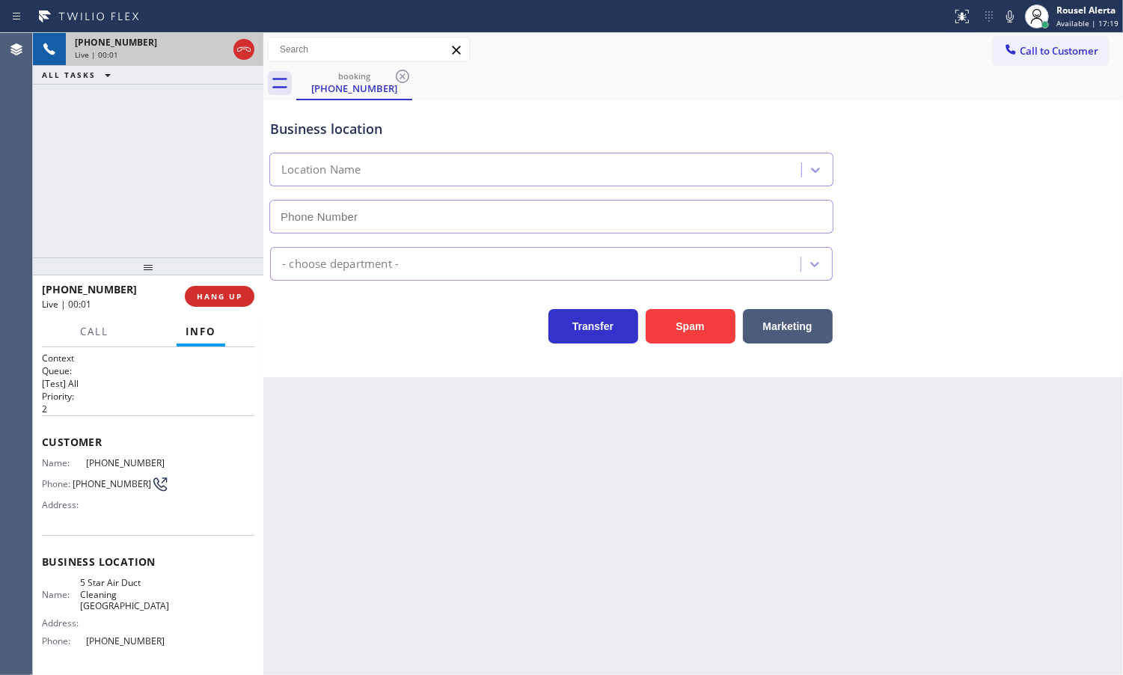
type input "[PHONE_NUMBER]"
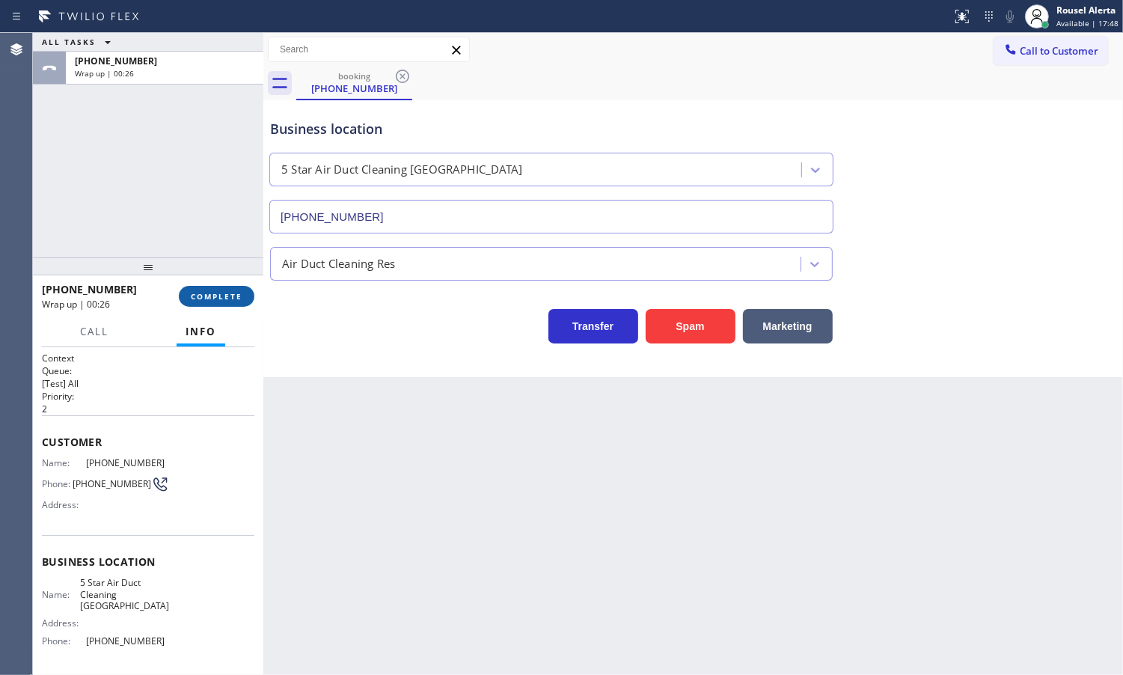
click at [223, 286] on button "COMPLETE" at bounding box center [217, 296] width 76 height 21
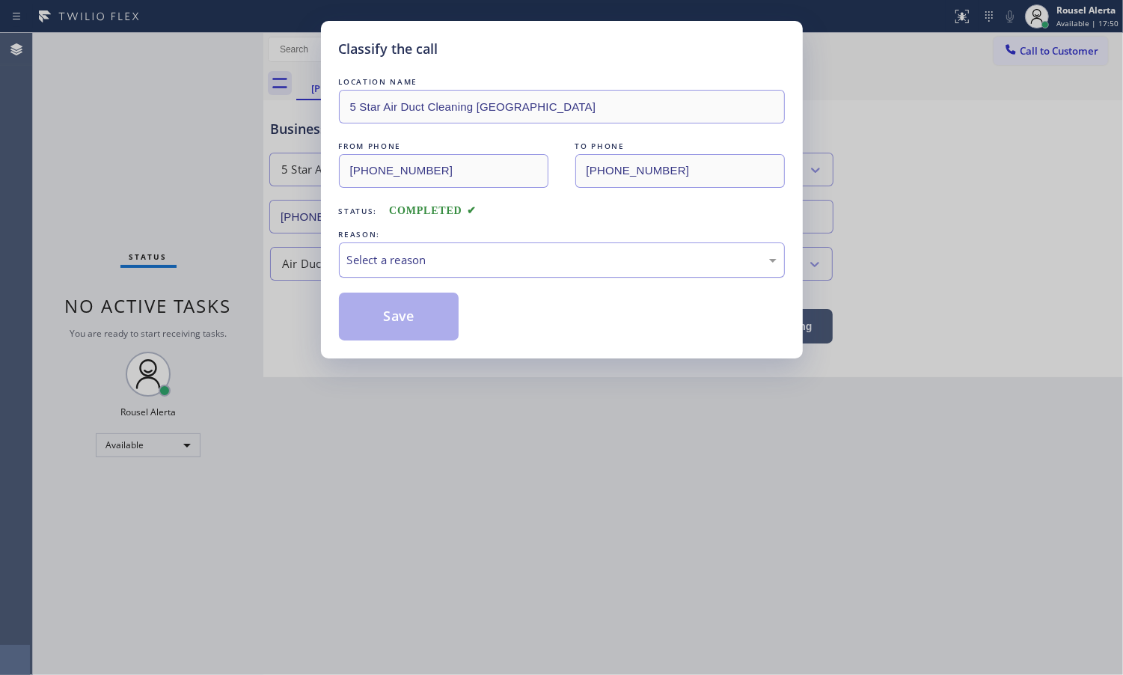
click at [416, 251] on div "Select a reason" at bounding box center [562, 259] width 446 height 35
click at [406, 340] on button "Save" at bounding box center [399, 317] width 120 height 48
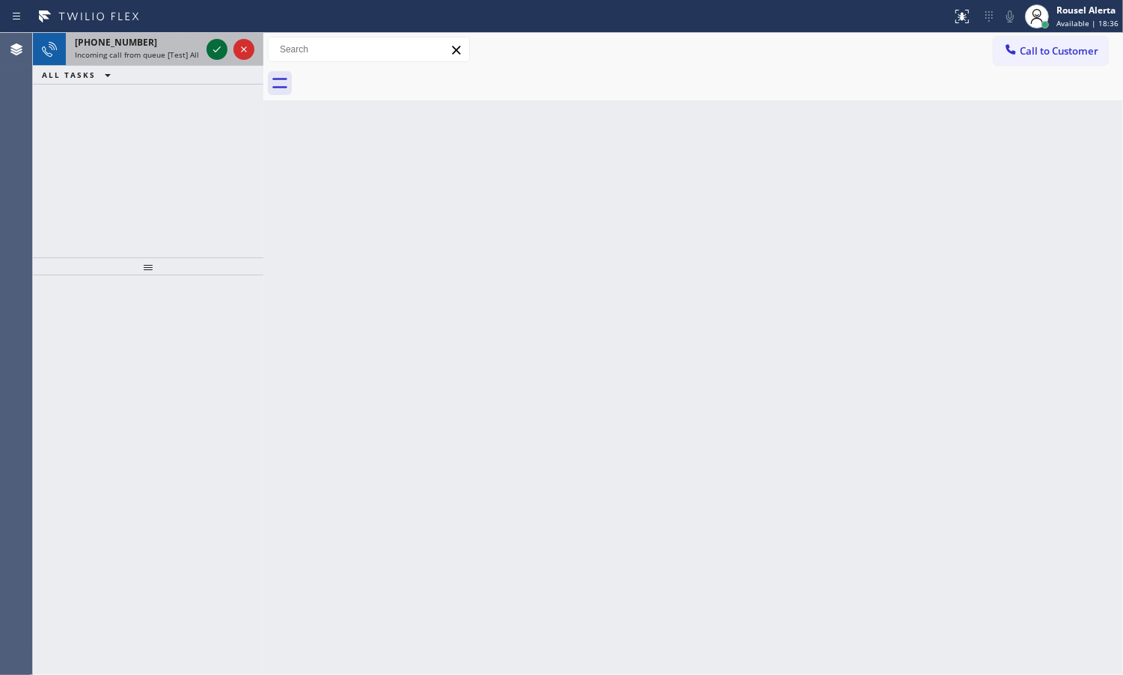
click at [215, 47] on icon at bounding box center [217, 49] width 18 height 18
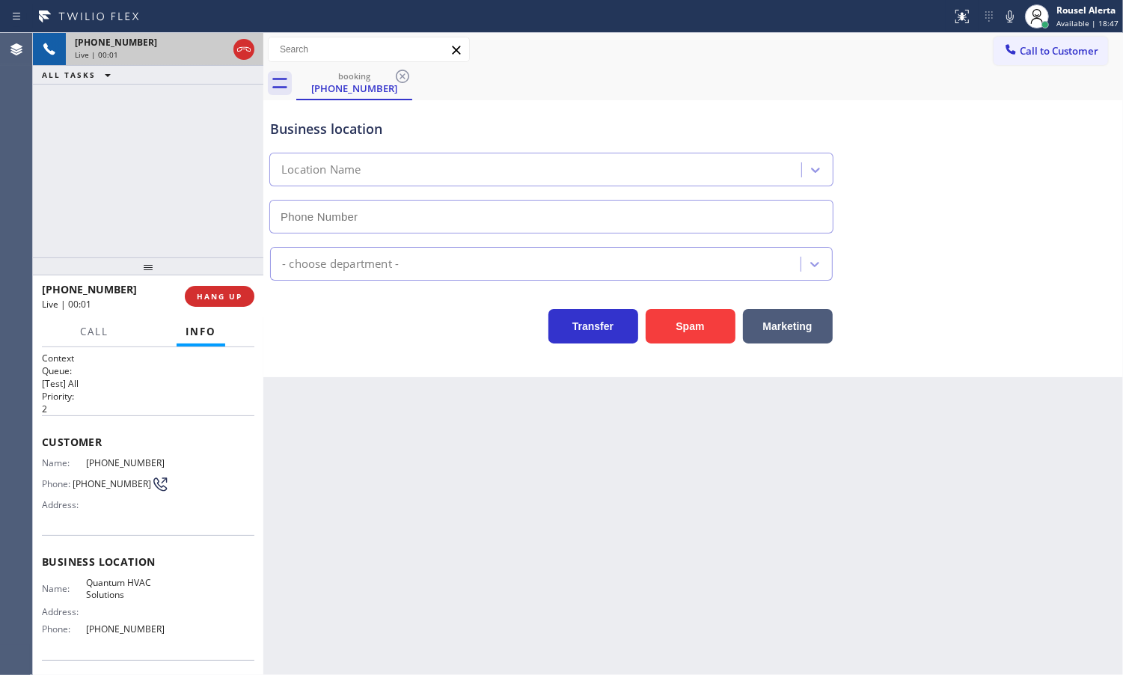
type input "[PHONE_NUMBER]"
click at [692, 334] on button "Spam" at bounding box center [691, 326] width 90 height 34
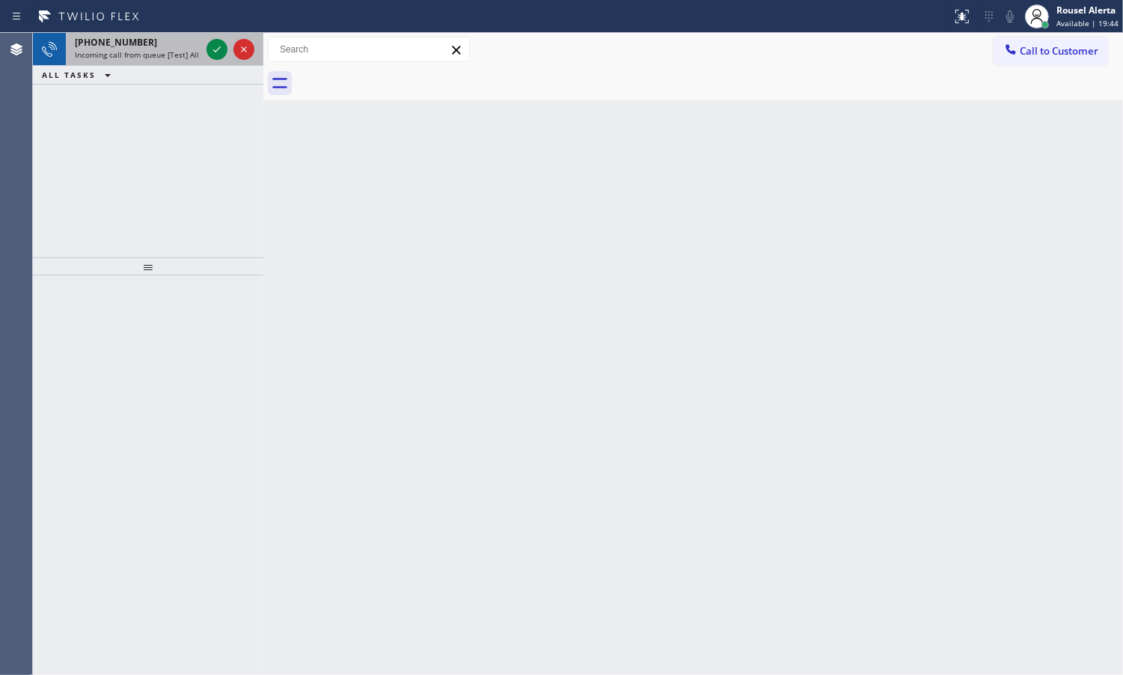
click at [180, 58] on span "Incoming call from queue [Test] All" at bounding box center [137, 54] width 124 height 10
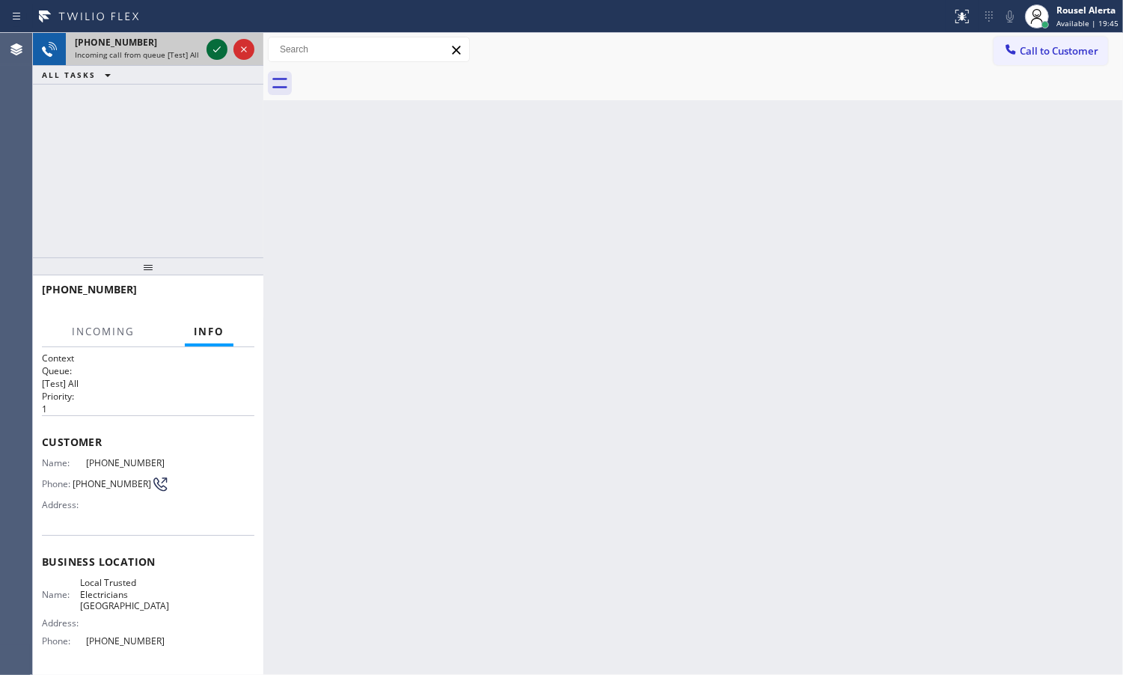
click at [215, 52] on icon at bounding box center [217, 49] width 18 height 18
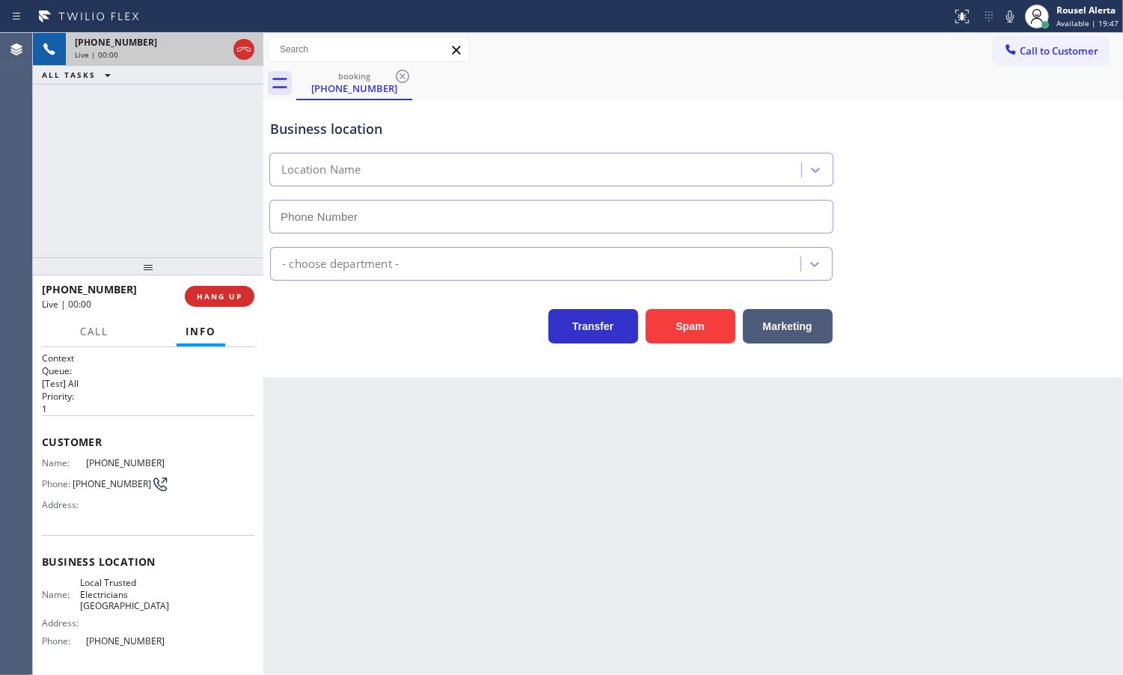
type input "[PHONE_NUMBER]"
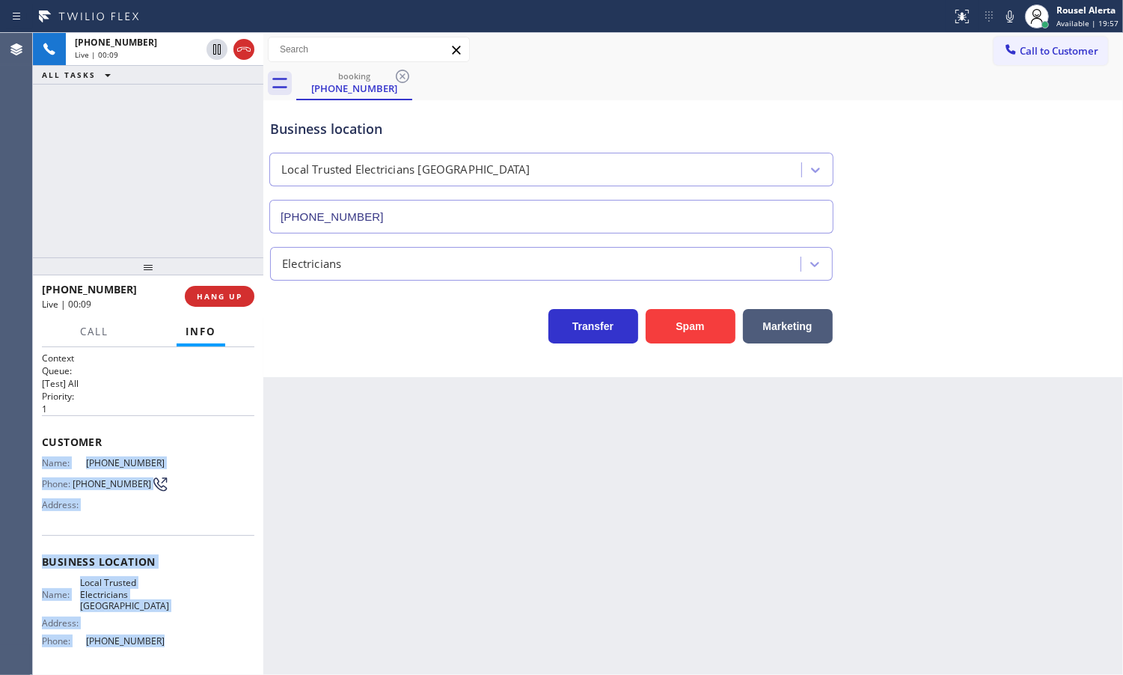
drag, startPoint x: 37, startPoint y: 456, endPoint x: 166, endPoint y: 632, distance: 217.9
click at [166, 632] on div "Context Queue: [Test] All Priority: 1 Customer Name: [PHONE_NUMBER] Phone: [PHO…" at bounding box center [148, 511] width 230 height 328
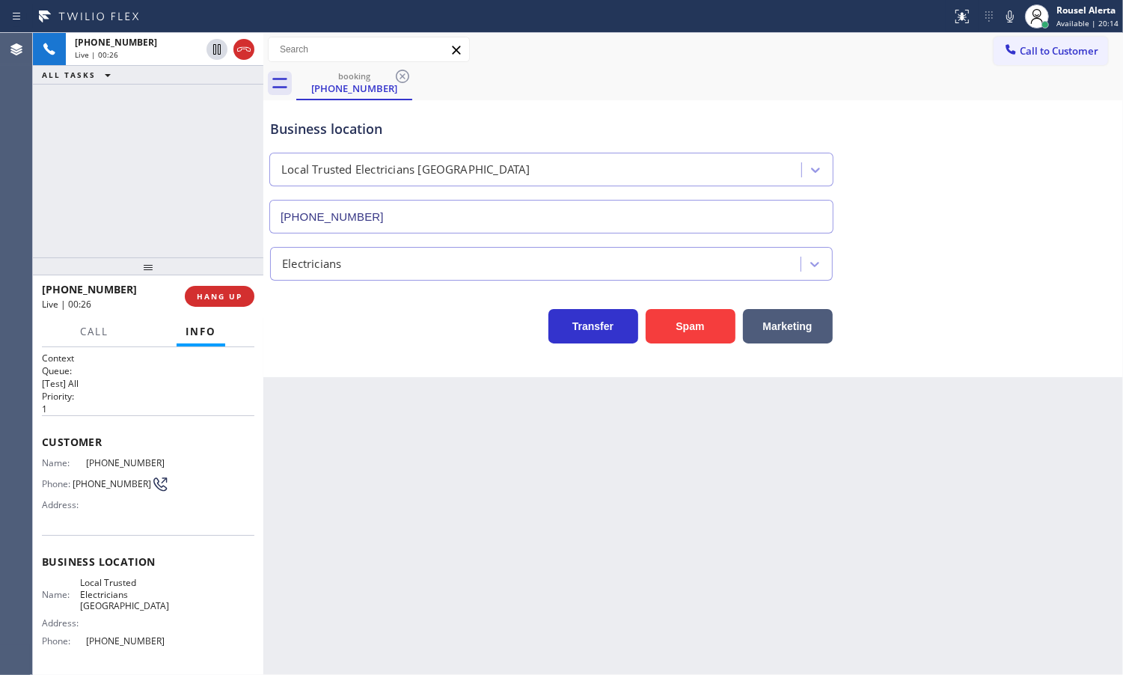
click at [192, 112] on div "[PHONE_NUMBER] Live | 00:26 ALL TASKS ALL TASKS ACTIVE TASKS TASKS IN WRAP UP" at bounding box center [148, 145] width 230 height 224
click at [228, 305] on button "HANG UP" at bounding box center [220, 296] width 70 height 21
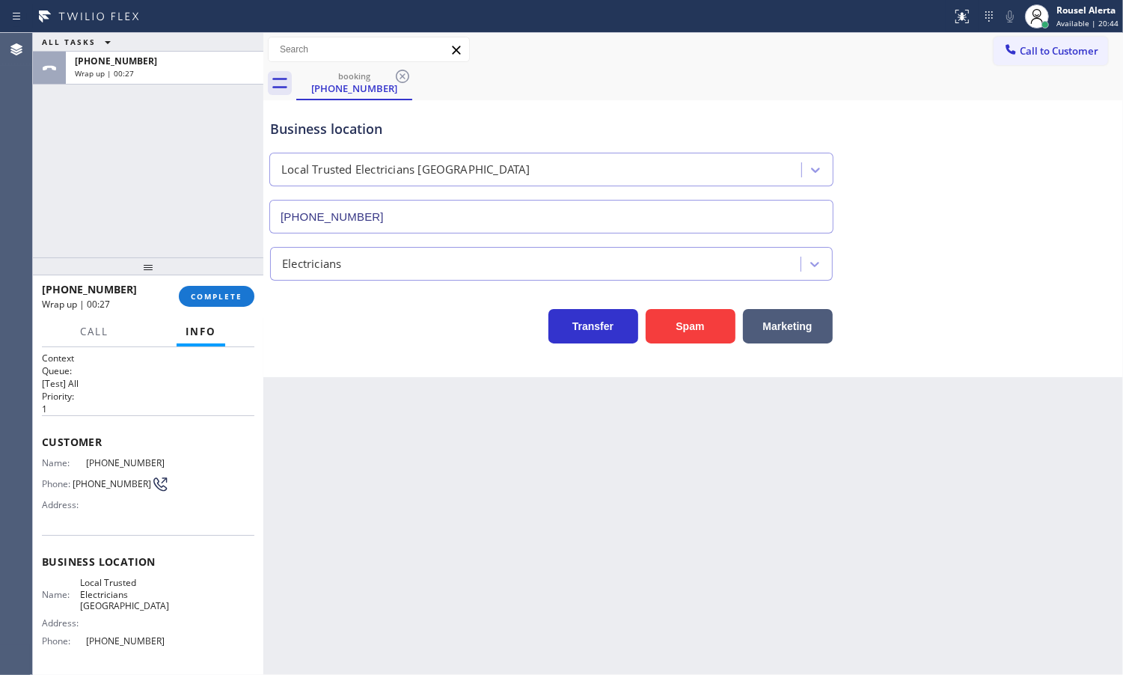
drag, startPoint x: 177, startPoint y: 112, endPoint x: 176, endPoint y: 101, distance: 11.2
click at [177, 112] on div "ALL TASKS ALL TASKS ACTIVE TASKS TASKS IN WRAP UP [PHONE_NUMBER] Wrap up | 00:27" at bounding box center [148, 145] width 230 height 224
click at [174, 70] on div "Wrap up | 00:27" at bounding box center [165, 73] width 180 height 10
click at [204, 299] on span "COMPLETE" at bounding box center [217, 296] width 52 height 10
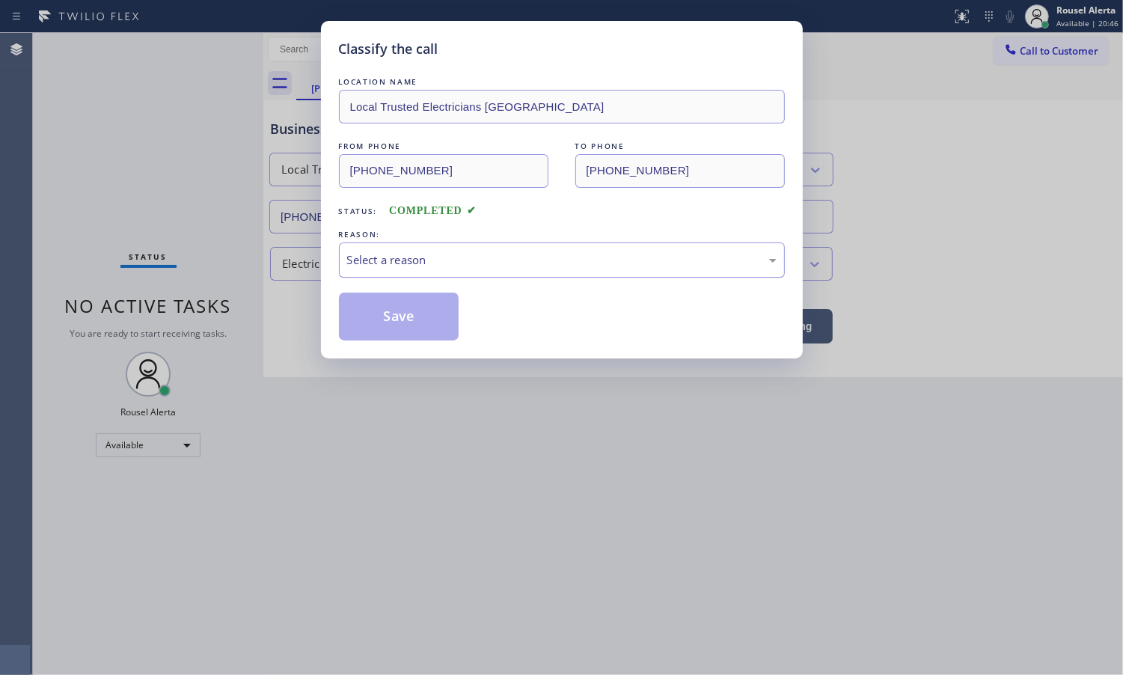
click at [541, 263] on div "Select a reason" at bounding box center [562, 259] width 430 height 17
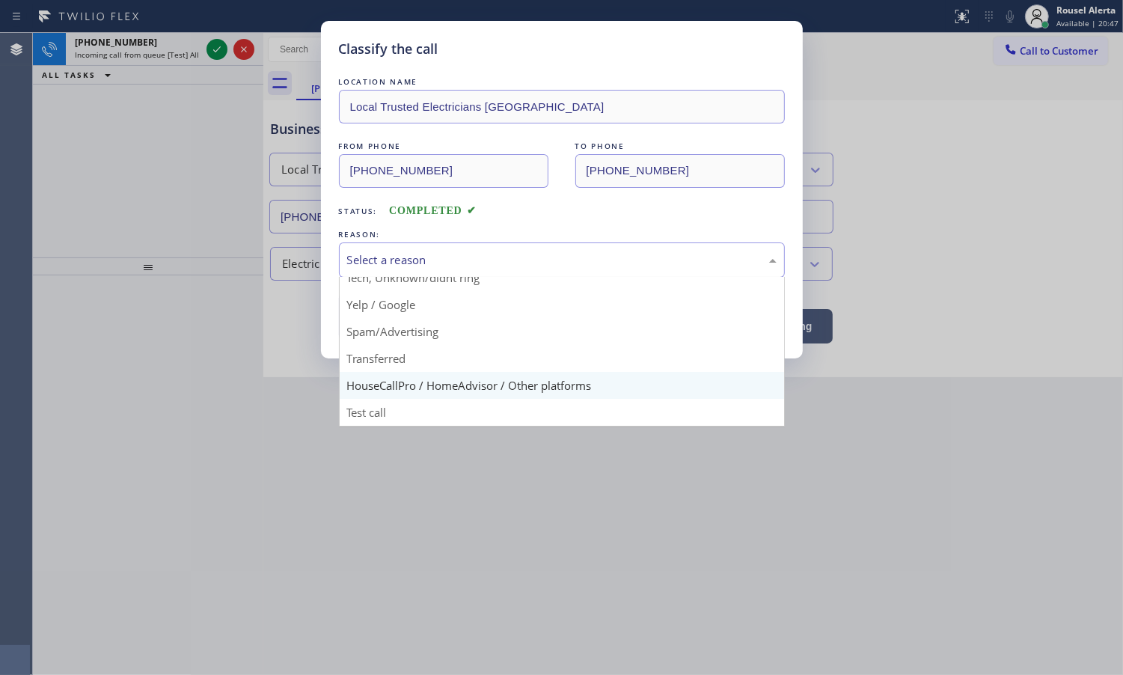
scroll to position [103, 0]
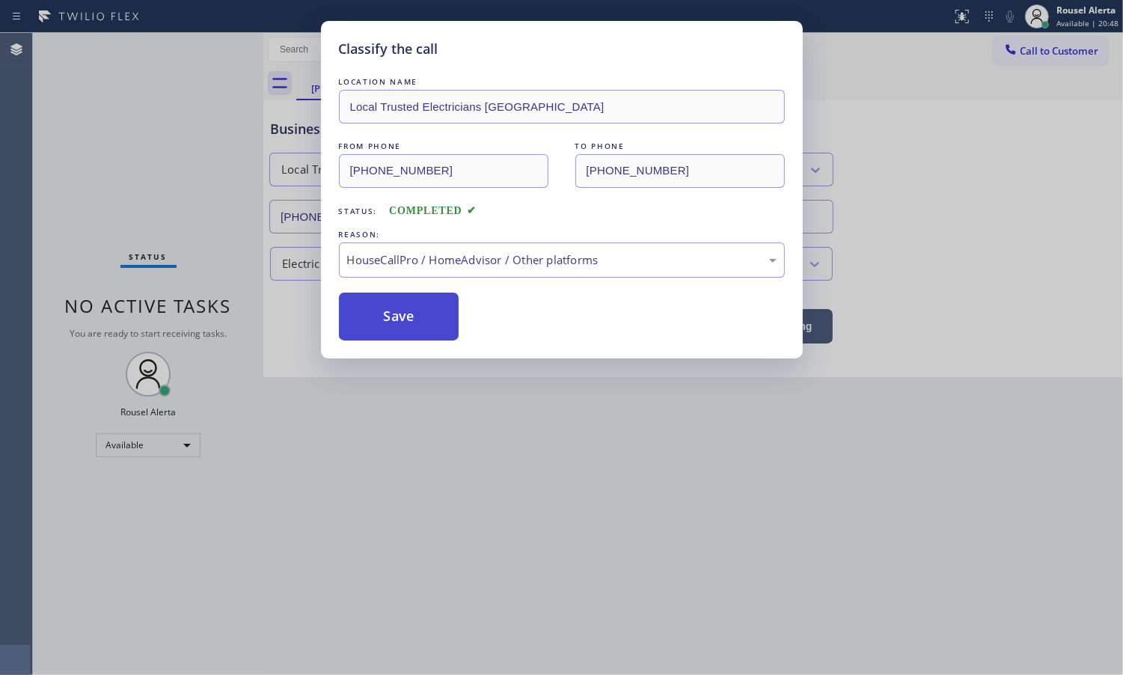
click at [414, 338] on button "Save" at bounding box center [399, 317] width 120 height 48
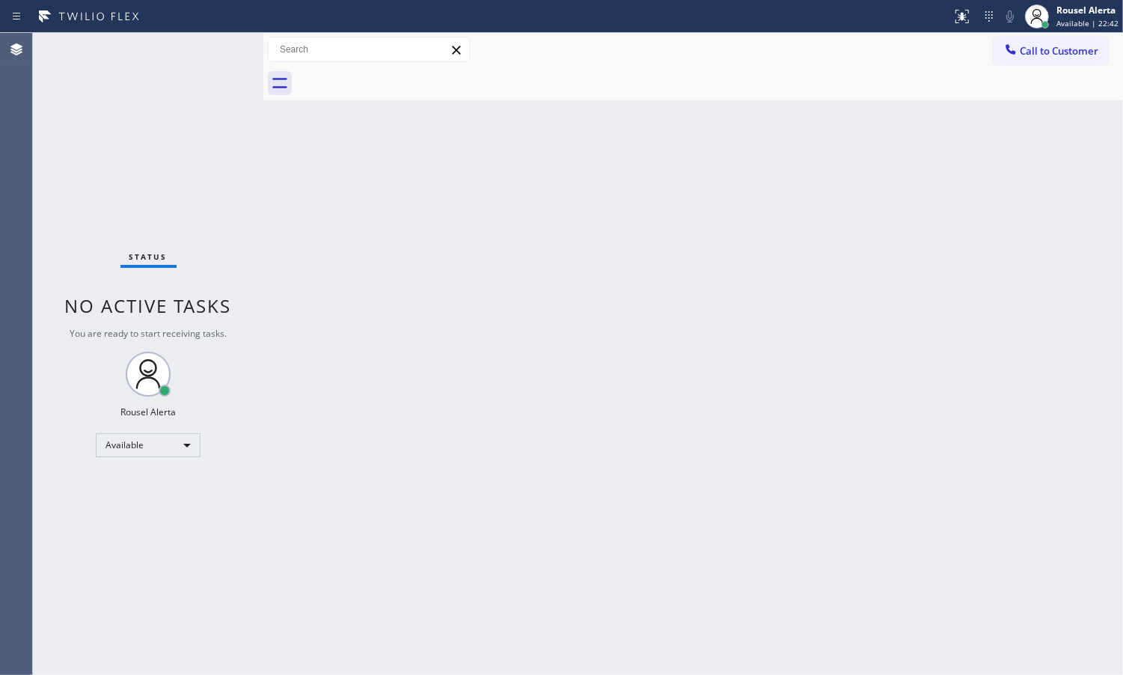
click at [438, 500] on div "Back to Dashboard Change Sender ID Customers Technicians Select a contact Outbo…" at bounding box center [693, 354] width 860 height 642
click at [308, 445] on div "Back to Dashboard Change Sender ID Customers Technicians Select a contact Outbo…" at bounding box center [693, 354] width 860 height 642
click at [258, 509] on div "Status No active tasks You are ready to start receiving tasks. Rousel Alerta Av…" at bounding box center [148, 354] width 230 height 642
click at [207, 489] on div "Status No active tasks You are ready to start receiving tasks. Rousel Alerta Av…" at bounding box center [148, 354] width 230 height 642
drag, startPoint x: 94, startPoint y: 470, endPoint x: 70, endPoint y: 462, distance: 25.8
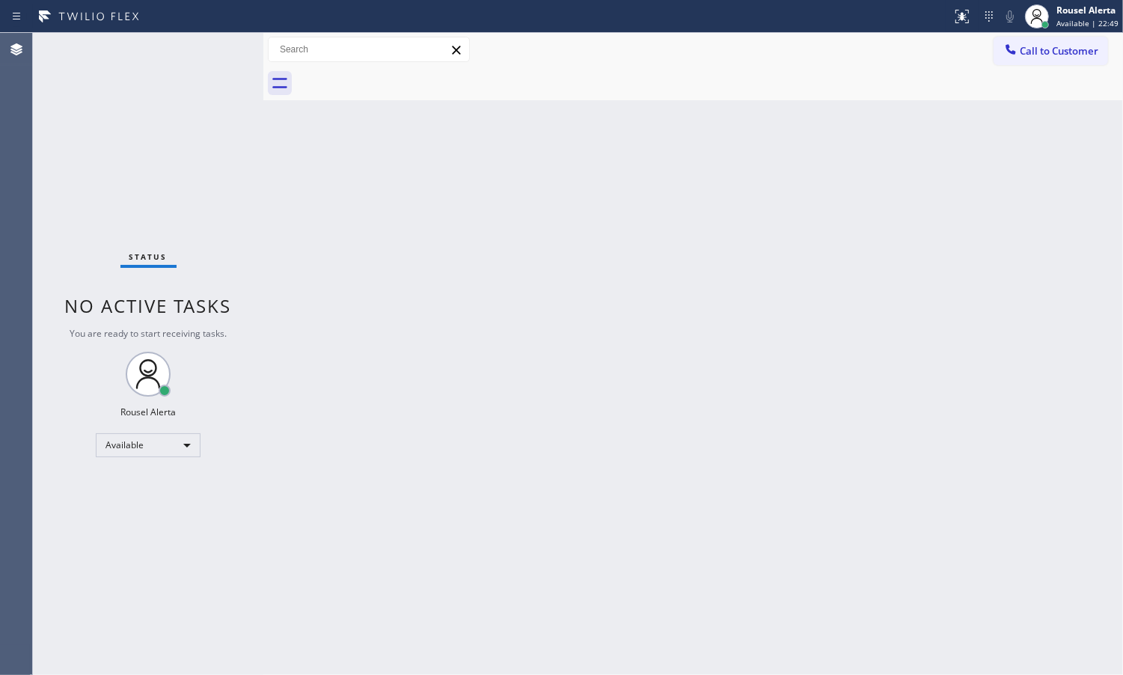
click at [73, 462] on div "Status No active tasks You are ready to start receiving tasks. Rousel Alerta Av…" at bounding box center [148, 354] width 230 height 642
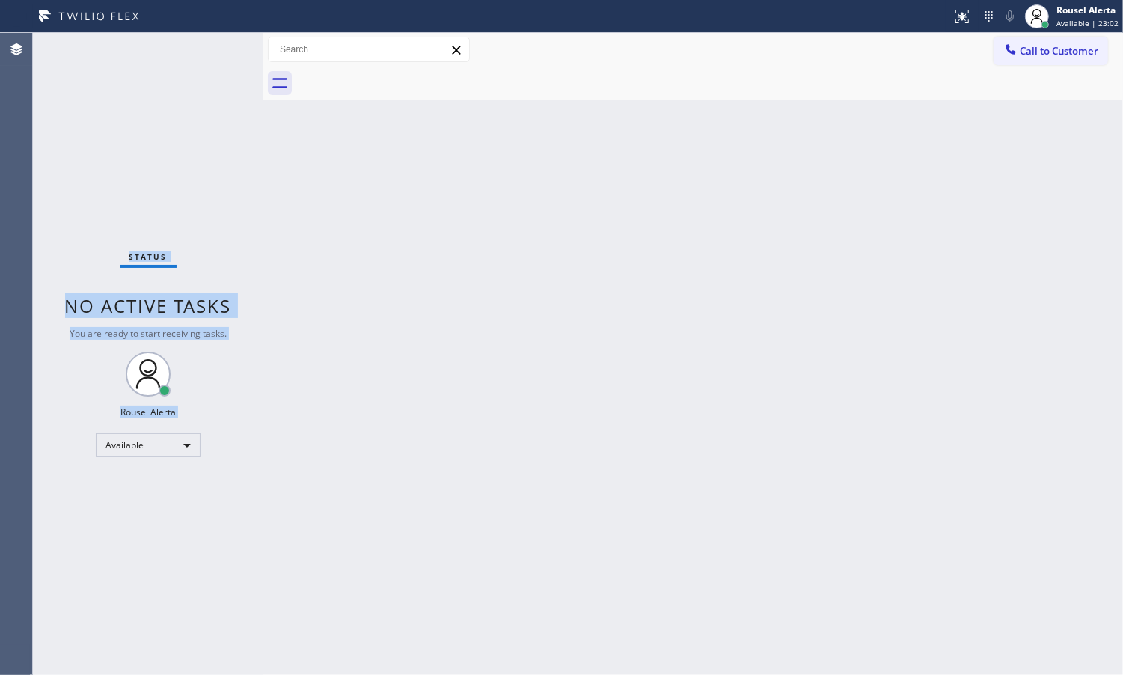
drag, startPoint x: 90, startPoint y: 498, endPoint x: 129, endPoint y: 229, distance: 271.4
click at [129, 229] on div "Status No active tasks You are ready to start receiving tasks. Rousel Alerta Av…" at bounding box center [148, 354] width 230 height 642
click at [135, 201] on div "Status No active tasks You are ready to start receiving tasks. Rousel Alerta Av…" at bounding box center [148, 354] width 230 height 642
drag, startPoint x: 278, startPoint y: 484, endPoint x: 73, endPoint y: 260, distance: 304.0
click at [73, 260] on div "Status No active tasks You are ready to start receiving tasks. Rousel Alerta Av…" at bounding box center [578, 354] width 1090 height 642
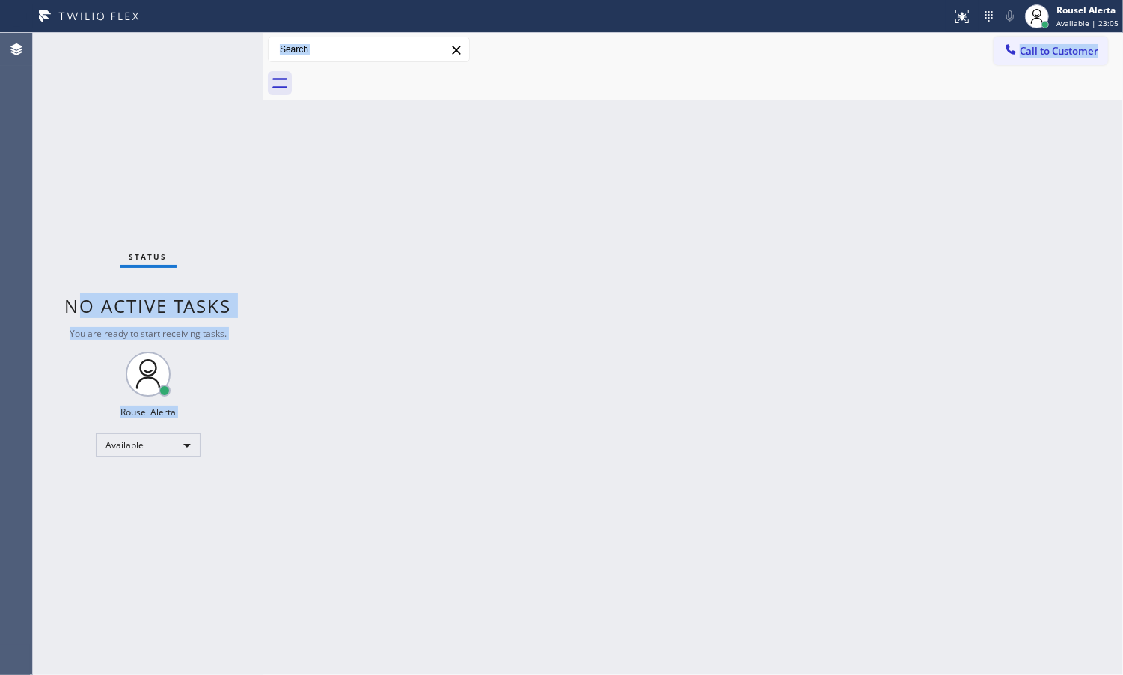
click at [297, 492] on div "Back to Dashboard Change Sender ID Customers Technicians Select a contact Outbo…" at bounding box center [693, 354] width 860 height 642
drag, startPoint x: 75, startPoint y: 438, endPoint x: 110, endPoint y: 248, distance: 194.0
click at [110, 248] on div "Status No active tasks You are ready to start receiving tasks. Rousel Alerta Av…" at bounding box center [148, 354] width 230 height 642
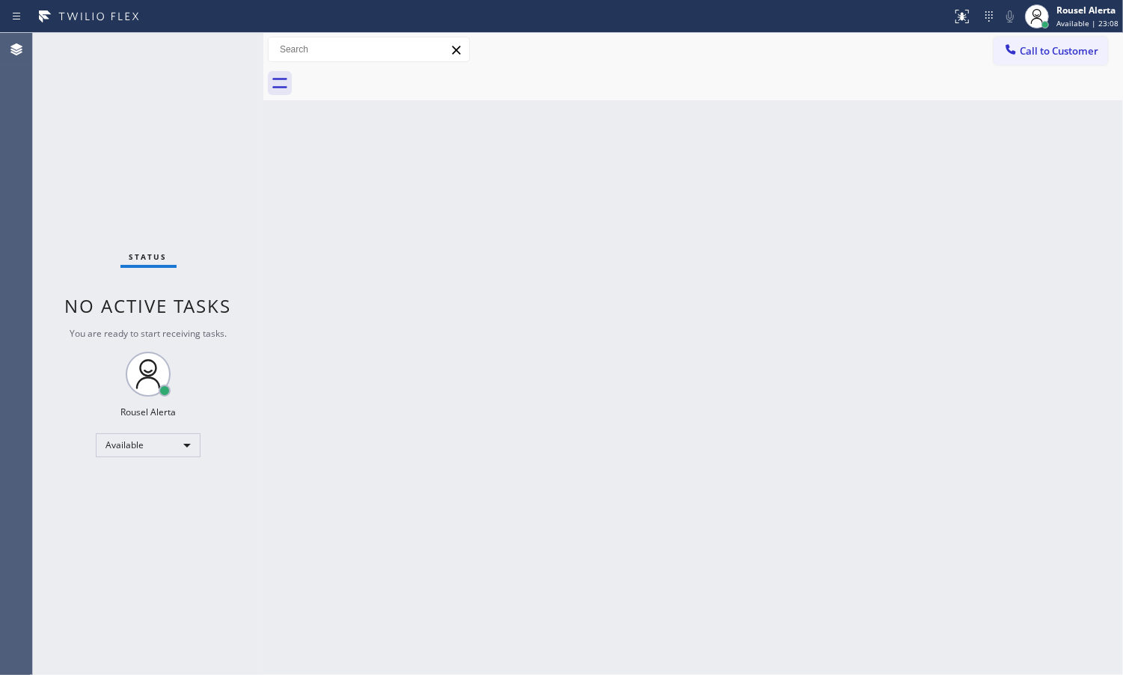
click at [380, 499] on div "Back to Dashboard Change Sender ID Customers Technicians Select a contact Outbo…" at bounding box center [693, 354] width 860 height 642
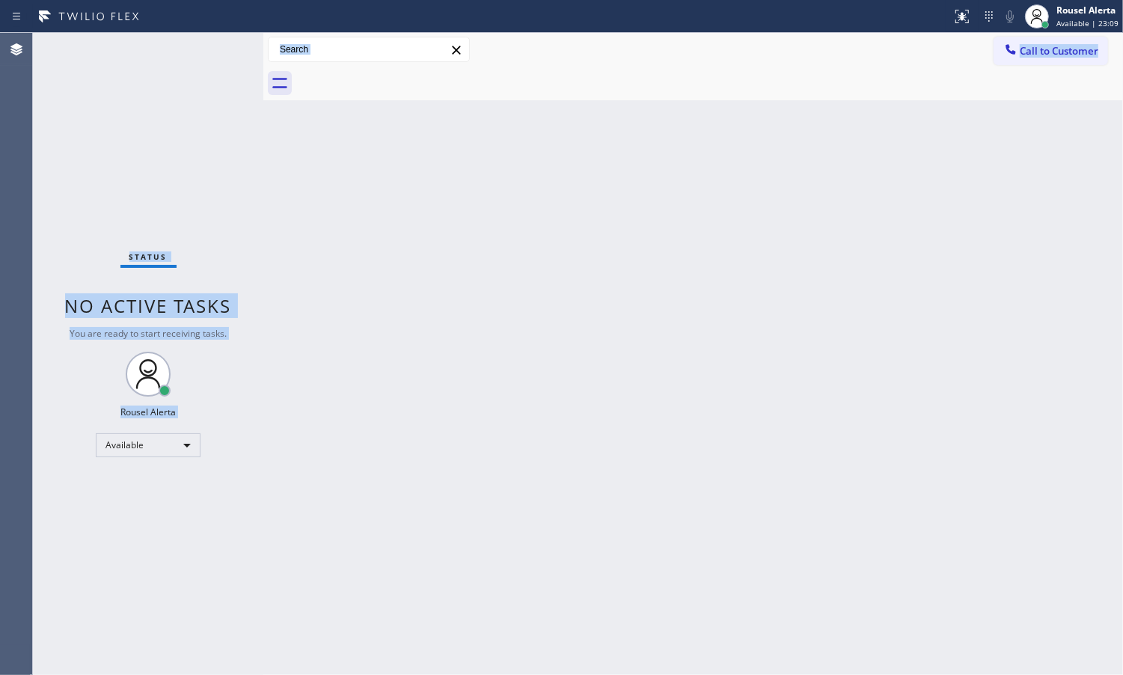
drag, startPoint x: 319, startPoint y: 461, endPoint x: 117, endPoint y: 233, distance: 303.7
click at [117, 233] on div "Status No active tasks You are ready to start receiving tasks. Rousel Alerta Av…" at bounding box center [578, 354] width 1090 height 642
click at [289, 326] on div "Back to Dashboard Change Sender ID Customers Technicians Select a contact Outbo…" at bounding box center [693, 354] width 860 height 642
click at [439, 456] on div "Back to Dashboard Change Sender ID Customers Technicians Select a contact Outbo…" at bounding box center [693, 354] width 860 height 642
drag, startPoint x: 72, startPoint y: 474, endPoint x: 94, endPoint y: 214, distance: 260.6
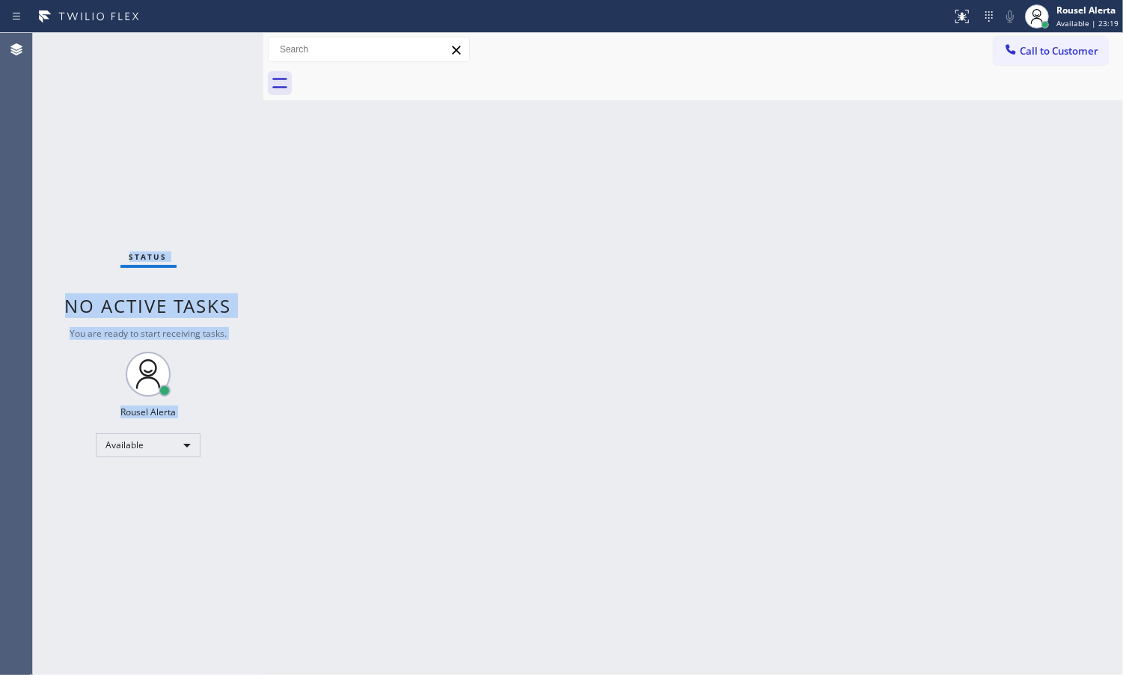
click at [94, 214] on div "Status No active tasks You are ready to start receiving tasks. Rousel Alerta Av…" at bounding box center [148, 354] width 230 height 642
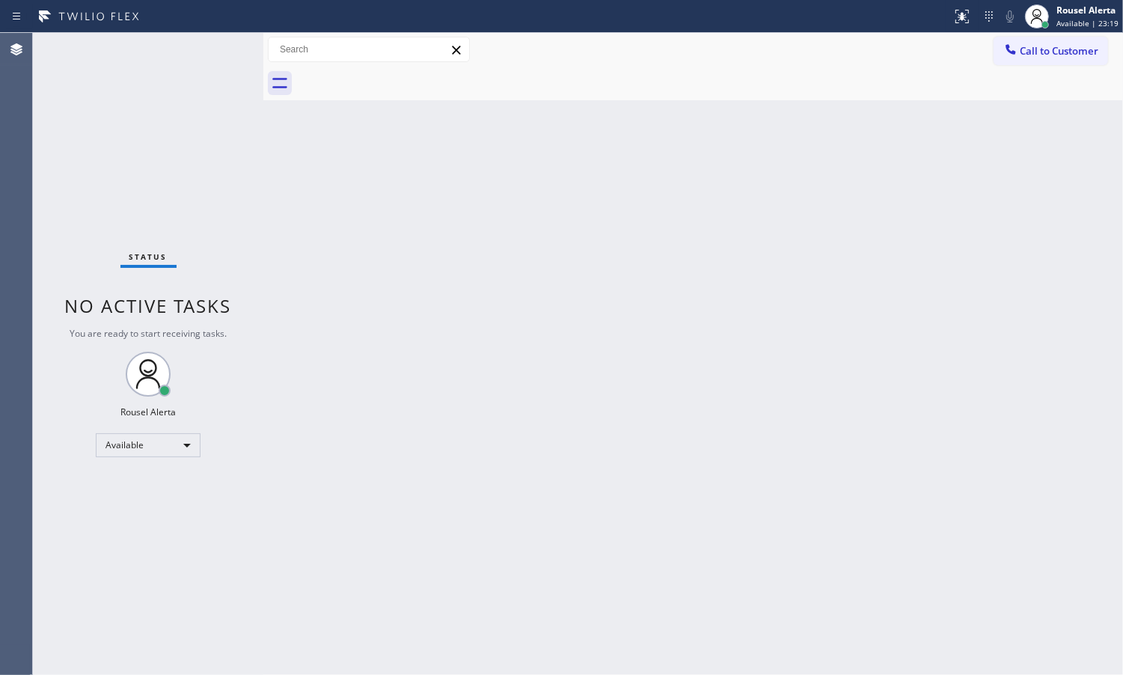
click at [563, 412] on div "Back to Dashboard Change Sender ID Customers Technicians Select a contact Outbo…" at bounding box center [693, 354] width 860 height 642
click at [466, 522] on div "Back to Dashboard Change Sender ID Customers Technicians Select a contact Outbo…" at bounding box center [693, 354] width 860 height 642
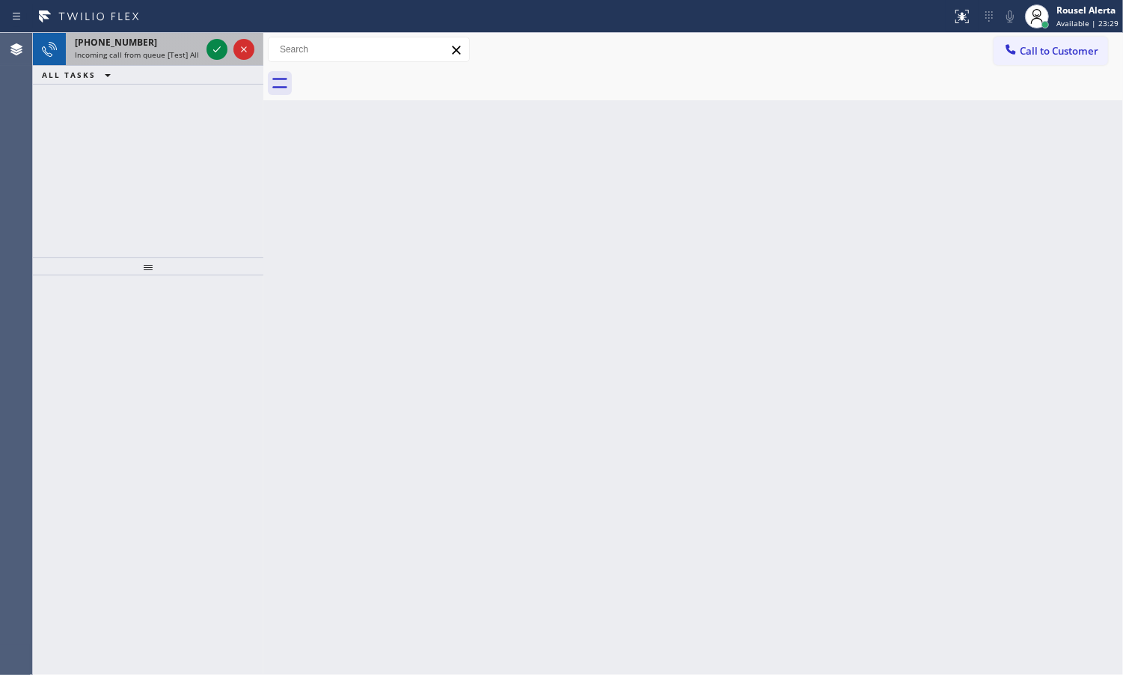
click at [178, 49] on span "Incoming call from queue [Test] All" at bounding box center [137, 54] width 124 height 10
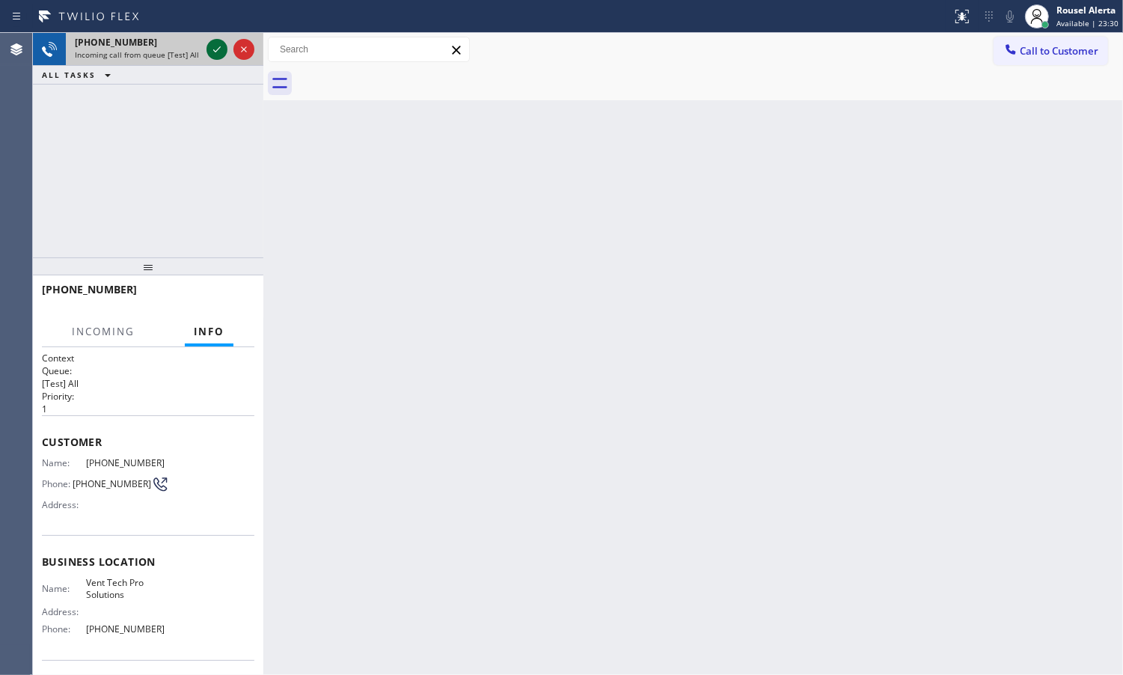
click at [214, 46] on icon at bounding box center [217, 49] width 18 height 18
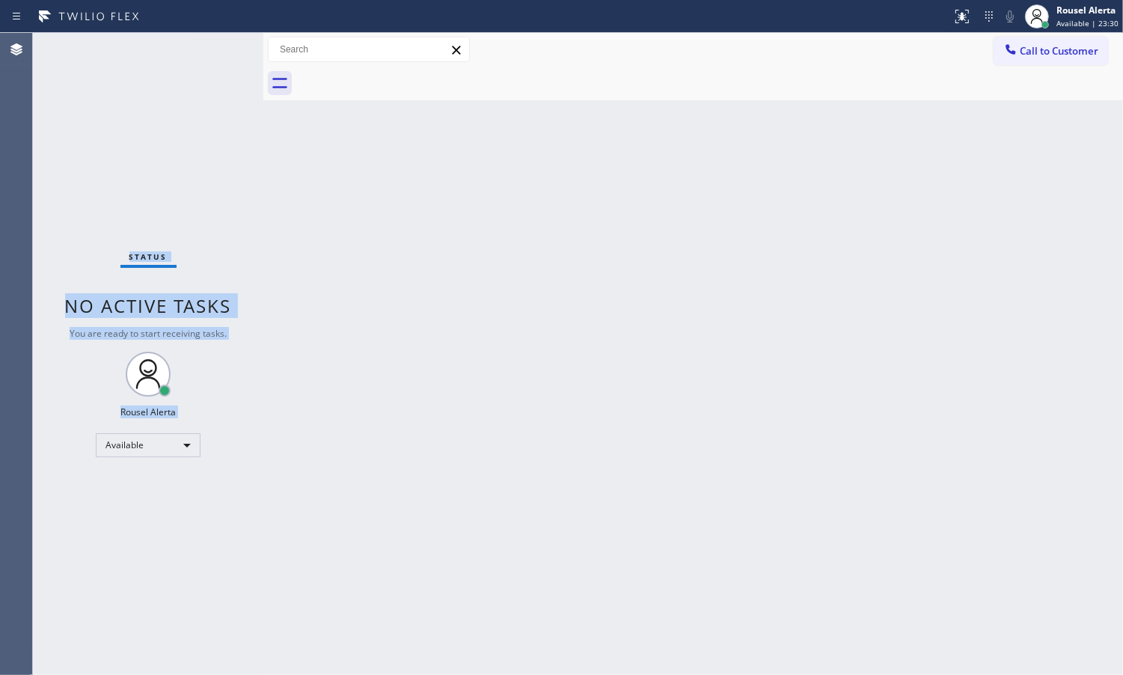
click at [214, 46] on div "Status No active tasks You are ready to start receiving tasks. Rousel Alerta Av…" at bounding box center [148, 354] width 230 height 642
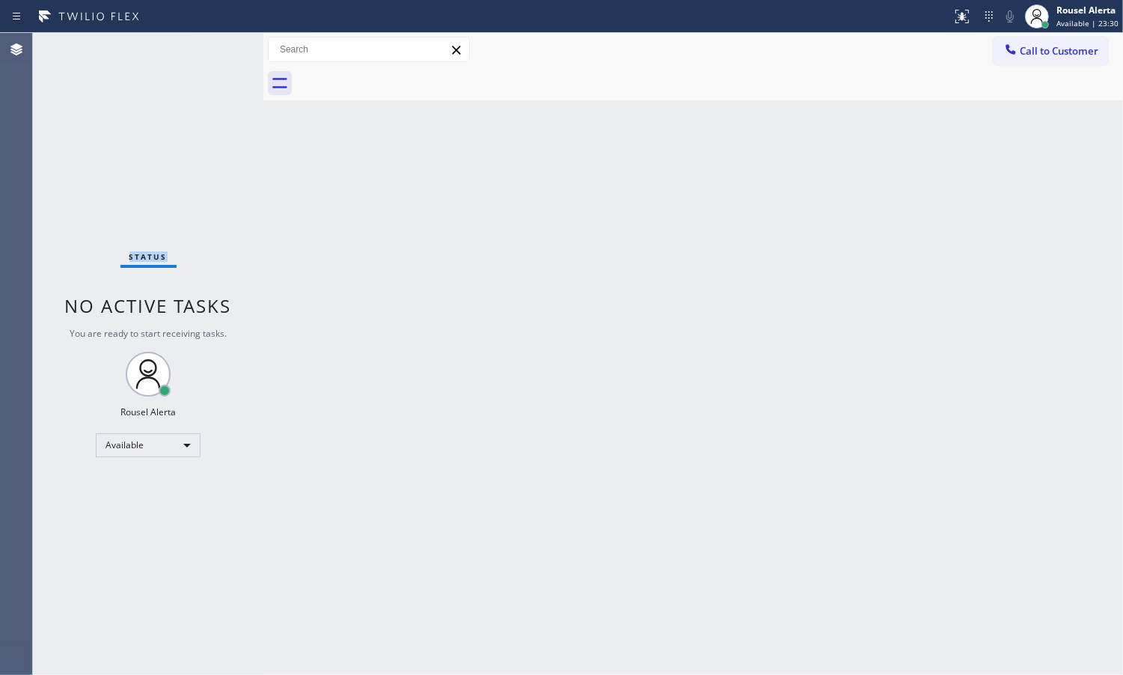
click at [214, 46] on div "Status No active tasks You are ready to start receiving tasks. Rousel Alerta Av…" at bounding box center [148, 354] width 230 height 642
drag, startPoint x: 404, startPoint y: 318, endPoint x: 412, endPoint y: 314, distance: 9.0
click at [410, 316] on div "Back to Dashboard Change Sender ID Customers Technicians Select a contact Outbo…" at bounding box center [693, 354] width 860 height 642
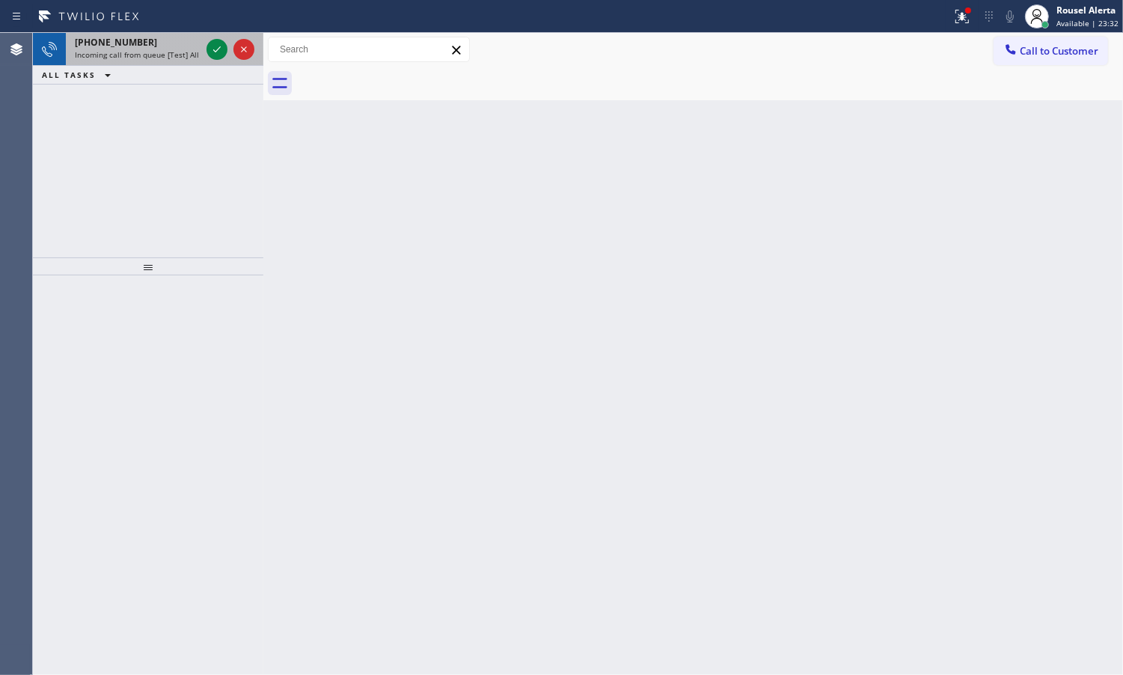
click at [162, 43] on div "[PHONE_NUMBER]" at bounding box center [138, 42] width 126 height 13
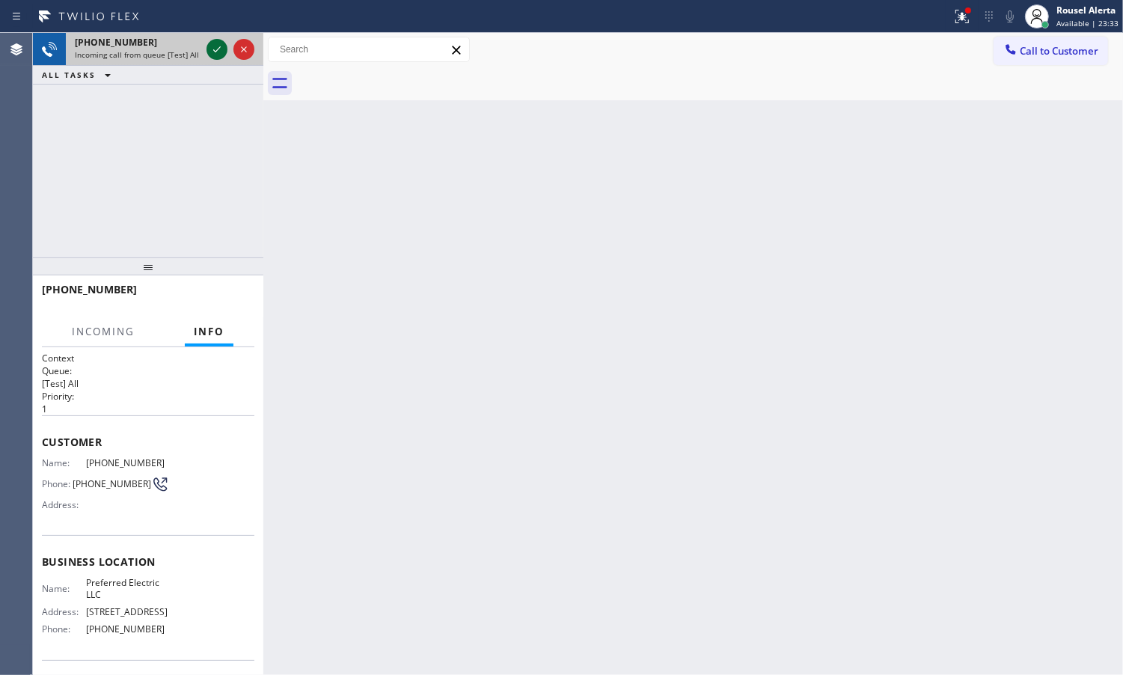
click at [217, 51] on icon at bounding box center [217, 49] width 18 height 18
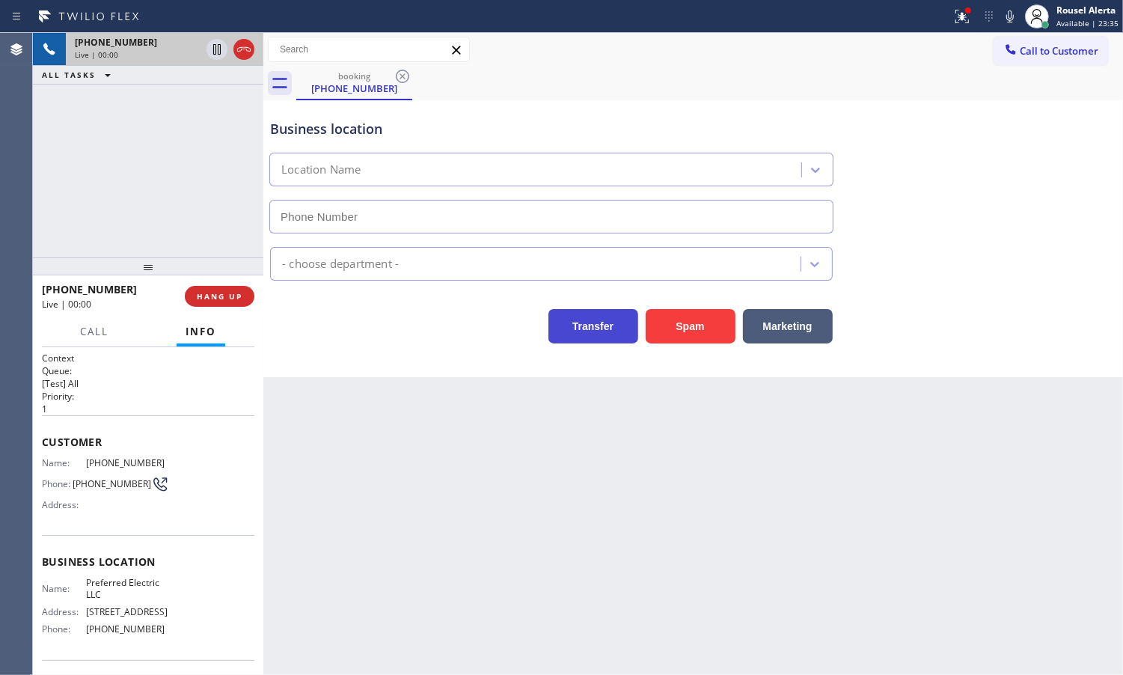
type input "[PHONE_NUMBER]"
click at [677, 334] on button "Spam" at bounding box center [691, 326] width 90 height 34
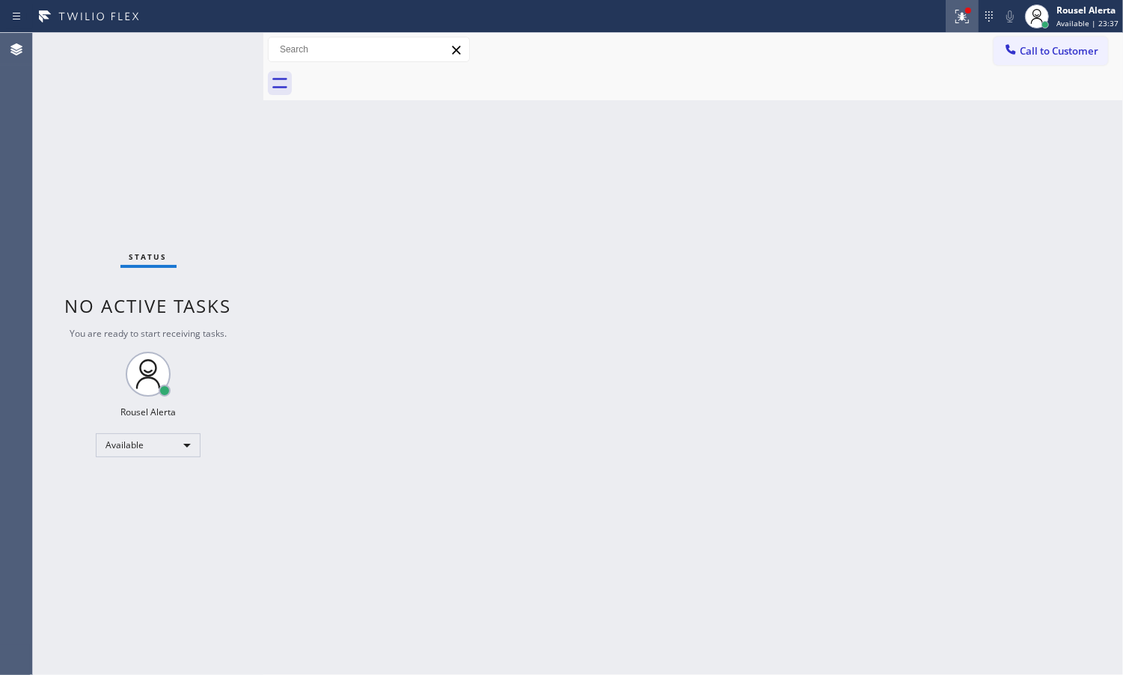
click at [953, 16] on div at bounding box center [962, 16] width 33 height 18
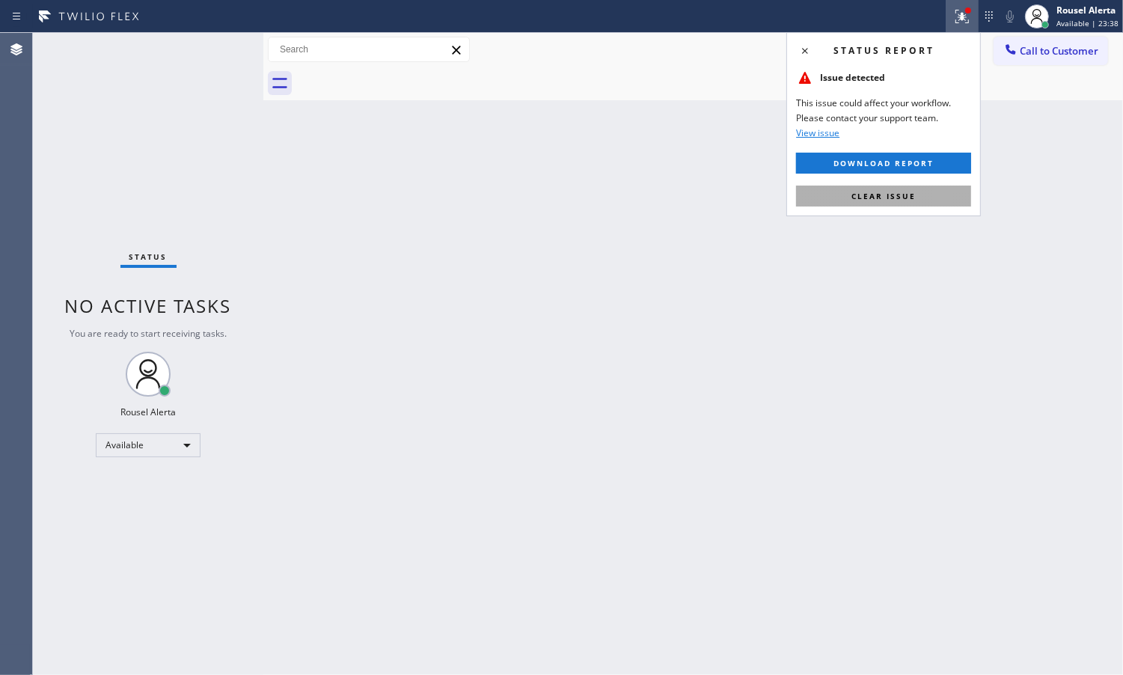
click at [902, 189] on button "Clear issue" at bounding box center [883, 196] width 175 height 21
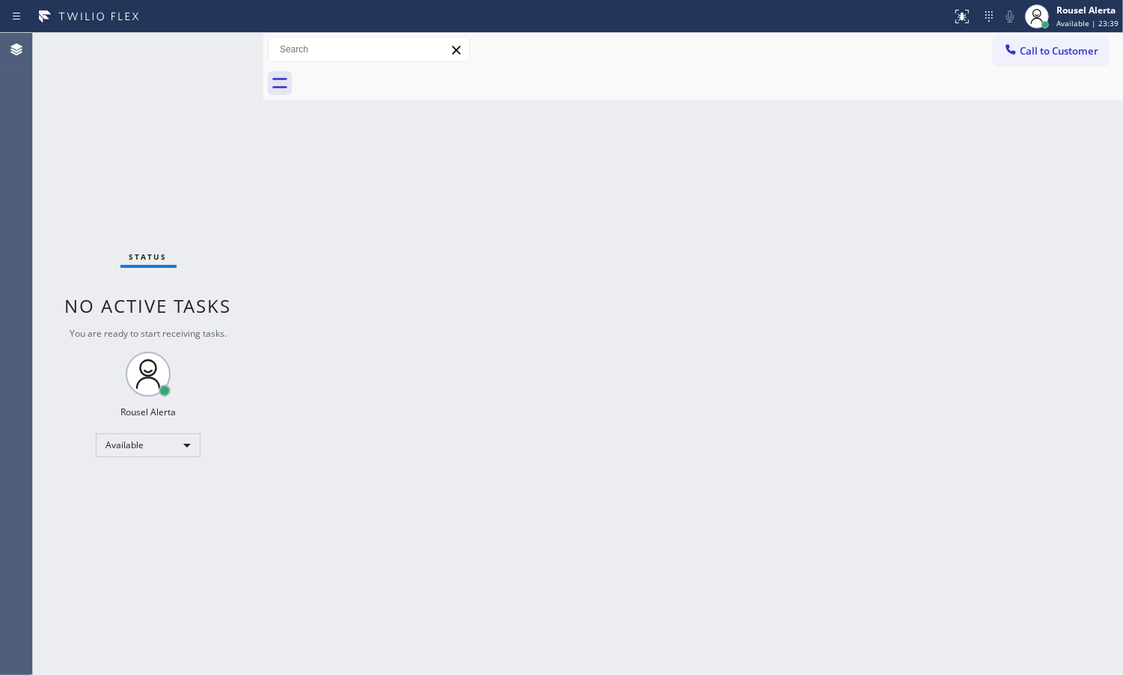
click at [290, 270] on div "Back to Dashboard Change Sender ID Customers Technicians Select a contact Outbo…" at bounding box center [693, 354] width 860 height 642
click at [165, 142] on div "Status No active tasks You are ready to start receiving tasks. Rousel Alerta Av…" at bounding box center [148, 354] width 230 height 642
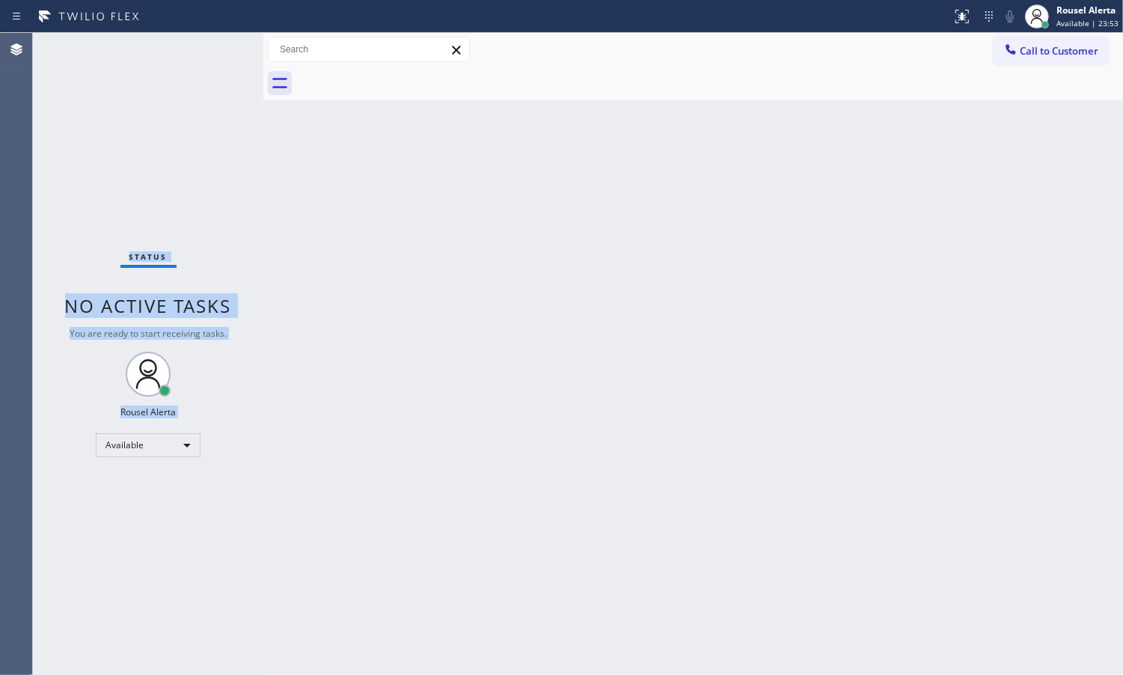
drag, startPoint x: 204, startPoint y: 495, endPoint x: 129, endPoint y: 260, distance: 246.4
click at [129, 260] on div "Status No active tasks You are ready to start receiving tasks. Rousel Alerta Av…" at bounding box center [148, 354] width 230 height 642
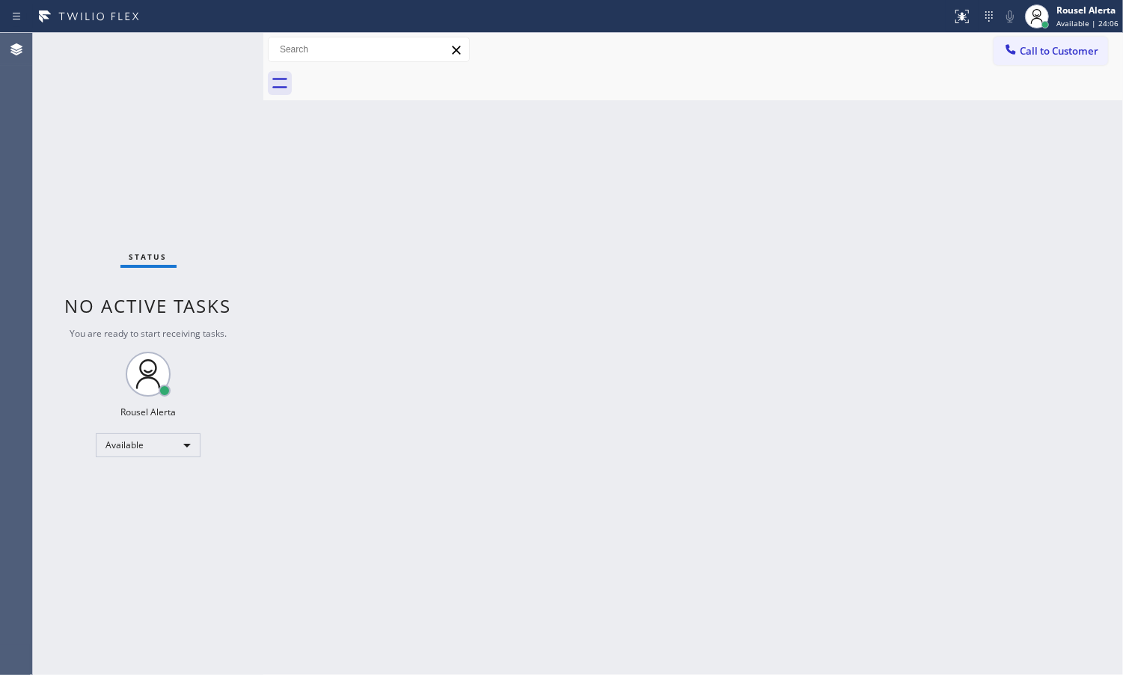
click at [635, 274] on div "Back to Dashboard Change Sender ID Customers Technicians Select a contact Outbo…" at bounding box center [693, 354] width 860 height 642
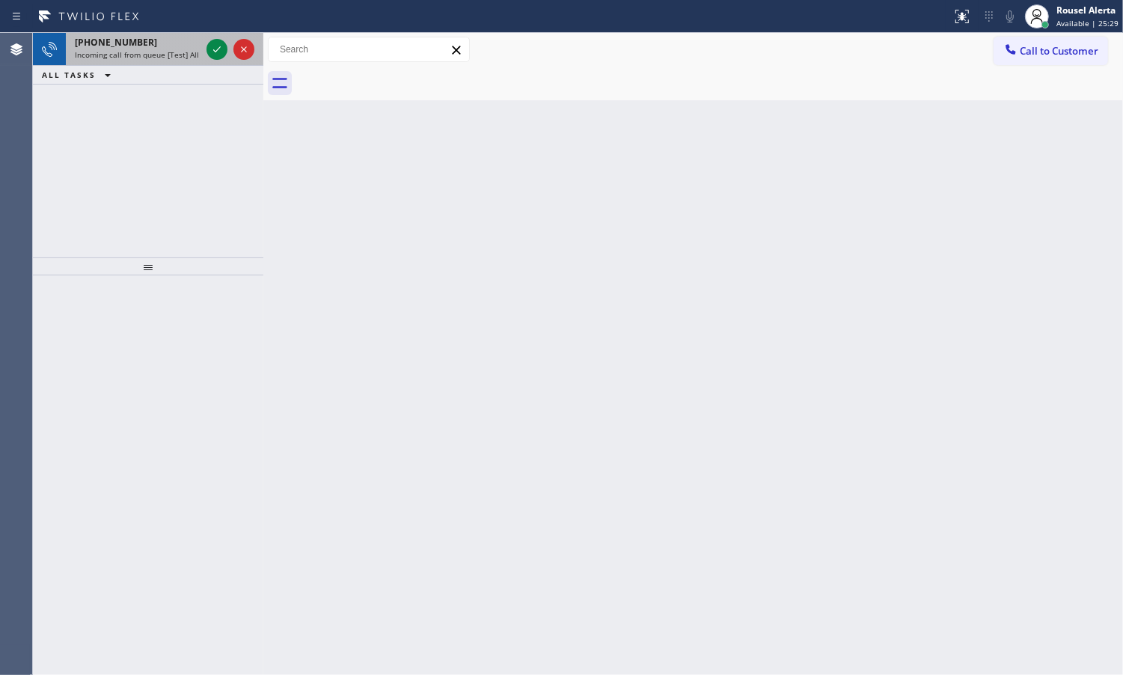
drag, startPoint x: 150, startPoint y: 60, endPoint x: 171, endPoint y: 53, distance: 21.3
click at [150, 60] on div "[PHONE_NUMBER] Incoming call from queue [Test] All" at bounding box center [135, 49] width 138 height 33
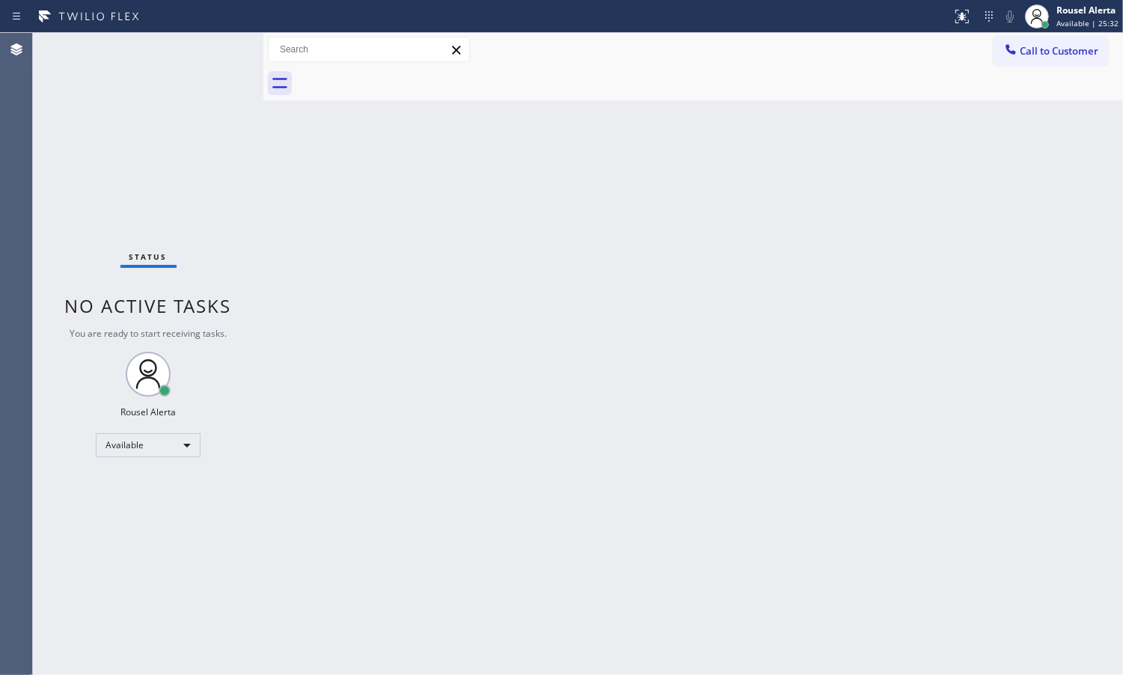
drag, startPoint x: 892, startPoint y: 338, endPoint x: 898, endPoint y: 364, distance: 26.9
click at [895, 339] on div "Back to Dashboard Change Sender ID Customers Technicians Select a contact Outbo…" at bounding box center [693, 354] width 860 height 642
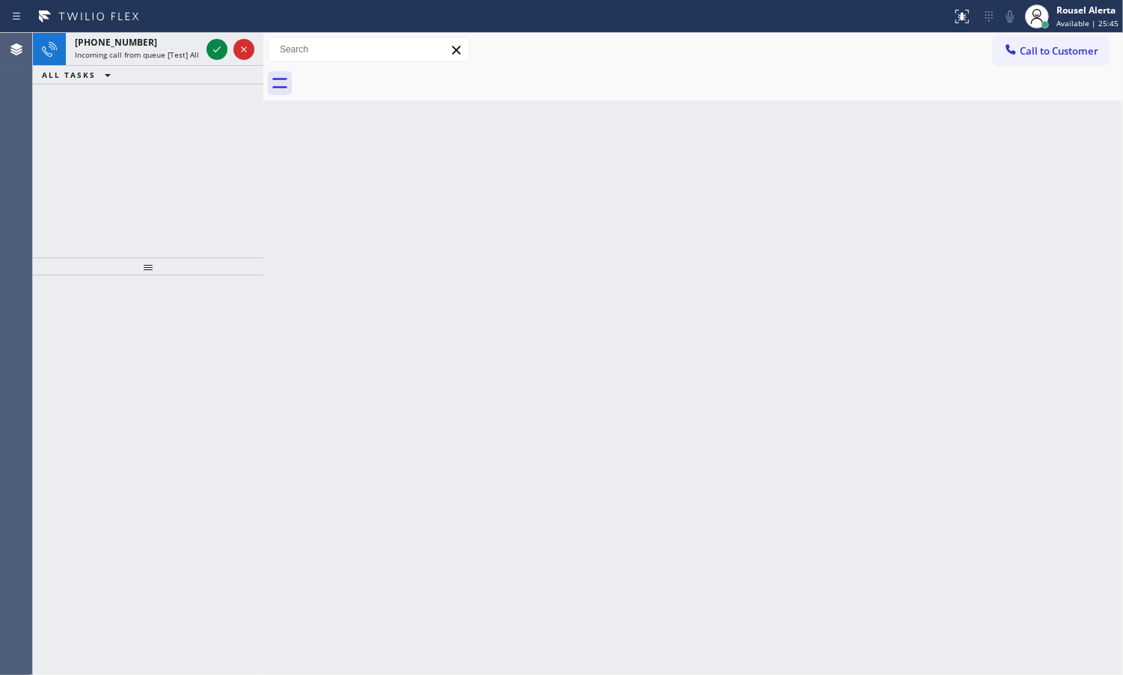
click at [165, 69] on div "ALL TASKS ALL TASKS ACTIVE TASKS TASKS IN WRAP UP" at bounding box center [148, 75] width 230 height 19
click at [173, 58] on span "Incoming call from queue [Test] All" at bounding box center [137, 54] width 124 height 10
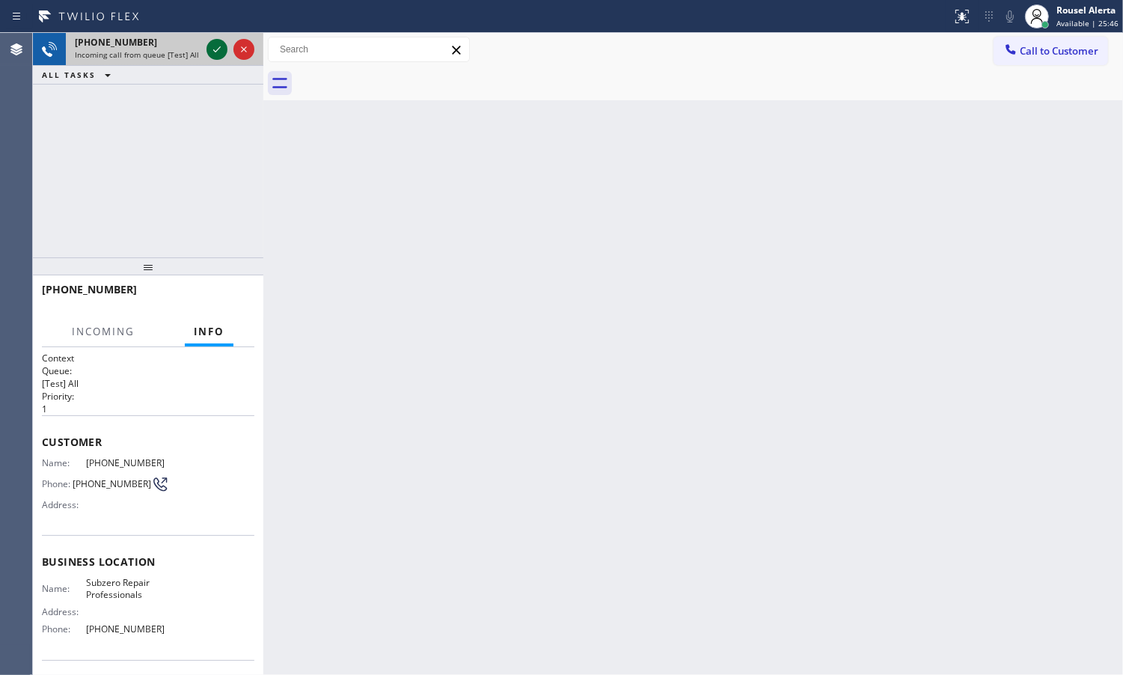
click at [215, 50] on icon at bounding box center [217, 49] width 18 height 18
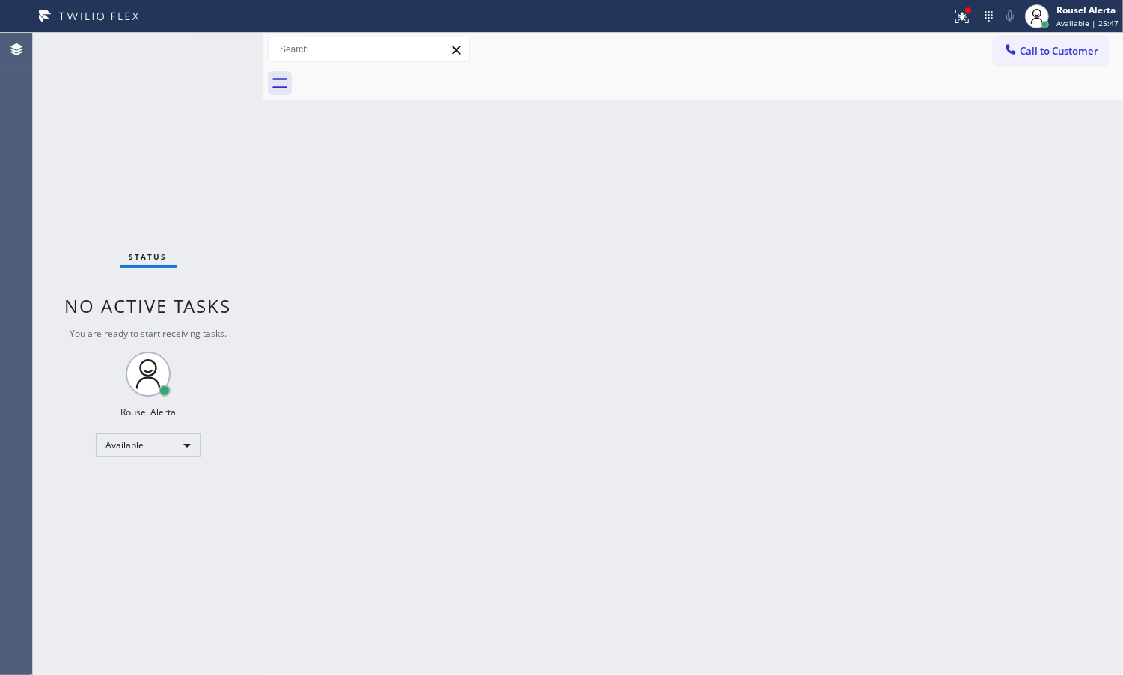
click at [453, 432] on div "Back to Dashboard Change Sender ID Customers Technicians Select a contact Outbo…" at bounding box center [693, 354] width 860 height 642
click at [956, 21] on icon at bounding box center [962, 16] width 18 height 18
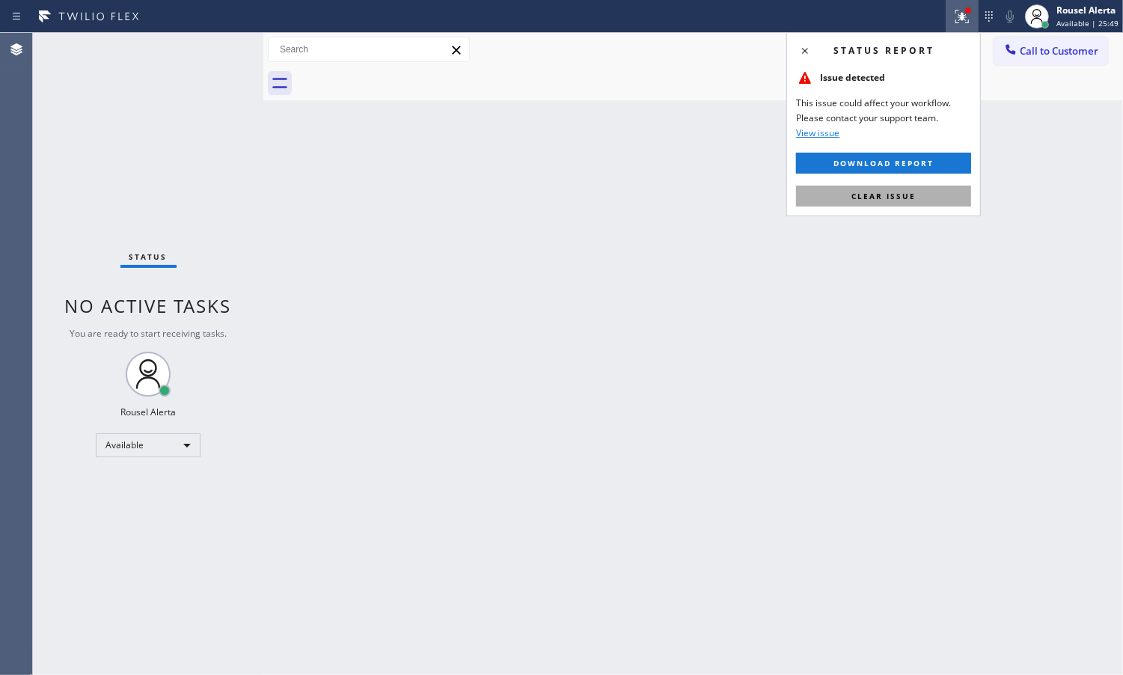
click at [902, 197] on span "Clear issue" at bounding box center [884, 196] width 64 height 10
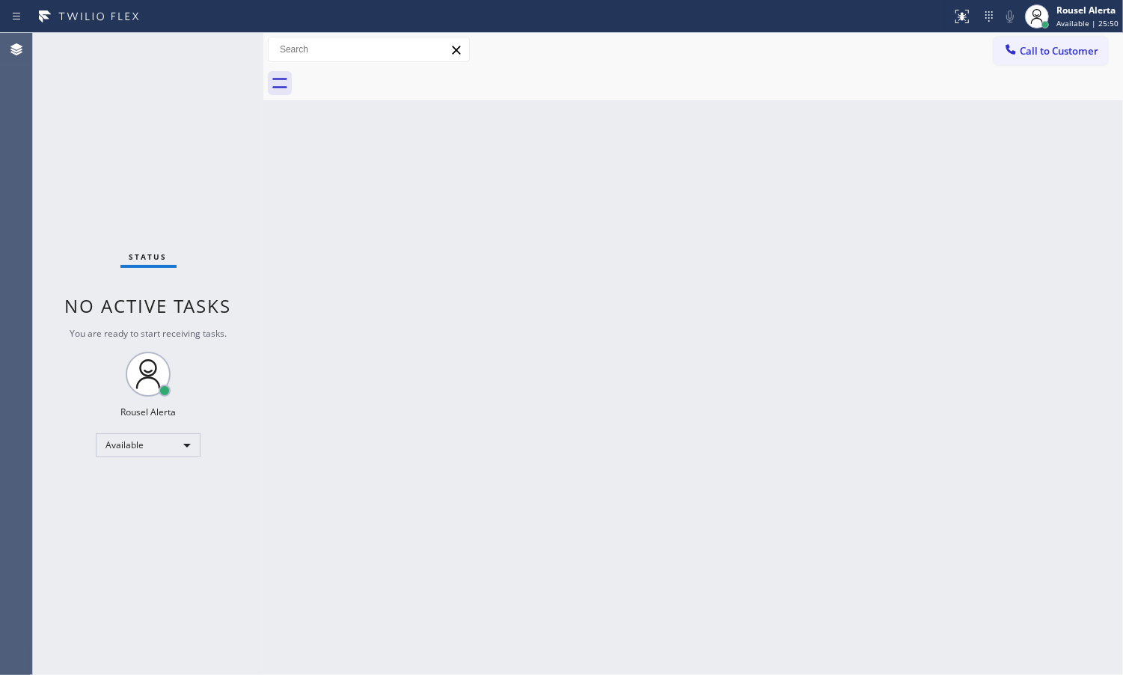
click at [881, 415] on div "Back to Dashboard Change Sender ID Customers Technicians Select a contact Outbo…" at bounding box center [693, 354] width 860 height 642
click at [201, 108] on div "Status No active tasks You are ready to start receiving tasks. Rousel Alerta Av…" at bounding box center [148, 354] width 230 height 642
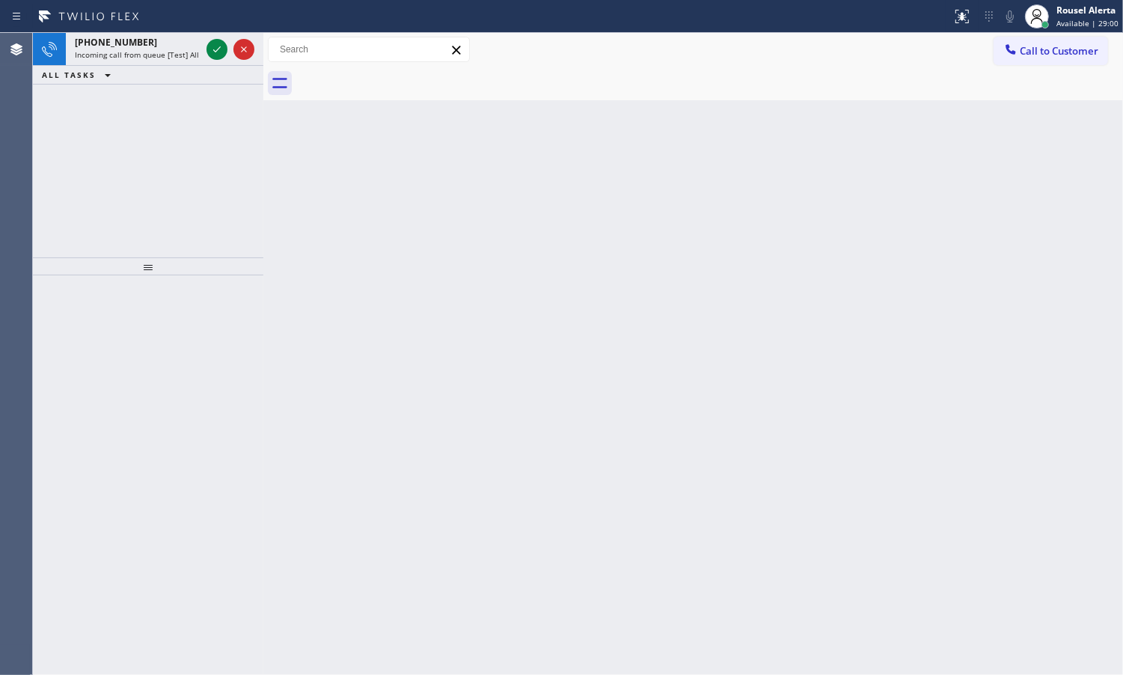
drag, startPoint x: 207, startPoint y: 464, endPoint x: 85, endPoint y: 239, distance: 255.5
click at [212, 36] on div at bounding box center [231, 49] width 54 height 33
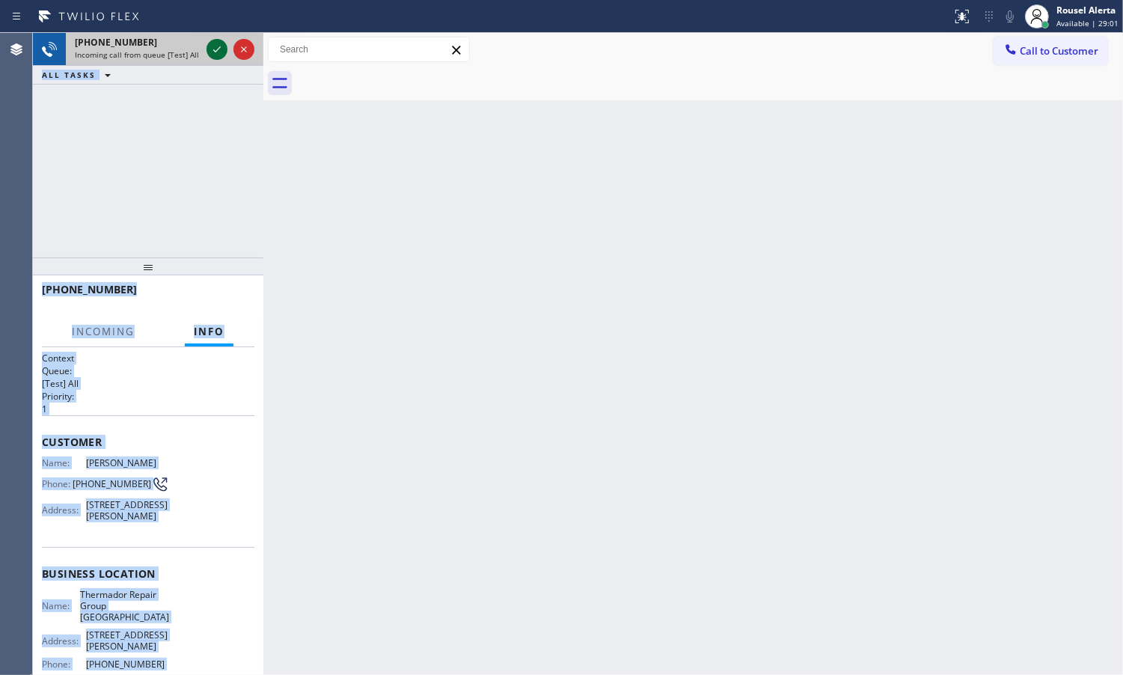
click at [212, 51] on icon at bounding box center [217, 49] width 18 height 18
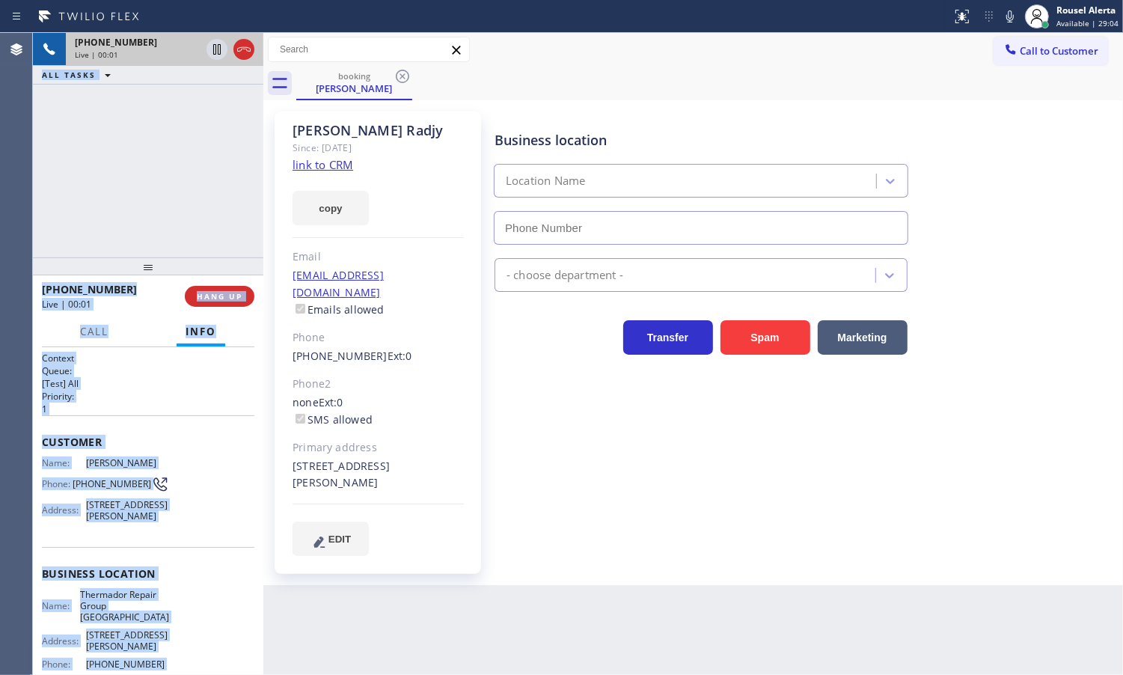
type input "[PHONE_NUMBER]"
click at [320, 168] on link "link to CRM" at bounding box center [323, 164] width 61 height 15
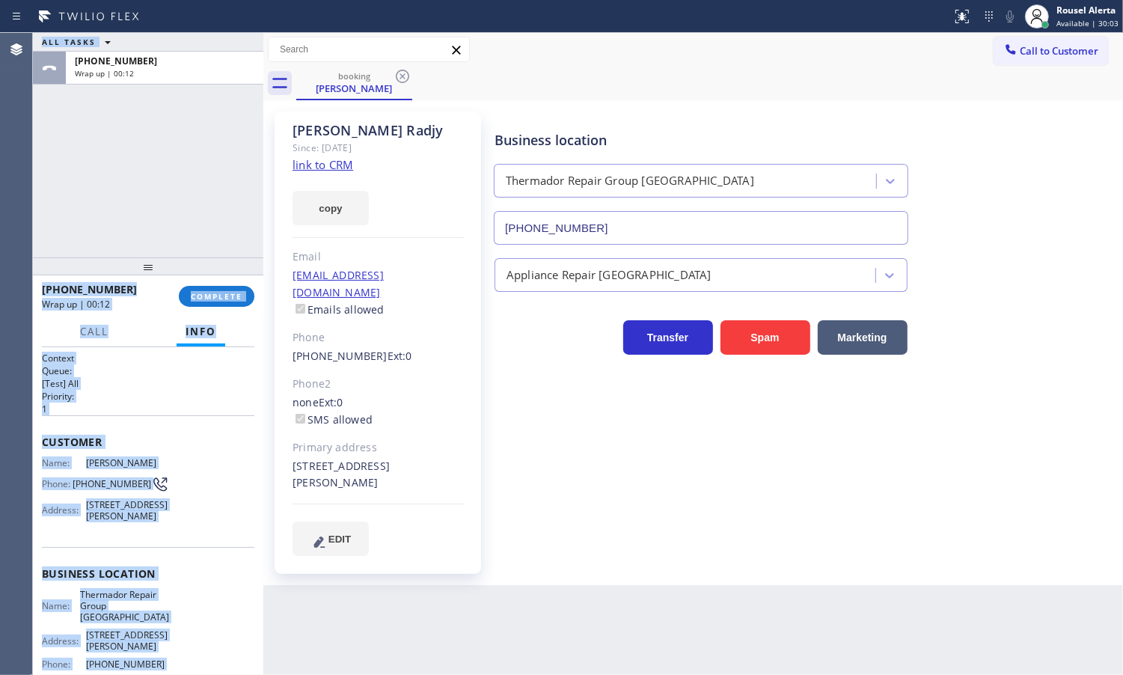
click at [204, 281] on div "[PHONE_NUMBER] Wrap up | 00:12 COMPLETE" at bounding box center [148, 296] width 213 height 39
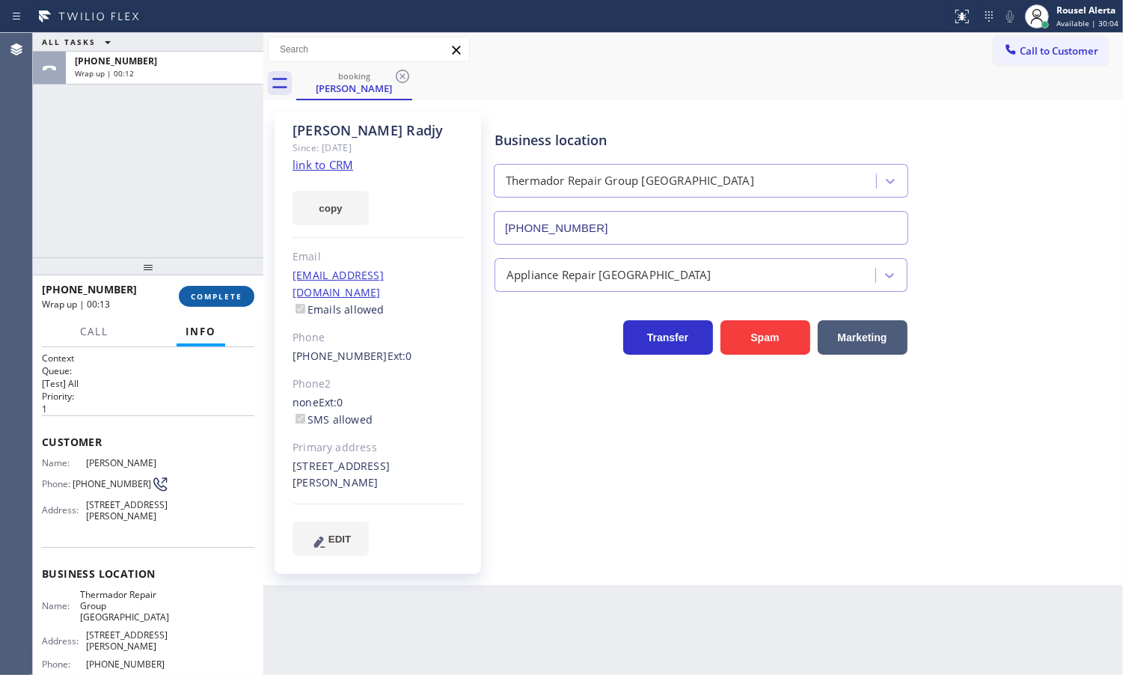
click at [208, 297] on span "COMPLETE" at bounding box center [217, 296] width 52 height 10
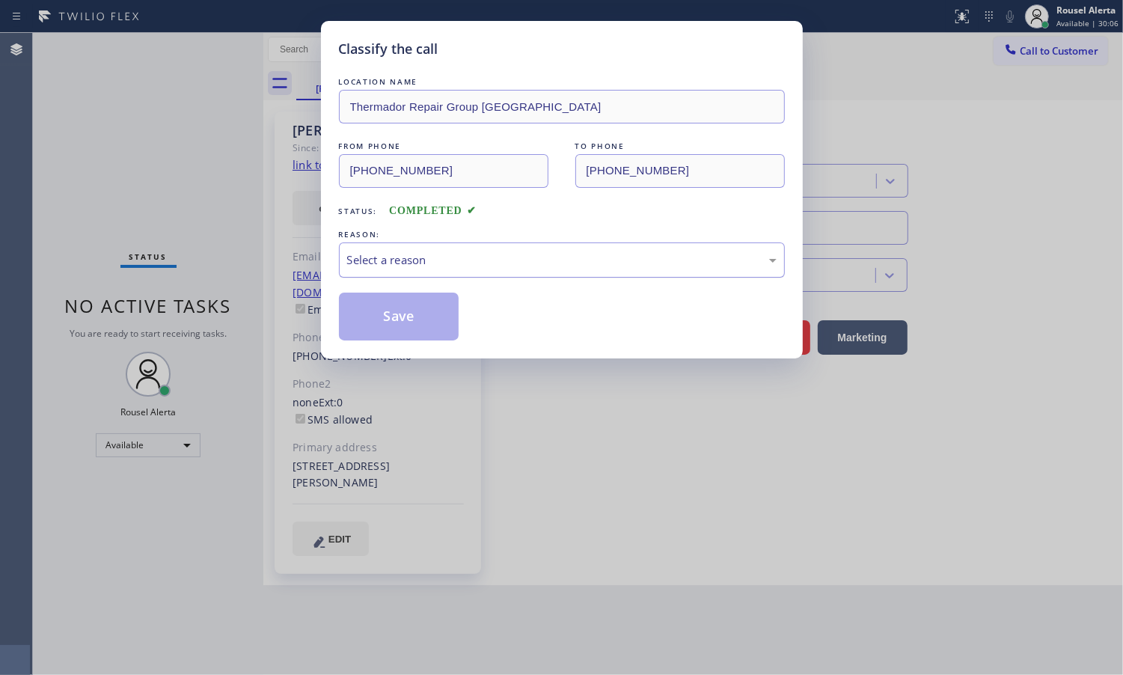
click at [382, 260] on div "Select a reason" at bounding box center [562, 259] width 430 height 17
click at [412, 317] on button "Save" at bounding box center [399, 317] width 120 height 48
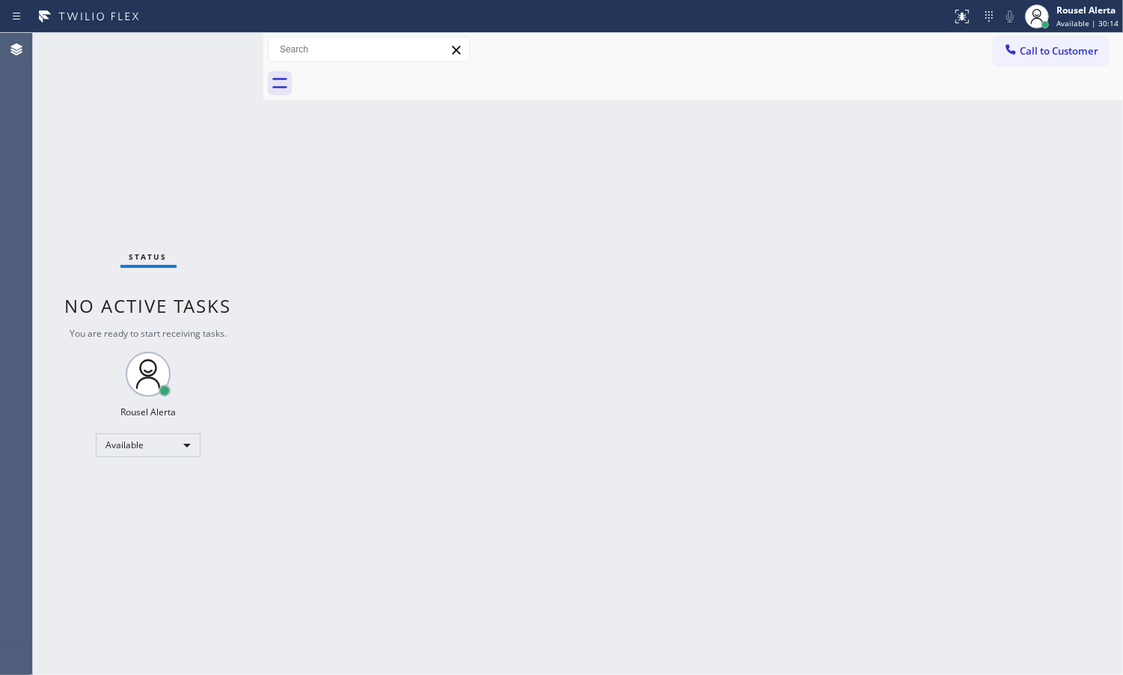
click at [700, 557] on div "Back to Dashboard Change Sender ID Customers Technicians Select a contact Outbo…" at bounding box center [693, 354] width 860 height 642
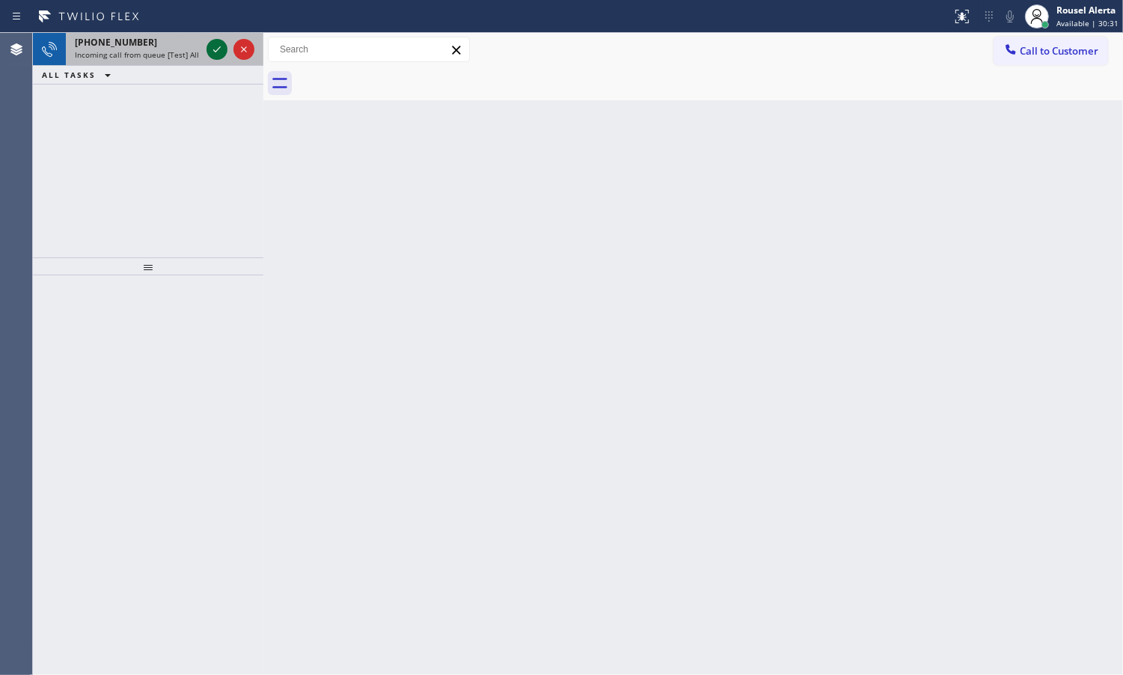
click at [218, 52] on icon at bounding box center [217, 49] width 18 height 18
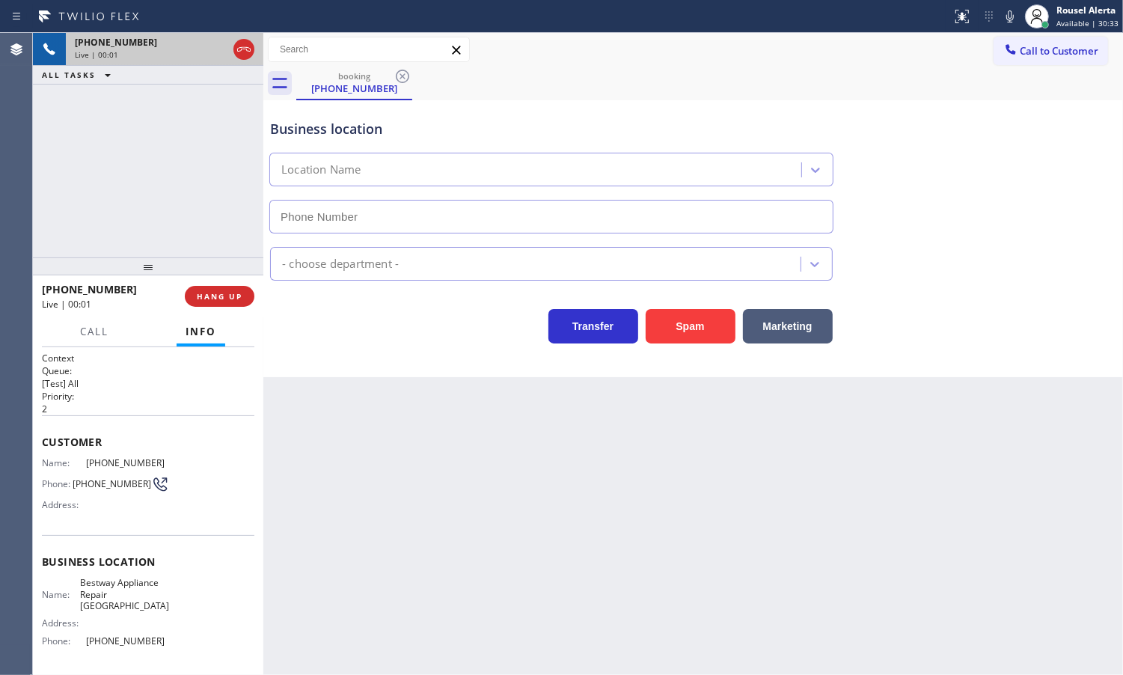
type input "[PHONE_NUMBER]"
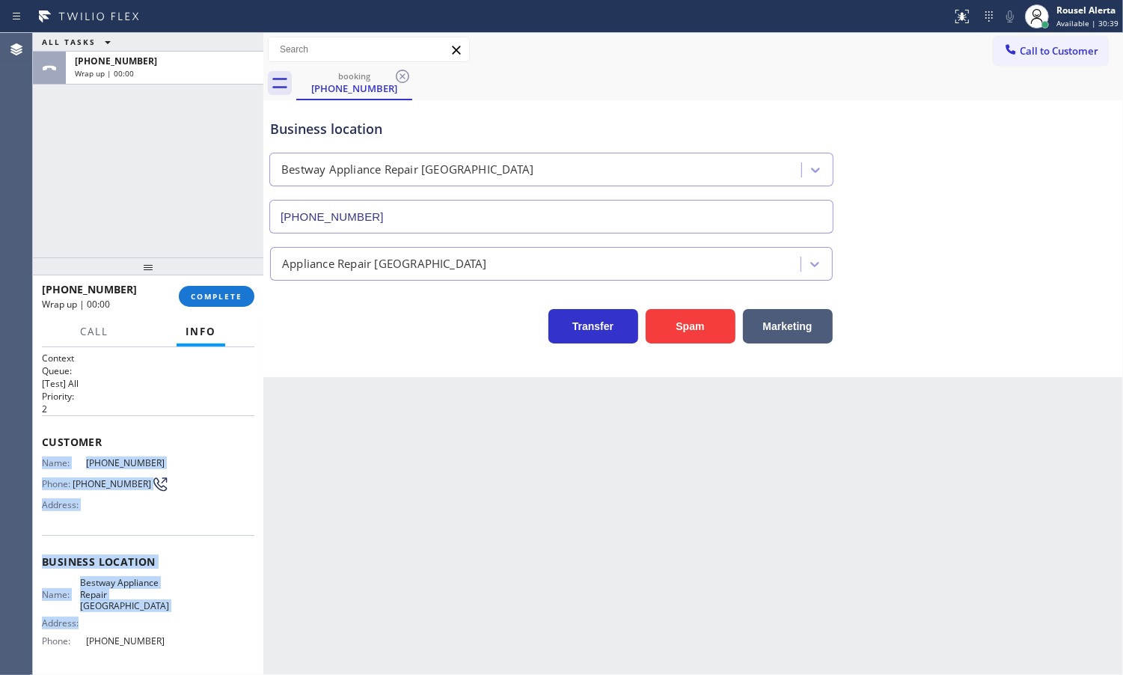
drag, startPoint x: 42, startPoint y: 461, endPoint x: 161, endPoint y: 622, distance: 200.1
click at [161, 622] on div "Context Queue: [Test] All Priority: 2 Customer Name: [PHONE_NUMBER] Phone: [PHO…" at bounding box center [148, 568] width 213 height 433
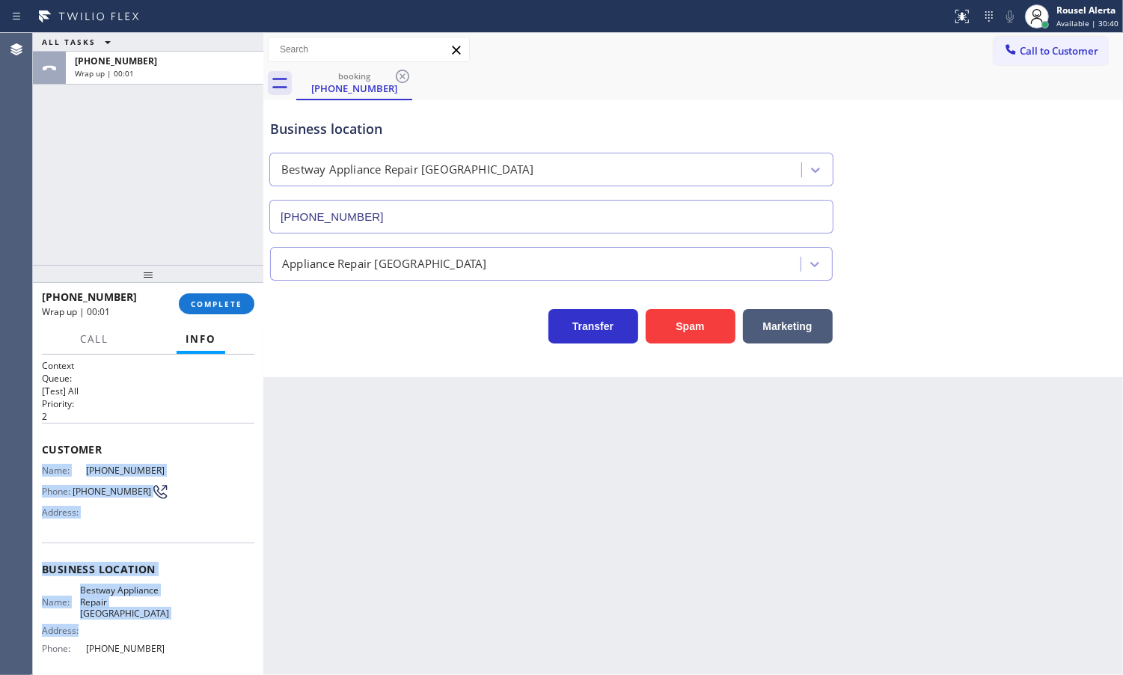
drag, startPoint x: 210, startPoint y: 277, endPoint x: 210, endPoint y: 290, distance: 12.7
click at [210, 281] on div at bounding box center [148, 274] width 230 height 18
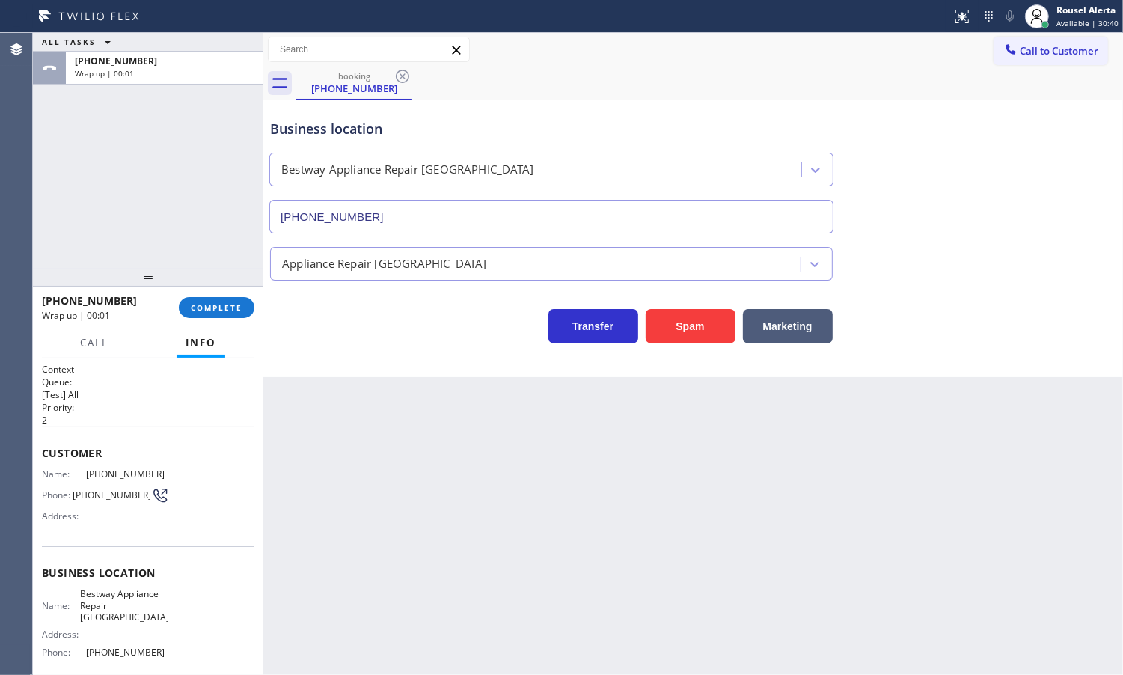
click at [210, 296] on div "[PHONE_NUMBER] Wrap up | 00:01 COMPLETE" at bounding box center [148, 307] width 213 height 39
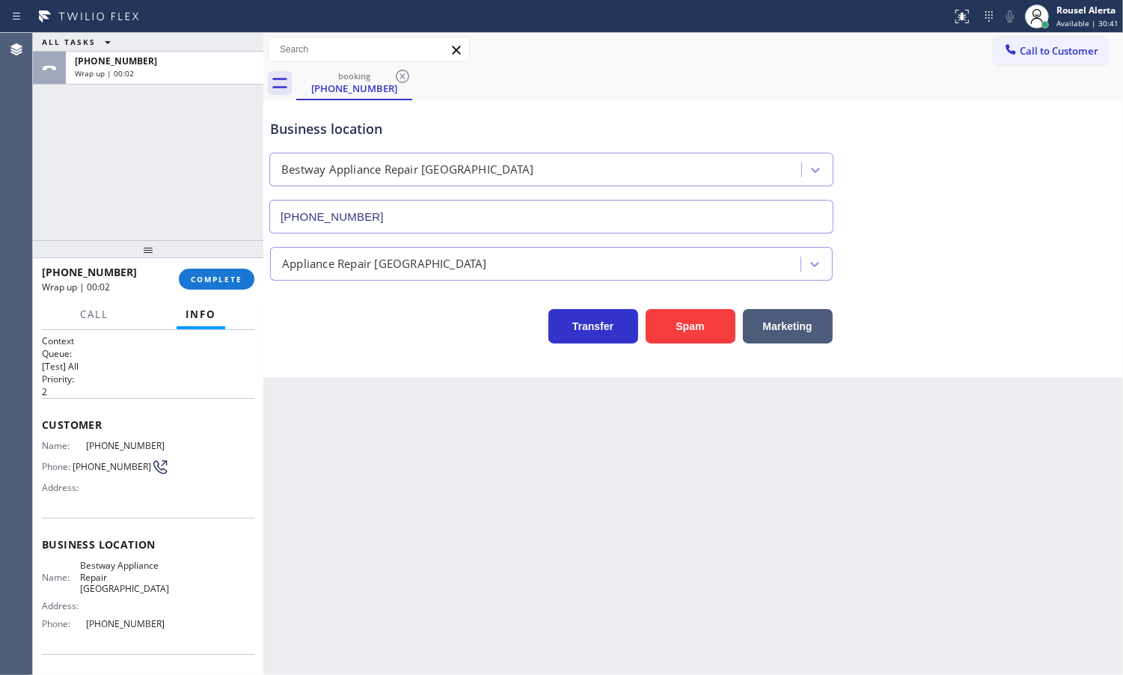
drag, startPoint x: 213, startPoint y: 269, endPoint x: 219, endPoint y: 241, distance: 29.1
click at [219, 241] on div at bounding box center [148, 249] width 230 height 18
click at [210, 279] on span "COMPLETE" at bounding box center [217, 279] width 52 height 10
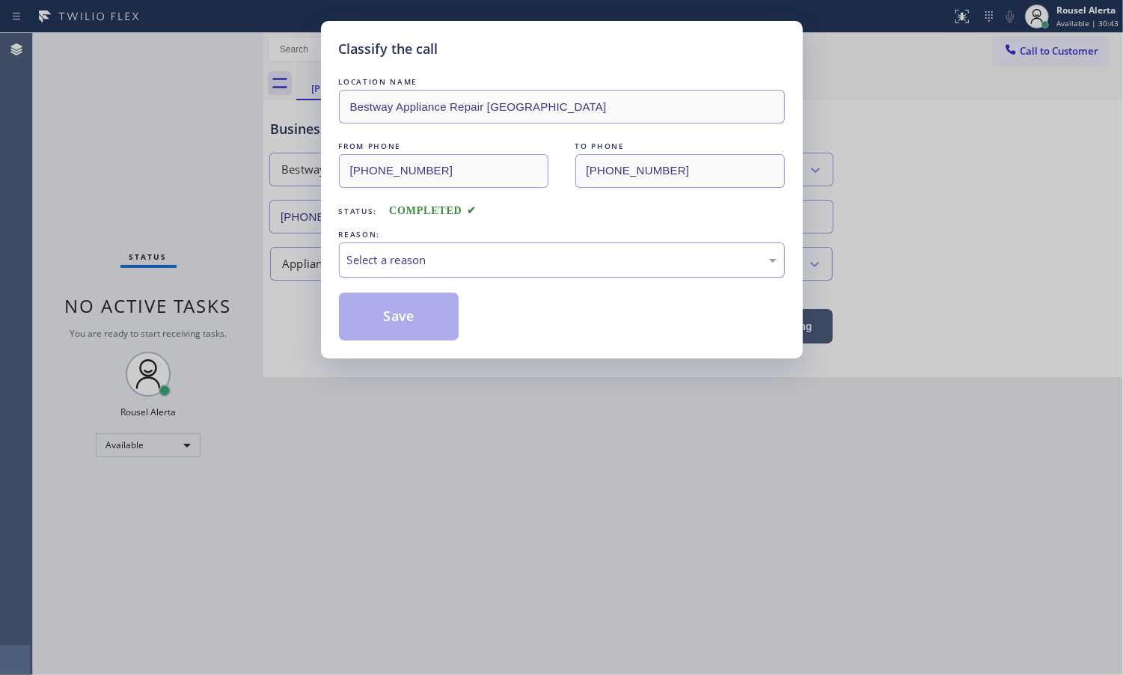
click at [384, 262] on div "Select a reason" at bounding box center [562, 259] width 430 height 17
click at [424, 338] on button "Save" at bounding box center [399, 317] width 120 height 48
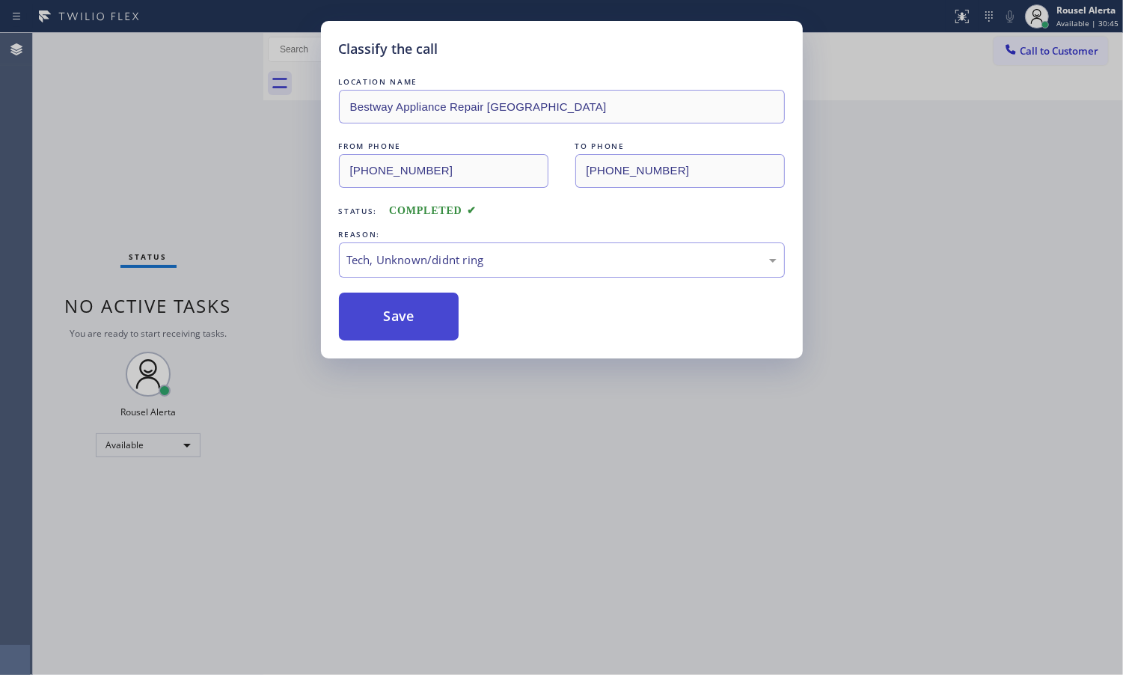
click at [412, 318] on button "Save" at bounding box center [399, 317] width 120 height 48
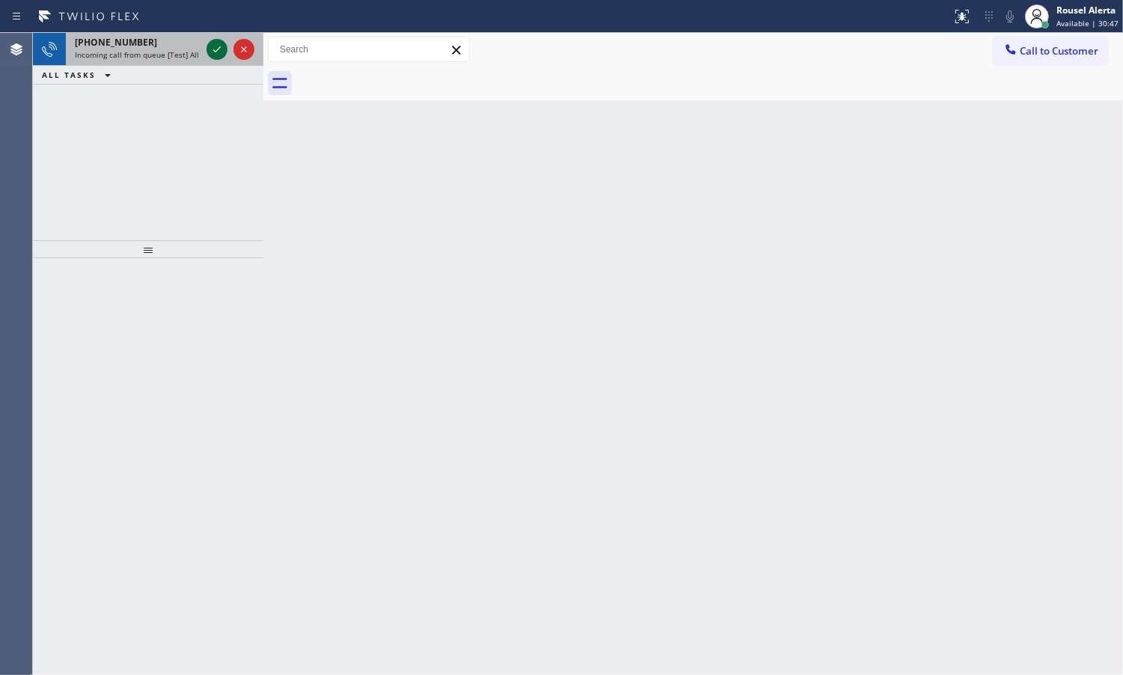
click at [210, 46] on icon at bounding box center [217, 49] width 18 height 18
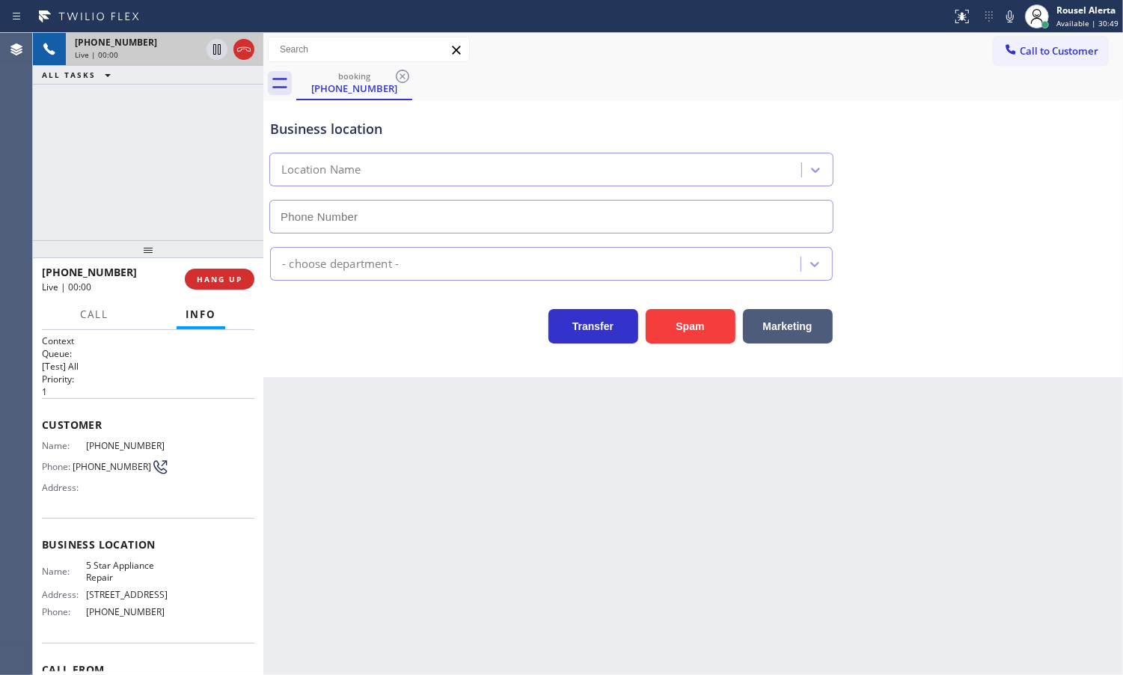
type input "[PHONE_NUMBER]"
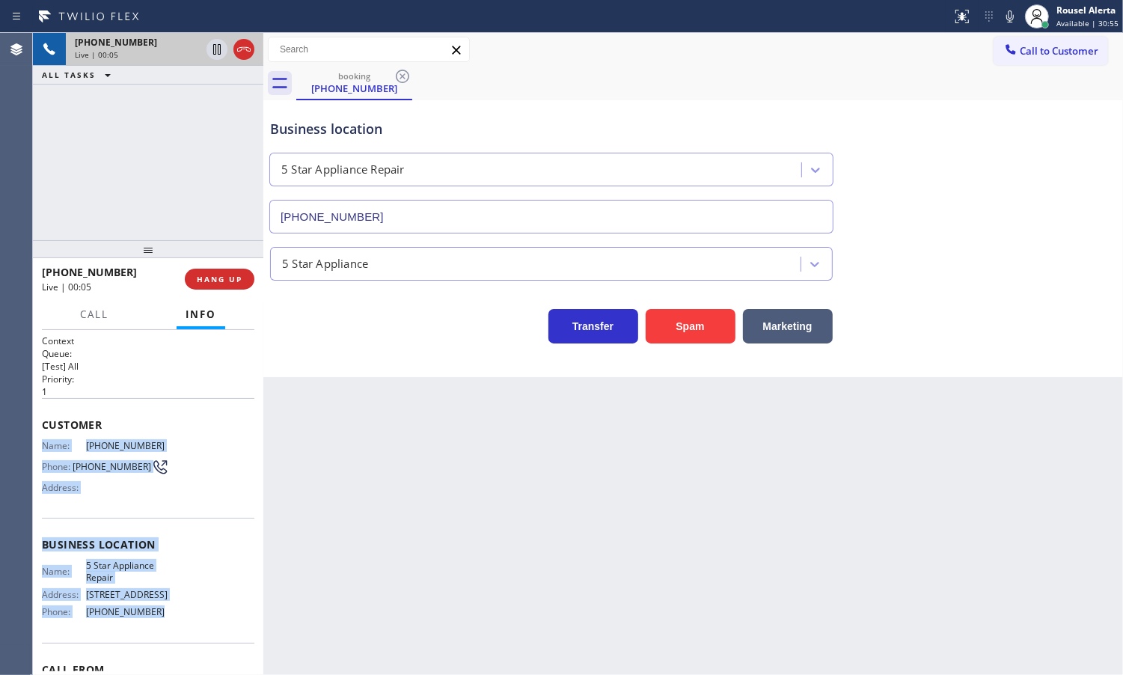
drag, startPoint x: 38, startPoint y: 446, endPoint x: 169, endPoint y: 633, distance: 228.3
click at [169, 633] on div "Context Queue: [Test] All Priority: 1 Customer Name: [PHONE_NUMBER] Phone: [PHO…" at bounding box center [148, 502] width 230 height 345
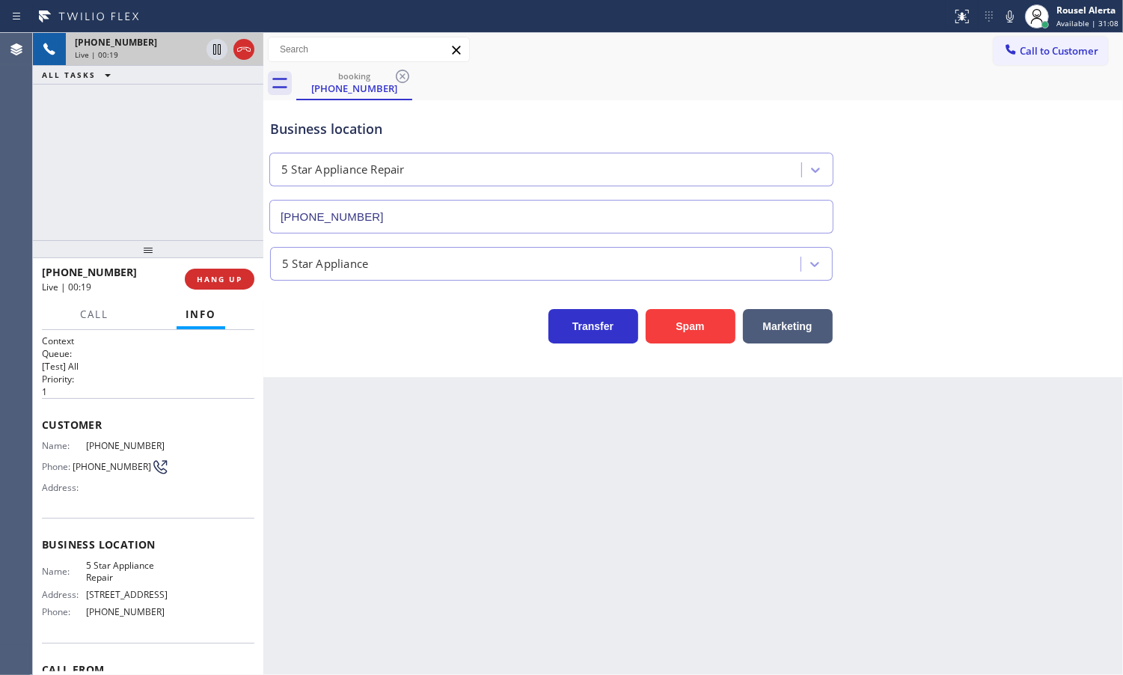
click at [307, 447] on div "Back to Dashboard Change Sender ID Customers Technicians Select a contact Outbo…" at bounding box center [693, 354] width 860 height 642
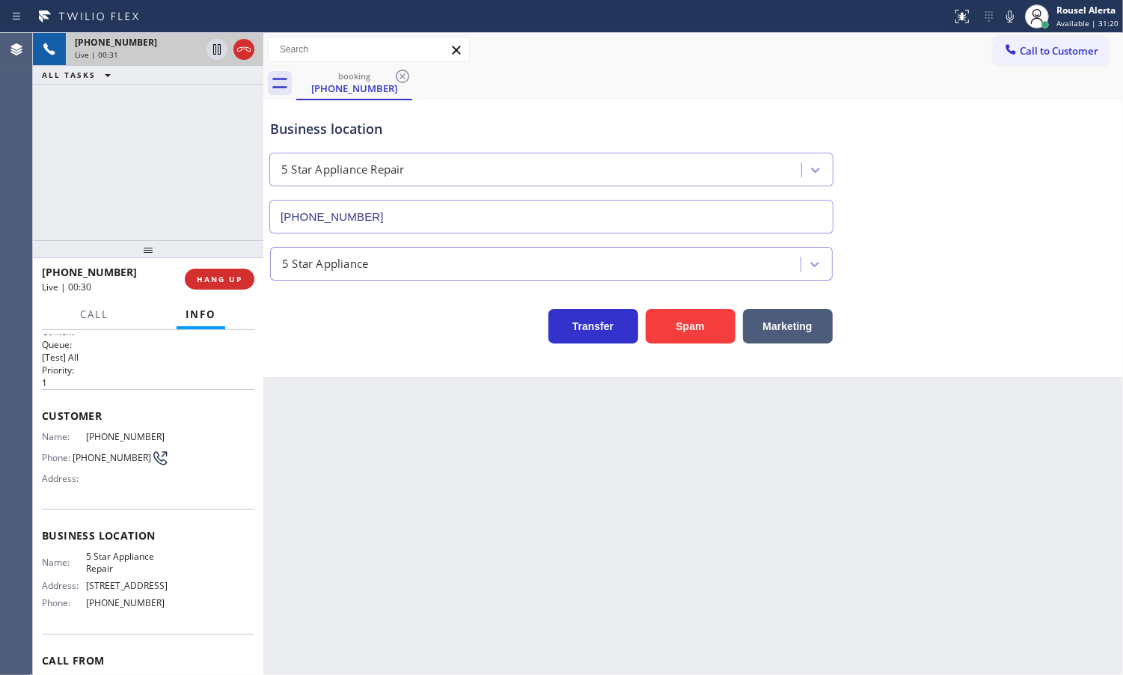
scroll to position [7, 0]
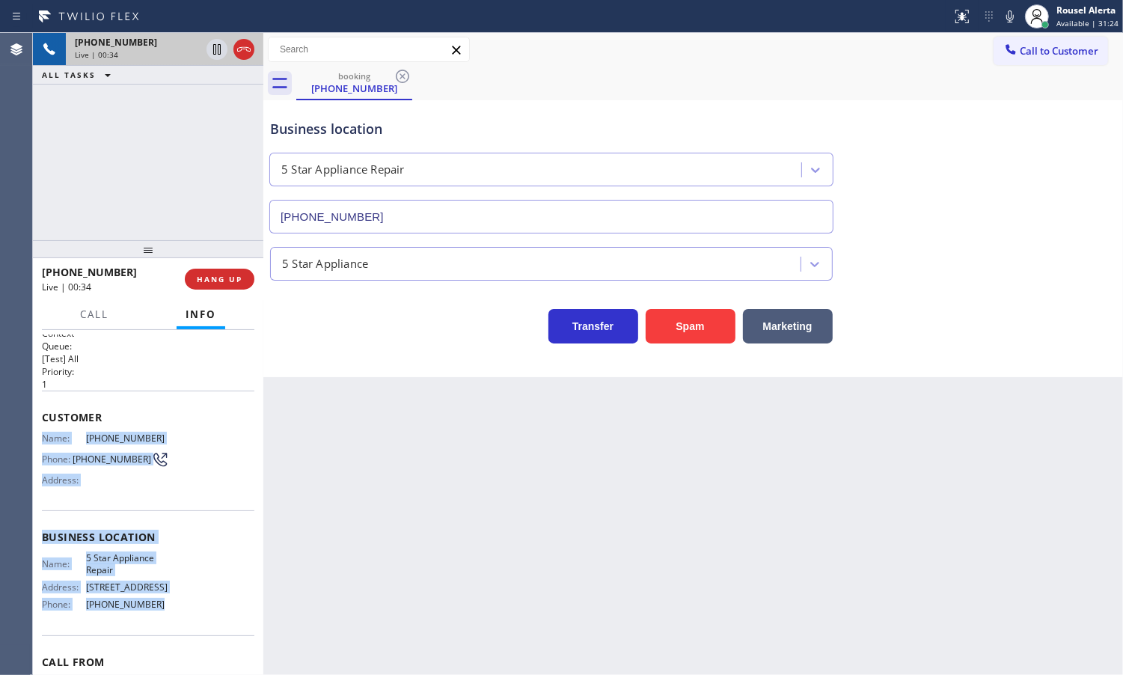
drag, startPoint x: 38, startPoint y: 438, endPoint x: 184, endPoint y: 608, distance: 223.9
click at [184, 608] on div "Context Queue: [Test] All Priority: 1 Customer Name: [PHONE_NUMBER] Phone: [PHO…" at bounding box center [148, 502] width 230 height 345
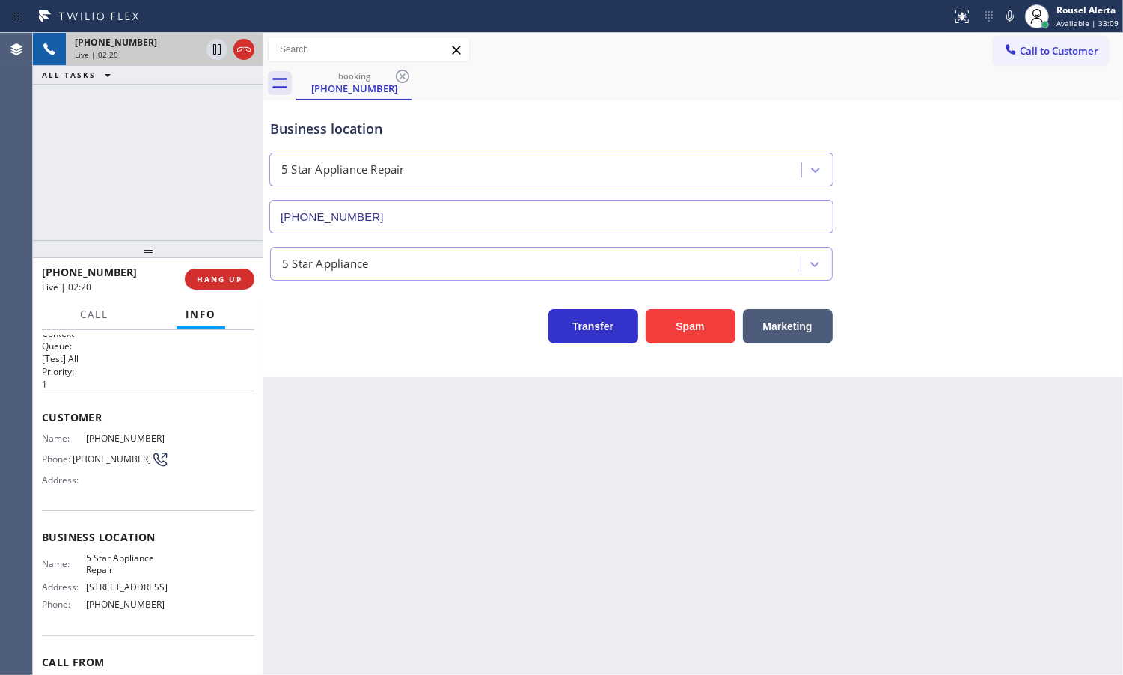
click at [141, 126] on div "[PHONE_NUMBER] Live | 02:20 ALL TASKS ALL TASKS ACTIVE TASKS TASKS IN WRAP UP" at bounding box center [148, 136] width 230 height 207
click at [217, 46] on icon at bounding box center [217, 49] width 18 height 18
drag, startPoint x: 1019, startPoint y: 15, endPoint x: 1007, endPoint y: 31, distance: 19.8
click at [1018, 15] on icon at bounding box center [1010, 16] width 18 height 18
click at [215, 45] on icon at bounding box center [217, 49] width 10 height 10
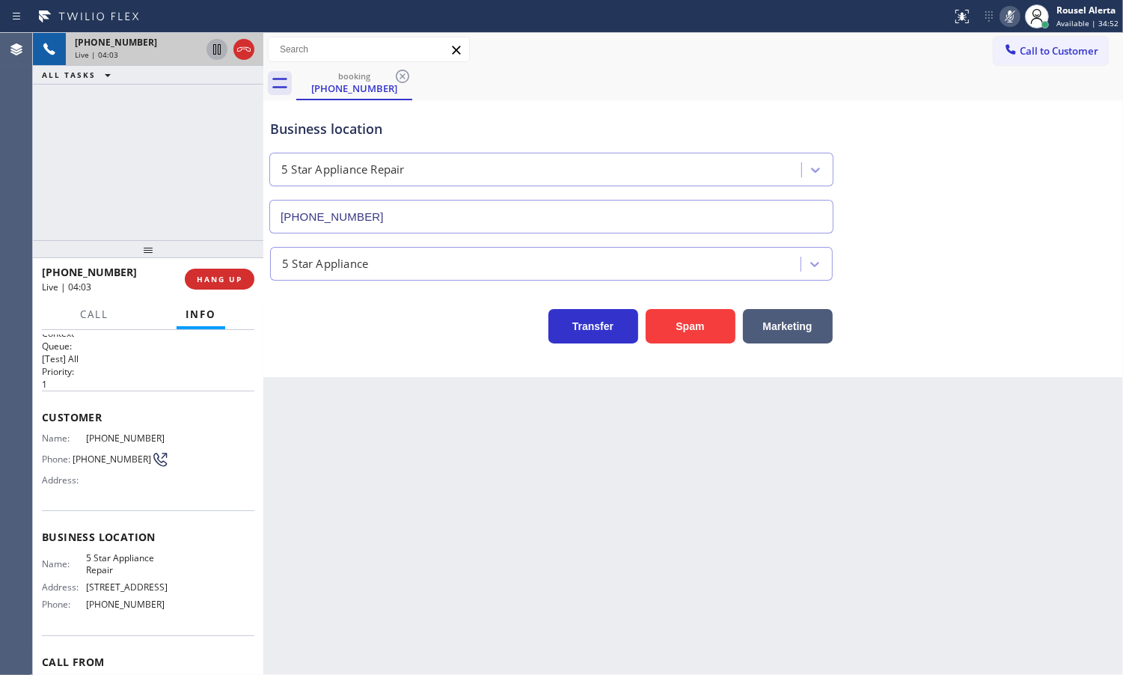
click at [1014, 20] on icon at bounding box center [1010, 16] width 18 height 18
click at [152, 114] on div "[PHONE_NUMBER] Live | 04:36 ALL TASKS ALL TASKS ACTIVE TASKS TASKS IN WRAP UP" at bounding box center [148, 136] width 230 height 207
click at [140, 121] on div "[PHONE_NUMBER] Live | 04:58 ALL TASKS ALL TASKS ACTIVE TASKS TASKS IN WRAP UP" at bounding box center [148, 136] width 230 height 207
click at [383, 471] on div "Back to Dashboard Change Sender ID Customers Technicians Select a contact Outbo…" at bounding box center [693, 354] width 860 height 642
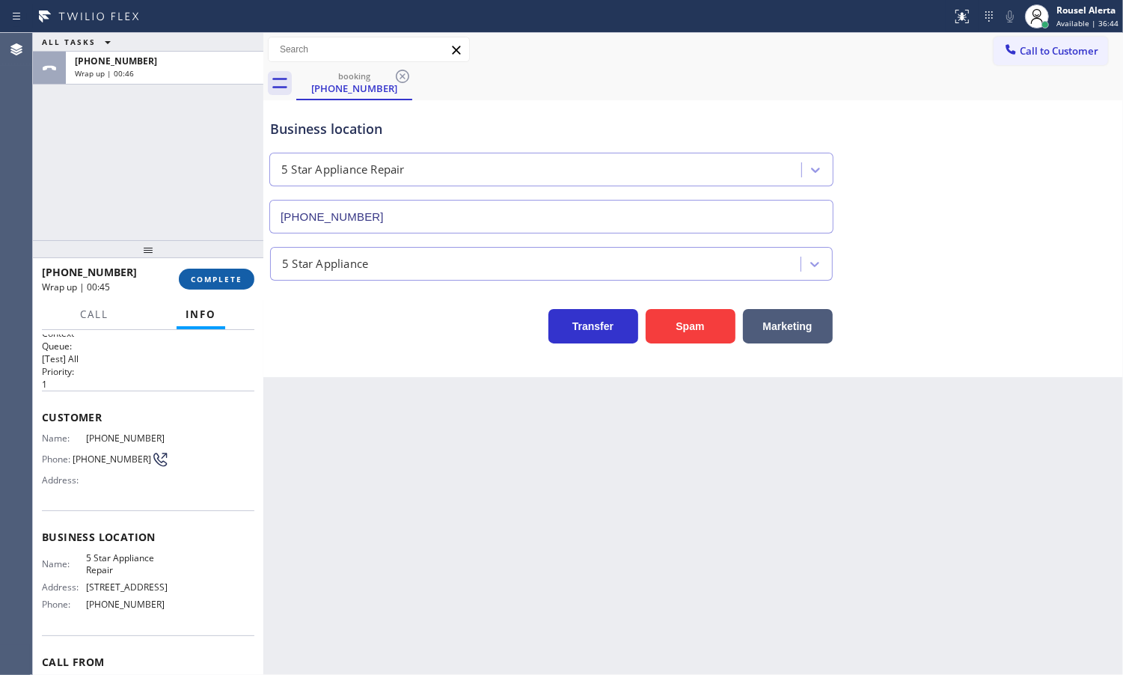
click at [210, 277] on span "COMPLETE" at bounding box center [217, 279] width 52 height 10
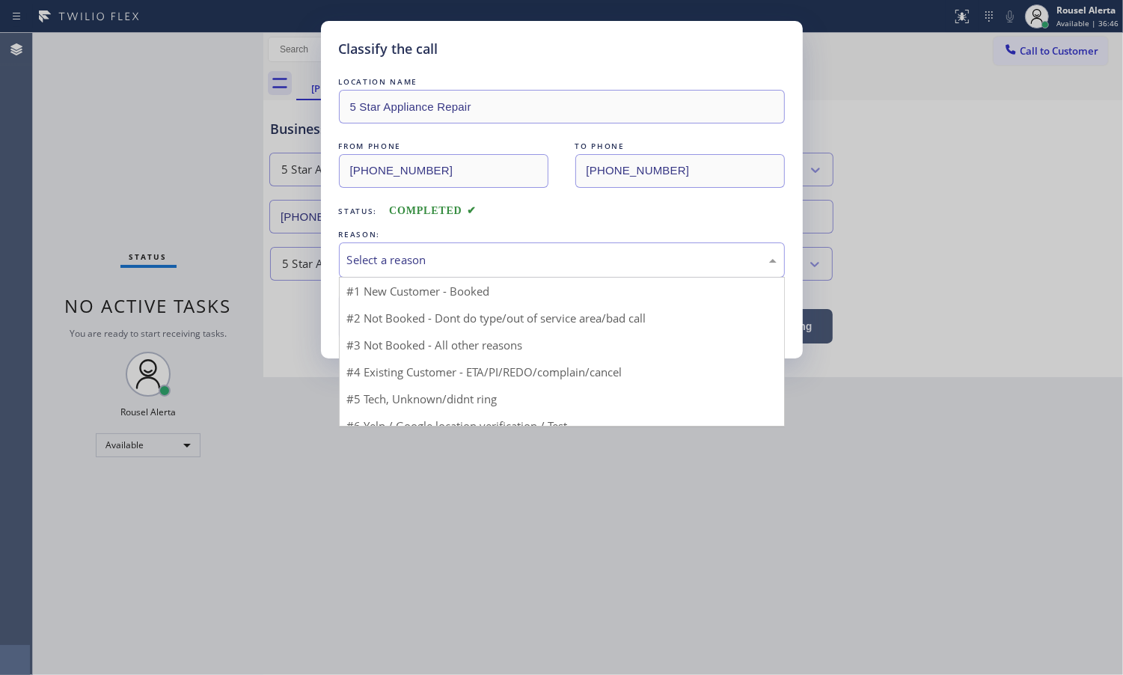
click at [462, 263] on div "Select a reason" at bounding box center [562, 259] width 430 height 17
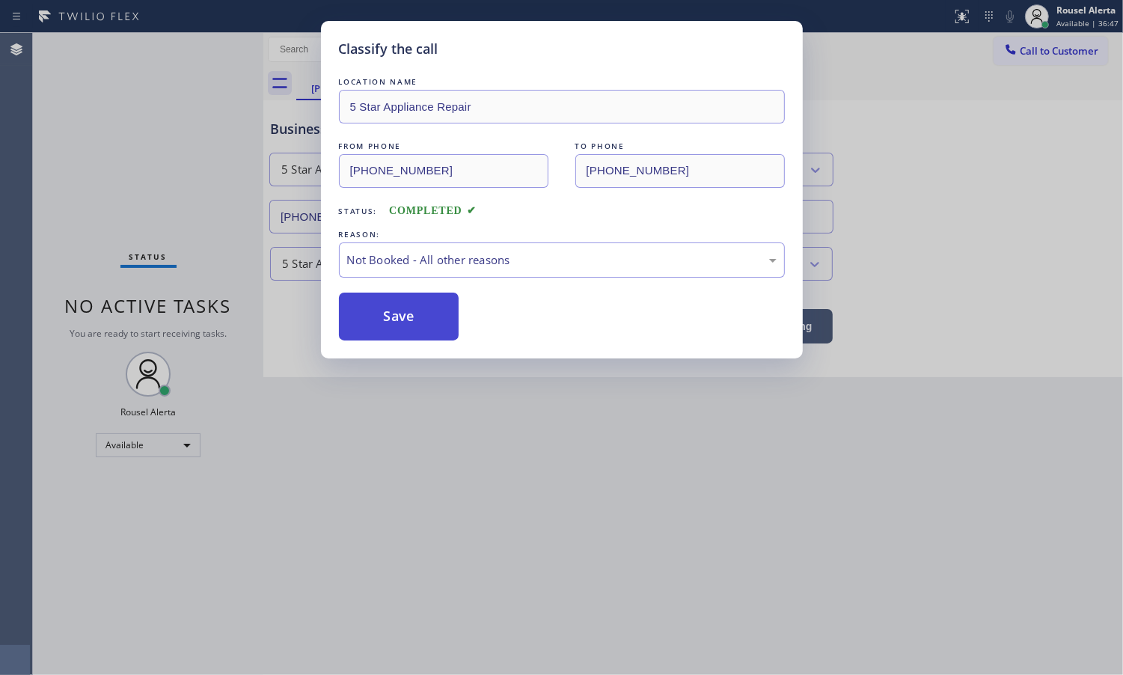
click at [388, 317] on button "Save" at bounding box center [399, 317] width 120 height 48
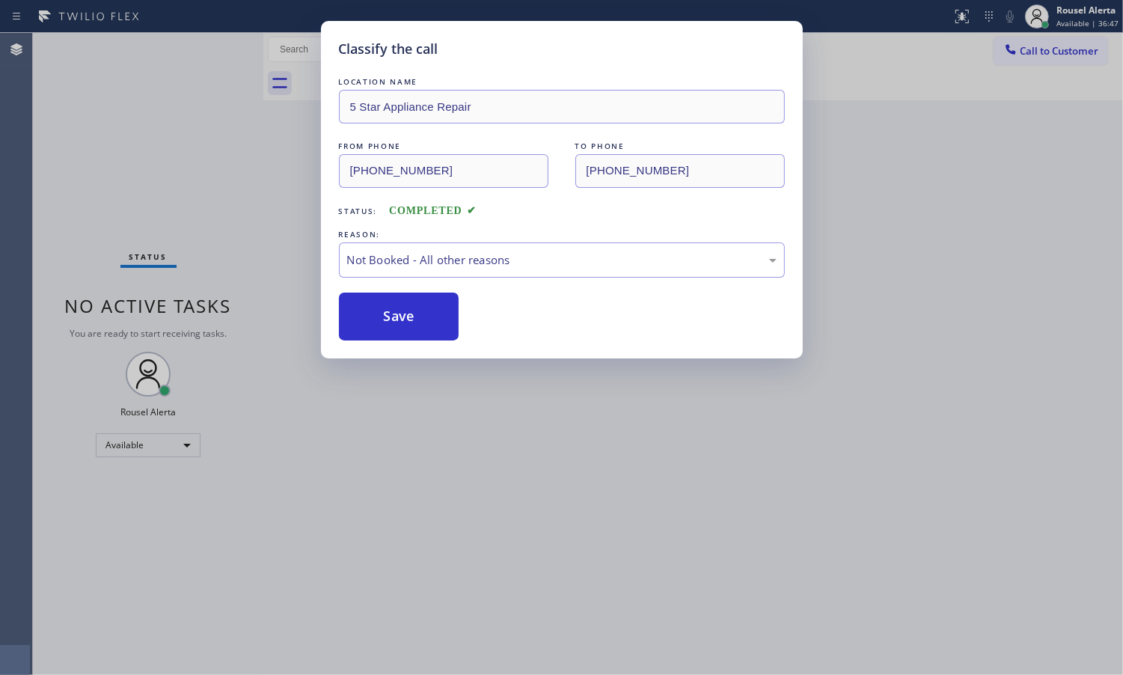
click at [450, 454] on div "Classify the call LOCATION NAME 5 Star Appliance Repair FROM PHONE [PHONE_NUMBE…" at bounding box center [561, 337] width 1123 height 675
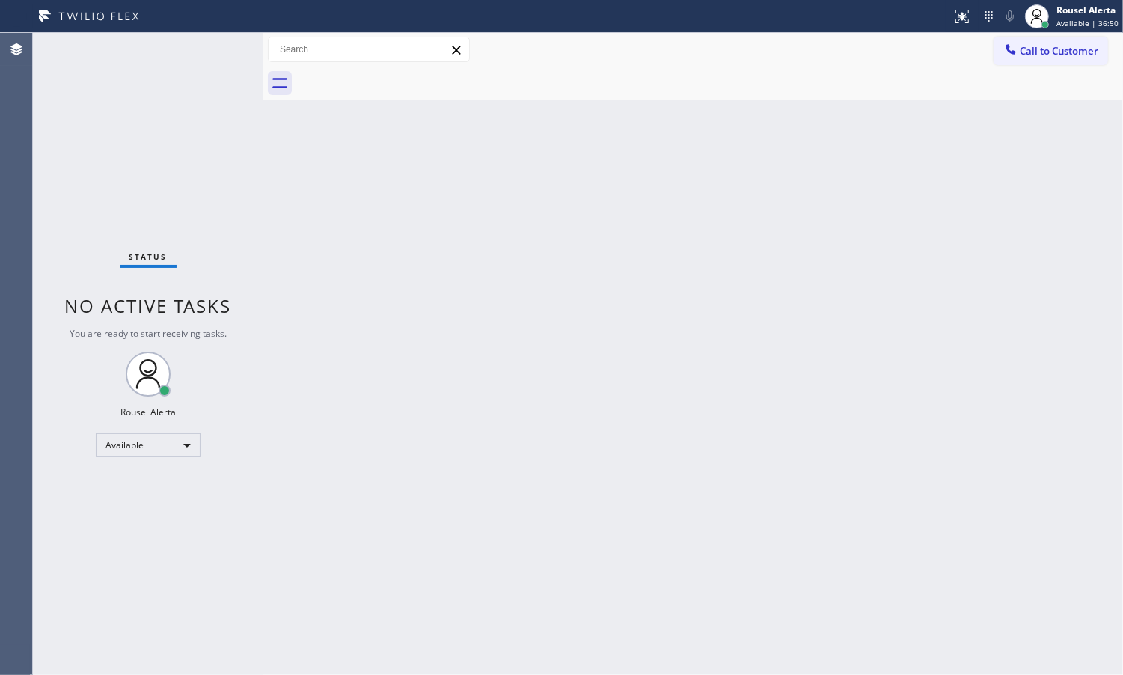
click at [369, 219] on div "Back to Dashboard Change Sender ID Customers Technicians Select a contact Outbo…" at bounding box center [693, 354] width 860 height 642
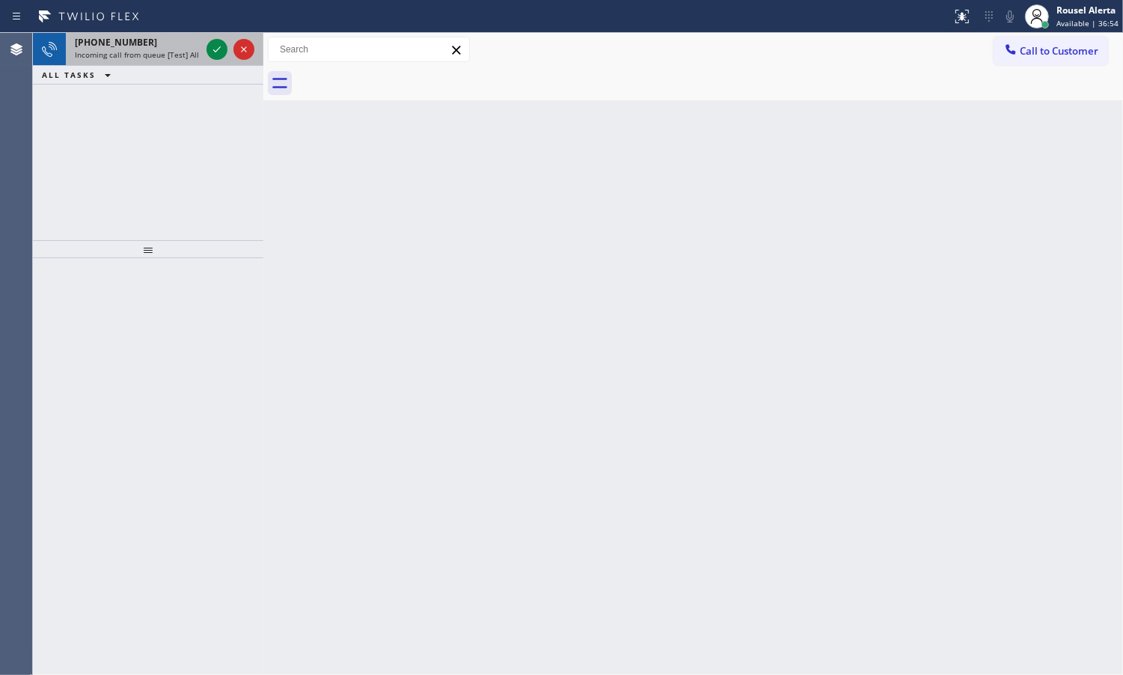
click at [152, 56] on span "Incoming call from queue [Test] All" at bounding box center [137, 54] width 124 height 10
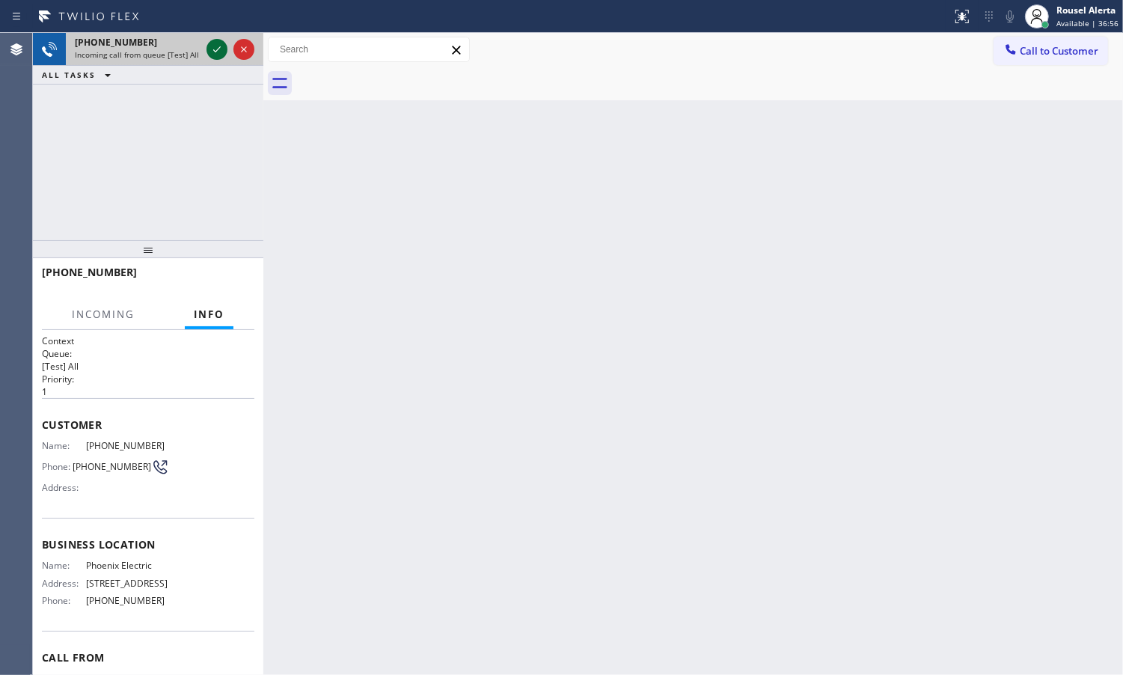
click at [207, 53] on div at bounding box center [217, 49] width 21 height 18
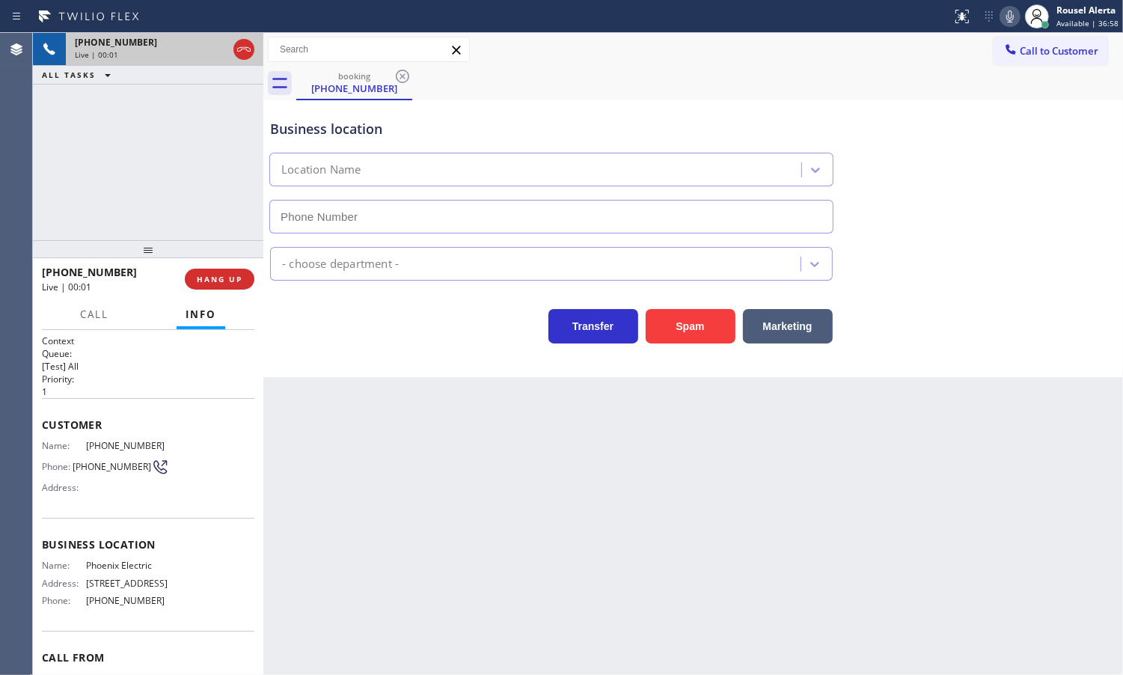
type input "[PHONE_NUMBER]"
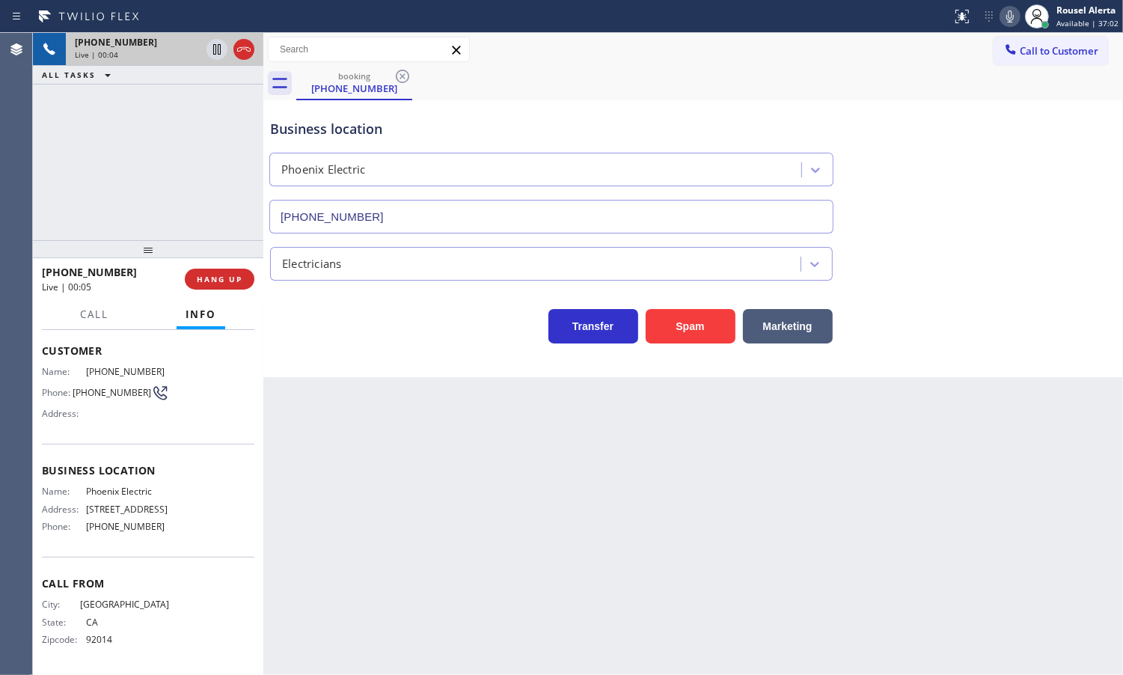
scroll to position [1, 0]
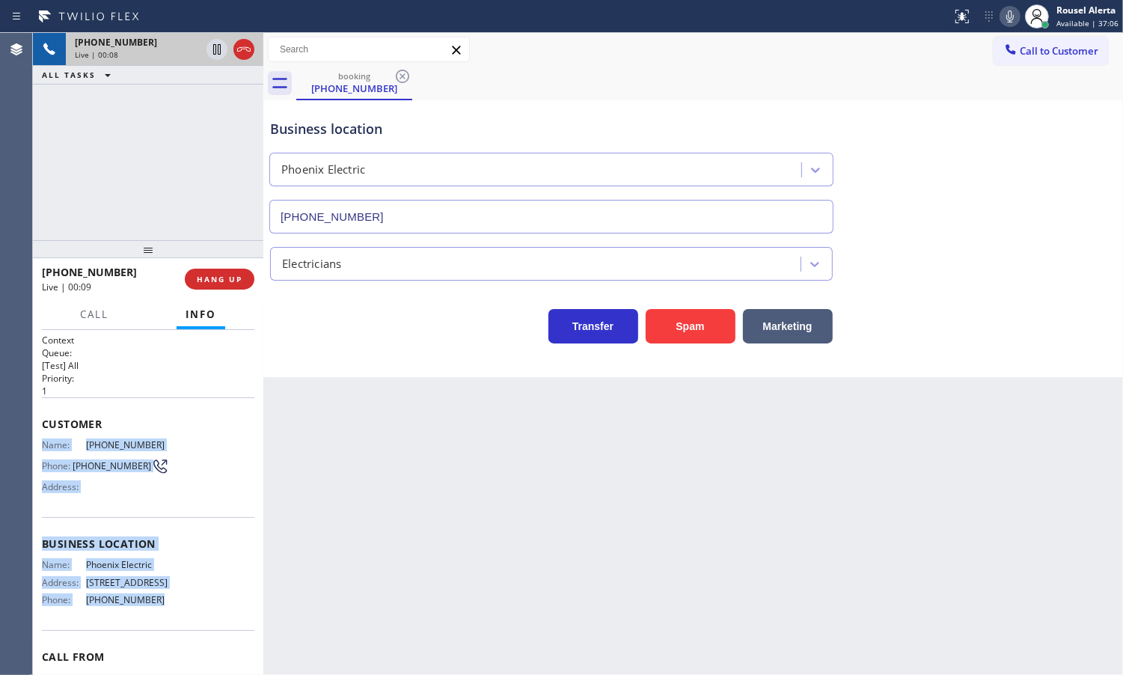
drag, startPoint x: 43, startPoint y: 432, endPoint x: 158, endPoint y: 615, distance: 215.5
click at [158, 615] on div "Context Queue: [Test] All Priority: 1 Customer Name: [PHONE_NUMBER] Phone: [PHO…" at bounding box center [148, 539] width 213 height 410
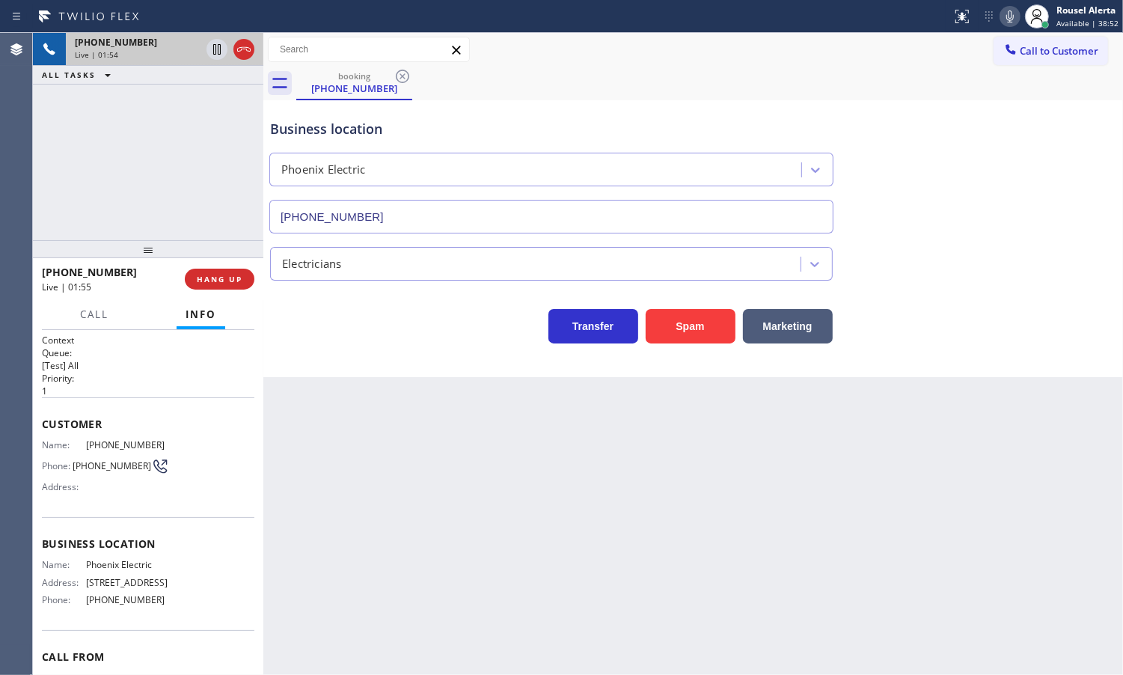
click at [214, 113] on div "[PHONE_NUMBER] Live | 01:54 ALL TASKS ALL TASKS ACTIVE TASKS TASKS IN WRAP UP" at bounding box center [148, 136] width 230 height 207
click at [213, 54] on icon at bounding box center [217, 49] width 18 height 18
drag, startPoint x: 1012, startPoint y: 13, endPoint x: 1042, endPoint y: 49, distance: 47.3
click at [1011, 13] on icon at bounding box center [1010, 16] width 18 height 18
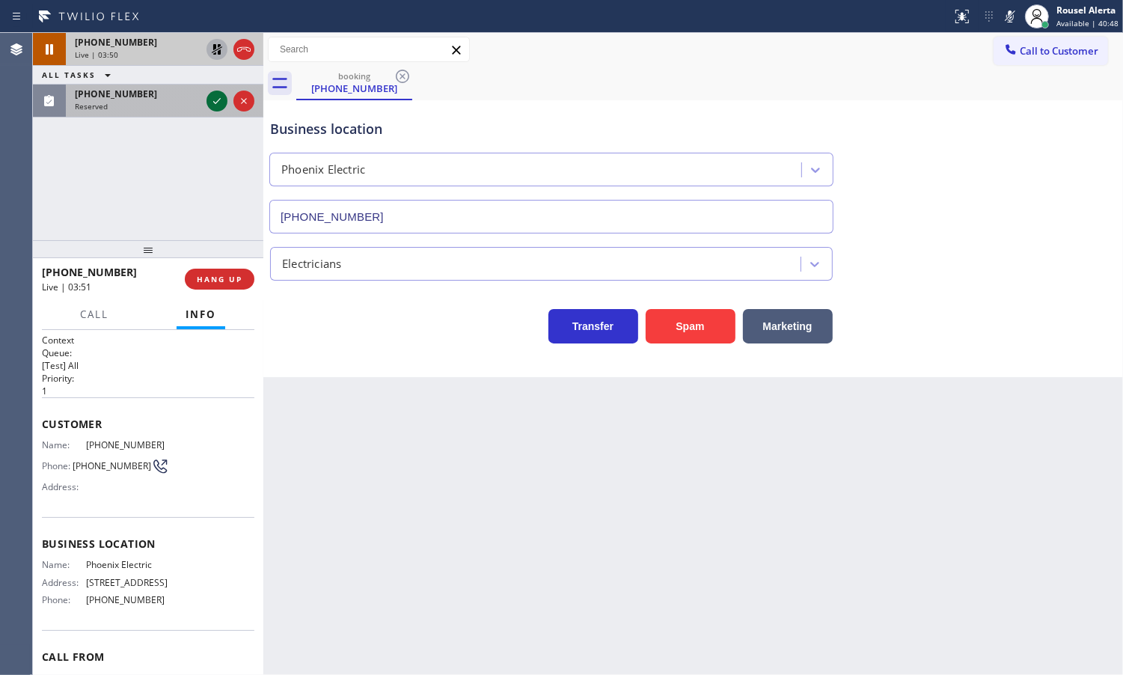
click at [221, 108] on icon at bounding box center [217, 101] width 18 height 18
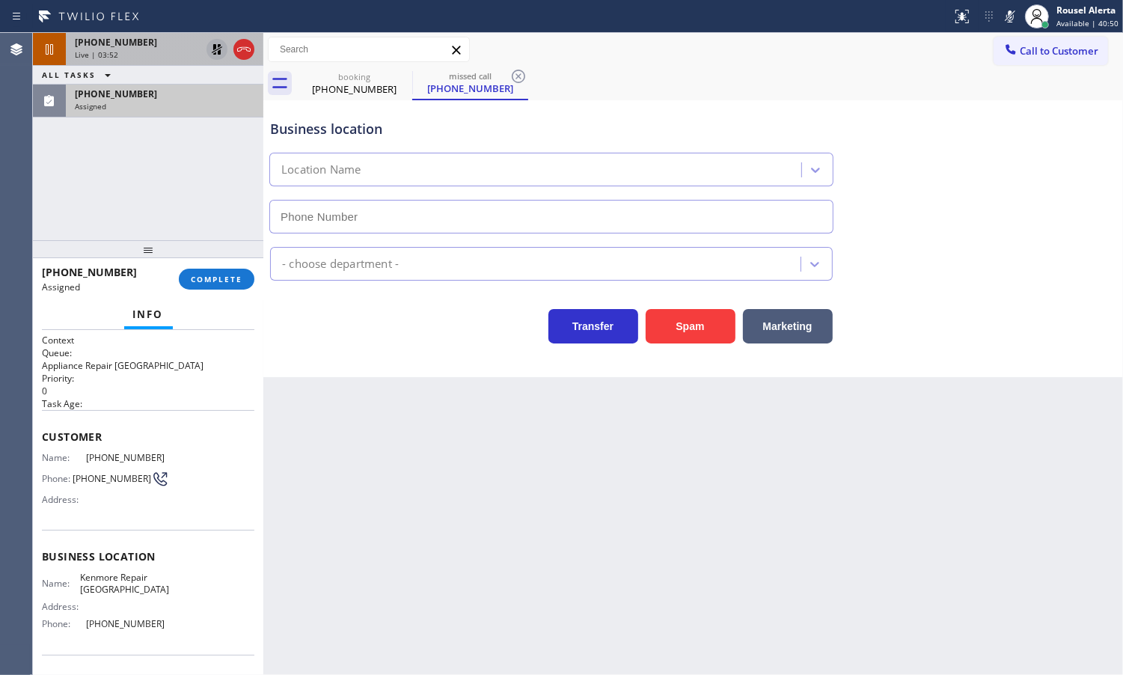
type input "[PHONE_NUMBER]"
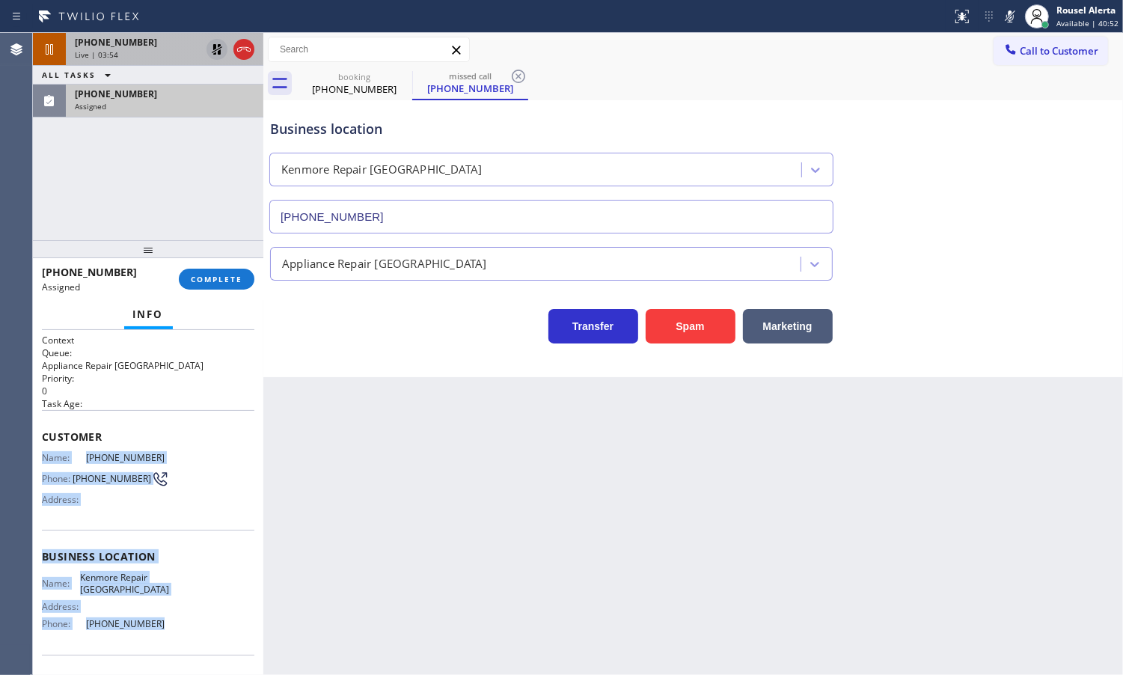
drag, startPoint x: 38, startPoint y: 455, endPoint x: 161, endPoint y: 612, distance: 199.4
click at [161, 612] on div "Context Queue: Appliance Repair High End Priority: 0 Task Age: Customer Name: […" at bounding box center [148, 502] width 230 height 345
click at [139, 103] on div "Assigned" at bounding box center [165, 106] width 180 height 10
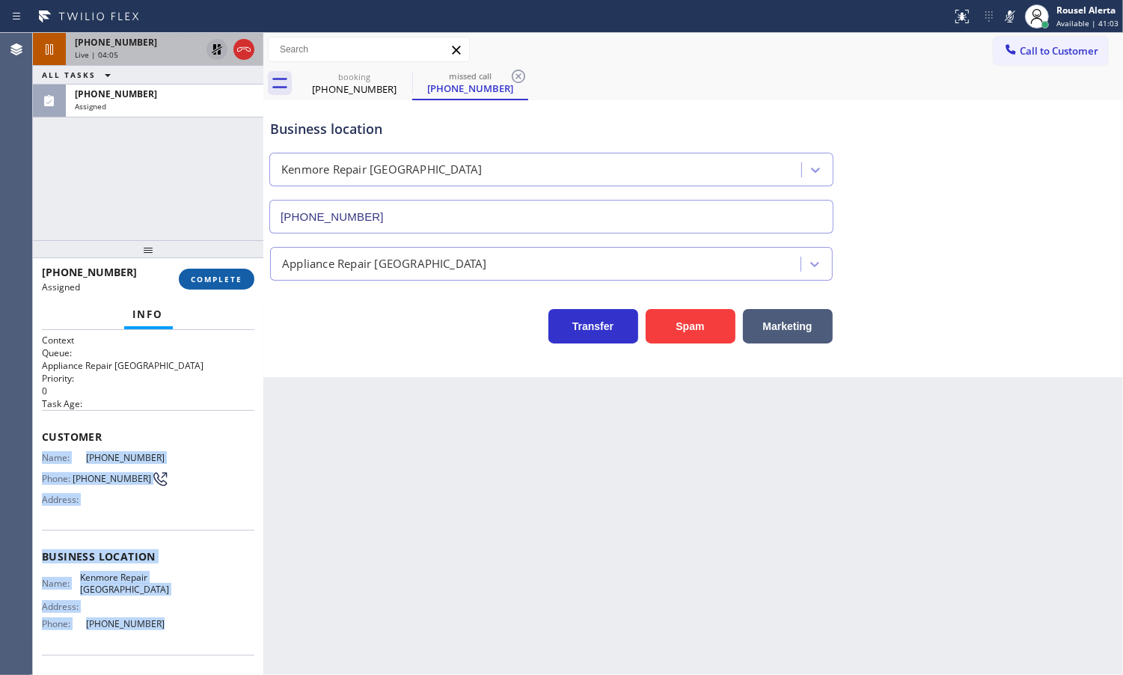
click at [218, 283] on span "COMPLETE" at bounding box center [217, 279] width 52 height 10
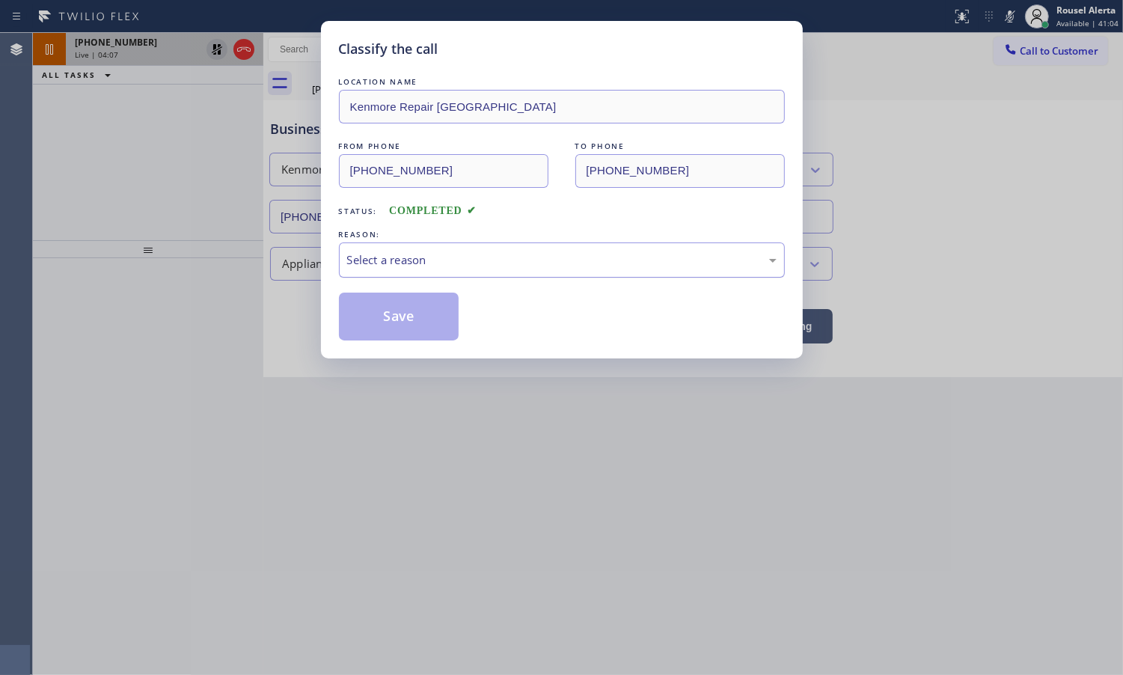
click at [507, 255] on div "Select a reason" at bounding box center [562, 259] width 430 height 17
click at [421, 317] on button "Save" at bounding box center [399, 317] width 120 height 48
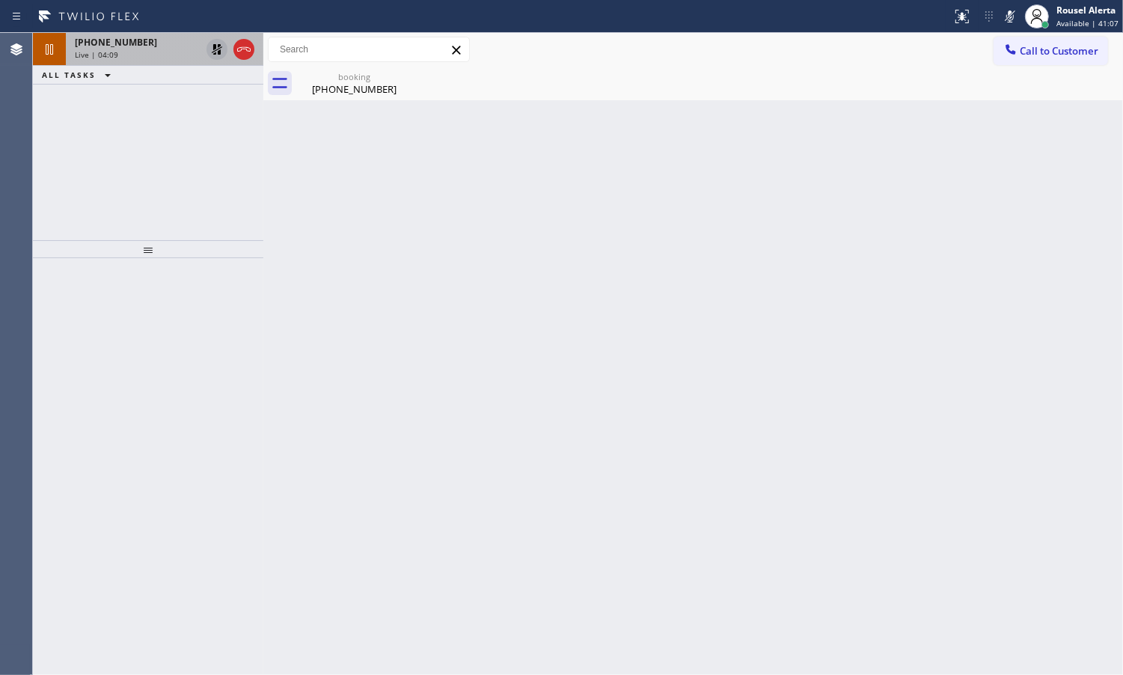
click at [143, 50] on div "Live | 04:09" at bounding box center [138, 54] width 126 height 10
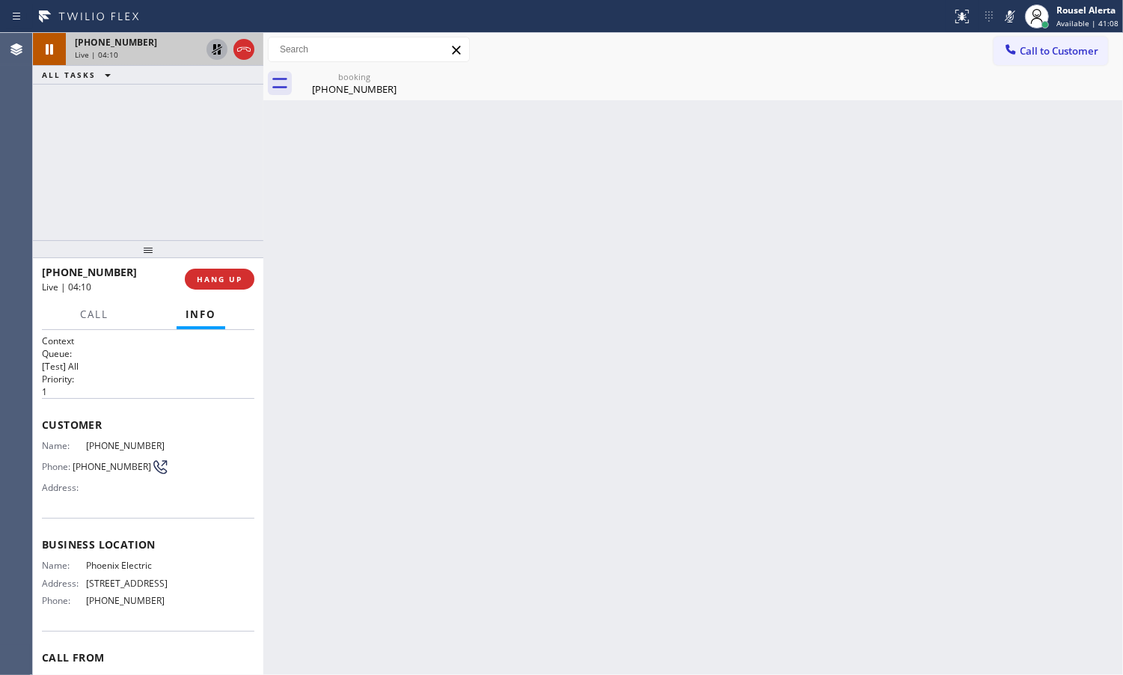
click at [210, 54] on icon at bounding box center [217, 49] width 18 height 18
click at [1003, 13] on icon at bounding box center [1010, 16] width 18 height 18
click at [83, 326] on div at bounding box center [94, 327] width 46 height 3
click at [80, 312] on span "Call" at bounding box center [94, 314] width 28 height 13
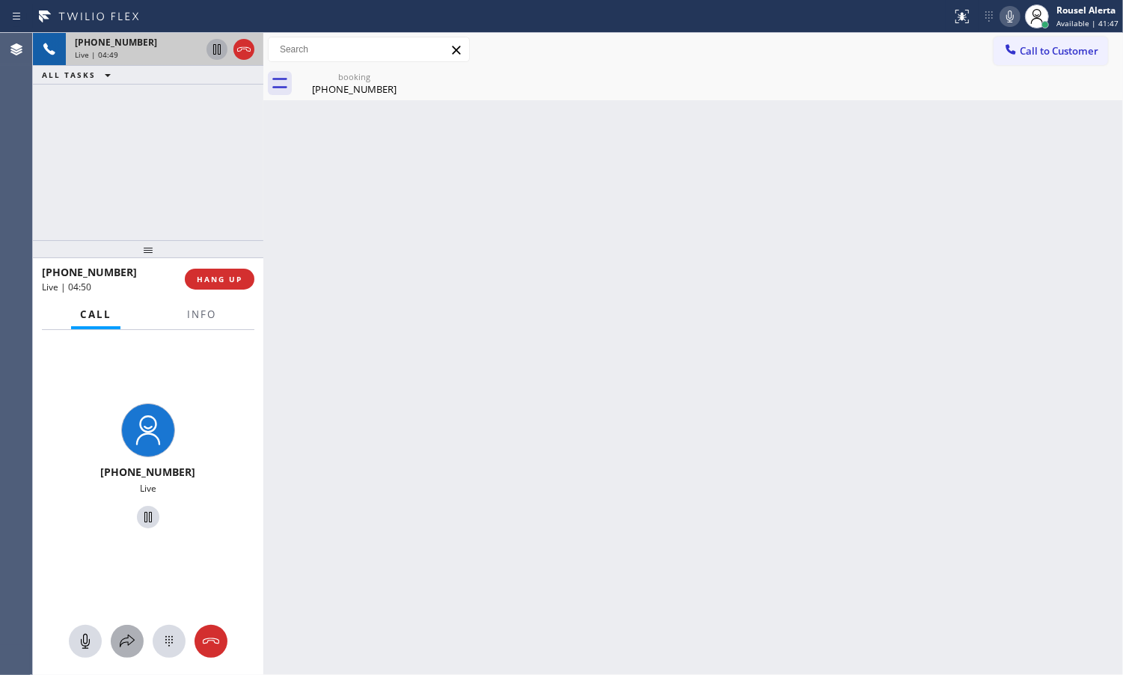
click at [133, 634] on icon at bounding box center [127, 641] width 18 height 18
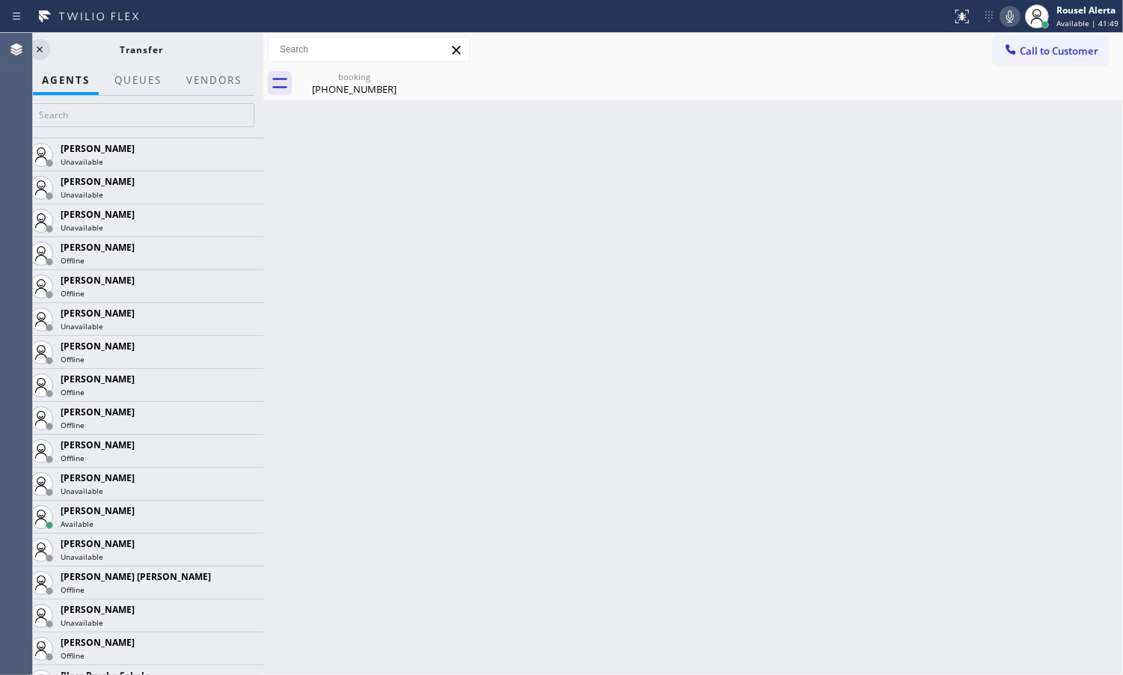
click at [187, 64] on div "Transfer" at bounding box center [141, 49] width 243 height 33
click at [201, 75] on button "Vendors" at bounding box center [213, 80] width 73 height 29
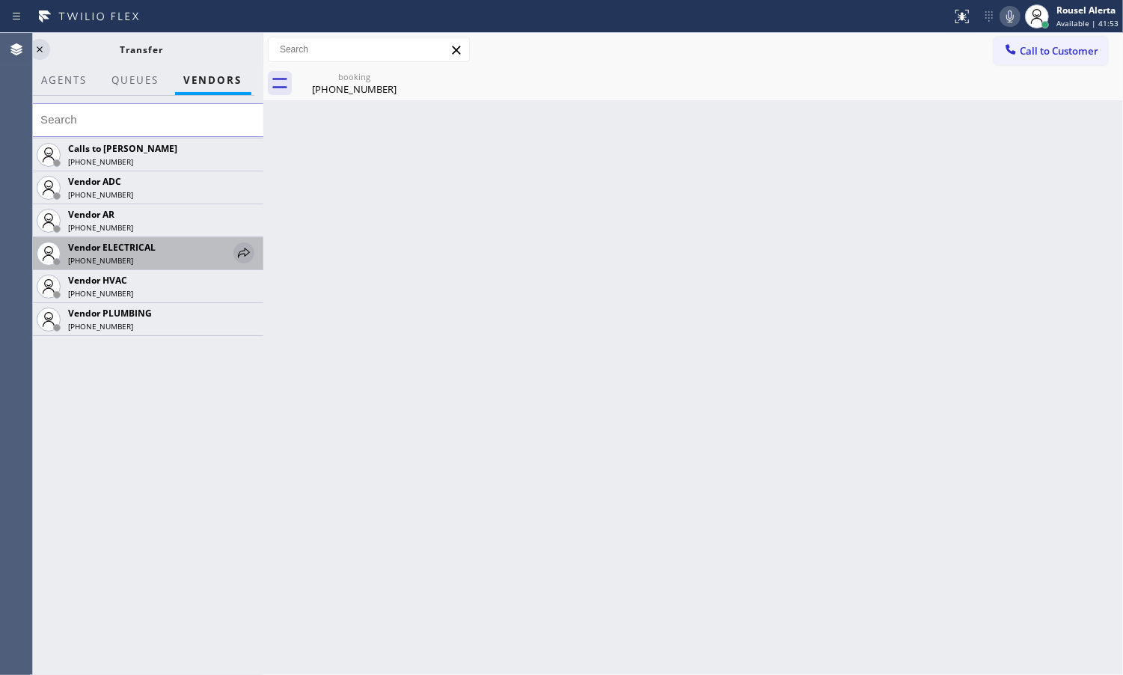
click at [249, 256] on icon at bounding box center [244, 253] width 18 height 18
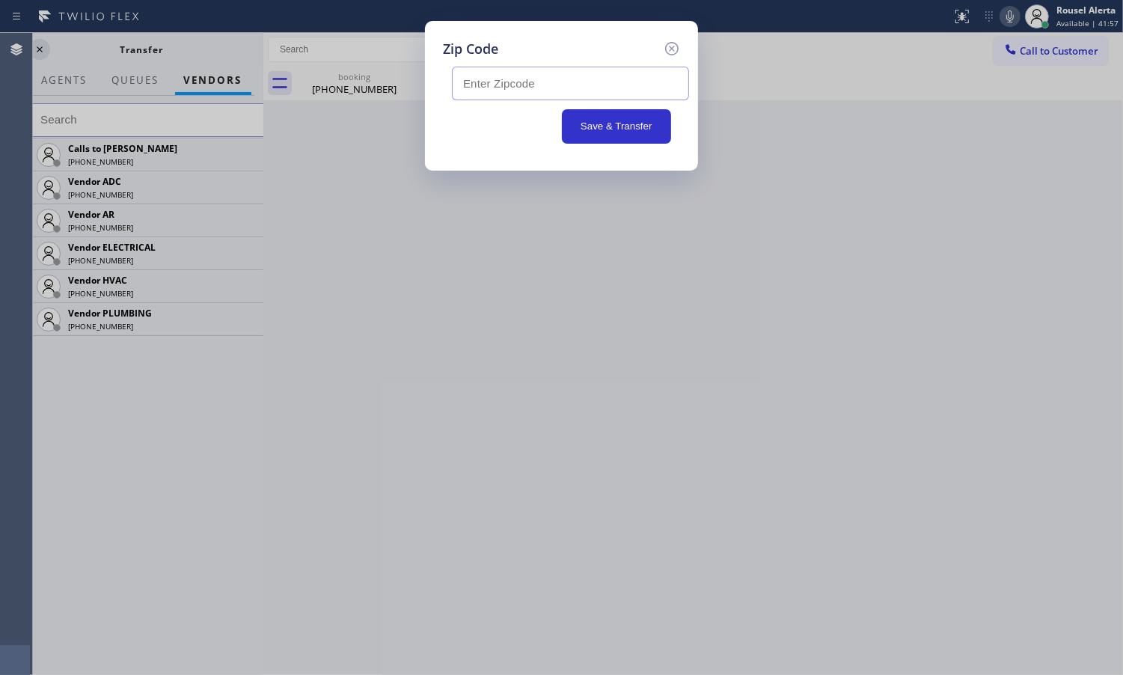
click at [570, 88] on input "text" at bounding box center [570, 84] width 237 height 34
paste input "98038"
type input "98038"
click at [597, 122] on button "Save & Transfer" at bounding box center [617, 126] width 110 height 34
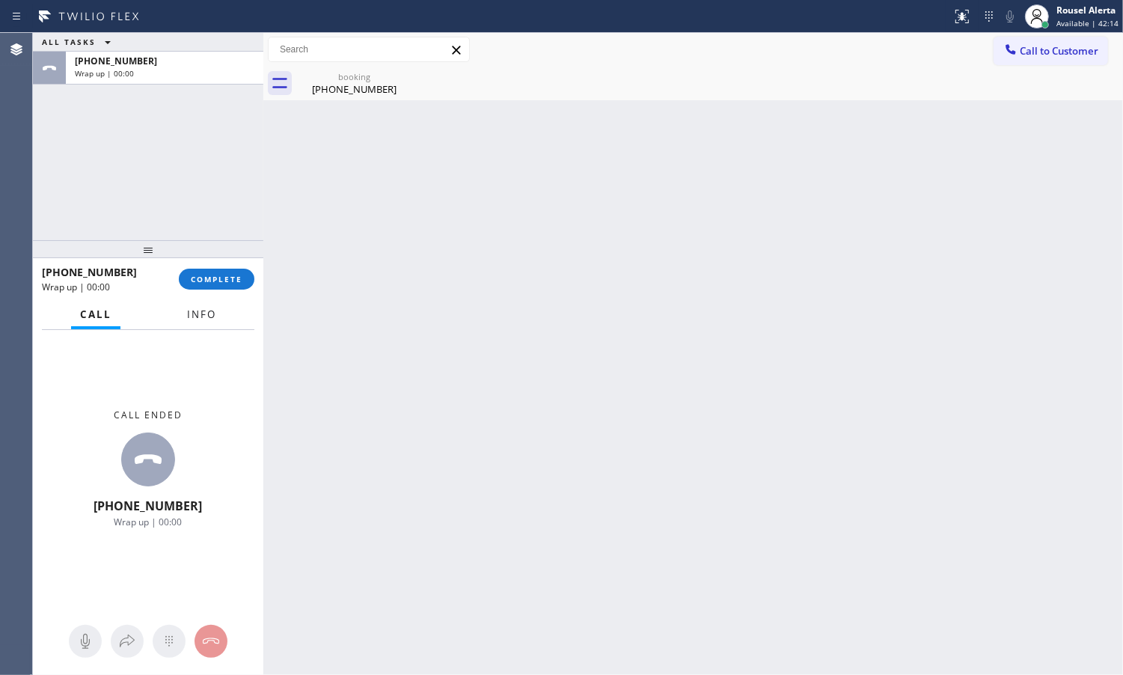
click at [202, 315] on span "Info" at bounding box center [201, 314] width 29 height 13
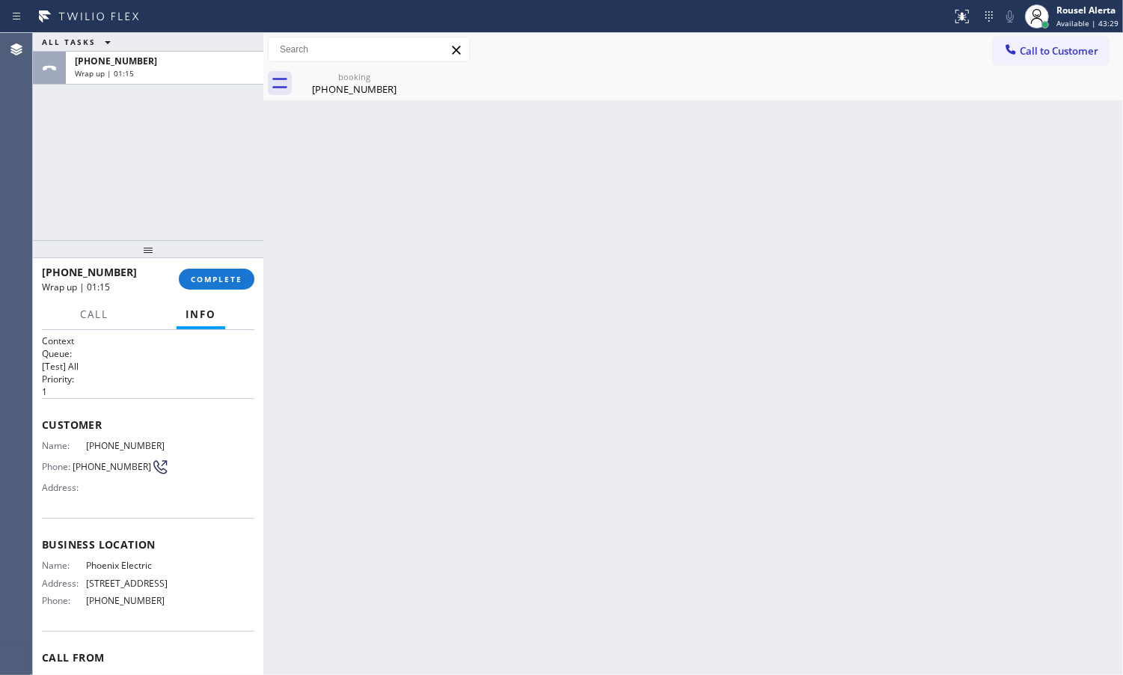
click at [363, 226] on div "Back to Dashboard Change Sender ID Customers Technicians Select a contact Outbo…" at bounding box center [693, 354] width 860 height 642
click at [225, 286] on button "COMPLETE" at bounding box center [217, 279] width 76 height 21
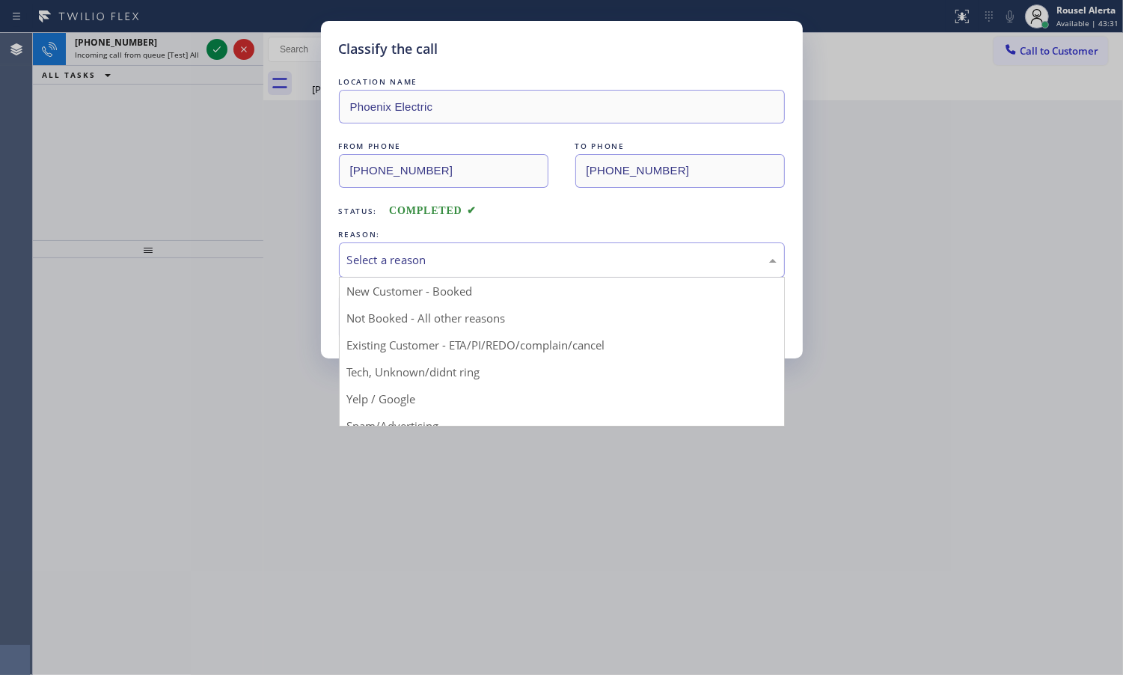
click at [506, 264] on div "Select a reason" at bounding box center [562, 259] width 430 height 17
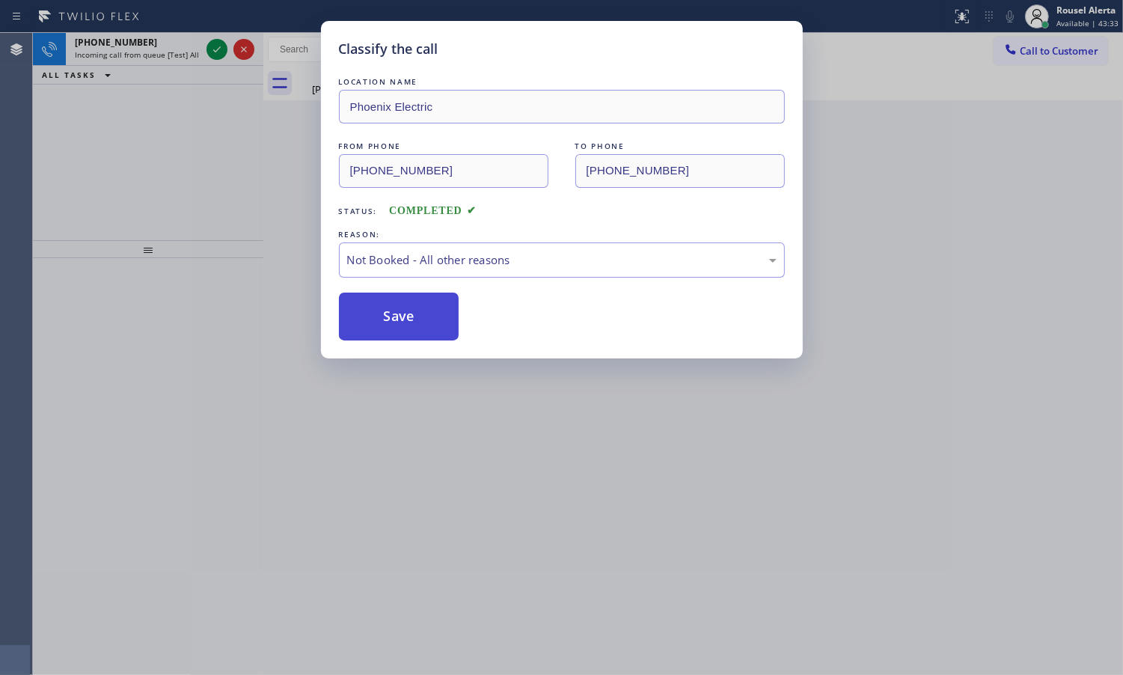
drag, startPoint x: 404, startPoint y: 328, endPoint x: 376, endPoint y: 305, distance: 36.2
click at [402, 329] on button "Save" at bounding box center [399, 317] width 120 height 48
click at [151, 28] on div "Classify the call LOCATION NAME Phoenix Electric FROM PHONE [PHONE_NUMBER] TO P…" at bounding box center [561, 337] width 1123 height 675
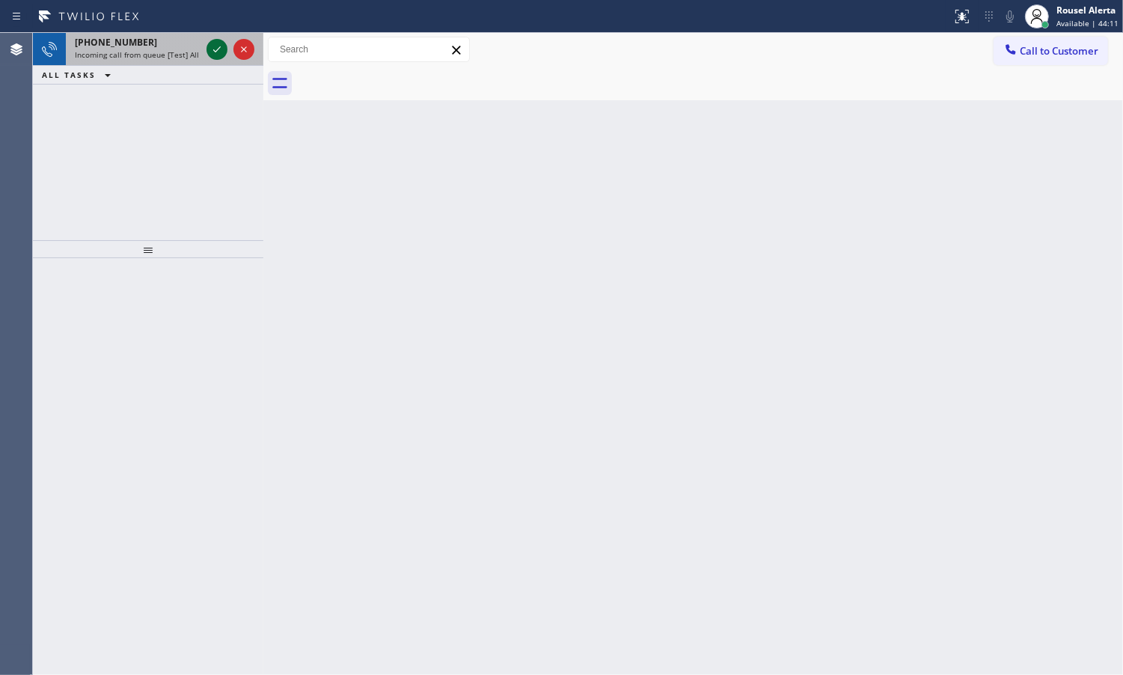
click at [215, 50] on icon at bounding box center [217, 49] width 18 height 18
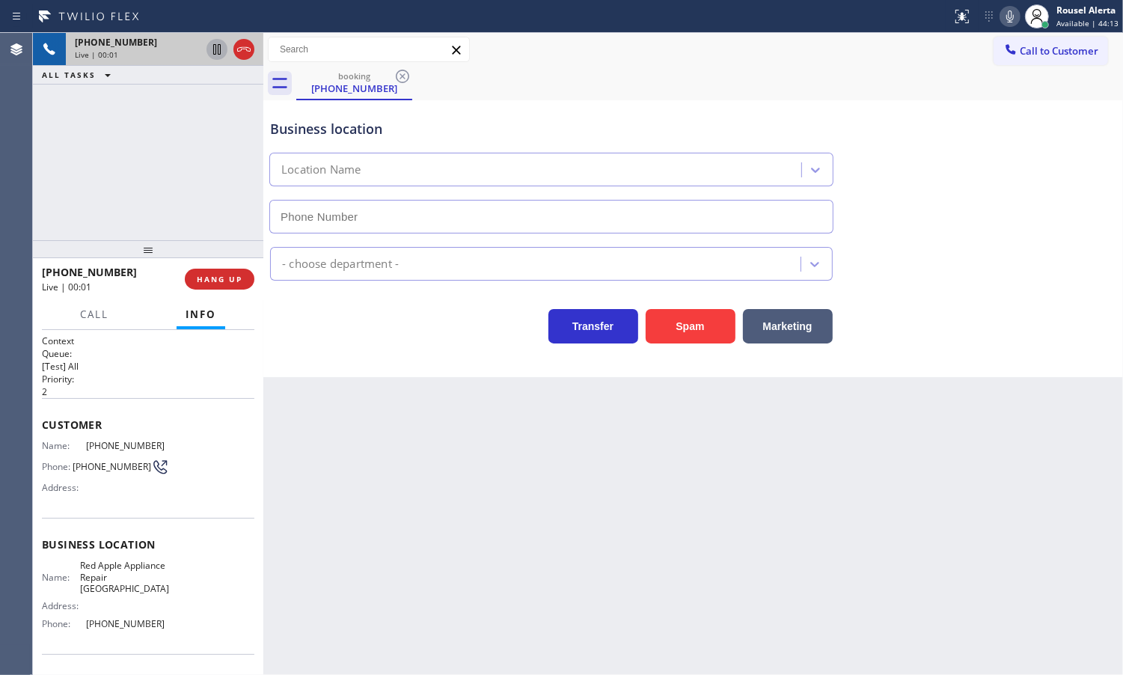
type input "[PHONE_NUMBER]"
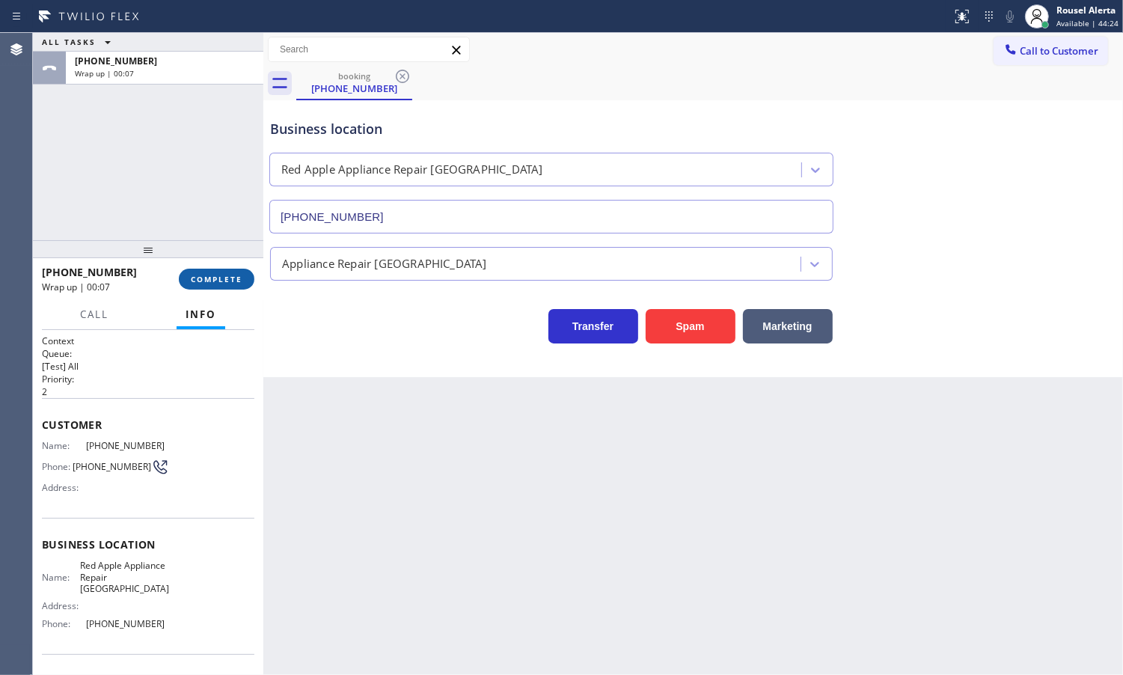
click at [227, 288] on button "COMPLETE" at bounding box center [217, 279] width 76 height 21
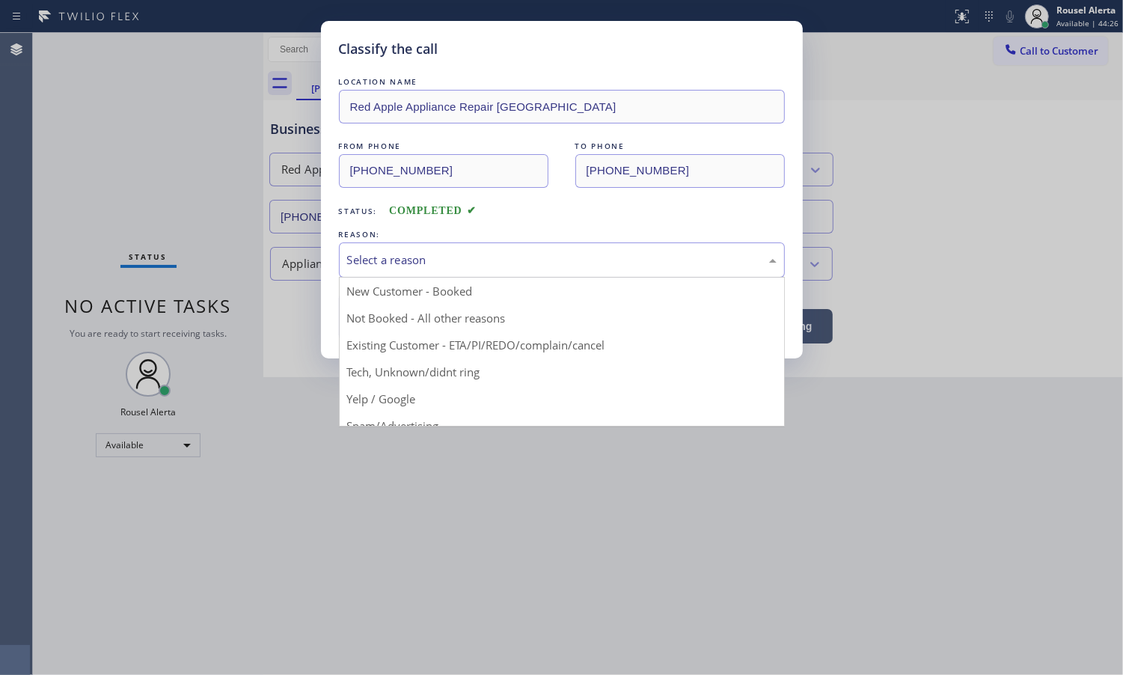
click at [449, 270] on div "Select a reason" at bounding box center [562, 259] width 446 height 35
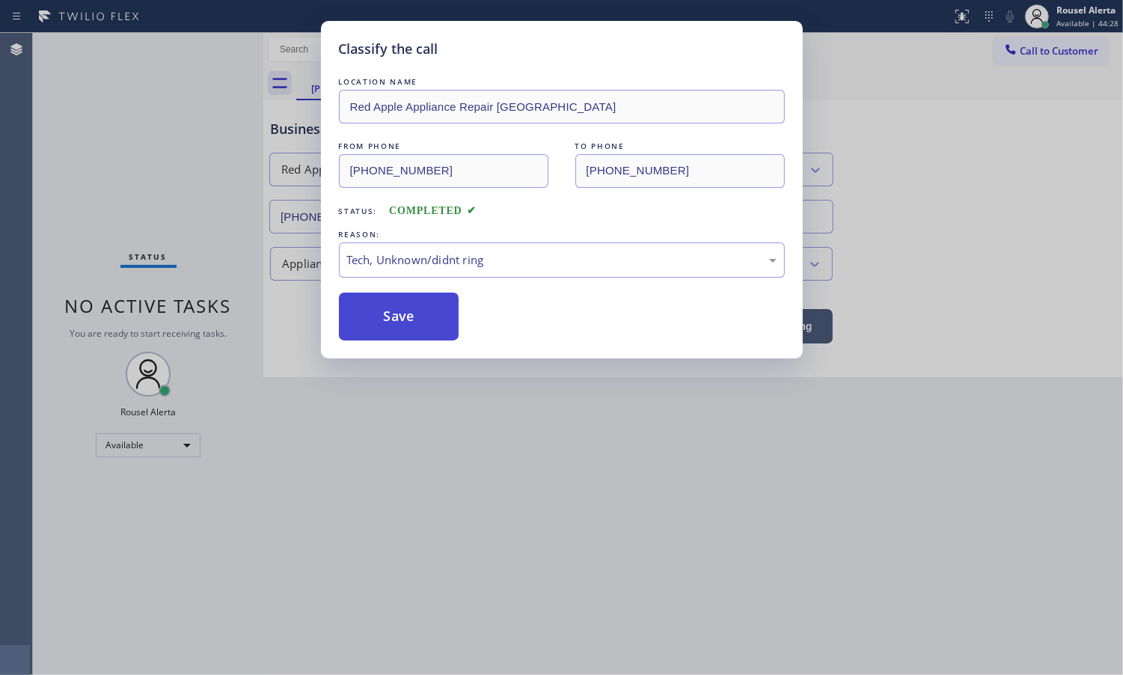
click at [410, 337] on button "Save" at bounding box center [399, 317] width 120 height 48
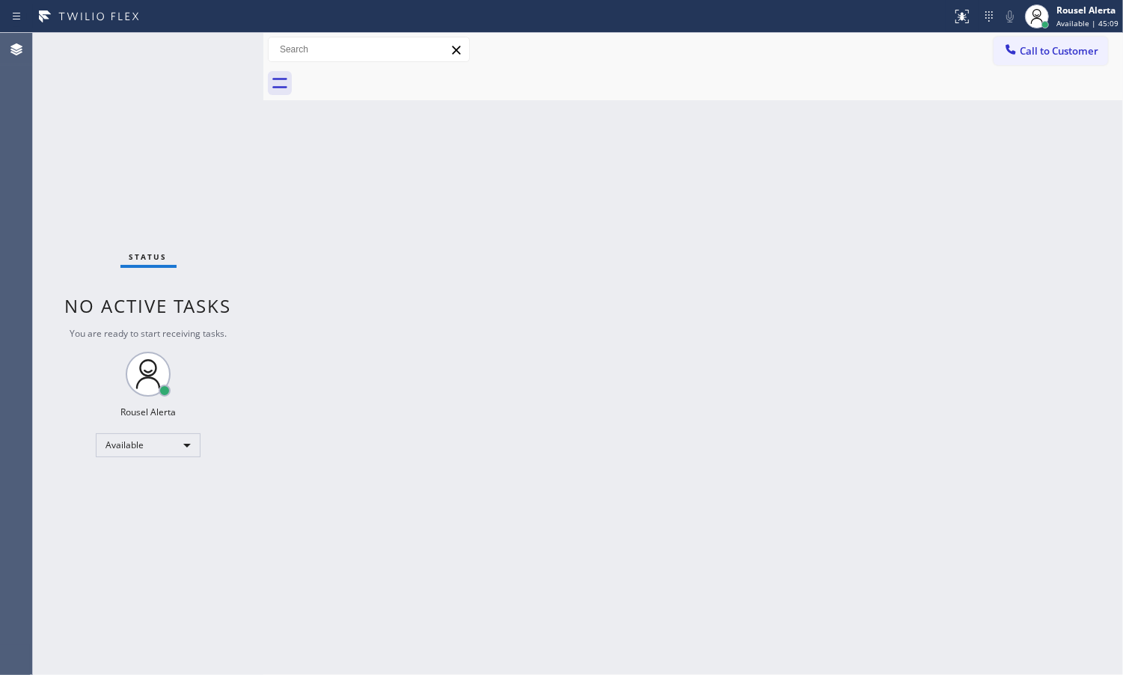
click at [176, 177] on div "Status No active tasks You are ready to start receiving tasks. Rousel Alerta Av…" at bounding box center [148, 354] width 230 height 642
click at [561, 147] on div "Back to Dashboard Change Sender ID Customers Technicians Select a contact Outbo…" at bounding box center [693, 354] width 860 height 642
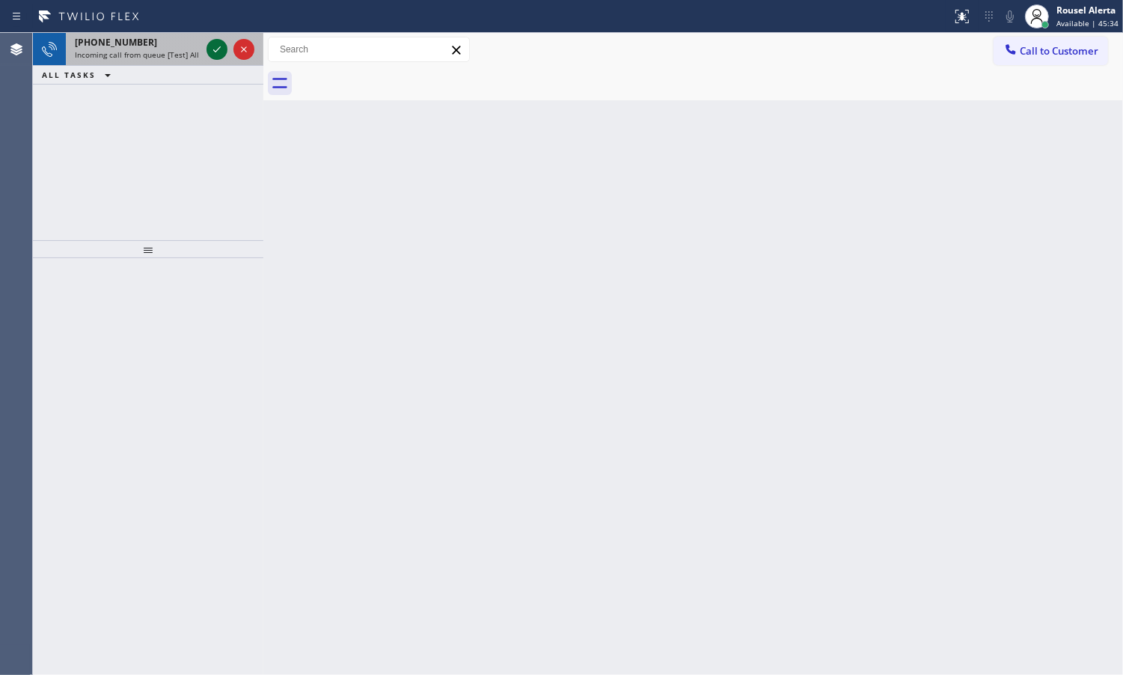
click at [215, 52] on icon at bounding box center [217, 49] width 18 height 18
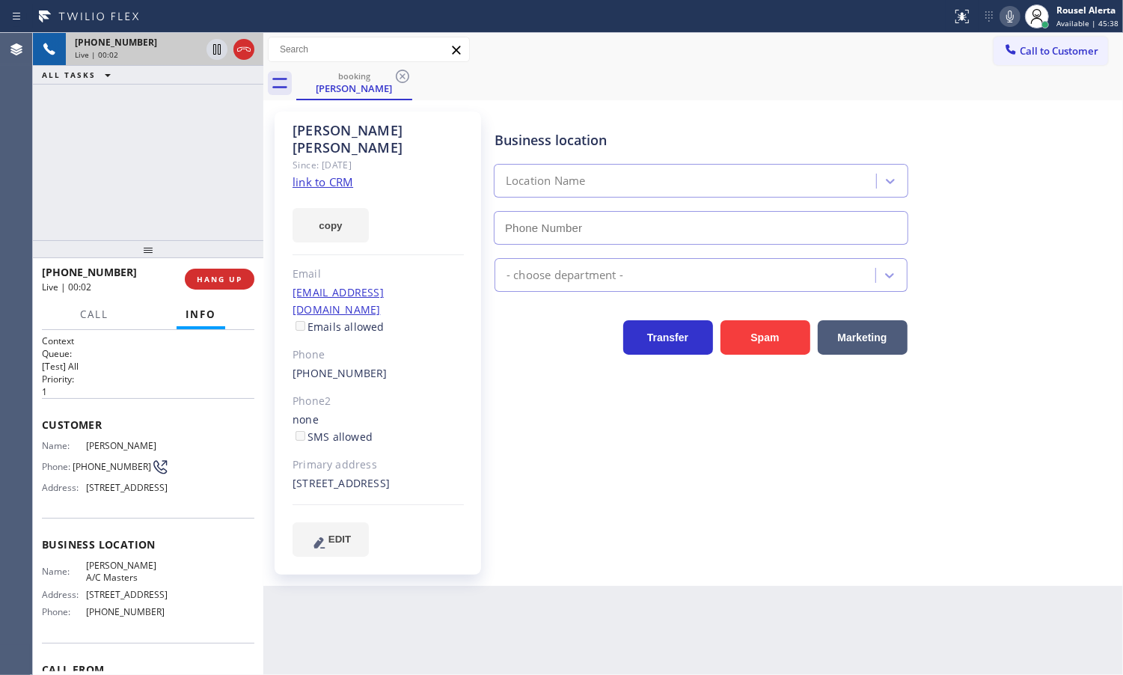
type input "[PHONE_NUMBER]"
click at [337, 174] on link "link to CRM" at bounding box center [323, 181] width 61 height 15
click at [213, 52] on icon at bounding box center [217, 49] width 18 height 18
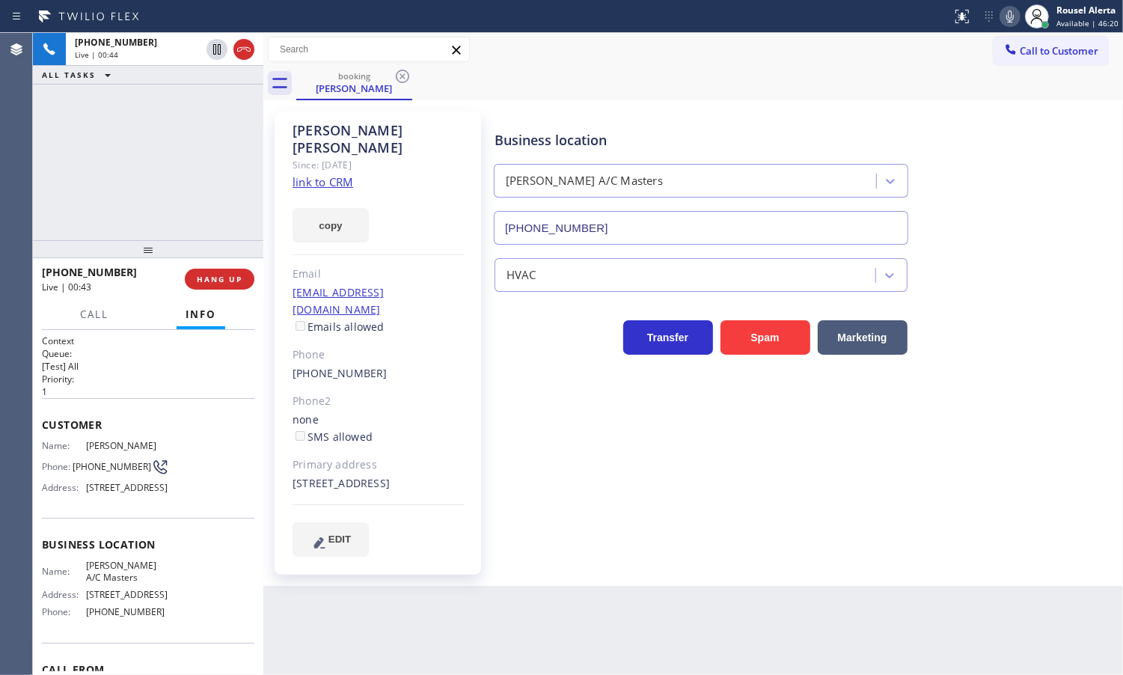
click at [1007, 17] on icon at bounding box center [1010, 16] width 18 height 18
click at [189, 114] on div "[PHONE_NUMBER] Live | 02:07 ALL TASKS ALL TASKS ACTIVE TASKS TASKS IN WRAP UP" at bounding box center [148, 136] width 230 height 207
click at [210, 49] on icon at bounding box center [217, 49] width 18 height 18
click at [1015, 19] on icon at bounding box center [1010, 16] width 18 height 18
click at [195, 141] on div "[PHONE_NUMBER] Live | 02:34 ALL TASKS ALL TASKS ACTIVE TASKS TASKS IN WRAP UP" at bounding box center [148, 136] width 230 height 207
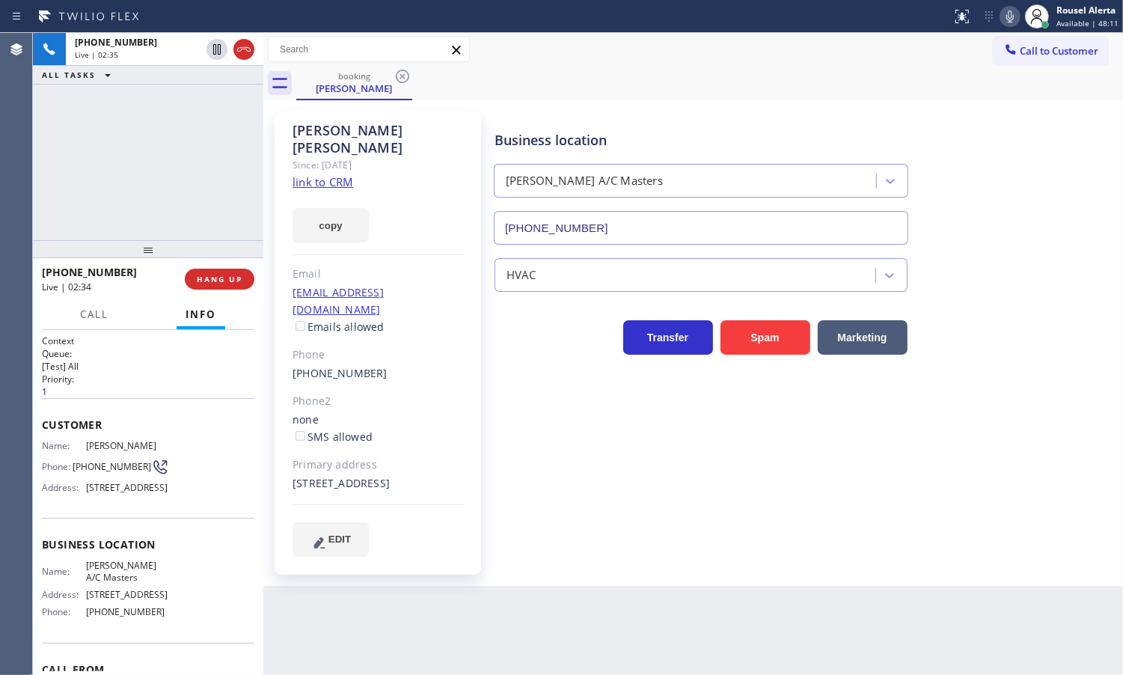
click at [418, 636] on div "Back to Dashboard Change Sender ID Customers Technicians Select a contact Outbo…" at bounding box center [693, 354] width 860 height 642
click at [180, 163] on div "[PHONE_NUMBER] Live | 02:35 ALL TASKS ALL TASKS ACTIVE TASKS TASKS IN WRAP UP" at bounding box center [148, 136] width 230 height 207
click at [208, 279] on span "HANG UP" at bounding box center [220, 279] width 46 height 10
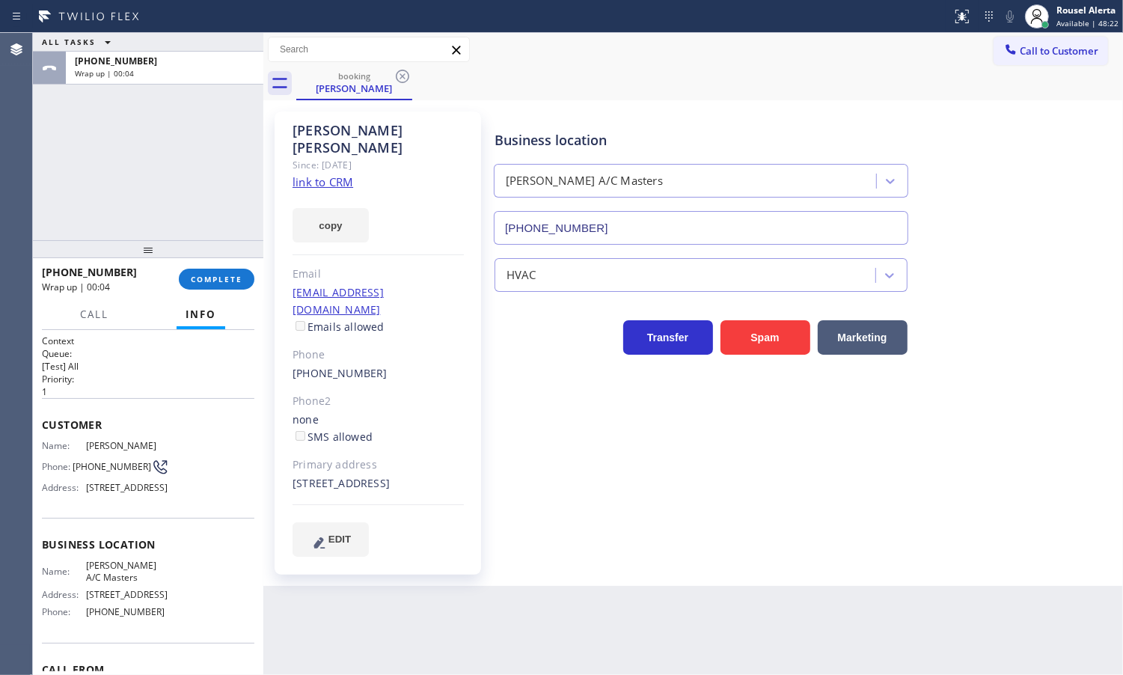
click at [140, 127] on div "ALL TASKS ALL TASKS ACTIVE TASKS TASKS IN WRAP UP [PHONE_NUMBER] Wrap up | 00:04" at bounding box center [148, 136] width 230 height 207
click at [459, 651] on div "Back to Dashboard Change Sender ID Customers Technicians Select a contact Outbo…" at bounding box center [693, 354] width 860 height 642
click at [226, 278] on span "COMPLETE" at bounding box center [217, 279] width 52 height 10
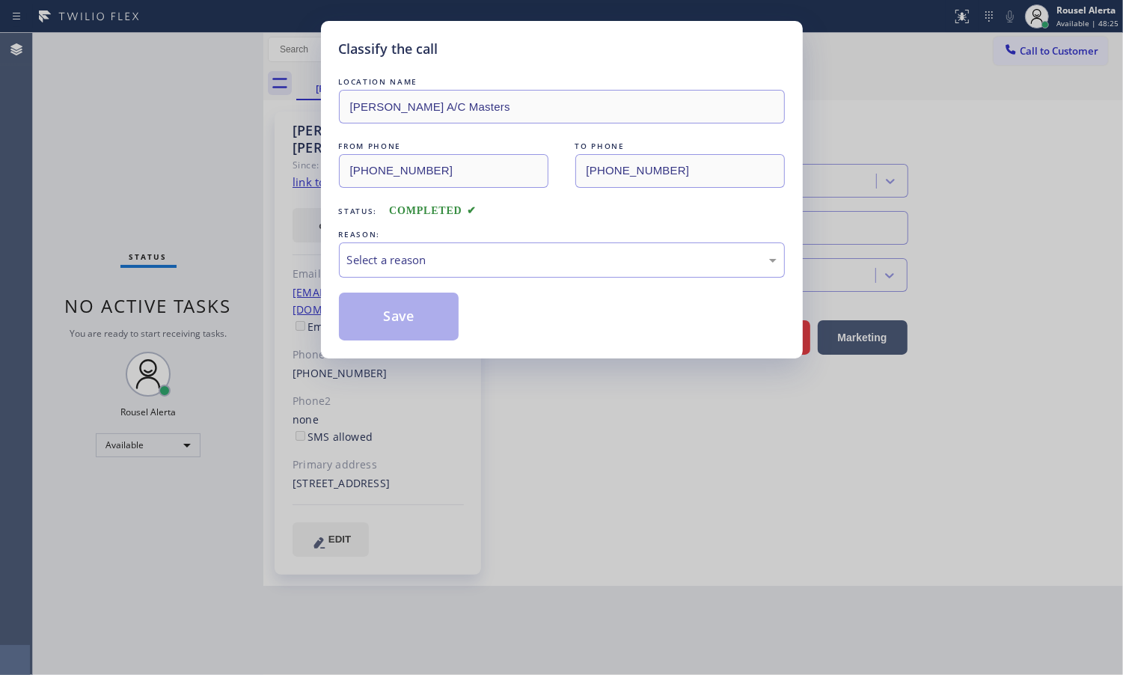
click at [455, 272] on div "Select a reason" at bounding box center [562, 259] width 446 height 35
click at [417, 339] on button "Save" at bounding box center [399, 317] width 120 height 48
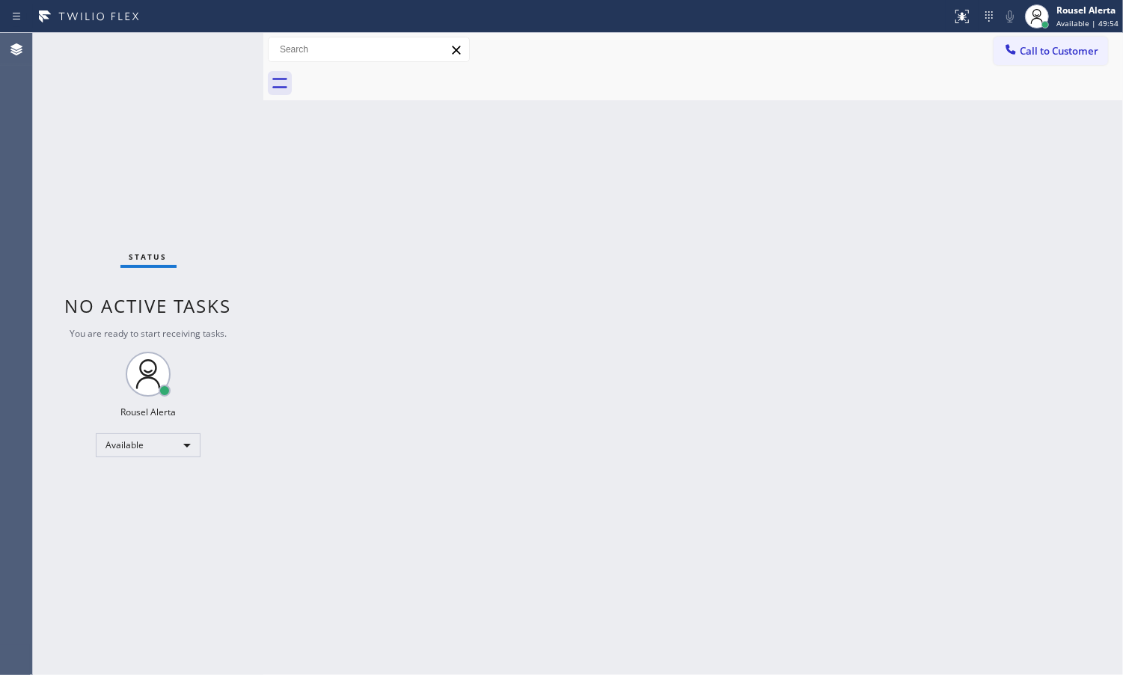
click at [188, 47] on div "Status No active tasks You are ready to start receiving tasks. Rousel Alerta Av…" at bounding box center [148, 354] width 230 height 642
click at [172, 144] on div "Status No active tasks You are ready to start receiving tasks. Rousel Alerta Av…" at bounding box center [148, 354] width 230 height 642
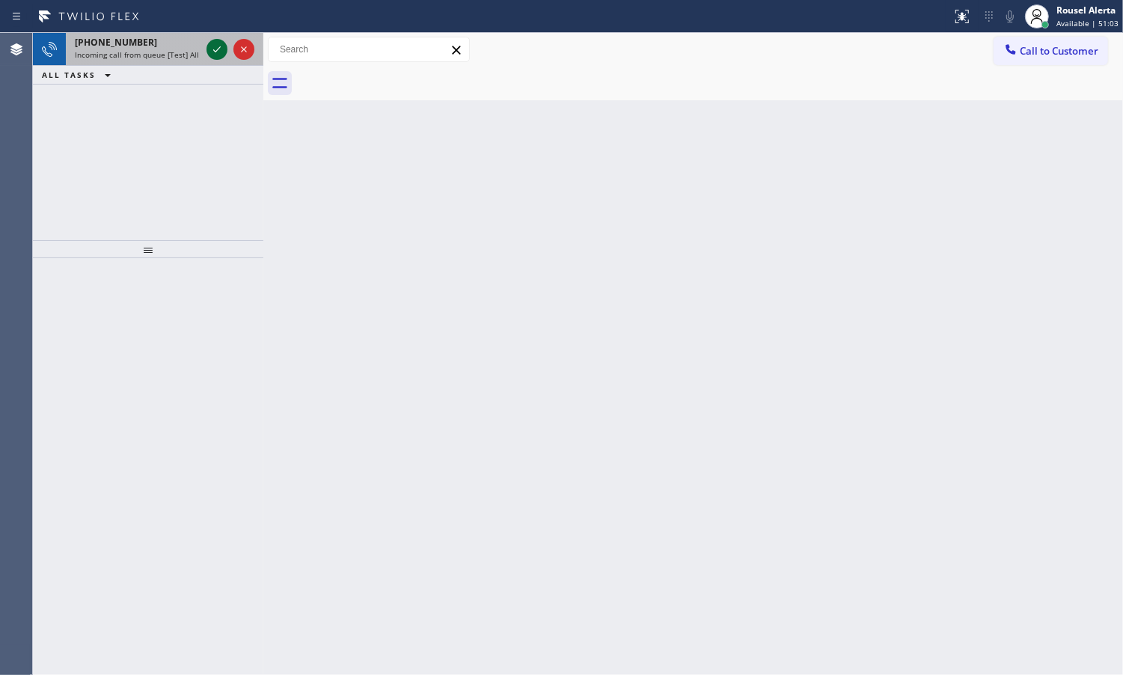
click at [215, 56] on icon at bounding box center [217, 49] width 18 height 18
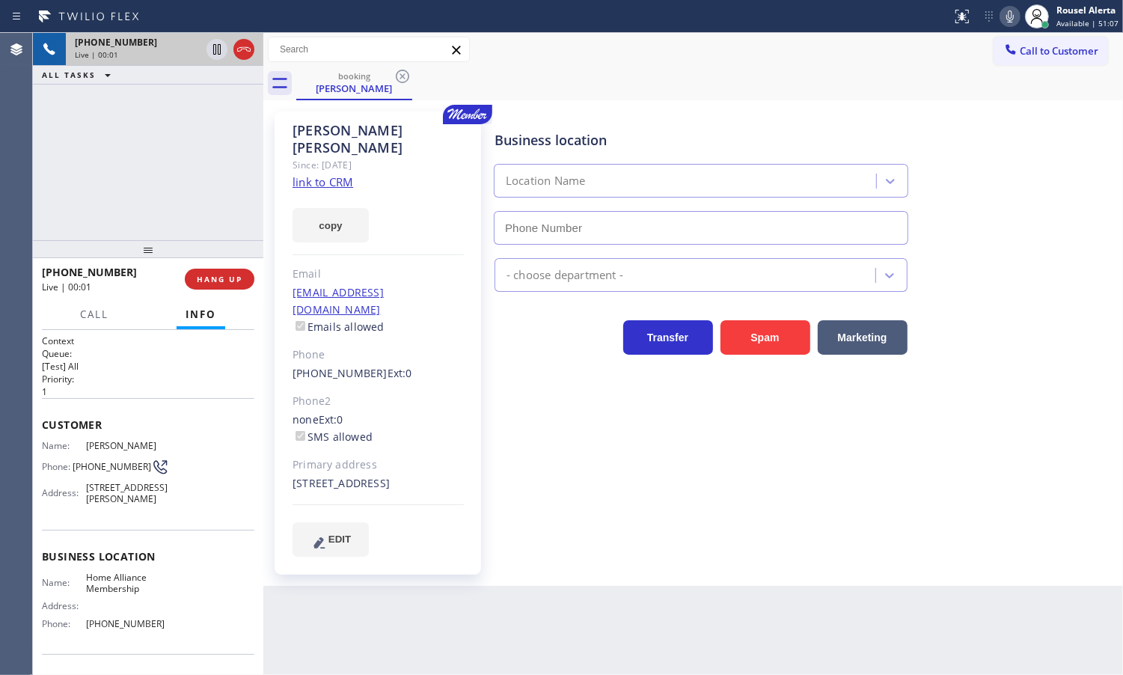
type input "[PHONE_NUMBER]"
click at [326, 174] on link "link to CRM" at bounding box center [323, 181] width 61 height 15
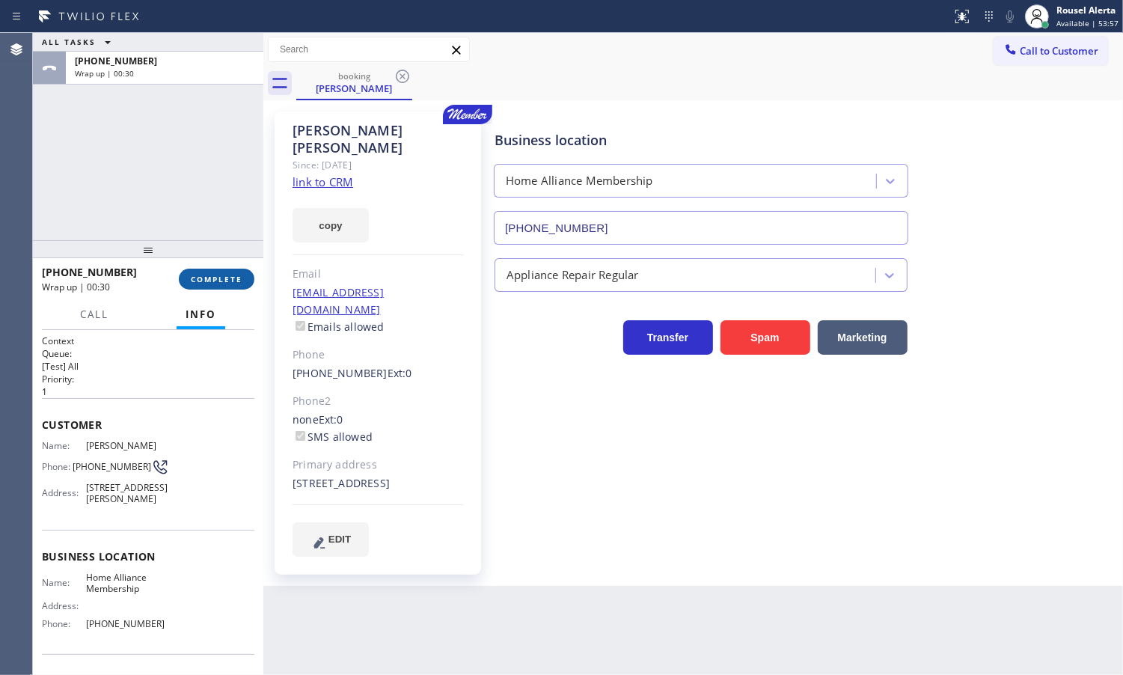
click at [196, 273] on button "COMPLETE" at bounding box center [217, 279] width 76 height 21
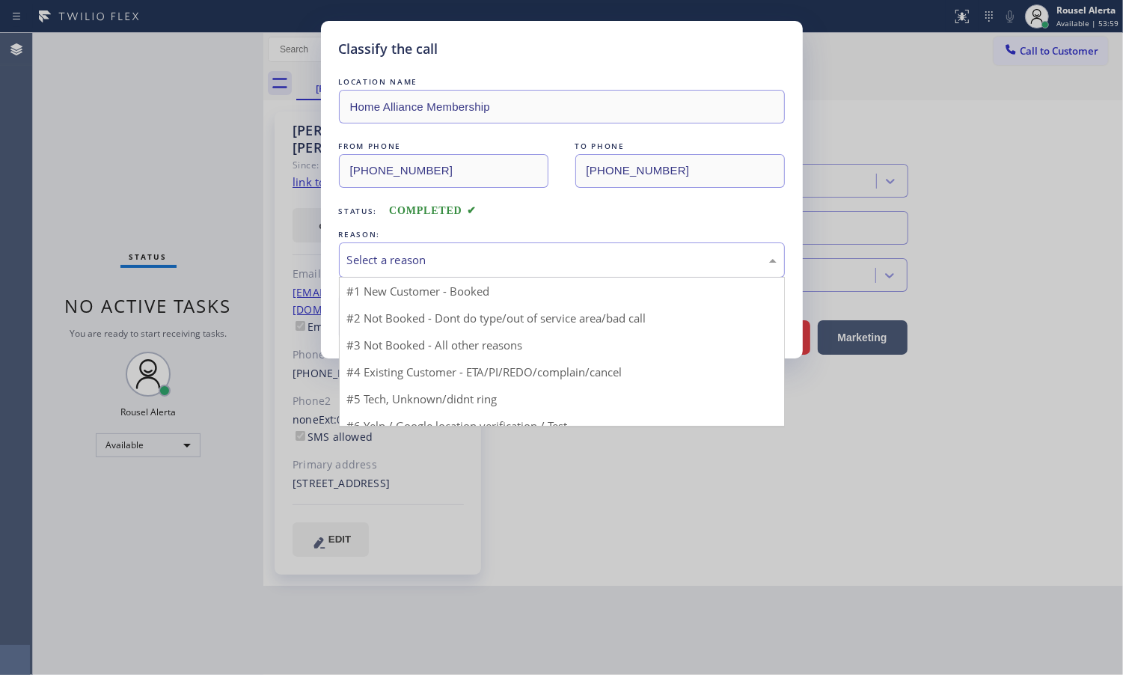
click at [445, 256] on div "Select a reason" at bounding box center [562, 259] width 430 height 17
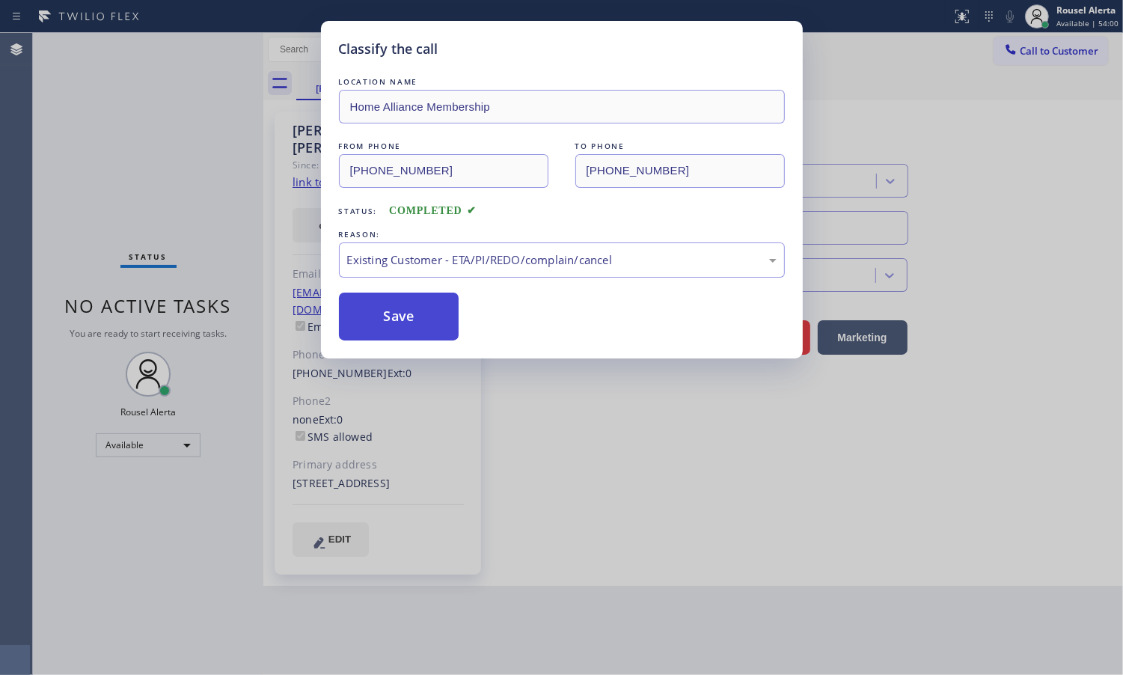
click at [404, 317] on button "Save" at bounding box center [399, 317] width 120 height 48
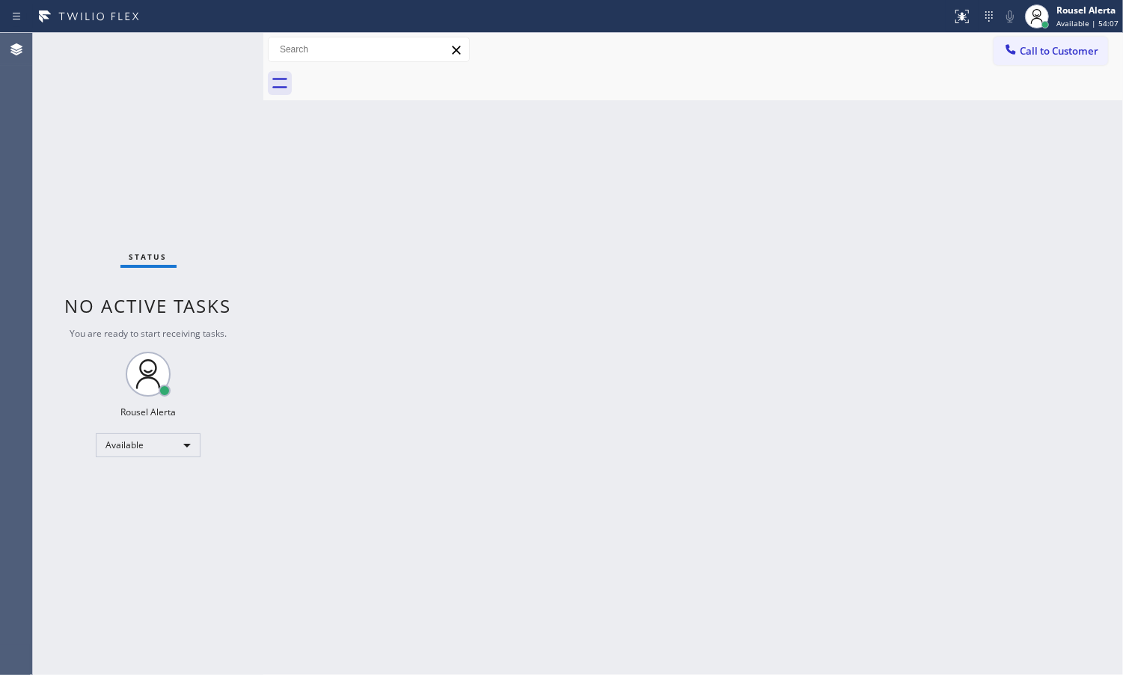
click at [174, 77] on div "Status No active tasks You are ready to start receiving tasks. Rousel Alerta Av…" at bounding box center [148, 354] width 230 height 642
drag, startPoint x: 601, startPoint y: 233, endPoint x: 630, endPoint y: 221, distance: 31.8
click at [611, 228] on div "Back to Dashboard Change Sender ID Customers Technicians Select a contact Outbo…" at bounding box center [693, 354] width 860 height 642
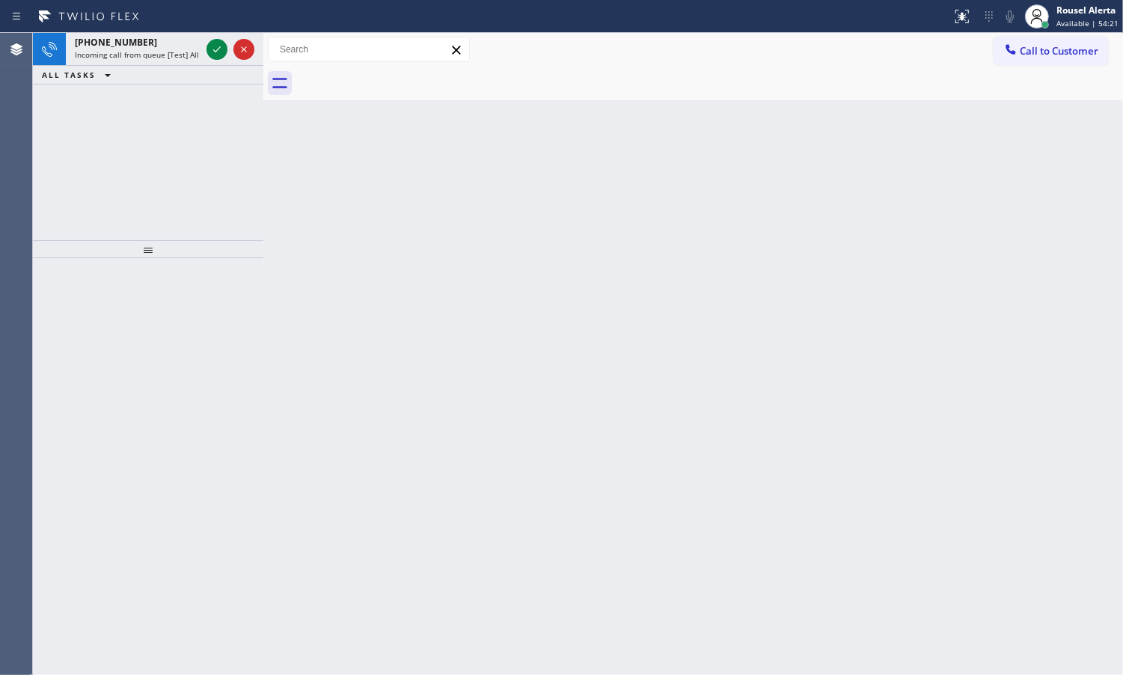
click at [203, 162] on div "[PHONE_NUMBER] Incoming call from queue [Test] All ALL TASKS ALL TASKS ACTIVE T…" at bounding box center [148, 136] width 230 height 207
click at [169, 69] on div "ALL TASKS ALL TASKS ACTIVE TASKS TASKS IN WRAP UP" at bounding box center [148, 75] width 230 height 19
click at [180, 56] on span "Incoming call from queue [Test] All" at bounding box center [137, 54] width 124 height 10
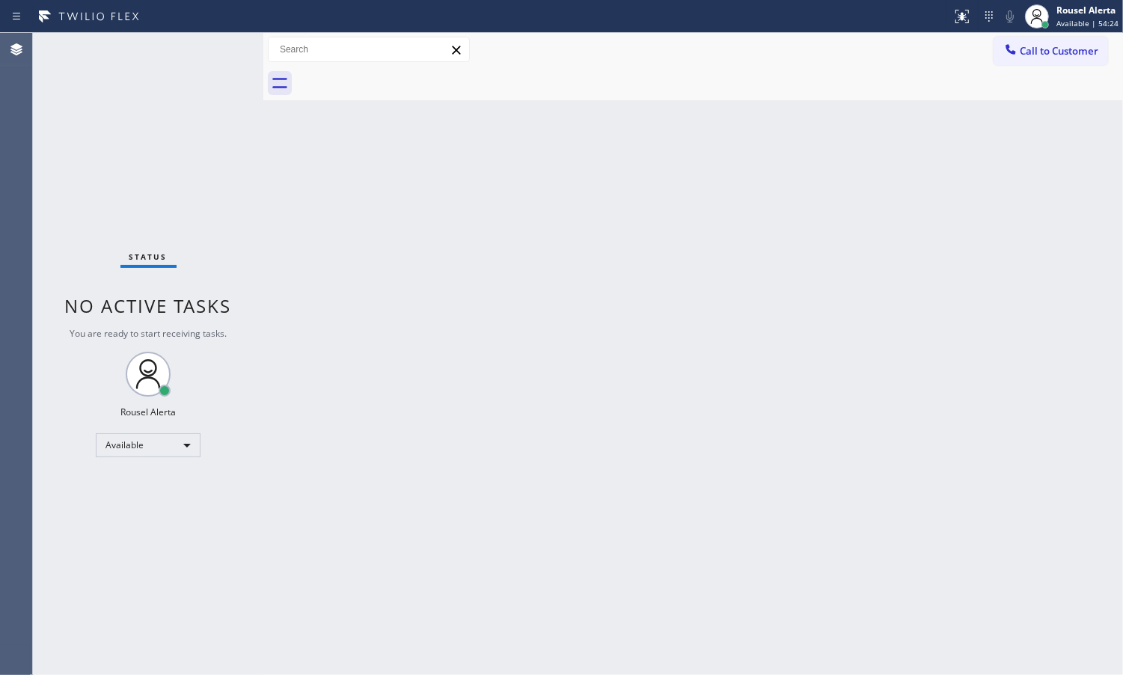
click at [224, 136] on div "Status No active tasks You are ready to start receiving tasks. Rousel Alerta Av…" at bounding box center [148, 354] width 230 height 642
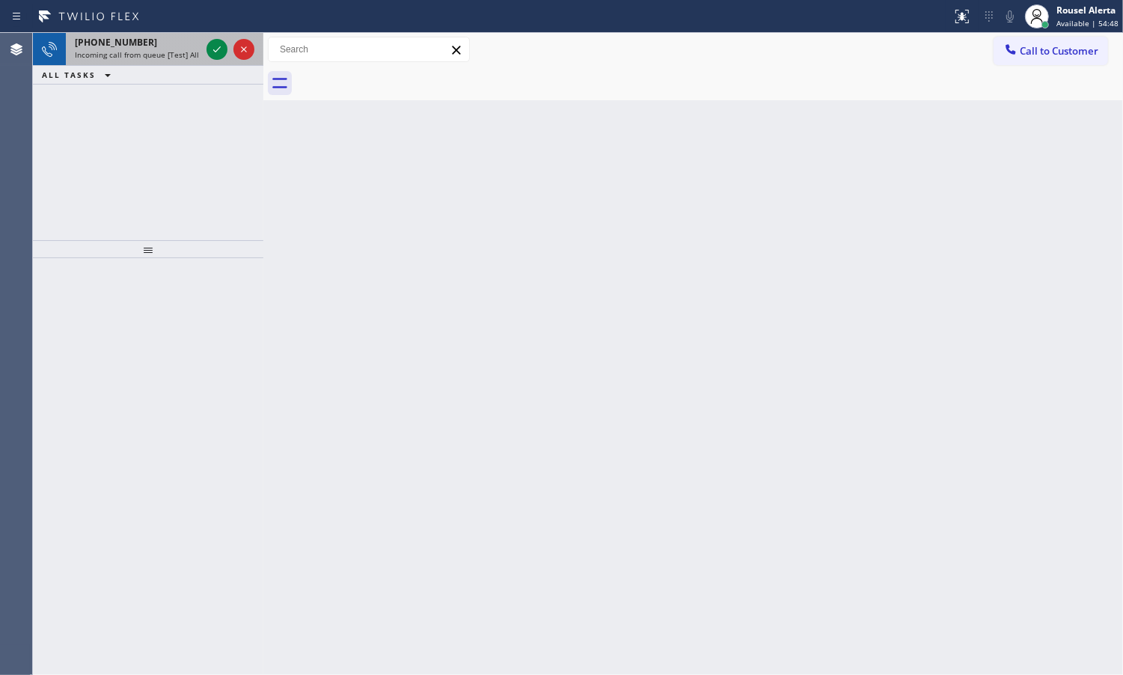
click at [204, 49] on div at bounding box center [231, 49] width 54 height 33
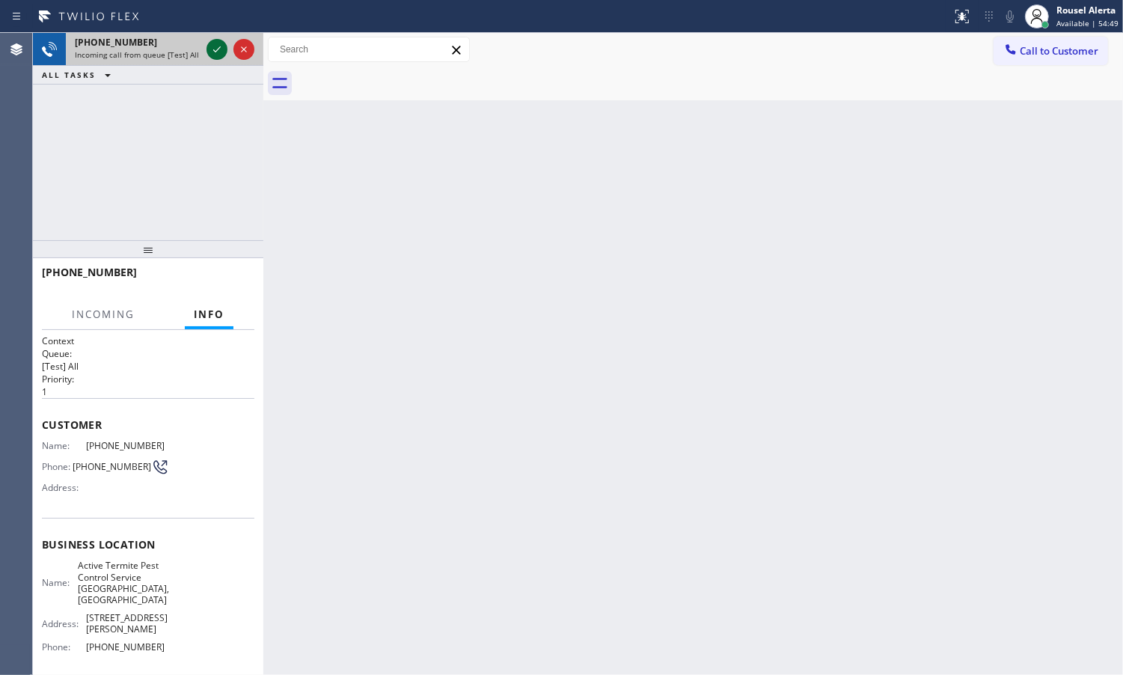
click at [207, 47] on div at bounding box center [217, 49] width 21 height 18
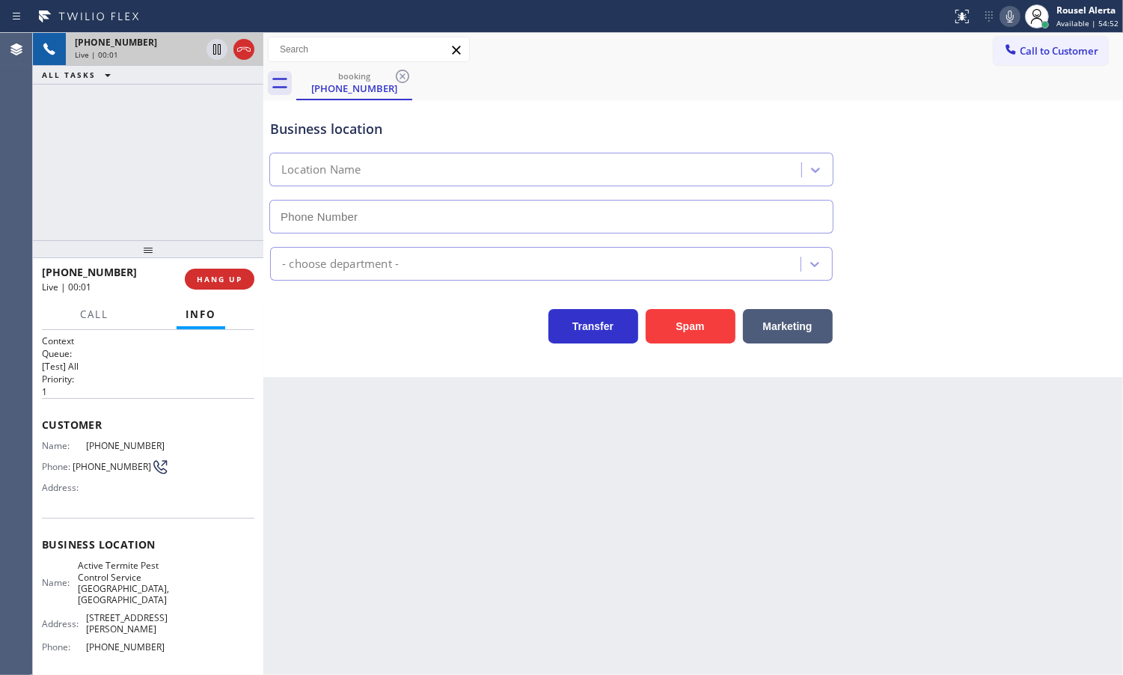
type input "[PHONE_NUMBER]"
click at [700, 323] on button "Spam" at bounding box center [691, 326] width 90 height 34
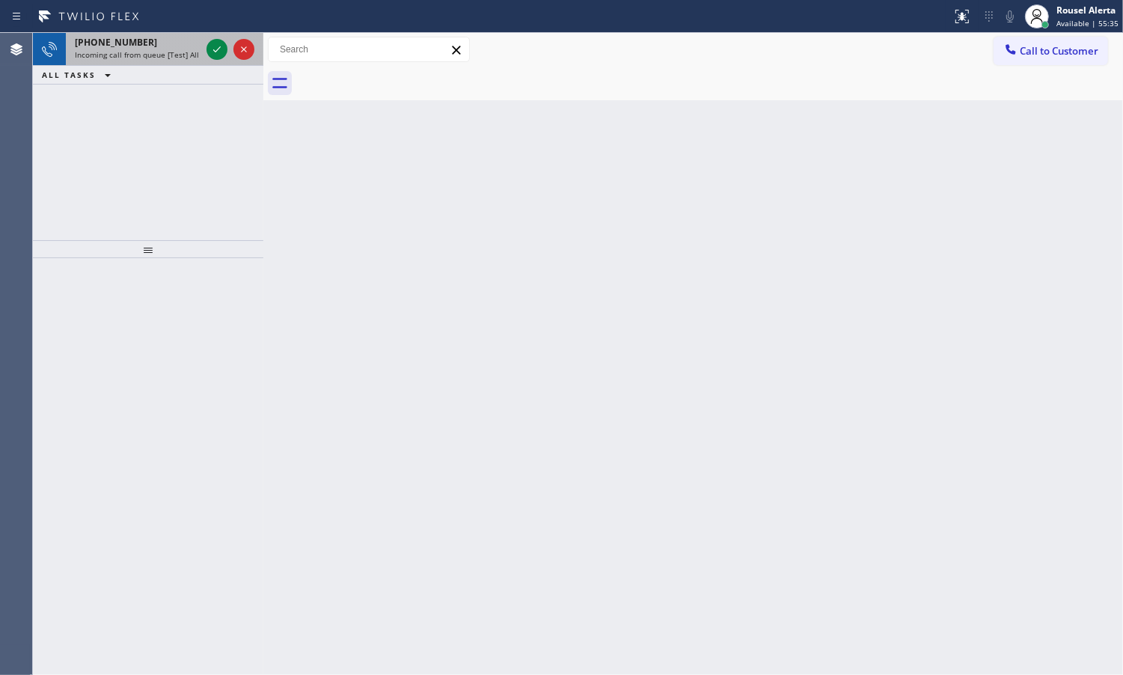
drag, startPoint x: 147, startPoint y: 46, endPoint x: 204, endPoint y: 64, distance: 59.9
click at [147, 46] on div "[PHONE_NUMBER]" at bounding box center [138, 42] width 126 height 13
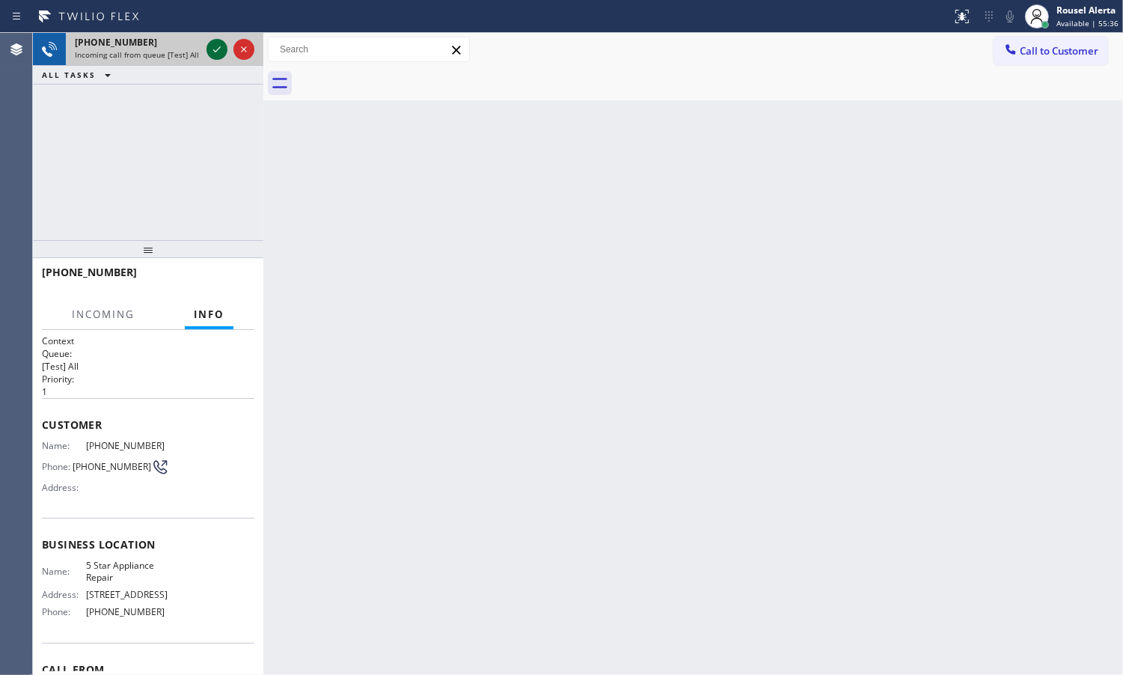
click at [213, 45] on icon at bounding box center [217, 49] width 18 height 18
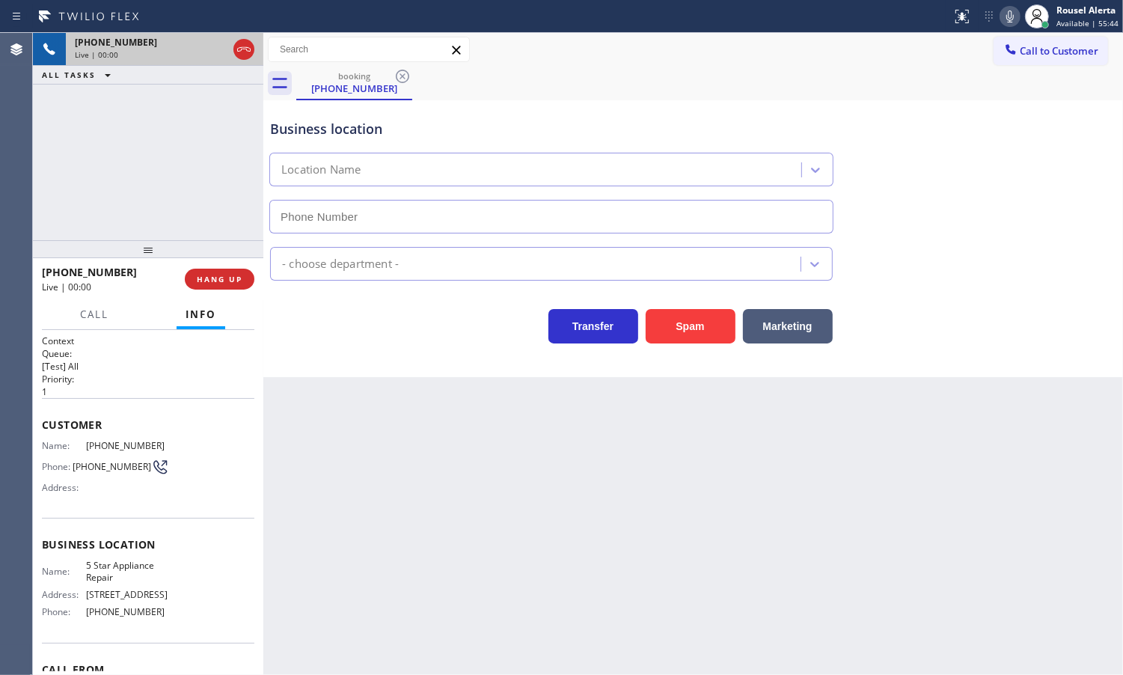
type input "[PHONE_NUMBER]"
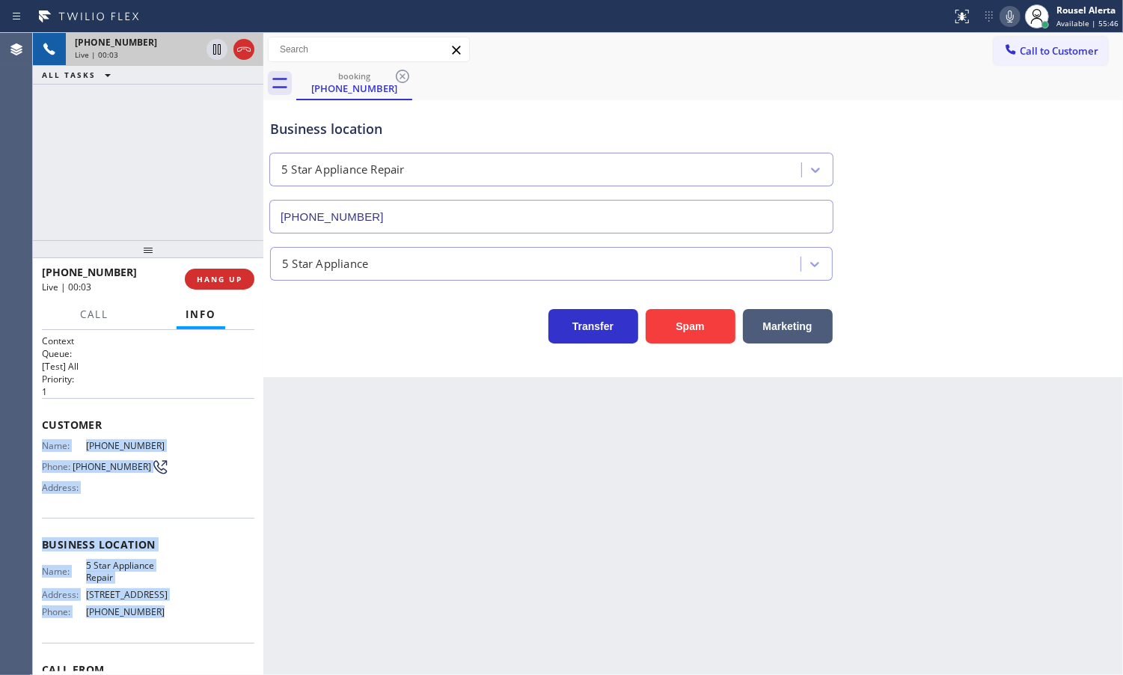
drag, startPoint x: 41, startPoint y: 444, endPoint x: 168, endPoint y: 629, distance: 225.0
click at [168, 629] on div "Context Queue: [Test] All Priority: 1 Customer Name: [PHONE_NUMBER] Phone: [PHO…" at bounding box center [148, 544] width 213 height 421
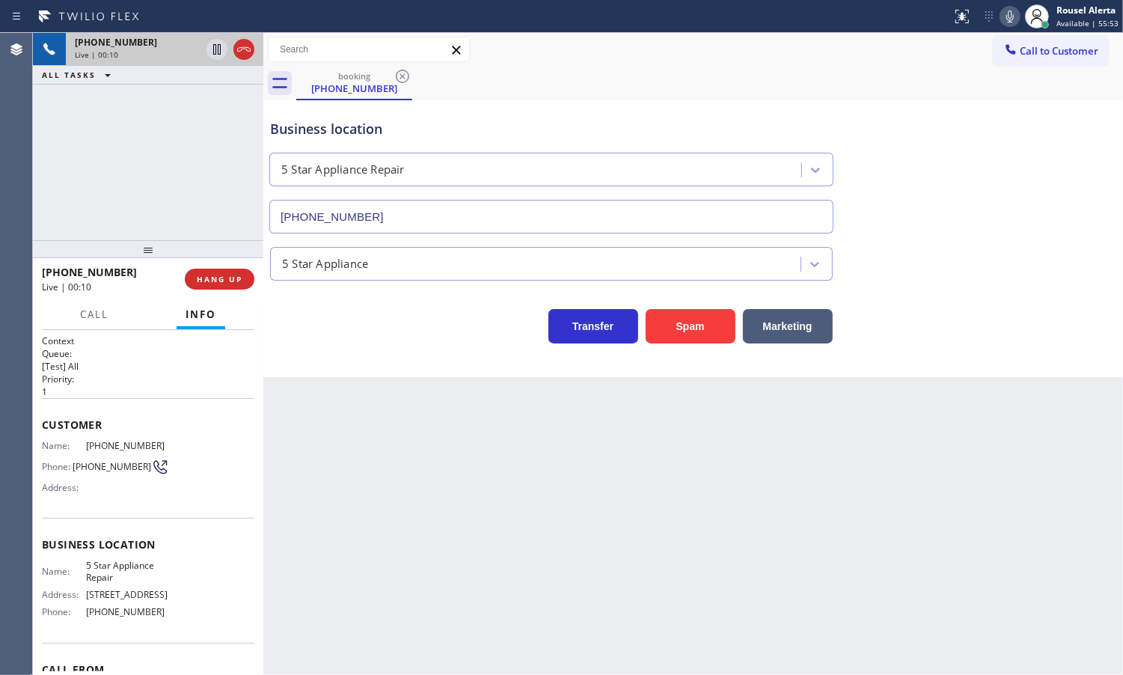
click at [481, 506] on div "Back to Dashboard Change Sender ID Customers Technicians Select a contact Outbo…" at bounding box center [693, 354] width 860 height 642
click at [228, 279] on span "HANG UP" at bounding box center [220, 279] width 46 height 10
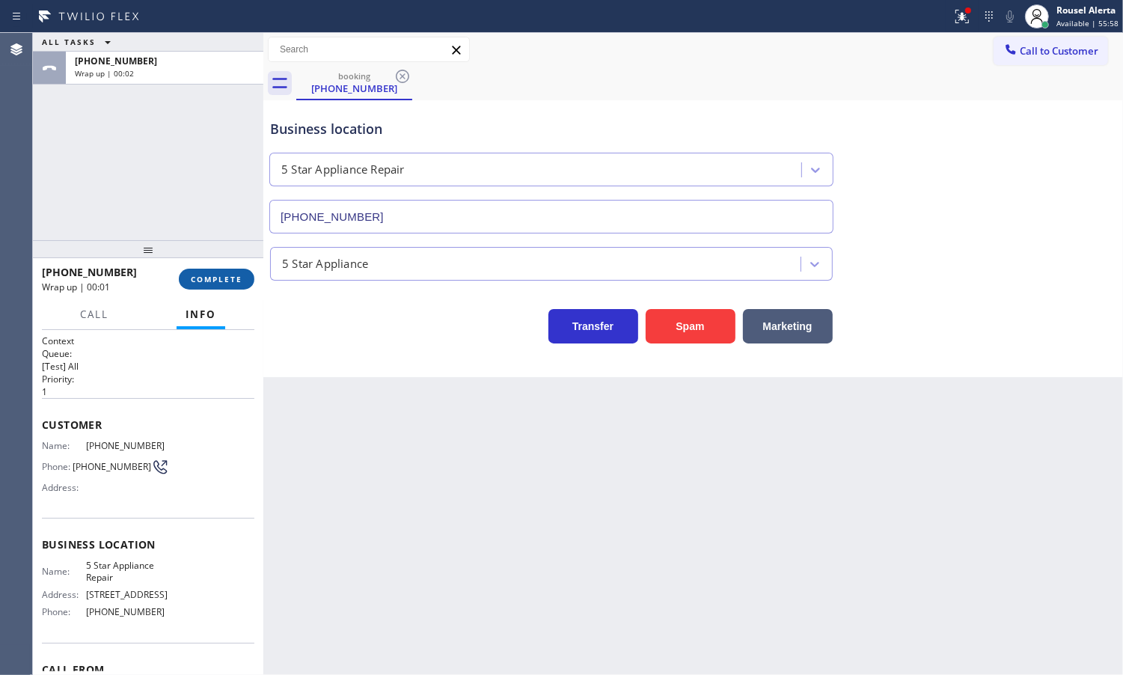
click at [226, 270] on button "COMPLETE" at bounding box center [217, 279] width 76 height 21
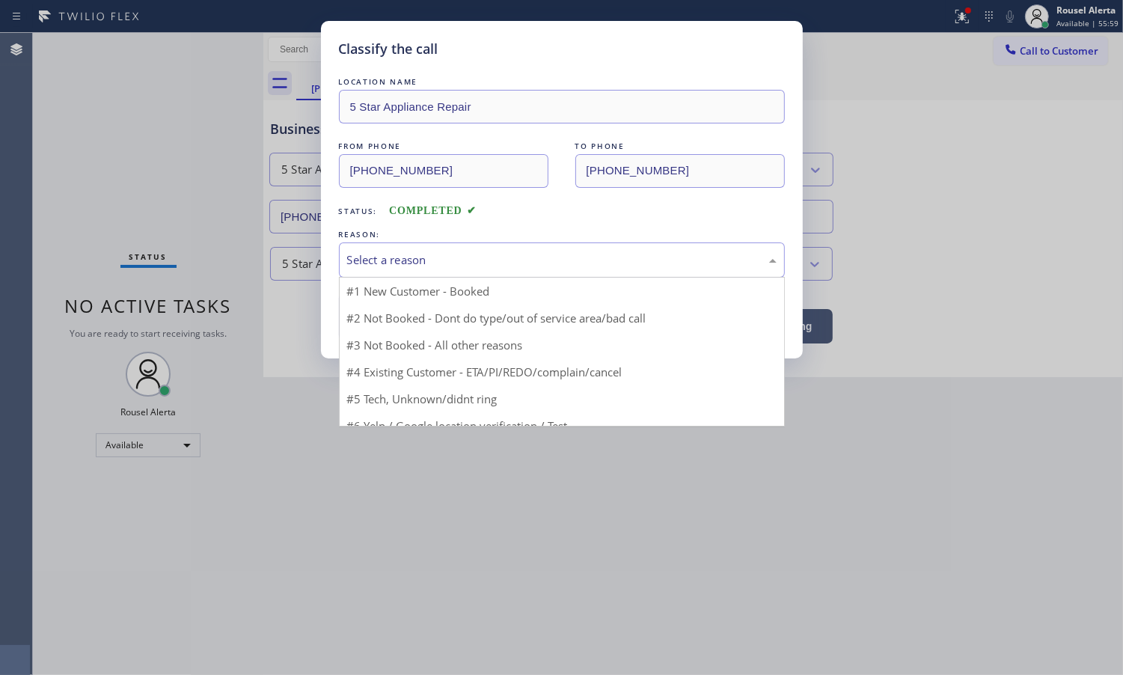
click at [384, 264] on div "Select a reason" at bounding box center [562, 259] width 430 height 17
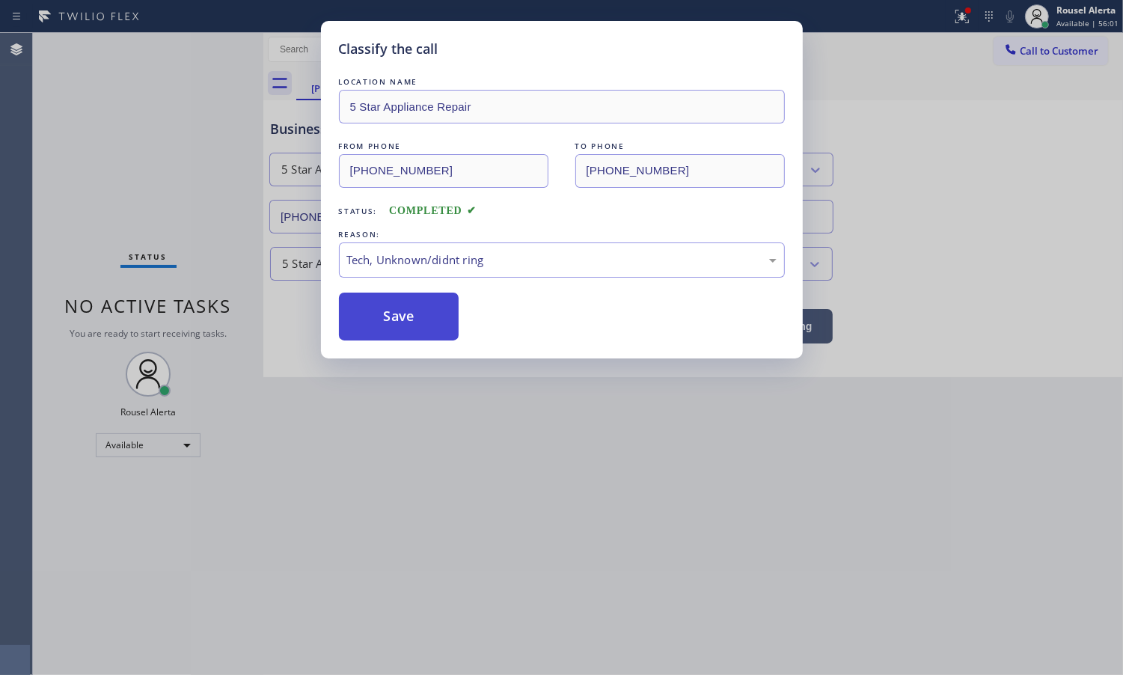
click at [414, 318] on button "Save" at bounding box center [399, 317] width 120 height 48
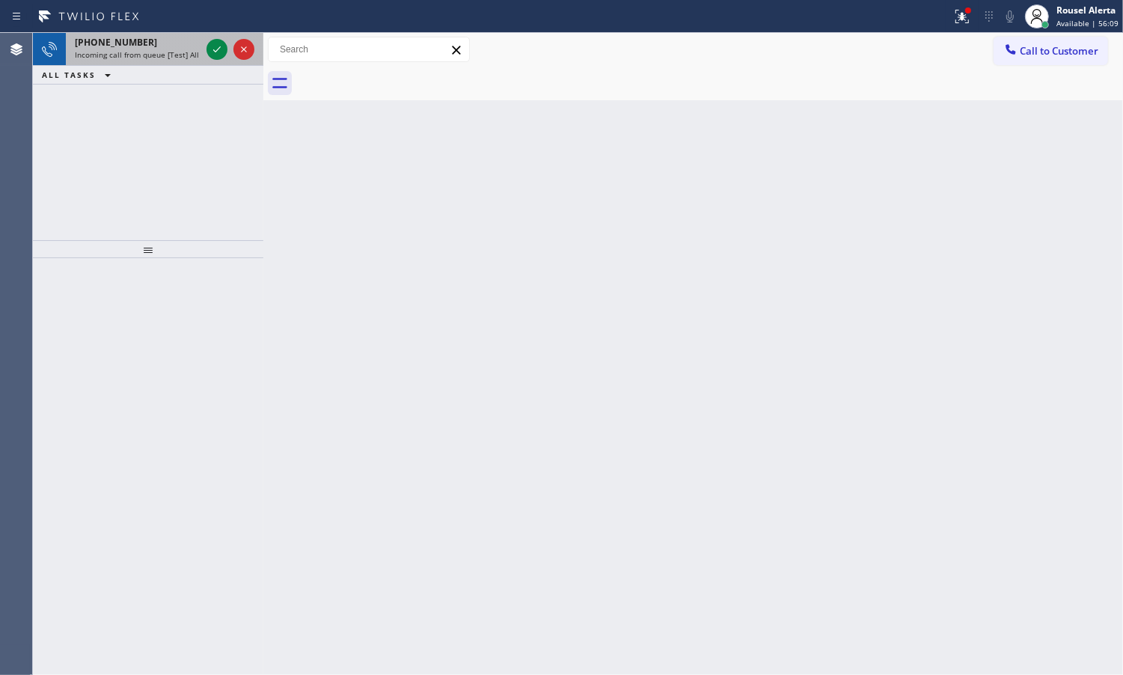
drag, startPoint x: 177, startPoint y: 34, endPoint x: 200, endPoint y: 37, distance: 22.8
click at [177, 34] on div "[PHONE_NUMBER] Incoming call from queue [Test] All" at bounding box center [135, 49] width 138 height 33
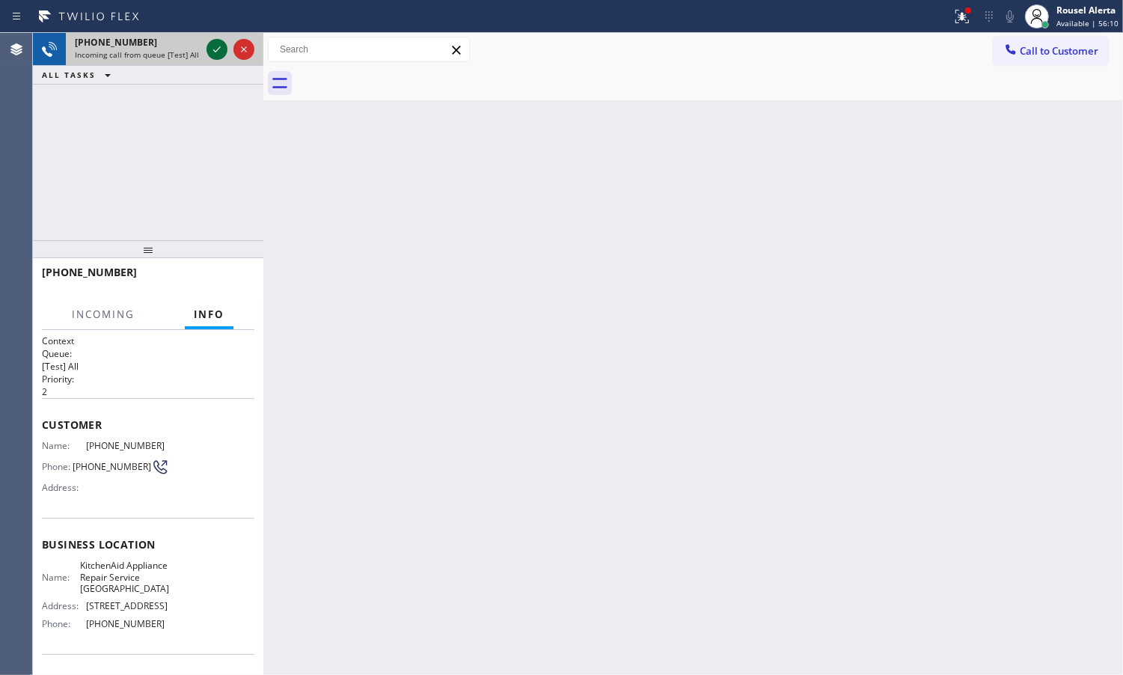
click at [207, 42] on div at bounding box center [217, 49] width 21 height 18
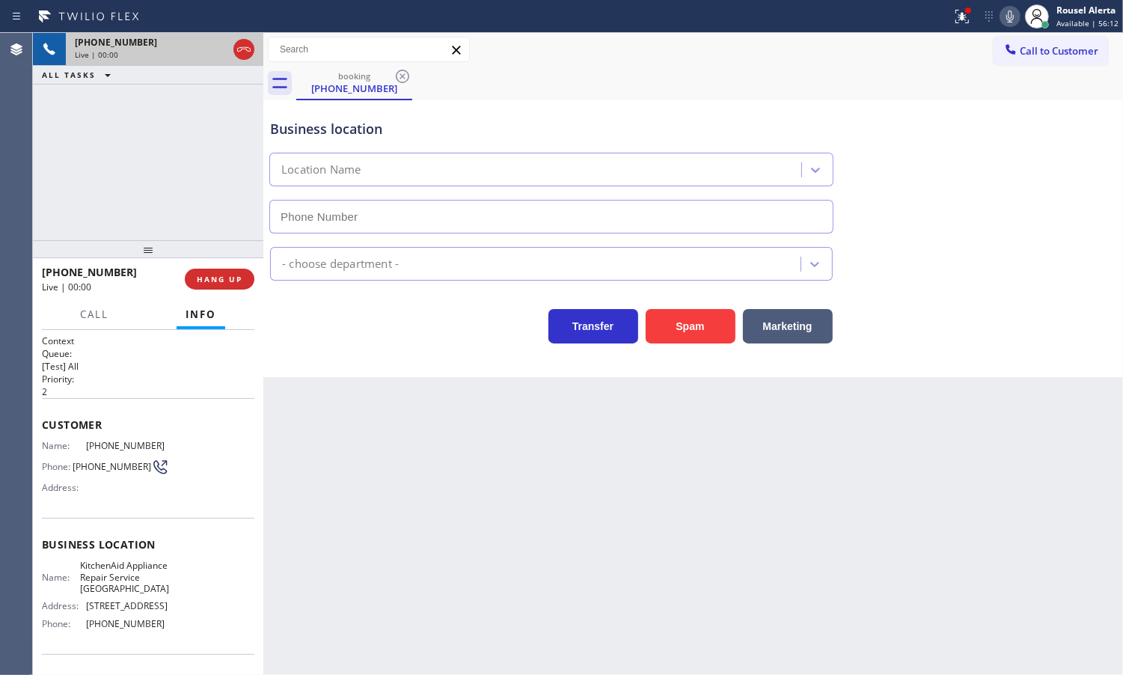
type input "[PHONE_NUMBER]"
click at [114, 100] on div "[PHONE_NUMBER] Live | 00:07 ALL TASKS ALL TASKS ACTIVE TASKS TASKS IN WRAP UP" at bounding box center [148, 136] width 230 height 207
click at [326, 601] on div "Back to Dashboard Change Sender ID Customers Technicians Select a contact Outbo…" at bounding box center [693, 354] width 860 height 642
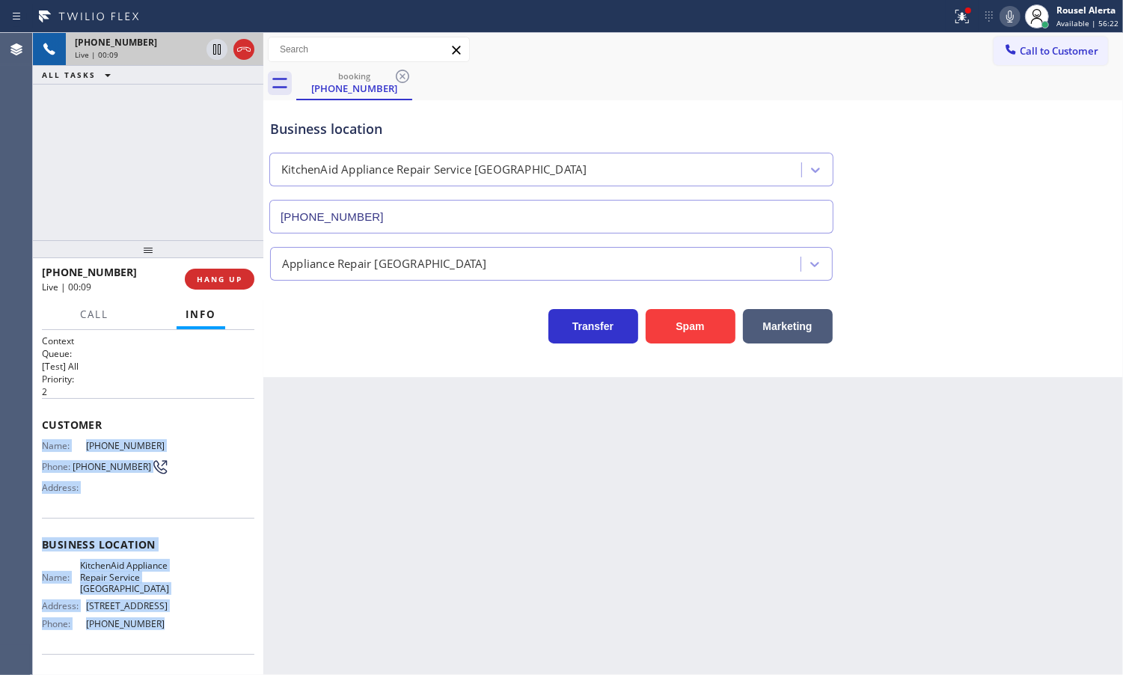
drag, startPoint x: 172, startPoint y: 638, endPoint x: 42, endPoint y: 449, distance: 229.8
click at [42, 449] on div "Context Queue: [Test] All Priority: 2 Customer Name: [PHONE_NUMBER] Phone: [PHO…" at bounding box center [148, 550] width 213 height 433
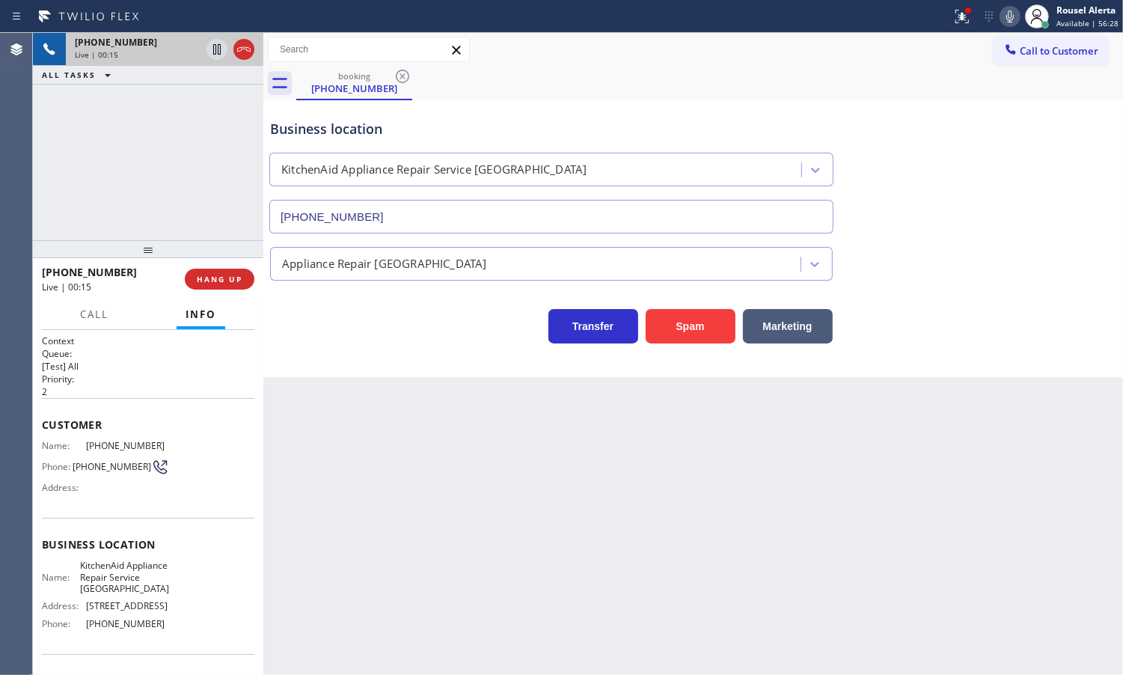
click at [174, 142] on div "[PHONE_NUMBER] Live | 00:15 ALL TASKS ALL TASKS ACTIVE TASKS TASKS IN WRAP UP" at bounding box center [148, 136] width 230 height 207
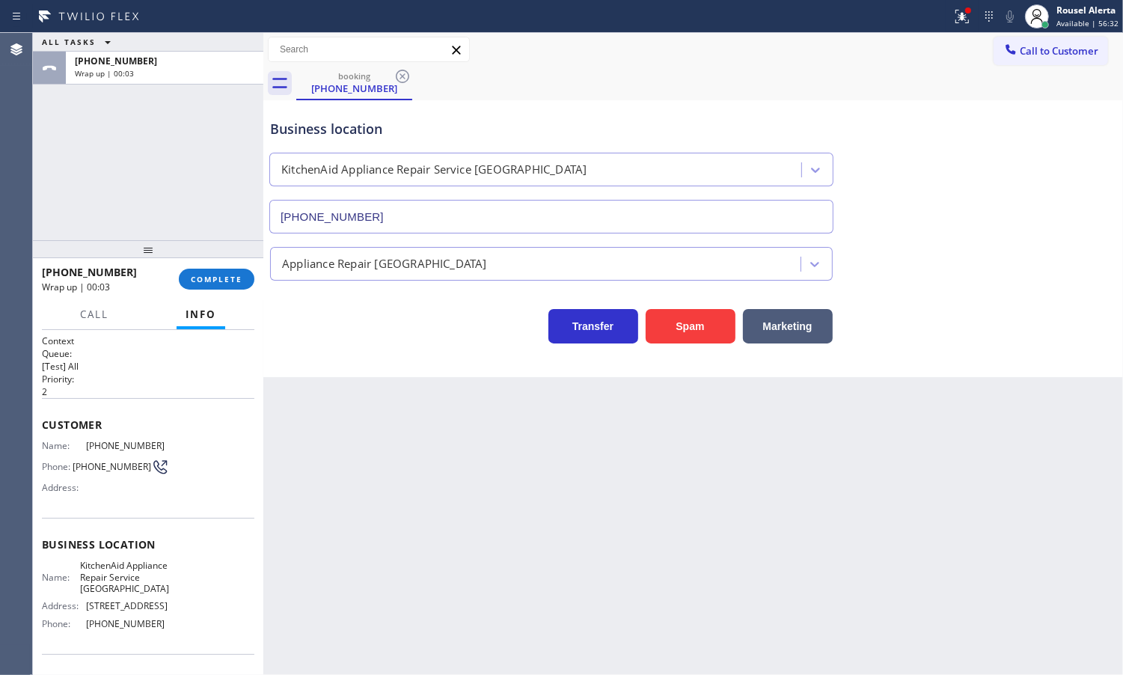
click at [143, 143] on div "ALL TASKS ALL TASKS ACTIVE TASKS TASKS IN WRAP UP [PHONE_NUMBER] Wrap up | 00:03" at bounding box center [148, 136] width 230 height 207
click at [221, 278] on span "COMPLETE" at bounding box center [217, 279] width 52 height 10
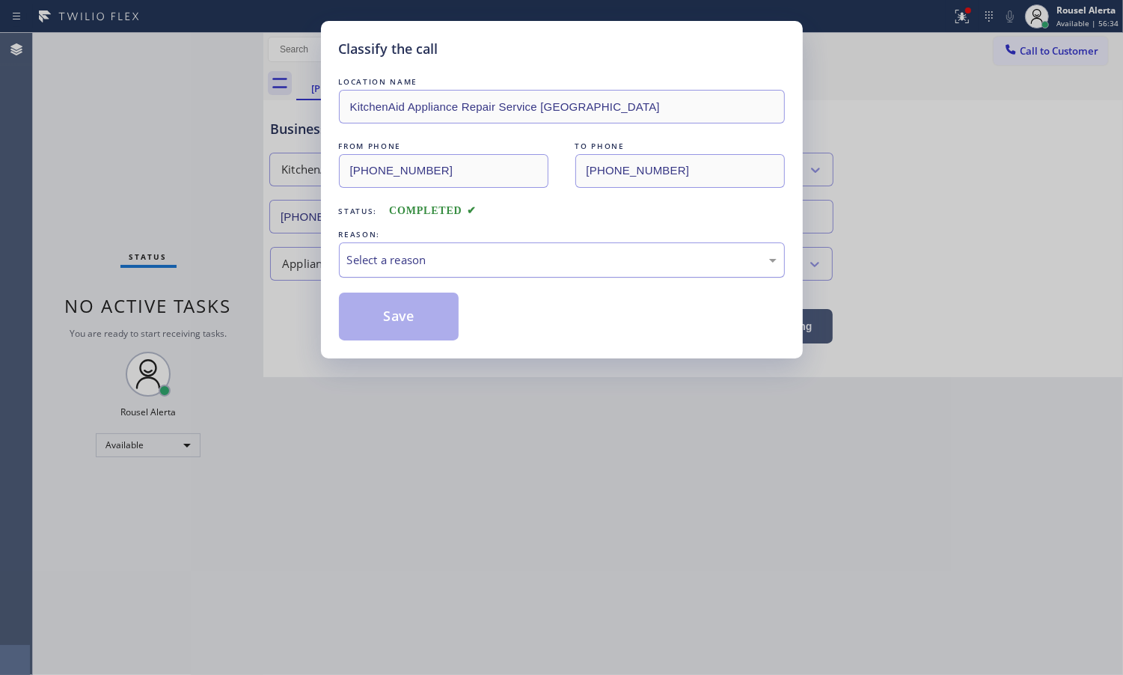
click at [427, 245] on div "Select a reason" at bounding box center [562, 259] width 446 height 35
click at [415, 323] on button "Save" at bounding box center [399, 317] width 120 height 48
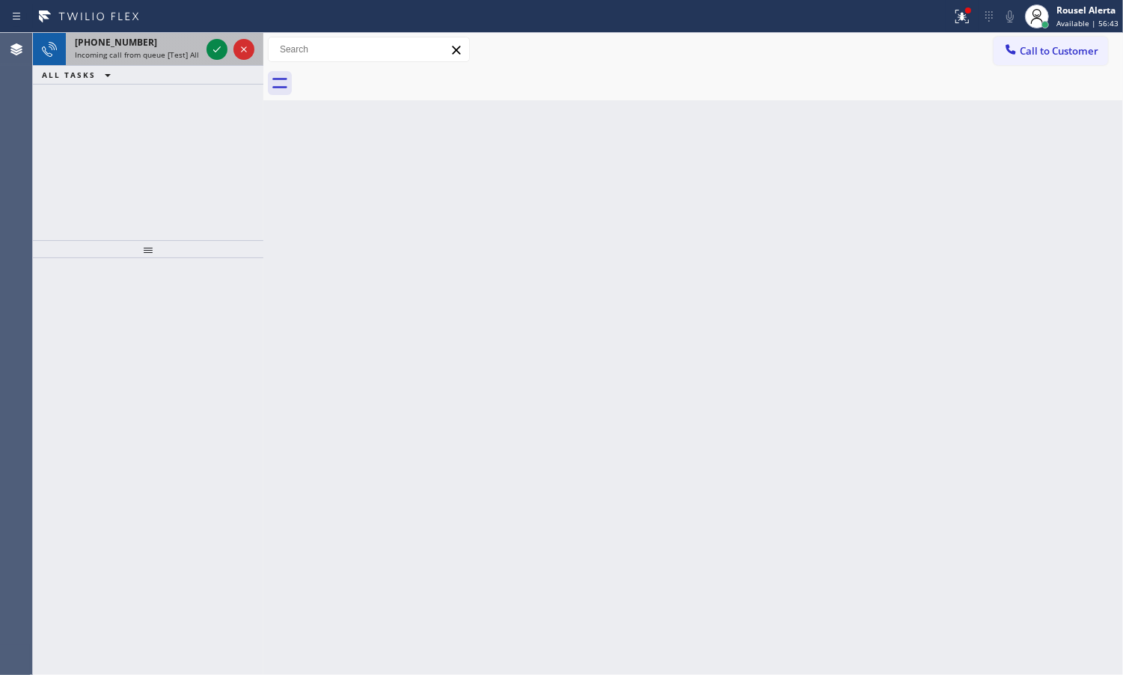
click at [157, 37] on div "[PHONE_NUMBER]" at bounding box center [138, 42] width 126 height 13
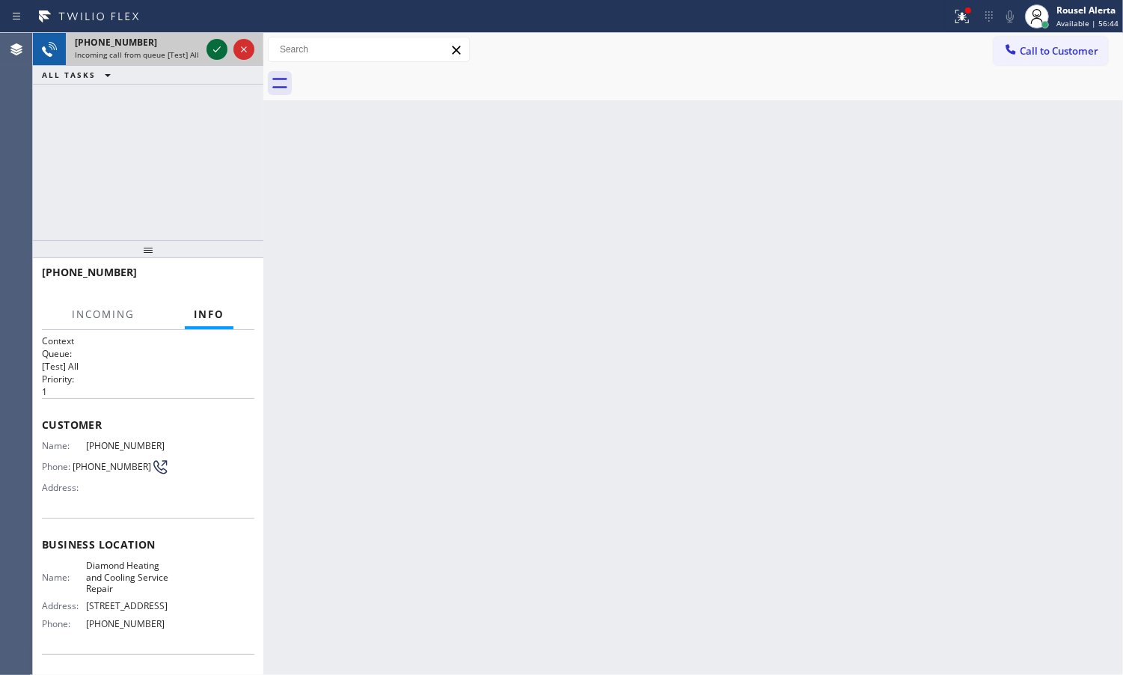
click at [215, 46] on icon at bounding box center [217, 49] width 18 height 18
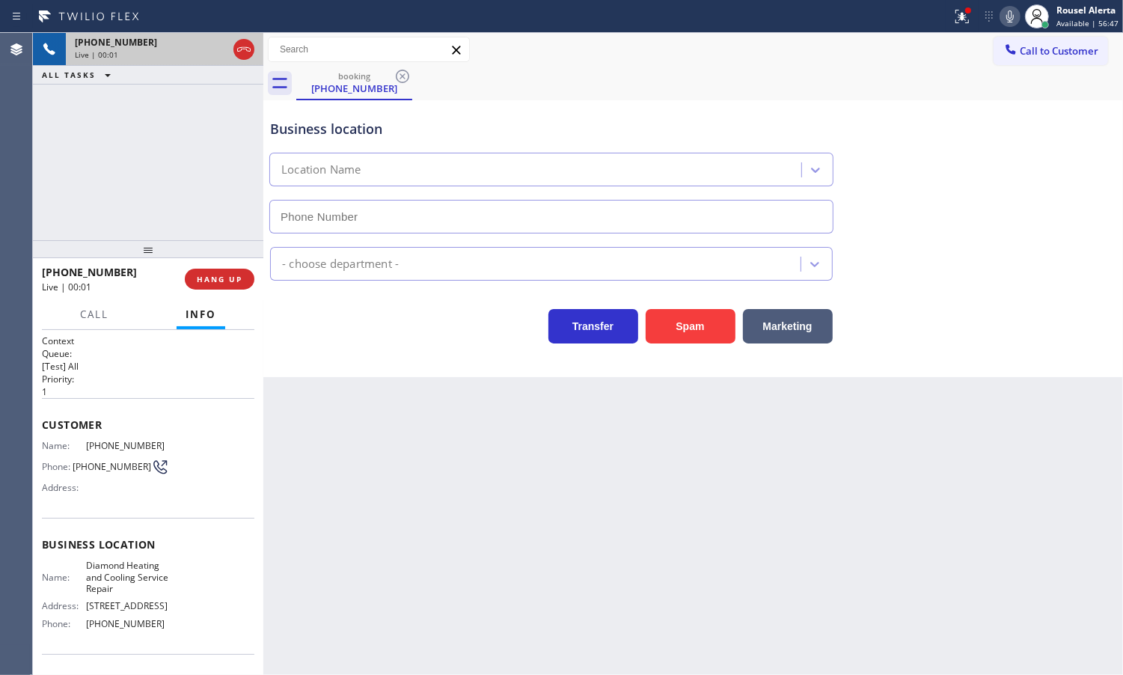
type input "[PHONE_NUMBER]"
click at [698, 308] on div "Spam" at bounding box center [686, 323] width 97 height 42
drag, startPoint x: 700, startPoint y: 316, endPoint x: 700, endPoint y: 324, distance: 8.2
click at [700, 322] on button "Spam" at bounding box center [691, 326] width 90 height 34
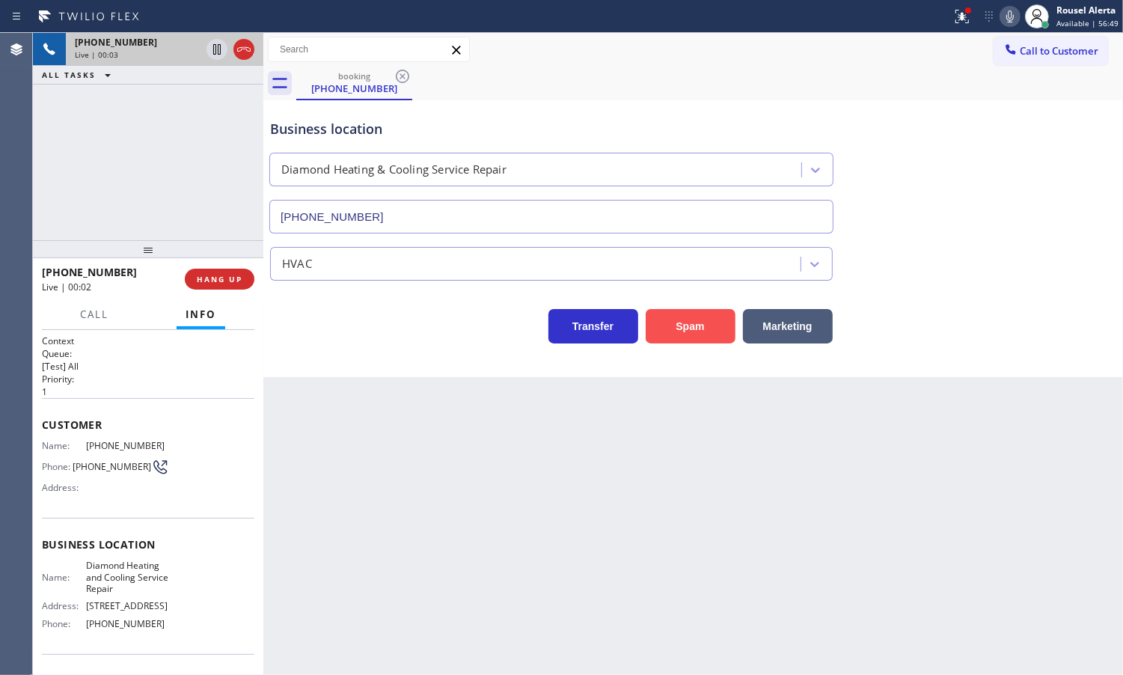
click at [700, 329] on button "Spam" at bounding box center [691, 326] width 90 height 34
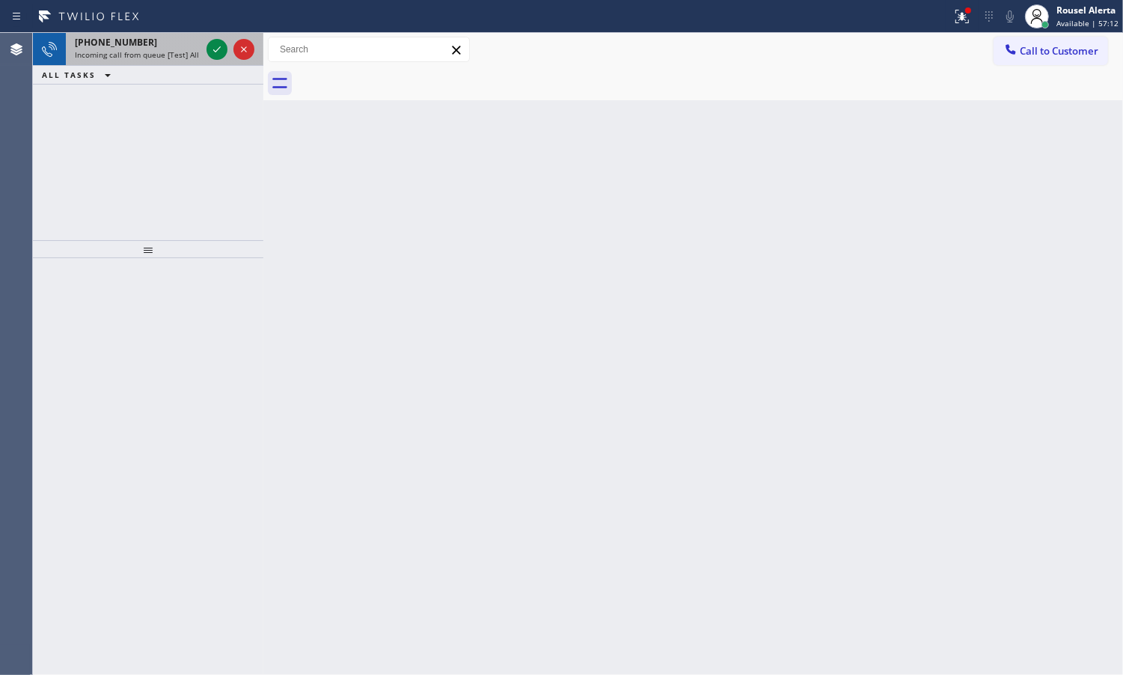
click at [165, 58] on span "Incoming call from queue [Test] All" at bounding box center [137, 54] width 124 height 10
click at [167, 49] on span "Incoming call from queue [Test] All" at bounding box center [137, 54] width 124 height 10
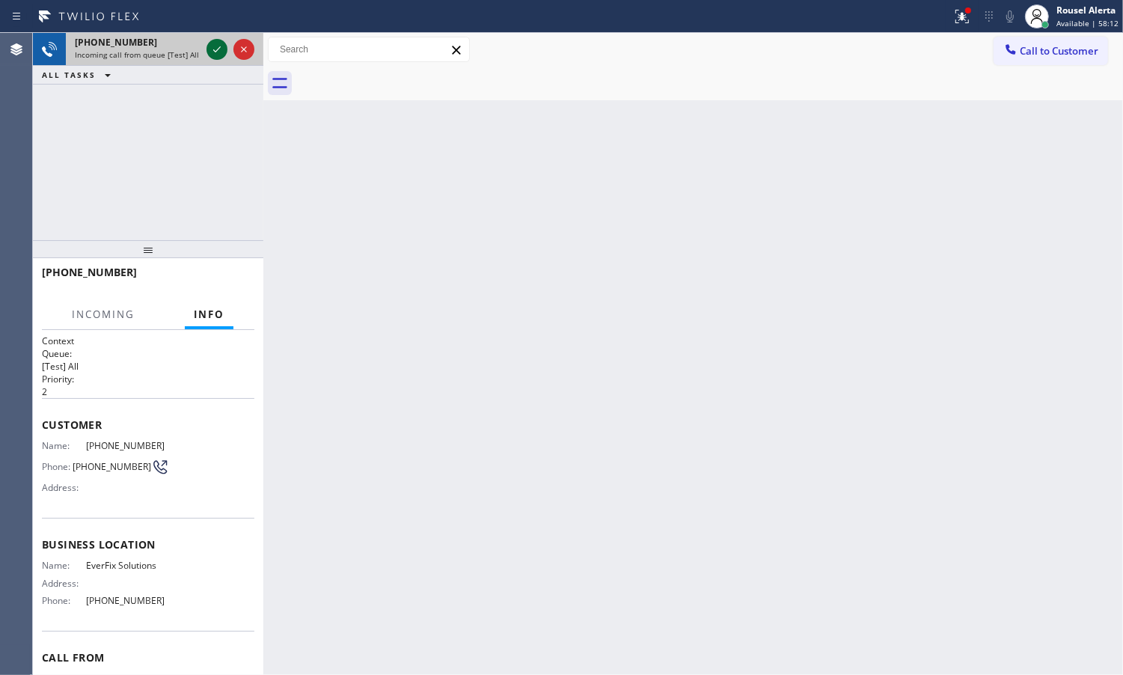
click at [211, 49] on icon at bounding box center [217, 49] width 18 height 18
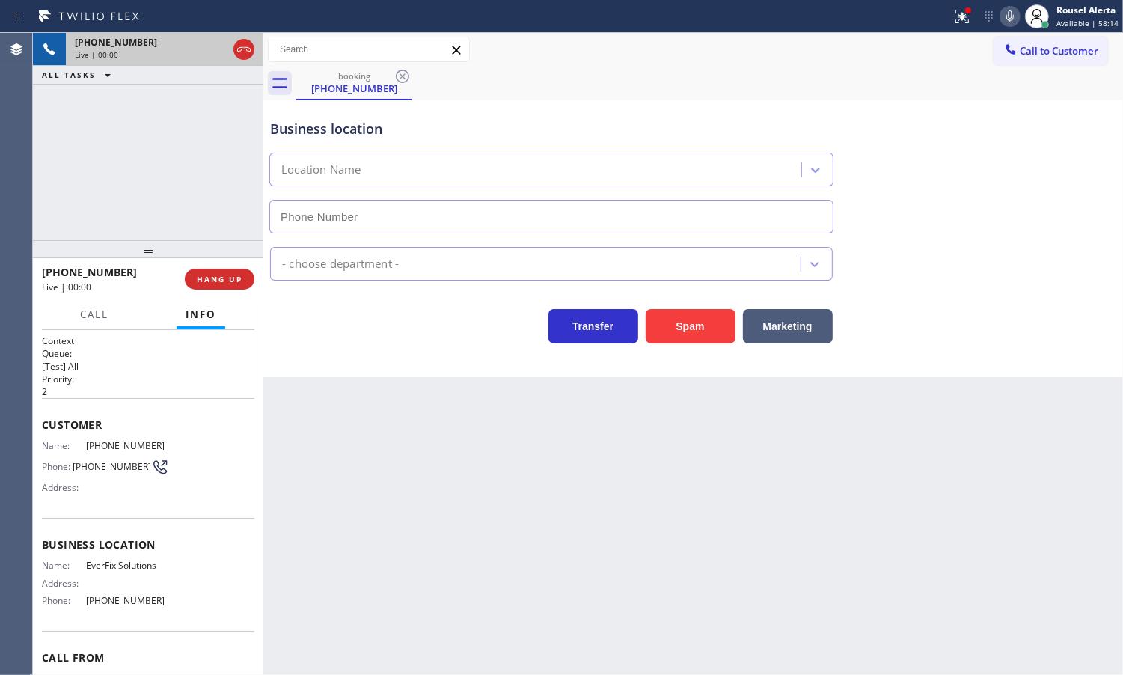
type input "[PHONE_NUMBER]"
click at [712, 325] on button "Spam" at bounding box center [691, 326] width 90 height 34
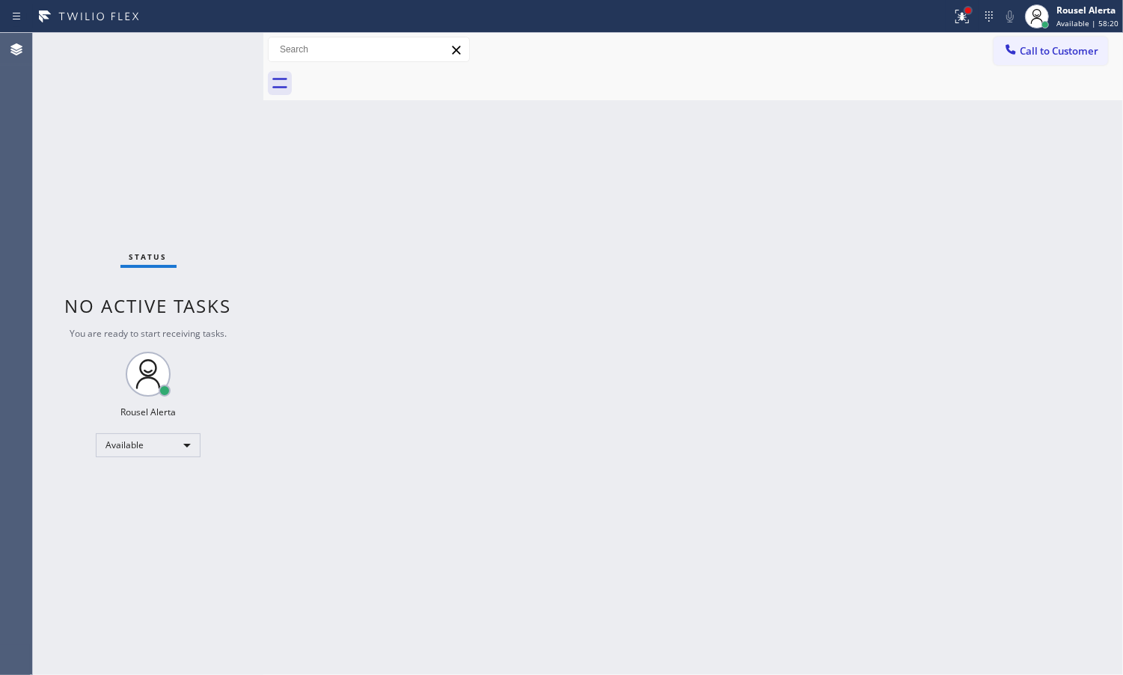
click at [968, 7] on div at bounding box center [968, 10] width 6 height 6
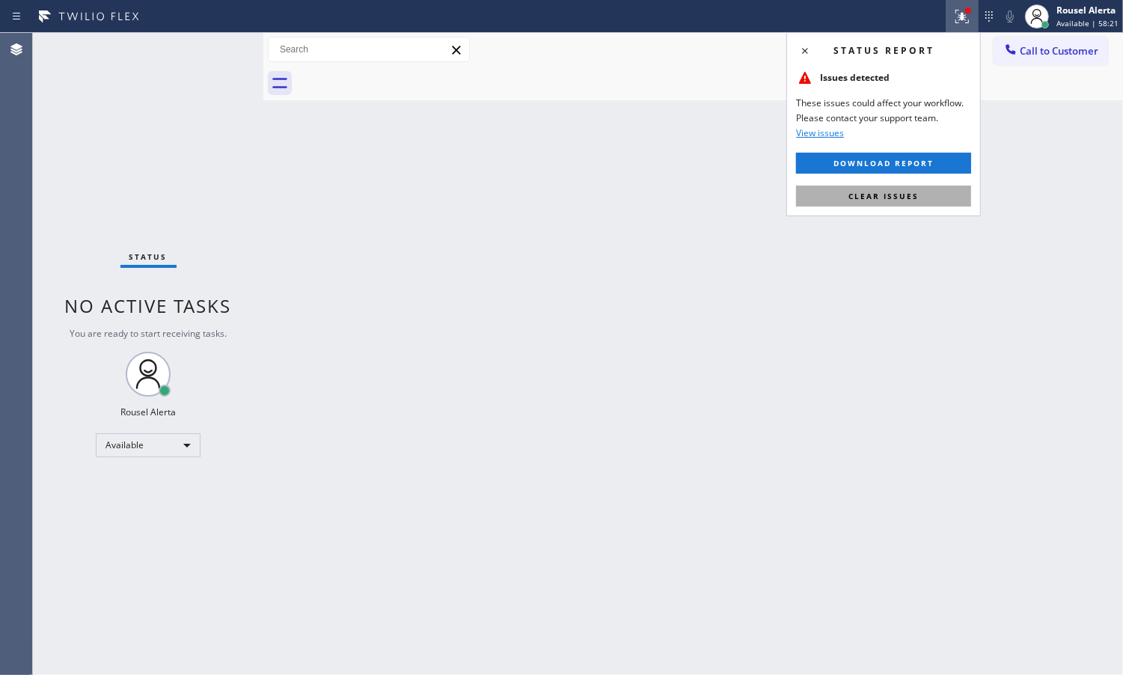
click at [900, 186] on button "Clear issues" at bounding box center [883, 196] width 175 height 21
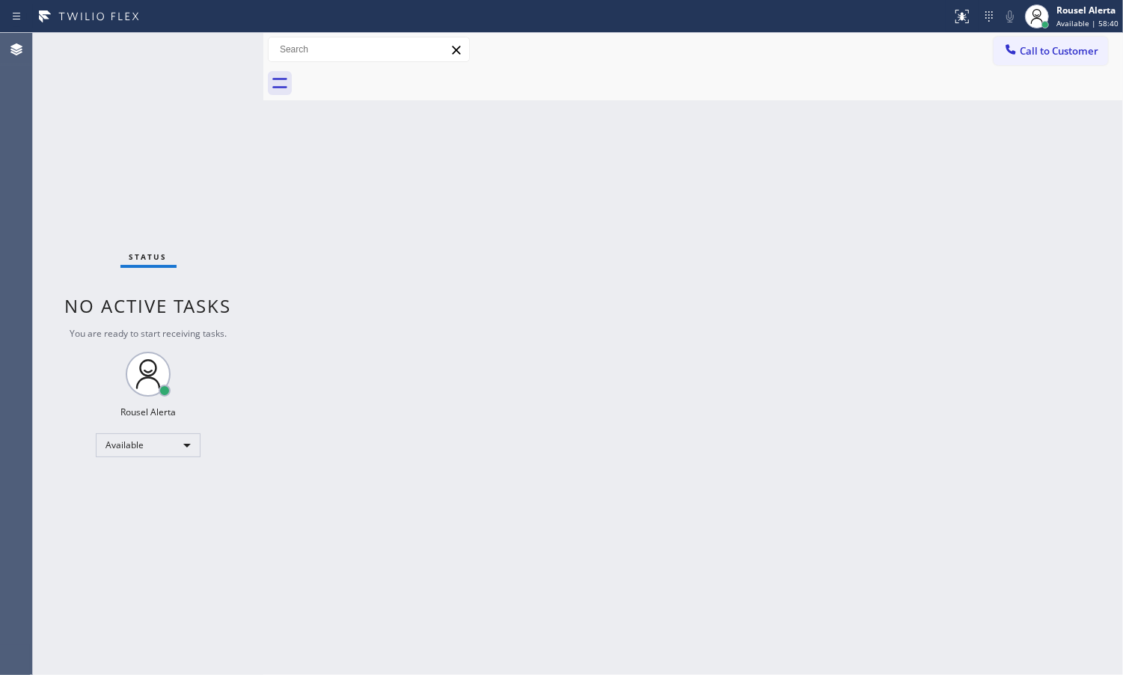
click at [177, 52] on div "Status No active tasks You are ready to start receiving tasks. Rousel Alerta Av…" at bounding box center [148, 354] width 230 height 642
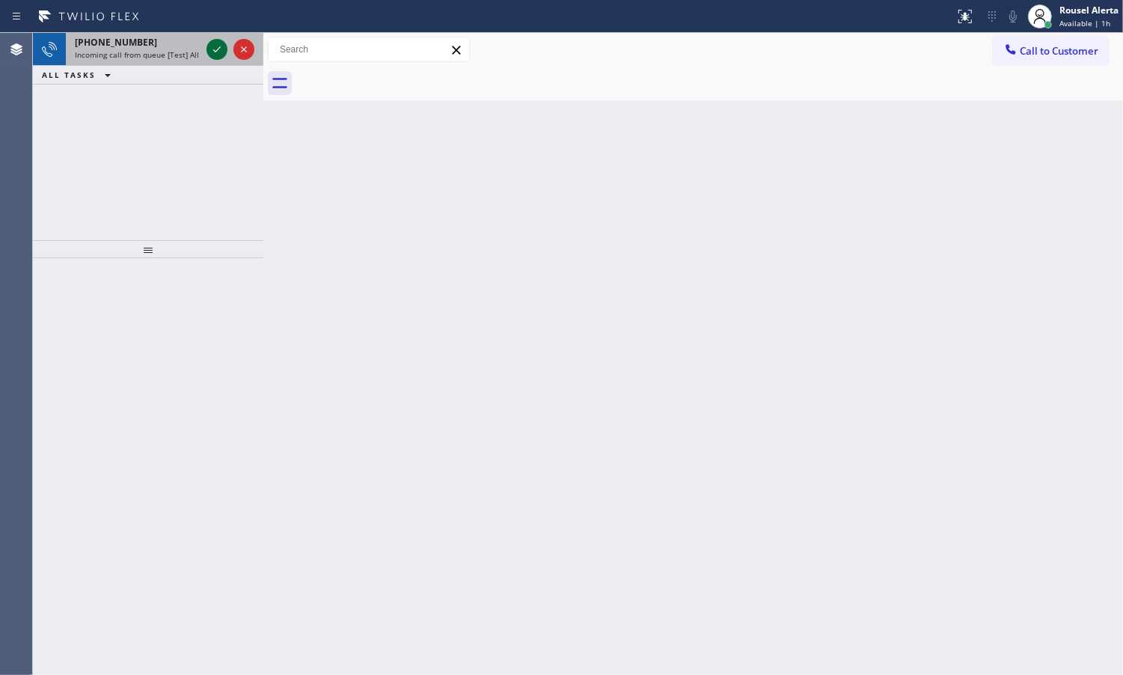
click at [211, 47] on icon at bounding box center [217, 49] width 18 height 18
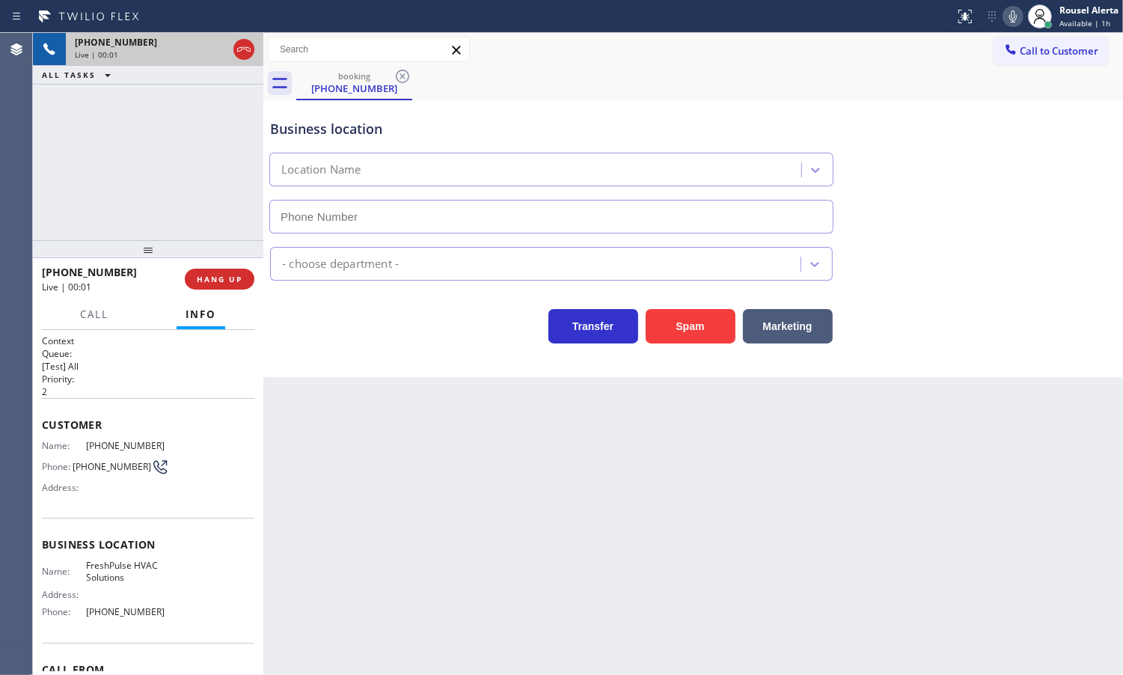
type input "[PHONE_NUMBER]"
click at [218, 277] on span "HANG UP" at bounding box center [220, 279] width 46 height 10
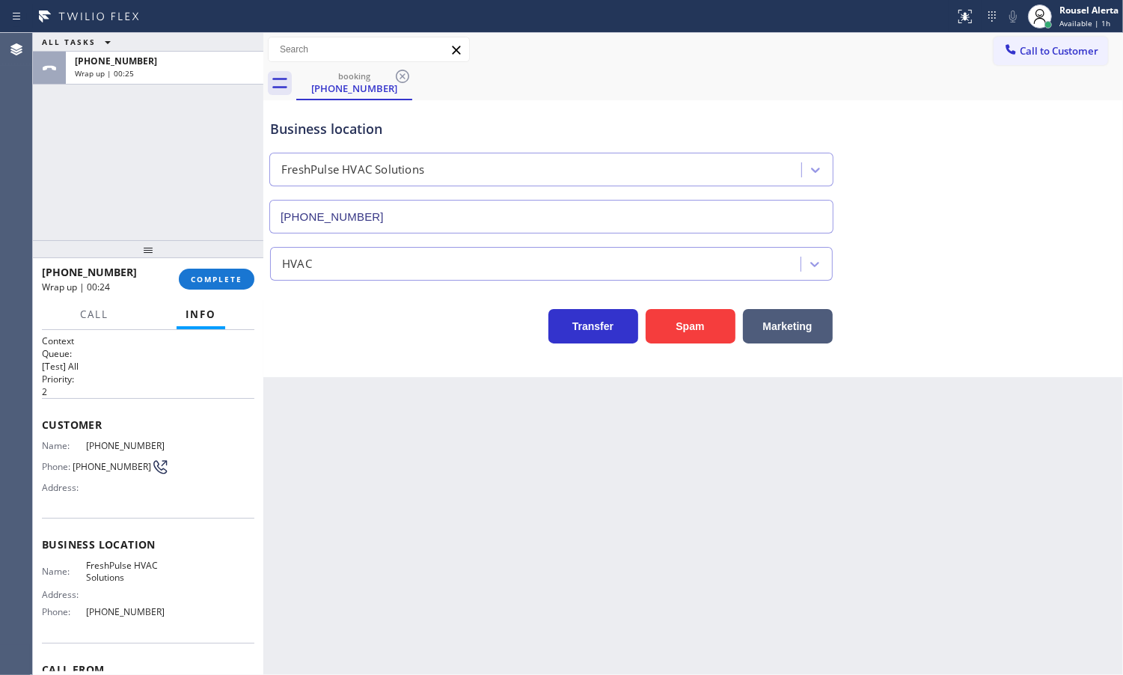
click at [162, 140] on div "ALL TASKS ALL TASKS ACTIVE TASKS TASKS IN WRAP UP [PHONE_NUMBER] Wrap up | 00:25" at bounding box center [148, 136] width 230 height 207
click at [199, 286] on button "COMPLETE" at bounding box center [217, 279] width 76 height 21
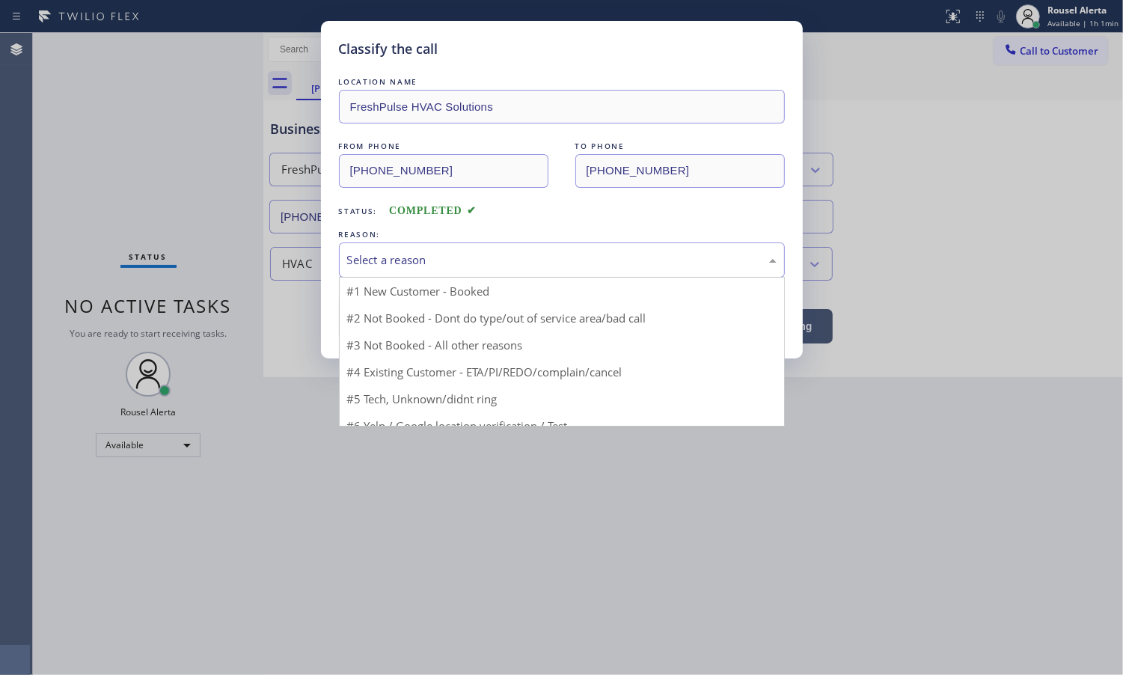
click at [388, 266] on div "Select a reason" at bounding box center [562, 259] width 430 height 17
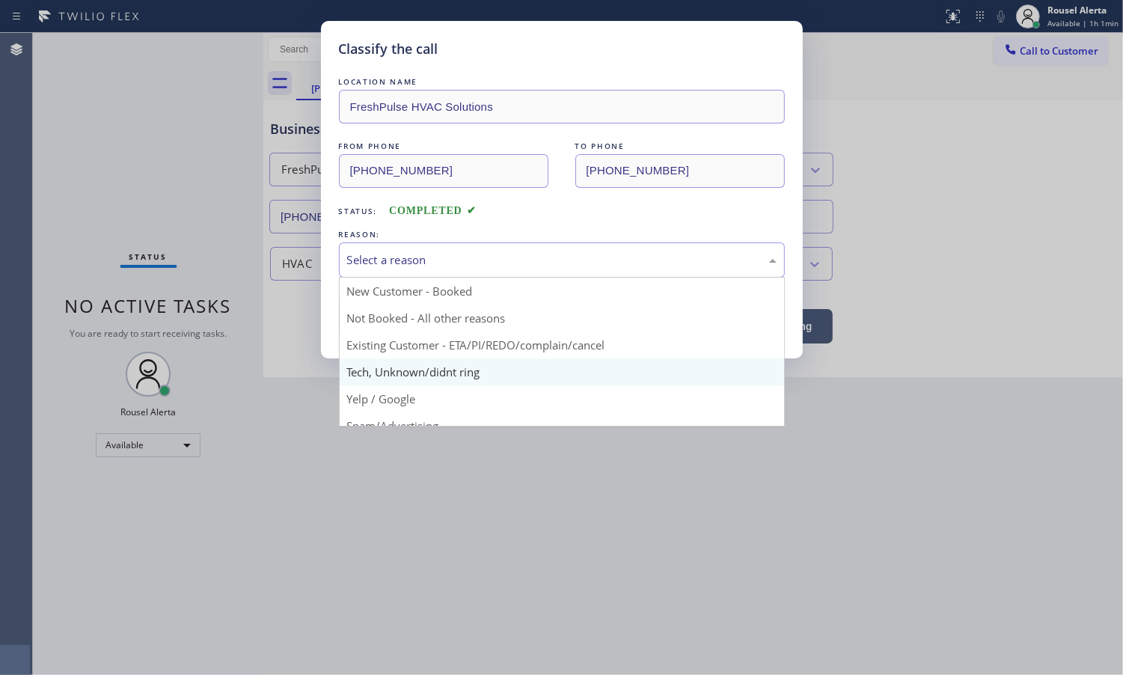
scroll to position [94, 0]
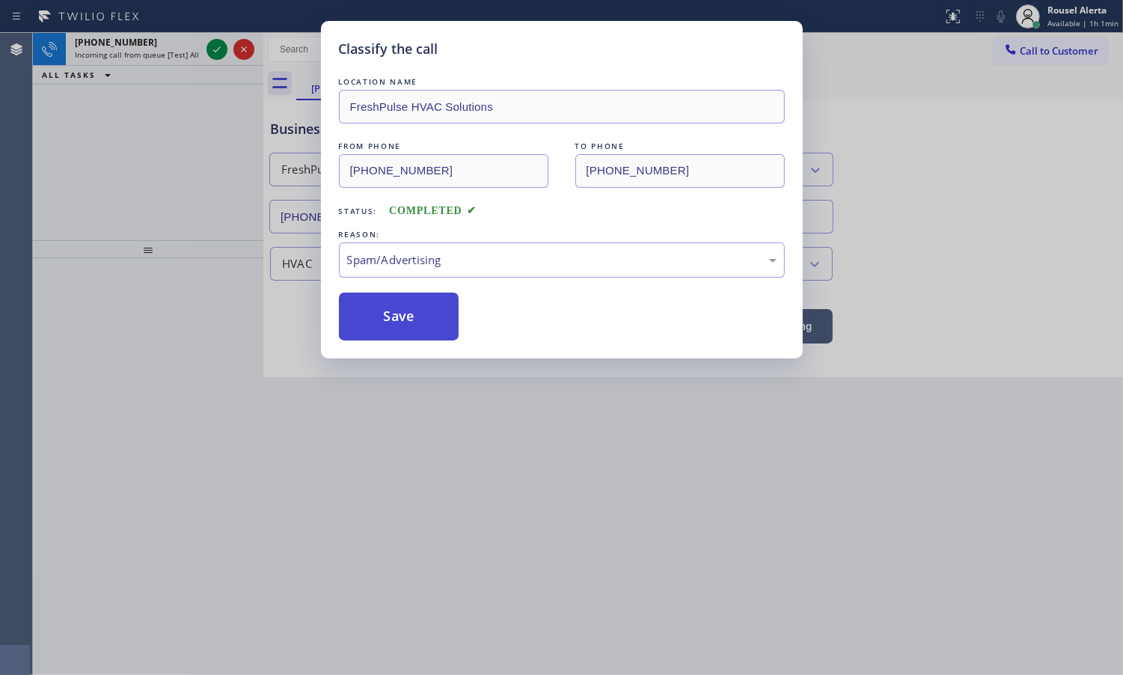
click at [403, 335] on button "Save" at bounding box center [399, 317] width 120 height 48
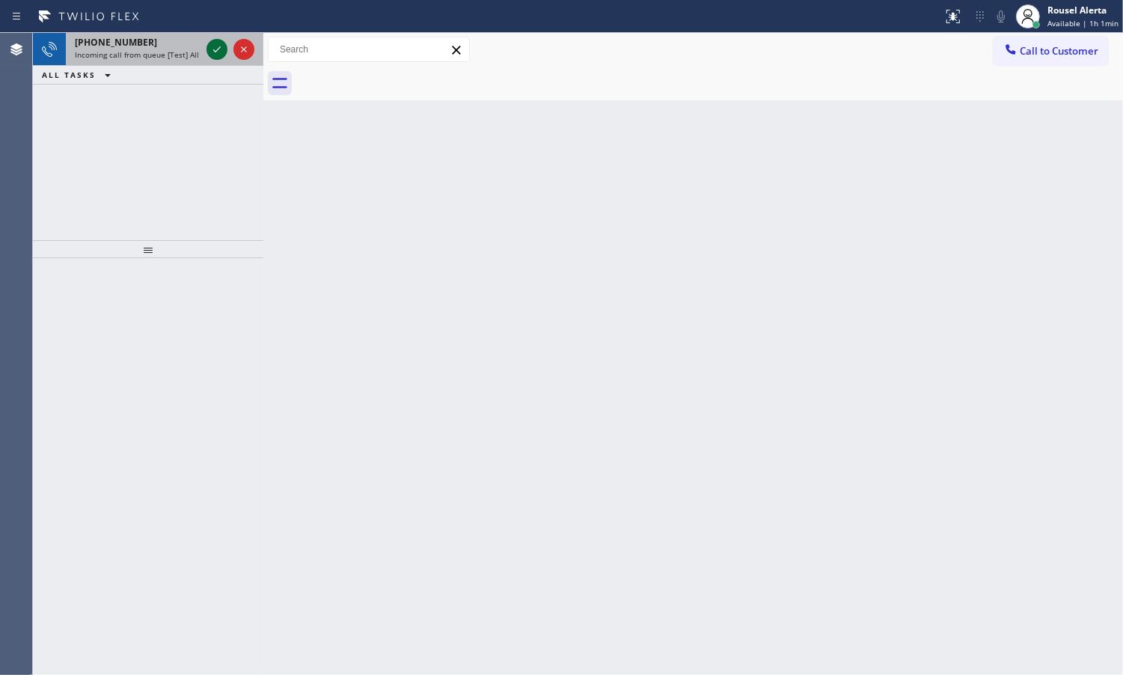
click at [210, 53] on icon at bounding box center [217, 49] width 18 height 18
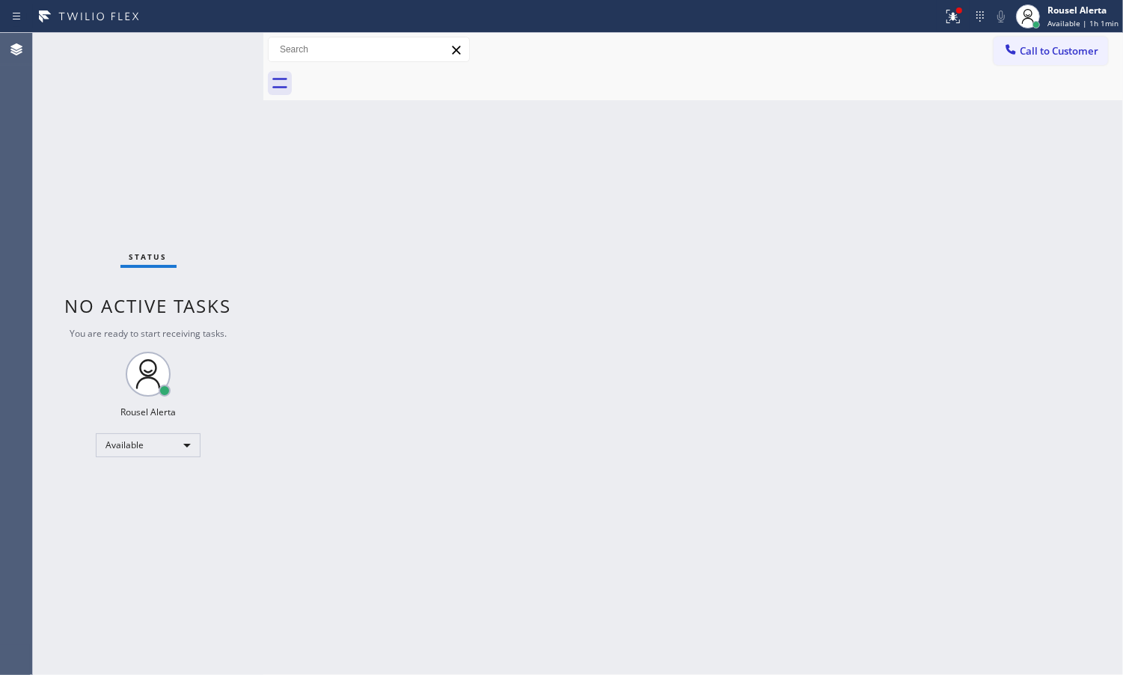
click at [210, 53] on div "Status No active tasks You are ready to start receiving tasks. Rousel Alerta Av…" at bounding box center [148, 354] width 230 height 642
click at [962, 13] on div at bounding box center [959, 10] width 9 height 9
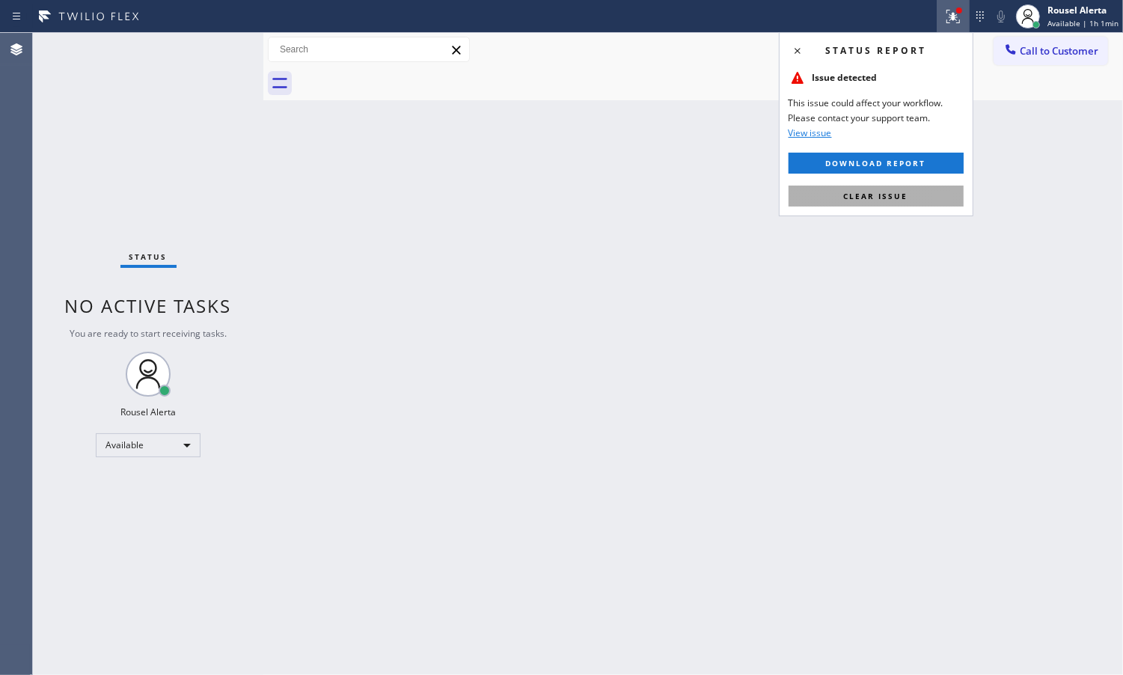
click at [888, 189] on button "Clear issue" at bounding box center [876, 196] width 175 height 21
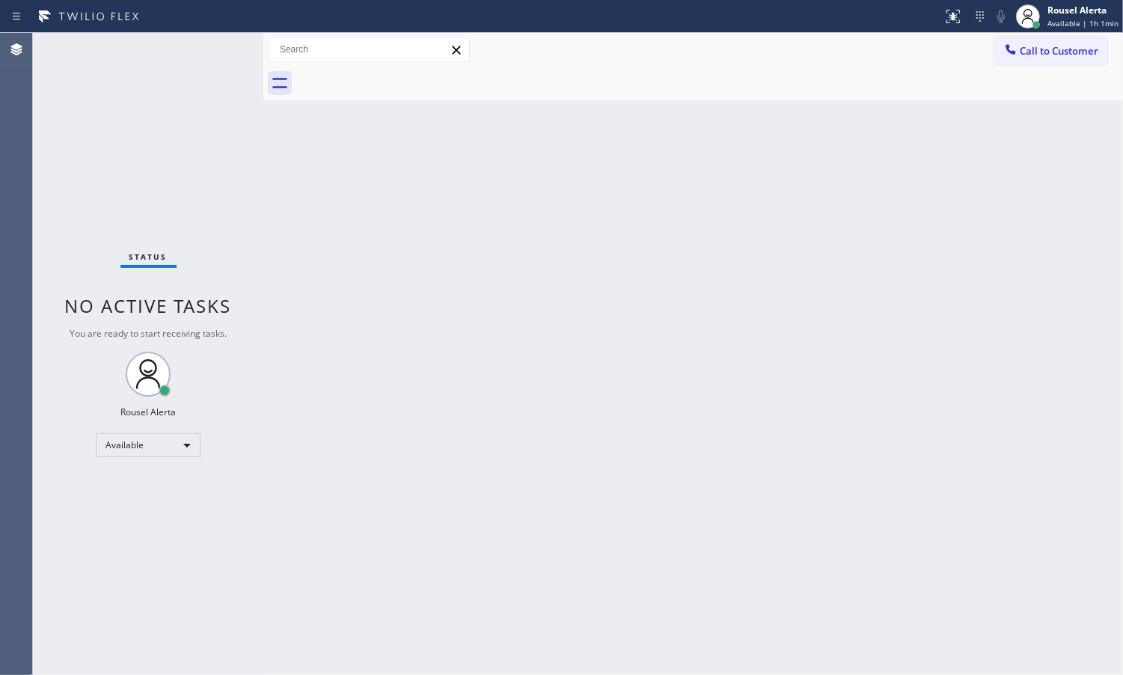
click at [870, 334] on div "Back to Dashboard Change Sender ID Customers Technicians Select a contact Outbo…" at bounding box center [693, 354] width 860 height 642
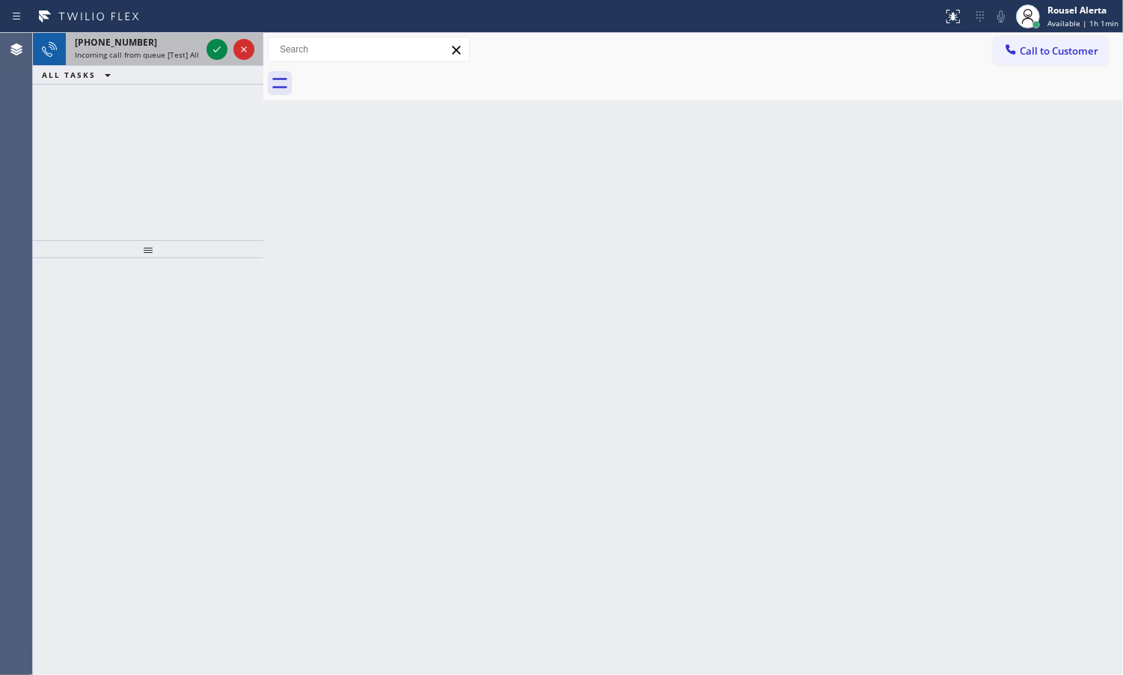
drag, startPoint x: 180, startPoint y: 46, endPoint x: 197, endPoint y: 46, distance: 17.2
click at [180, 46] on div "[PHONE_NUMBER]" at bounding box center [138, 42] width 126 height 13
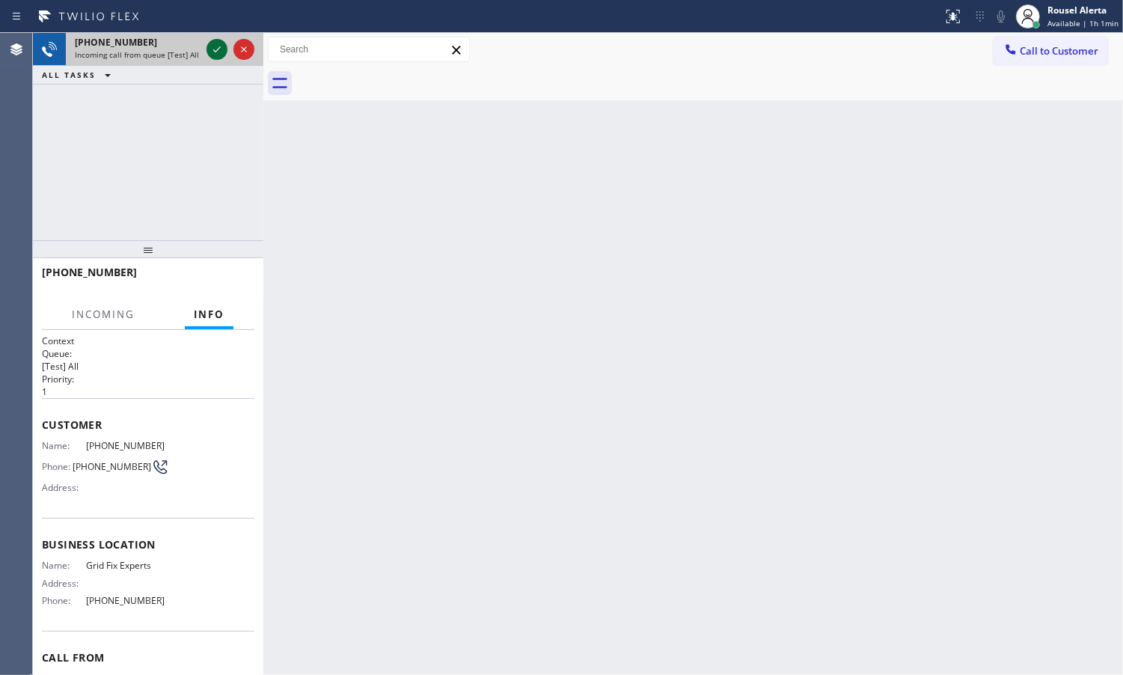
click at [210, 47] on icon at bounding box center [217, 49] width 18 height 18
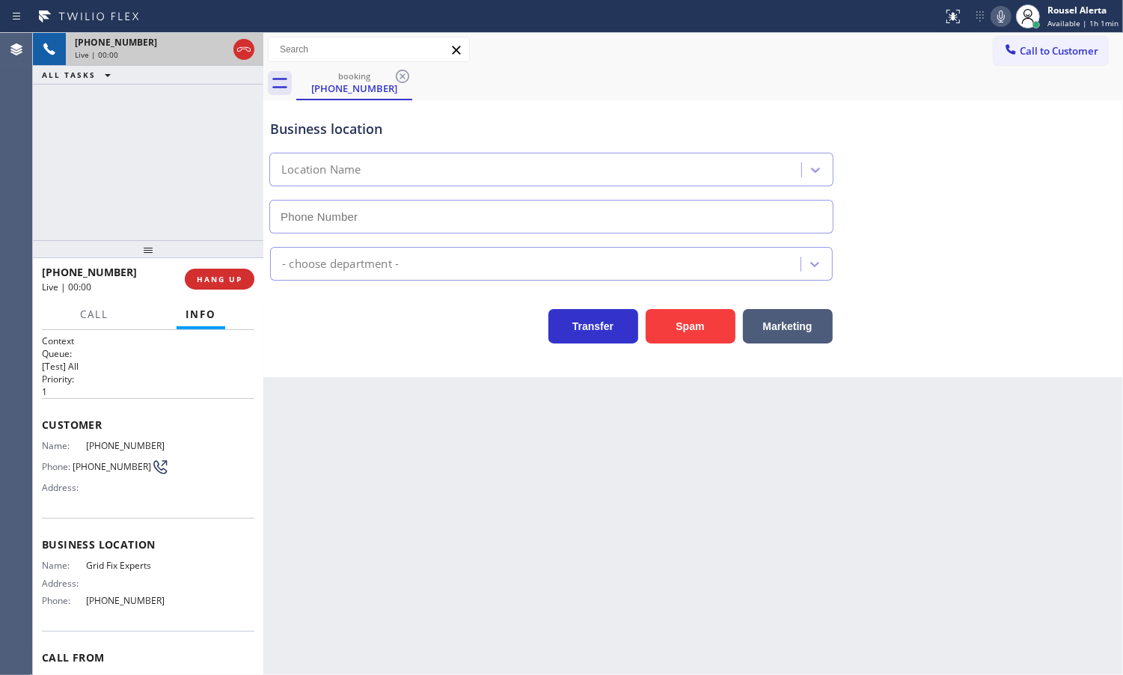
type input "[PHONE_NUMBER]"
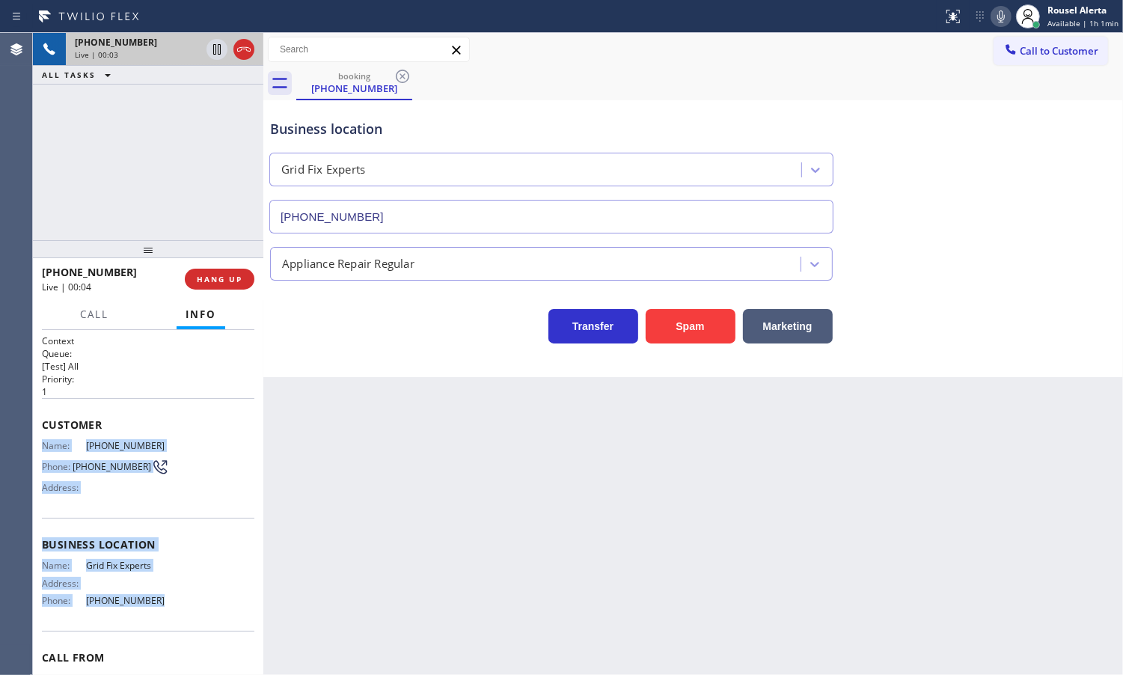
drag, startPoint x: 39, startPoint y: 446, endPoint x: 159, endPoint y: 608, distance: 202.2
click at [159, 608] on div "Context Queue: [Test] All Priority: 1 Customer Name: [PHONE_NUMBER] Phone: [PHO…" at bounding box center [148, 502] width 230 height 345
click at [215, 58] on icon at bounding box center [217, 49] width 18 height 18
click at [995, 24] on icon at bounding box center [1001, 16] width 18 height 18
click at [215, 46] on icon at bounding box center [217, 49] width 10 height 10
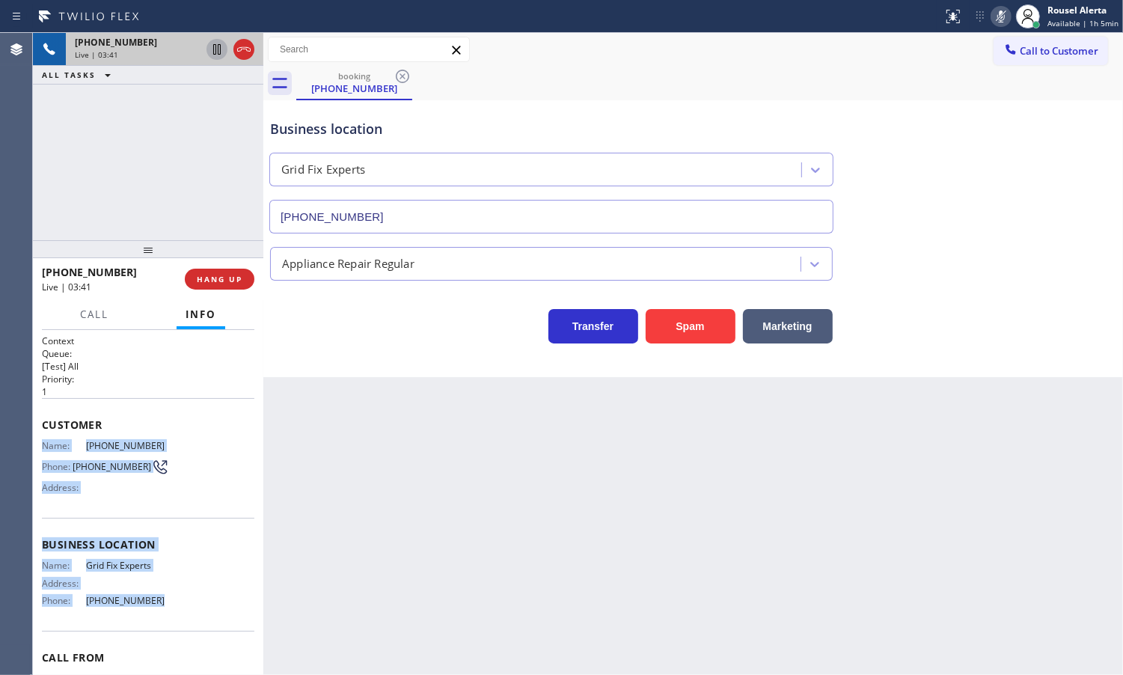
click at [997, 15] on icon at bounding box center [1001, 16] width 18 height 18
click at [208, 273] on button "HANG UP" at bounding box center [220, 279] width 70 height 21
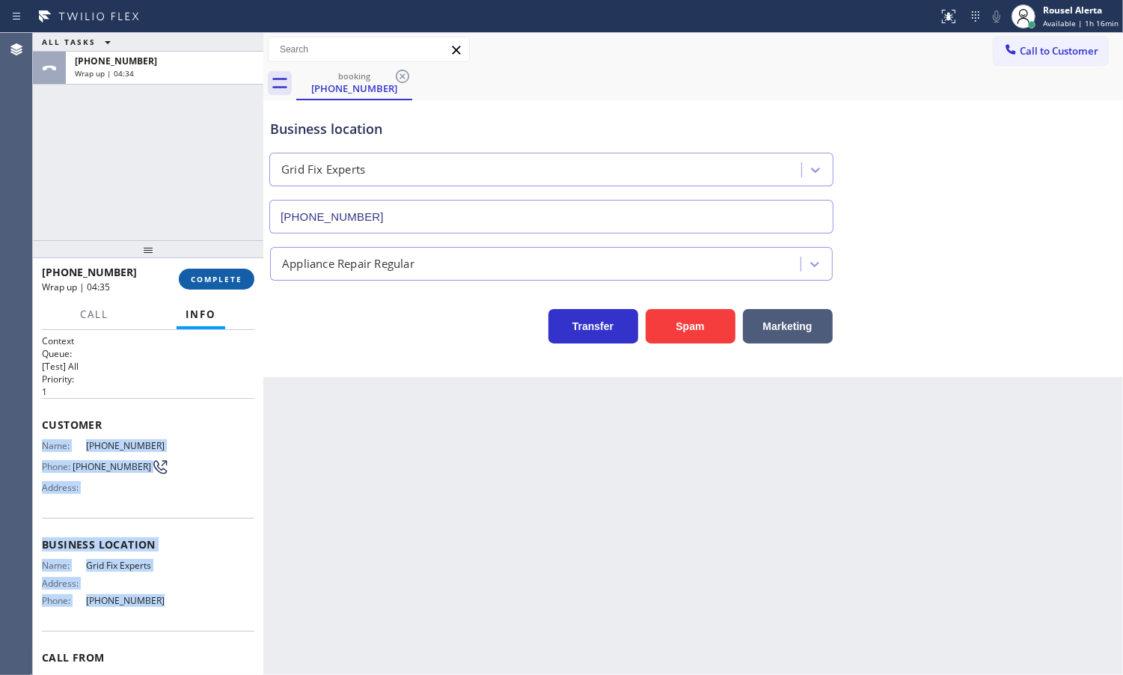
click at [215, 282] on span "COMPLETE" at bounding box center [217, 279] width 52 height 10
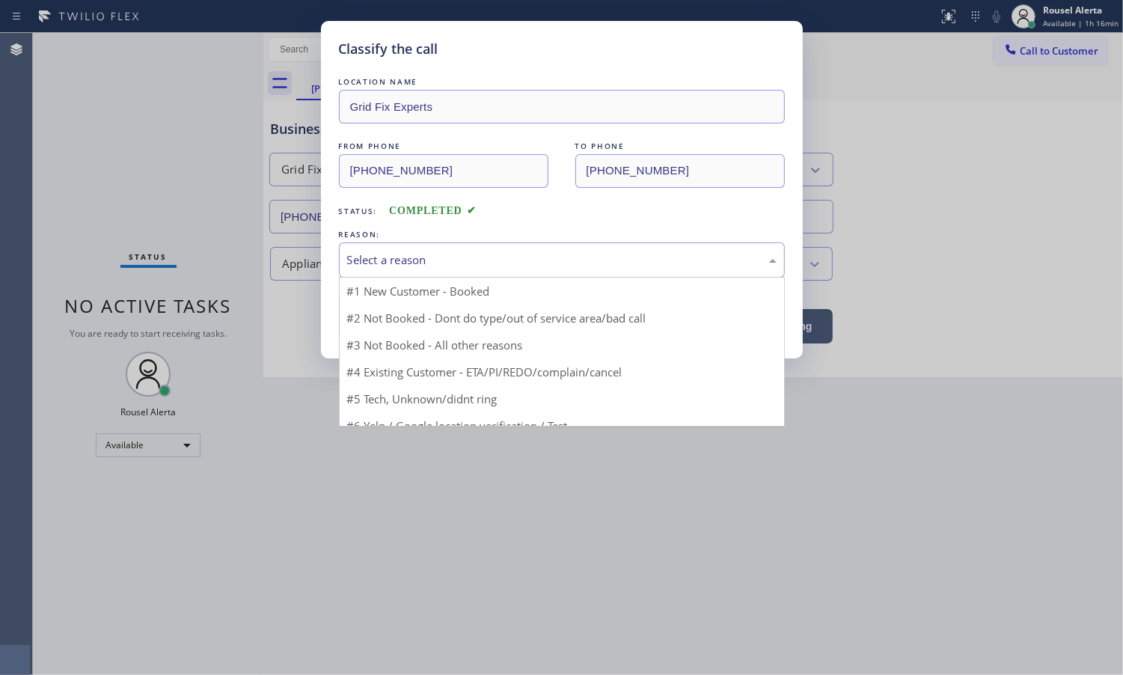
click at [399, 266] on div "Select a reason" at bounding box center [562, 259] width 430 height 17
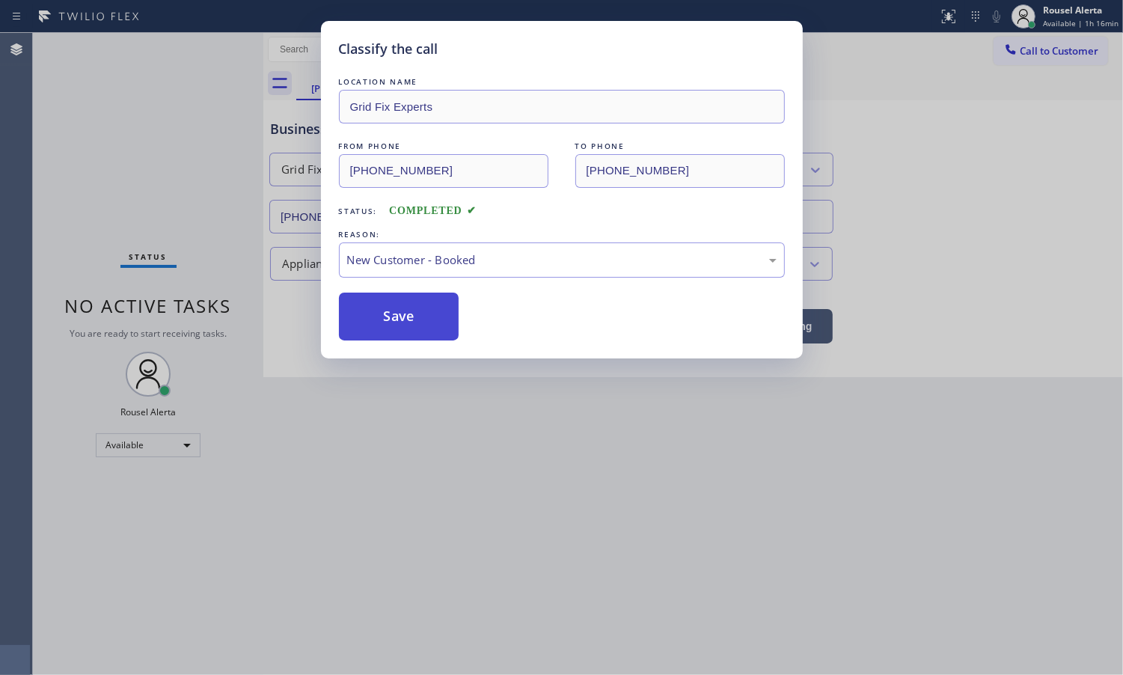
click at [405, 323] on button "Save" at bounding box center [399, 317] width 120 height 48
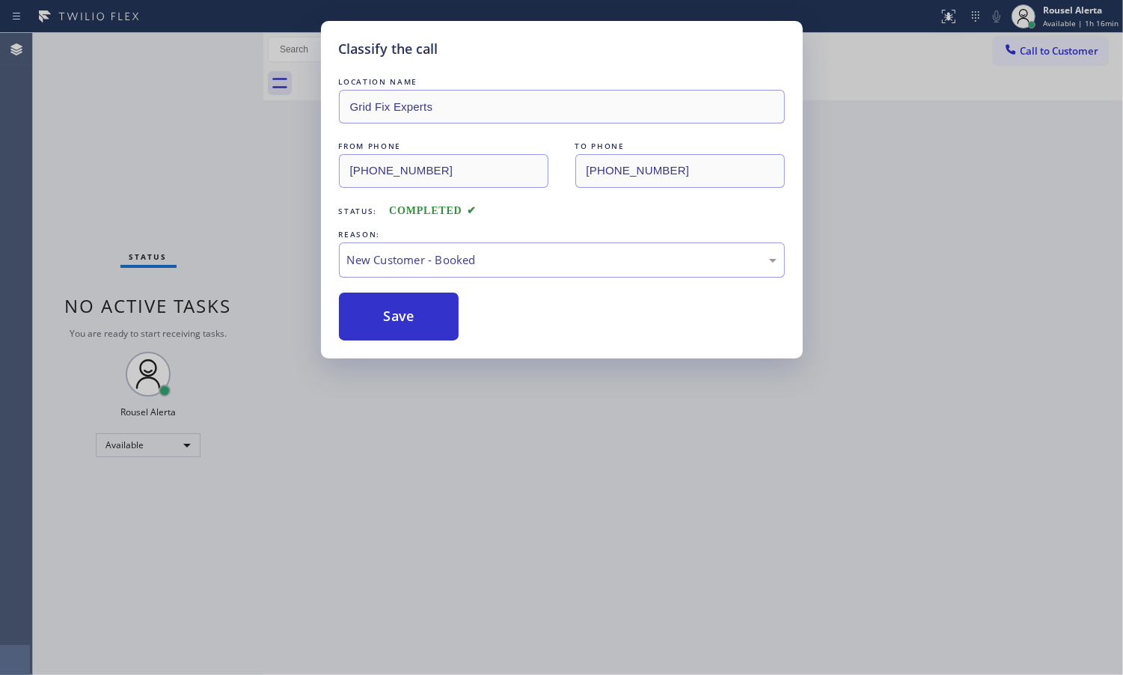
click at [465, 457] on div "Classify the call LOCATION NAME Grid Fix Experts FROM PHONE [PHONE_NUMBER] TO P…" at bounding box center [561, 337] width 1123 height 675
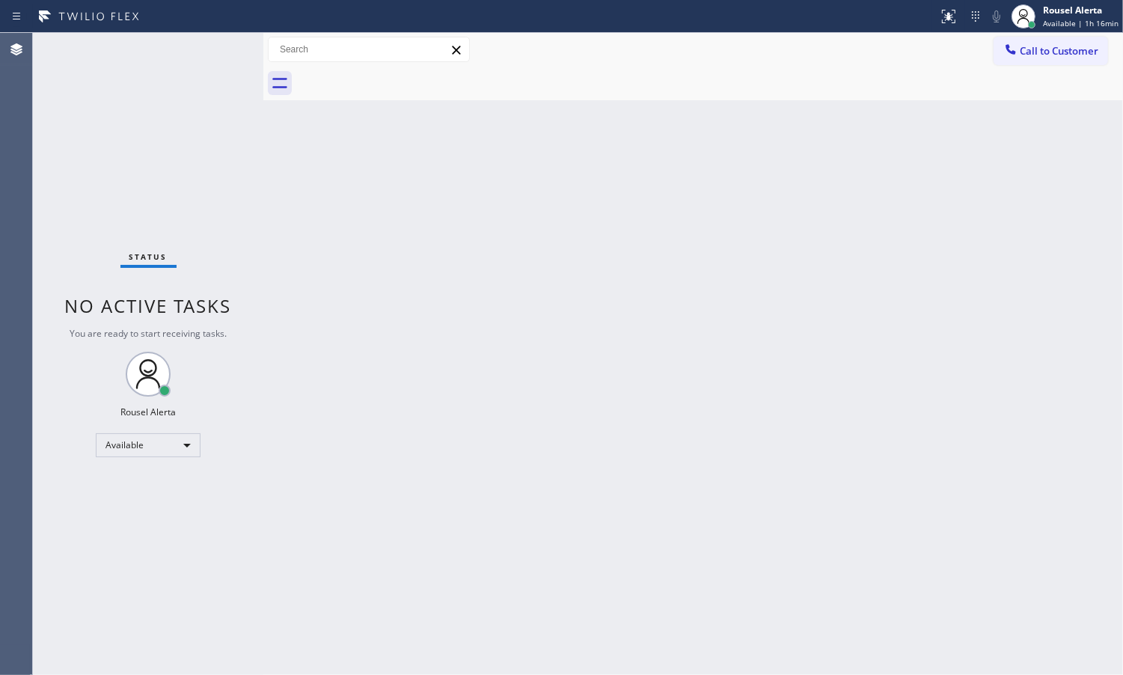
click at [263, 197] on div at bounding box center [263, 354] width 0 height 642
click at [278, 237] on div "Back to Dashboard Change Sender ID Customers Technicians Select a contact Outbo…" at bounding box center [693, 354] width 860 height 642
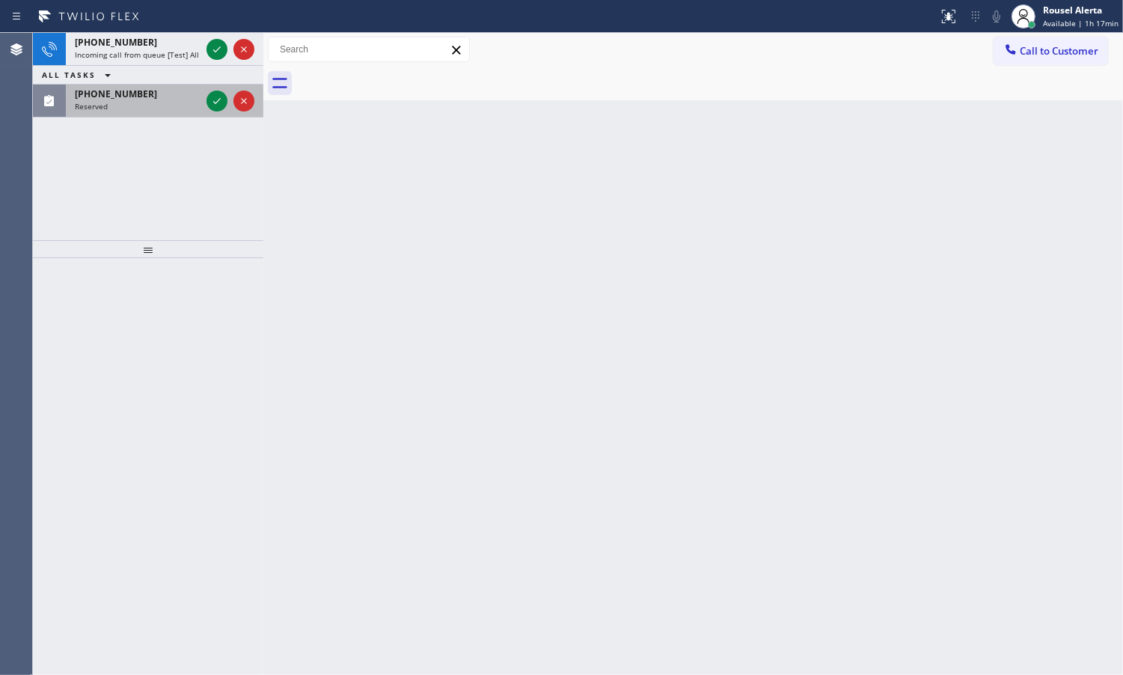
click at [199, 102] on div "Reserved" at bounding box center [138, 106] width 126 height 10
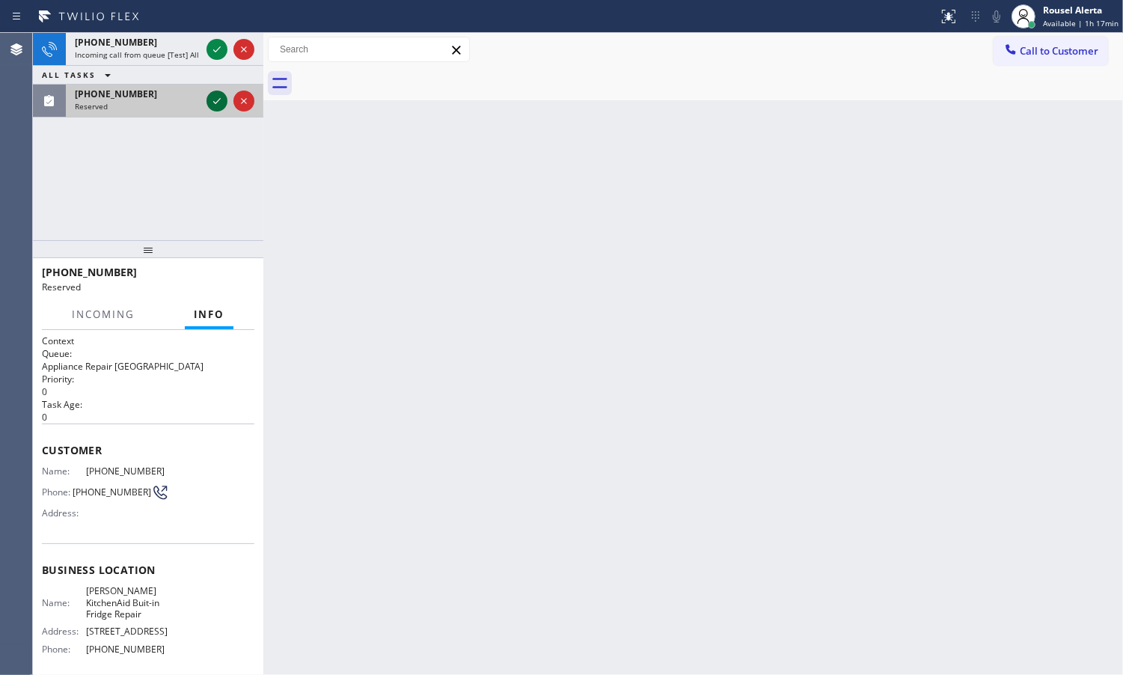
click at [207, 100] on div at bounding box center [217, 101] width 21 height 18
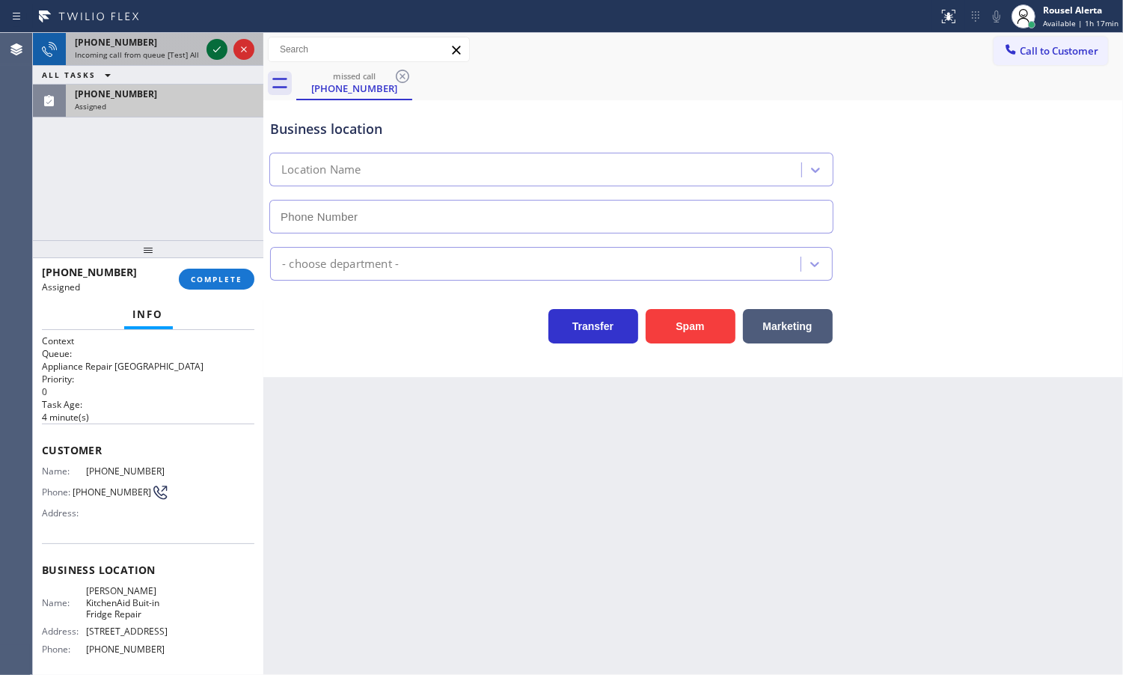
type input "[PHONE_NUMBER]"
click at [215, 46] on icon at bounding box center [217, 49] width 18 height 18
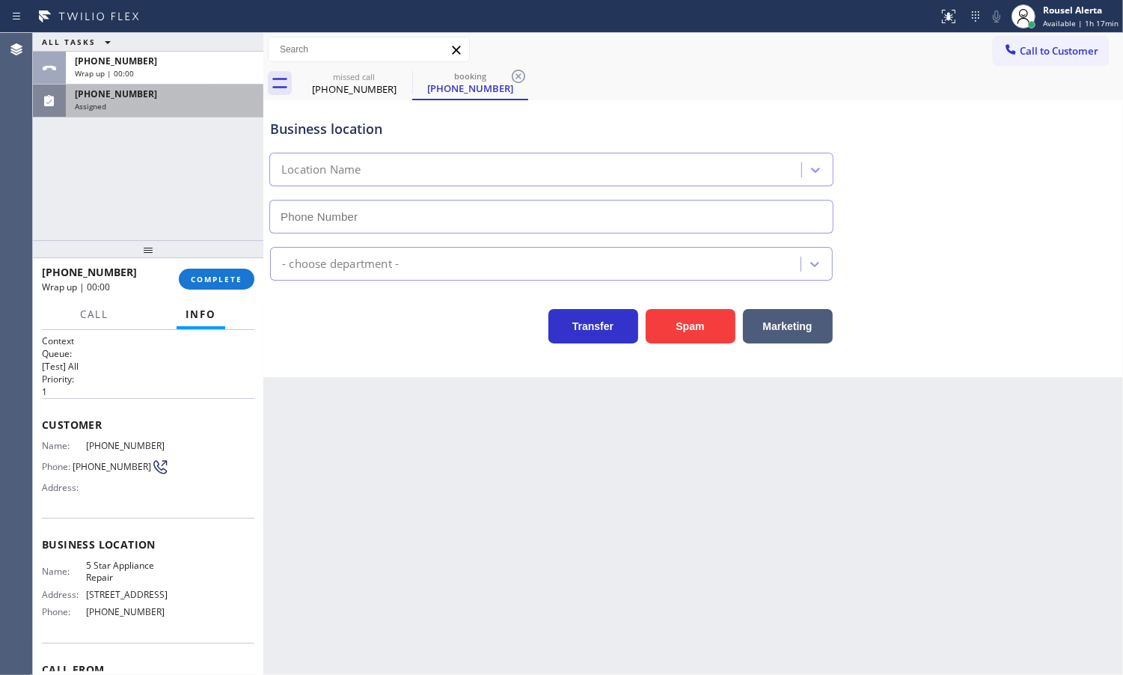
type input "[PHONE_NUMBER]"
click at [178, 105] on div "Assigned" at bounding box center [165, 106] width 180 height 10
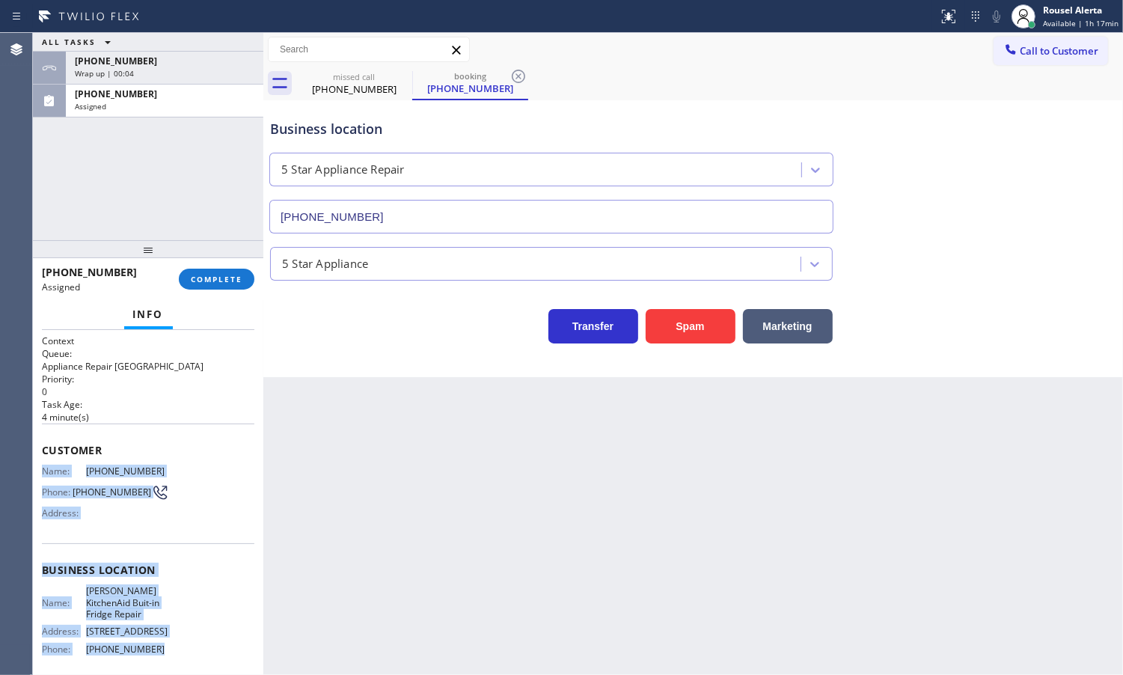
drag, startPoint x: 39, startPoint y: 462, endPoint x: 150, endPoint y: 652, distance: 220.0
click at [150, 652] on div "Context Queue: Appliance Repair High End Priority: 0 Task Age: [DEMOGRAPHIC_DAT…" at bounding box center [148, 502] width 230 height 345
click at [137, 61] on div "[PHONE_NUMBER]" at bounding box center [165, 61] width 180 height 13
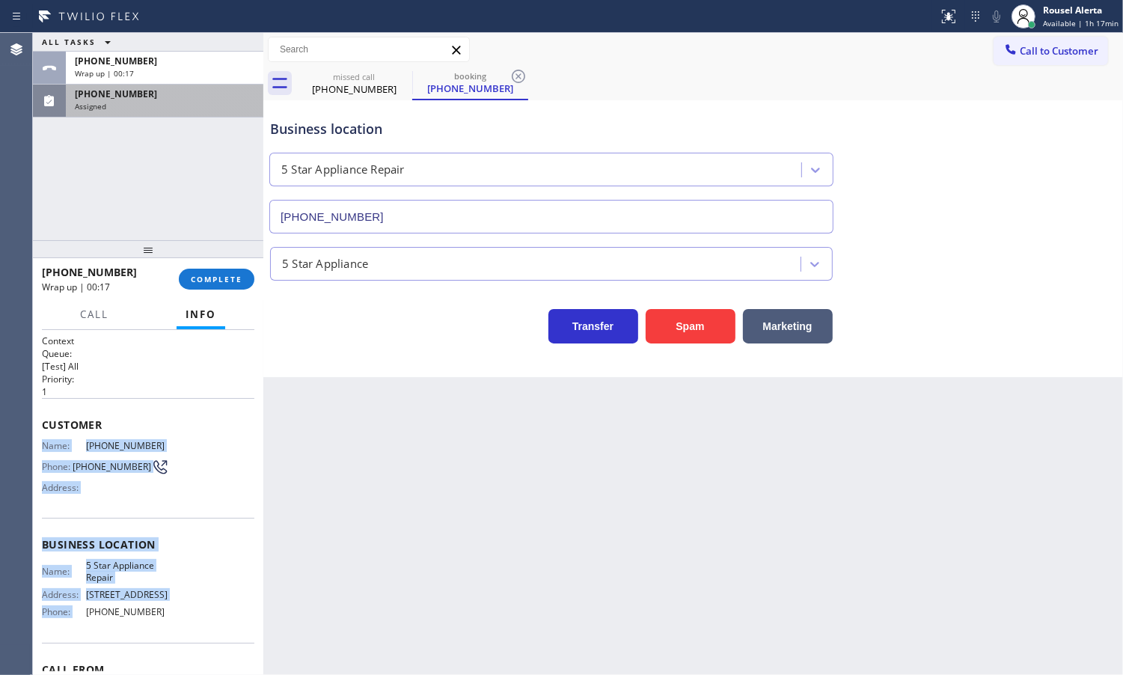
click at [163, 90] on div "[PHONE_NUMBER]" at bounding box center [165, 94] width 180 height 13
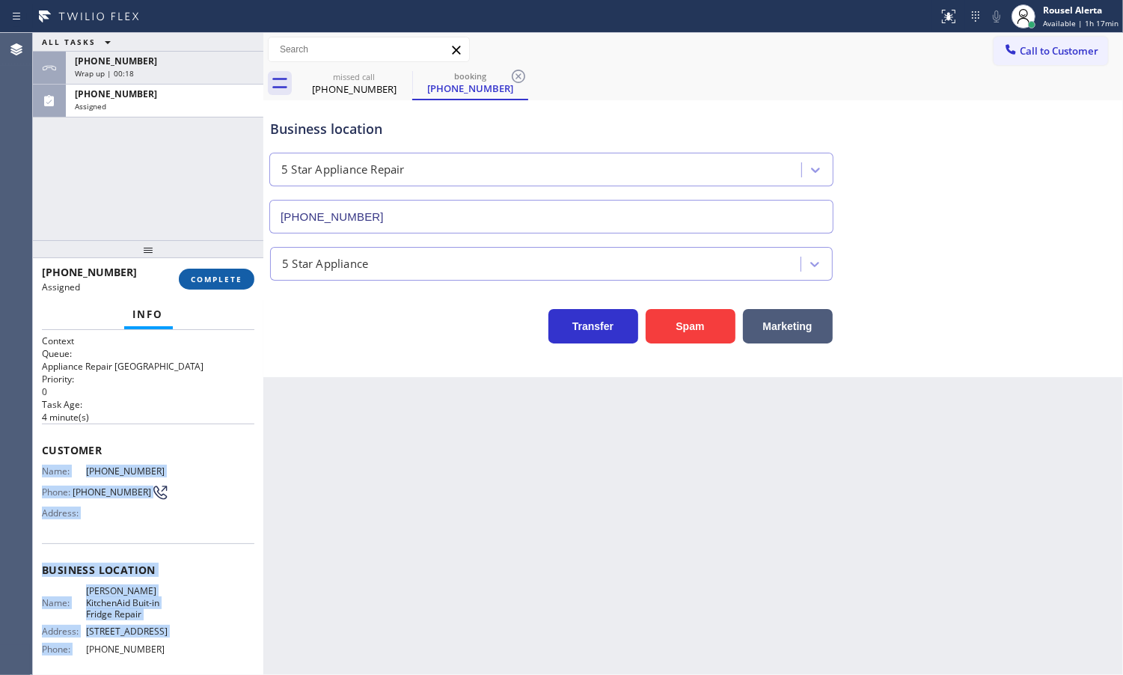
click at [211, 286] on button "COMPLETE" at bounding box center [217, 279] width 76 height 21
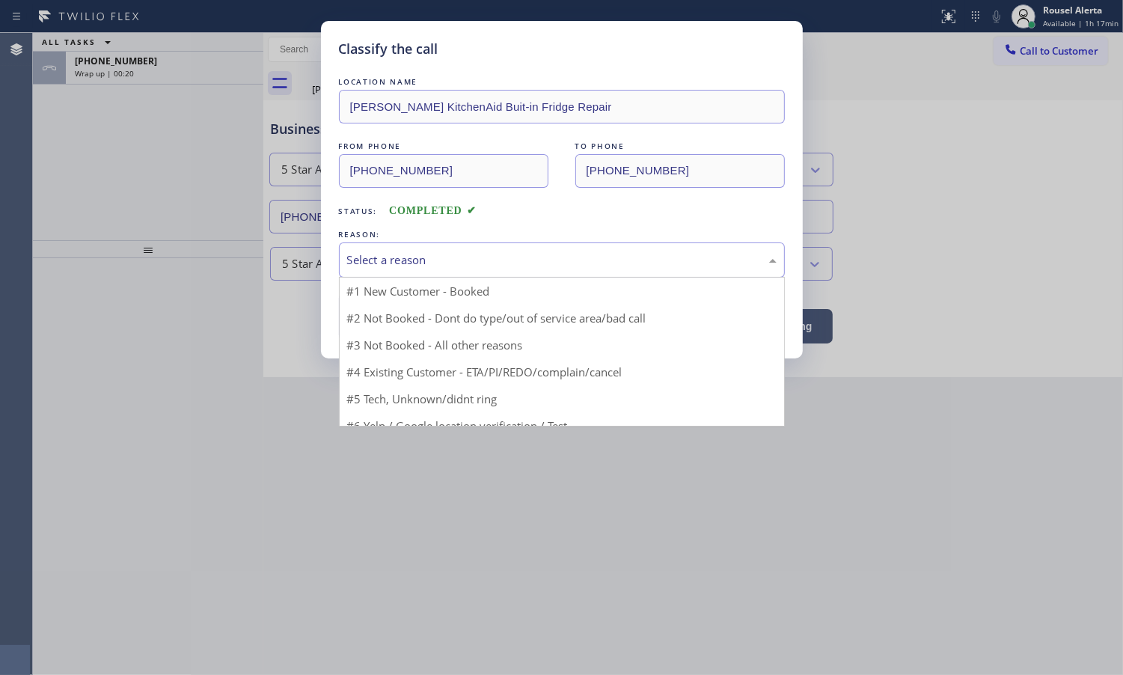
click at [379, 266] on div "Select a reason" at bounding box center [562, 259] width 430 height 17
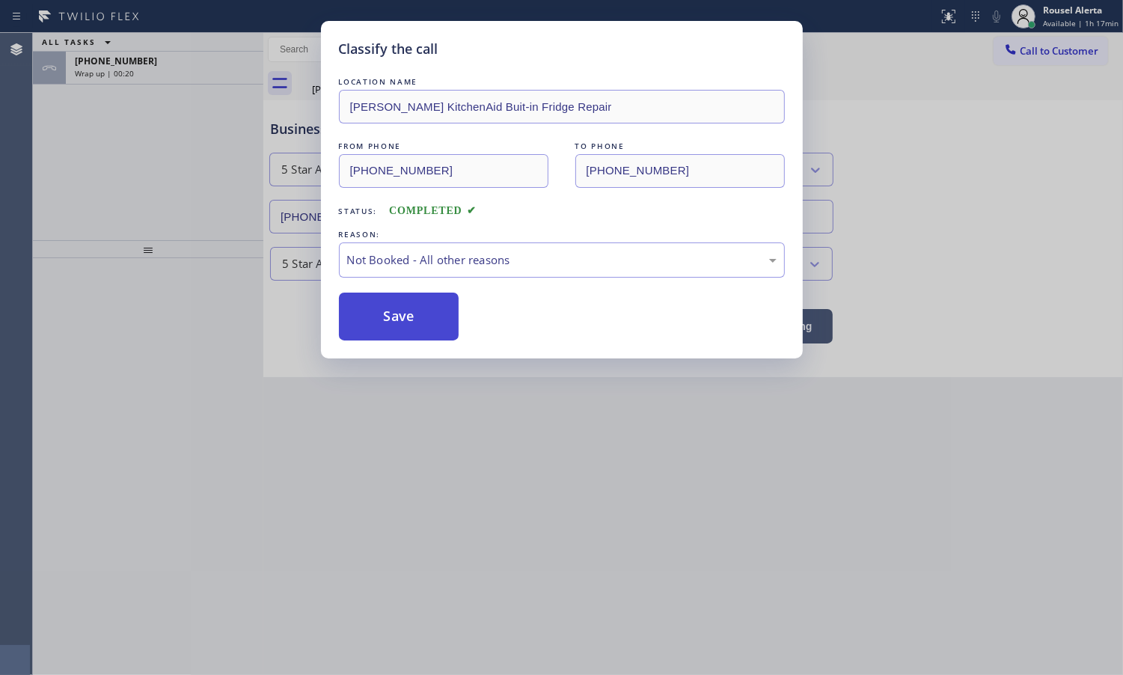
click at [413, 316] on button "Save" at bounding box center [399, 317] width 120 height 48
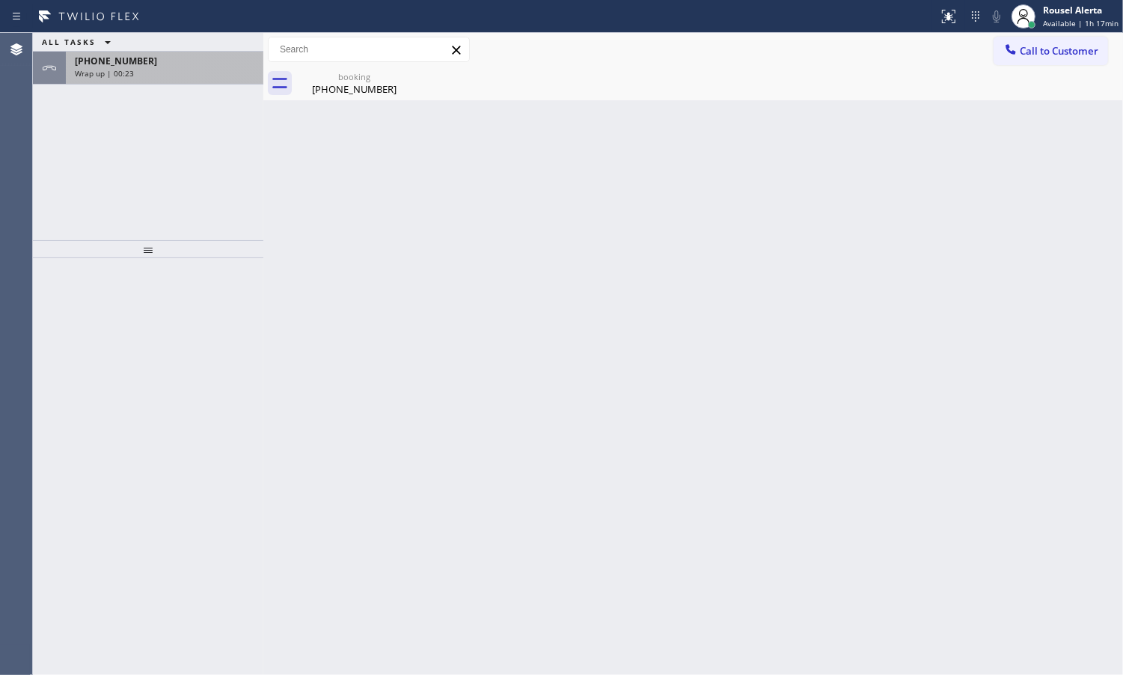
click at [195, 82] on div "[PHONE_NUMBER] Wrap up | 00:23" at bounding box center [162, 68] width 192 height 33
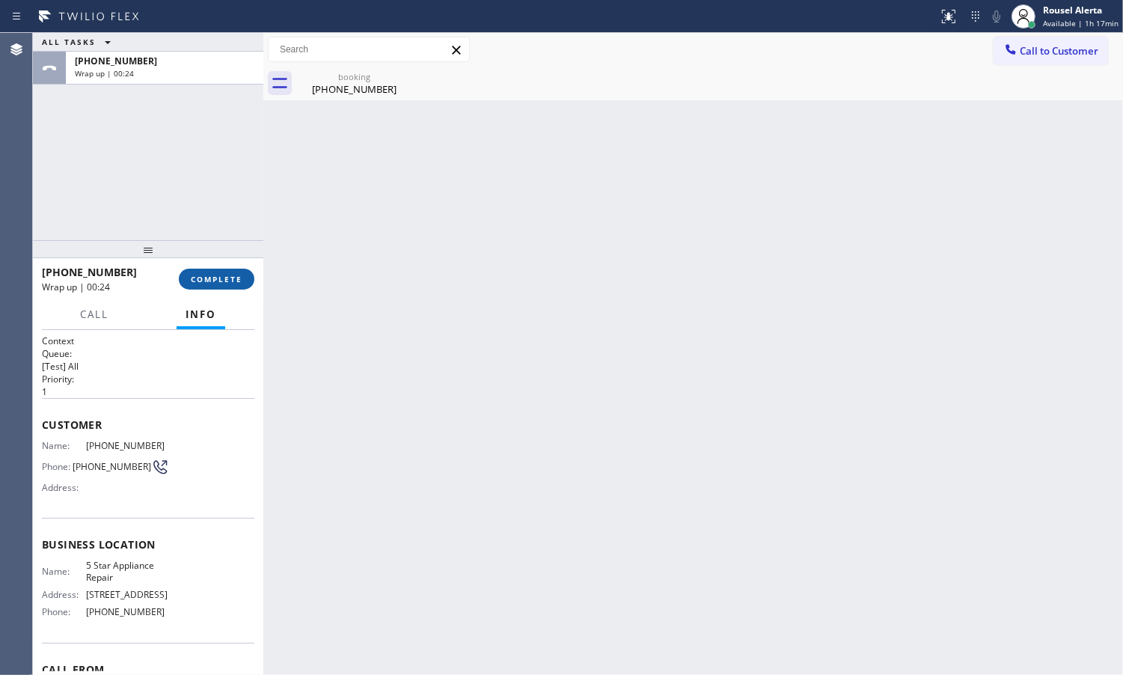
click at [225, 271] on button "COMPLETE" at bounding box center [217, 279] width 76 height 21
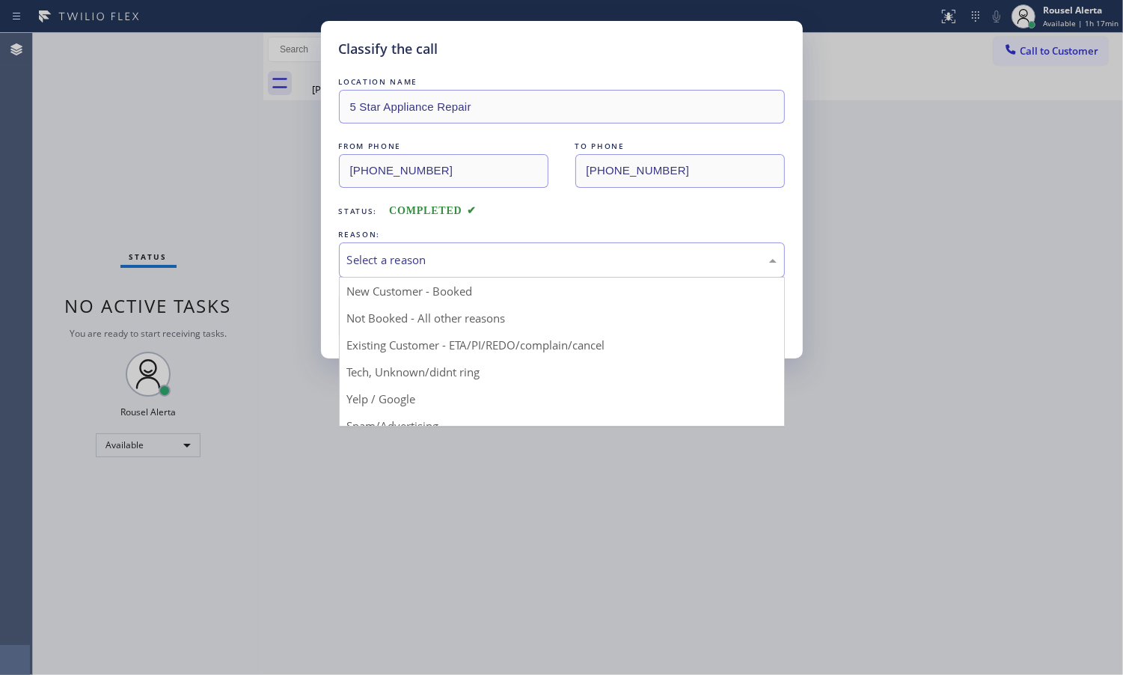
click at [456, 260] on div "Select a reason" at bounding box center [562, 259] width 430 height 17
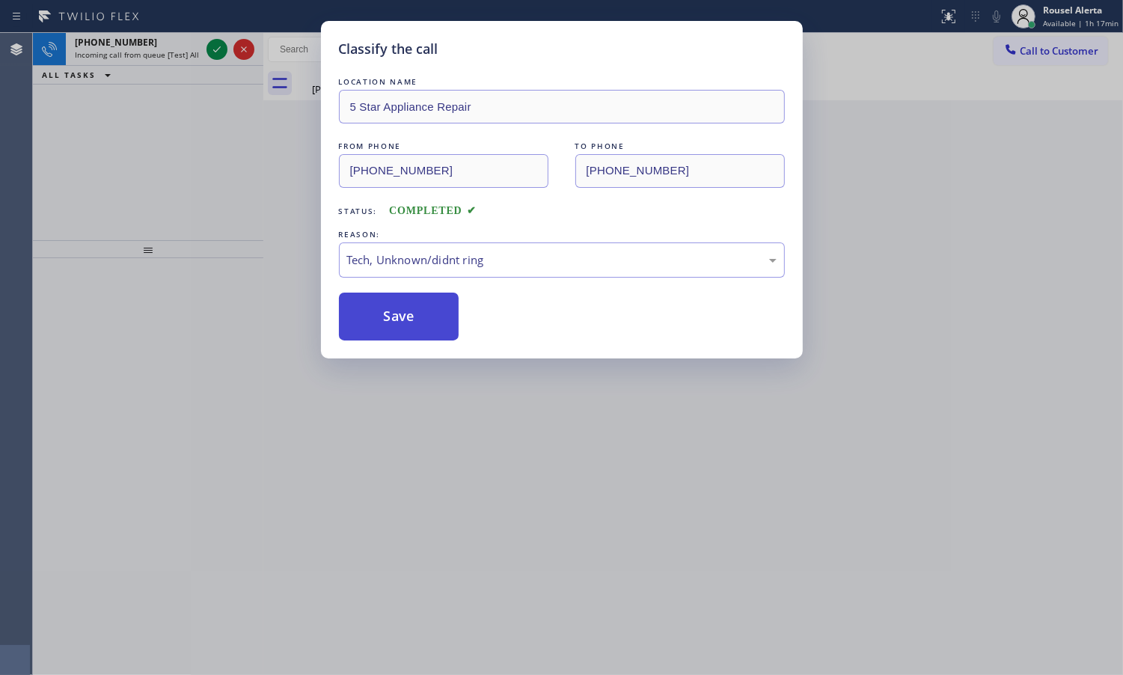
click at [397, 330] on button "Save" at bounding box center [399, 317] width 120 height 48
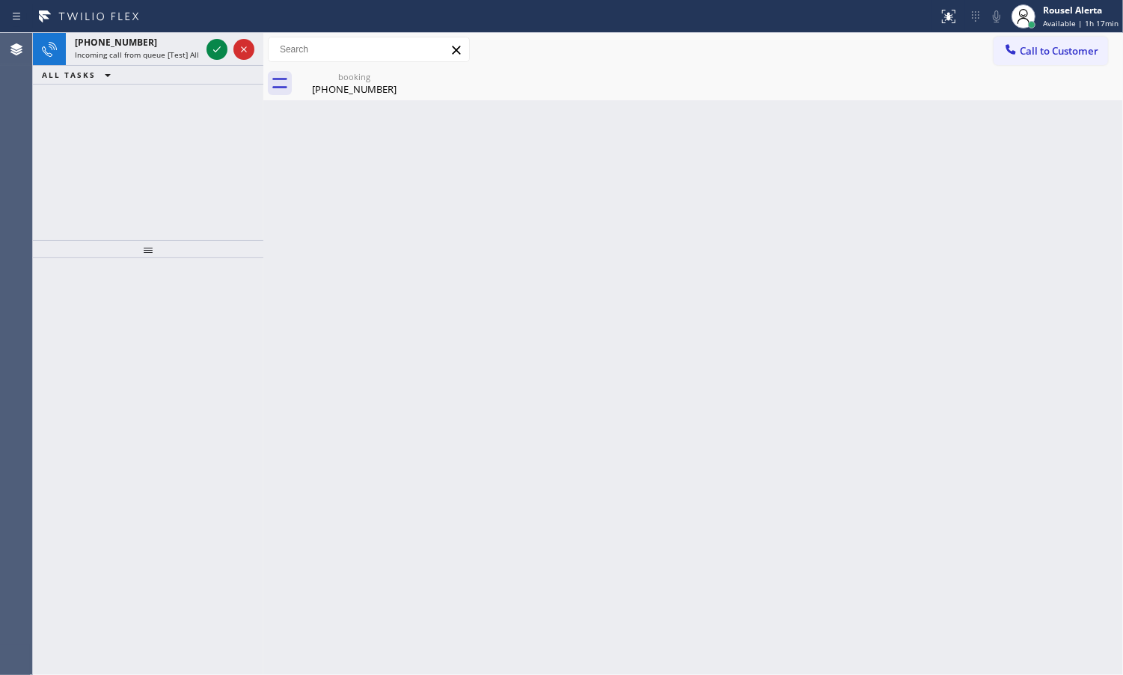
click at [148, 52] on span "Incoming call from queue [Test] All" at bounding box center [137, 54] width 124 height 10
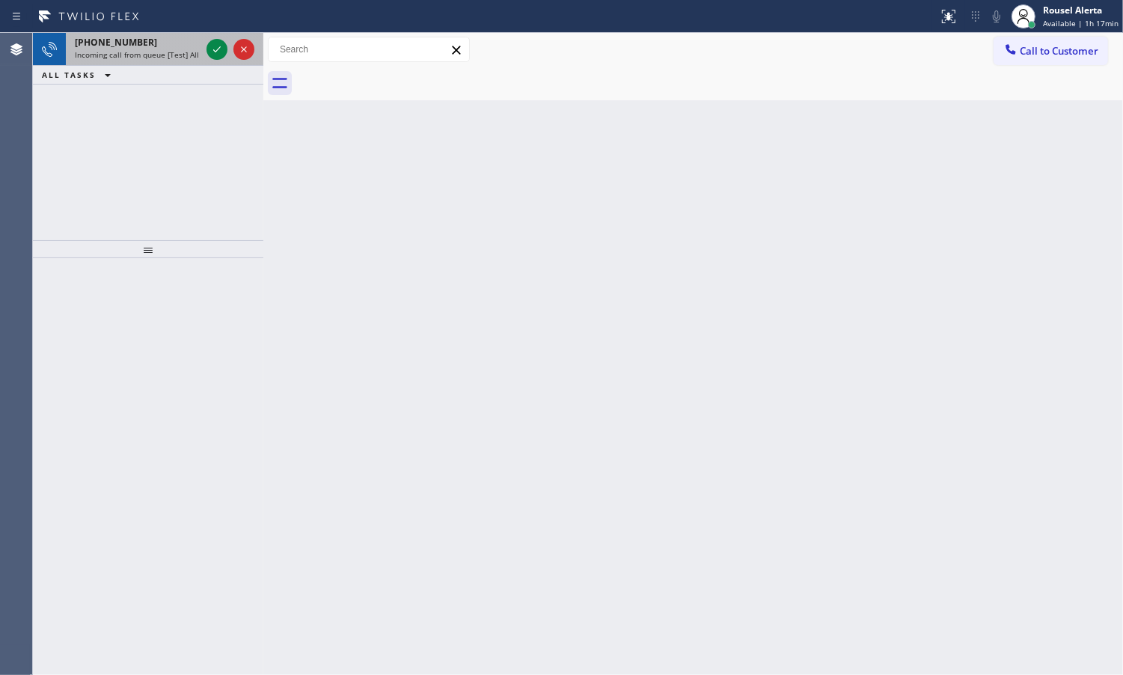
click at [180, 45] on div "[PHONE_NUMBER]" at bounding box center [138, 42] width 126 height 13
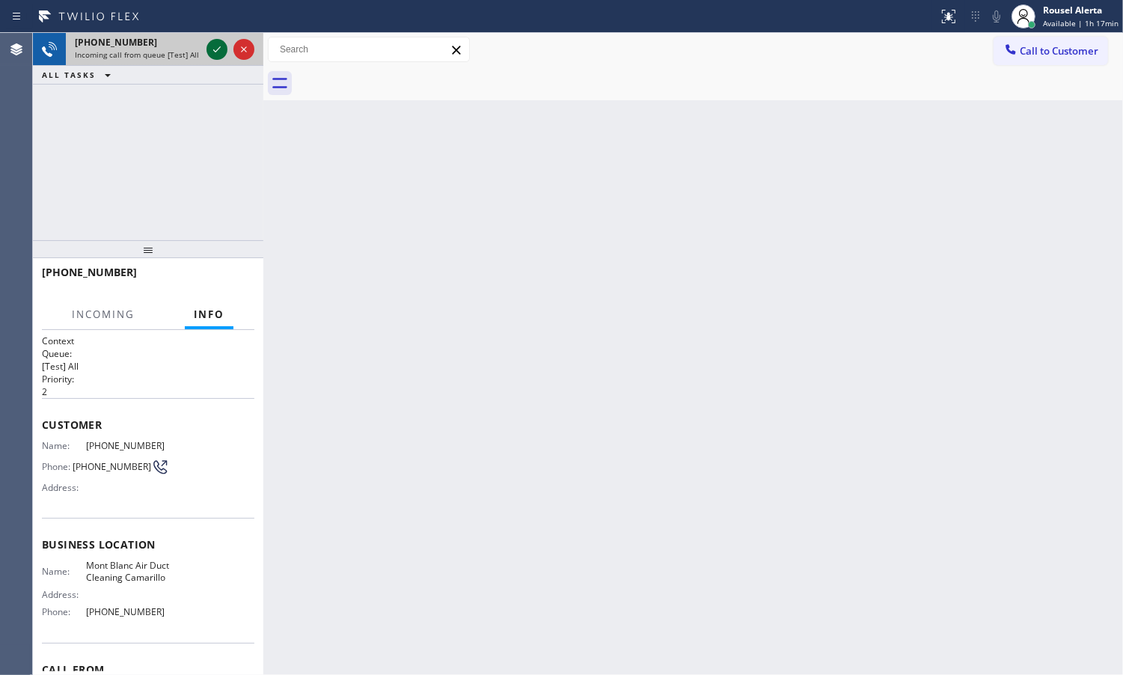
click at [208, 49] on icon at bounding box center [217, 49] width 18 height 18
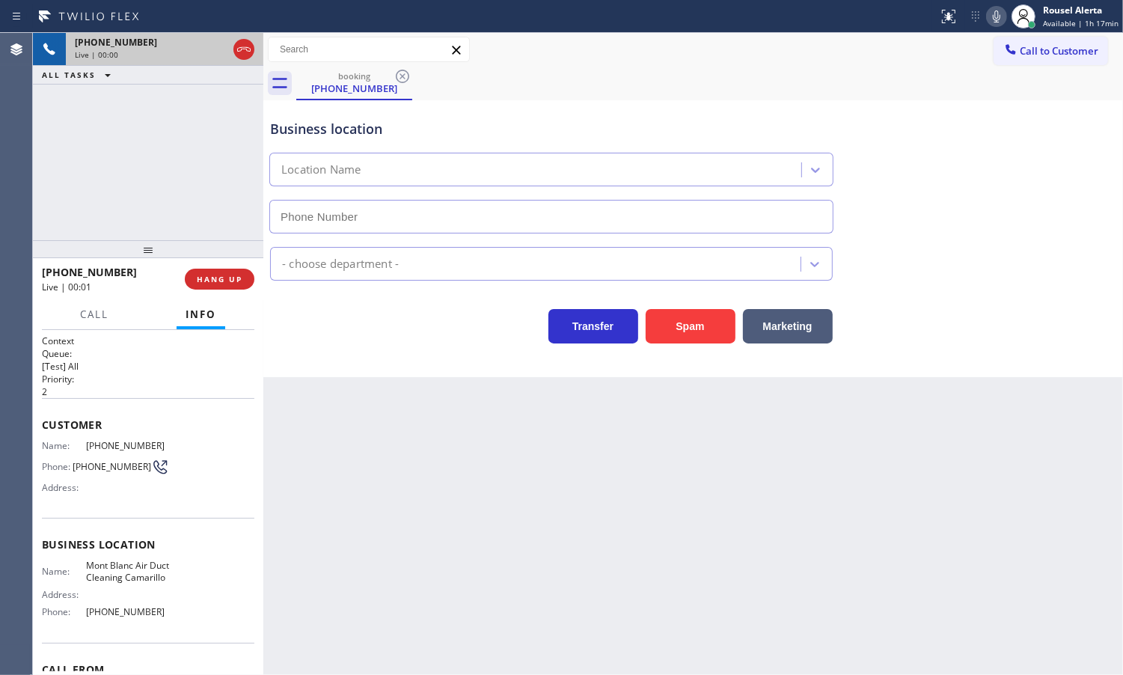
type input "[PHONE_NUMBER]"
click at [683, 333] on button "Spam" at bounding box center [691, 326] width 90 height 34
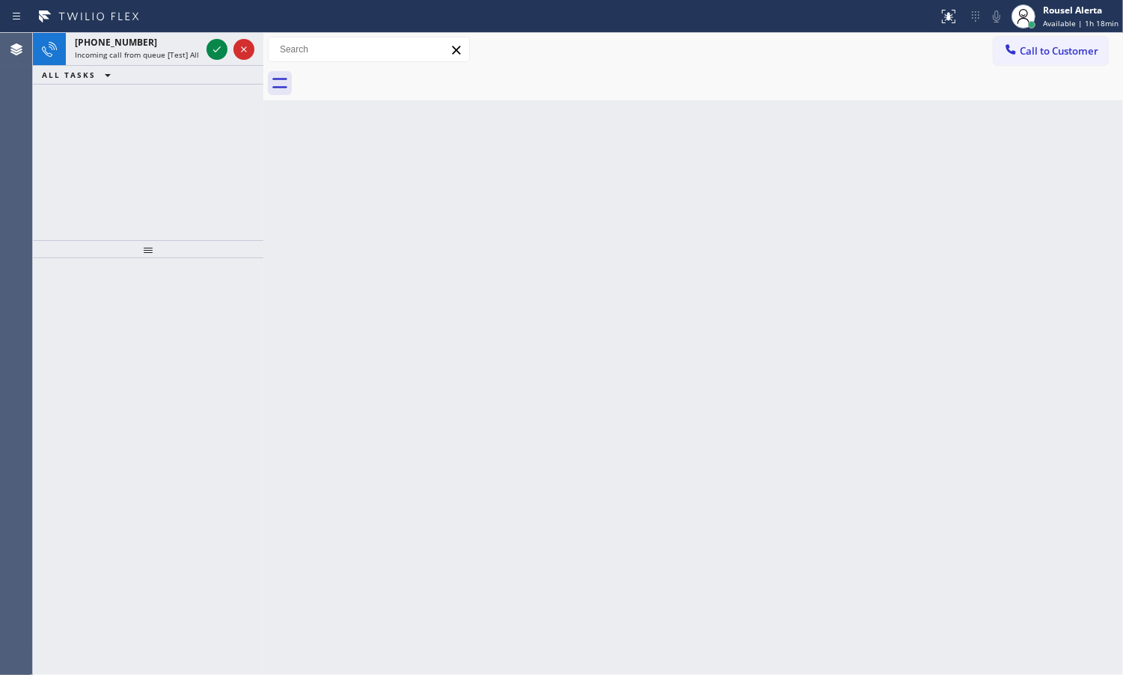
click at [150, 72] on div "ALL TASKS ALL TASKS ACTIVE TASKS TASKS IN WRAP UP" at bounding box center [148, 75] width 230 height 19
click at [181, 51] on span "Incoming call from queue [Test] All" at bounding box center [137, 54] width 124 height 10
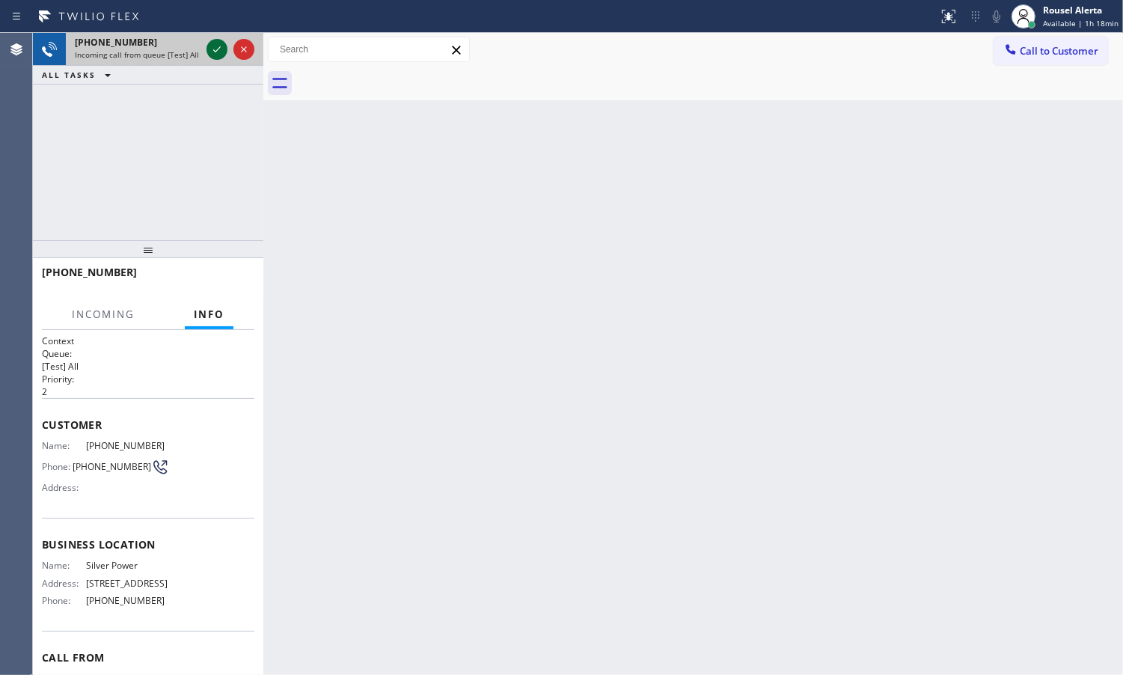
click at [215, 51] on icon at bounding box center [217, 49] width 18 height 18
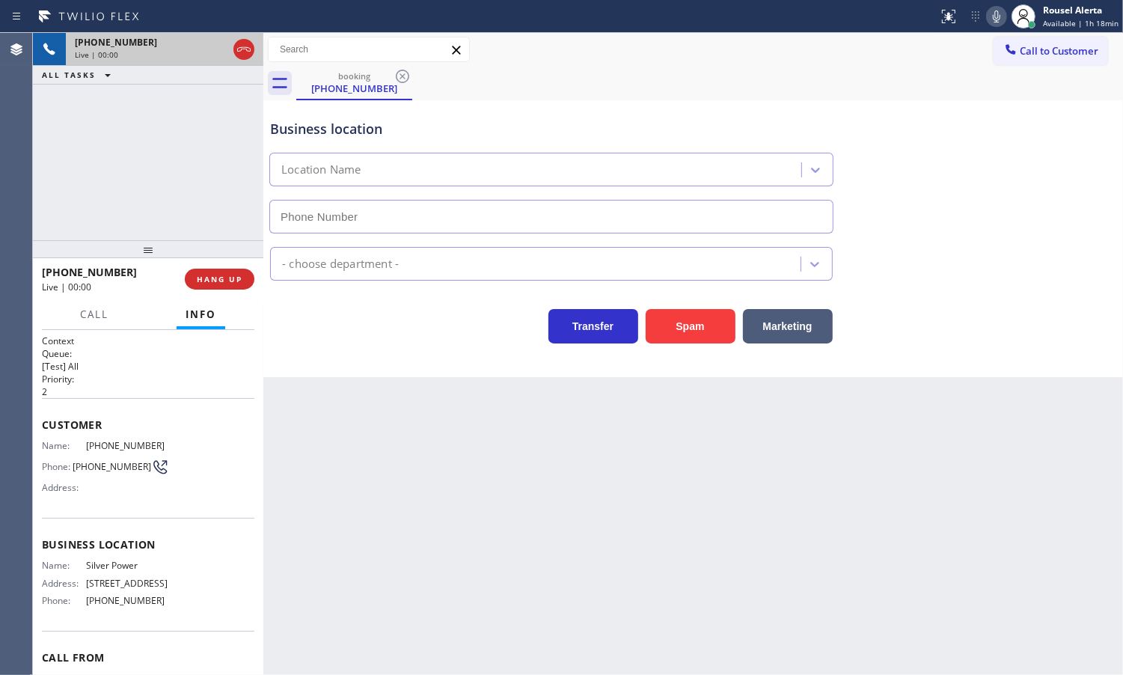
type input "[PHONE_NUMBER]"
click at [162, 157] on div "[PHONE_NUMBER] Live | 00:11 ALL TASKS ALL TASKS ACTIVE TASKS TASKS IN WRAP UP" at bounding box center [148, 136] width 230 height 207
click at [337, 453] on div "Back to Dashboard Change Sender ID Customers Technicians Select a contact Outbo…" at bounding box center [693, 354] width 860 height 642
click at [225, 281] on span "HANG UP" at bounding box center [220, 279] width 46 height 10
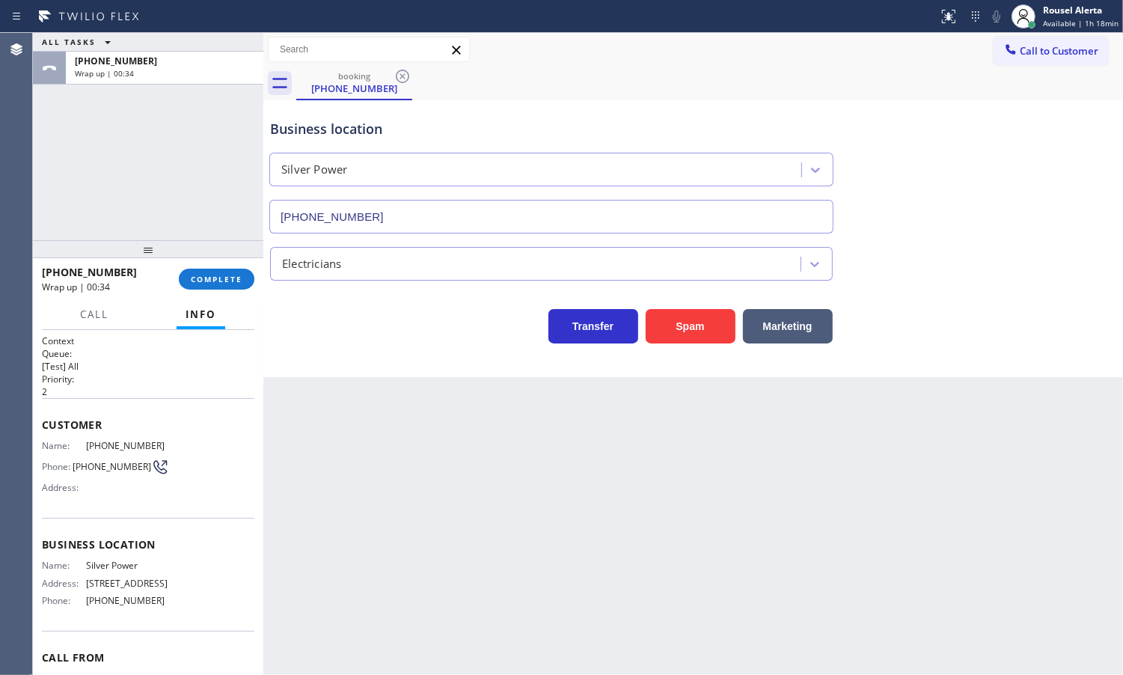
click at [154, 113] on div "ALL TASKS ALL TASKS ACTIVE TASKS TASKS IN WRAP UP [PHONE_NUMBER] Wrap up | 00:34" at bounding box center [148, 136] width 230 height 207
click at [201, 278] on span "COMPLETE" at bounding box center [217, 279] width 52 height 10
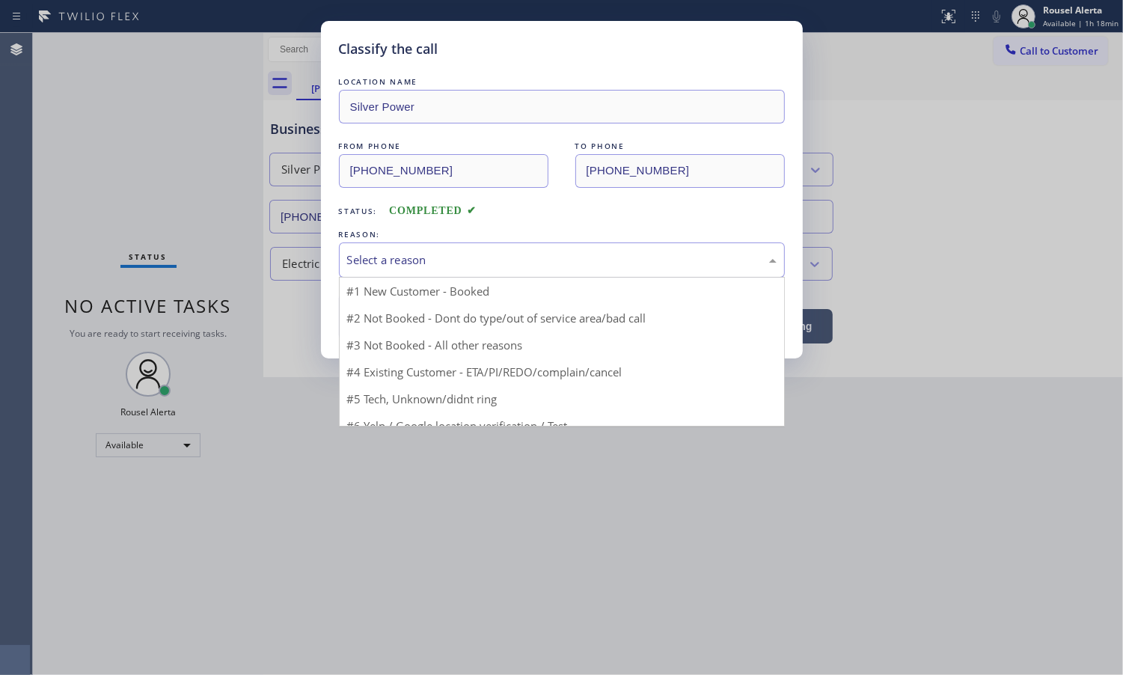
click at [402, 252] on div "Select a reason" at bounding box center [562, 259] width 430 height 17
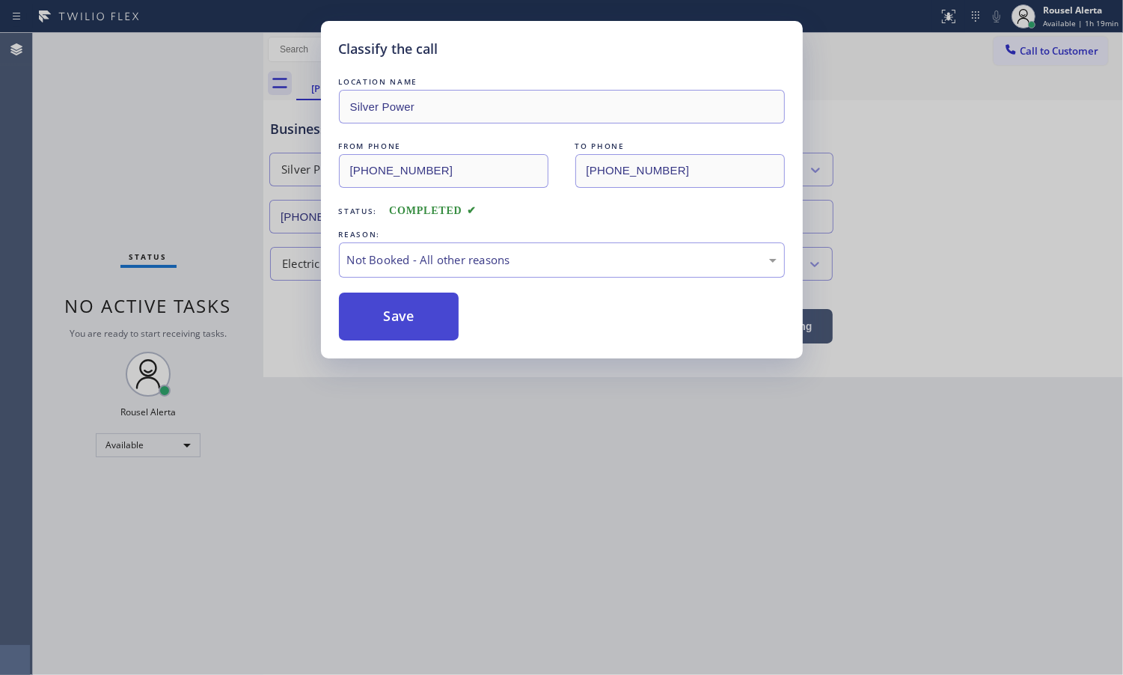
click at [441, 322] on button "Save" at bounding box center [399, 317] width 120 height 48
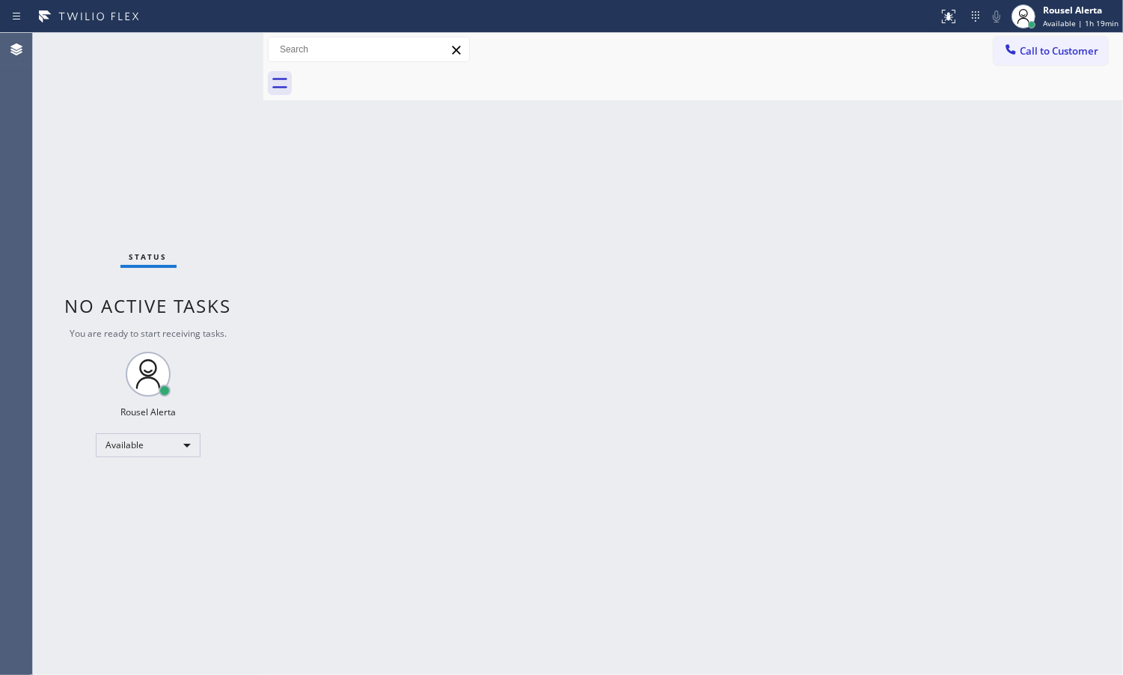
click at [722, 434] on div "Back to Dashboard Change Sender ID Customers Technicians Select a contact Outbo…" at bounding box center [693, 354] width 860 height 642
drag, startPoint x: 373, startPoint y: 292, endPoint x: 388, endPoint y: 305, distance: 20.1
click at [388, 305] on div "Back to Dashboard Change Sender ID Customers Technicians Select a contact Outbo…" at bounding box center [693, 354] width 860 height 642
click at [204, 129] on div "Status No active tasks You are ready to start receiving tasks. Rousel Alerta Av…" at bounding box center [148, 354] width 230 height 642
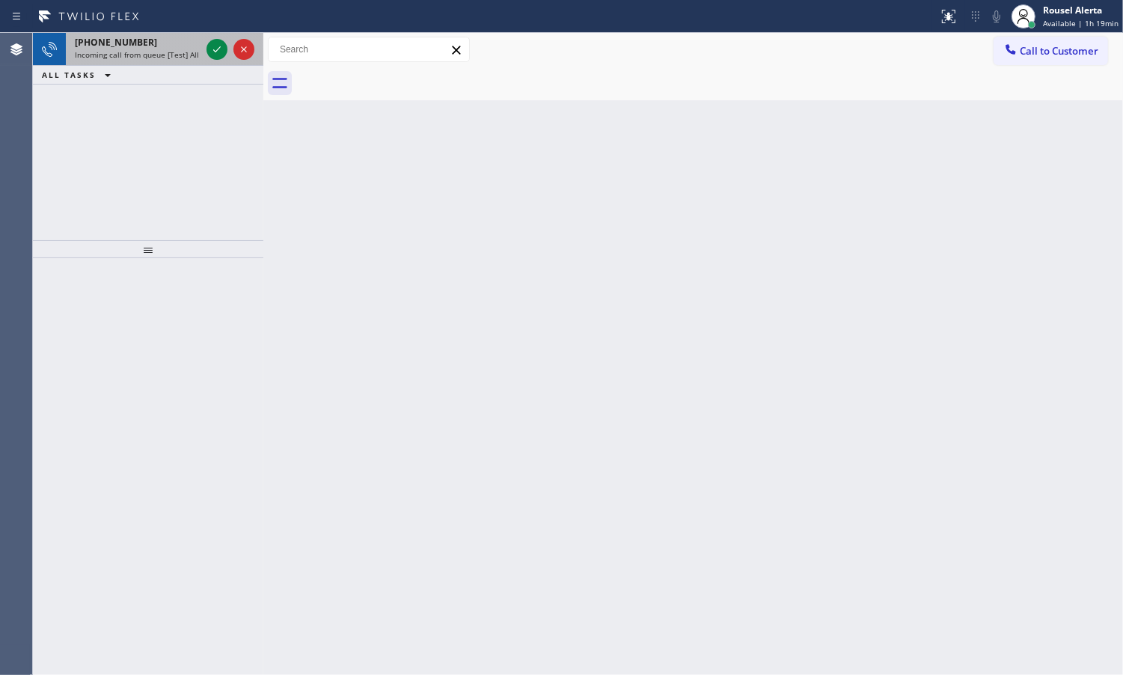
drag, startPoint x: 161, startPoint y: 46, endPoint x: 192, endPoint y: 49, distance: 31.6
click at [162, 49] on div "[PHONE_NUMBER] Incoming call from queue [Test] All" at bounding box center [135, 49] width 138 height 33
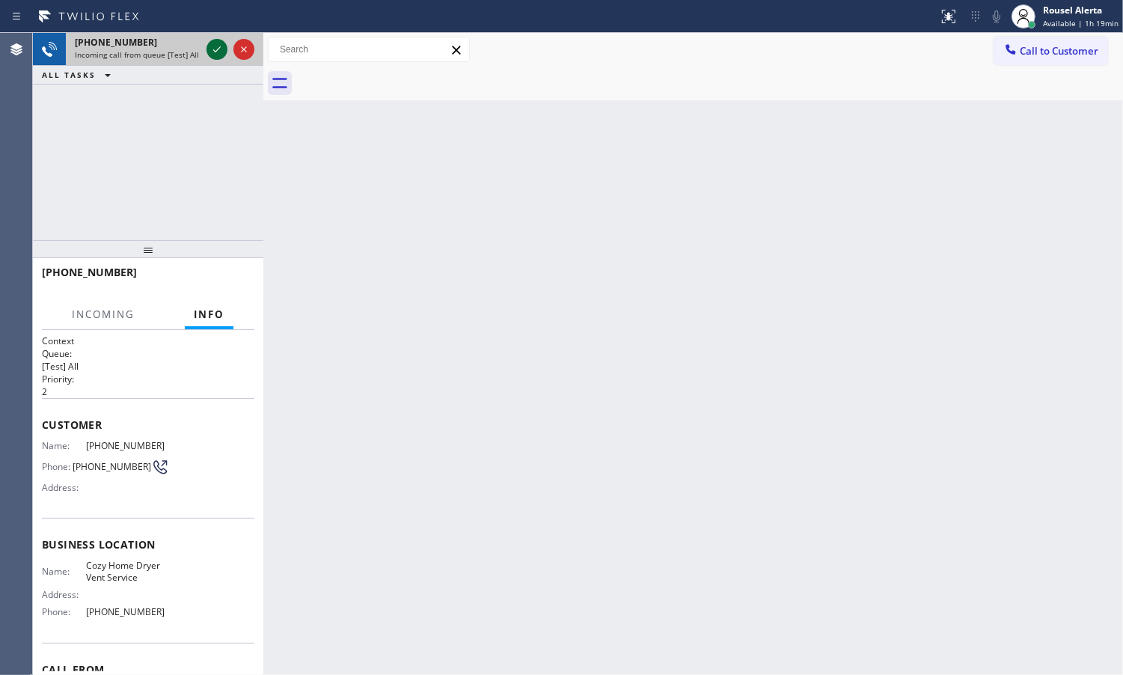
click at [207, 47] on div at bounding box center [217, 49] width 21 height 18
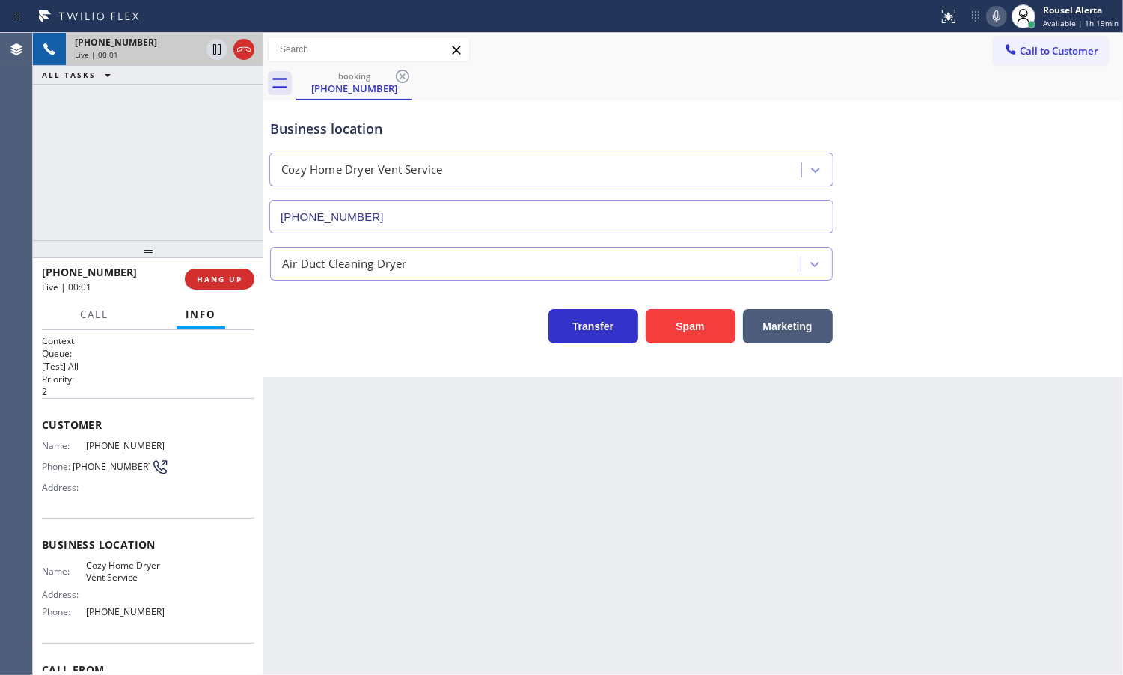
type input "[PHONE_NUMBER]"
click at [685, 319] on button "Spam" at bounding box center [691, 326] width 90 height 34
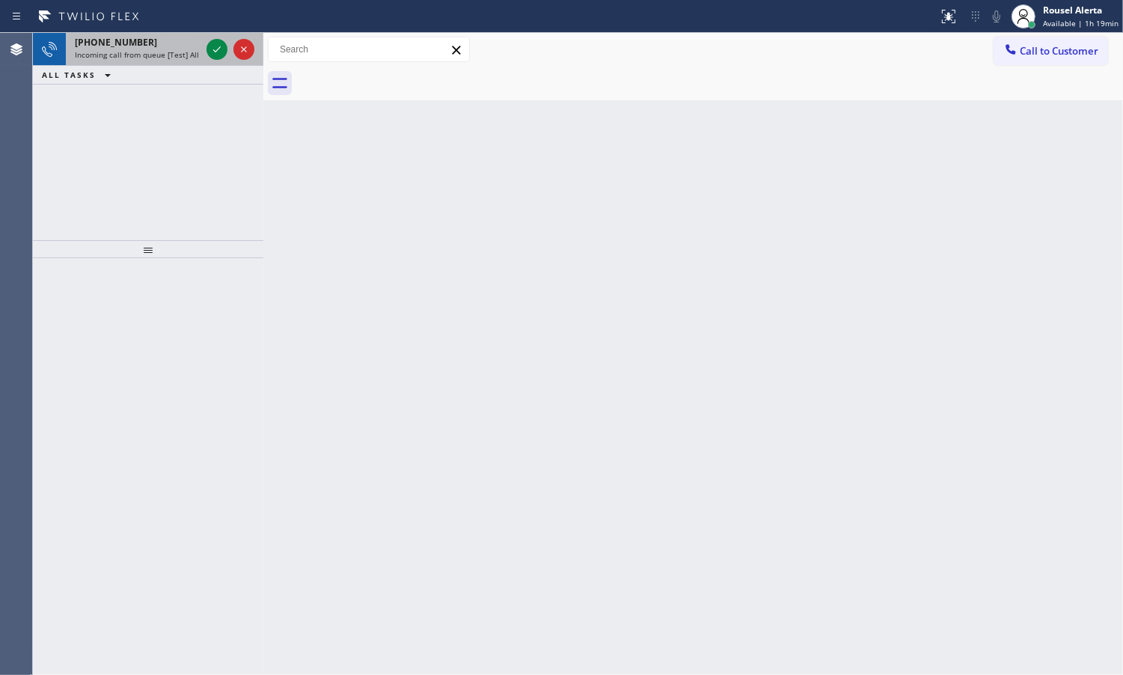
click at [200, 49] on div "Incoming call from queue [Test] All" at bounding box center [138, 54] width 126 height 10
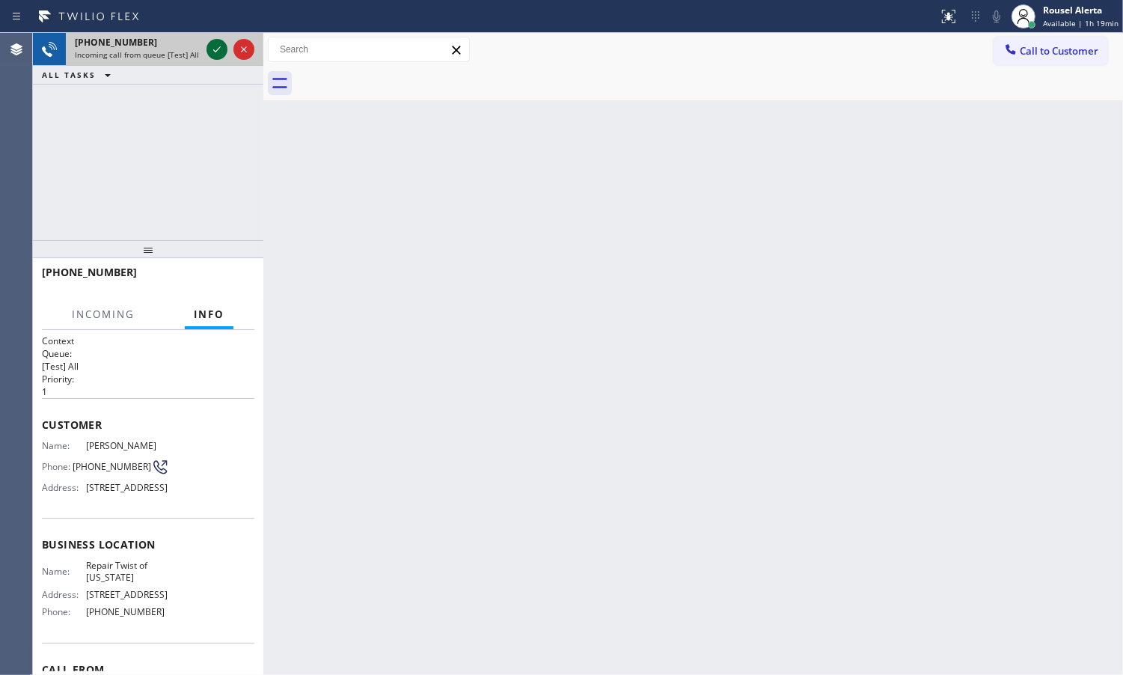
click at [218, 54] on icon at bounding box center [217, 49] width 18 height 18
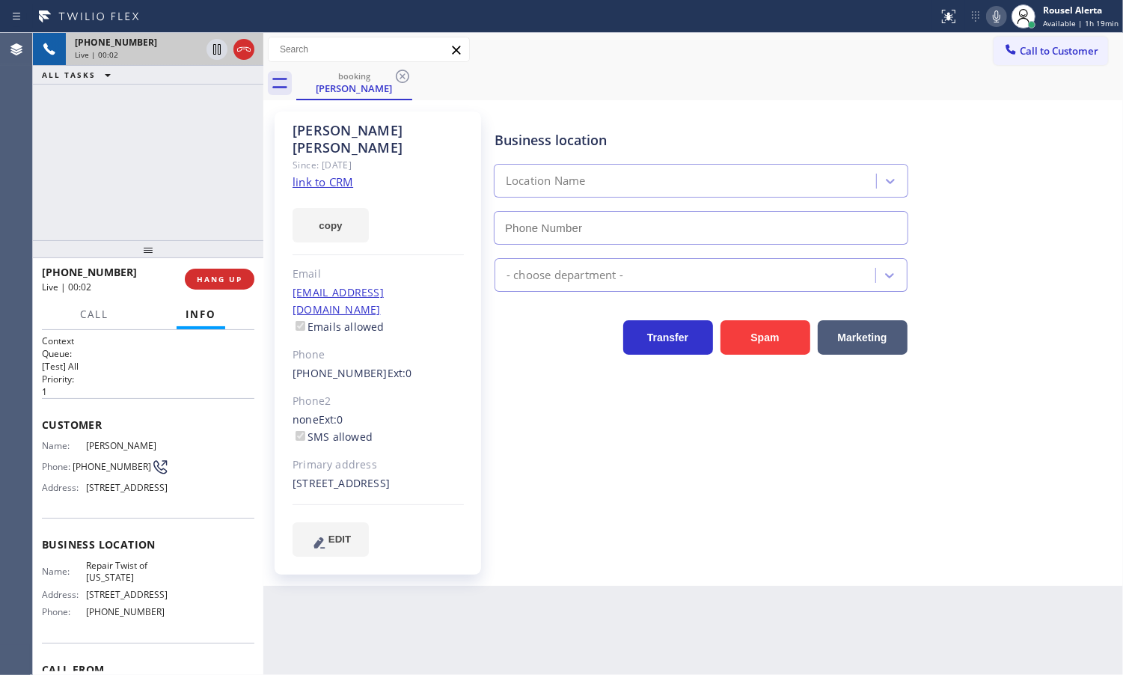
type input "[PHONE_NUMBER]"
click at [337, 191] on div "copy" at bounding box center [378, 217] width 171 height 52
click at [337, 174] on link "link to CRM" at bounding box center [323, 181] width 61 height 15
click at [210, 49] on icon at bounding box center [217, 49] width 18 height 18
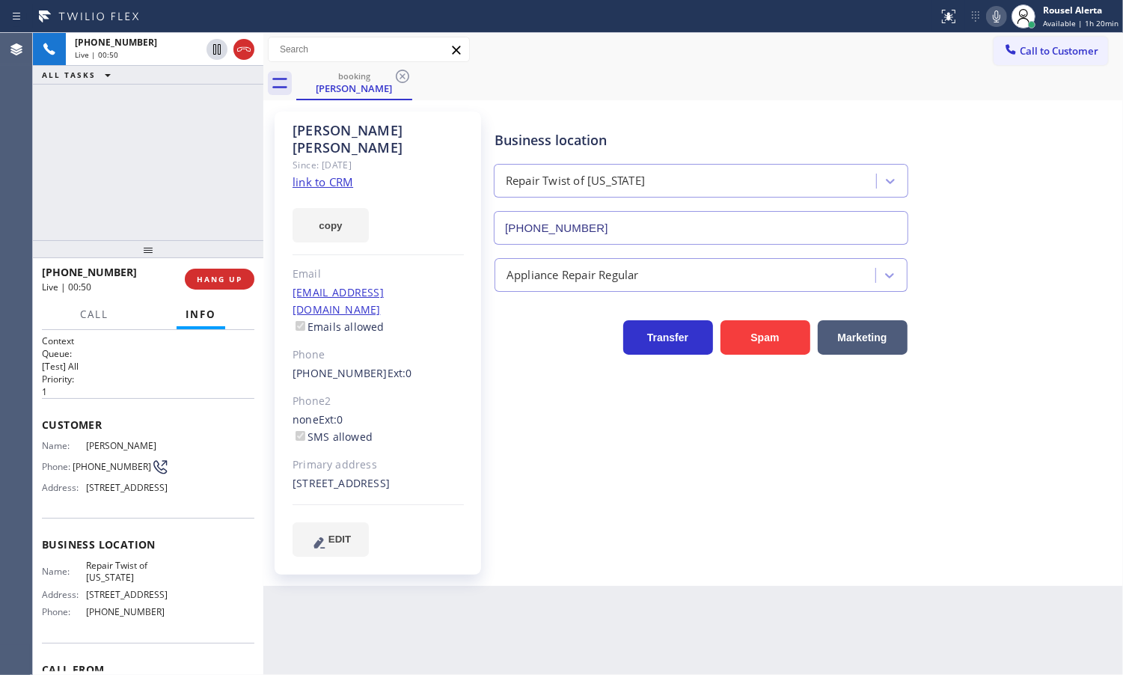
click at [1000, 11] on icon at bounding box center [996, 16] width 7 height 12
click at [200, 129] on div "[PHONE_NUMBER] Live | 01:51 ALL TASKS ALL TASKS ACTIVE TASKS TASKS IN WRAP UP" at bounding box center [148, 136] width 230 height 207
click at [217, 50] on icon at bounding box center [217, 49] width 18 height 18
click at [1005, 20] on icon at bounding box center [997, 16] width 18 height 18
click at [225, 132] on div "[PHONE_NUMBER] Live | 02:38 ALL TASKS ALL TASKS ACTIVE TASKS TASKS IN WRAP UP" at bounding box center [148, 136] width 230 height 207
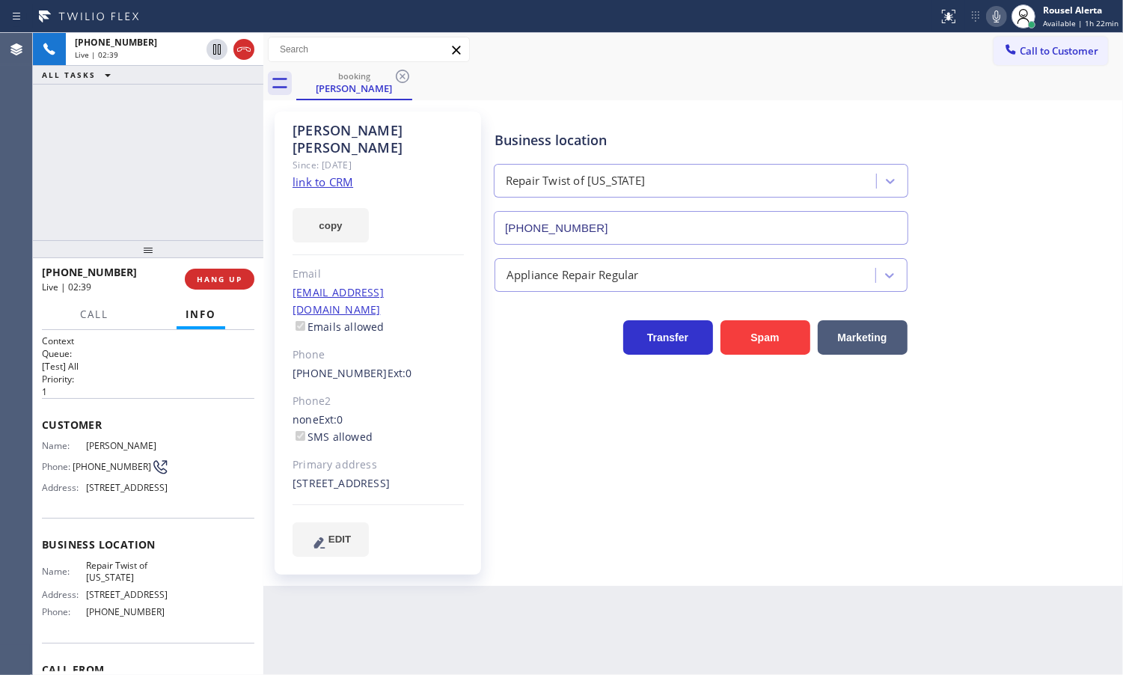
click at [352, 606] on div "Back to Dashboard Change Sender ID Customers Technicians Select a contact Outbo…" at bounding box center [693, 354] width 860 height 642
click at [200, 203] on div "[PHONE_NUMBER] Live | 02:40 ALL TASKS ALL TASKS ACTIVE TASKS TASKS IN WRAP UP" at bounding box center [148, 136] width 230 height 207
click at [320, 611] on div "Back to Dashboard Change Sender ID Customers Technicians Select a contact Outbo…" at bounding box center [693, 354] width 860 height 642
click at [142, 141] on div "[PHONE_NUMBER] Live | 02:43 ALL TASKS ALL TASKS ACTIVE TASKS TASKS IN WRAP UP" at bounding box center [148, 136] width 230 height 207
click at [348, 626] on div "Back to Dashboard Change Sender ID Customers Technicians Select a contact Outbo…" at bounding box center [693, 354] width 860 height 642
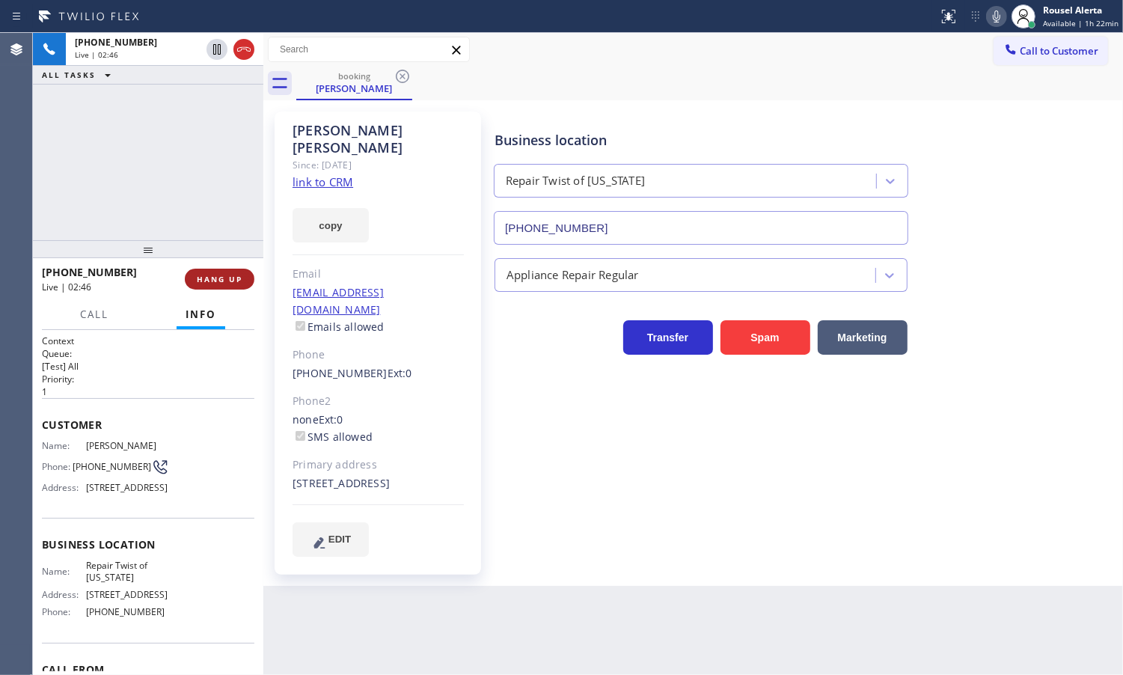
click at [199, 277] on span "HANG UP" at bounding box center [220, 279] width 46 height 10
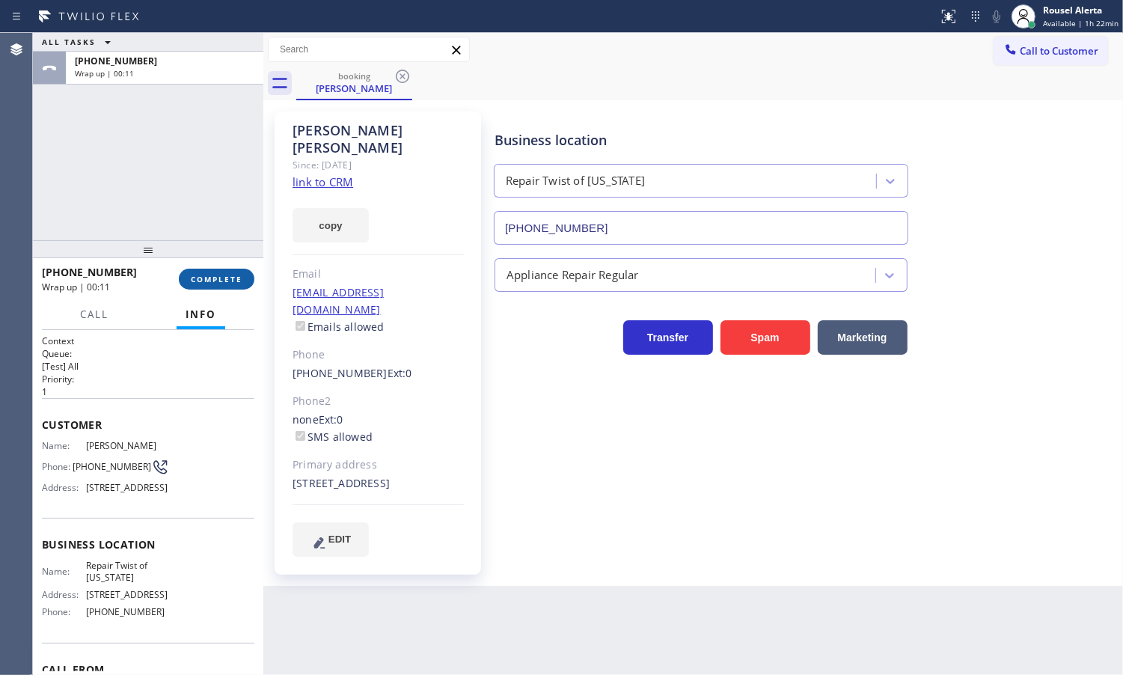
click at [207, 275] on span "COMPLETE" at bounding box center [217, 279] width 52 height 10
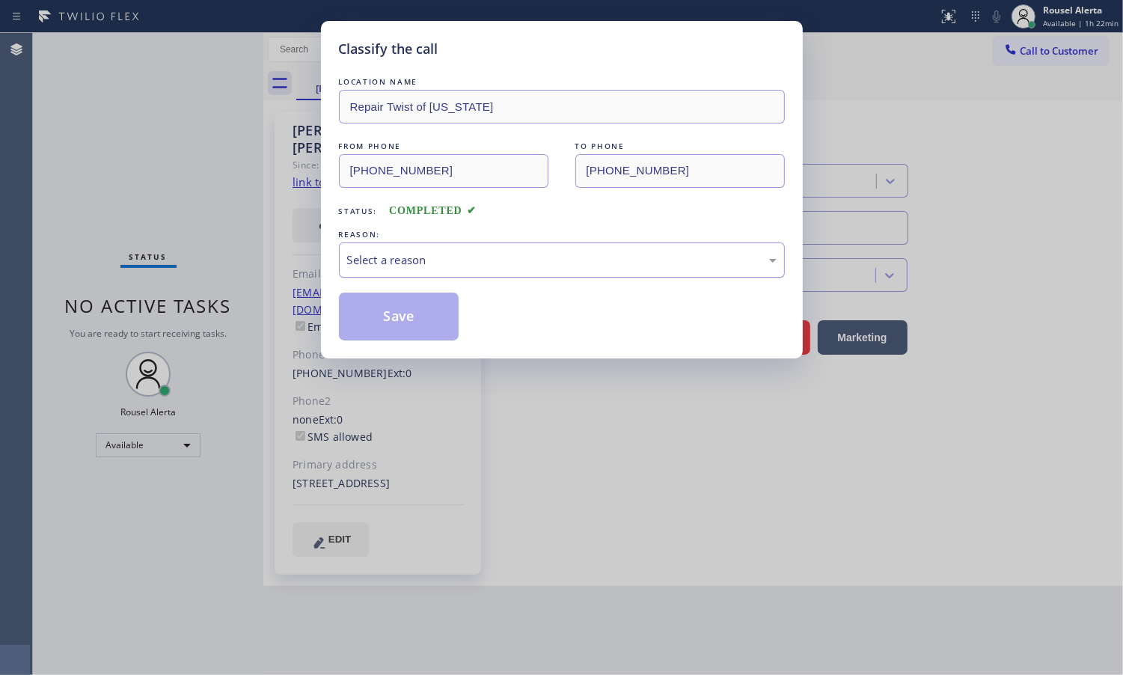
click at [470, 275] on div "Select a reason" at bounding box center [562, 259] width 446 height 35
click at [434, 325] on button "Save" at bounding box center [399, 317] width 120 height 48
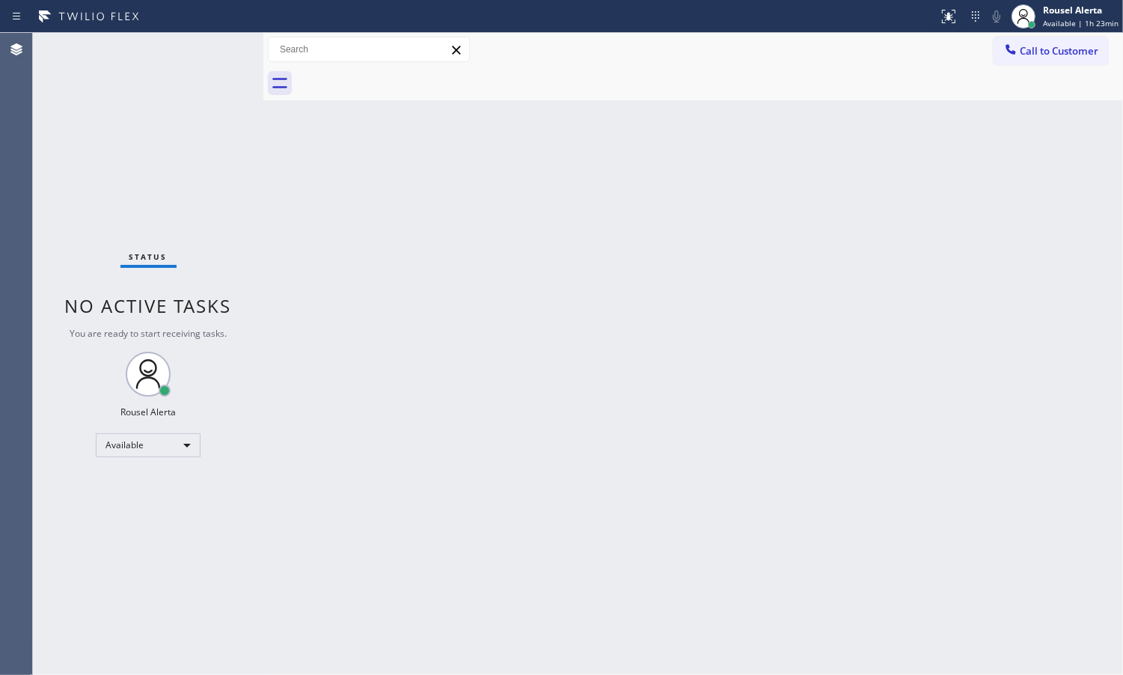
click at [374, 424] on div "Back to Dashboard Change Sender ID Customers Technicians Select a contact Outbo…" at bounding box center [693, 354] width 860 height 642
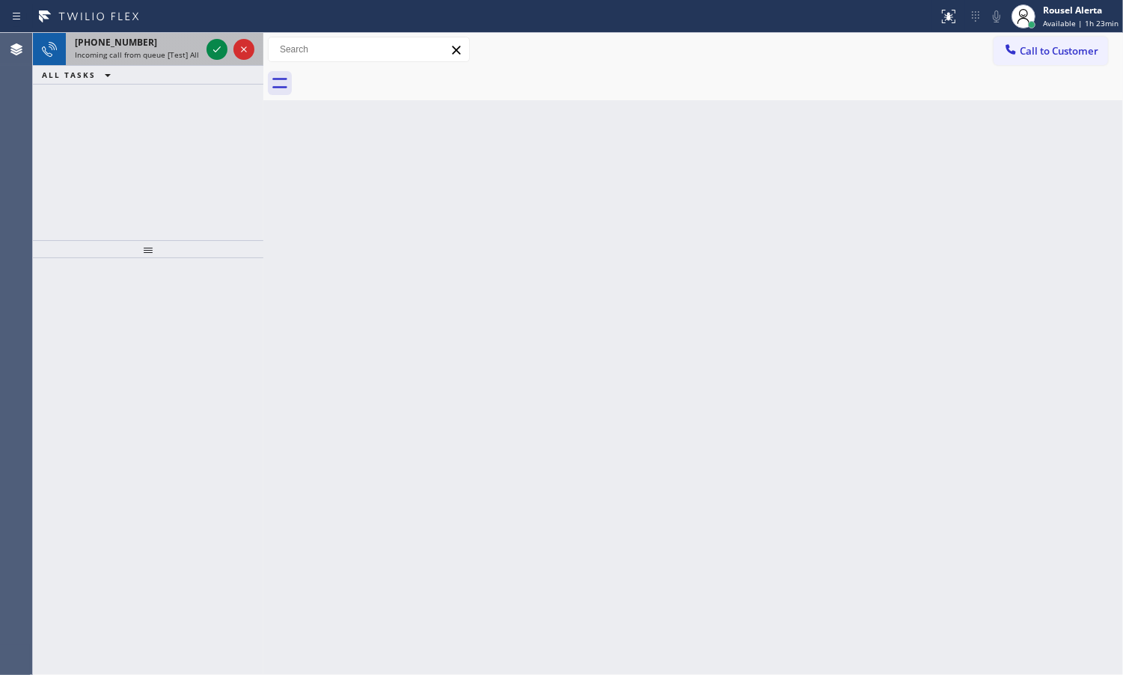
click at [162, 49] on span "Incoming call from queue [Test] All" at bounding box center [137, 54] width 124 height 10
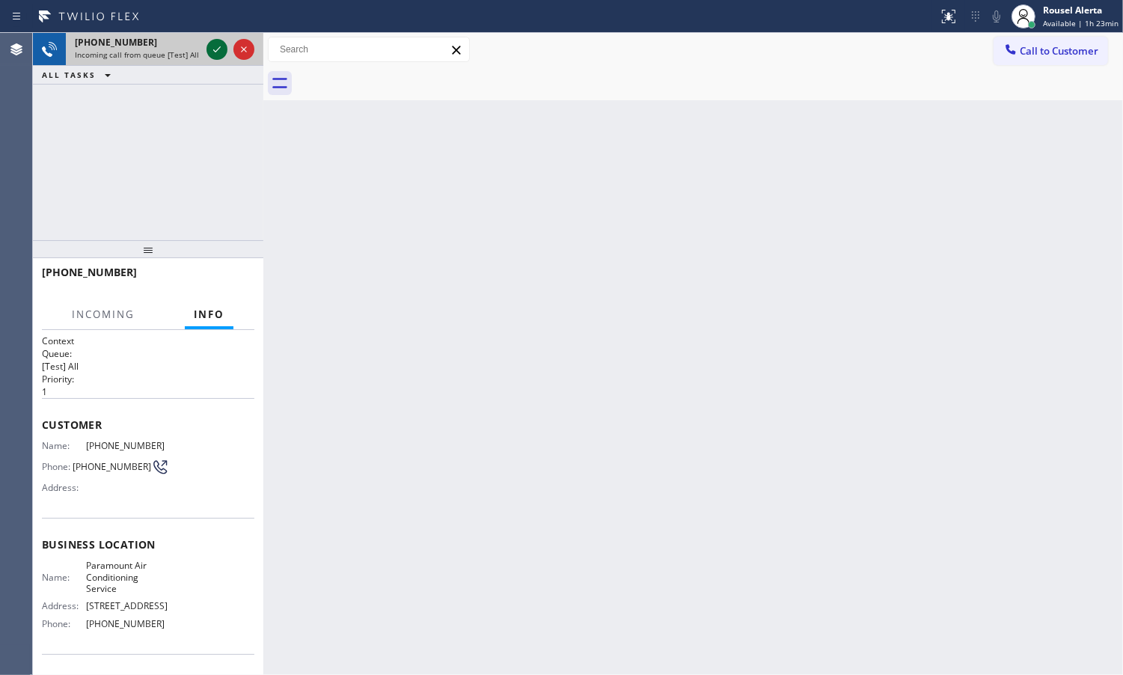
click at [218, 51] on icon at bounding box center [217, 49] width 18 height 18
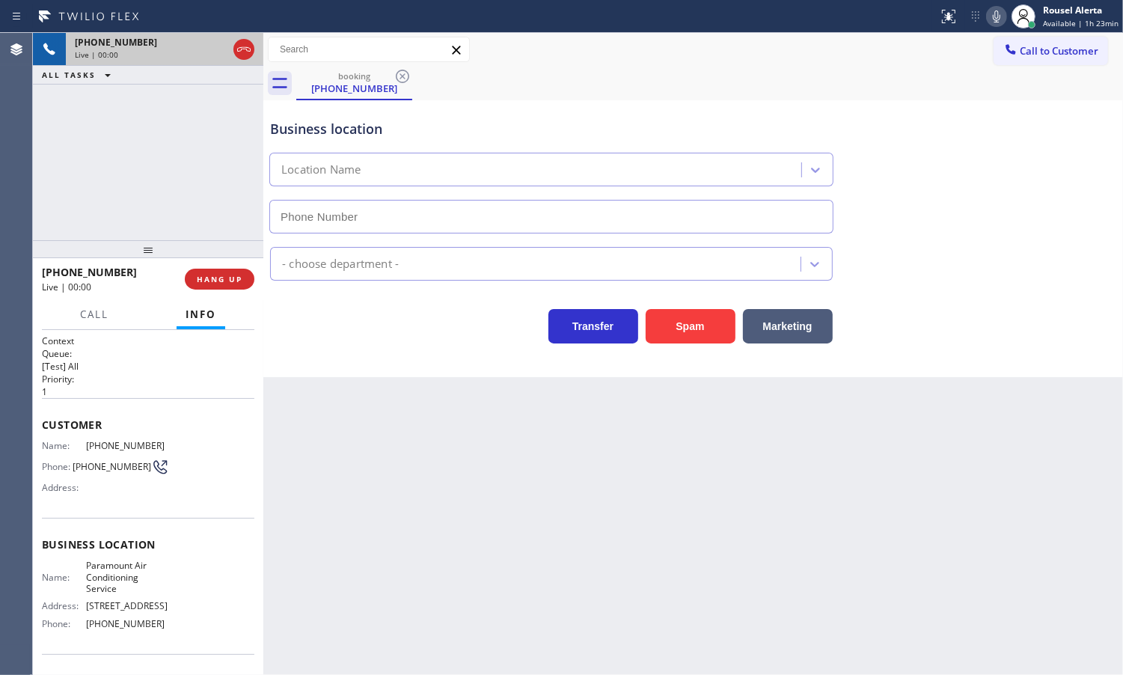
type input "[PHONE_NUMBER]"
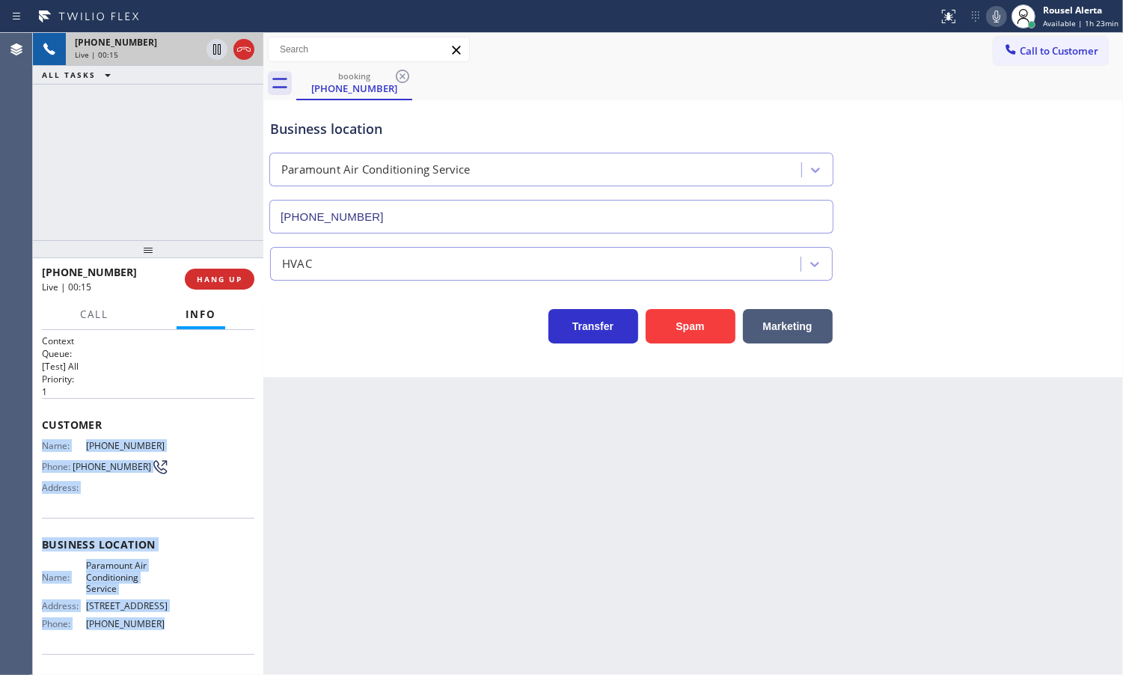
drag, startPoint x: 45, startPoint y: 444, endPoint x: 184, endPoint y: 616, distance: 221.3
click at [184, 616] on div "Context Queue: [Test] All Priority: 1 Customer Name: [PHONE_NUMBER] Phone: [PHO…" at bounding box center [148, 550] width 213 height 433
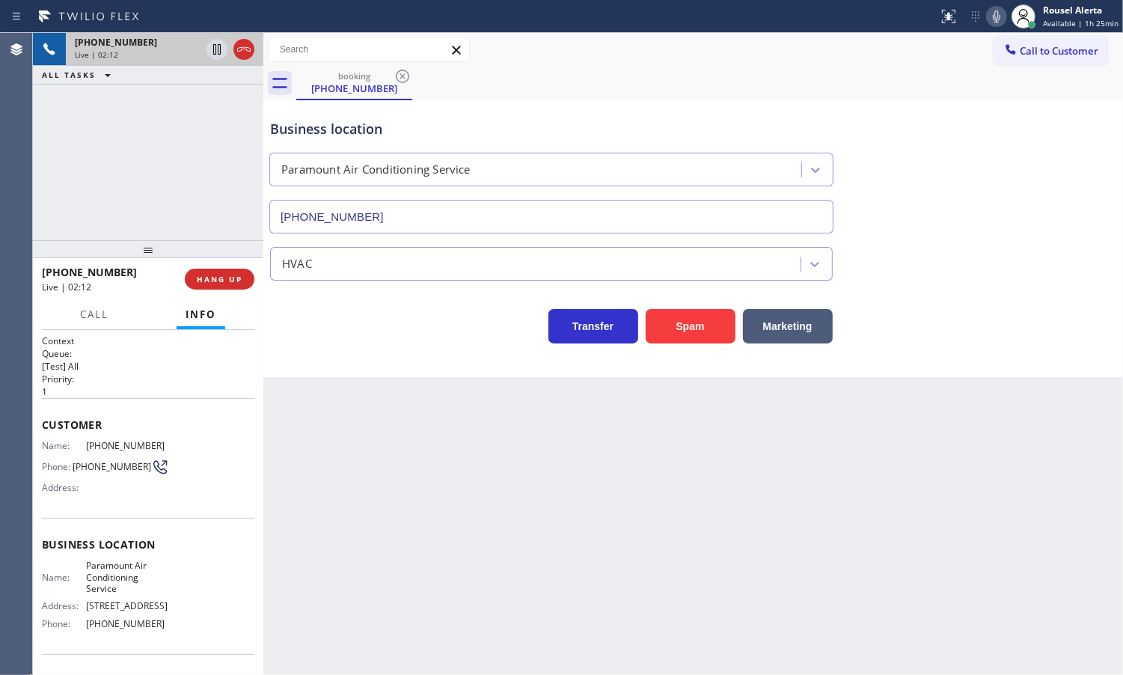
click at [114, 87] on div "[PHONE_NUMBER] Live | 02:12 ALL TASKS ALL TASKS ACTIVE TASKS TASKS IN WRAP UP" at bounding box center [148, 136] width 230 height 207
click at [211, 53] on icon at bounding box center [217, 49] width 18 height 18
click at [997, 8] on icon at bounding box center [997, 16] width 18 height 18
click at [212, 53] on icon at bounding box center [217, 49] width 18 height 18
click at [994, 19] on icon at bounding box center [997, 16] width 18 height 18
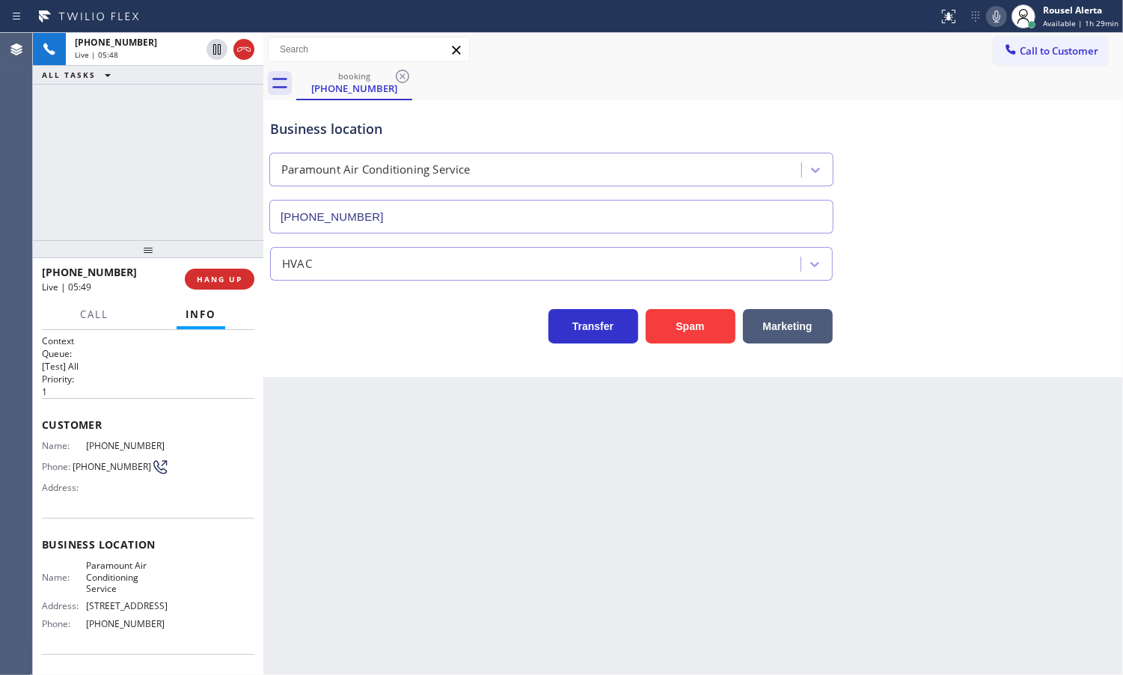
click at [121, 147] on div "[PHONE_NUMBER] Live | 05:48 ALL TASKS ALL TASKS ACTIVE TASKS TASKS IN WRAP UP" at bounding box center [148, 136] width 230 height 207
click at [215, 279] on span "HANG UP" at bounding box center [220, 279] width 46 height 10
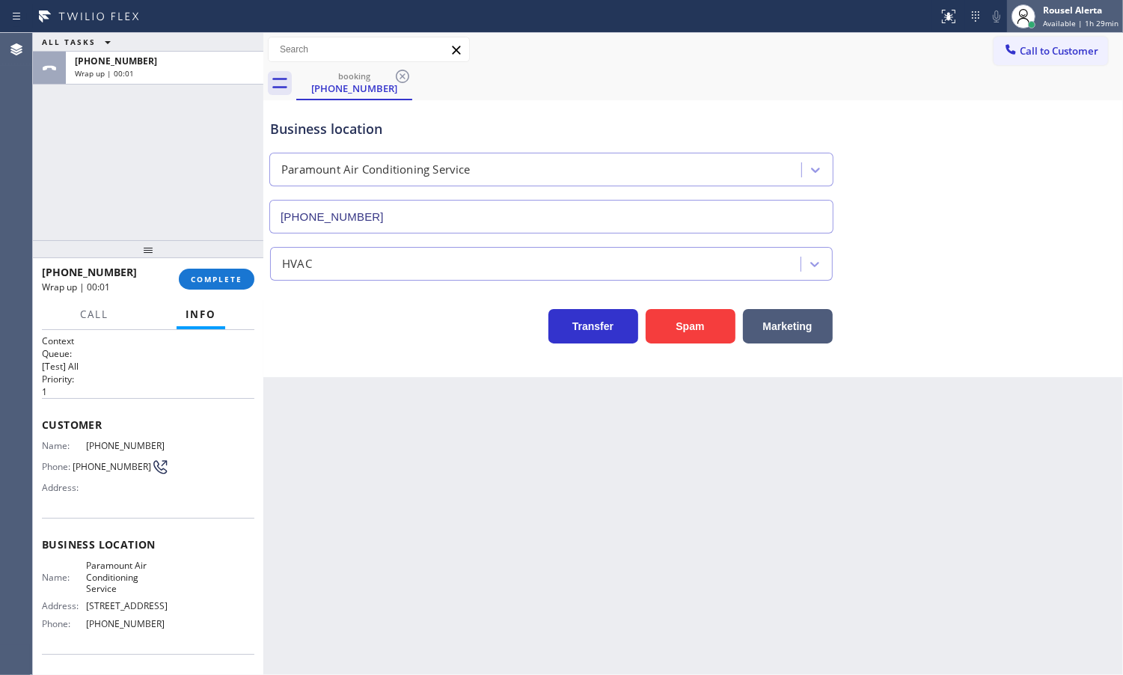
click at [1065, 3] on div "Rousel Alerta Available | 1h 29min" at bounding box center [1081, 16] width 83 height 26
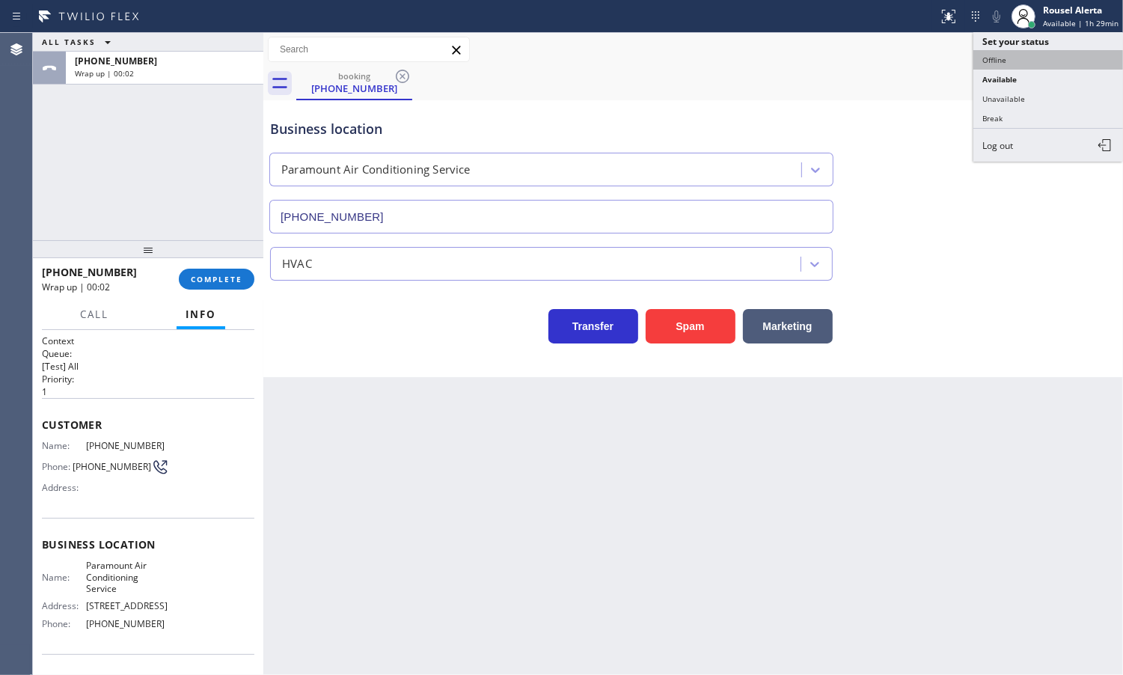
click at [1033, 64] on button "Offline" at bounding box center [1048, 59] width 150 height 19
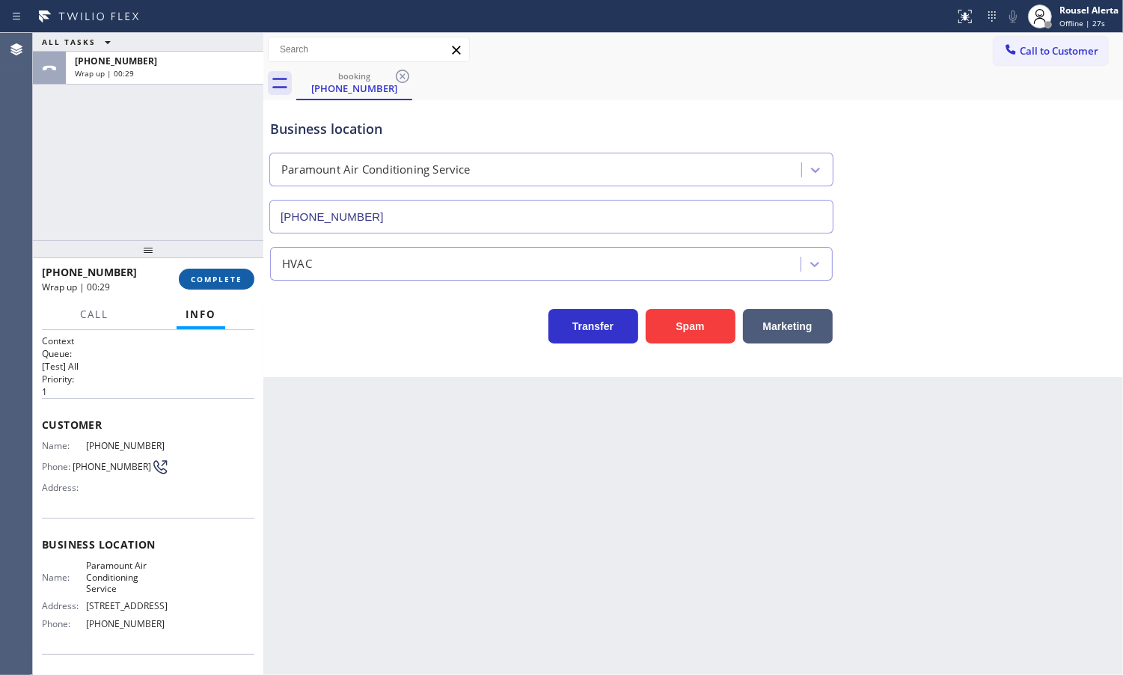
click at [206, 283] on span "COMPLETE" at bounding box center [217, 279] width 52 height 10
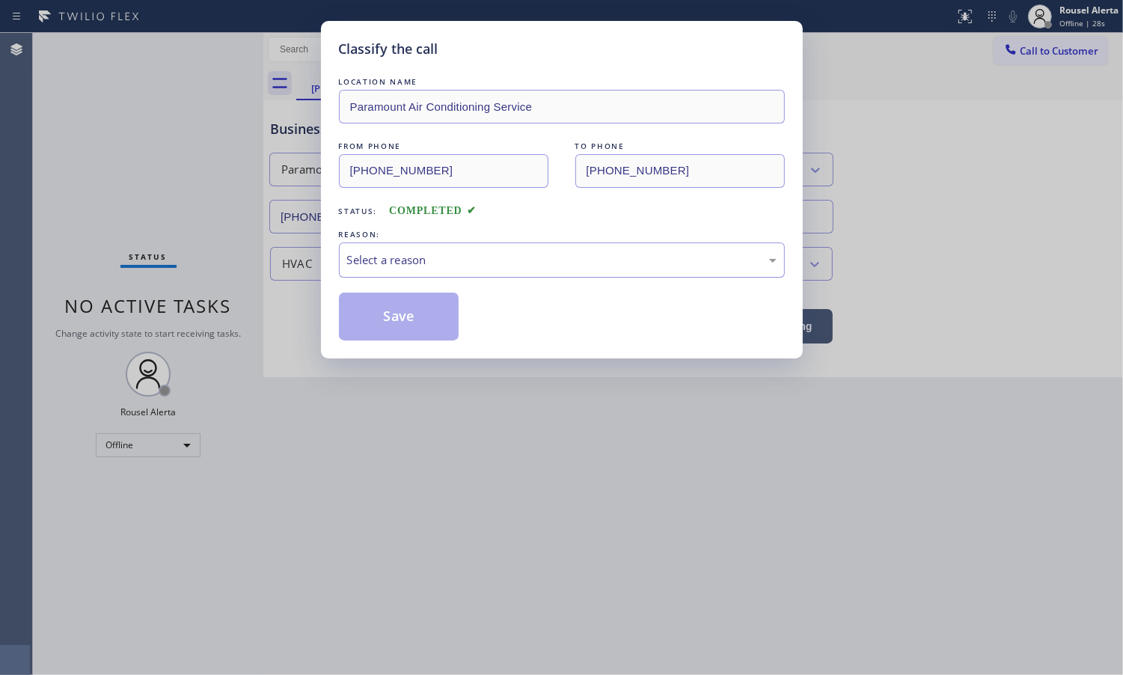
click at [471, 262] on div "Select a reason" at bounding box center [562, 259] width 430 height 17
click at [417, 324] on button "Save" at bounding box center [399, 317] width 120 height 48
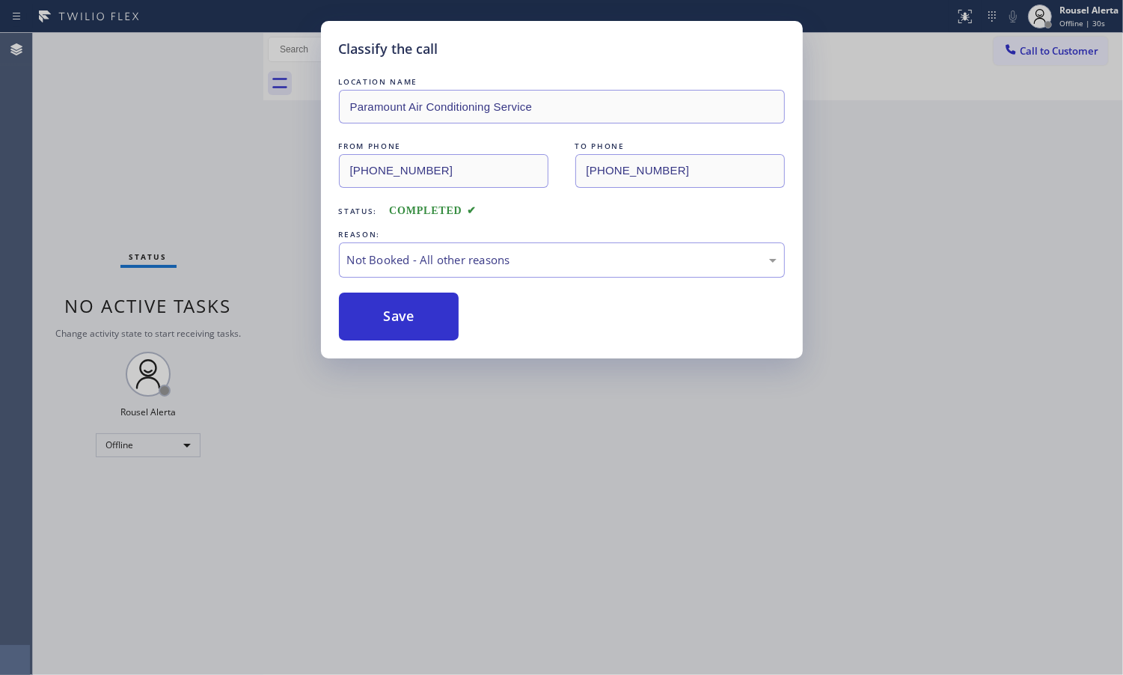
click at [1057, 13] on div "Classify the call LOCATION NAME Paramount Air Conditioning Service FROM PHONE […" at bounding box center [561, 337] width 1123 height 675
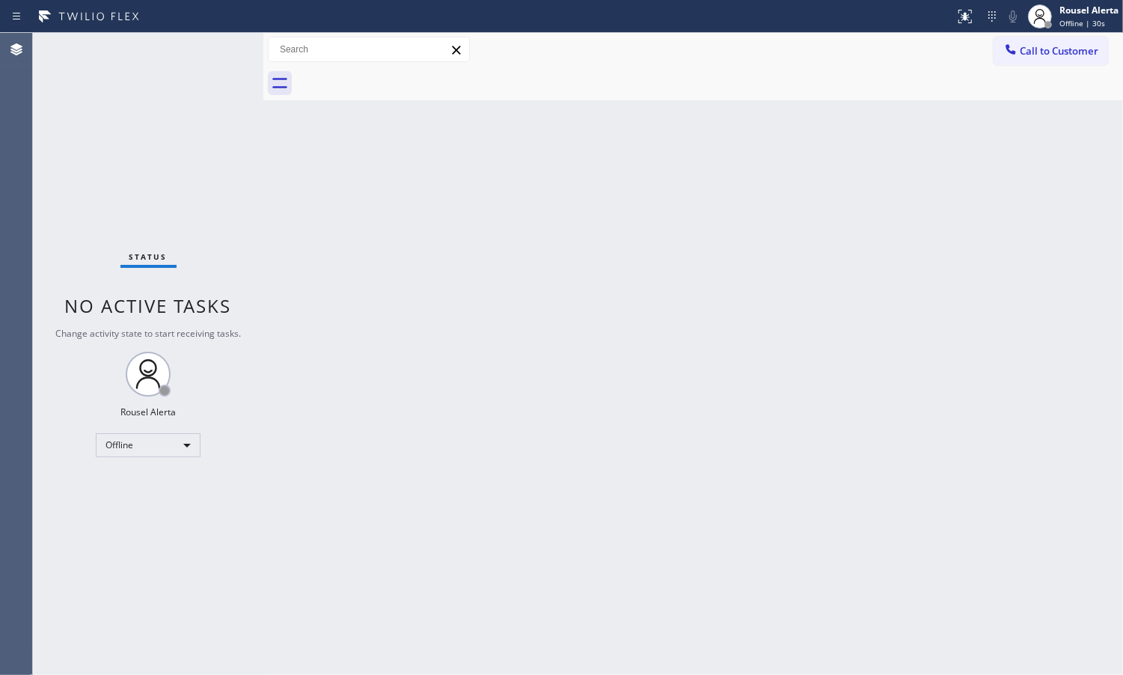
click at [1057, 13] on div "Rousel Alerta Offline | 30s" at bounding box center [1090, 16] width 67 height 26
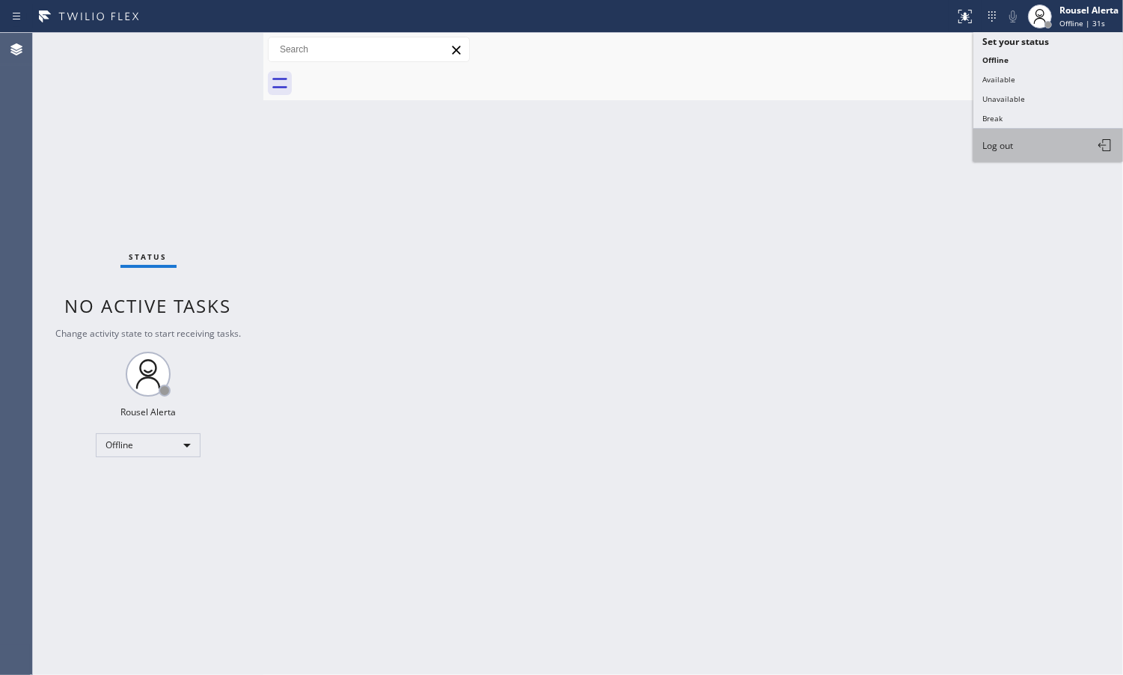
click at [1027, 148] on button "Log out" at bounding box center [1048, 145] width 150 height 33
